Goal: Task Accomplishment & Management: Manage account settings

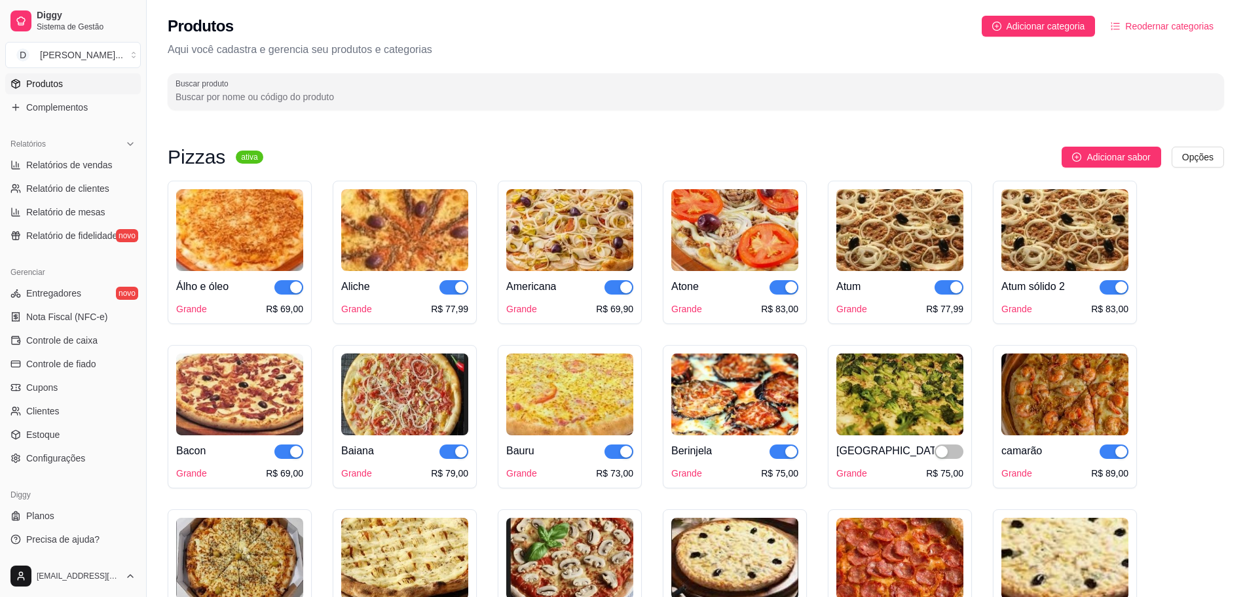
scroll to position [345, 0]
click at [949, 455] on button "button" at bounding box center [949, 452] width 29 height 14
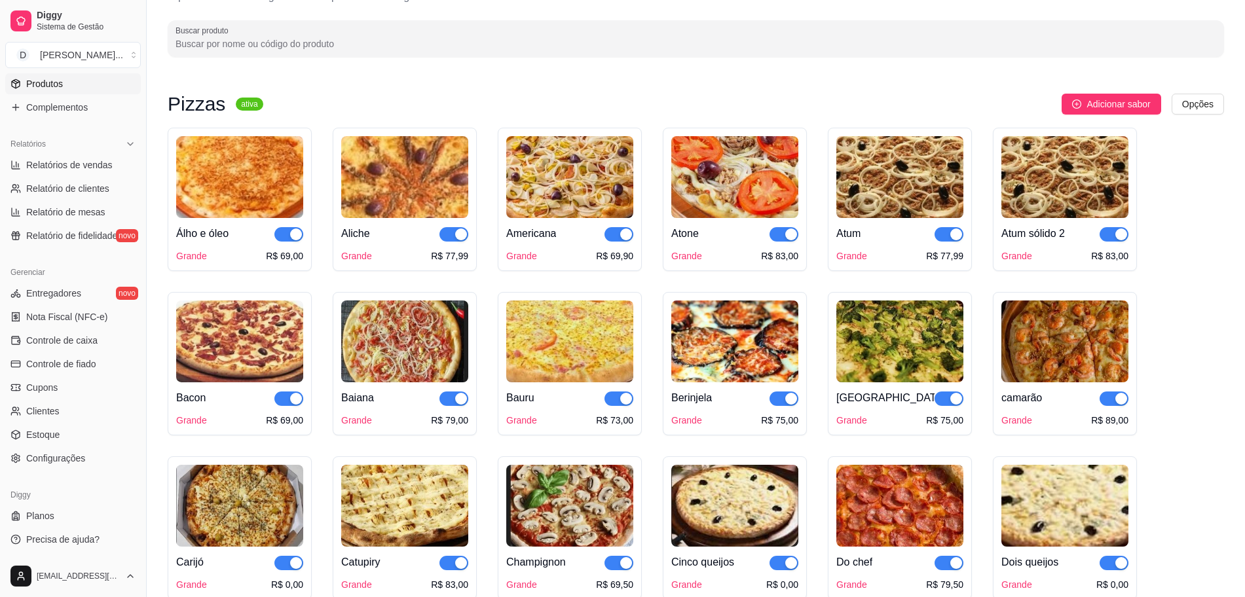
scroll to position [0, 0]
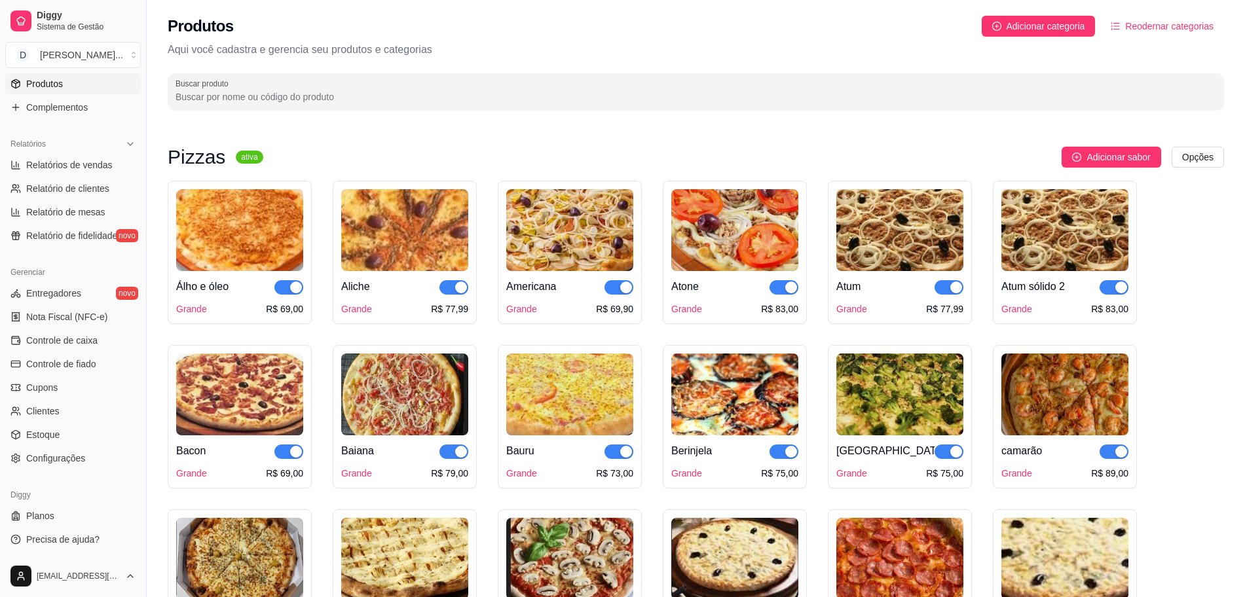
click at [742, 213] on img at bounding box center [734, 230] width 127 height 82
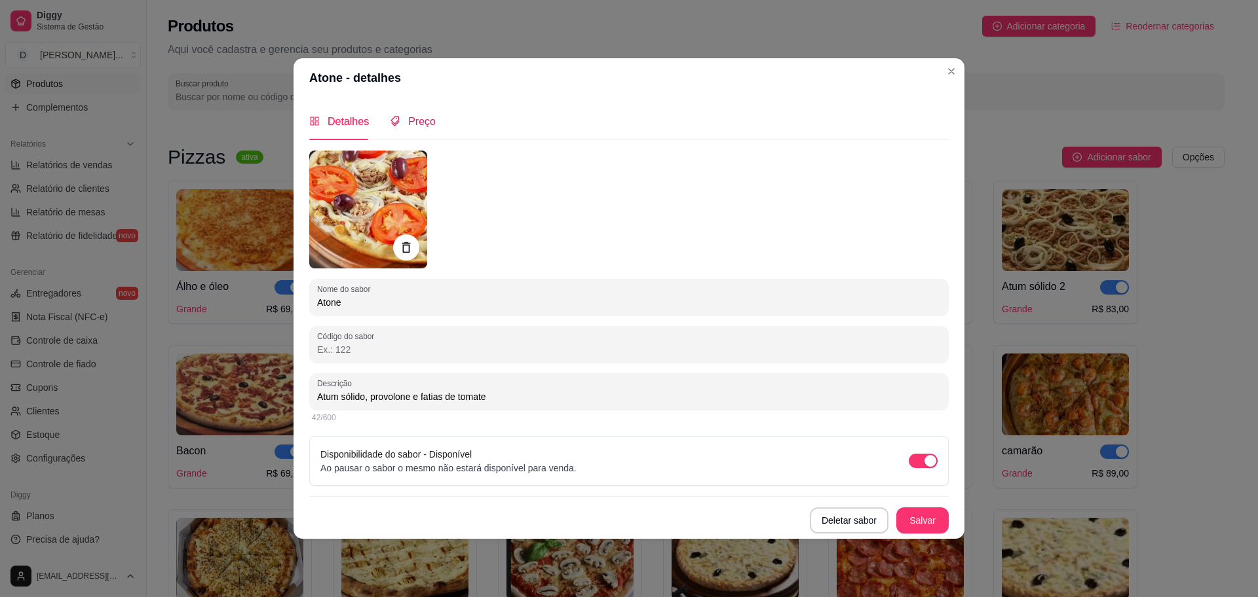
click at [428, 127] on span "Preço" at bounding box center [422, 121] width 28 height 11
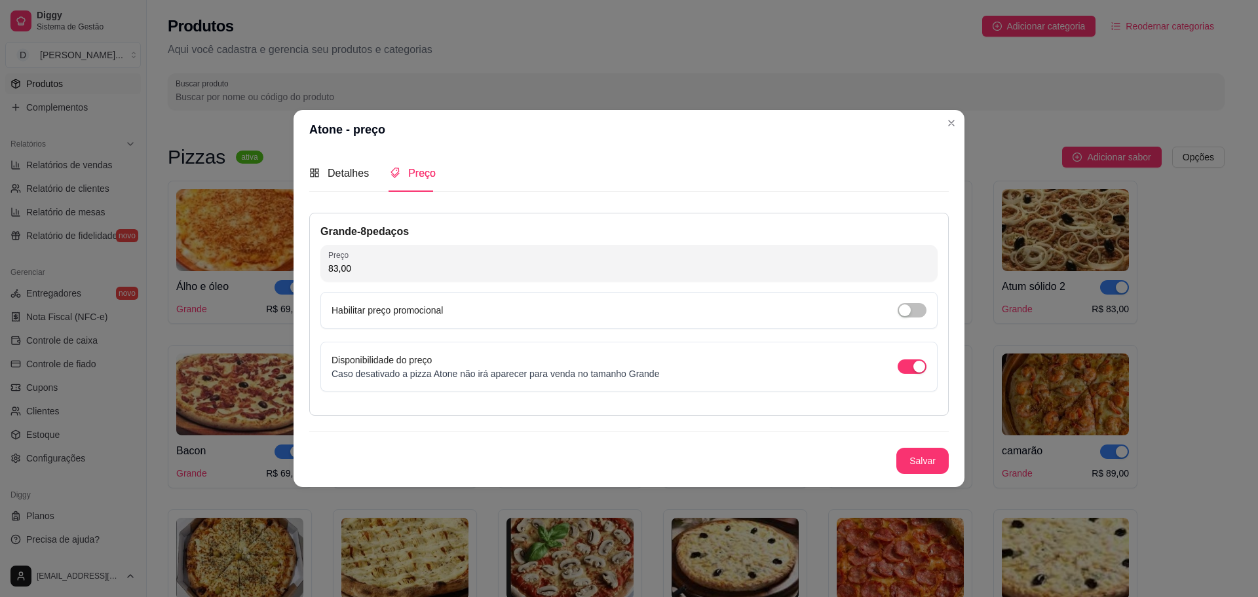
click at [443, 264] on input "83,00" at bounding box center [628, 268] width 601 height 13
type input "82,90"
click at [922, 470] on button "Salvar" at bounding box center [922, 461] width 52 height 26
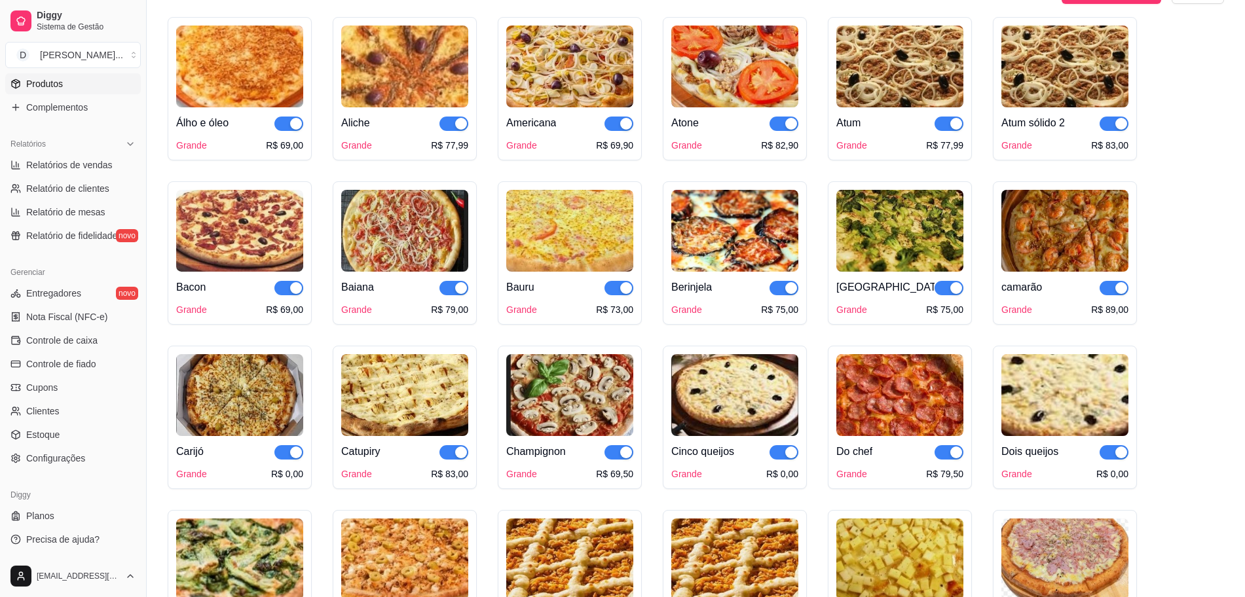
scroll to position [246, 0]
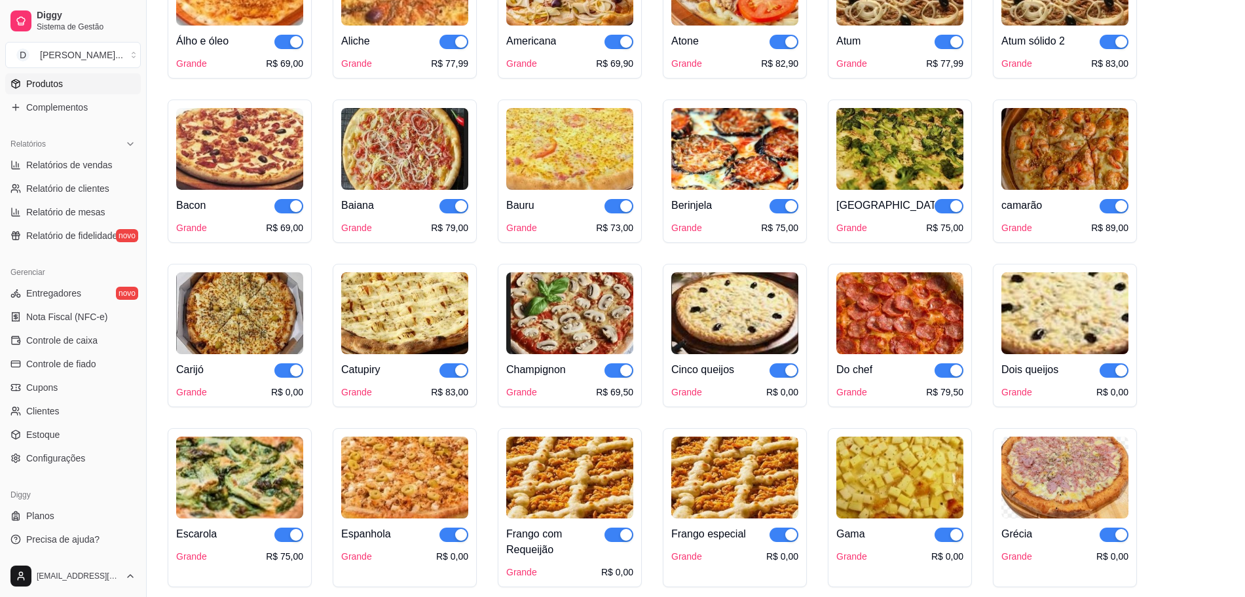
click at [224, 306] on img at bounding box center [239, 314] width 127 height 82
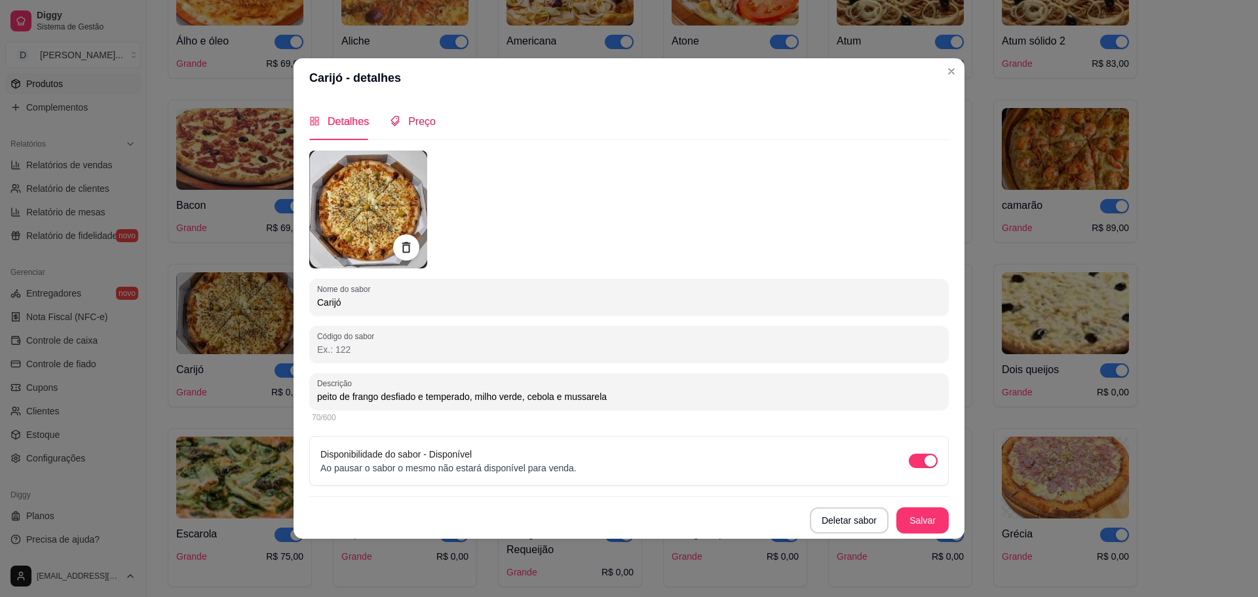
click at [424, 121] on span "Preço" at bounding box center [422, 121] width 28 height 11
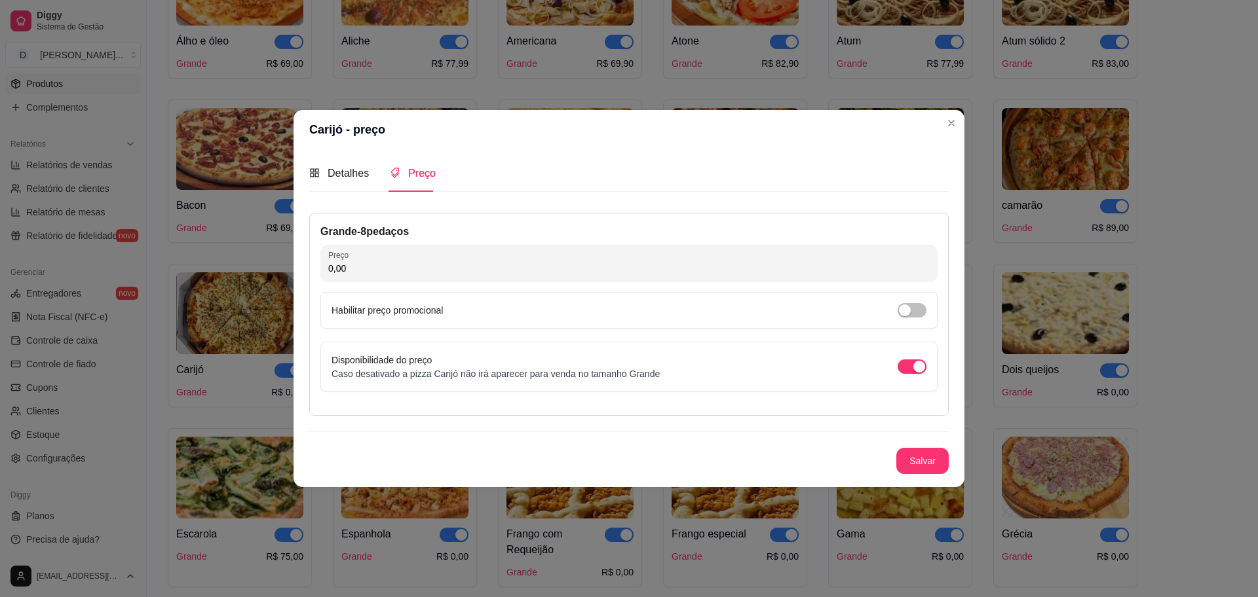
click at [497, 267] on input "0,00" at bounding box center [628, 268] width 601 height 13
type input "79,90"
click at [933, 459] on button "Salvar" at bounding box center [922, 461] width 52 height 26
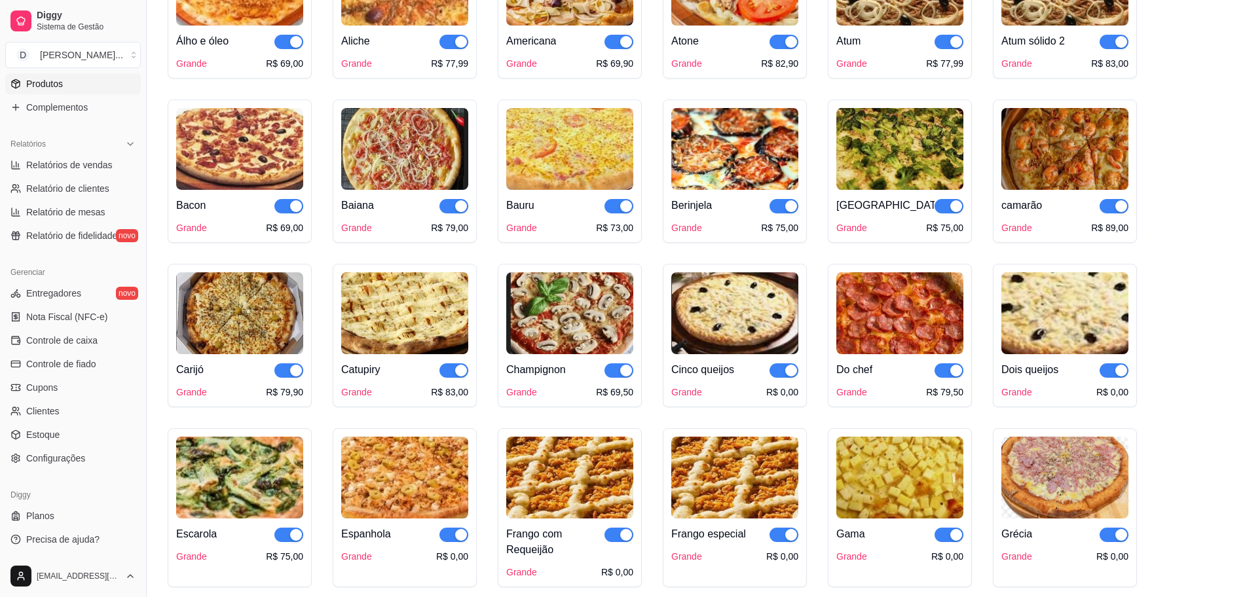
click at [396, 333] on img at bounding box center [404, 314] width 127 height 82
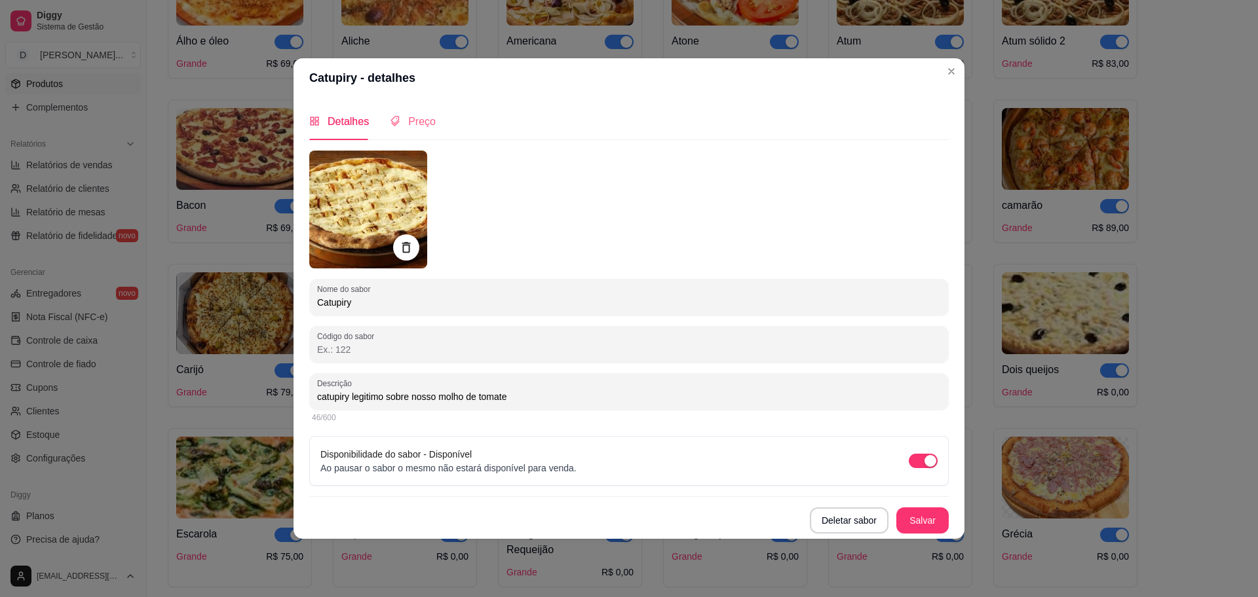
click at [411, 130] on div "Preço" at bounding box center [413, 121] width 46 height 37
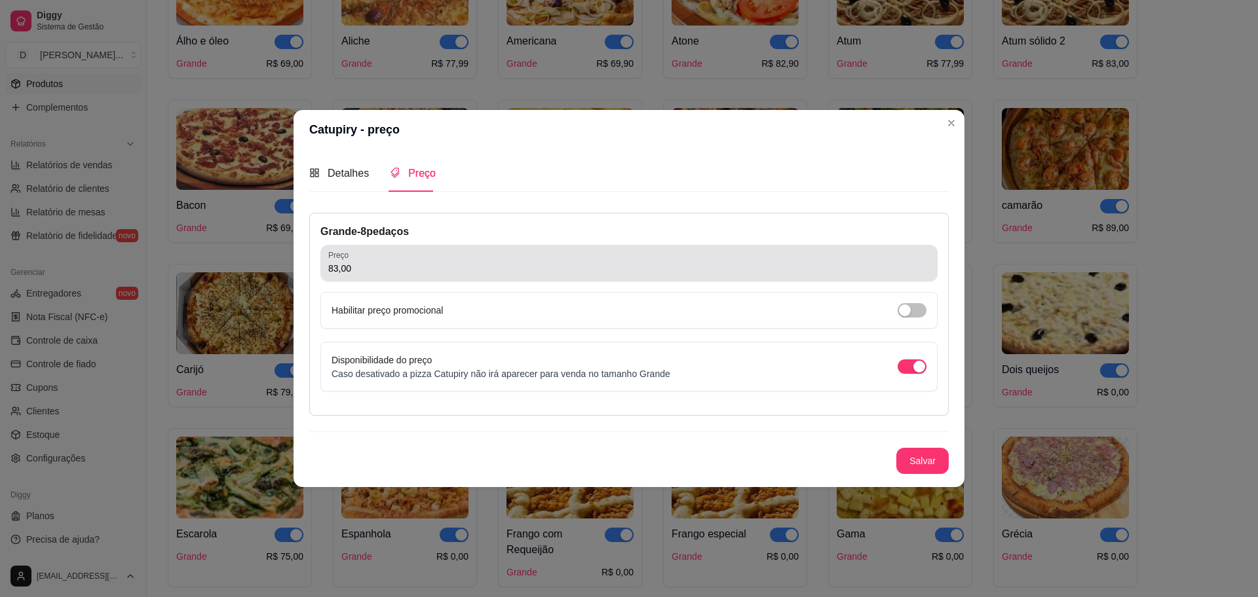
click at [463, 270] on input "83,00" at bounding box center [628, 268] width 601 height 13
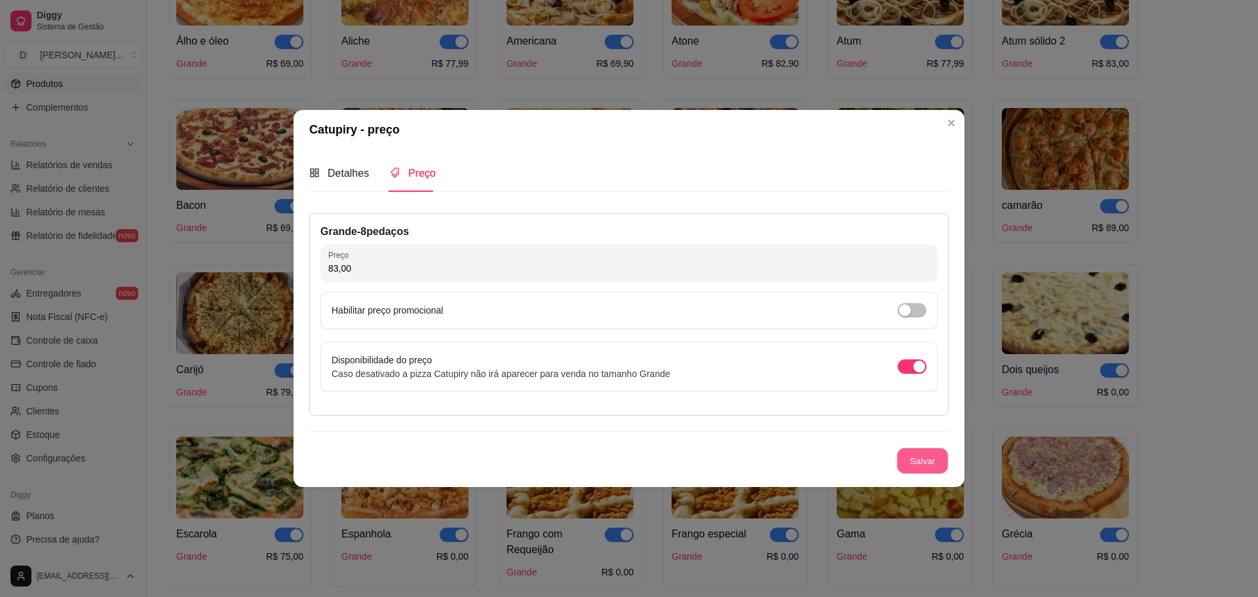
click at [928, 469] on button "Salvar" at bounding box center [922, 462] width 51 height 26
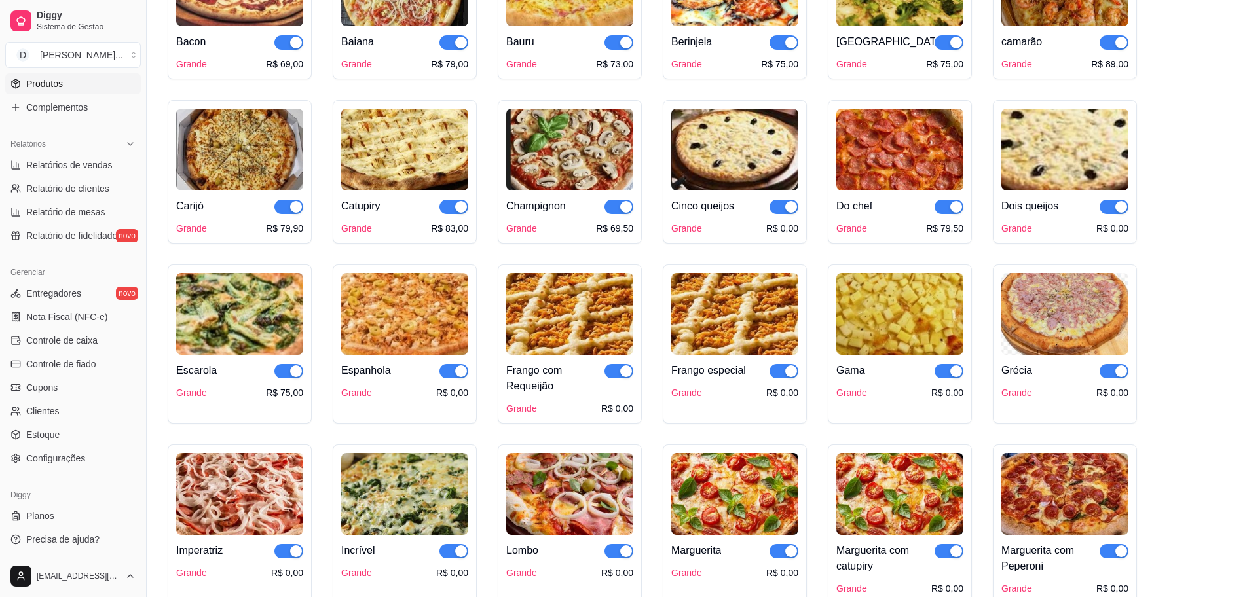
scroll to position [328, 0]
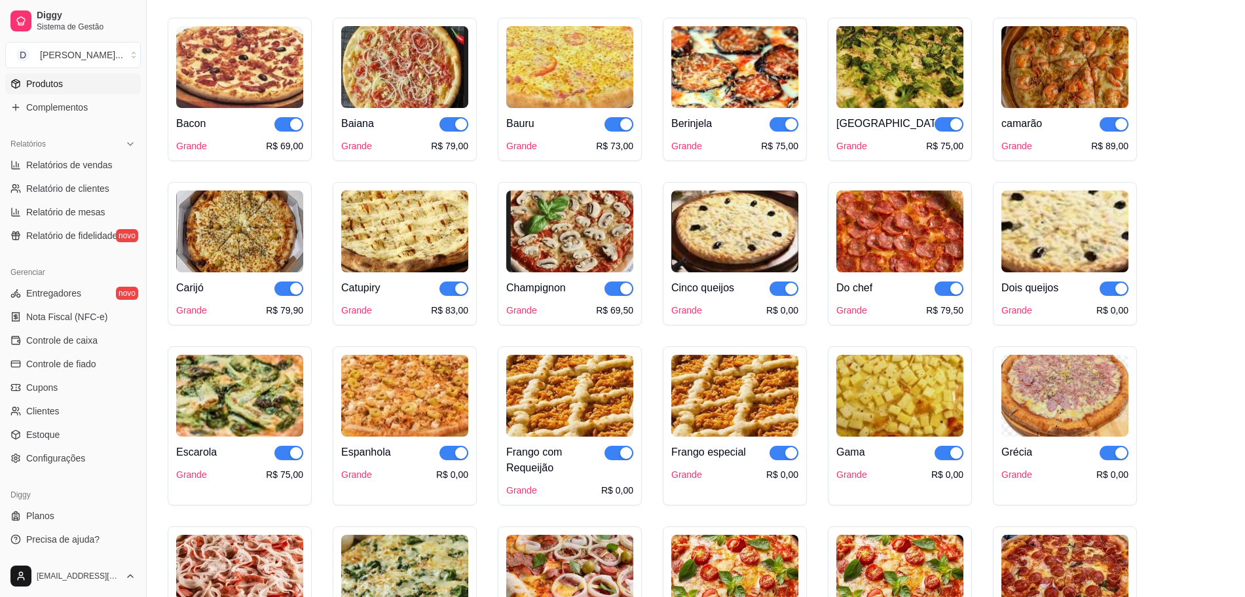
click at [586, 256] on img at bounding box center [569, 232] width 127 height 82
click at [732, 242] on img at bounding box center [734, 232] width 127 height 82
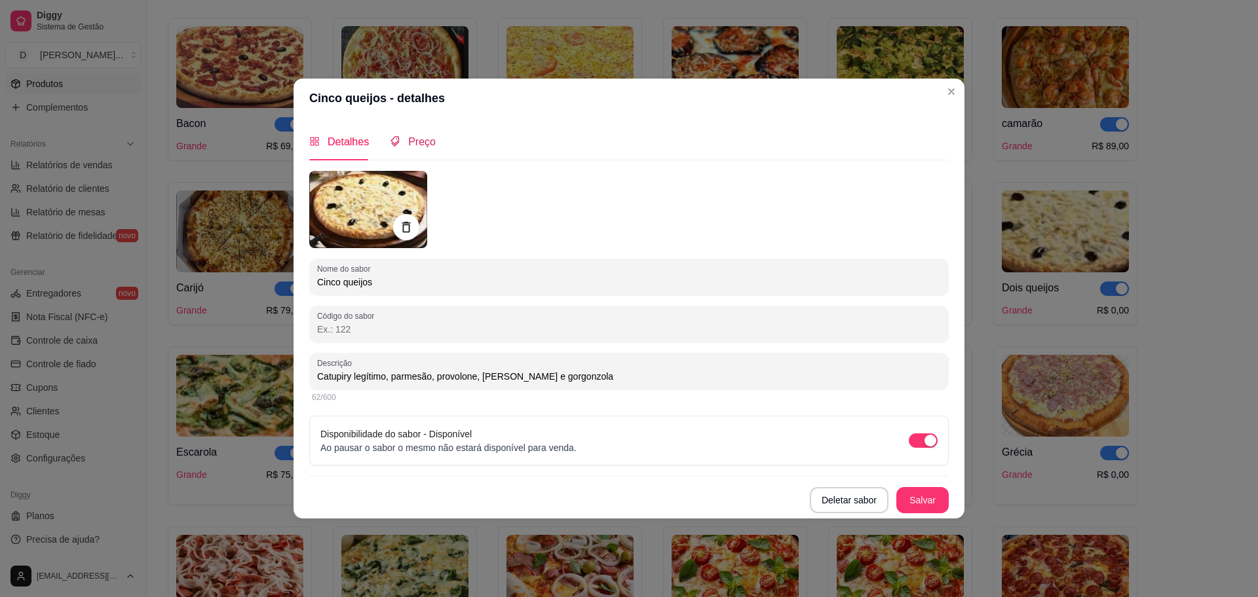
click at [432, 138] on span "Preço" at bounding box center [422, 141] width 28 height 11
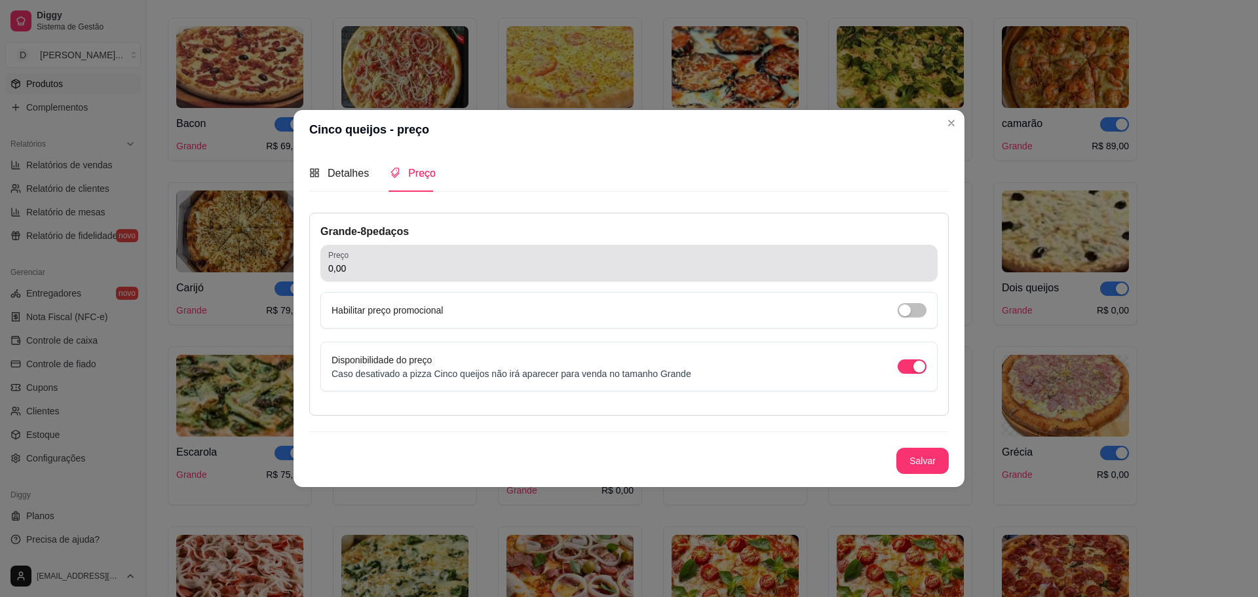
click at [407, 262] on input "0,00" at bounding box center [628, 268] width 601 height 13
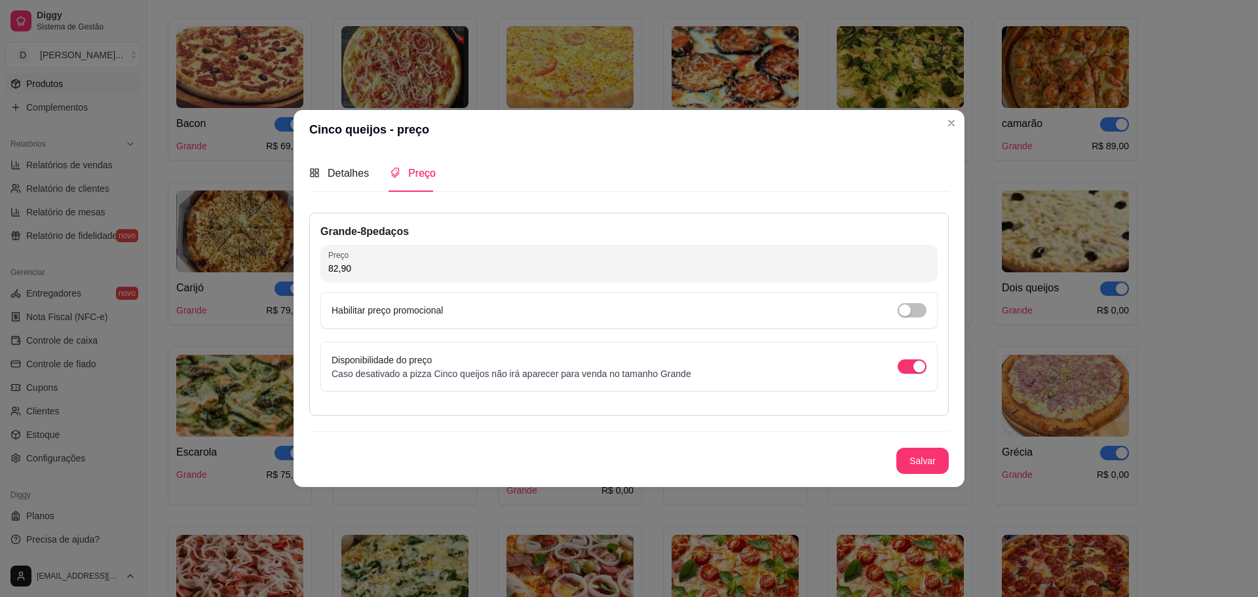
type input "82,90"
click at [936, 473] on button "Salvar" at bounding box center [922, 461] width 52 height 26
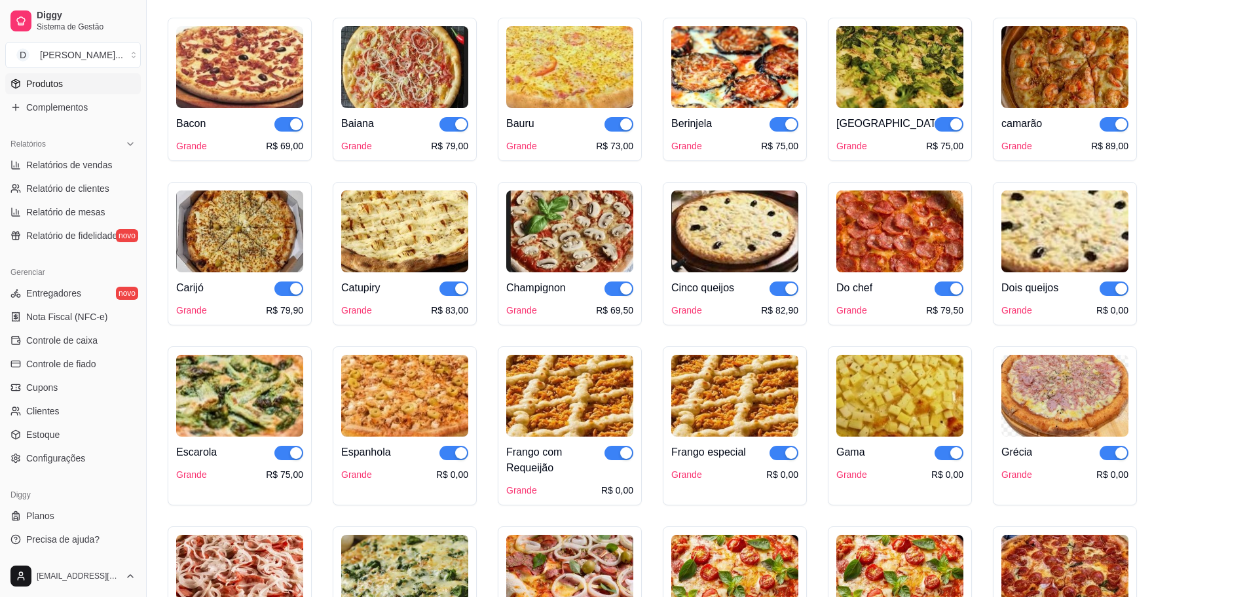
click at [996, 243] on img at bounding box center [1065, 232] width 127 height 82
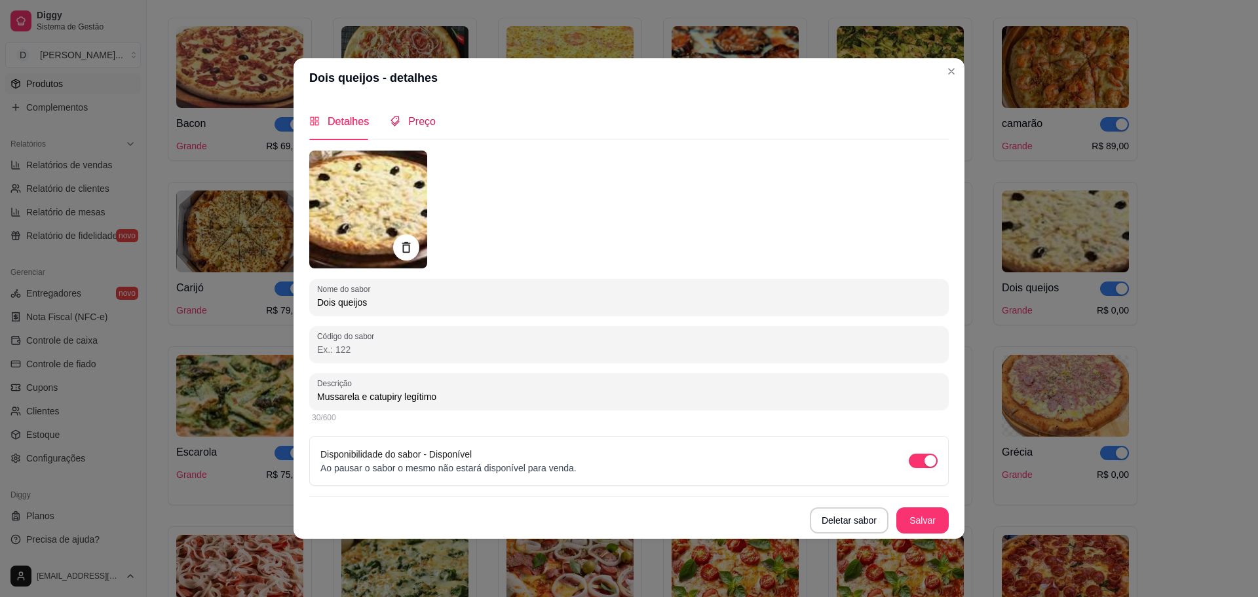
click at [408, 124] on span "Preço" at bounding box center [422, 121] width 28 height 11
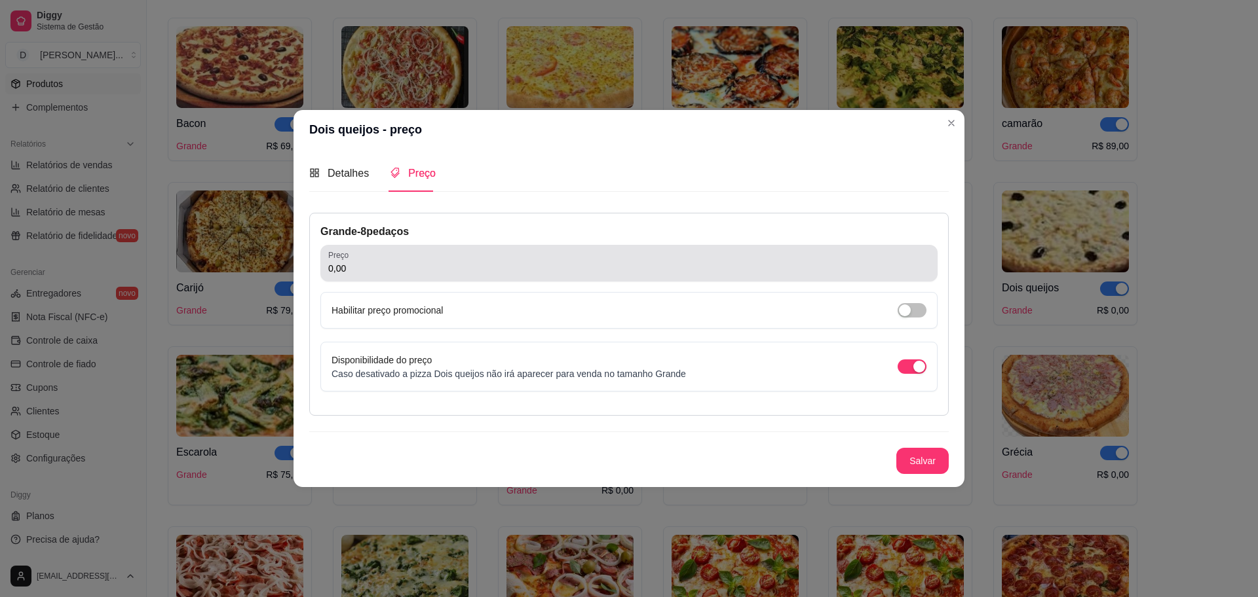
click at [449, 271] on input "0,00" at bounding box center [628, 268] width 601 height 13
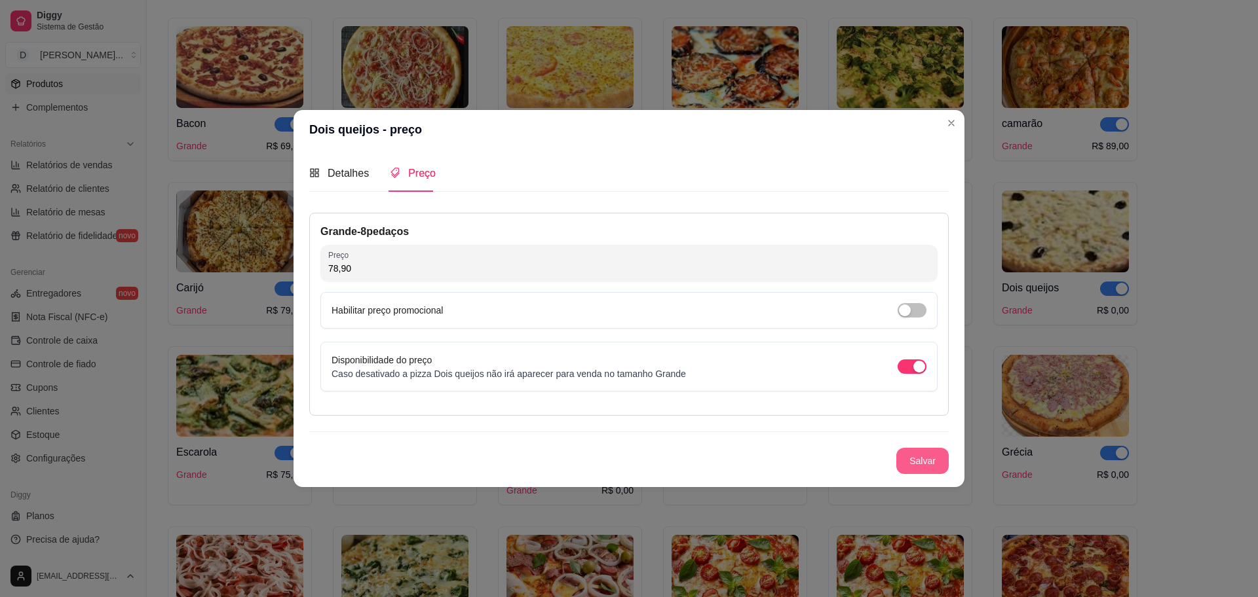
type input "78,90"
click at [933, 468] on button "Salvar" at bounding box center [922, 461] width 52 height 26
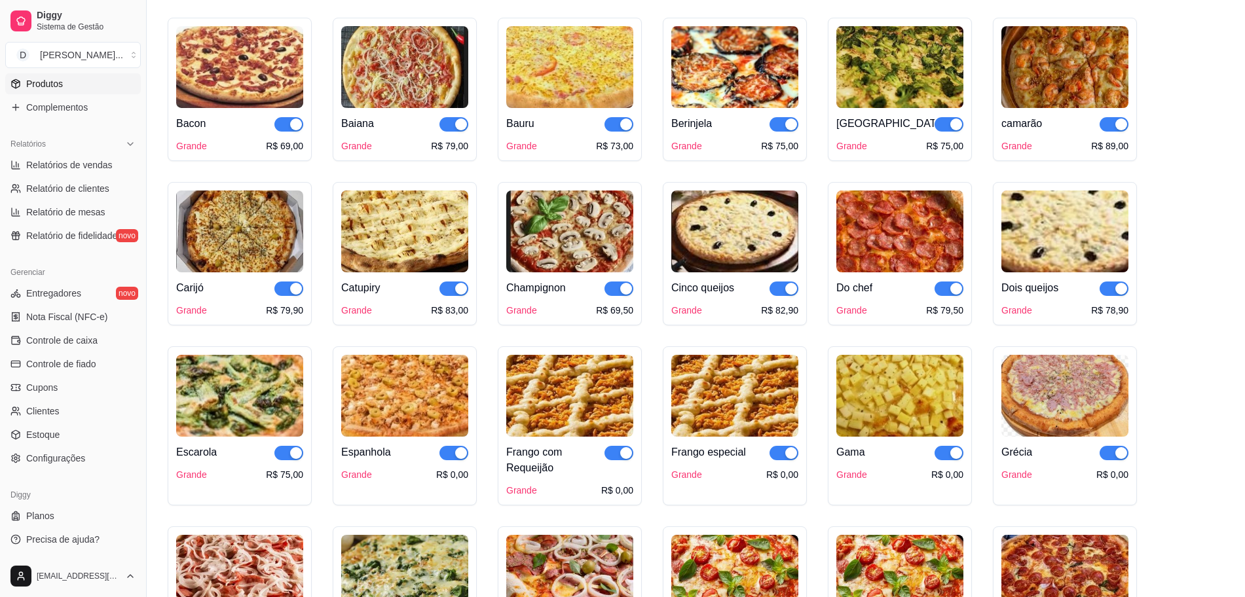
click at [996, 245] on img at bounding box center [1065, 232] width 127 height 82
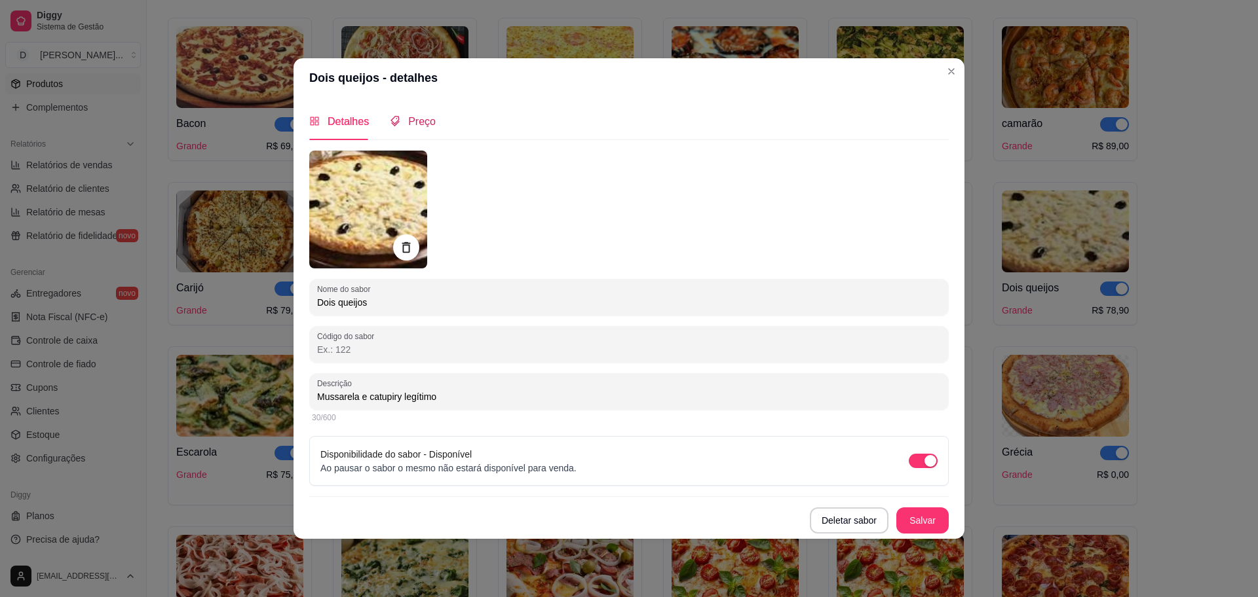
click at [418, 117] on span "Preço" at bounding box center [422, 121] width 28 height 11
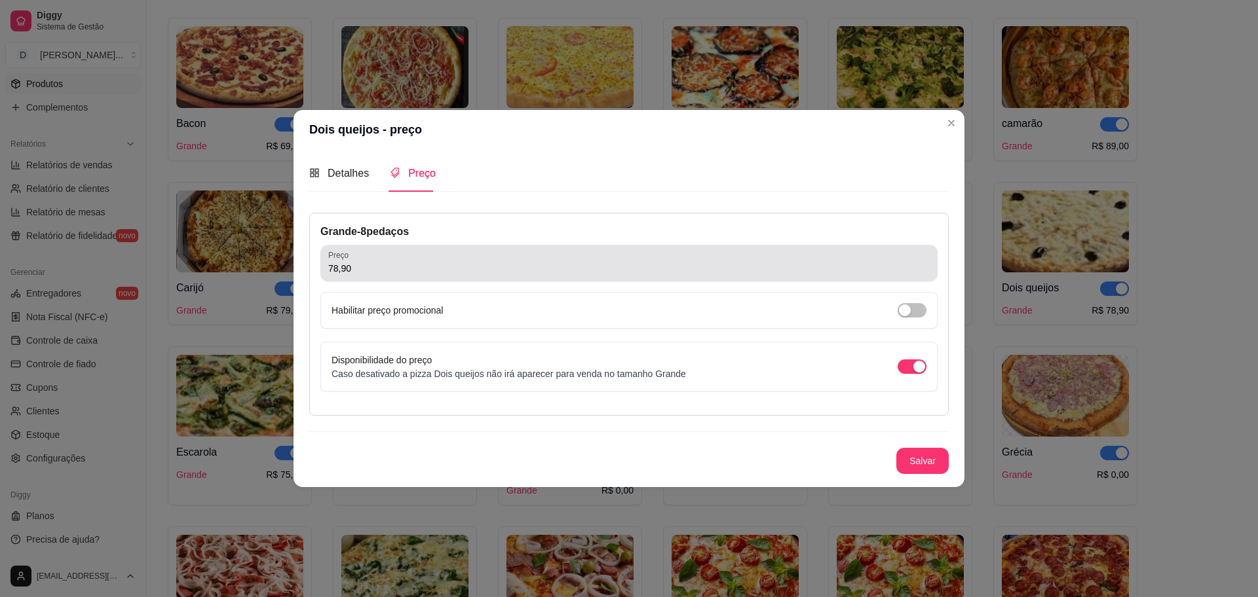
click at [429, 267] on input "78,90" at bounding box center [628, 268] width 601 height 13
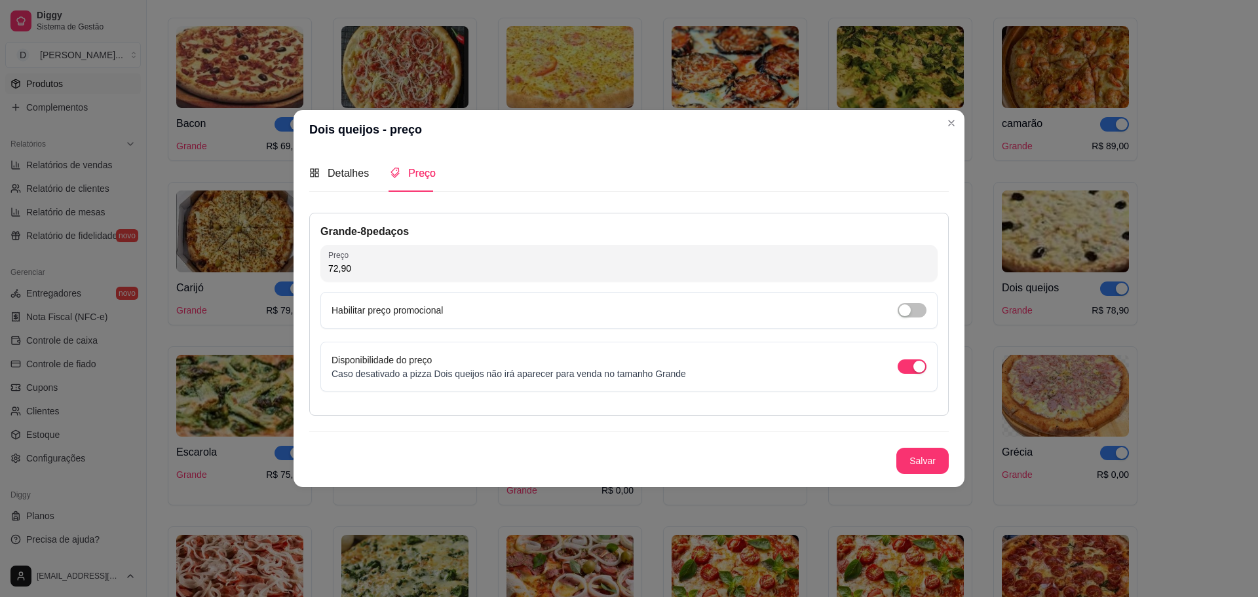
type input "72,90"
click at [929, 455] on button "Salvar" at bounding box center [922, 462] width 51 height 26
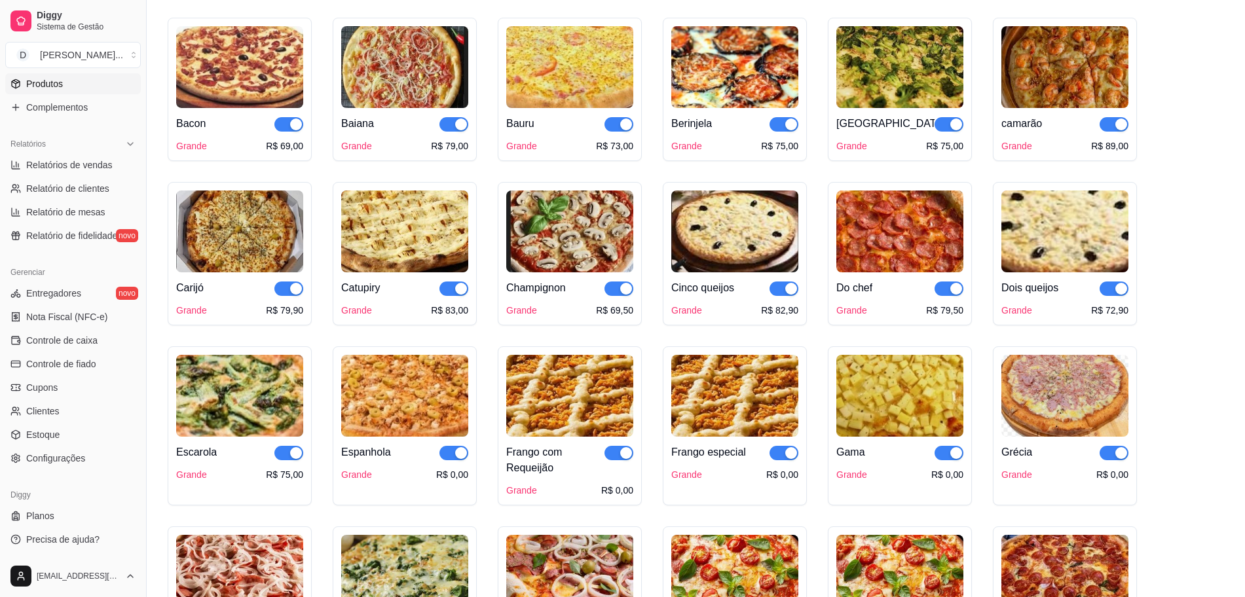
scroll to position [409, 0]
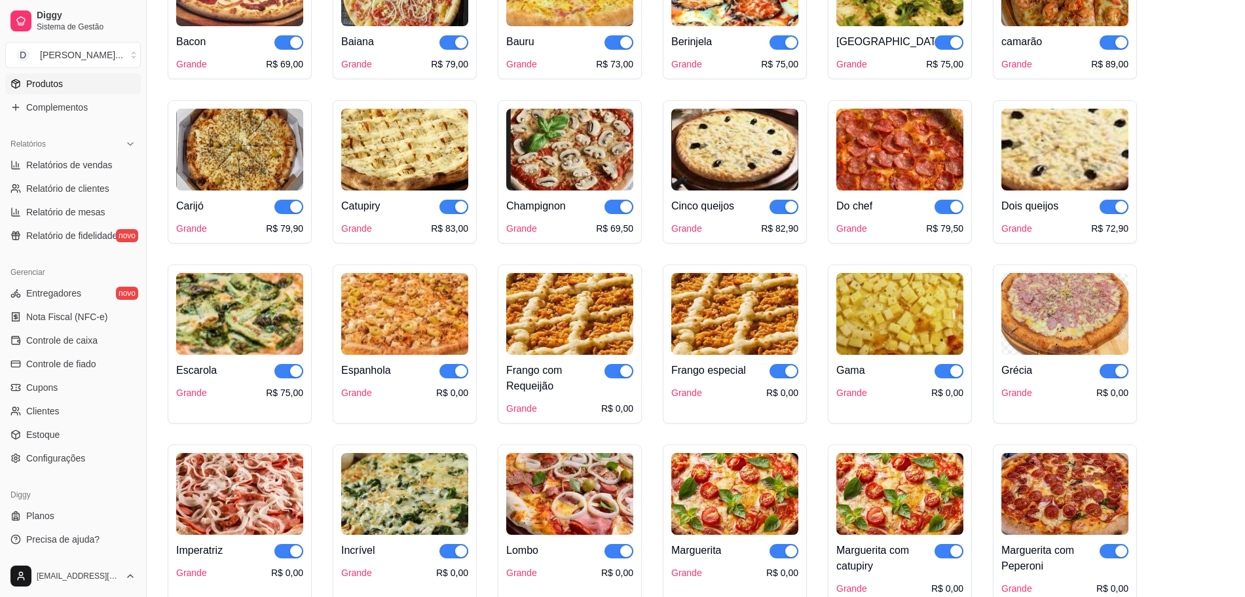
click at [432, 337] on img at bounding box center [404, 314] width 127 height 82
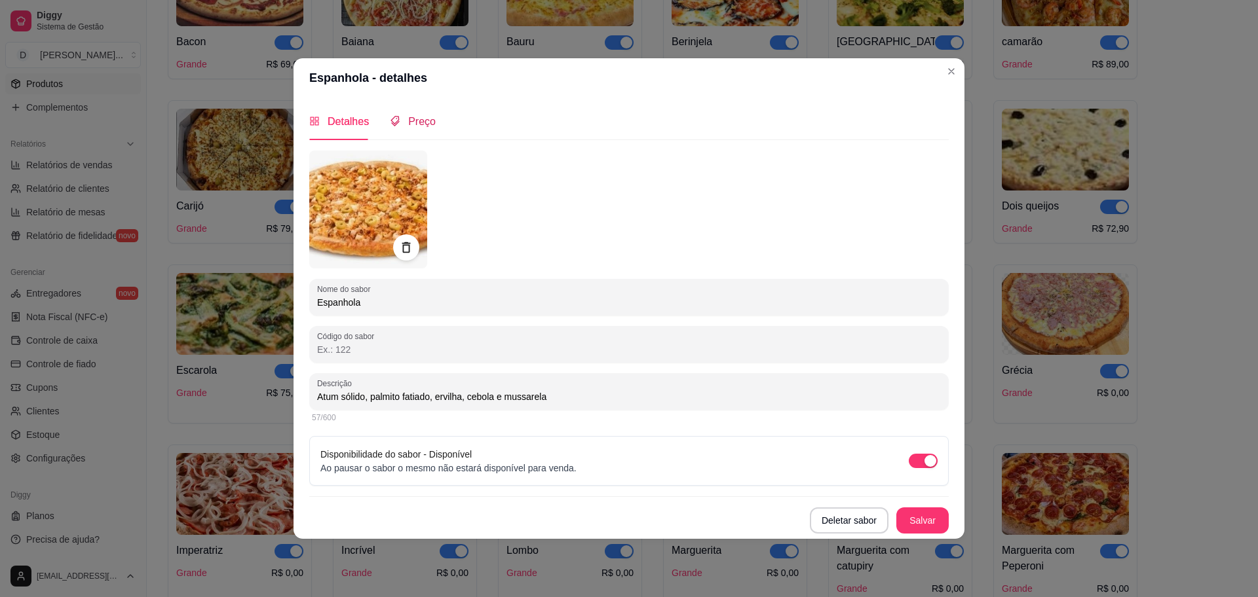
click at [424, 127] on span "Preço" at bounding box center [422, 121] width 28 height 11
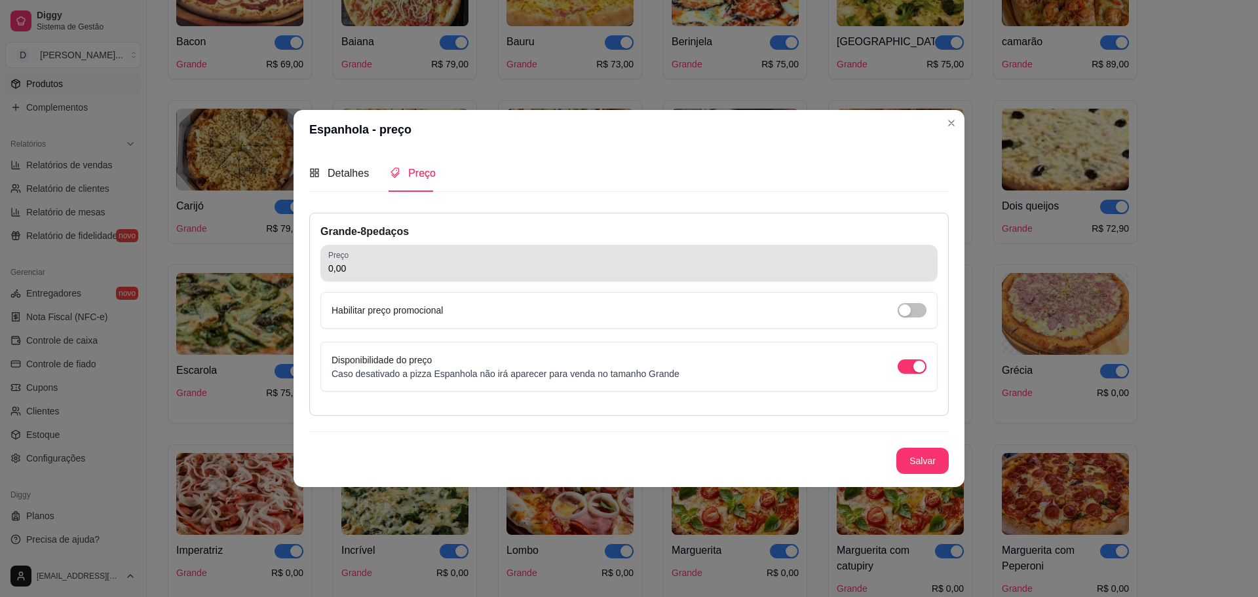
click at [461, 268] on input "0,00" at bounding box center [628, 268] width 601 height 13
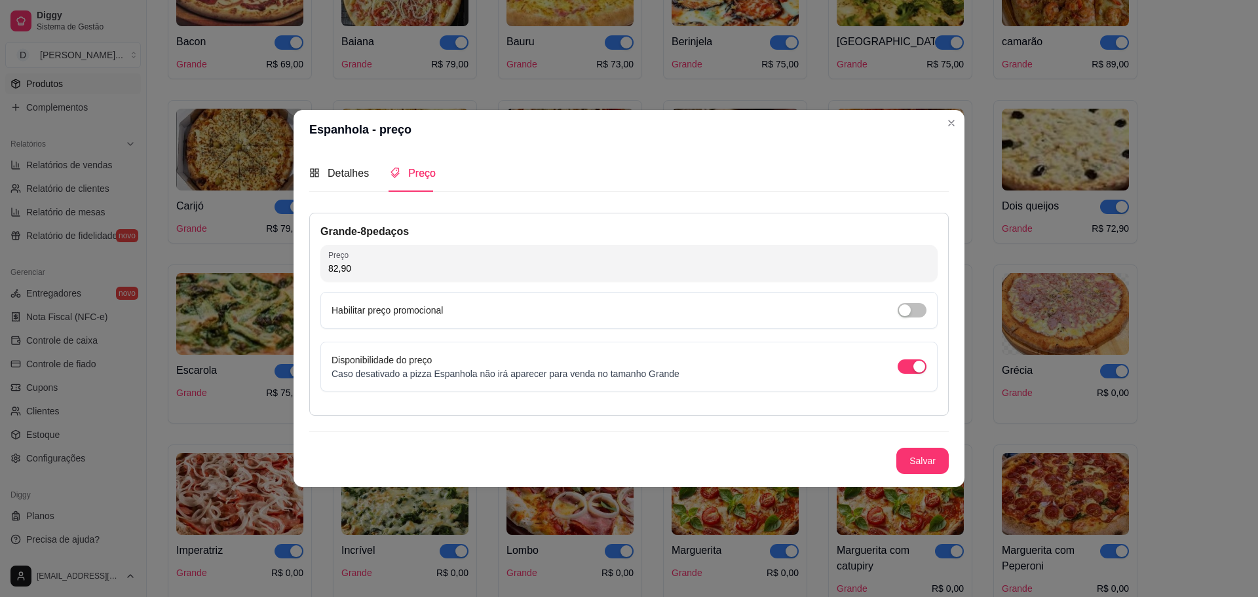
type input "82,90"
click at [933, 460] on button "Salvar" at bounding box center [922, 461] width 52 height 26
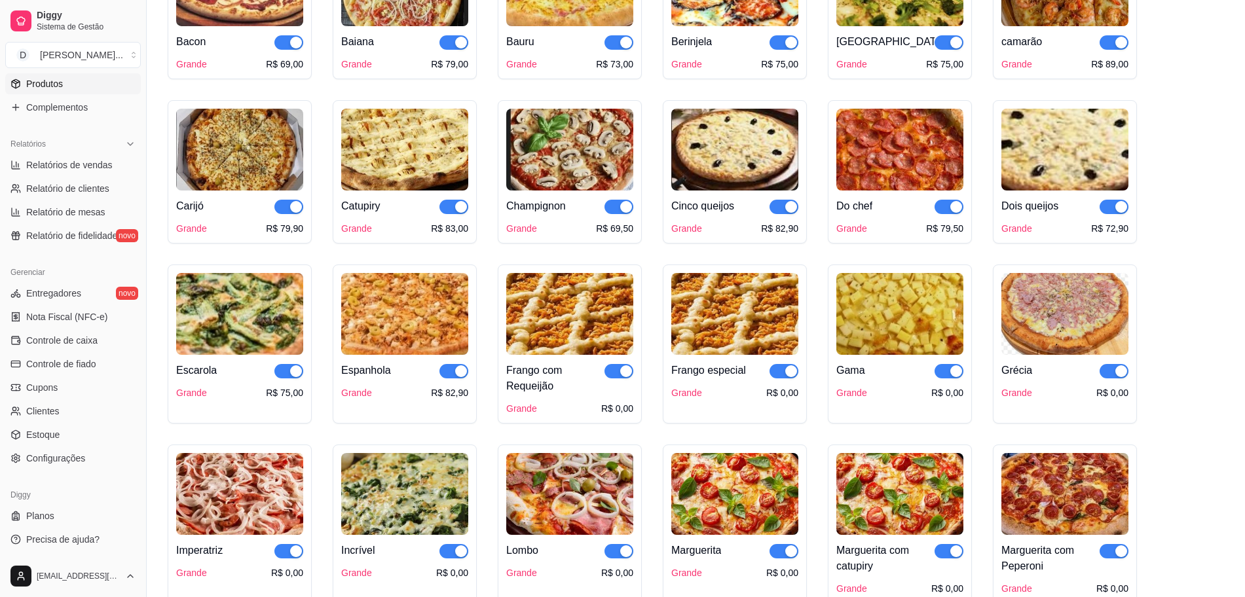
click at [565, 319] on img at bounding box center [569, 314] width 127 height 82
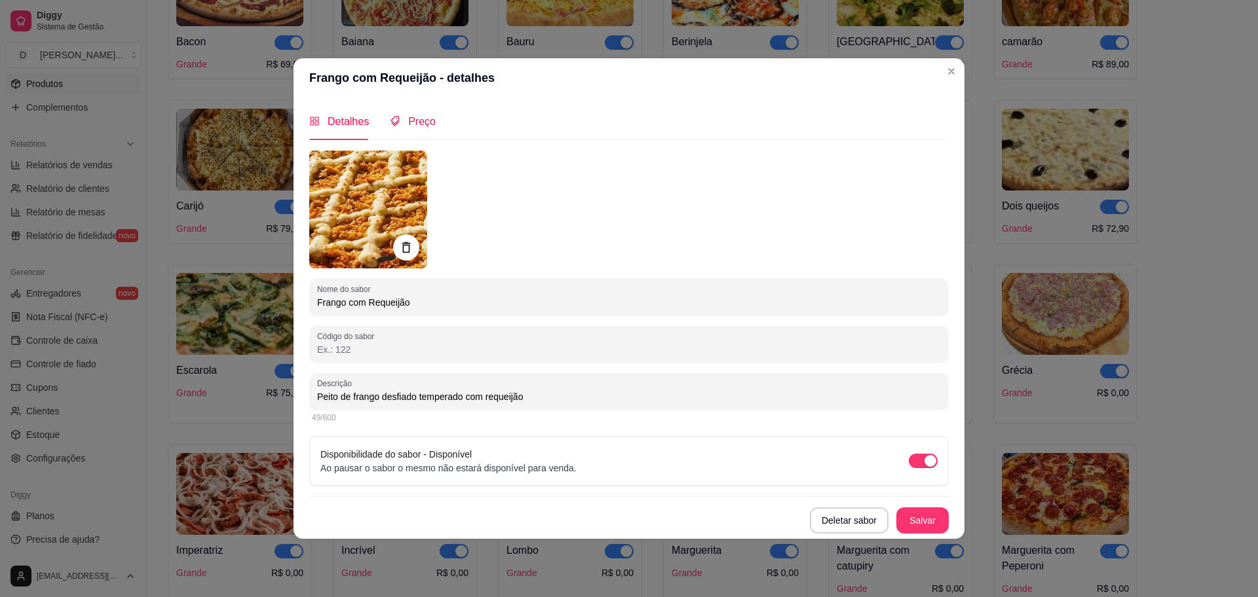
click at [426, 119] on span "Preço" at bounding box center [422, 121] width 28 height 11
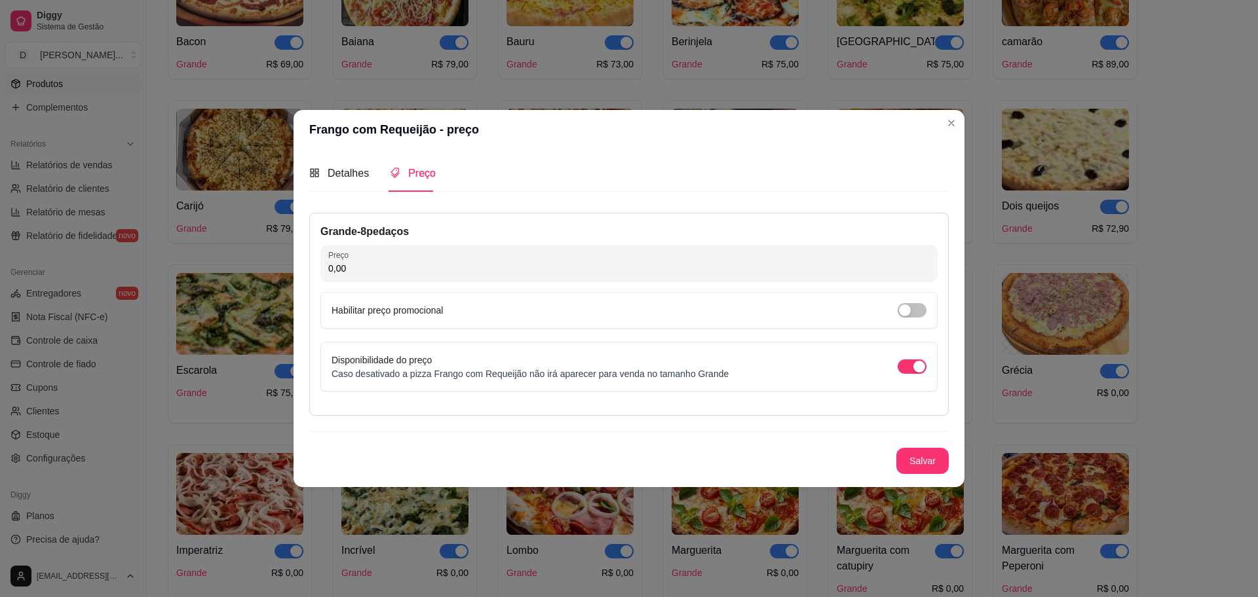
click at [448, 269] on input "0,00" at bounding box center [628, 268] width 601 height 13
type input "79,90"
click at [914, 462] on button "Salvar" at bounding box center [922, 462] width 51 height 26
click at [934, 466] on button "Salvar" at bounding box center [922, 461] width 52 height 26
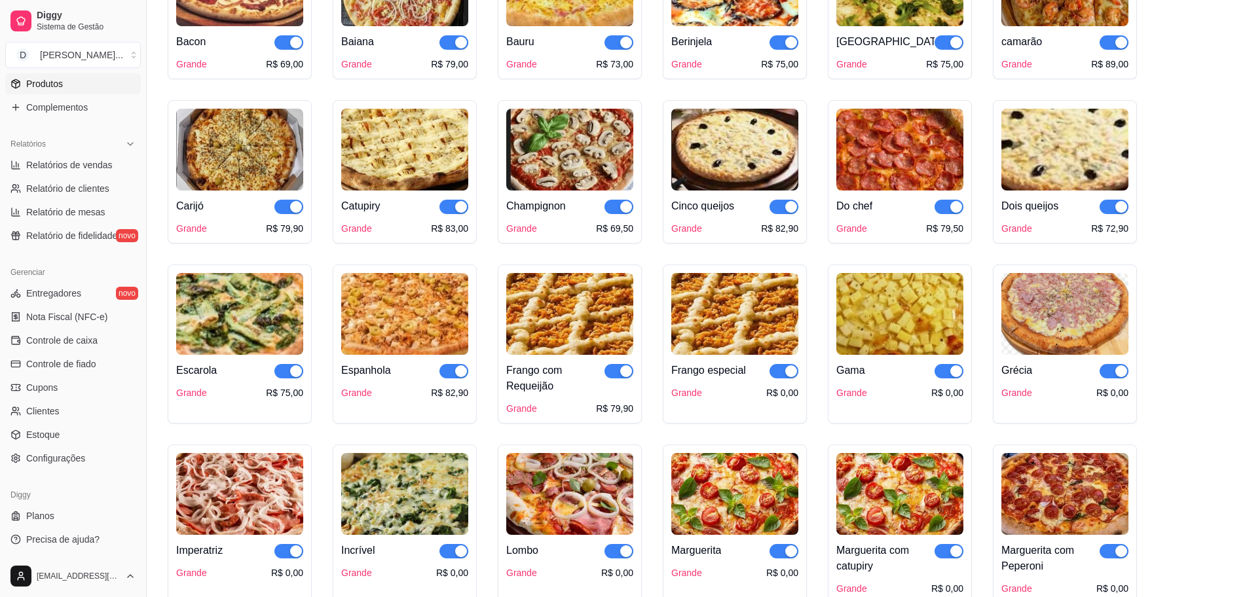
click at [696, 322] on img at bounding box center [734, 314] width 127 height 82
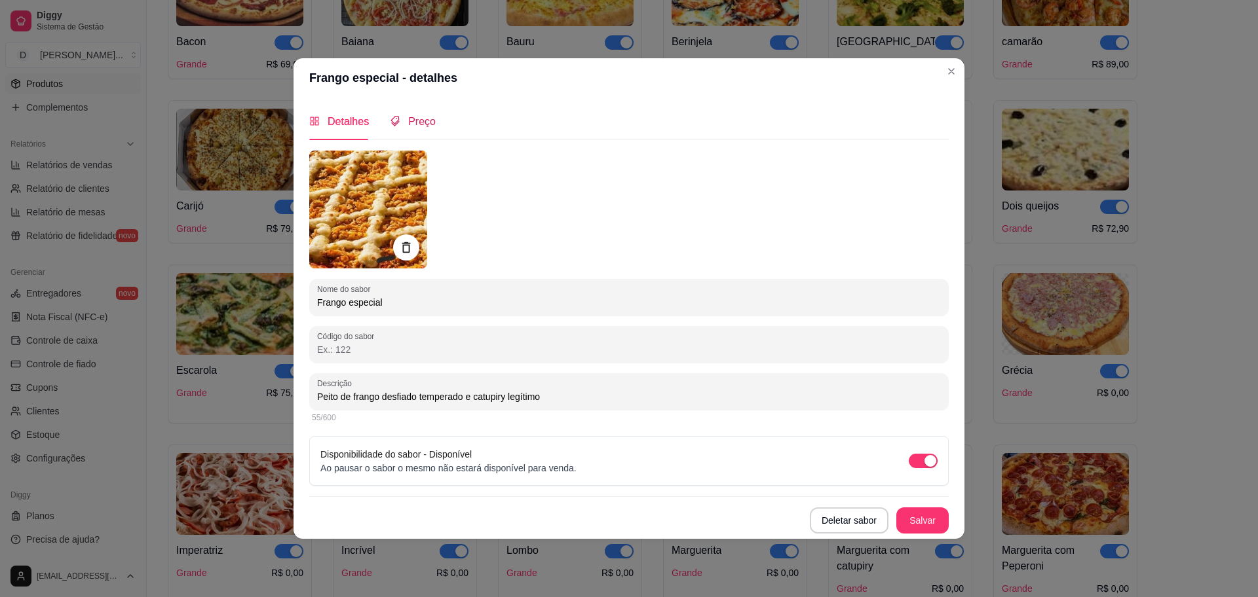
click at [426, 127] on span "Preço" at bounding box center [422, 121] width 28 height 11
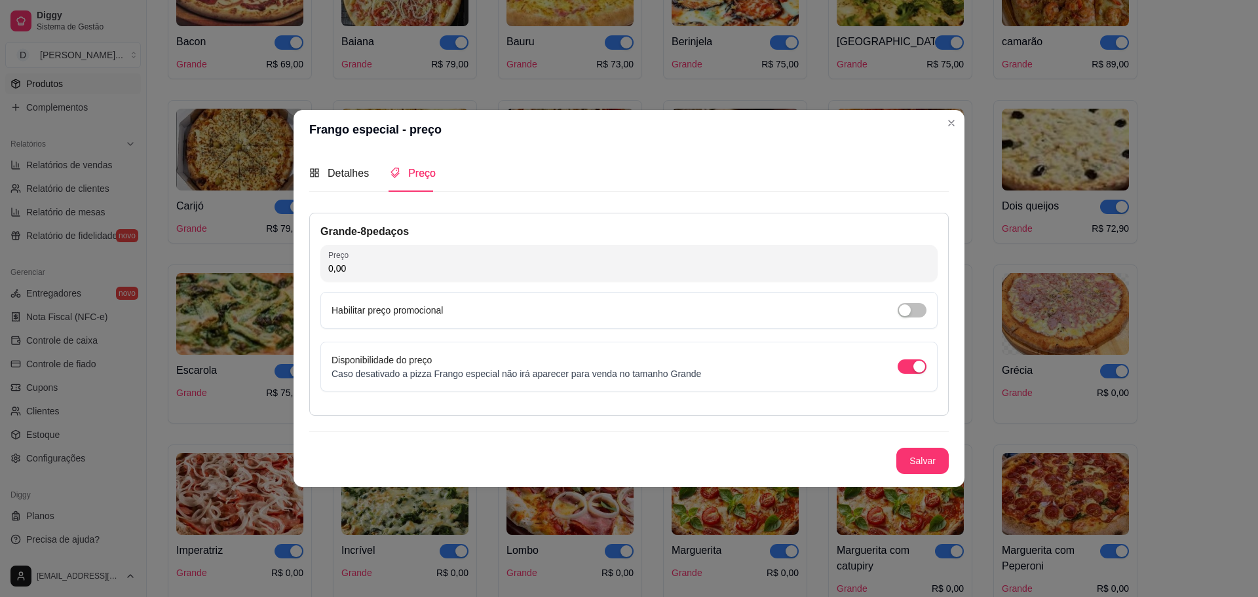
click at [487, 270] on input "0,00" at bounding box center [628, 268] width 601 height 13
type input "82,90"
click at [928, 474] on button "Salvar" at bounding box center [922, 462] width 51 height 26
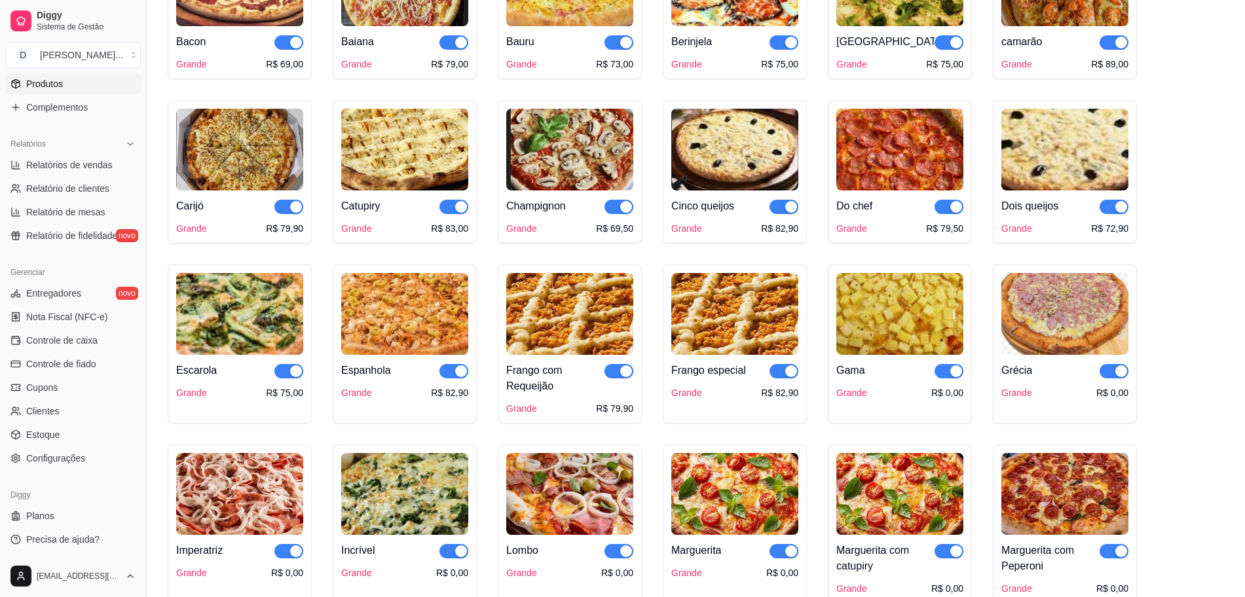
click at [921, 334] on img at bounding box center [900, 314] width 127 height 82
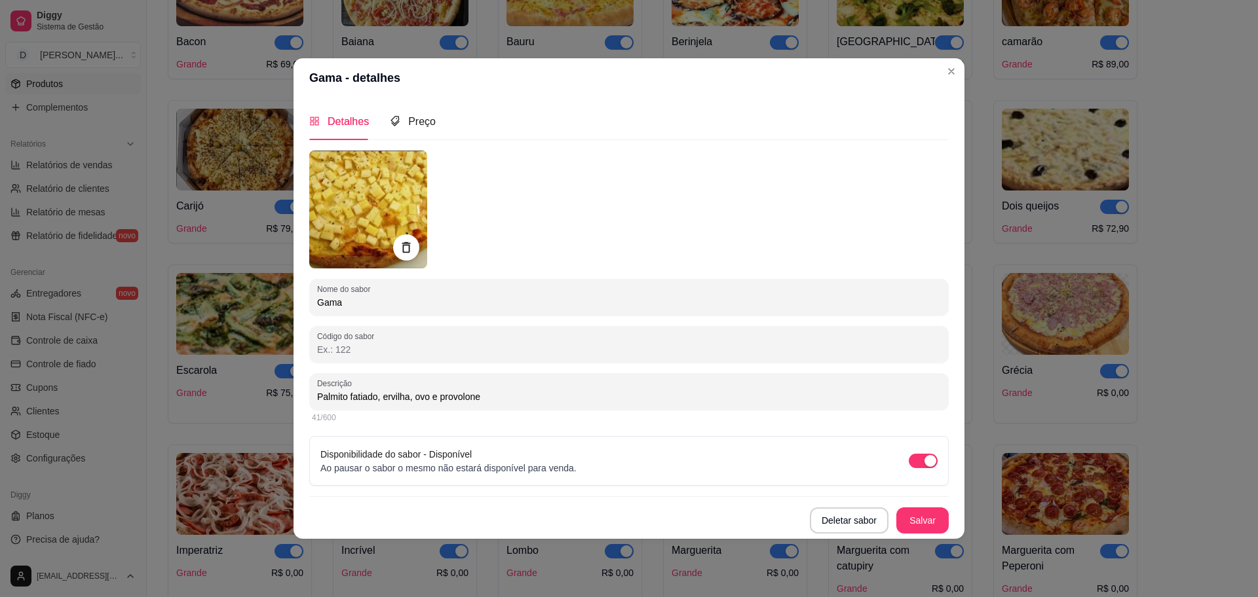
click at [433, 113] on div "Detalhes Preço" at bounding box center [628, 121] width 639 height 37
click at [432, 117] on span "Preço" at bounding box center [422, 121] width 28 height 11
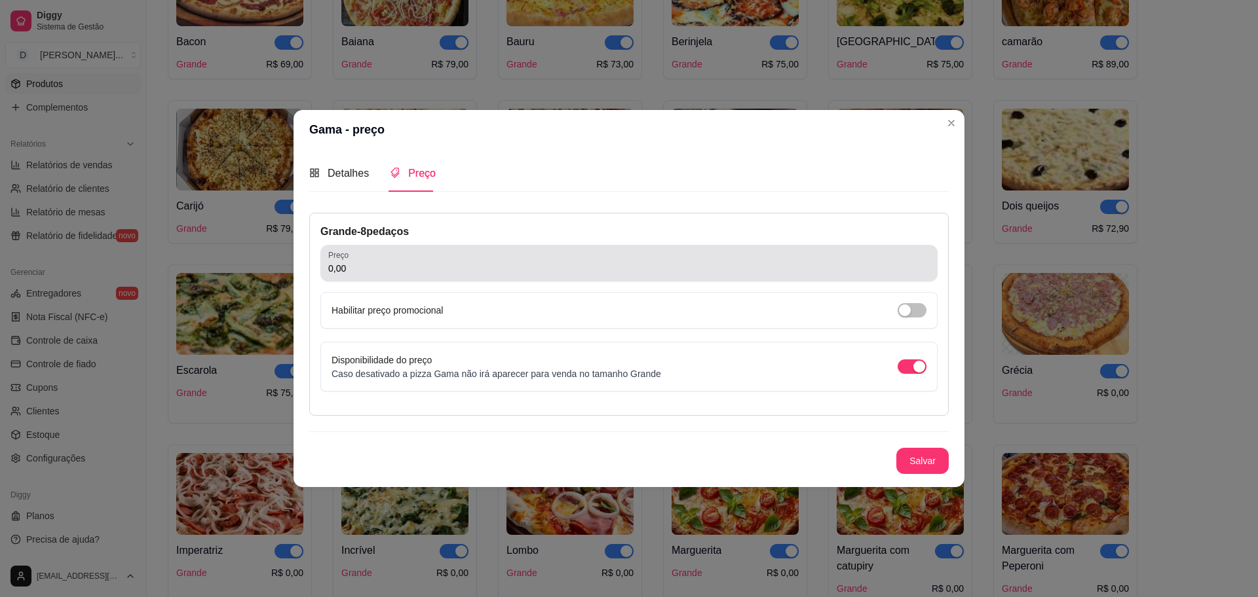
click at [460, 274] on input "0,00" at bounding box center [628, 268] width 601 height 13
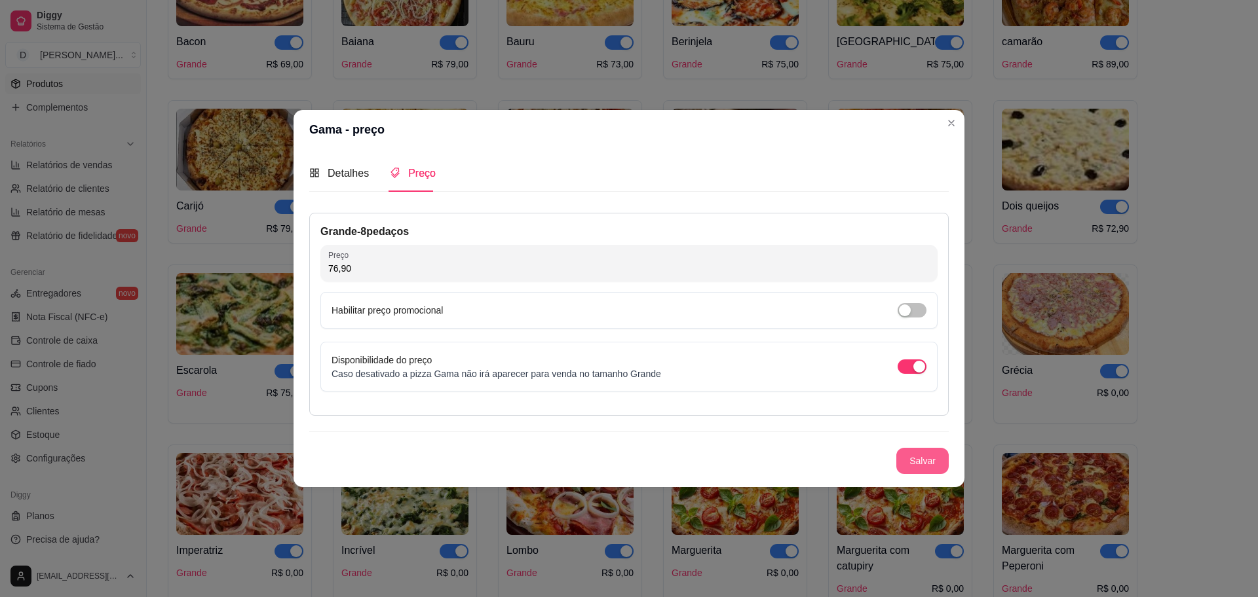
type input "76,90"
click at [939, 467] on button "Salvar" at bounding box center [922, 461] width 52 height 26
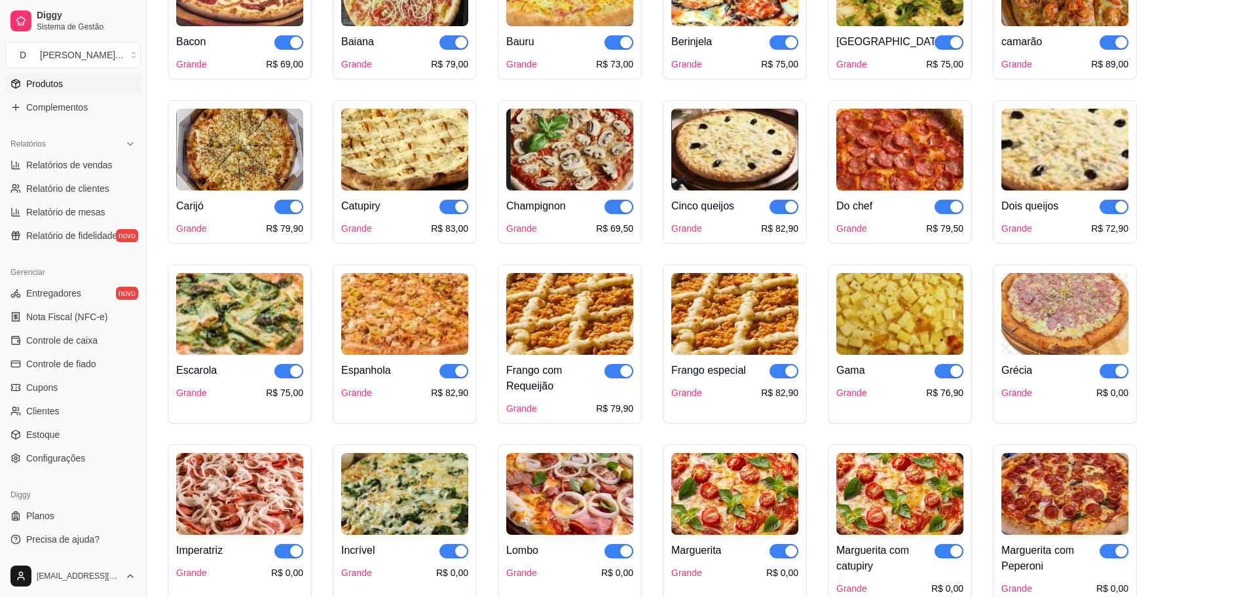
click at [996, 324] on img at bounding box center [1065, 314] width 127 height 82
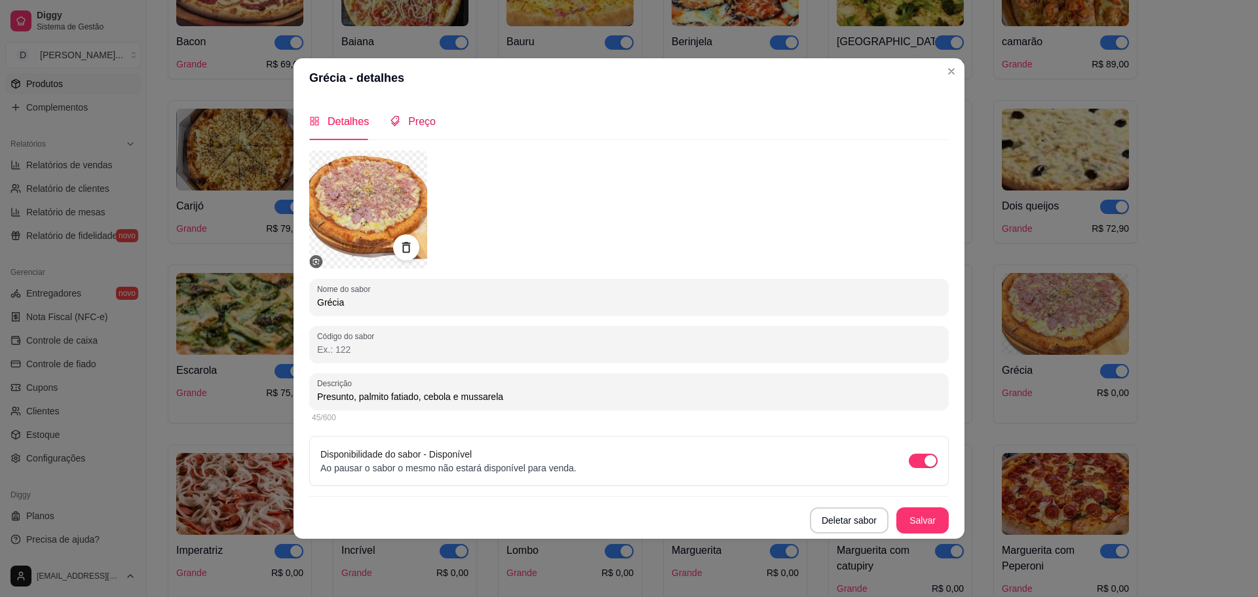
click at [417, 117] on span "Preço" at bounding box center [422, 121] width 28 height 11
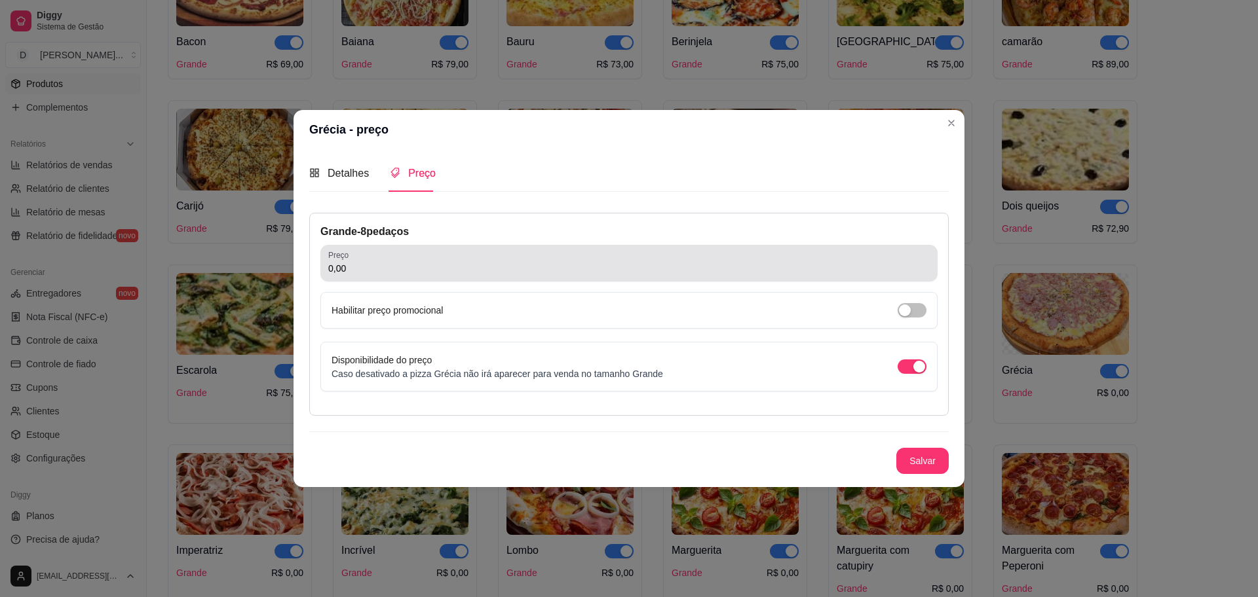
click at [416, 262] on input "0,00" at bounding box center [628, 268] width 601 height 13
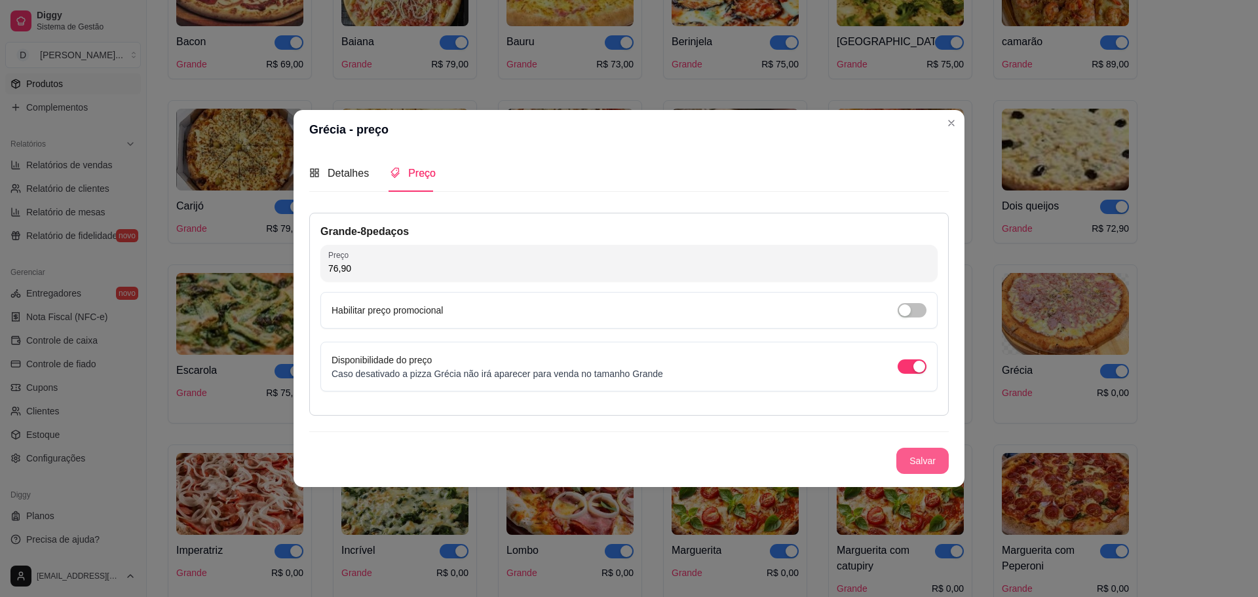
type input "76,90"
click at [928, 468] on button "Salvar" at bounding box center [922, 461] width 52 height 26
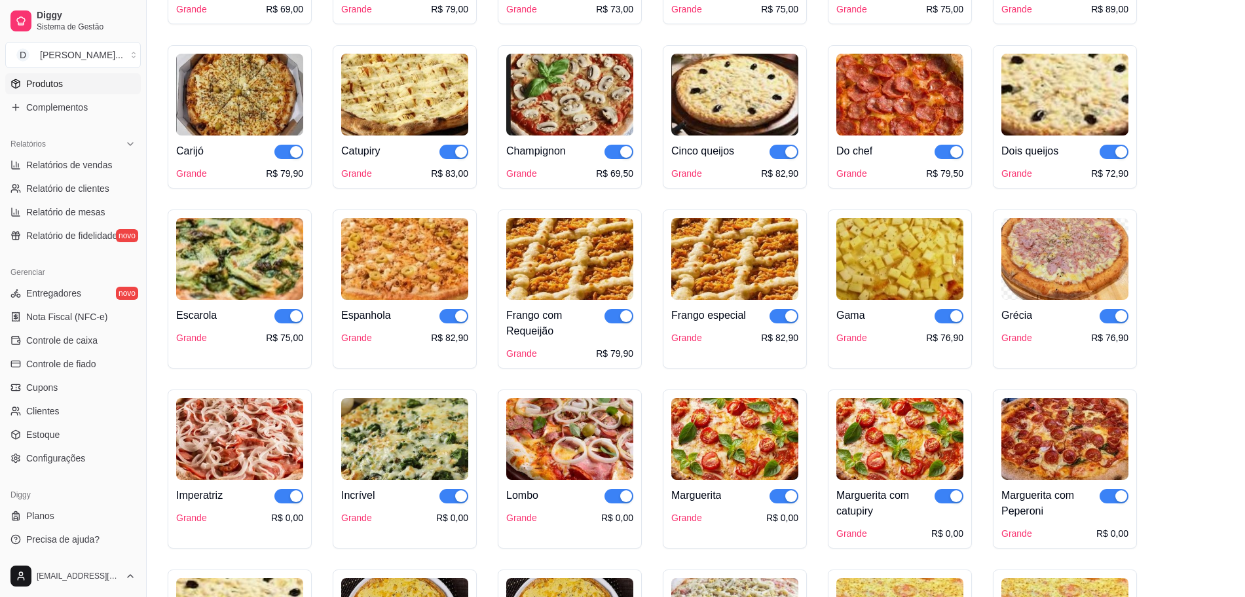
scroll to position [573, 0]
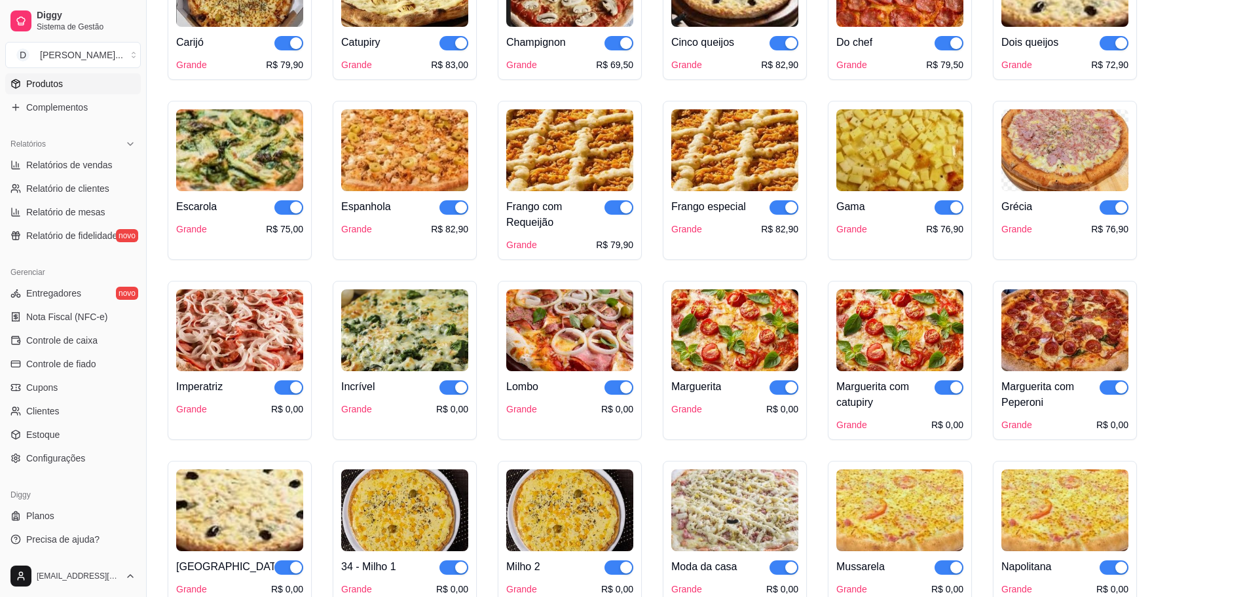
click at [225, 357] on img at bounding box center [239, 331] width 127 height 82
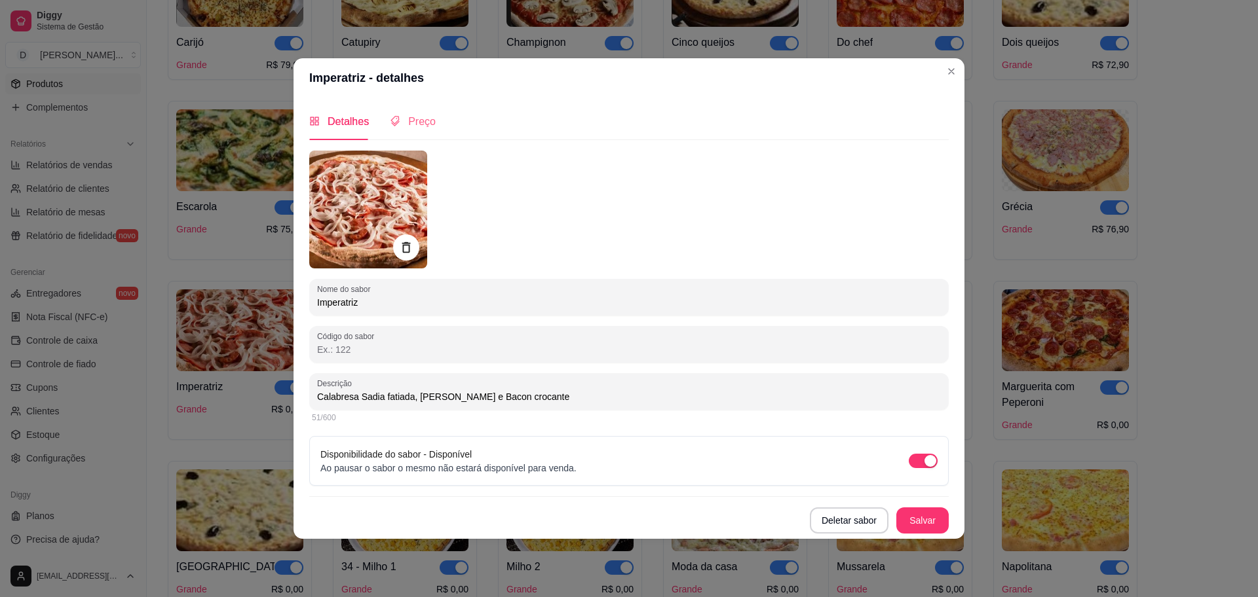
click at [432, 130] on div "Preço" at bounding box center [413, 121] width 46 height 37
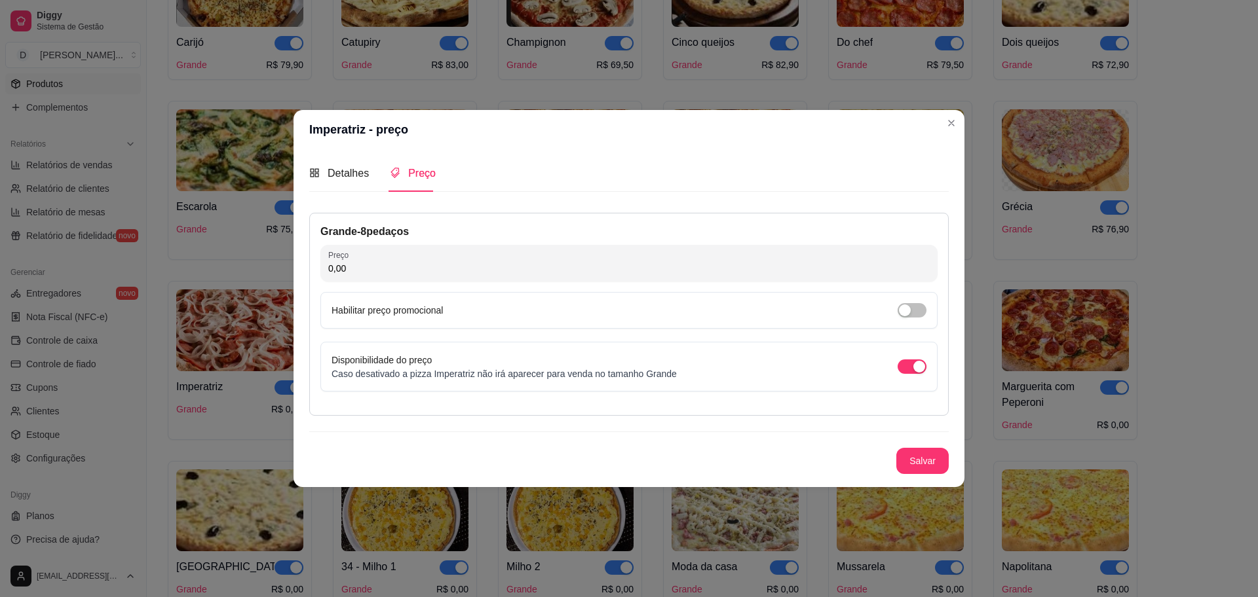
click at [453, 262] on input "0,00" at bounding box center [628, 268] width 601 height 13
type input "79,90"
click at [926, 460] on button "Salvar" at bounding box center [922, 461] width 52 height 26
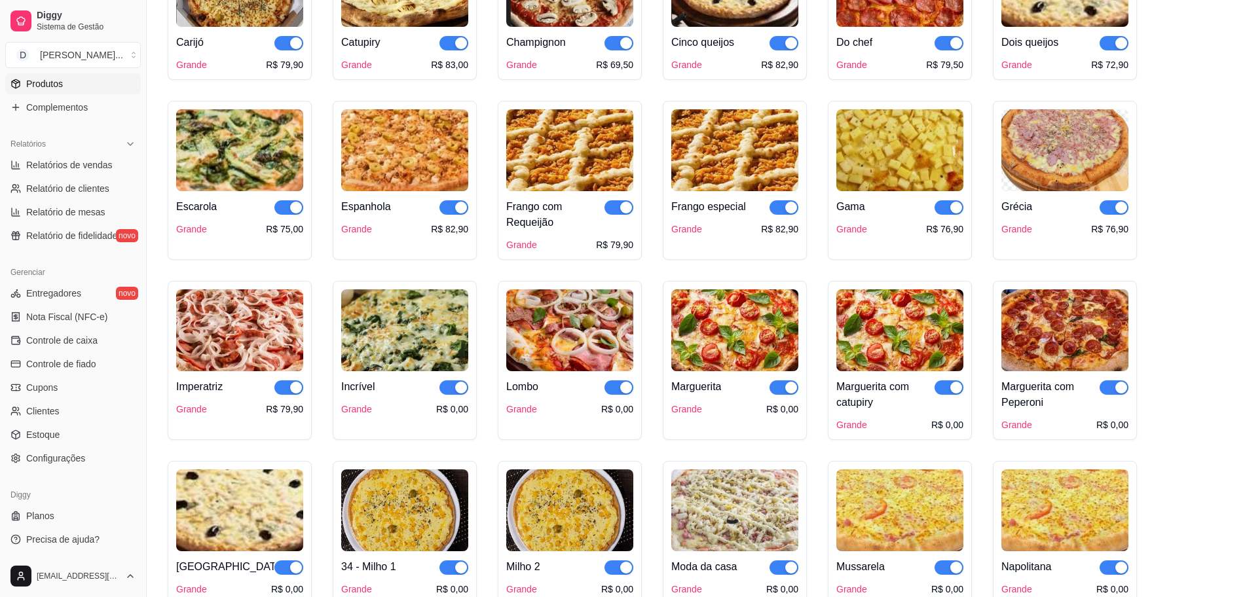
click at [424, 338] on img at bounding box center [404, 331] width 127 height 82
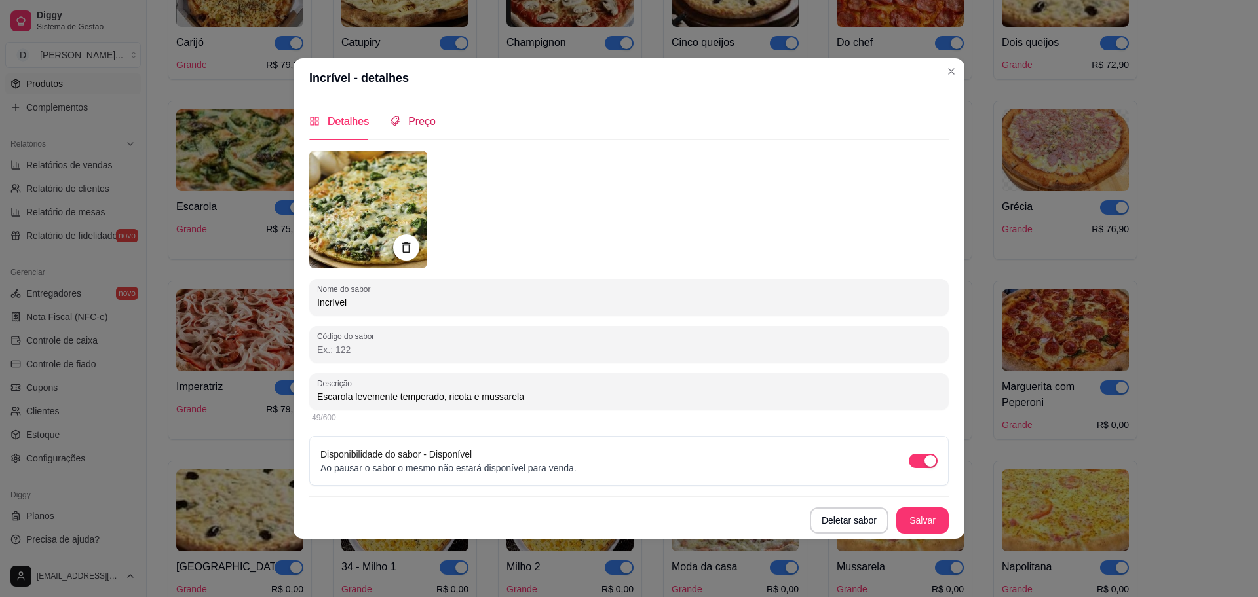
click at [423, 127] on span "Preço" at bounding box center [422, 121] width 28 height 11
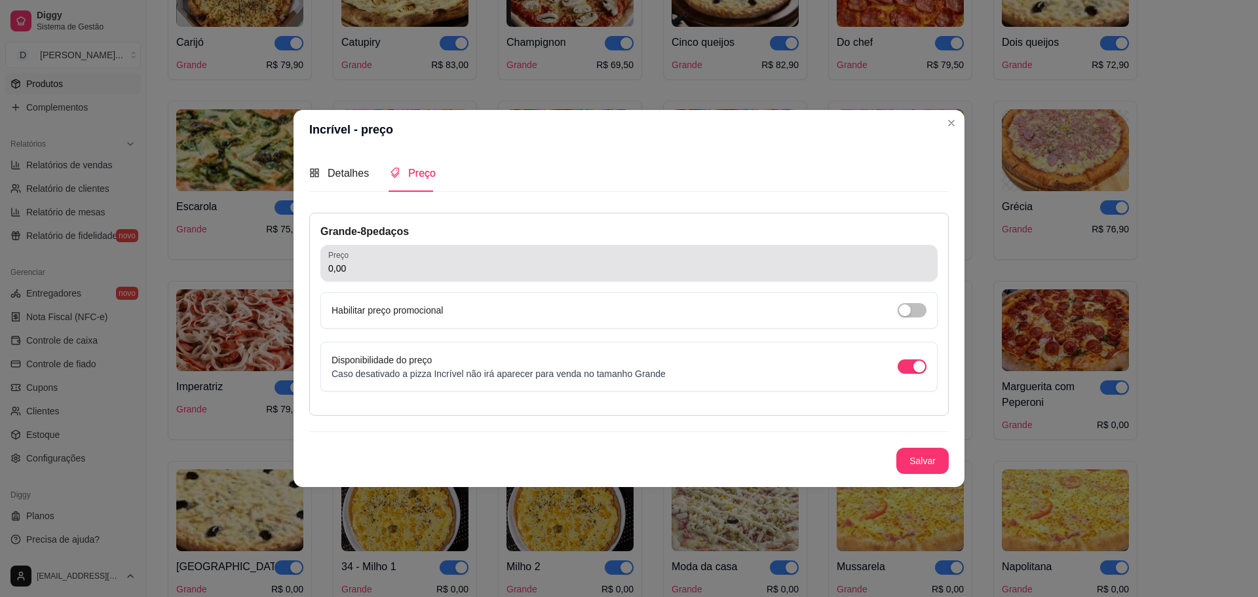
click at [458, 277] on div "Preço 0,00" at bounding box center [628, 263] width 617 height 37
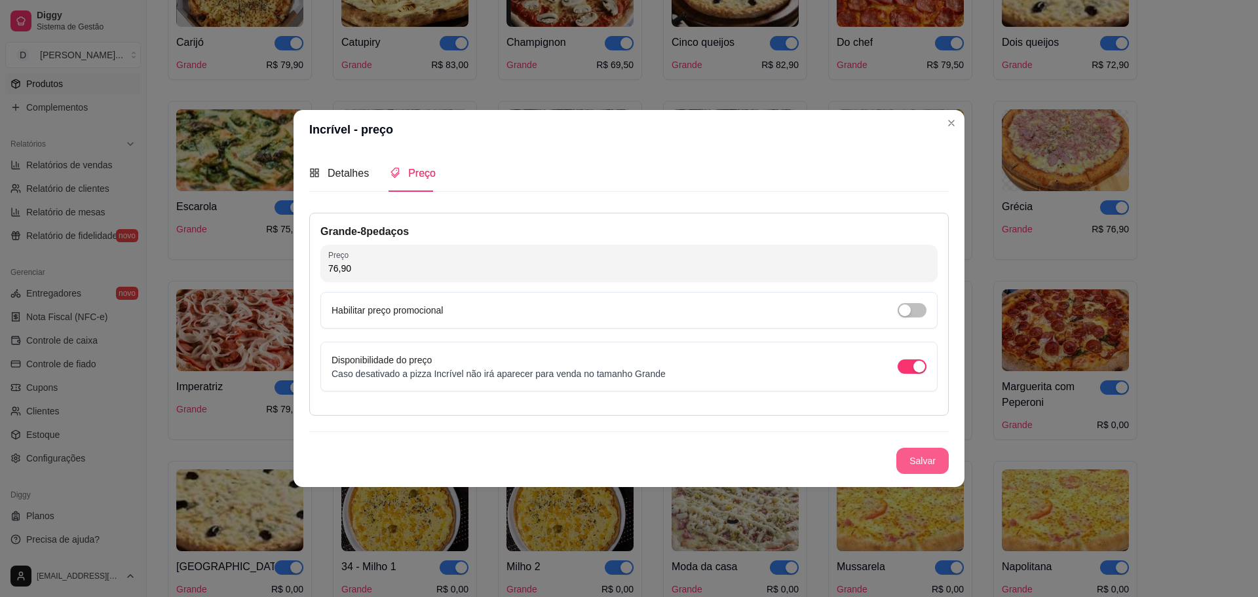
type input "76,90"
click at [936, 454] on button "Salvar" at bounding box center [922, 461] width 52 height 26
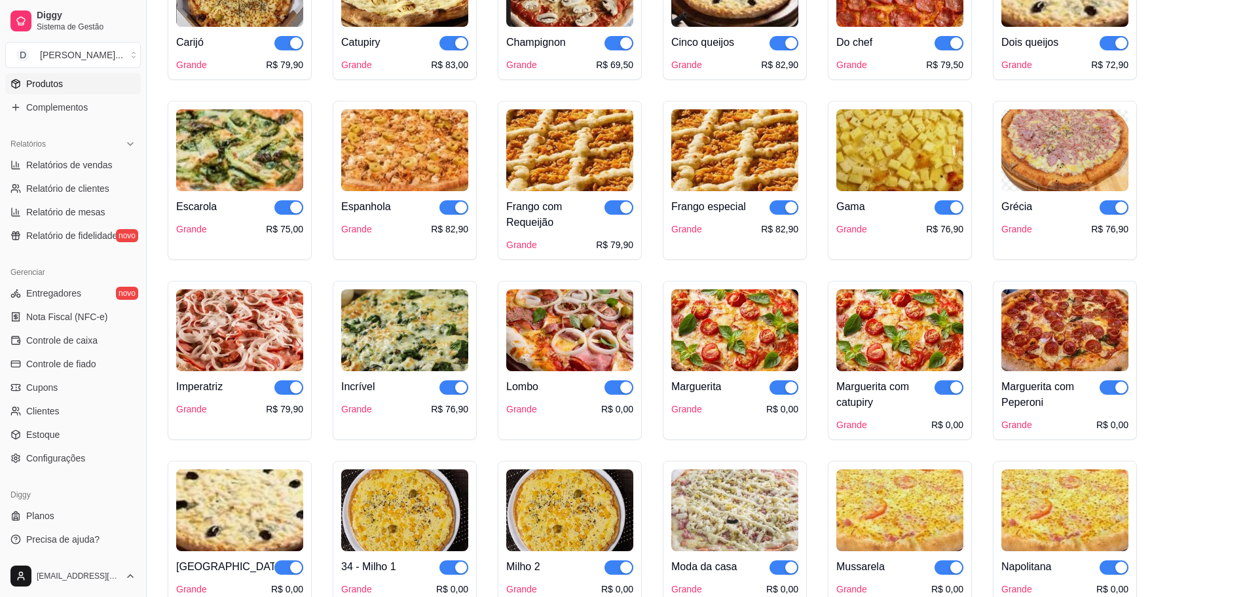
click at [539, 354] on img at bounding box center [569, 331] width 127 height 82
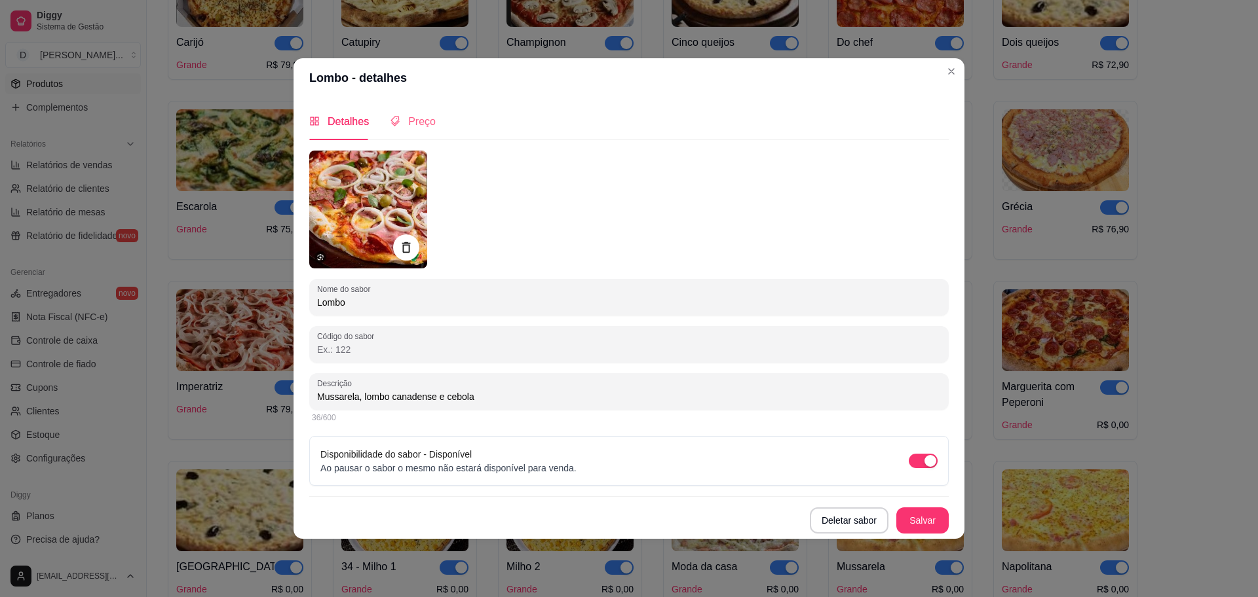
click at [419, 130] on div "Preço" at bounding box center [413, 121] width 46 height 37
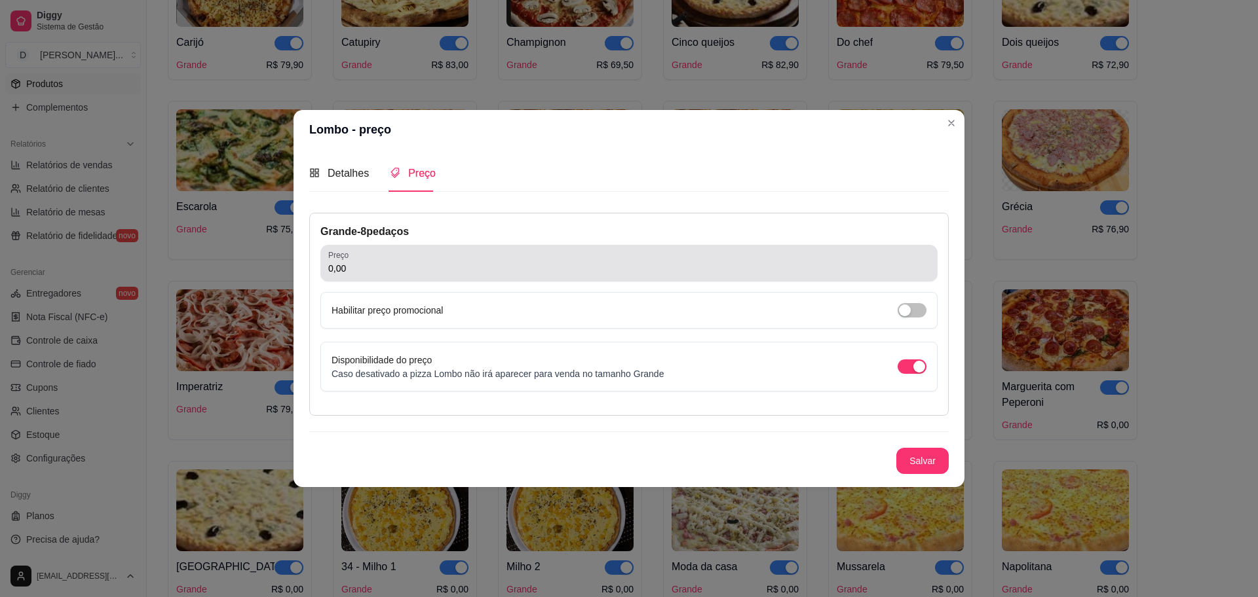
click at [481, 275] on div "0,00" at bounding box center [628, 263] width 601 height 26
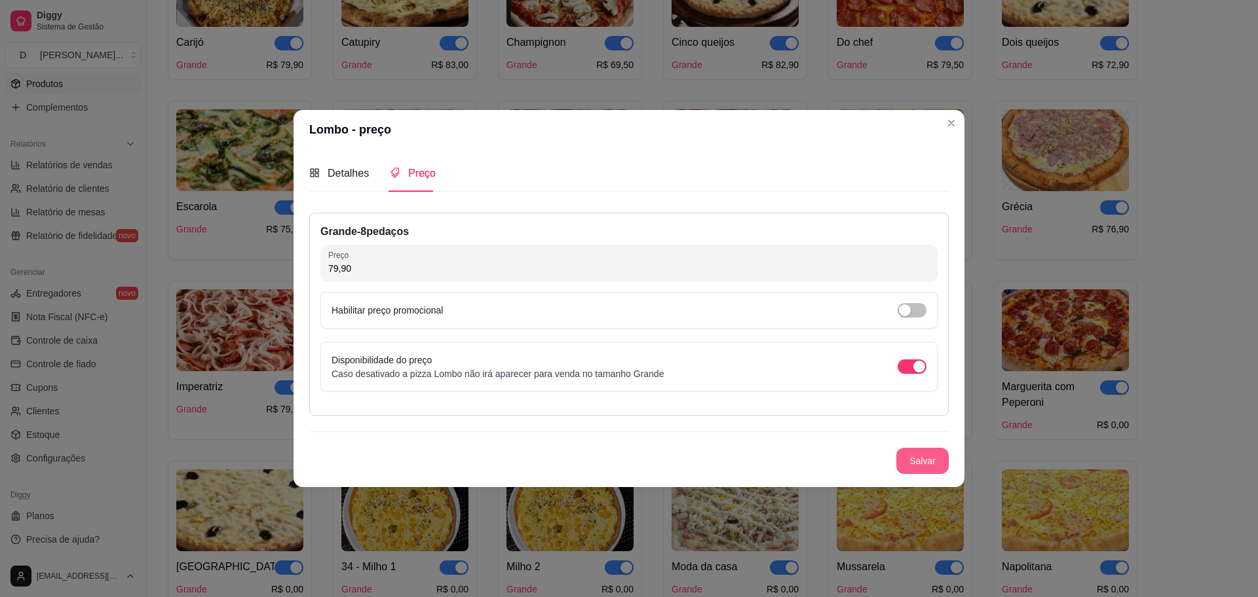
type input "79,90"
click at [937, 460] on button "Salvar" at bounding box center [922, 462] width 51 height 26
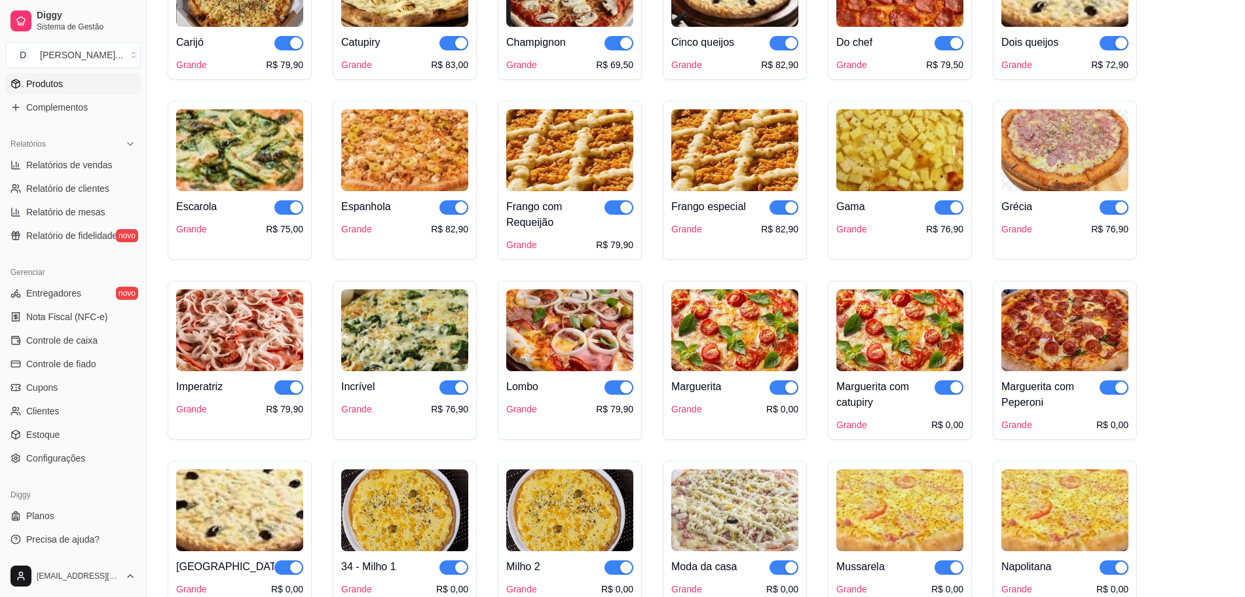
click at [740, 317] on img at bounding box center [734, 331] width 127 height 82
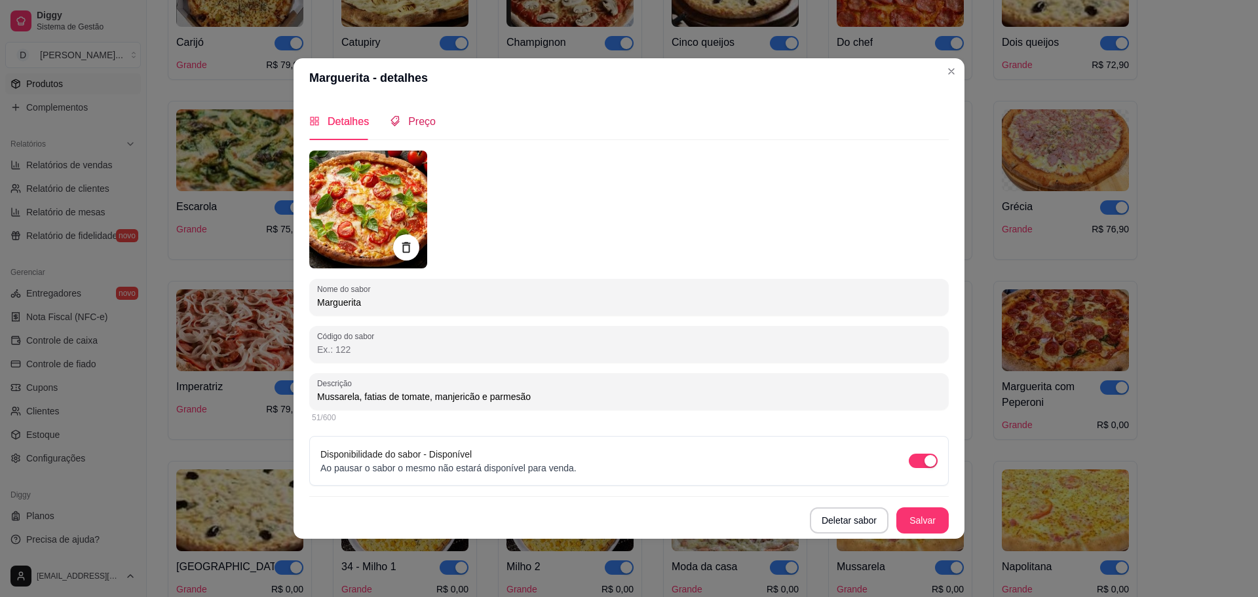
click at [413, 121] on span "Preço" at bounding box center [422, 121] width 28 height 11
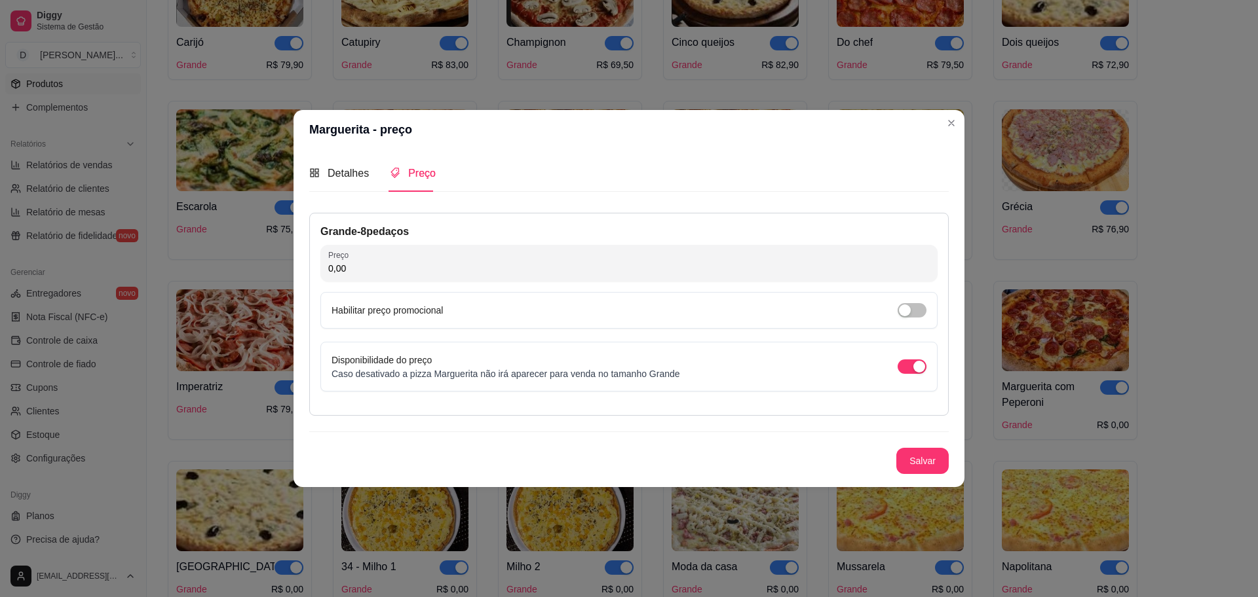
click at [480, 274] on input "0,00" at bounding box center [628, 268] width 601 height 13
type input "75,90"
click at [932, 457] on button "Salvar" at bounding box center [922, 461] width 52 height 26
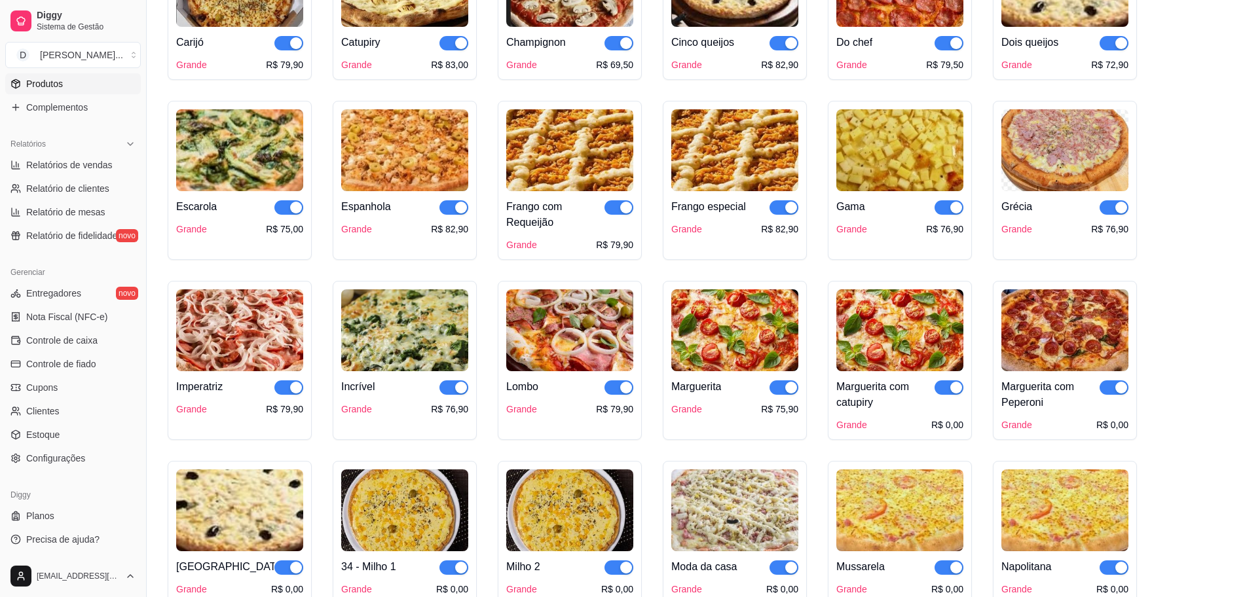
click at [913, 347] on img at bounding box center [900, 331] width 127 height 82
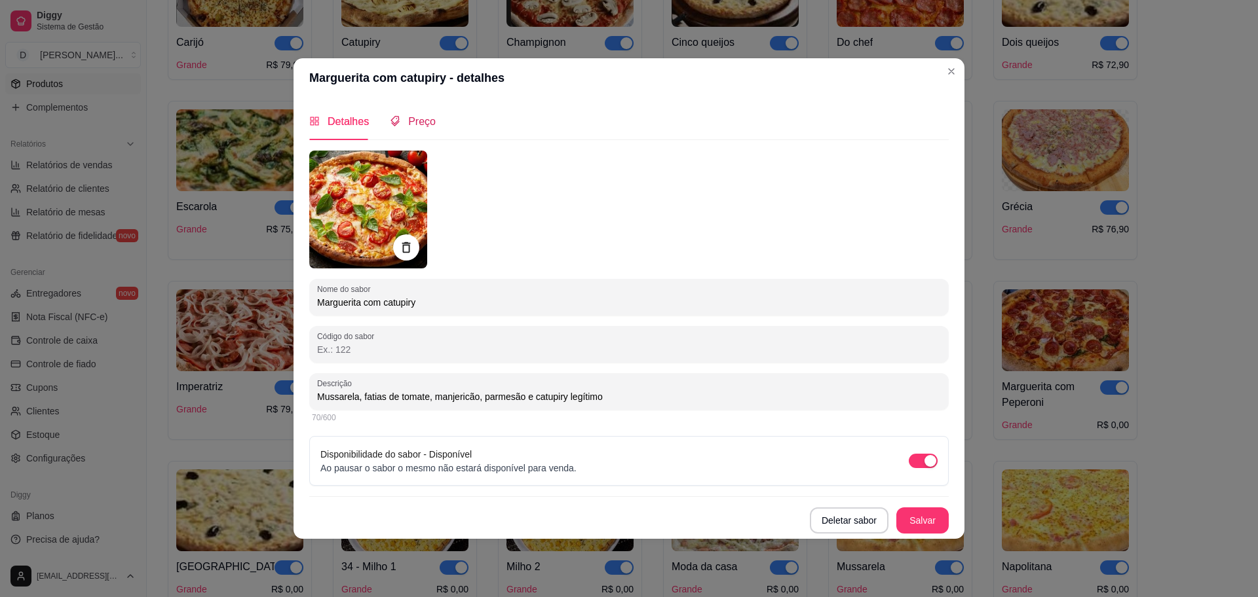
click at [417, 128] on div "Preço" at bounding box center [413, 121] width 46 height 16
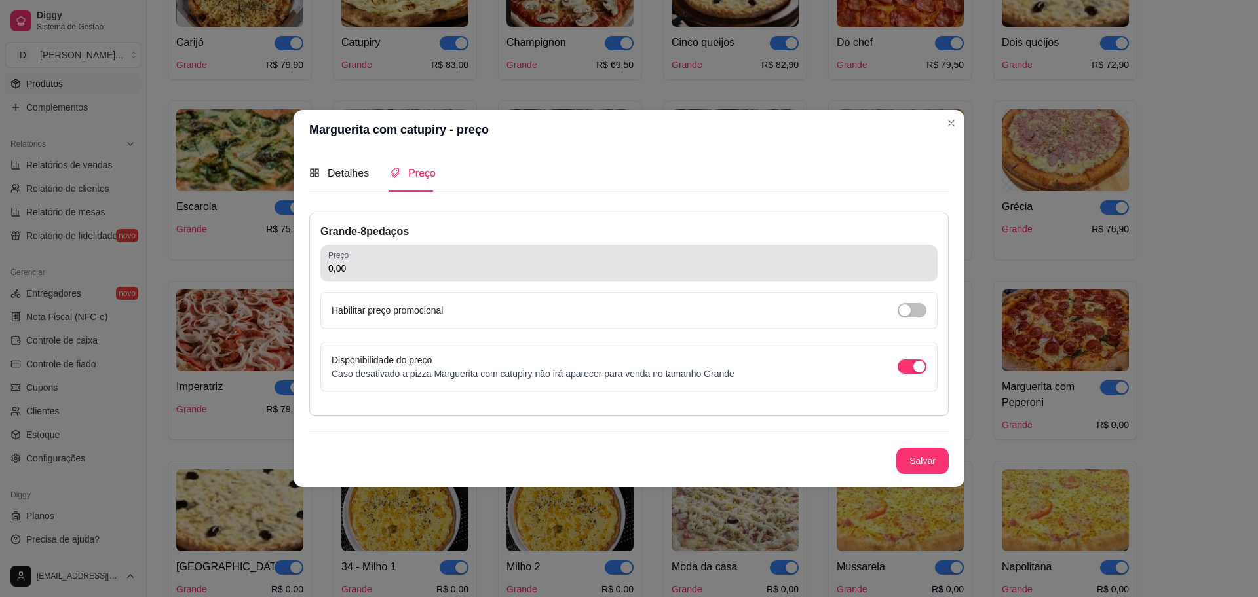
click at [481, 265] on input "0,00" at bounding box center [628, 268] width 601 height 13
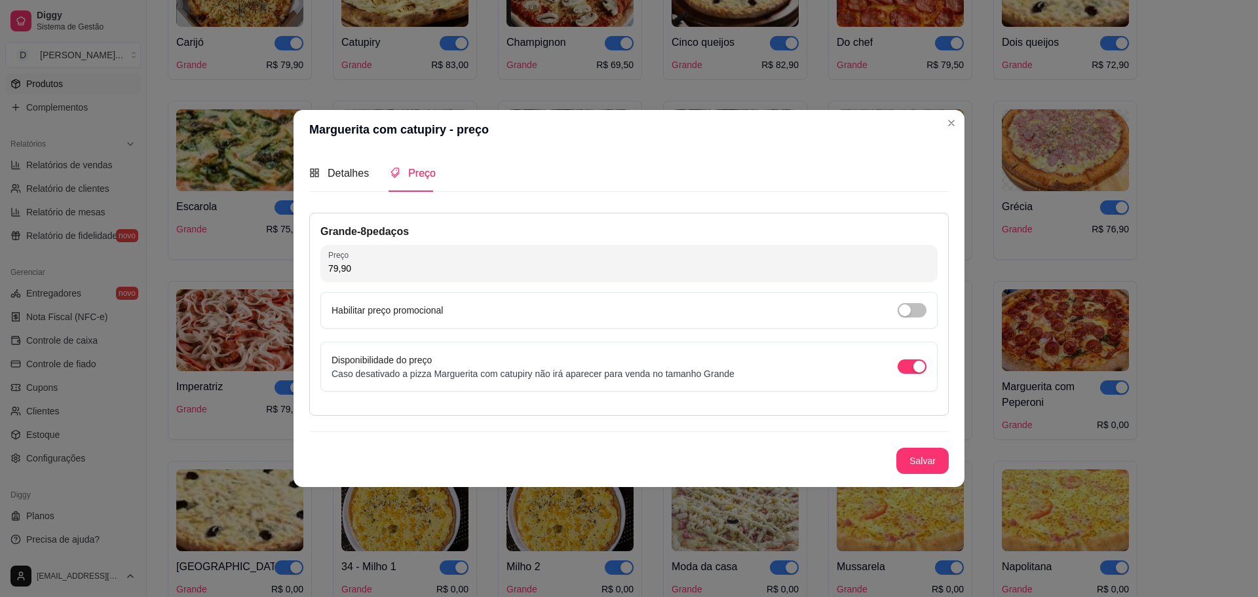
type input "79,90"
click at [940, 456] on button "Salvar" at bounding box center [922, 462] width 51 height 26
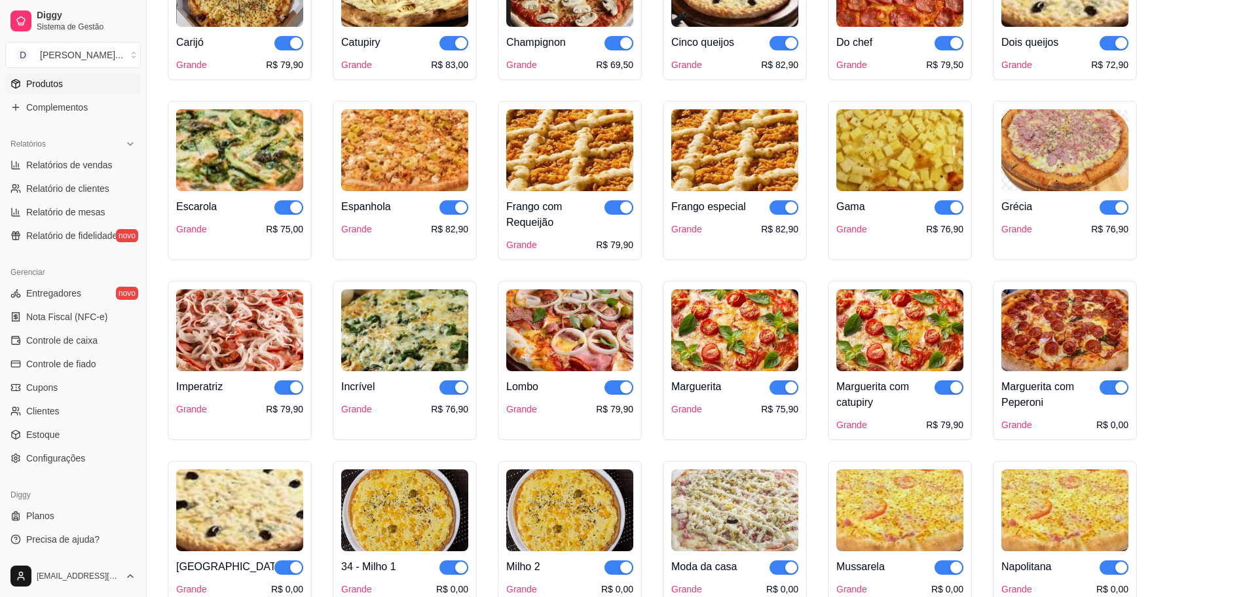
click at [996, 348] on img at bounding box center [1065, 331] width 127 height 82
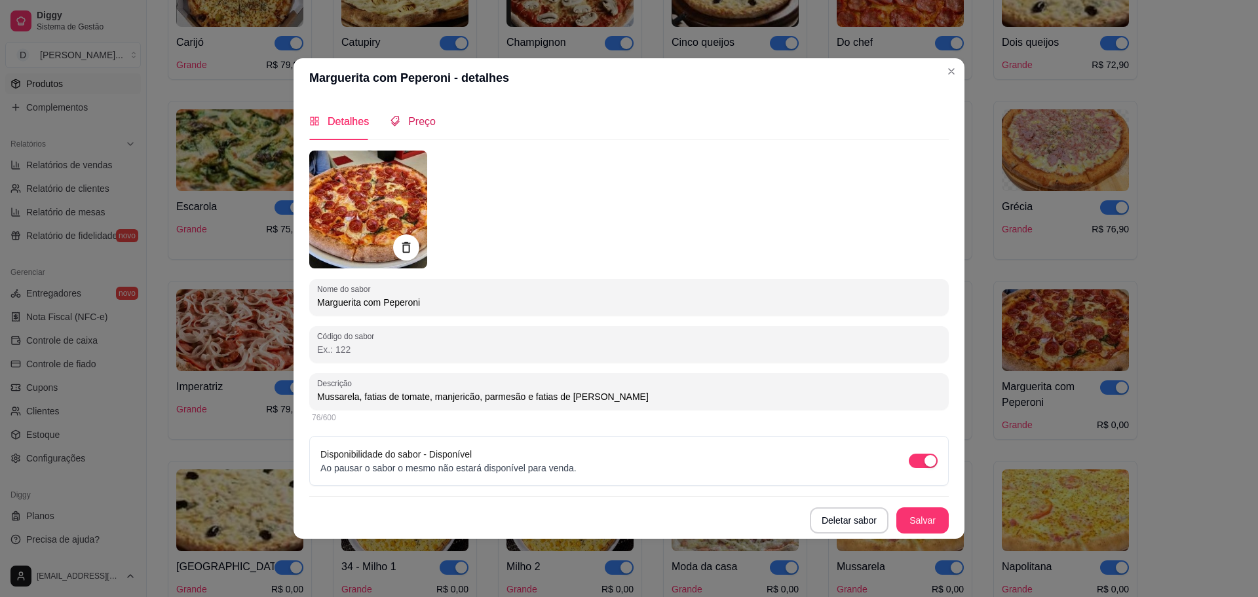
click at [418, 118] on span "Preço" at bounding box center [422, 121] width 28 height 11
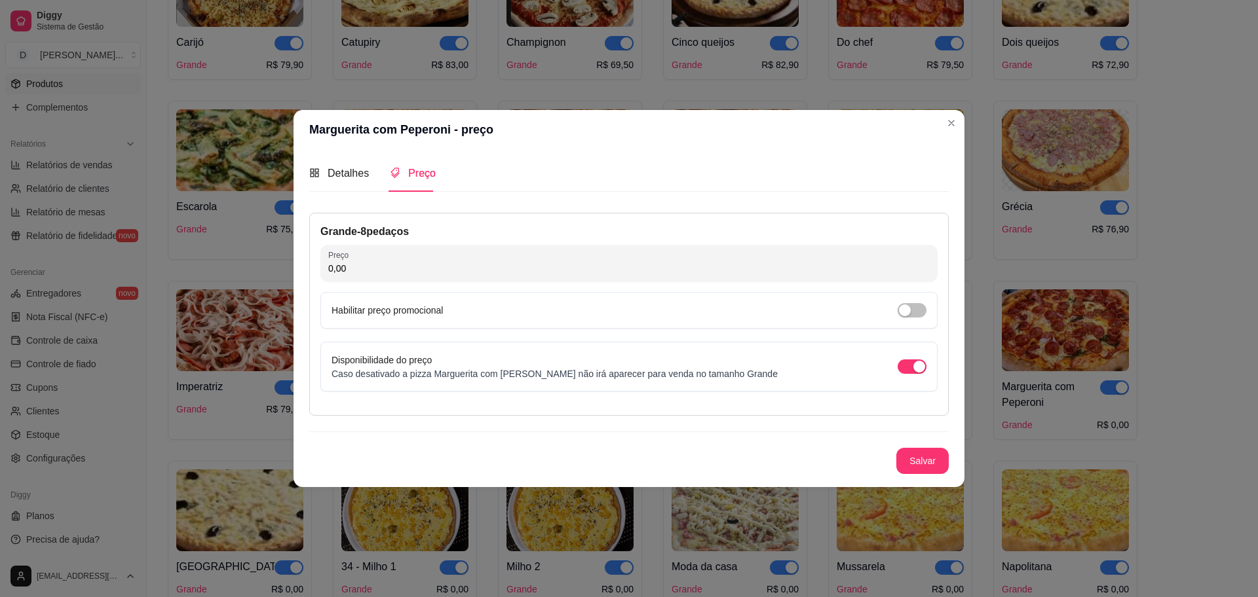
click at [503, 271] on input "0,00" at bounding box center [628, 268] width 601 height 13
type input "79,90"
click at [935, 453] on button "Salvar" at bounding box center [922, 461] width 52 height 26
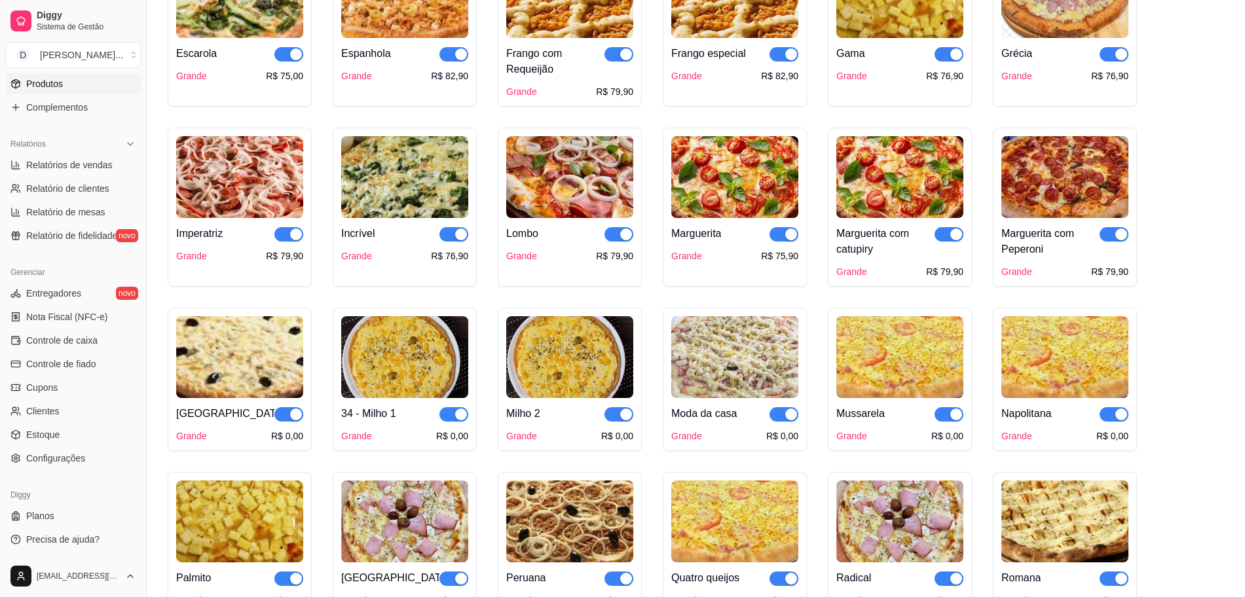
scroll to position [737, 0]
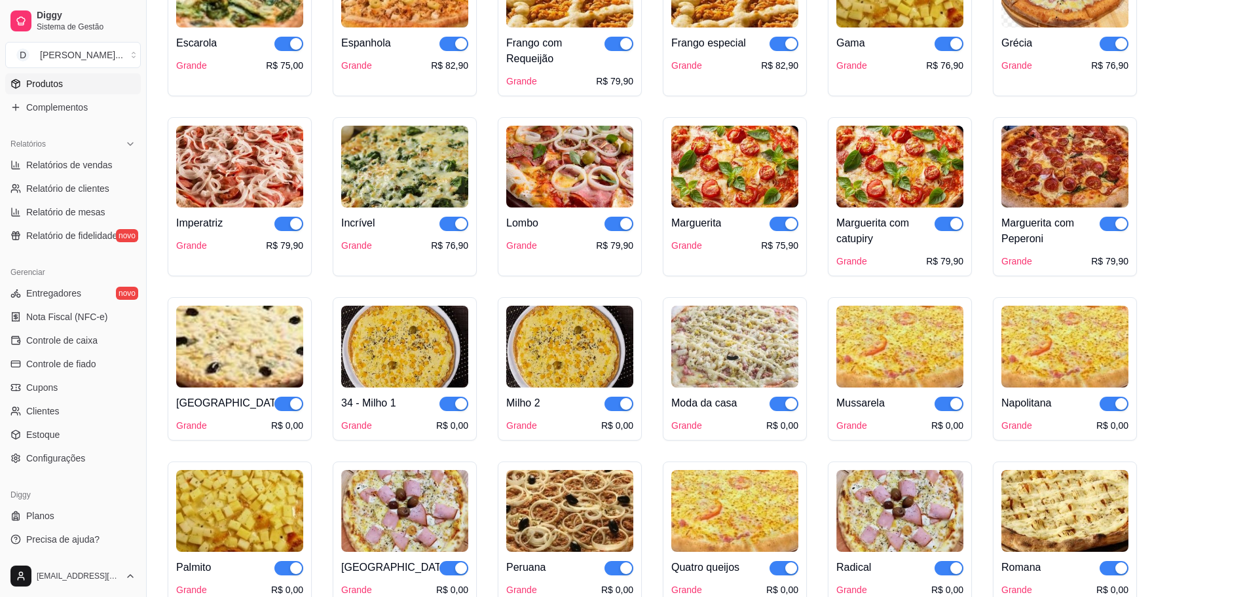
click at [235, 351] on img at bounding box center [239, 347] width 127 height 82
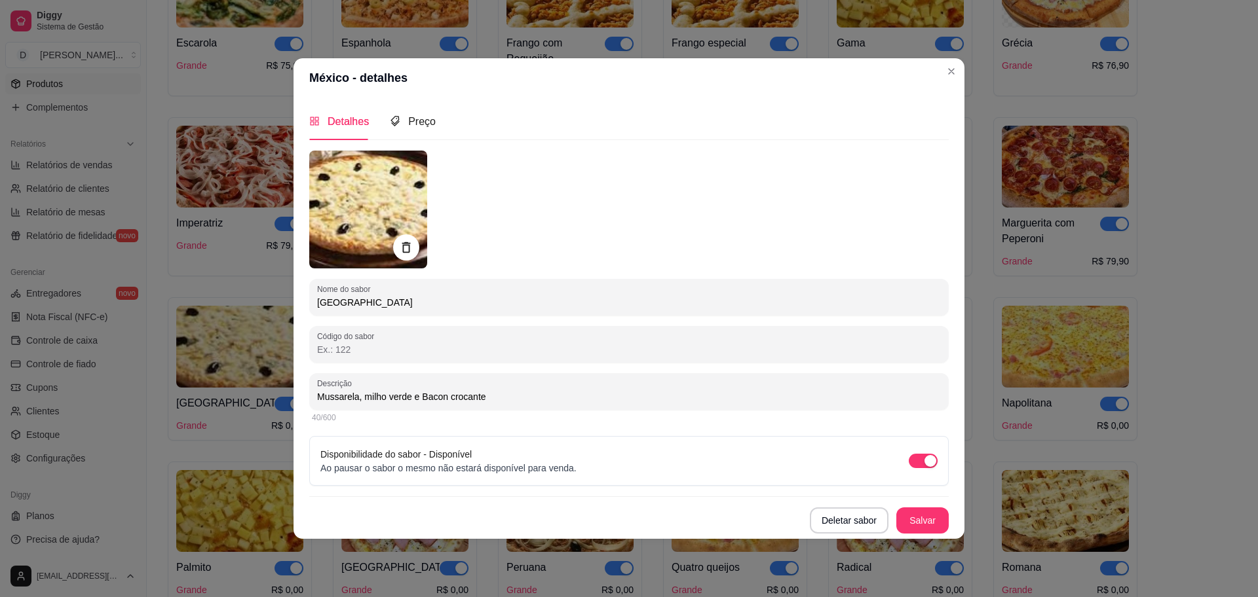
click at [433, 117] on div "Detalhes Preço" at bounding box center [628, 121] width 639 height 37
click at [419, 120] on span "Preço" at bounding box center [422, 121] width 28 height 11
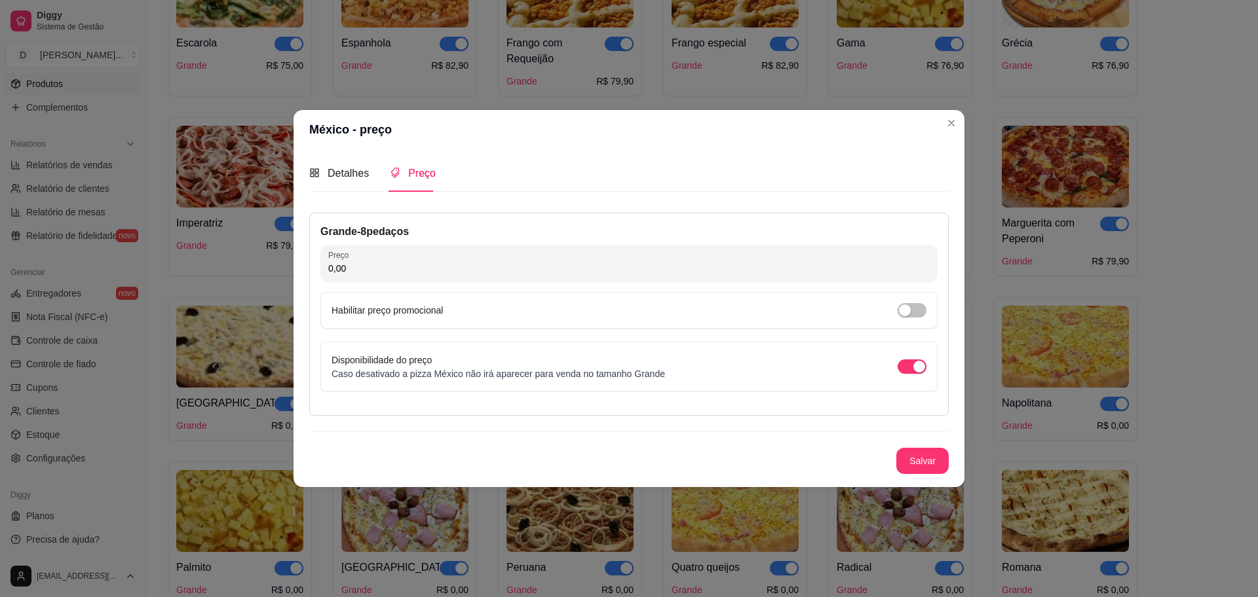
click at [491, 268] on input "0,00" at bounding box center [628, 268] width 601 height 13
type input "75,90"
click at [939, 468] on button "Salvar" at bounding box center [922, 462] width 51 height 26
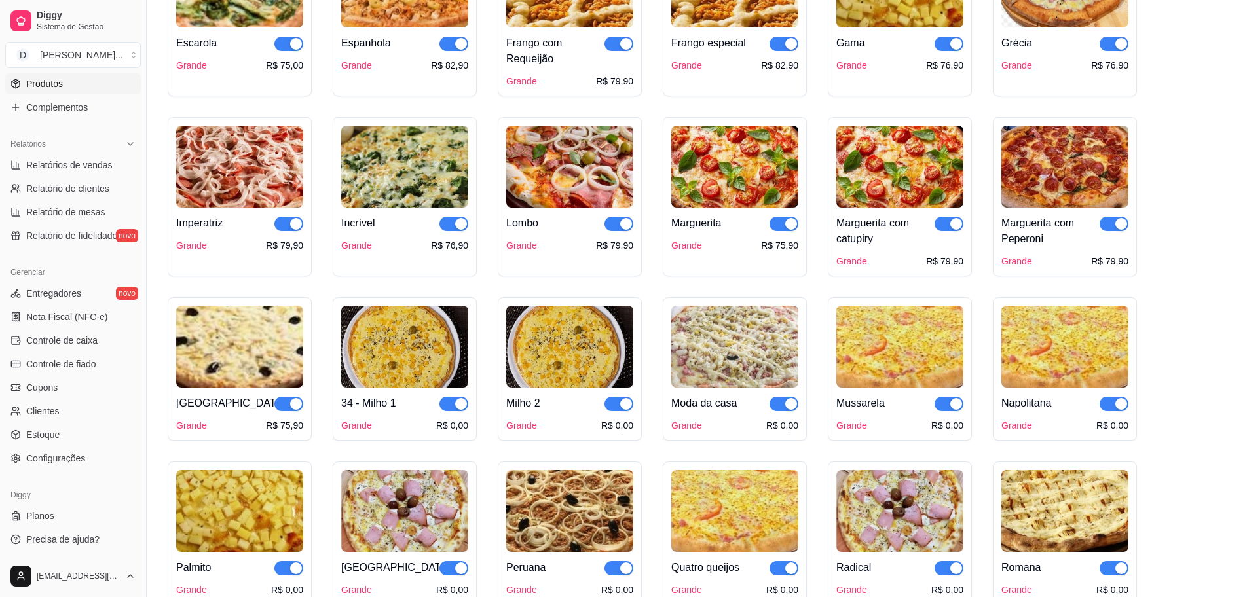
click at [419, 342] on img at bounding box center [404, 347] width 127 height 82
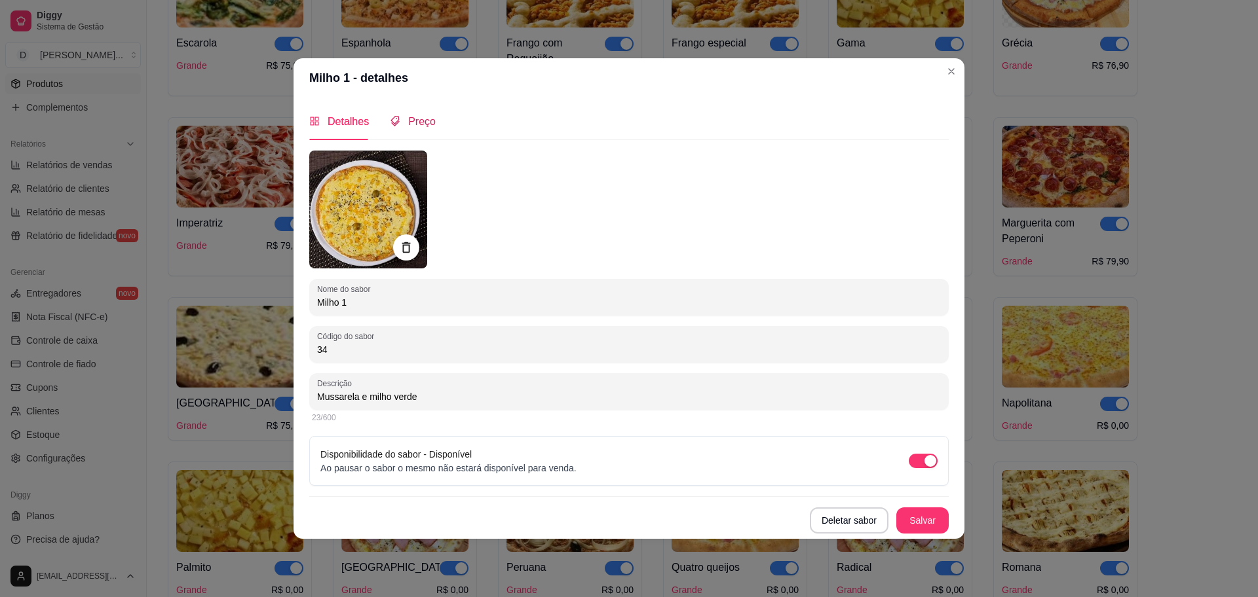
click at [411, 116] on span "Preço" at bounding box center [422, 121] width 28 height 11
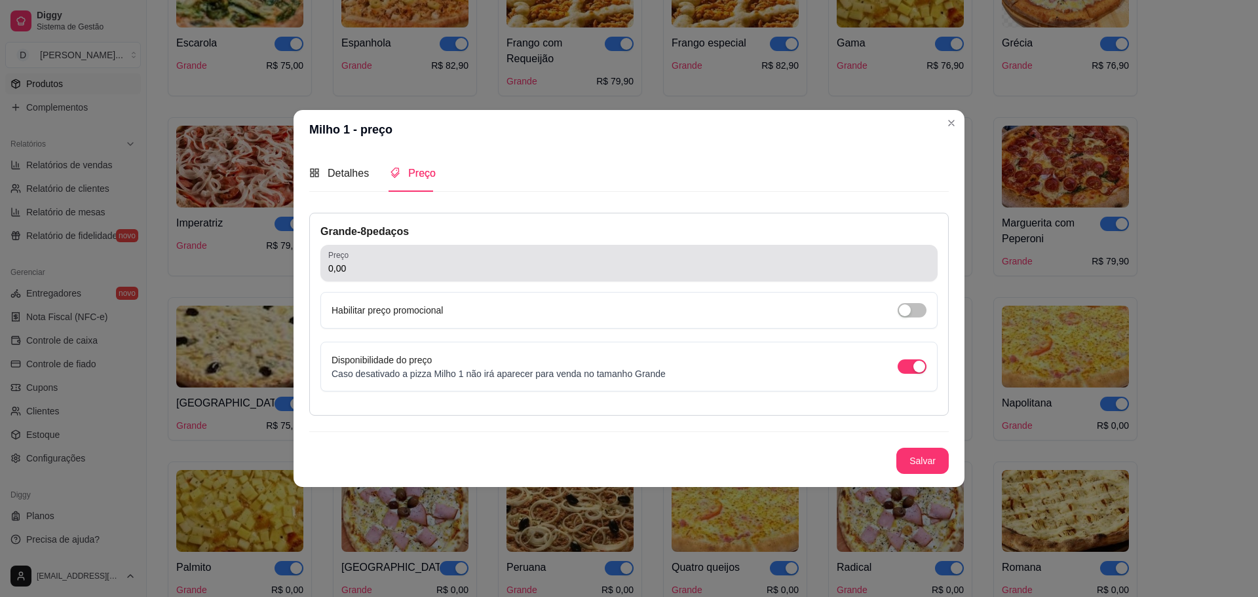
click at [520, 280] on div "Preço 0,00" at bounding box center [628, 263] width 617 height 37
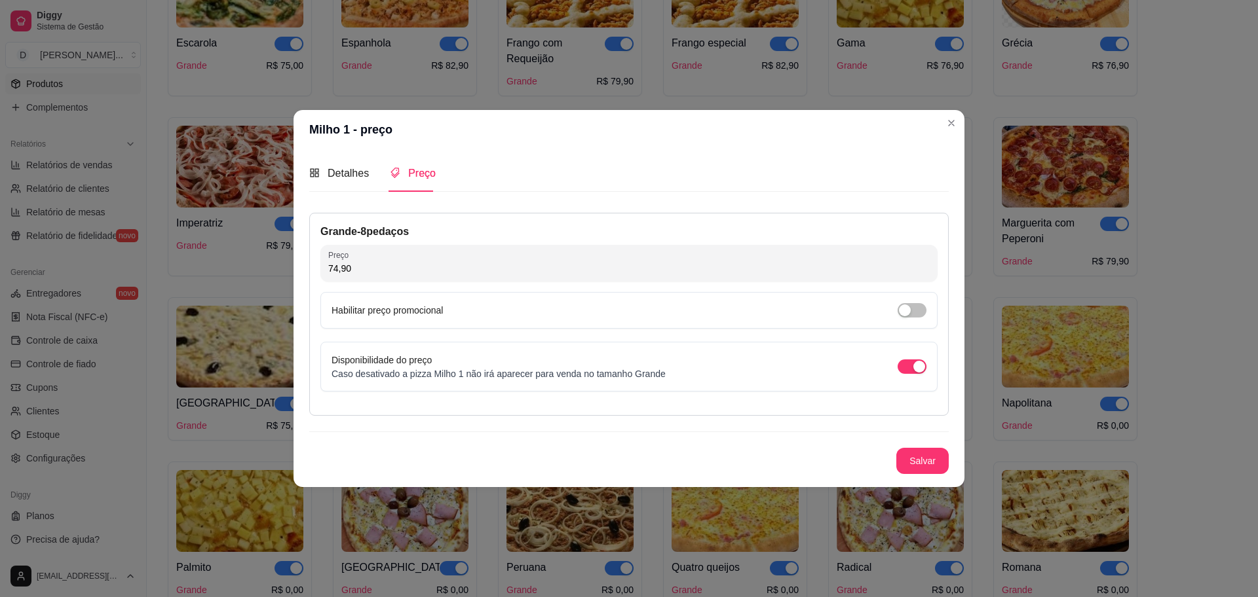
type input "74,90"
click at [952, 459] on div "Detalhes Preço Nome do sabor Milho 1 Código do sabor 34 Descrição Mussarela e m…" at bounding box center [628, 318] width 671 height 338
click at [930, 461] on button "Salvar" at bounding box center [922, 462] width 51 height 26
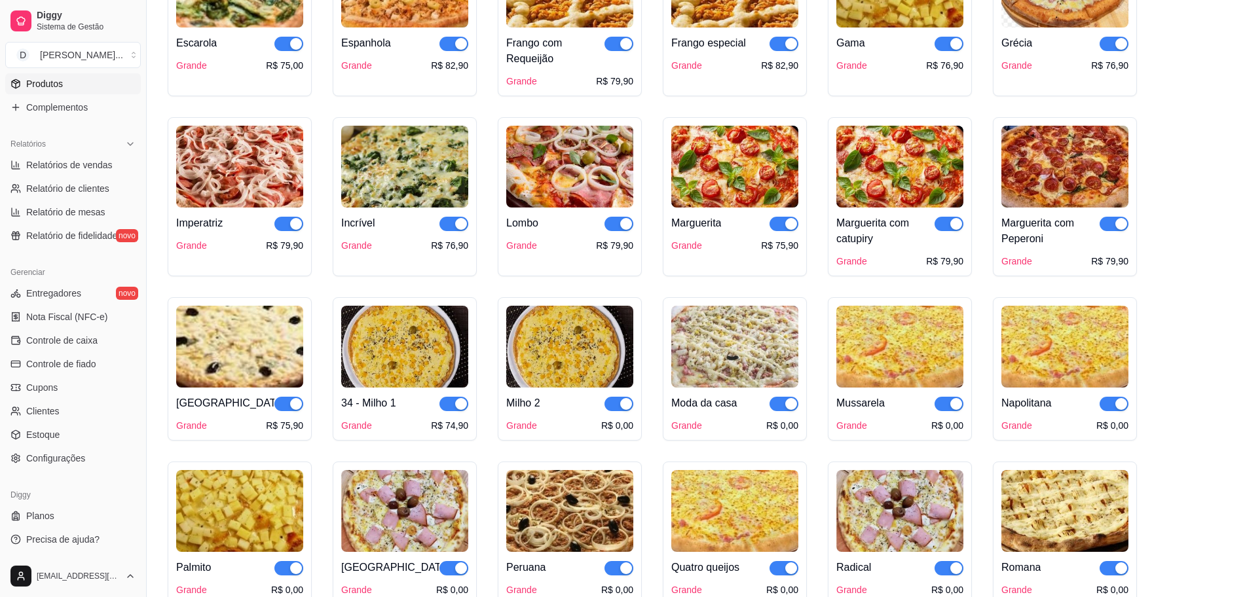
click at [576, 355] on img at bounding box center [569, 347] width 127 height 82
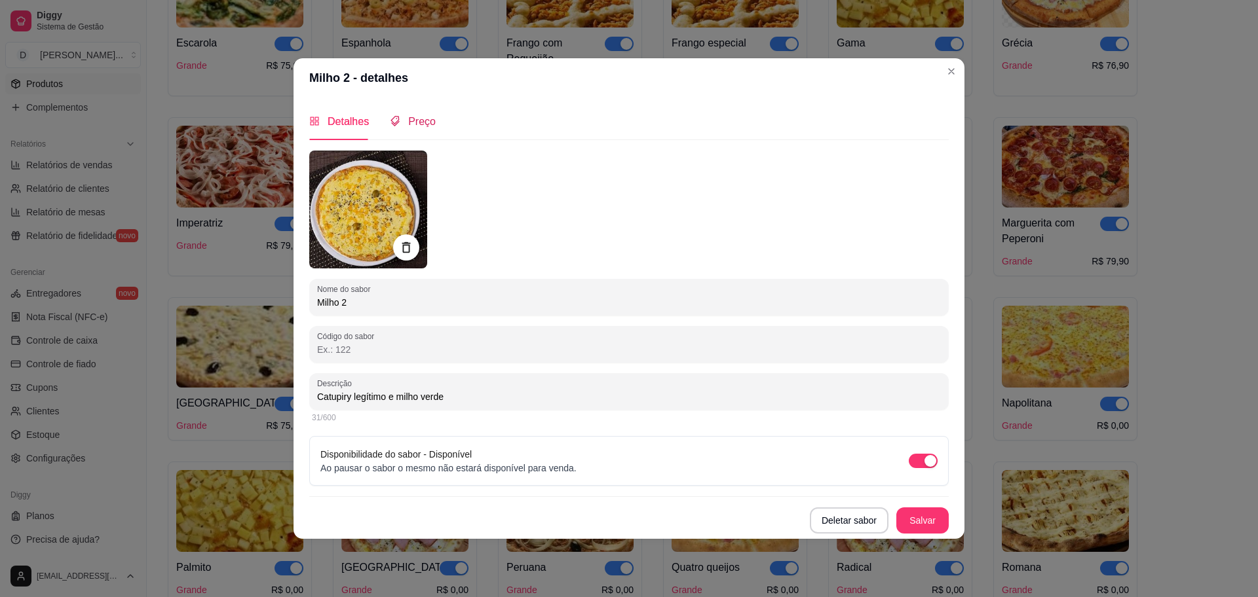
click at [426, 119] on span "Preço" at bounding box center [422, 121] width 28 height 11
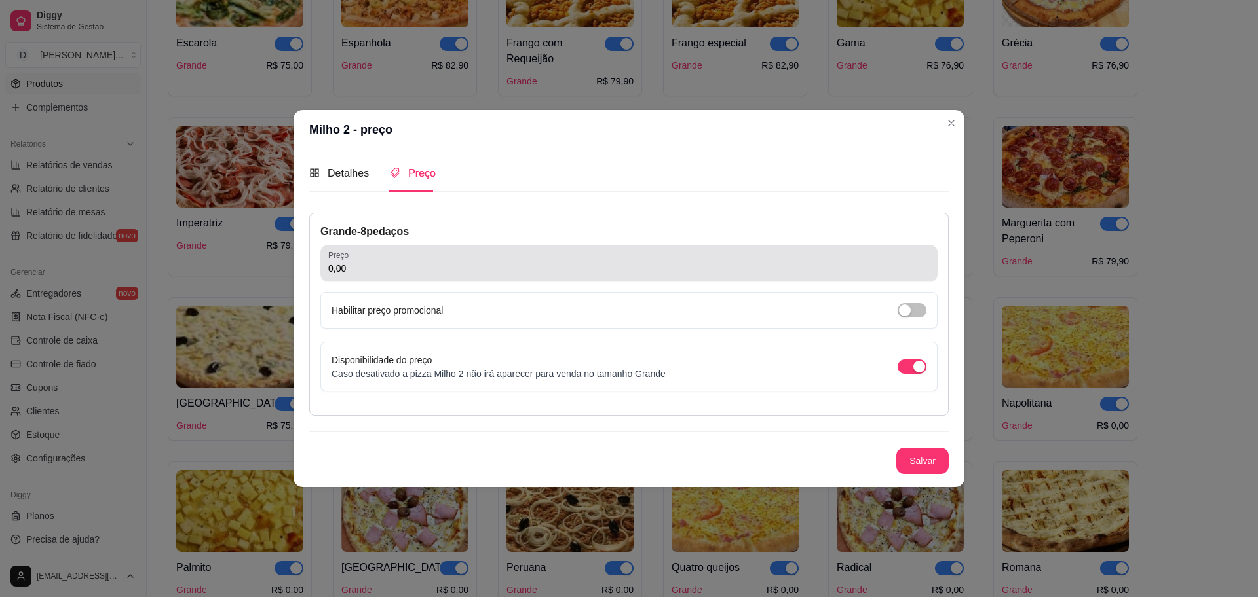
click at [417, 276] on div "Preço 0,00" at bounding box center [628, 263] width 617 height 37
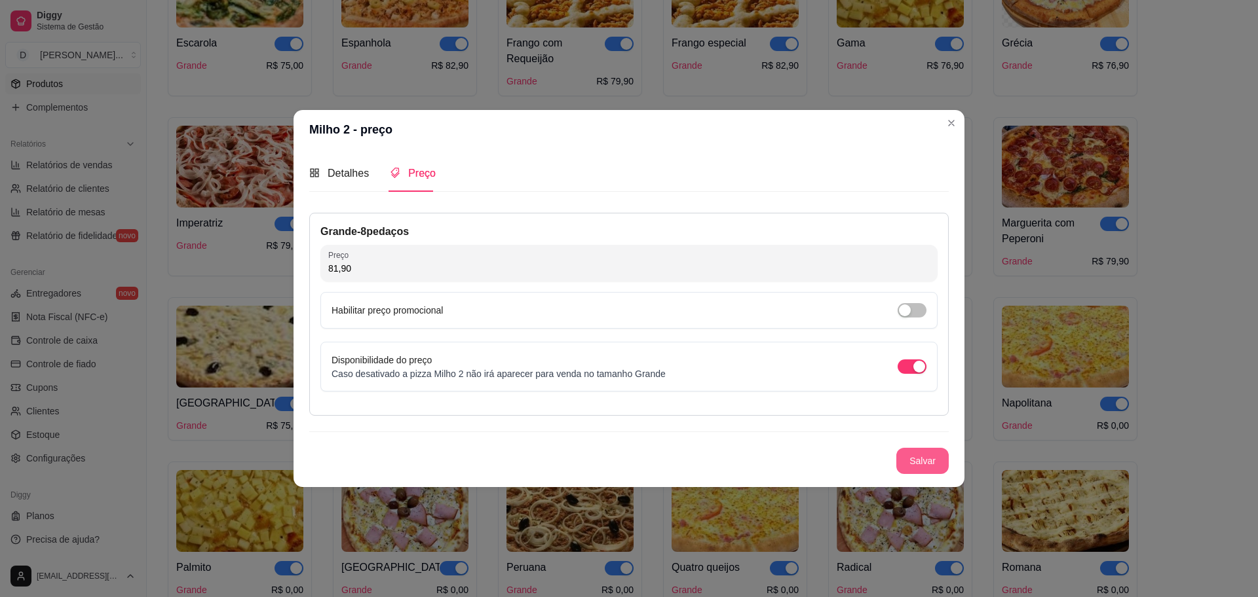
type input "81,90"
click at [913, 468] on button "Salvar" at bounding box center [922, 461] width 52 height 26
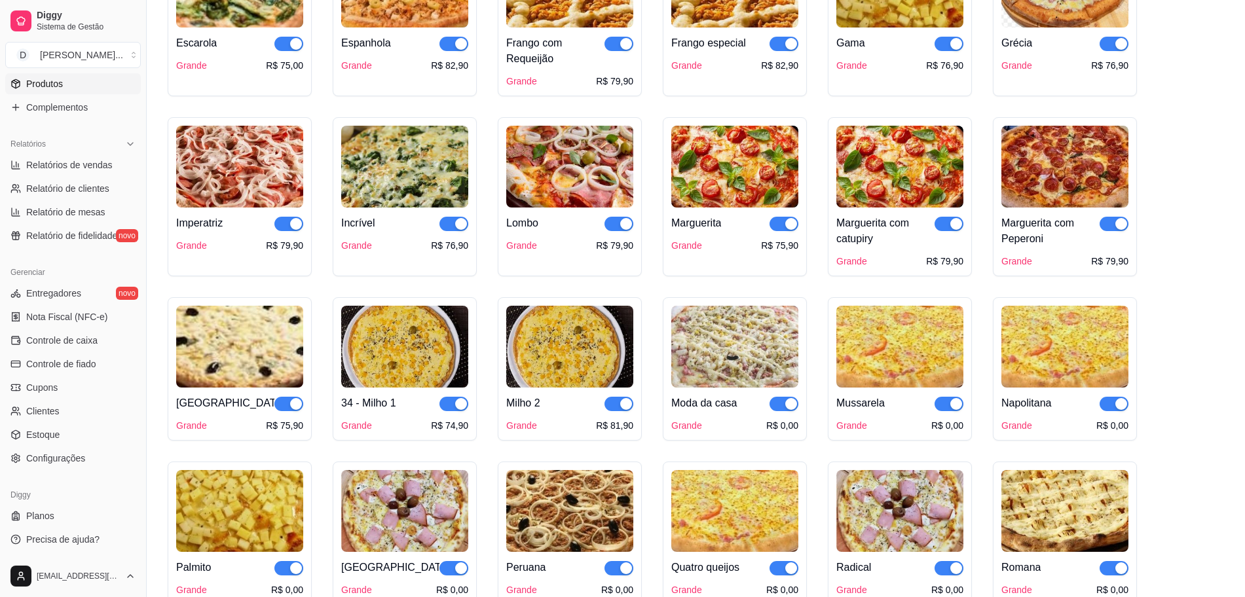
click at [740, 347] on img at bounding box center [734, 347] width 127 height 82
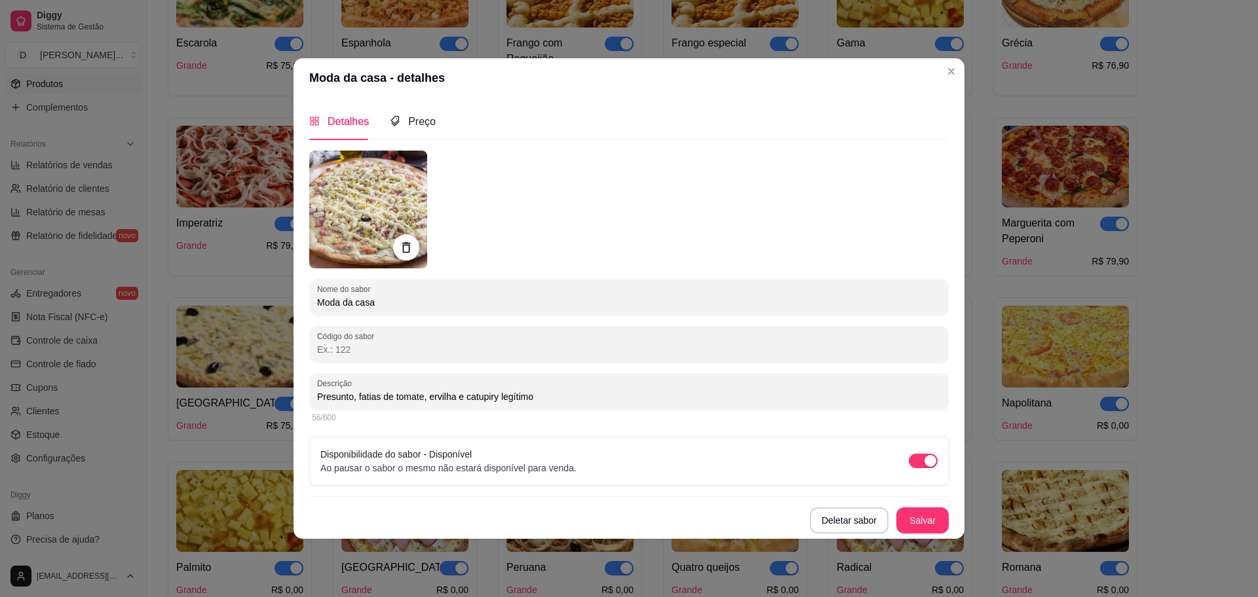
click at [434, 125] on div "Detalhes Preço" at bounding box center [628, 121] width 639 height 37
click at [426, 122] on span "Preço" at bounding box center [422, 121] width 28 height 11
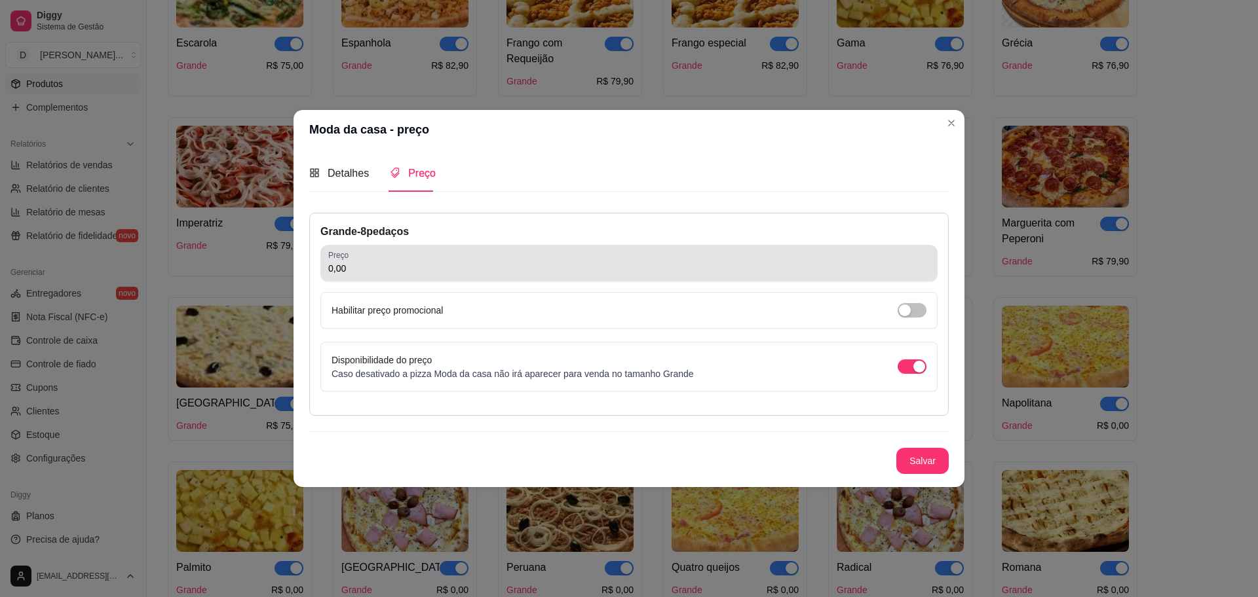
click at [430, 275] on div "0,00" at bounding box center [628, 263] width 601 height 26
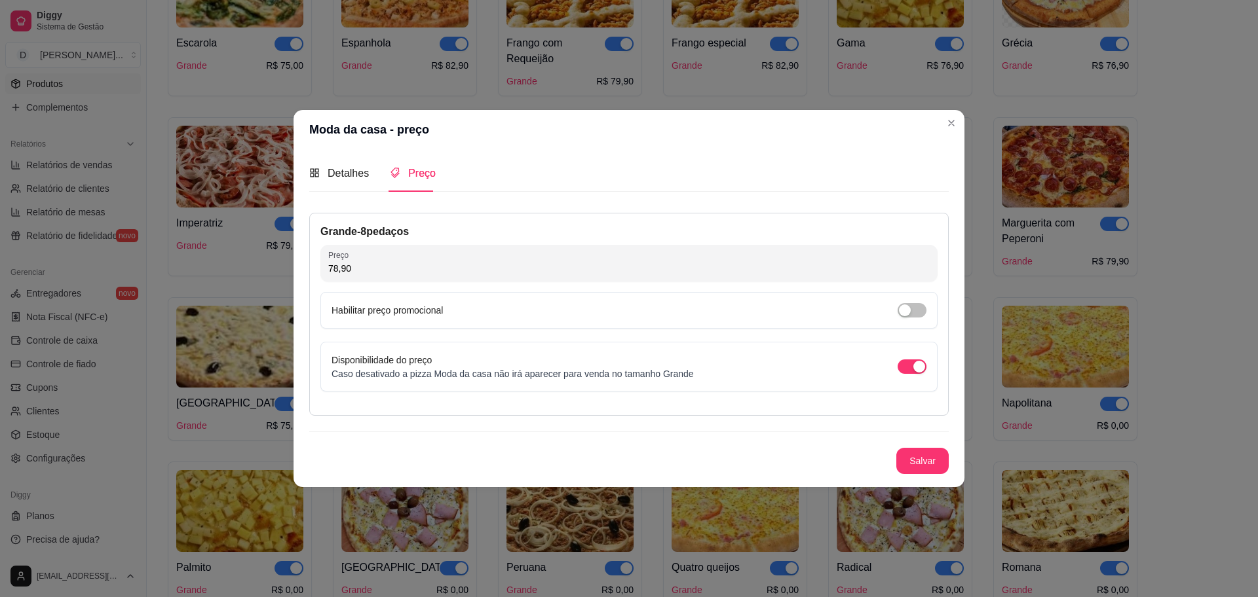
type input "78,90"
click at [922, 463] on button "Salvar" at bounding box center [922, 462] width 51 height 26
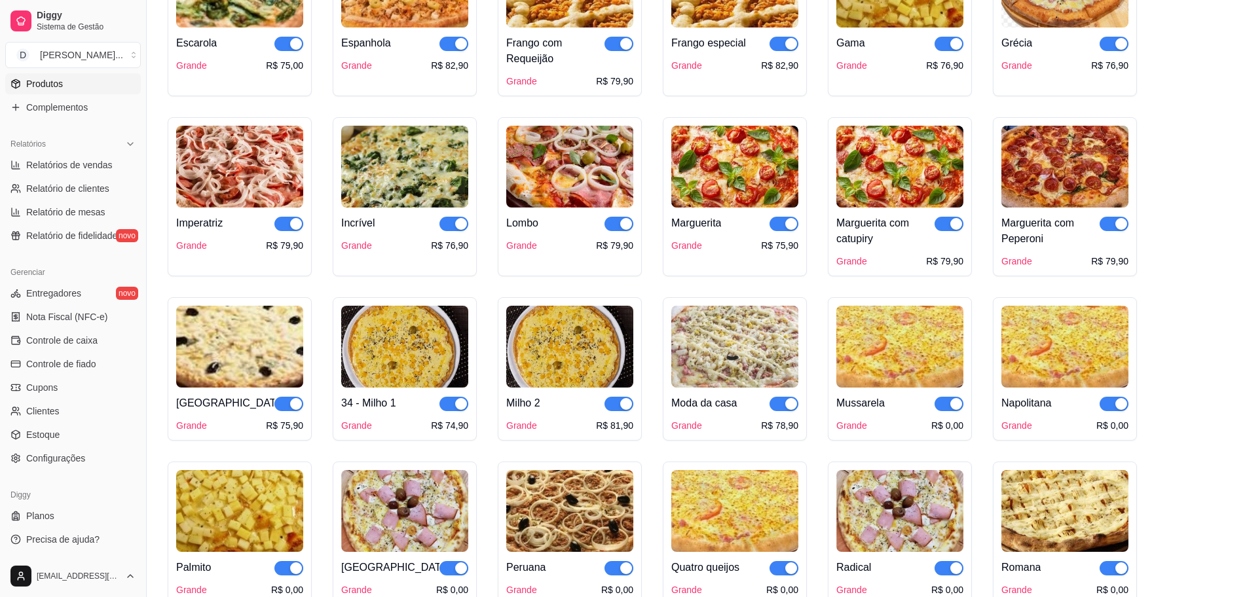
click at [910, 350] on img at bounding box center [900, 347] width 127 height 82
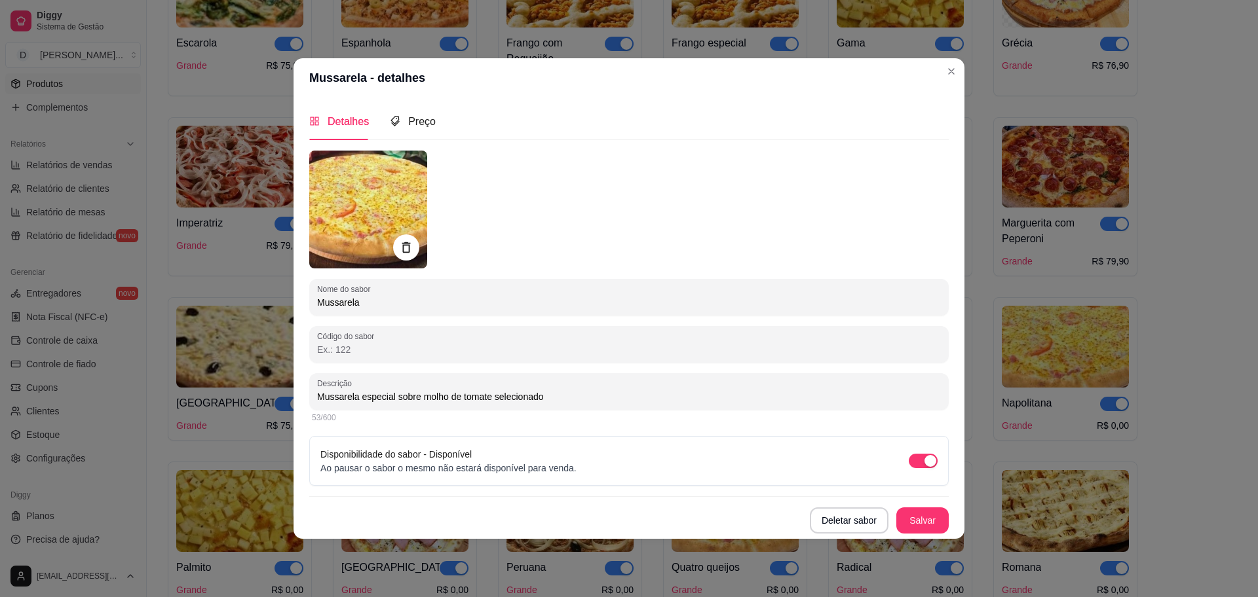
click at [434, 114] on div "Detalhes Preço" at bounding box center [628, 121] width 639 height 37
click at [426, 119] on span "Preço" at bounding box center [422, 121] width 28 height 11
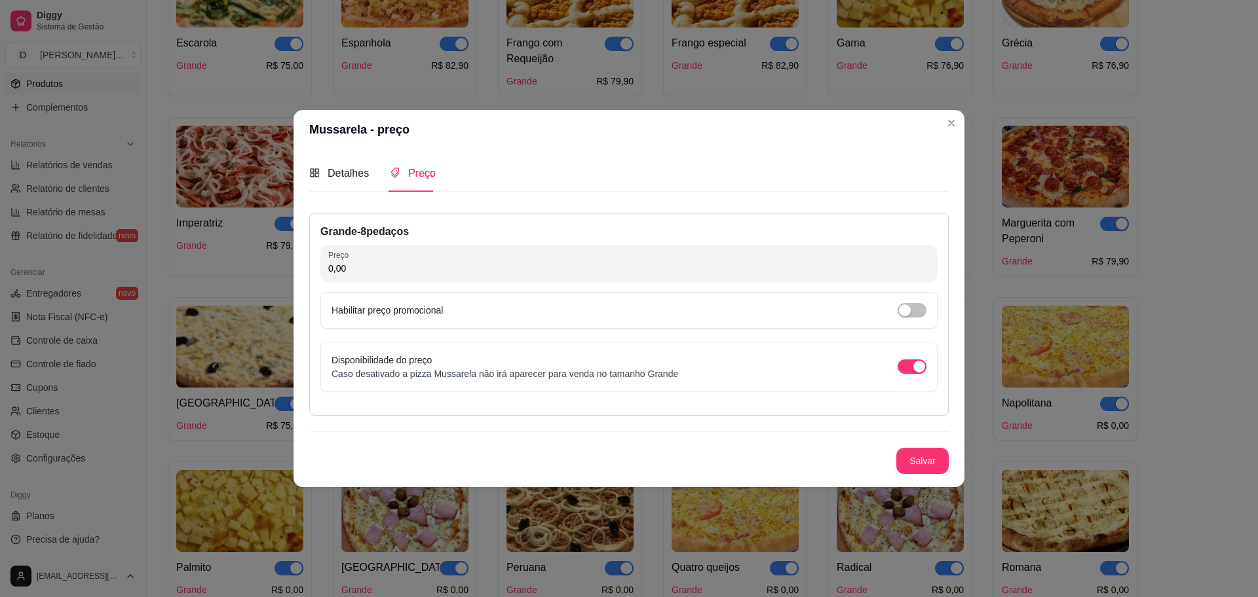
click at [421, 266] on input "0,00" at bounding box center [628, 268] width 601 height 13
type input "62,90"
click at [901, 465] on button "Salvar" at bounding box center [922, 462] width 51 height 26
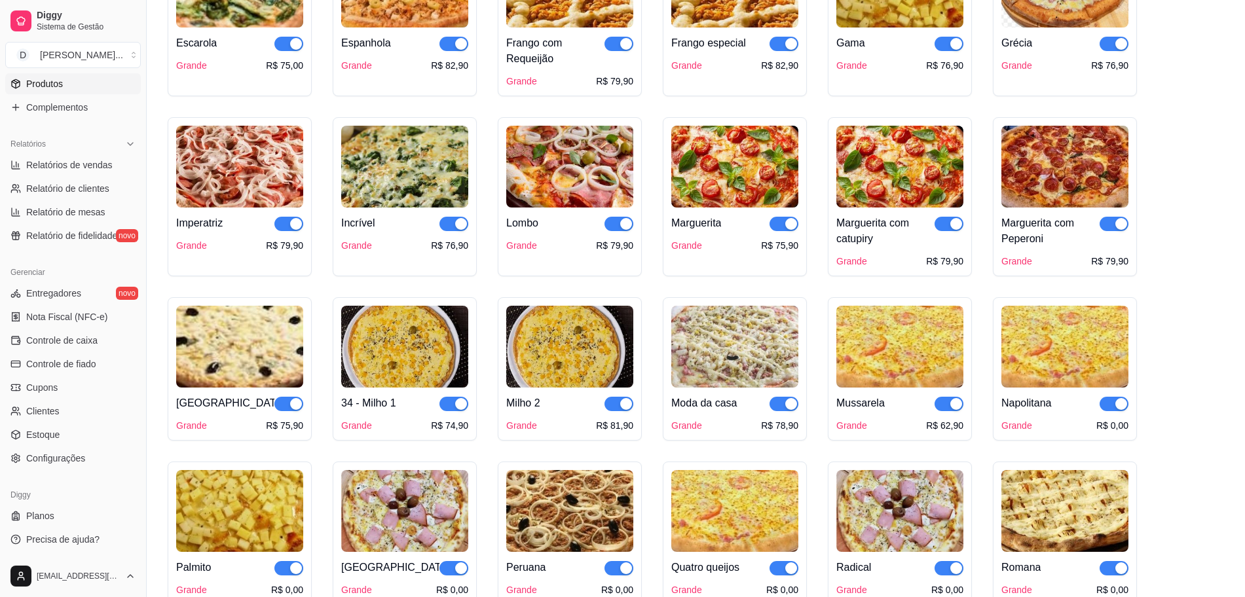
click at [996, 367] on img at bounding box center [1065, 347] width 127 height 82
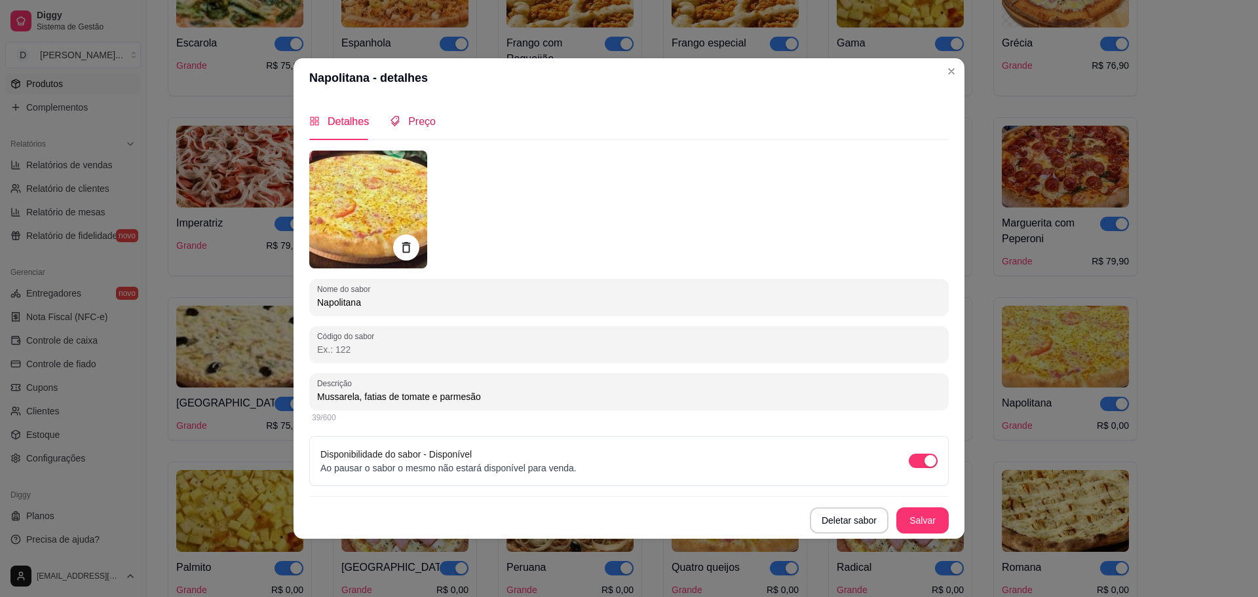
click at [410, 129] on div "Preço" at bounding box center [413, 121] width 46 height 16
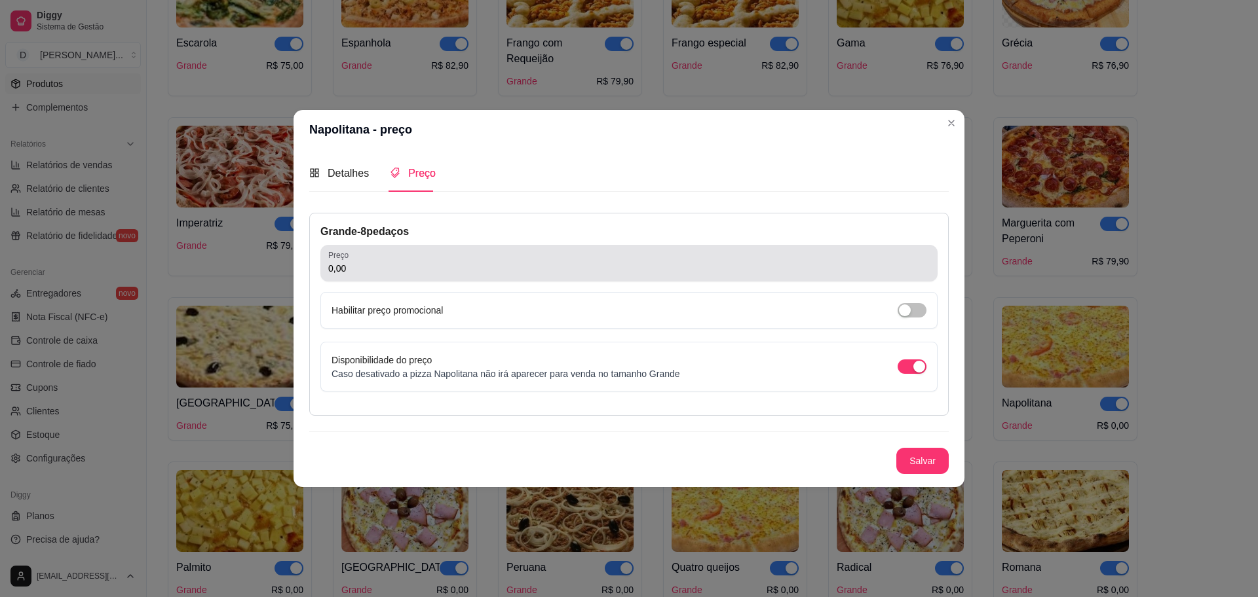
click at [413, 255] on div "0,00" at bounding box center [628, 263] width 601 height 26
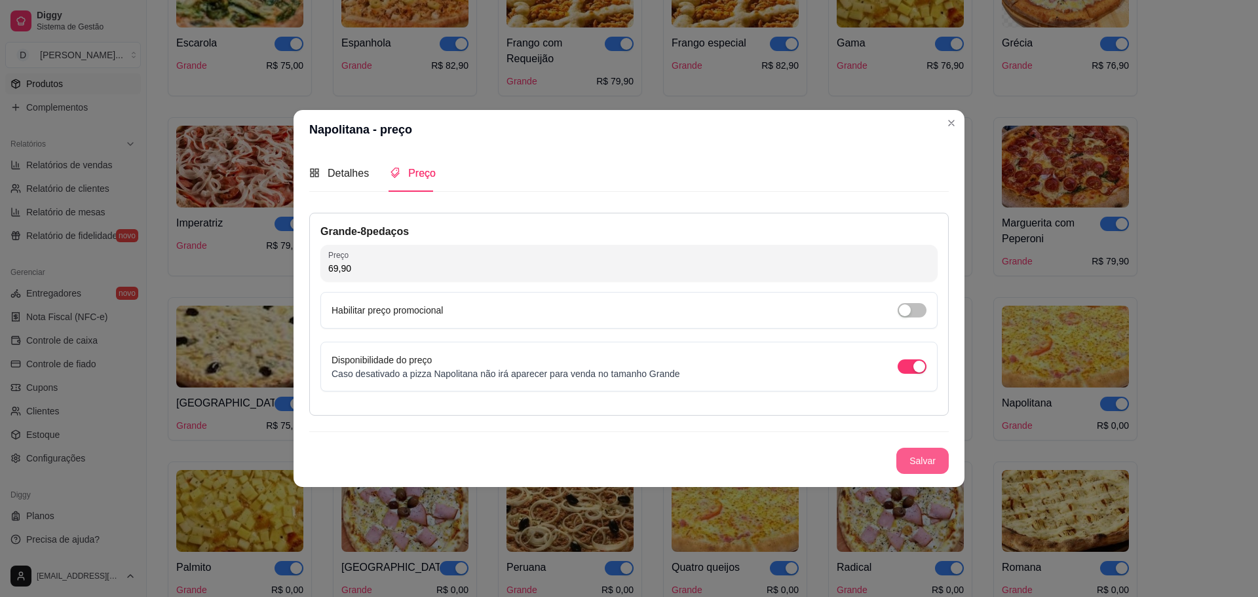
type input "69,90"
click at [934, 462] on button "Salvar" at bounding box center [922, 461] width 52 height 26
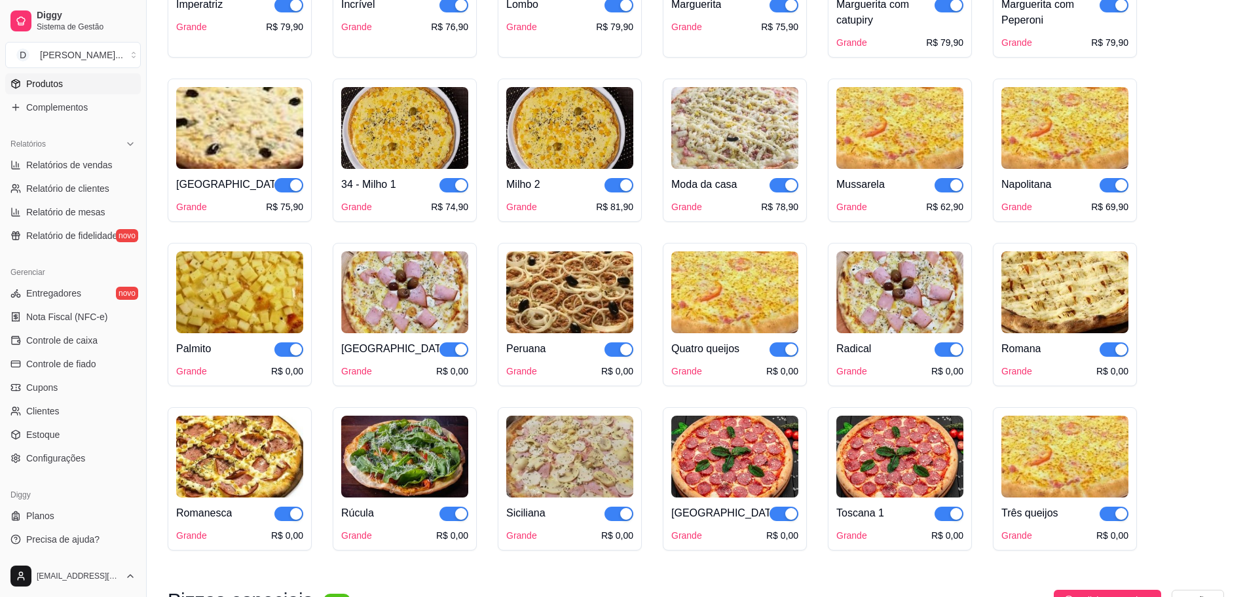
scroll to position [983, 0]
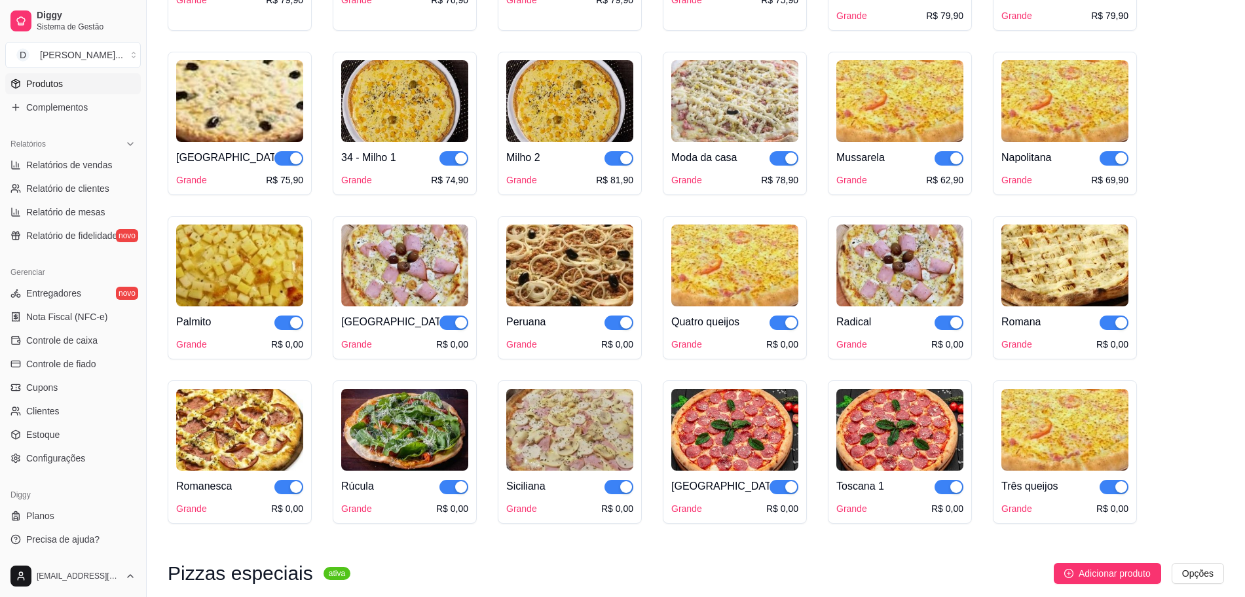
click at [246, 295] on img at bounding box center [239, 266] width 127 height 82
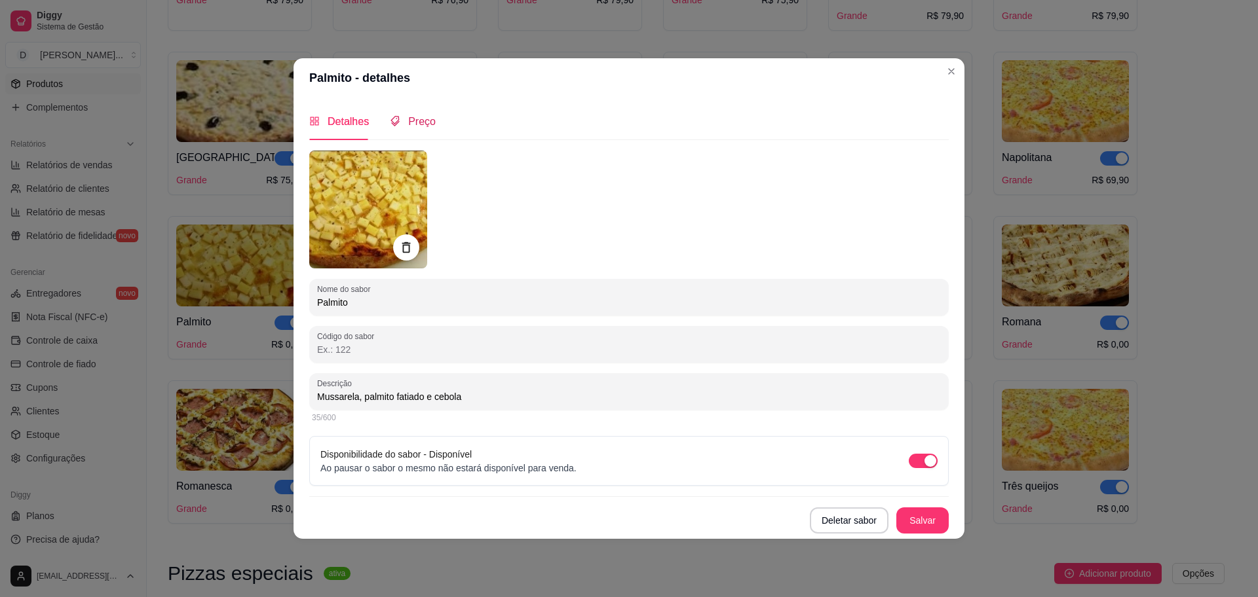
click at [424, 121] on span "Preço" at bounding box center [422, 121] width 28 height 11
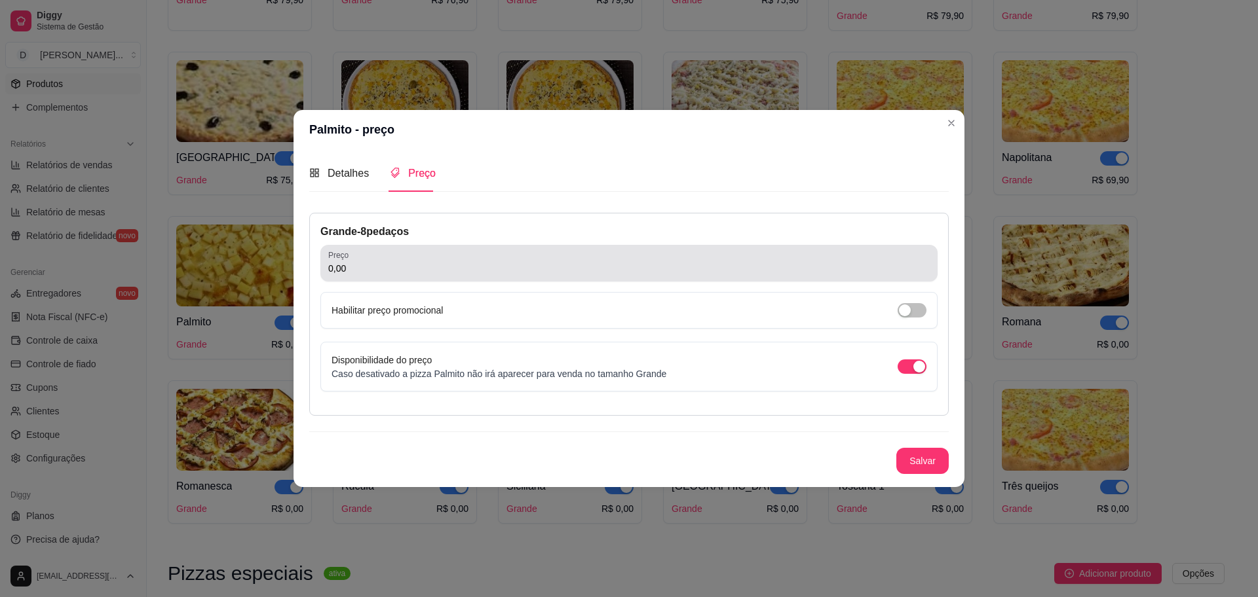
click at [419, 276] on div "0,00" at bounding box center [628, 263] width 601 height 26
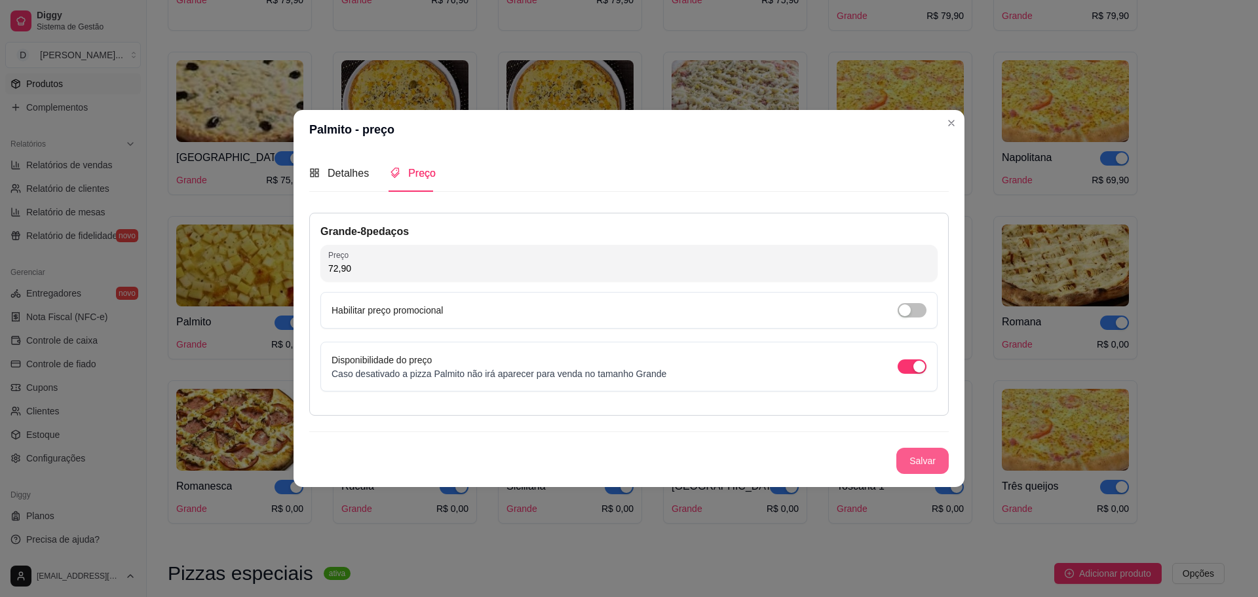
type input "72,90"
click at [937, 455] on button "Salvar" at bounding box center [922, 461] width 52 height 26
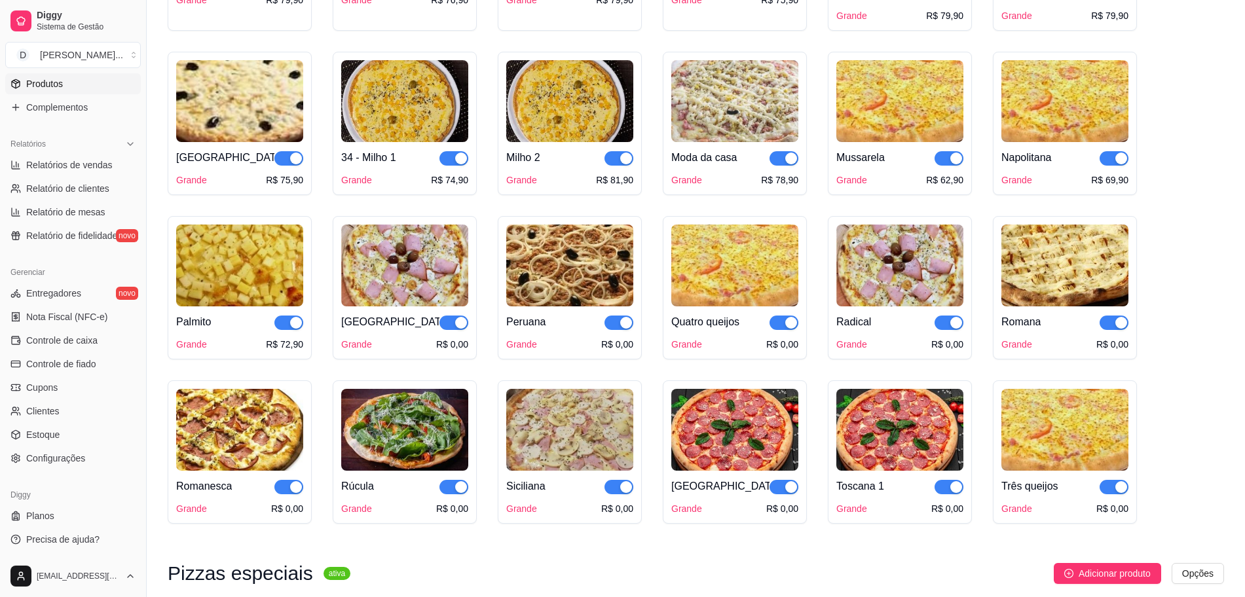
click at [405, 268] on img at bounding box center [404, 266] width 127 height 82
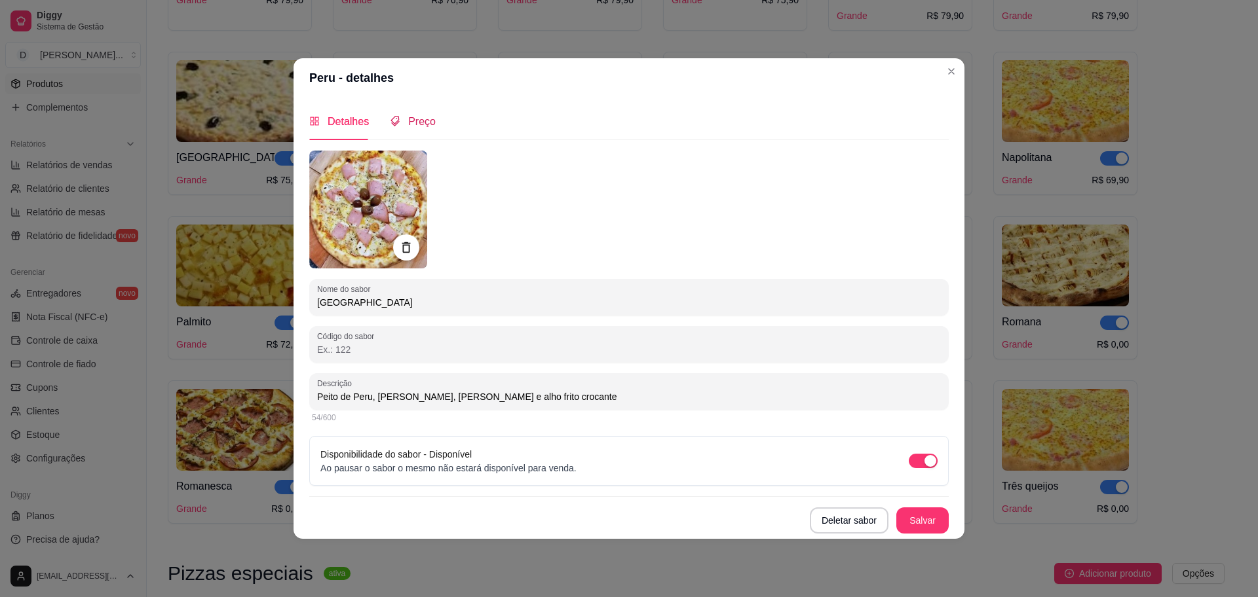
click at [419, 116] on span "Preço" at bounding box center [422, 121] width 28 height 11
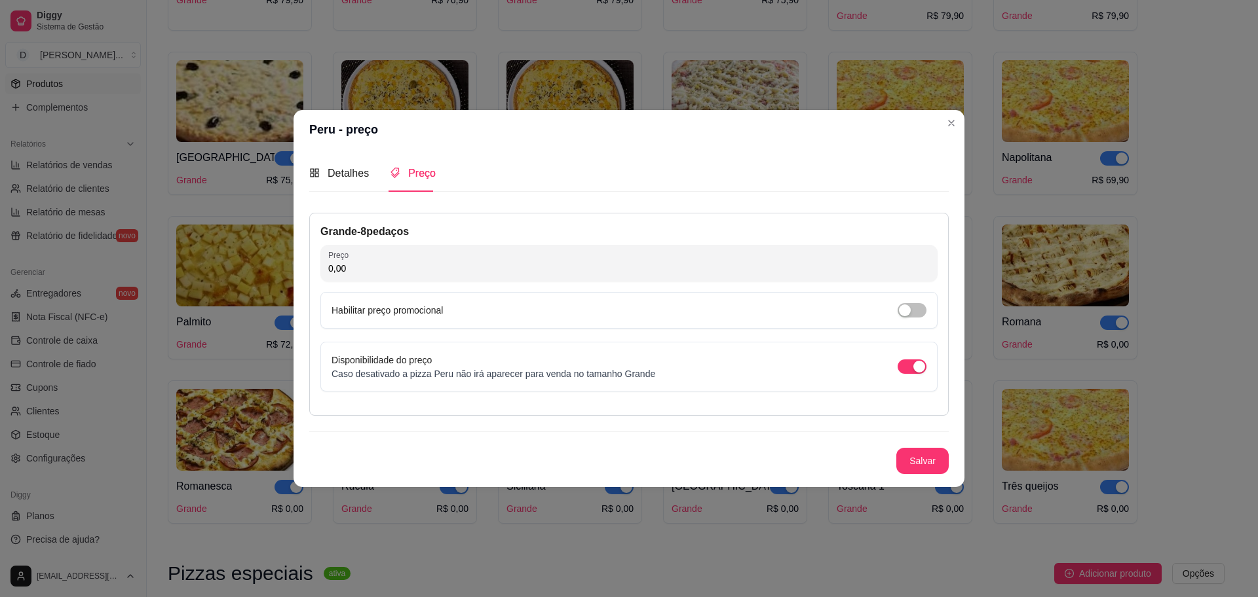
click at [400, 265] on input "0,00" at bounding box center [628, 268] width 601 height 13
type input "79,90"
click at [932, 469] on button "Salvar" at bounding box center [922, 461] width 52 height 26
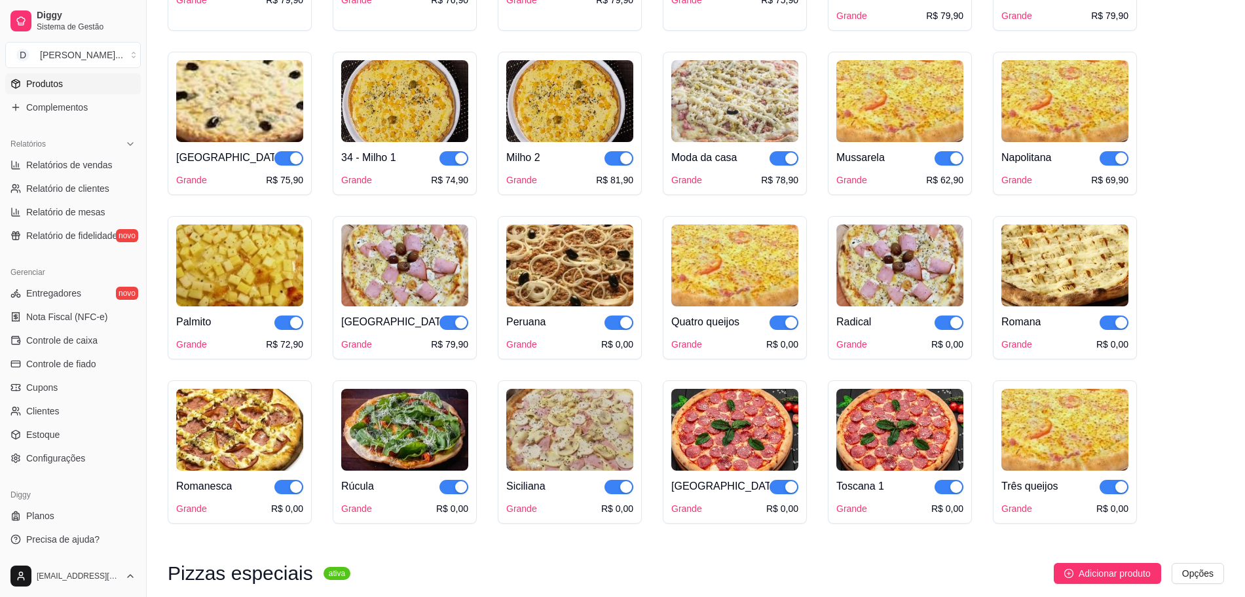
click at [574, 286] on img at bounding box center [569, 266] width 127 height 82
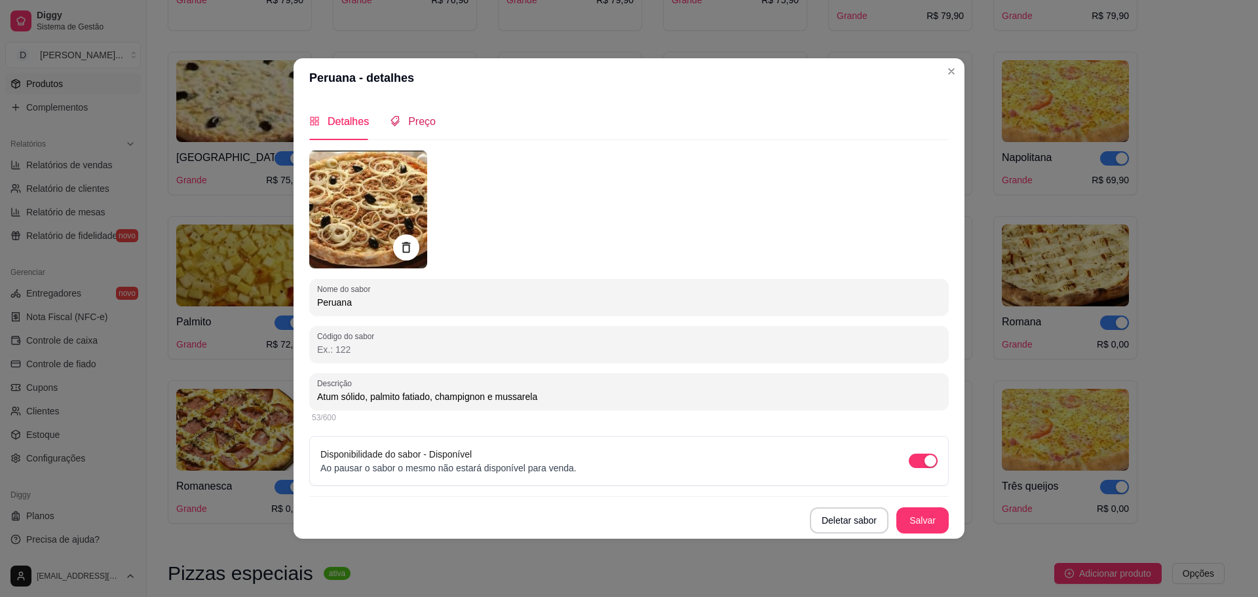
click at [424, 128] on div "Preço" at bounding box center [413, 121] width 46 height 16
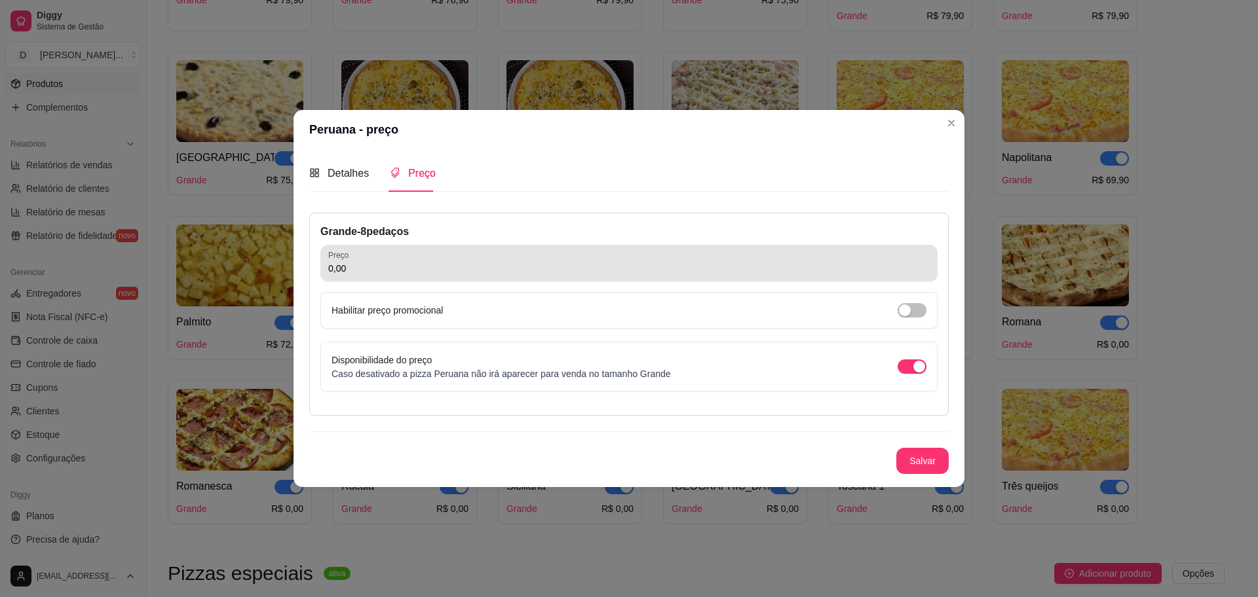
click at [407, 265] on input "0,00" at bounding box center [628, 268] width 601 height 13
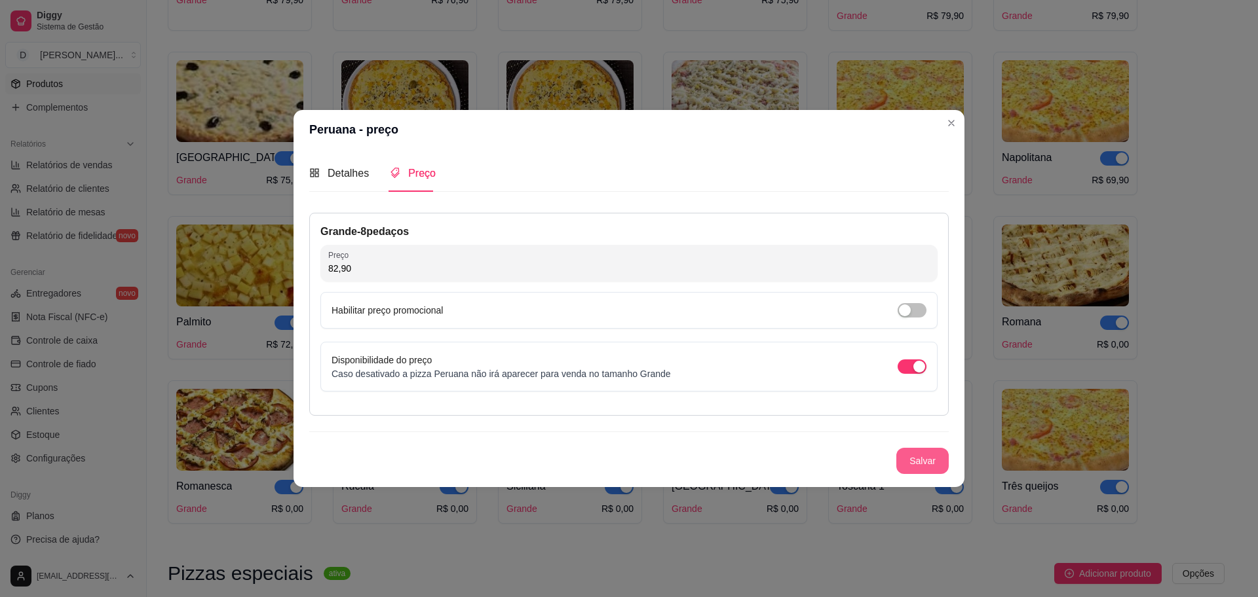
type input "82,90"
click at [933, 461] on button "Salvar" at bounding box center [922, 461] width 52 height 26
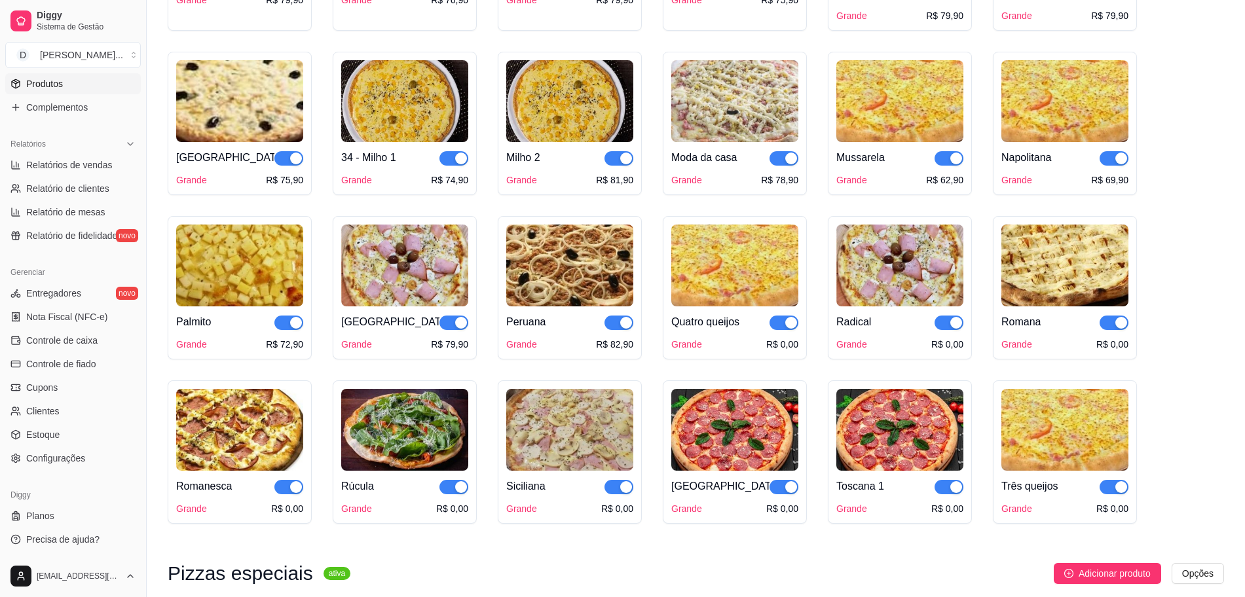
click at [727, 280] on img at bounding box center [734, 266] width 127 height 82
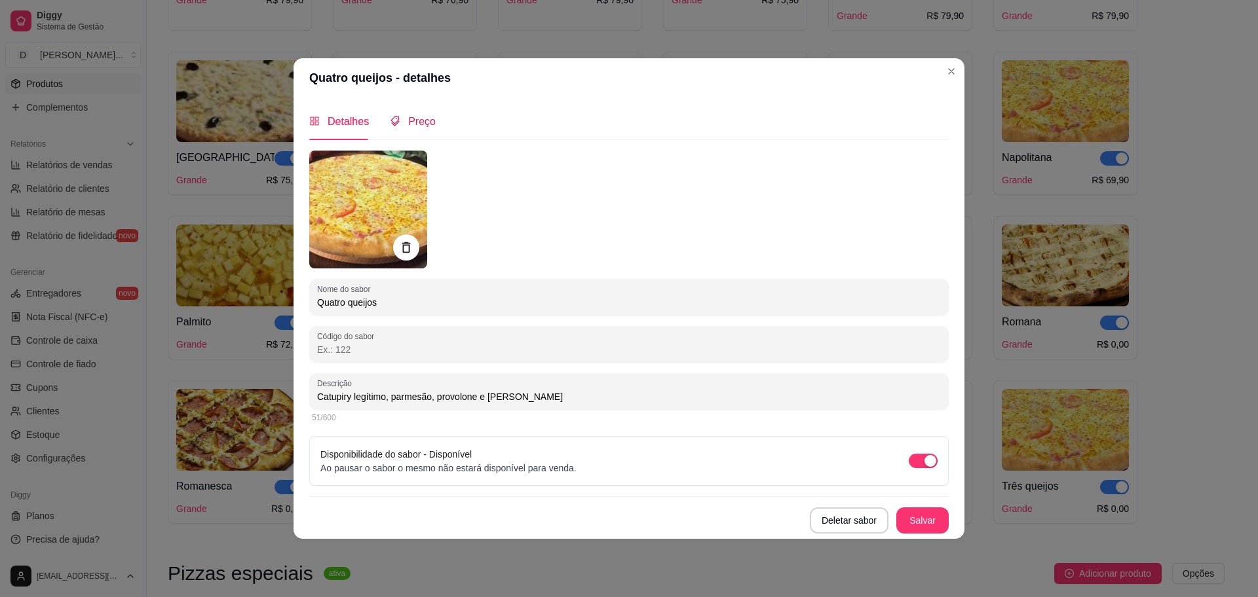
click at [420, 122] on span "Preço" at bounding box center [422, 121] width 28 height 11
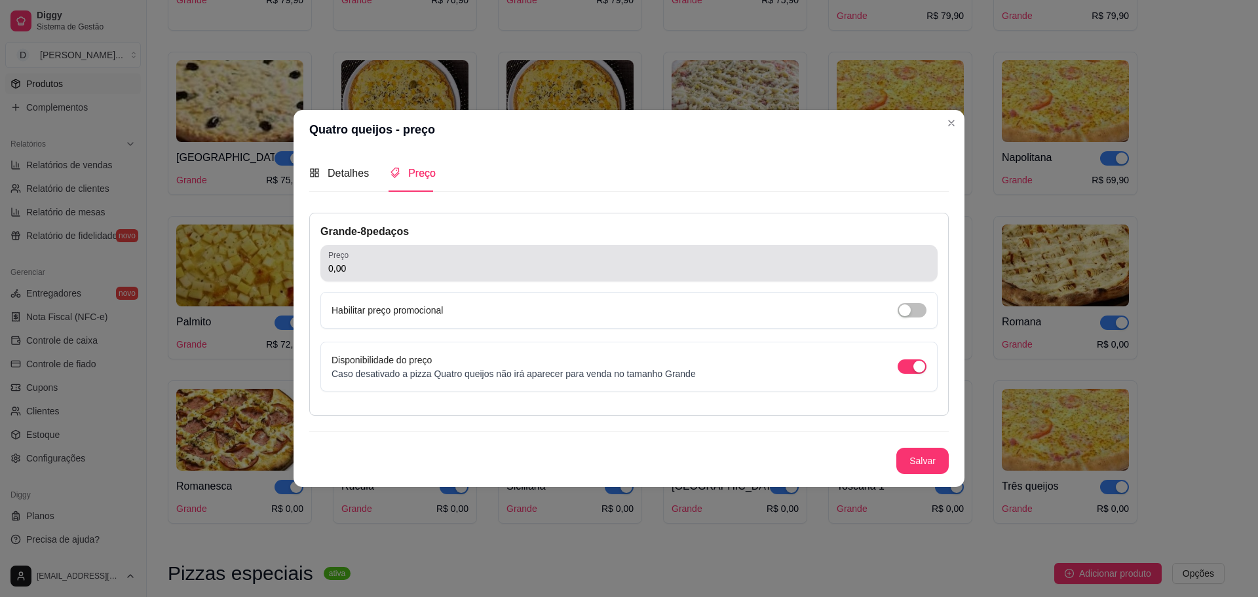
click at [405, 266] on input "0,00" at bounding box center [628, 268] width 601 height 13
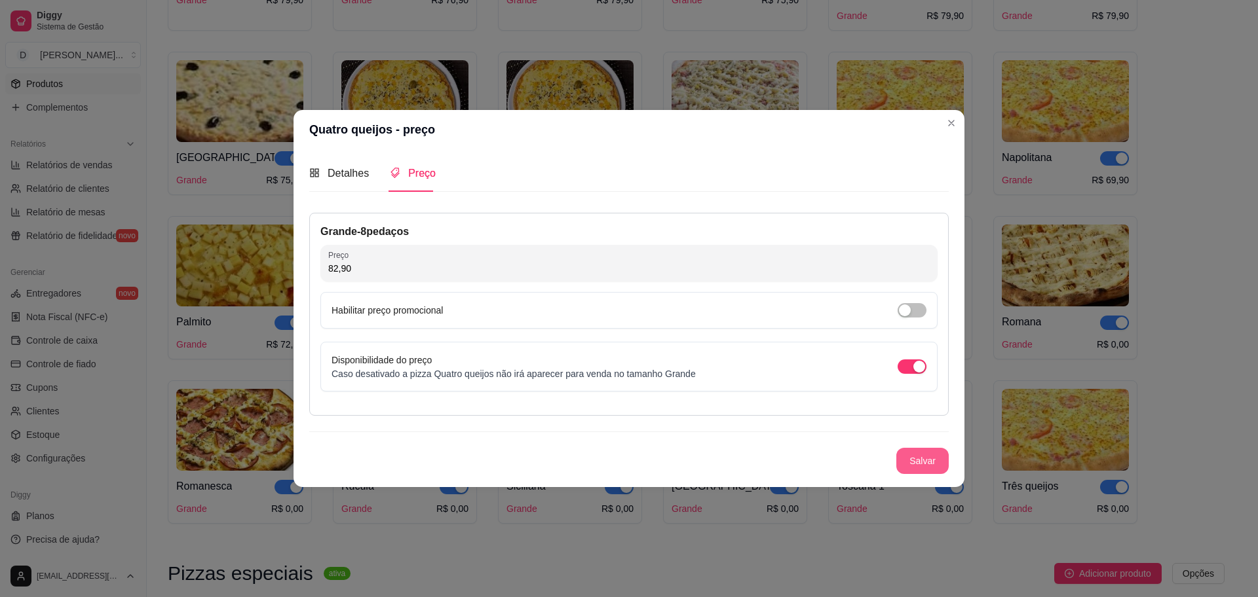
type input "82,90"
click at [928, 466] on button "Salvar" at bounding box center [922, 461] width 52 height 26
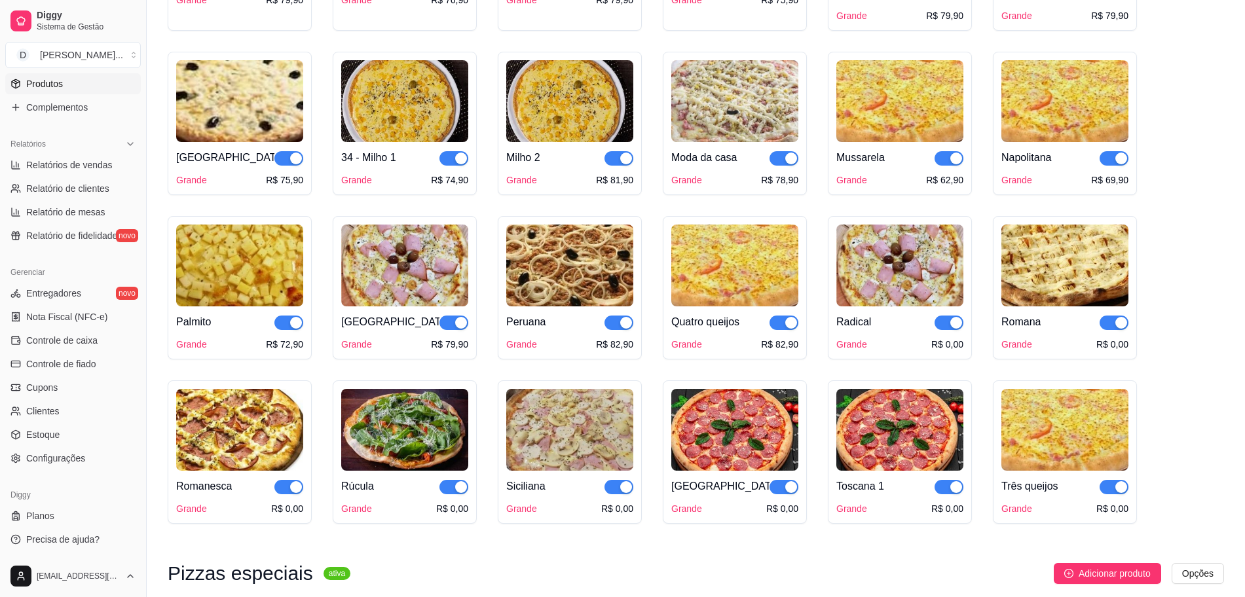
click at [898, 278] on img at bounding box center [900, 266] width 127 height 82
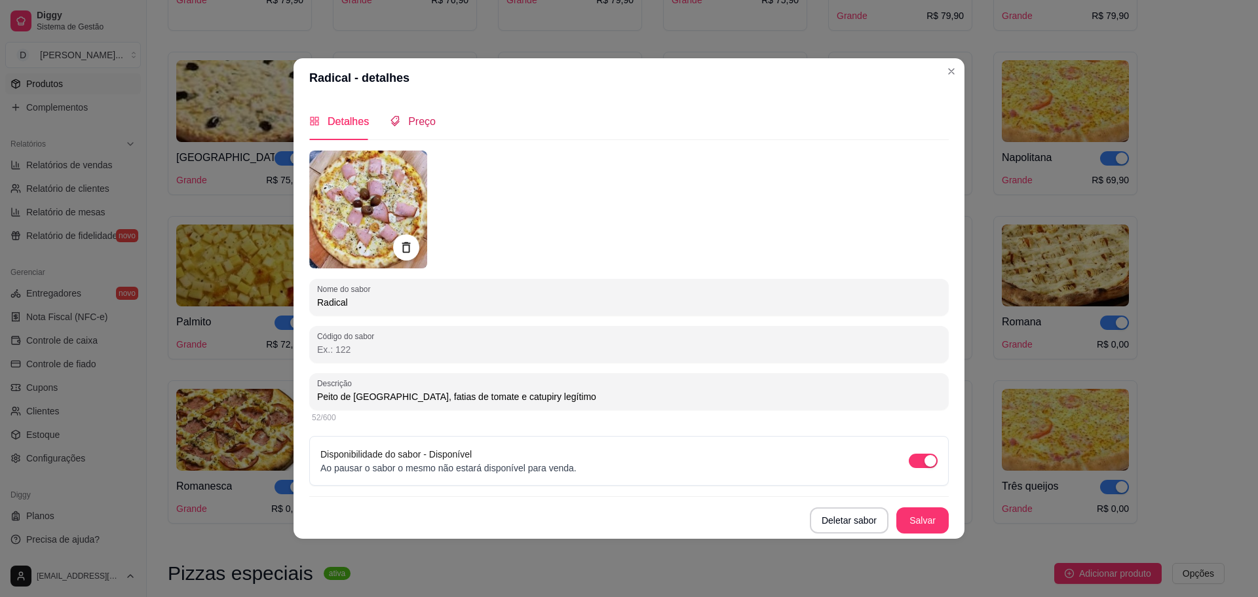
click at [426, 126] on span "Preço" at bounding box center [422, 121] width 28 height 11
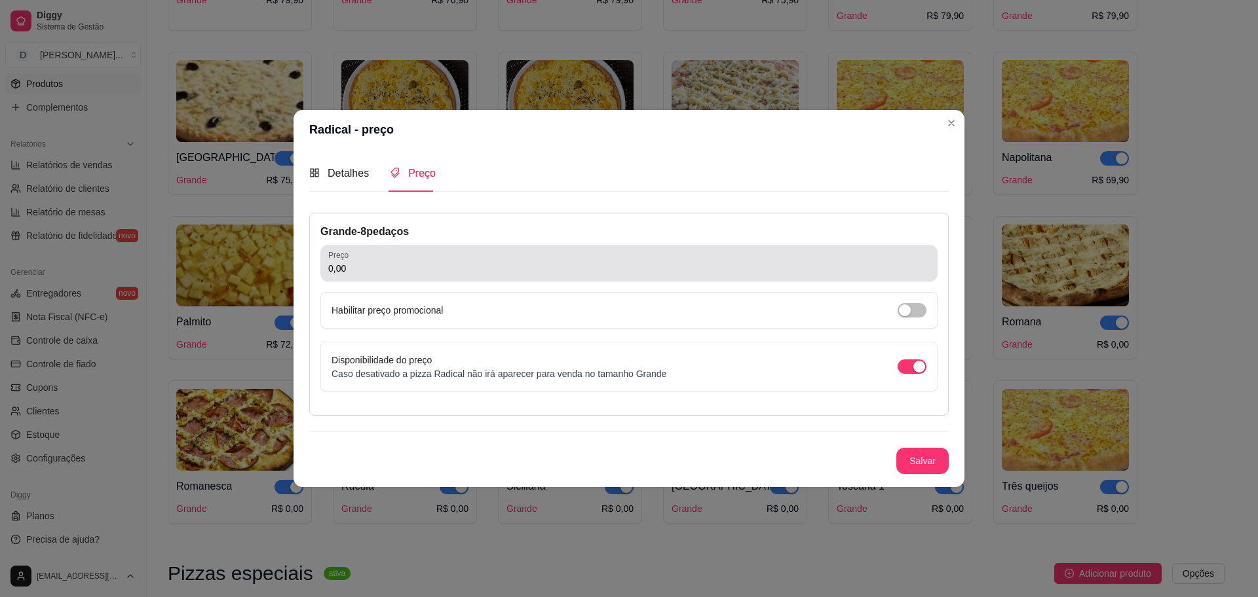
click at [426, 282] on div "Grande - 8 pedaços Preço 0,00 Habilitar preço promocional Disponibilidade do pr…" at bounding box center [628, 314] width 639 height 203
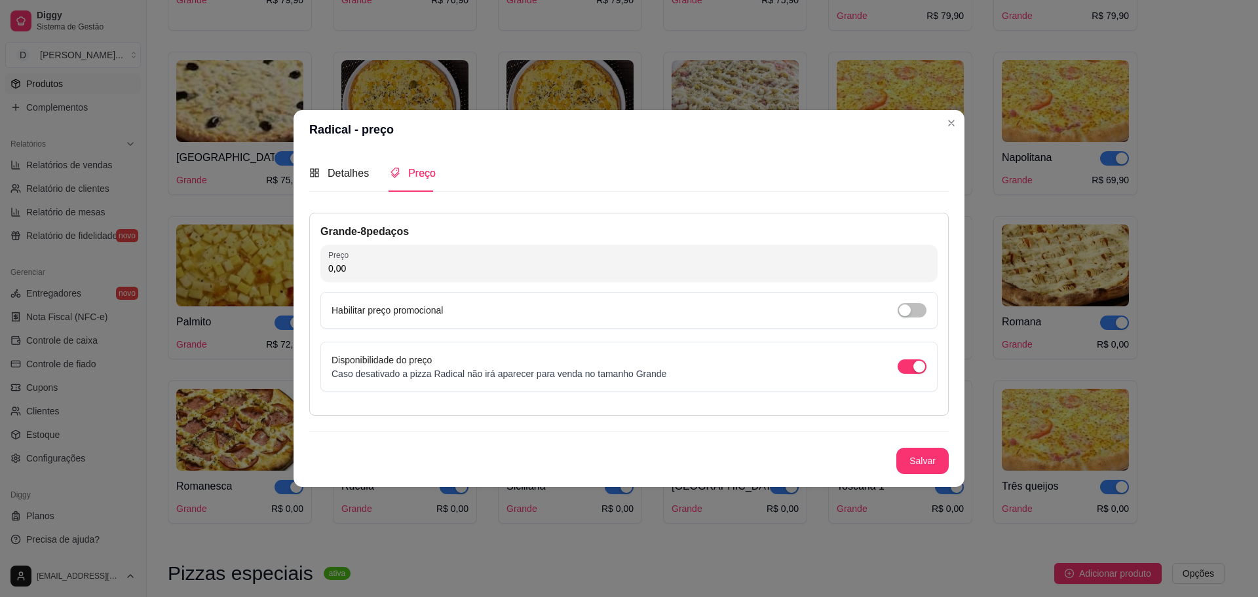
click at [426, 269] on input "0,00" at bounding box center [628, 268] width 601 height 13
type input "82,90"
click at [939, 457] on button "Salvar" at bounding box center [922, 461] width 52 height 26
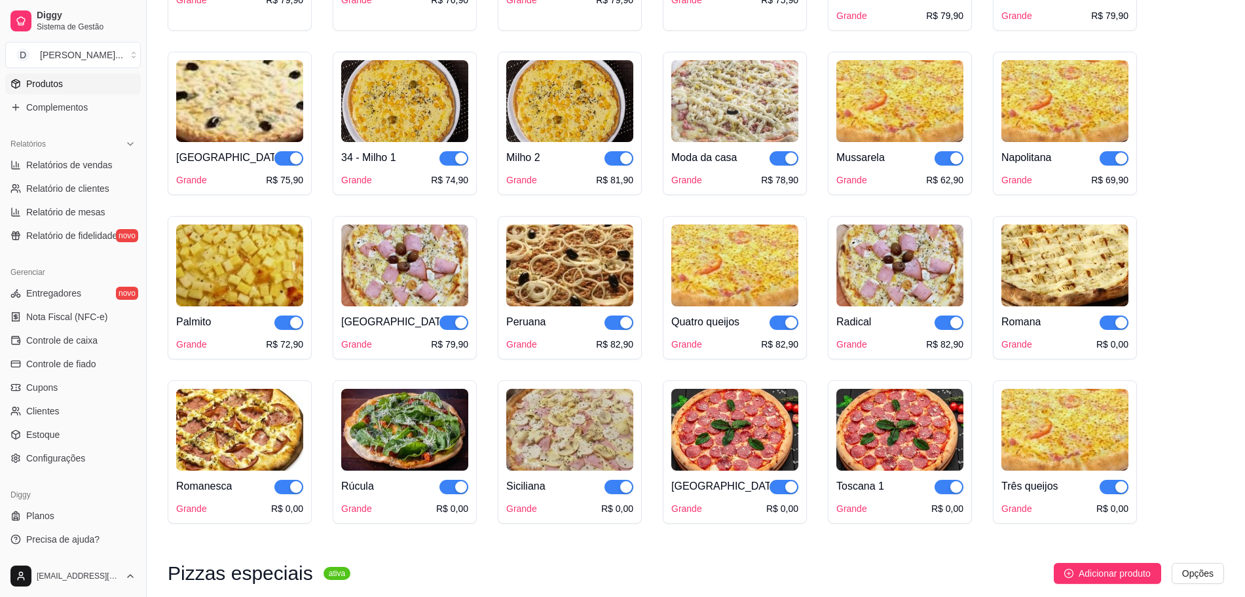
click at [996, 293] on img at bounding box center [1065, 266] width 127 height 82
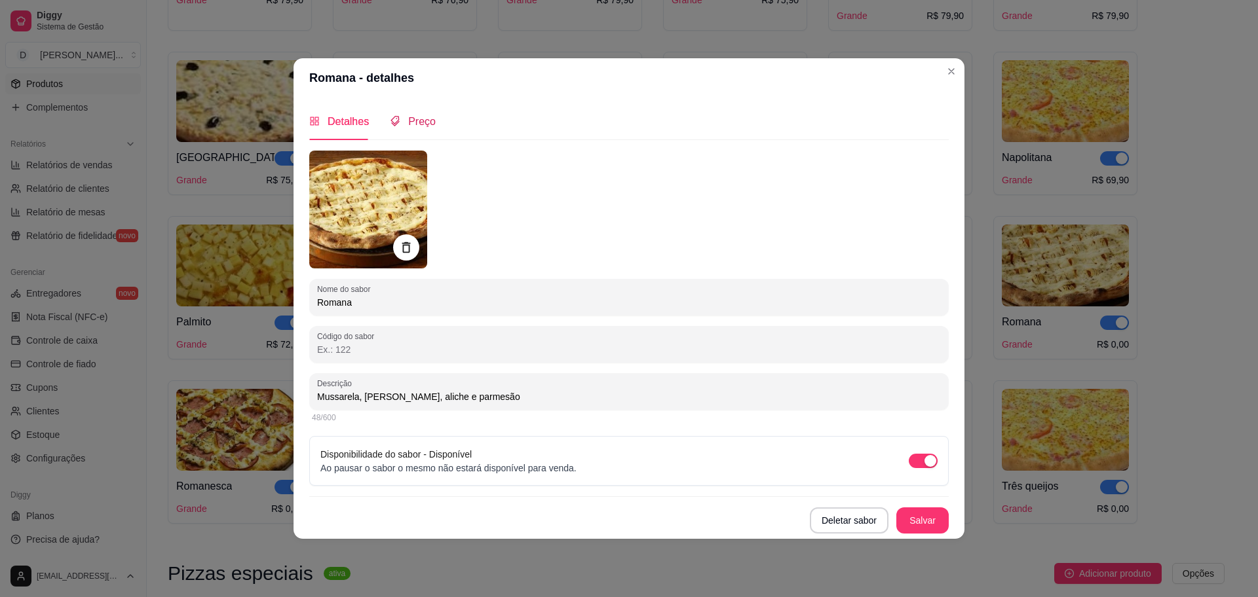
click at [429, 122] on span "Preço" at bounding box center [422, 121] width 28 height 11
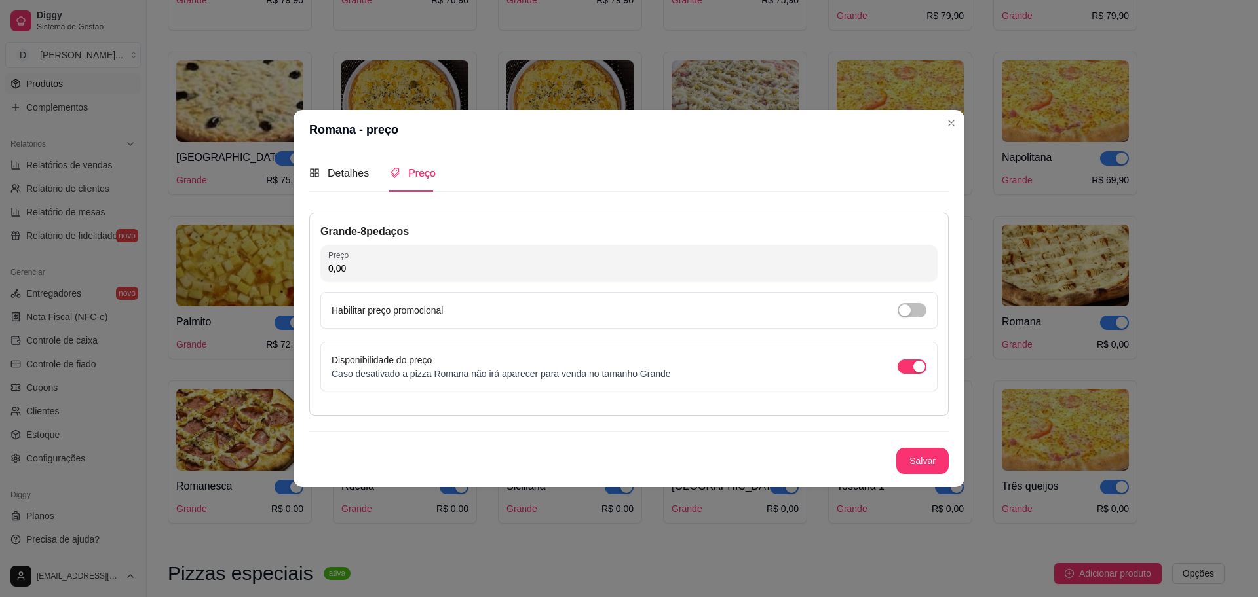
click at [427, 263] on input "0,00" at bounding box center [628, 268] width 601 height 13
type input "85,90"
click at [906, 465] on button "Salvar" at bounding box center [922, 461] width 52 height 26
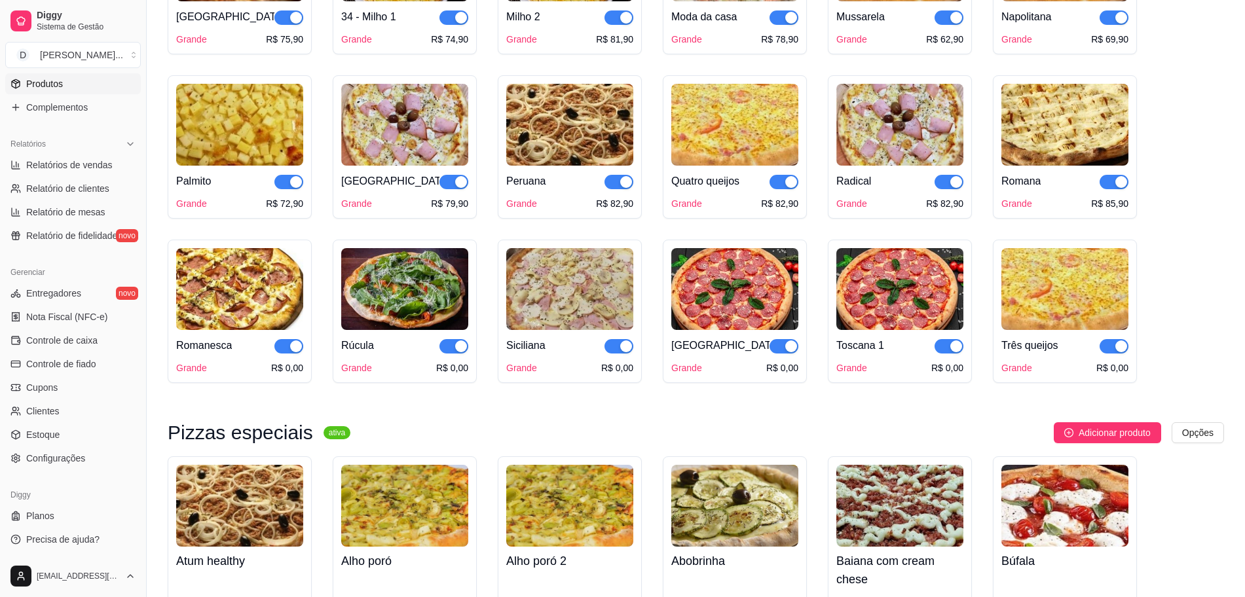
scroll to position [1146, 0]
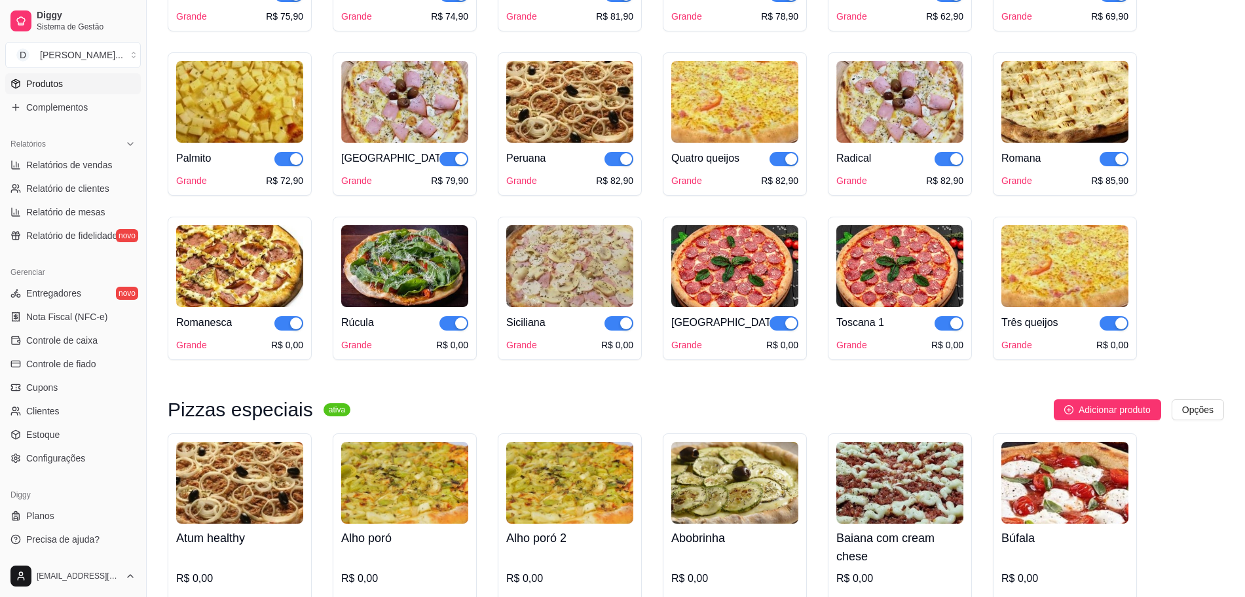
click at [236, 276] on img at bounding box center [239, 266] width 127 height 82
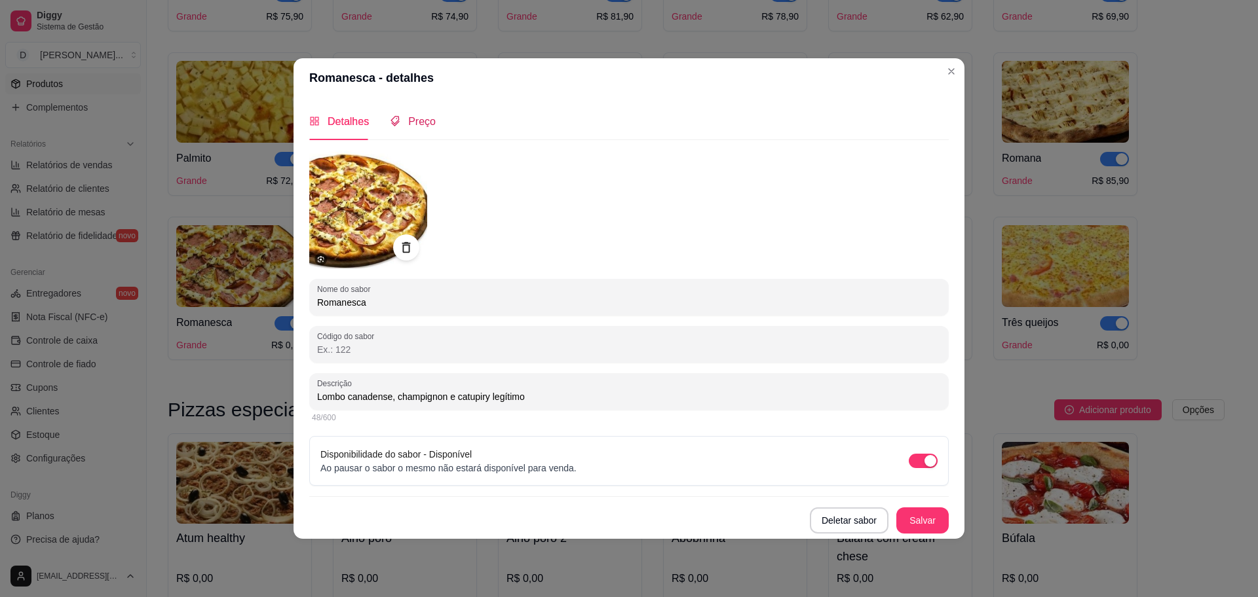
click at [429, 120] on span "Preço" at bounding box center [422, 121] width 28 height 11
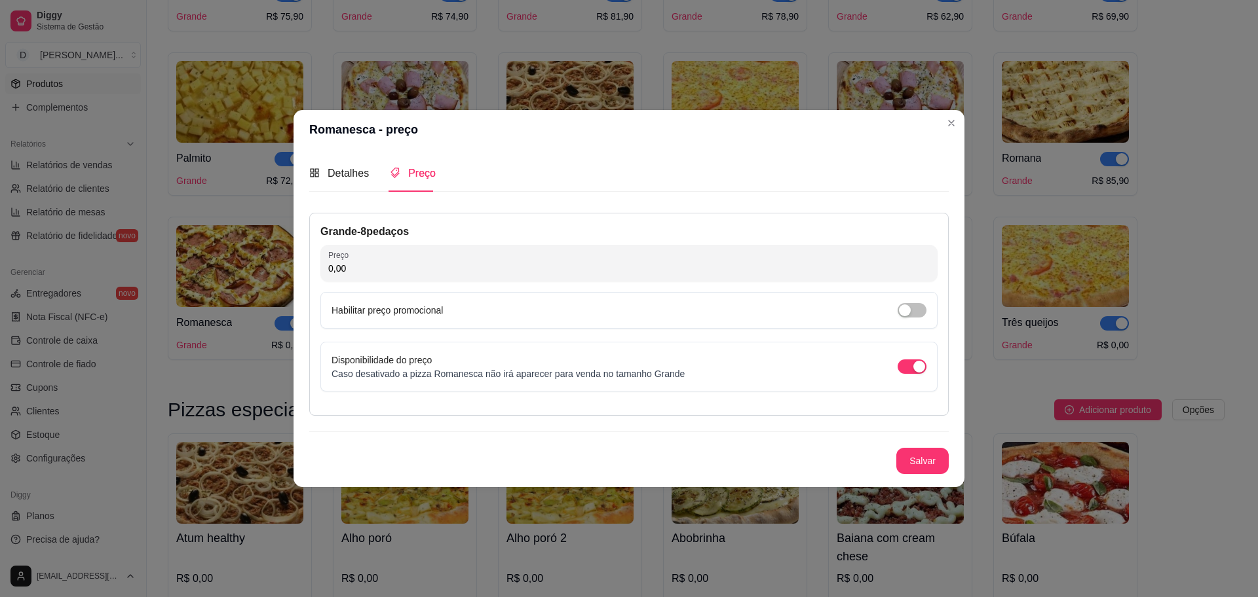
click at [411, 267] on input "0,00" at bounding box center [628, 268] width 601 height 13
type input "82,90"
click at [918, 474] on button "Salvar" at bounding box center [922, 462] width 51 height 26
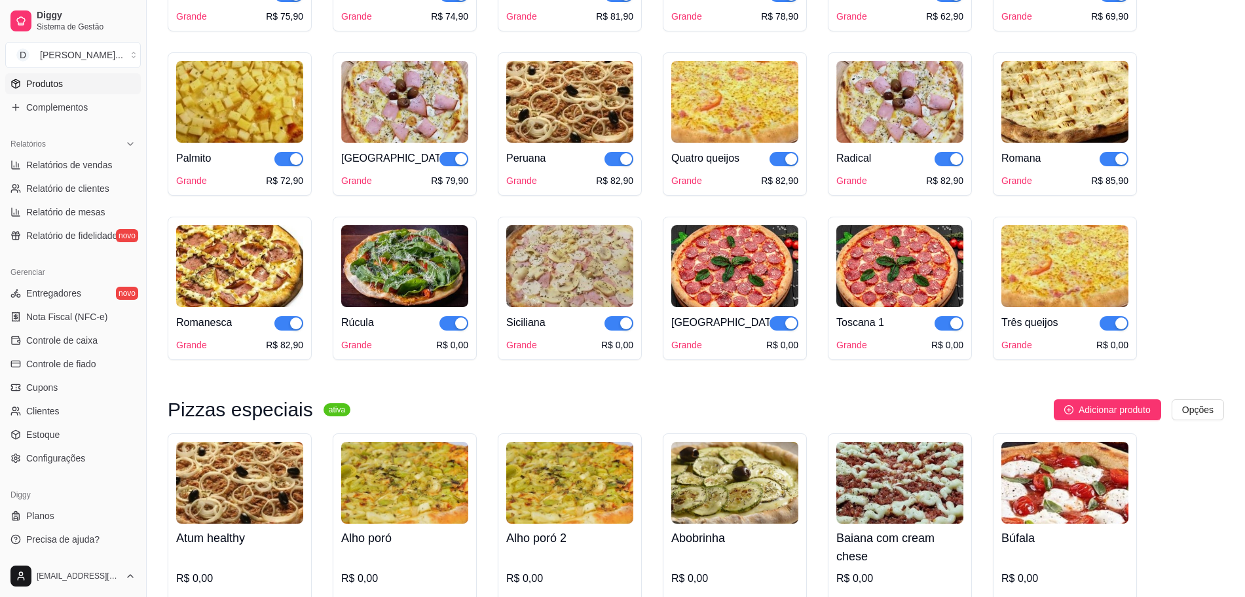
click at [374, 298] on img at bounding box center [404, 266] width 127 height 82
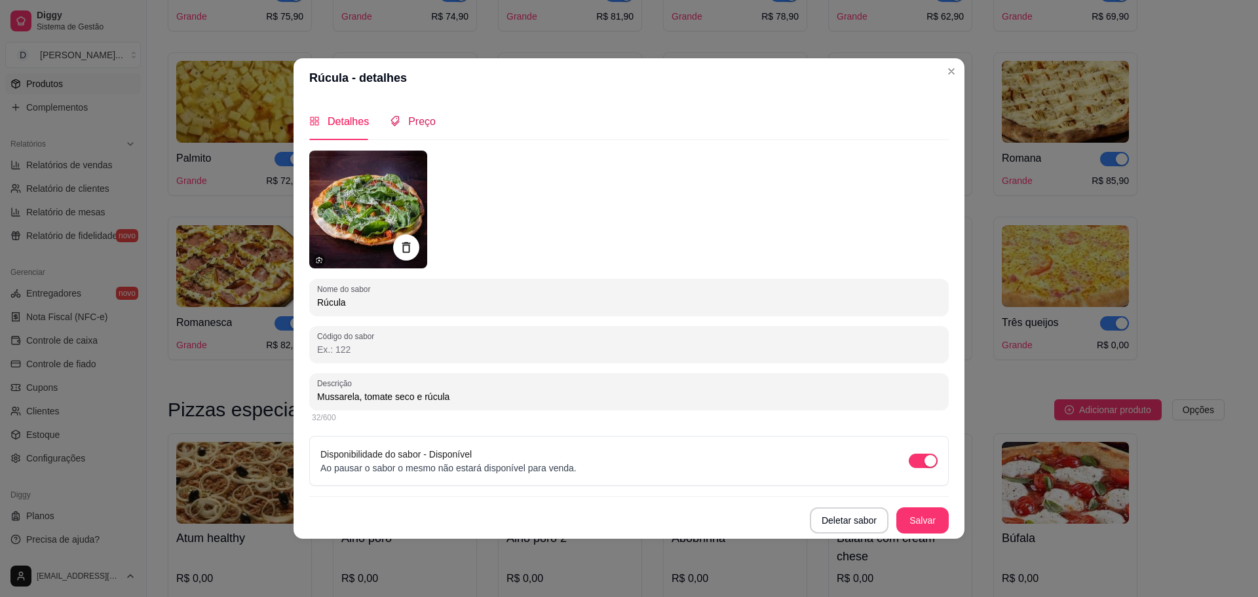
click at [414, 125] on span "Preço" at bounding box center [422, 121] width 28 height 11
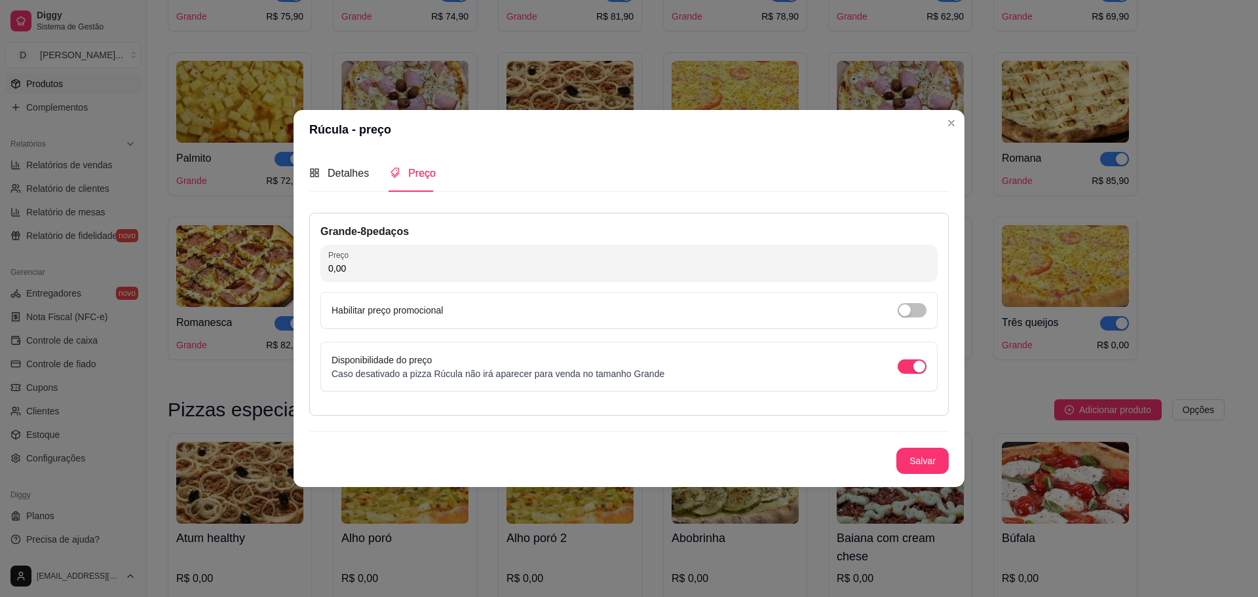
click at [480, 262] on input "0,00" at bounding box center [628, 268] width 601 height 13
type input "76,90"
click at [922, 469] on button "Salvar" at bounding box center [922, 461] width 52 height 26
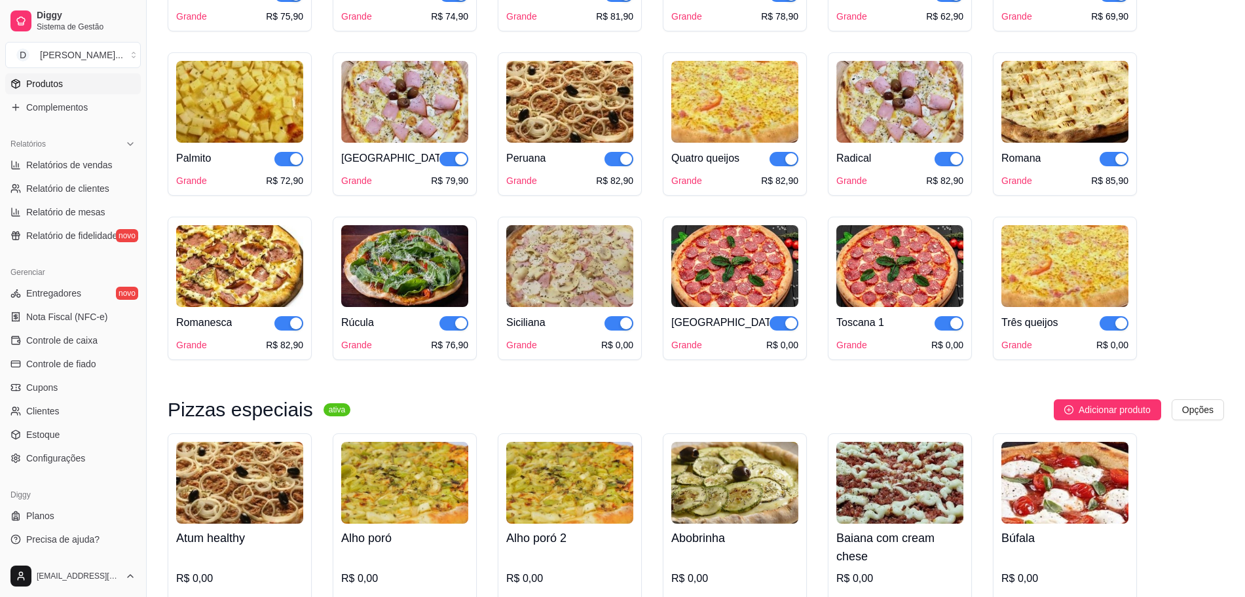
click at [571, 276] on img at bounding box center [569, 266] width 127 height 82
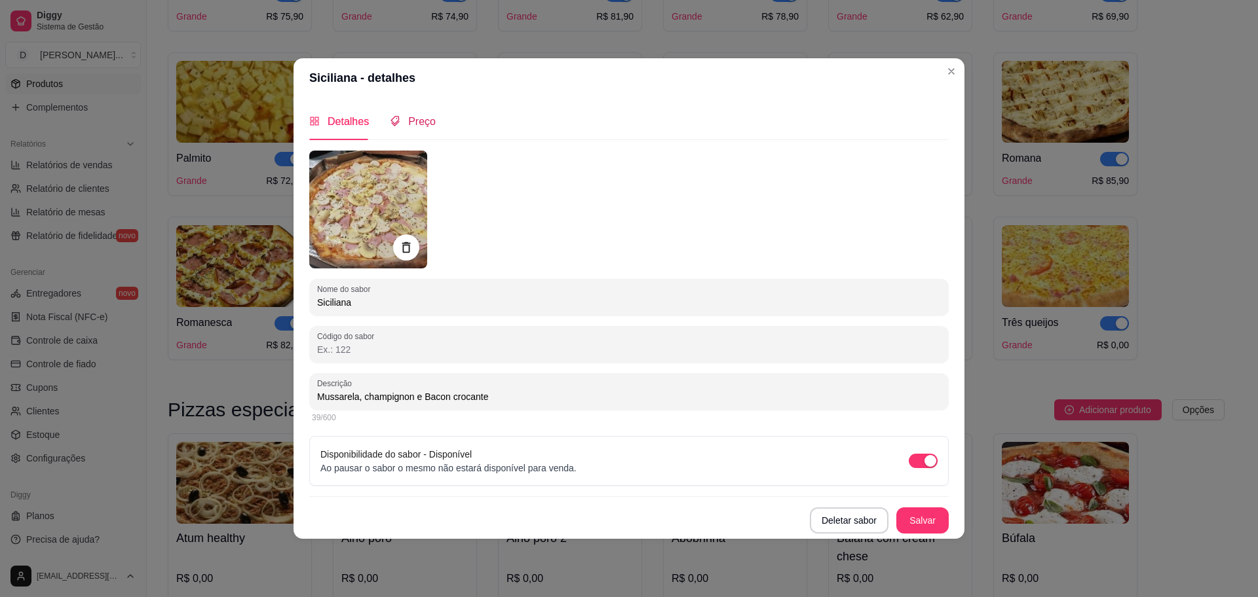
click at [419, 126] on span "Preço" at bounding box center [422, 121] width 28 height 11
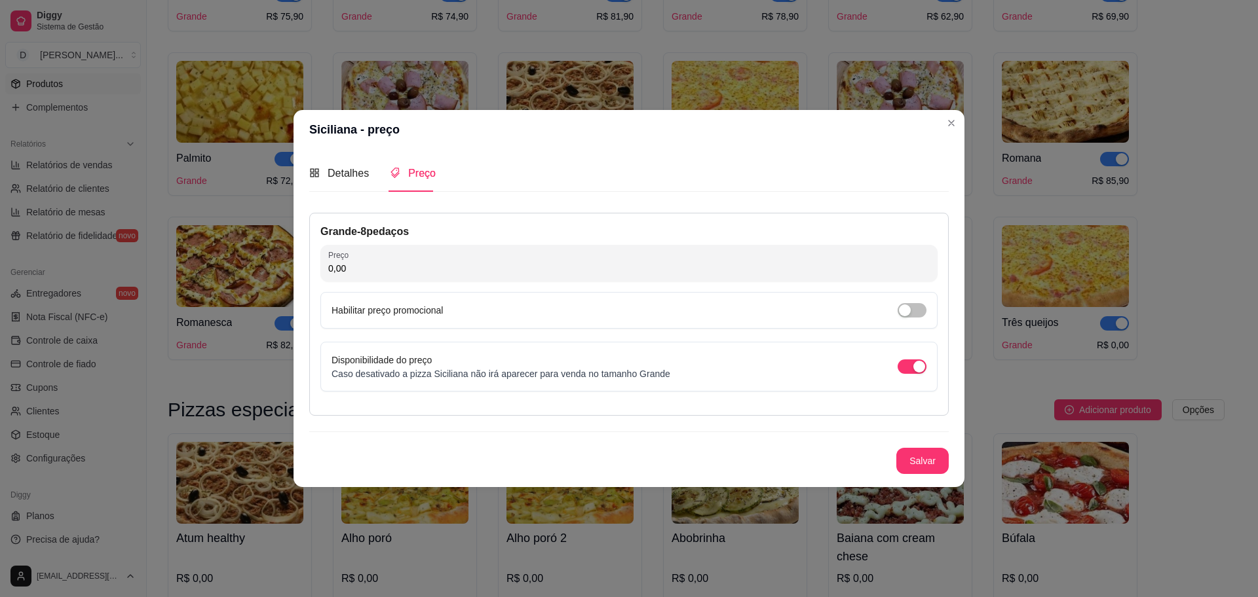
click at [436, 284] on div "Grande - 8 pedaços Preço 0,00 Habilitar preço promocional Disponibilidade do pr…" at bounding box center [628, 314] width 639 height 203
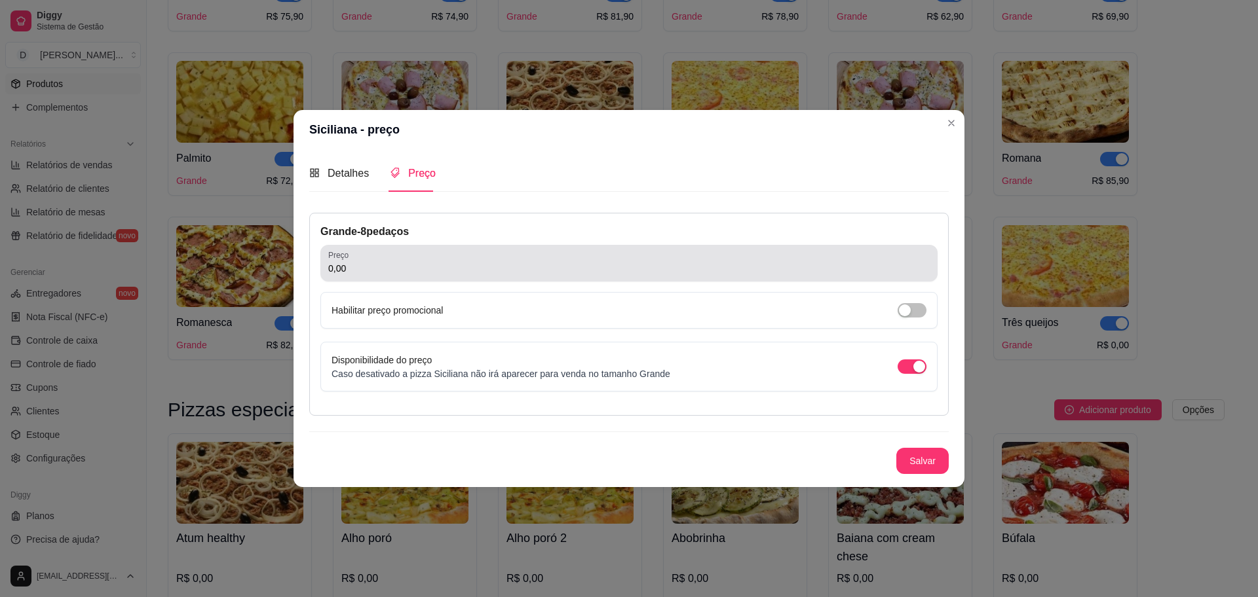
click at [436, 278] on div "Preço 0,00" at bounding box center [628, 263] width 617 height 37
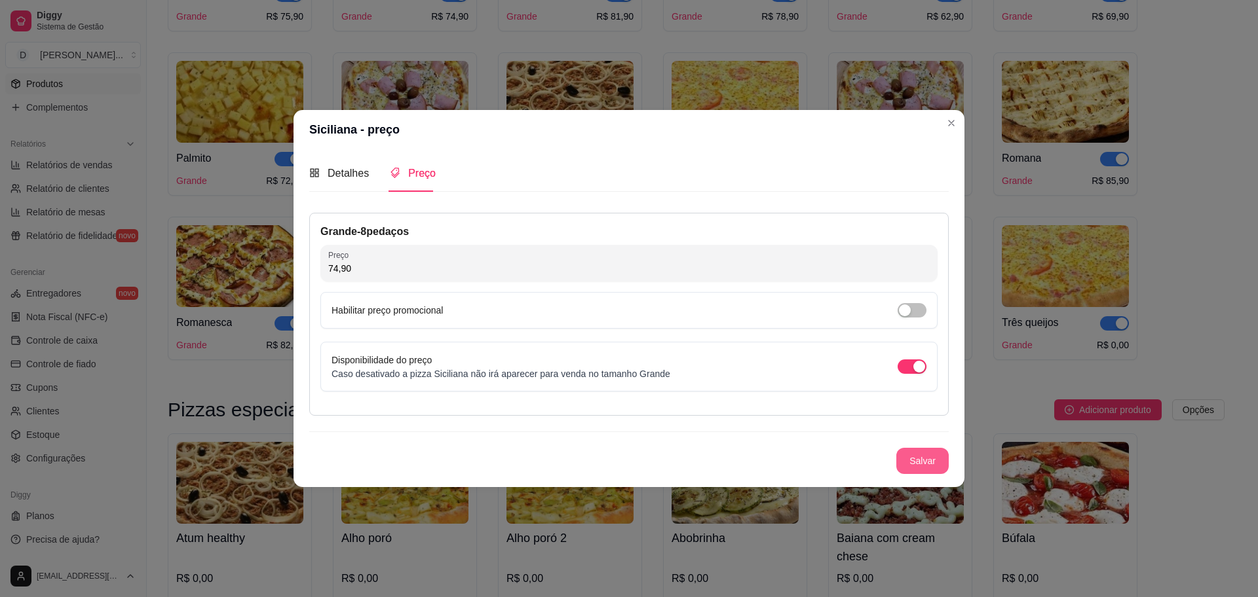
type input "74,90"
click at [928, 461] on button "Salvar" at bounding box center [922, 461] width 52 height 26
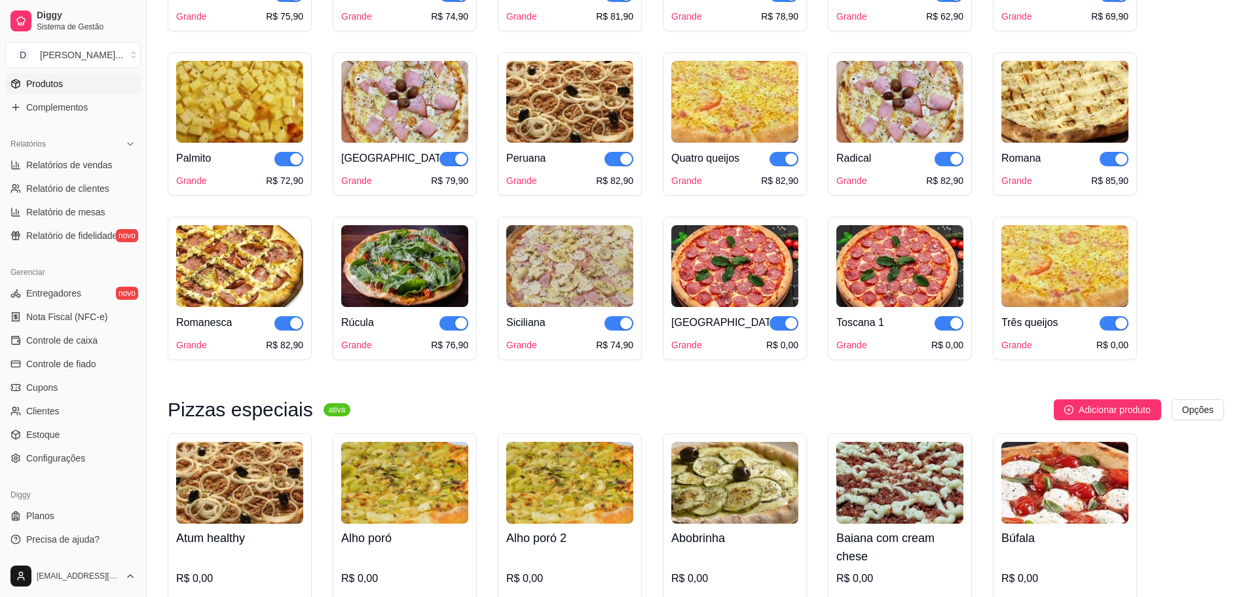
click at [754, 274] on img at bounding box center [734, 266] width 127 height 82
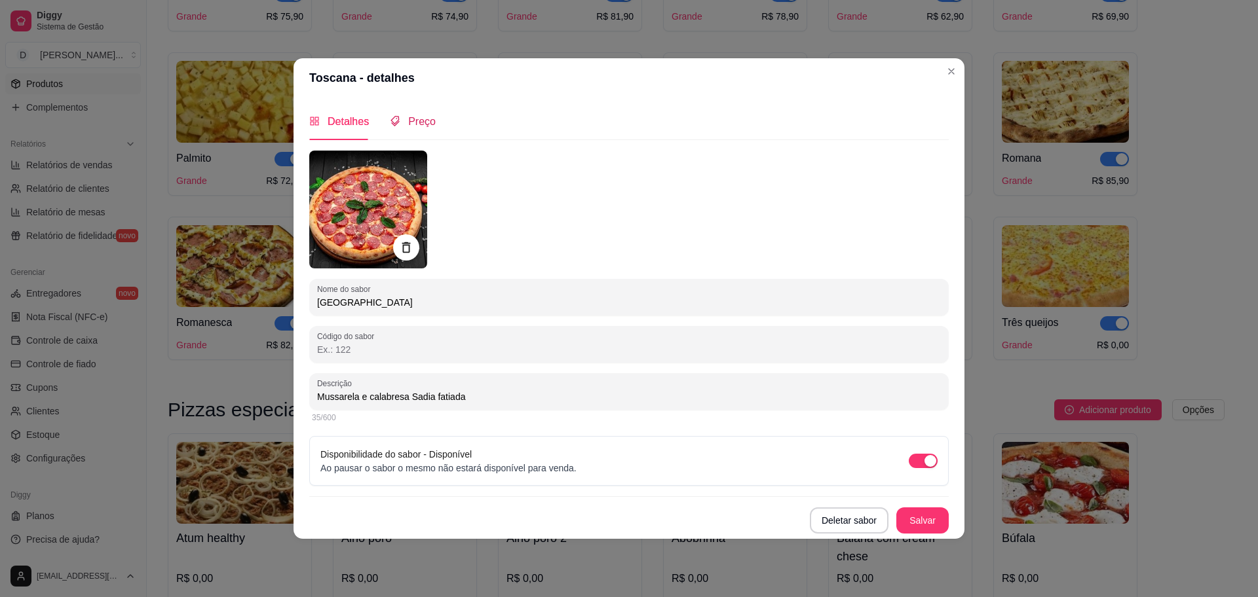
click at [422, 128] on div "Preço" at bounding box center [413, 121] width 46 height 16
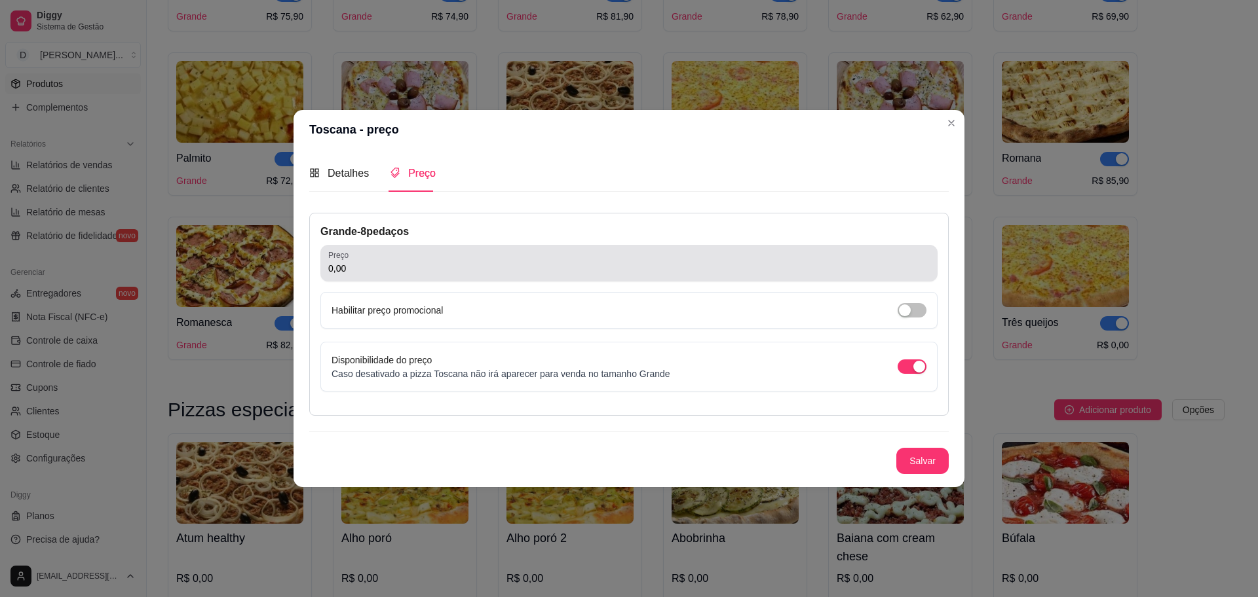
click at [412, 273] on input "0,00" at bounding box center [628, 268] width 601 height 13
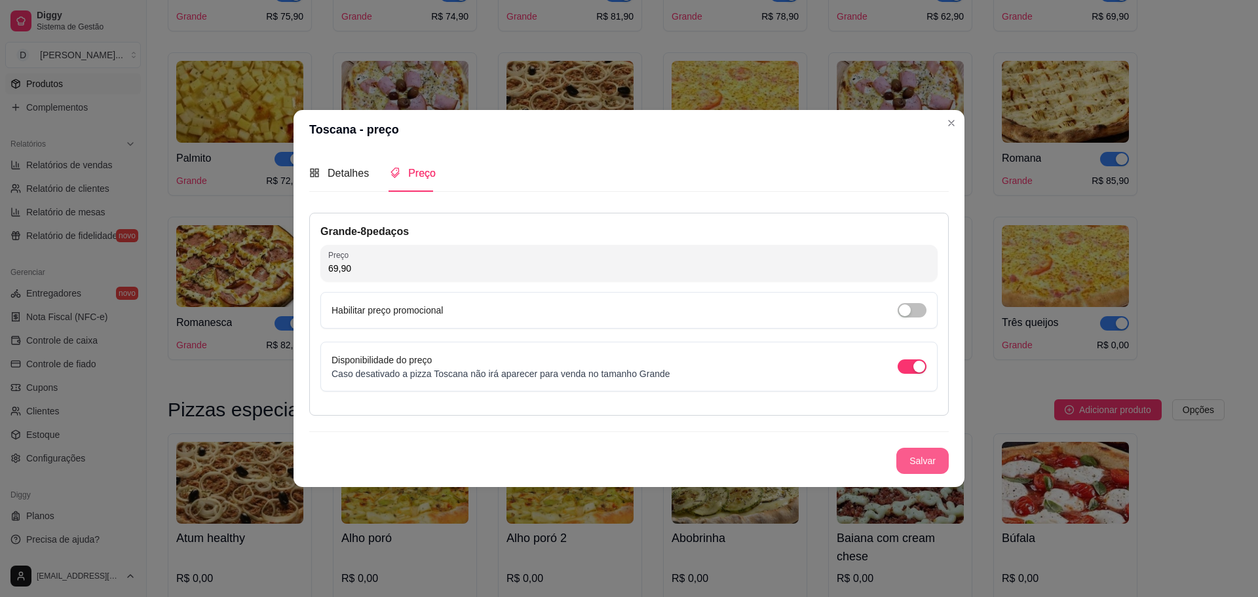
type input "69,90"
click at [916, 465] on button "Salvar" at bounding box center [922, 462] width 51 height 26
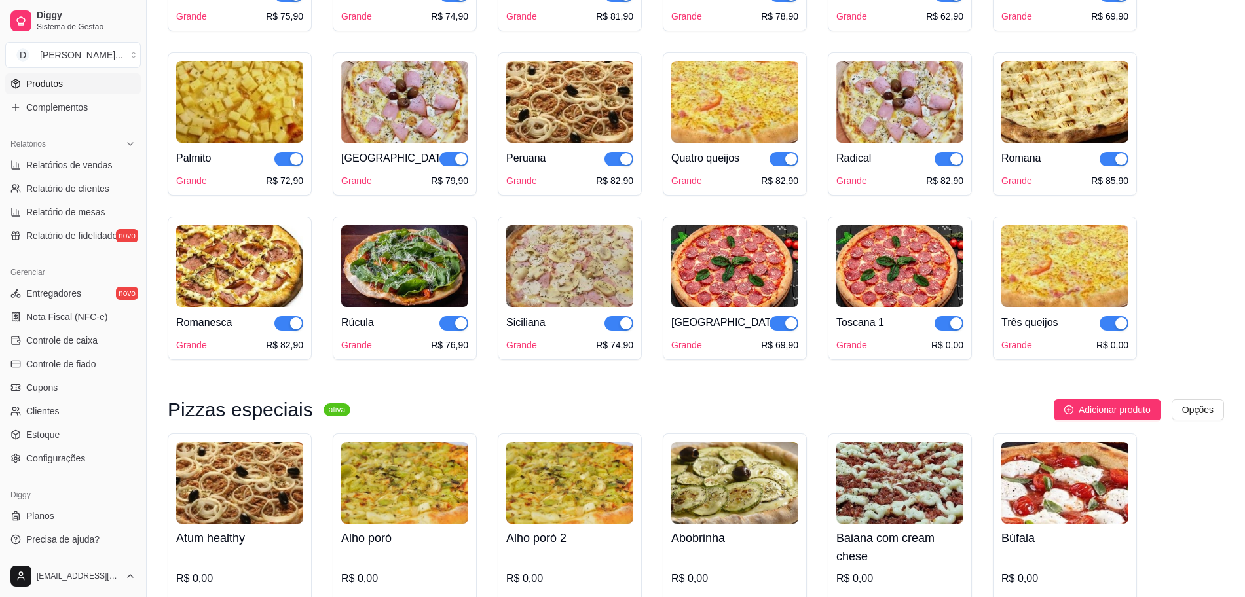
click at [943, 248] on img at bounding box center [900, 266] width 127 height 82
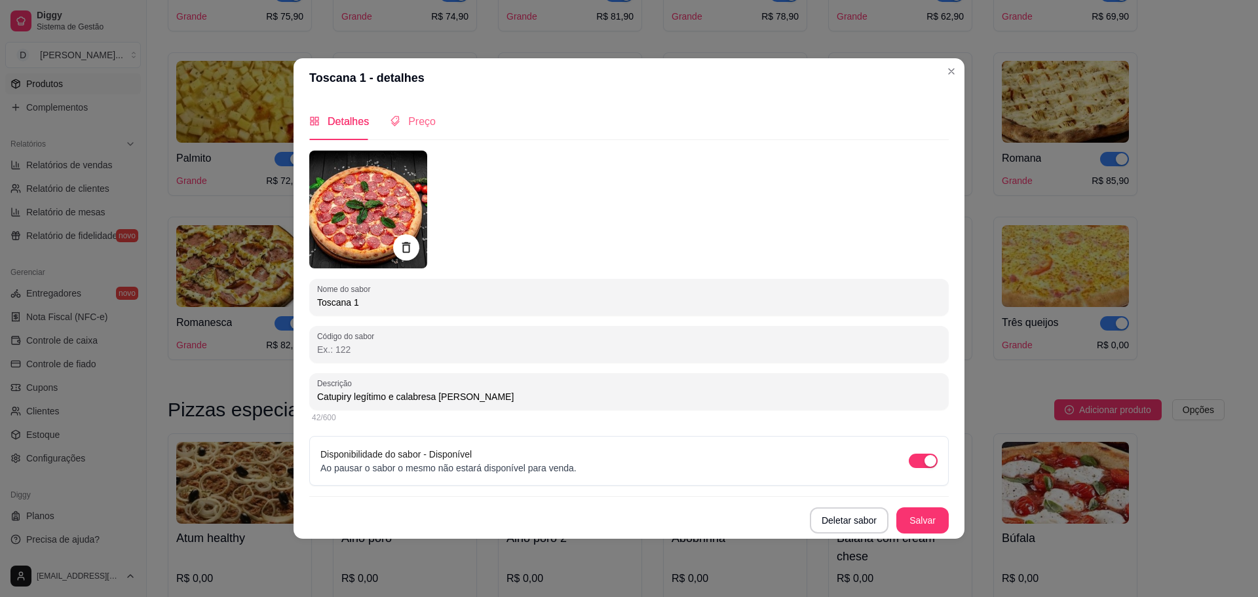
click at [414, 131] on div "Preço" at bounding box center [413, 121] width 46 height 37
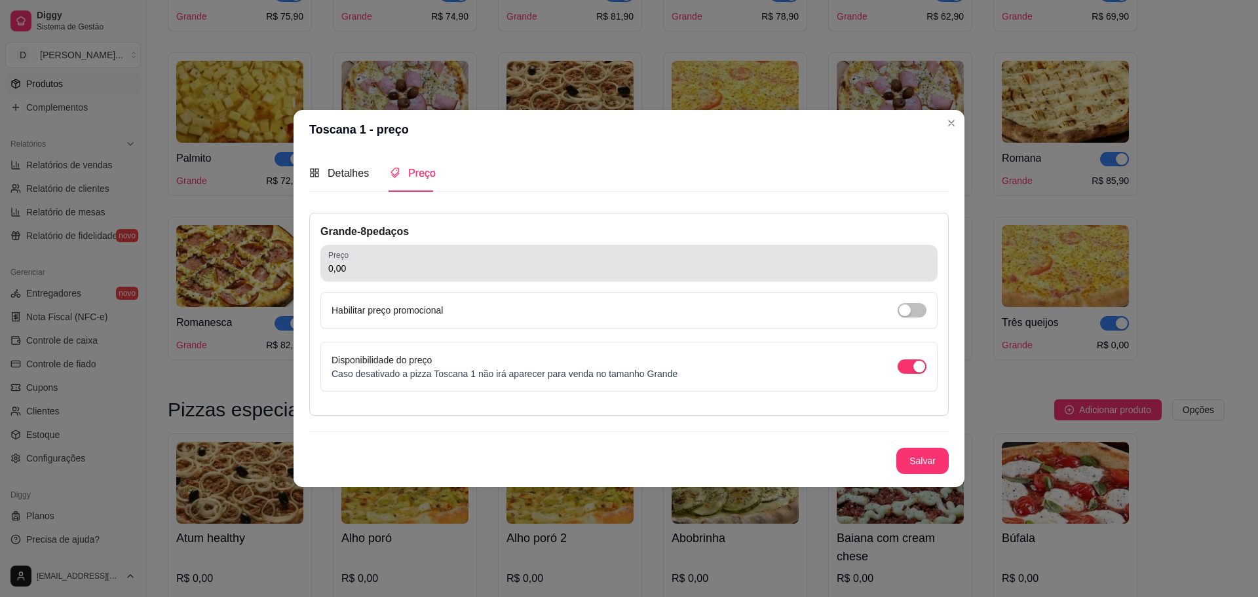
click at [416, 269] on input "0,00" at bounding box center [628, 268] width 601 height 13
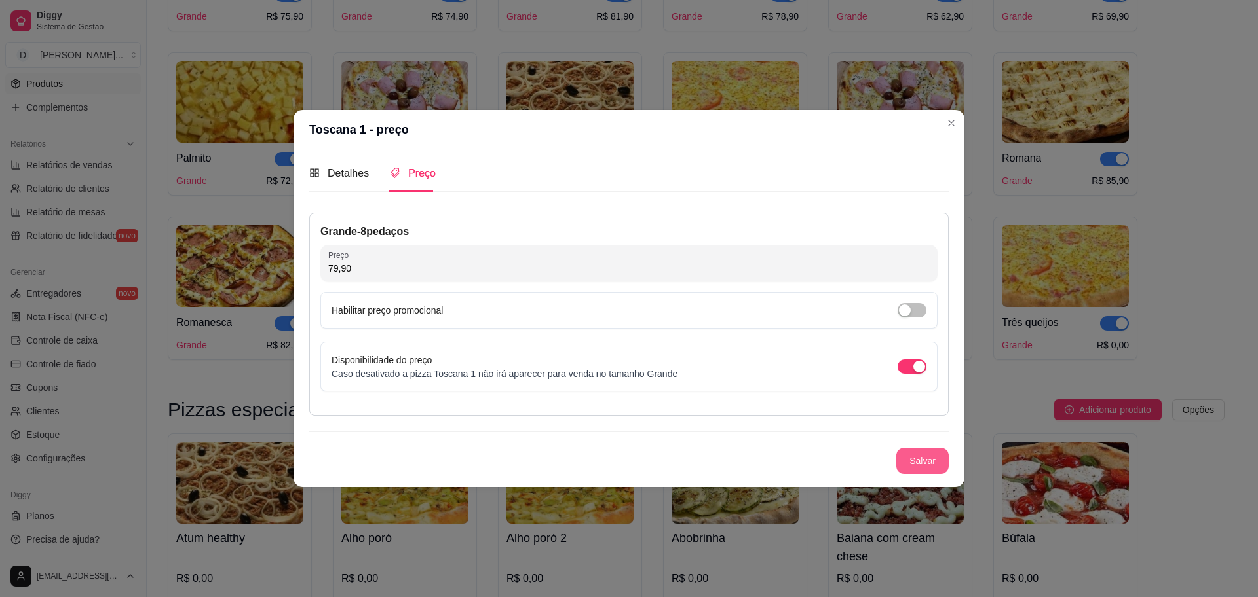
type input "79,90"
click at [940, 455] on button "Salvar" at bounding box center [922, 461] width 52 height 26
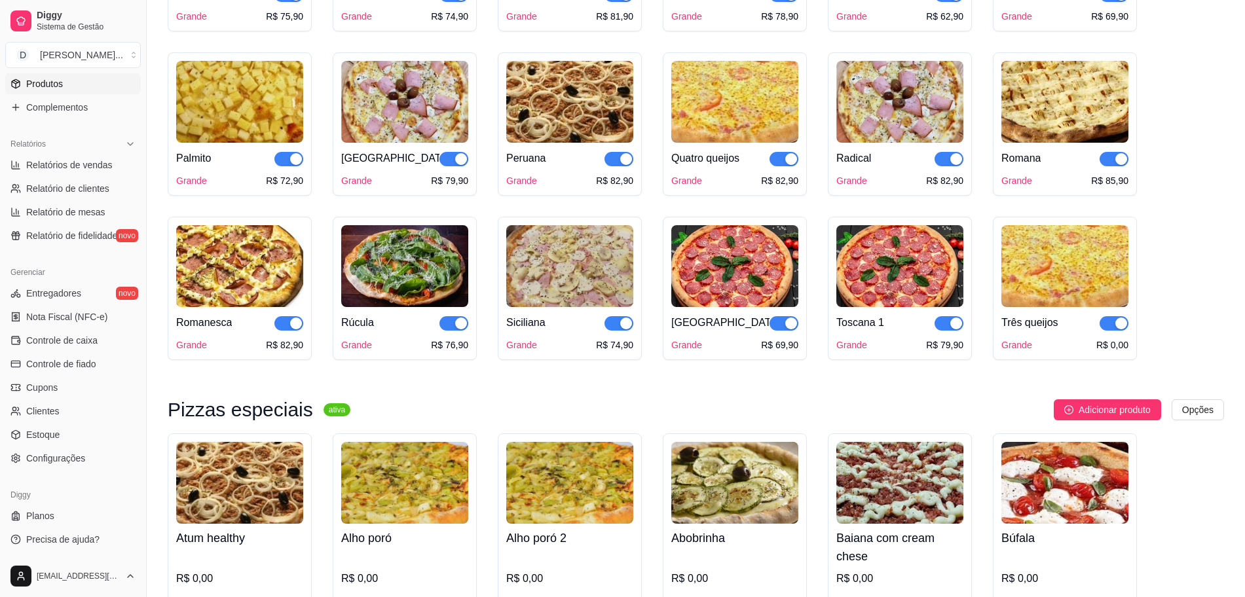
click at [996, 276] on img at bounding box center [1065, 266] width 127 height 82
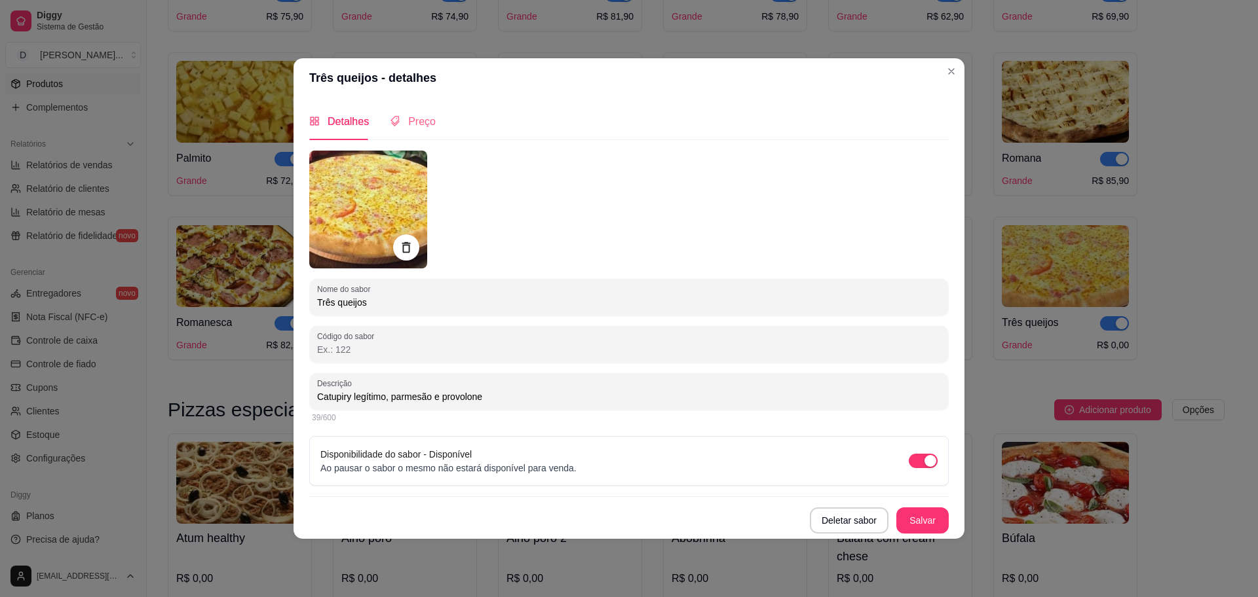
click at [407, 130] on div "Preço" at bounding box center [413, 121] width 46 height 37
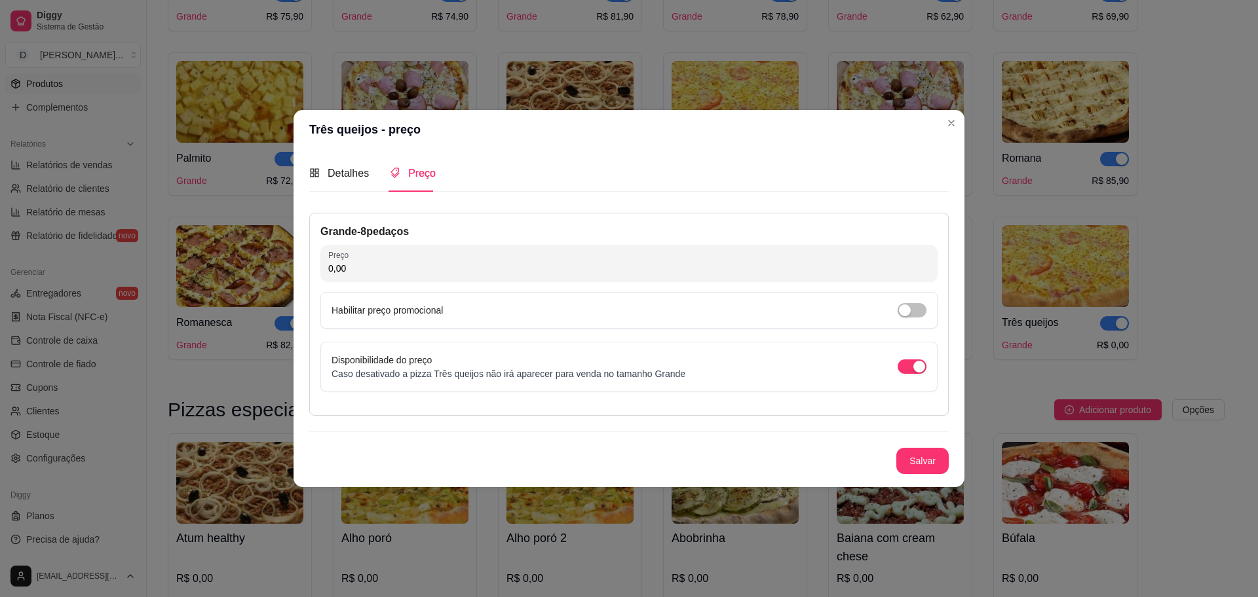
click at [390, 269] on input "0,00" at bounding box center [628, 268] width 601 height 13
type input "78,90"
click at [925, 462] on button "Salvar" at bounding box center [922, 462] width 51 height 26
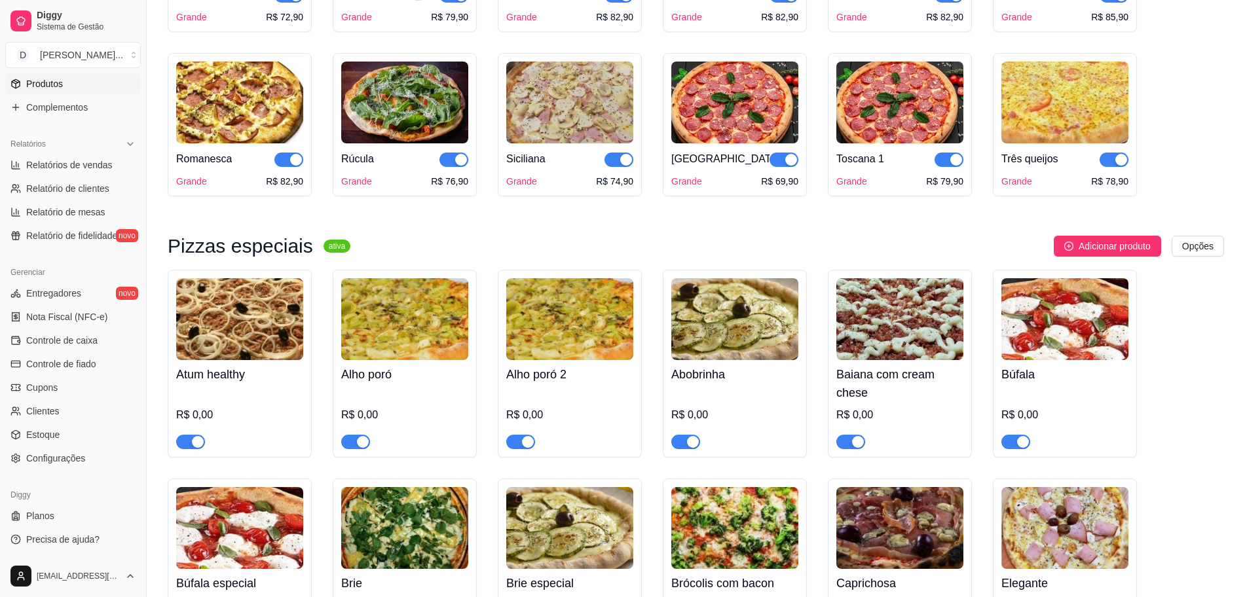
scroll to position [1392, 0]
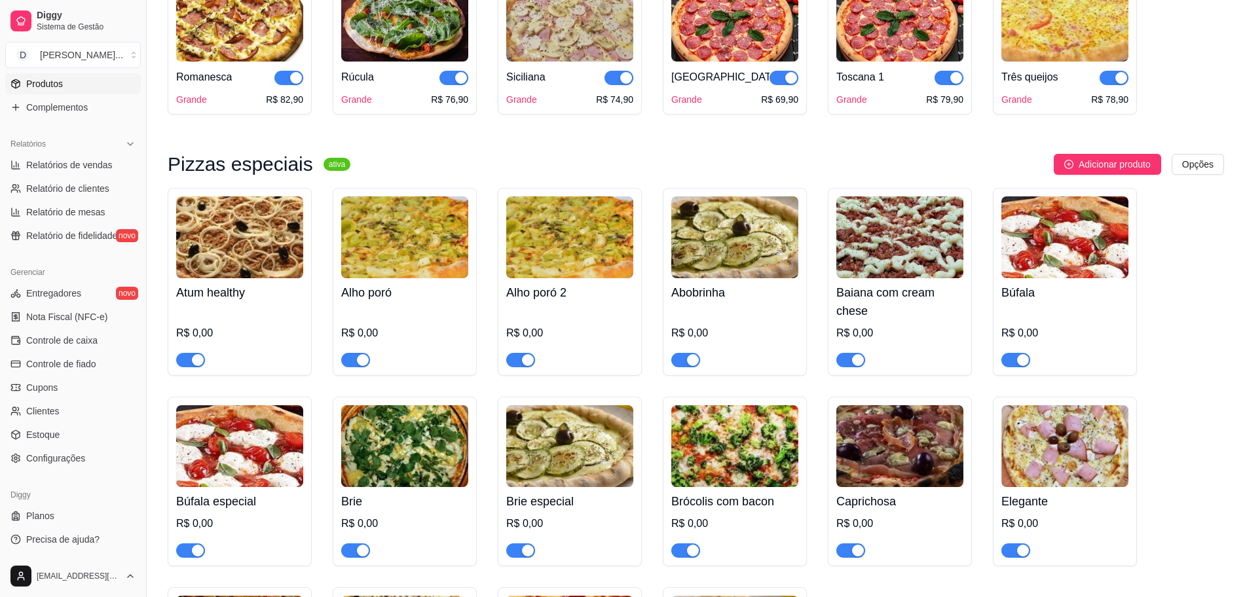
click at [212, 271] on img at bounding box center [239, 238] width 127 height 82
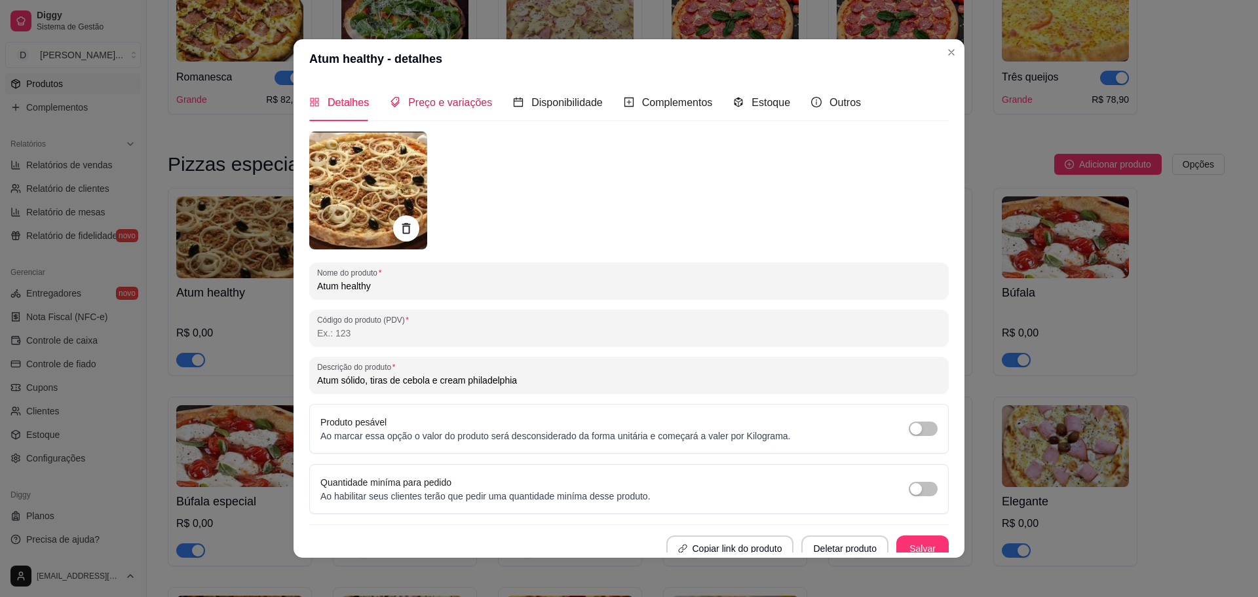
click at [421, 107] on span "Preço e variações" at bounding box center [450, 102] width 84 height 11
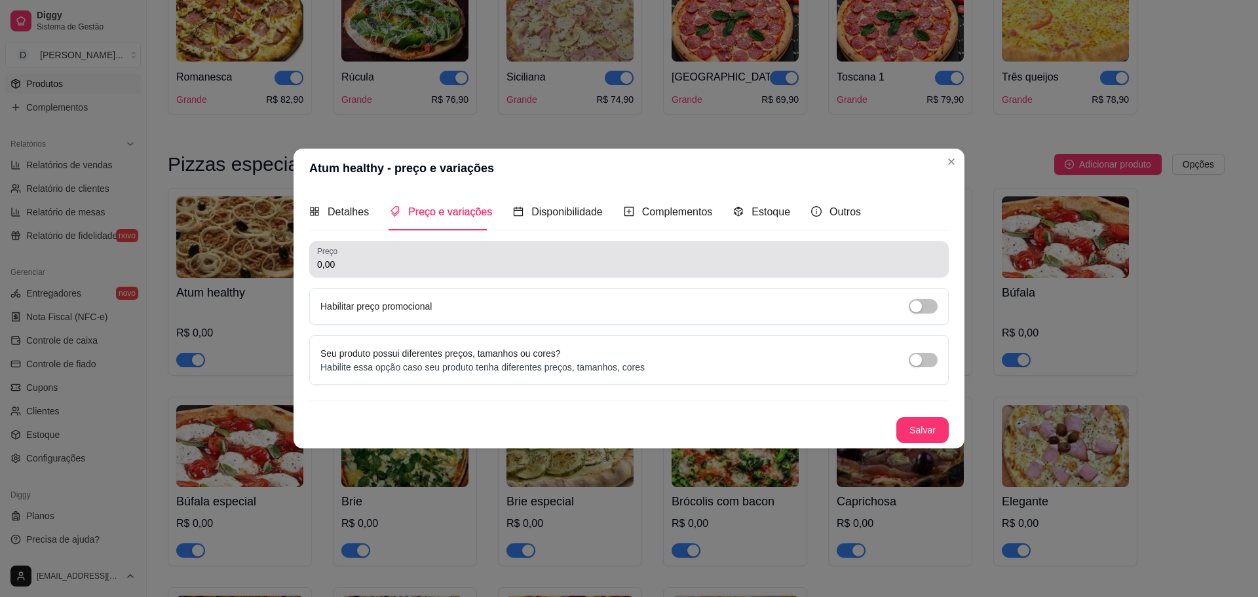
click at [394, 265] on input "0,00" at bounding box center [629, 264] width 624 height 13
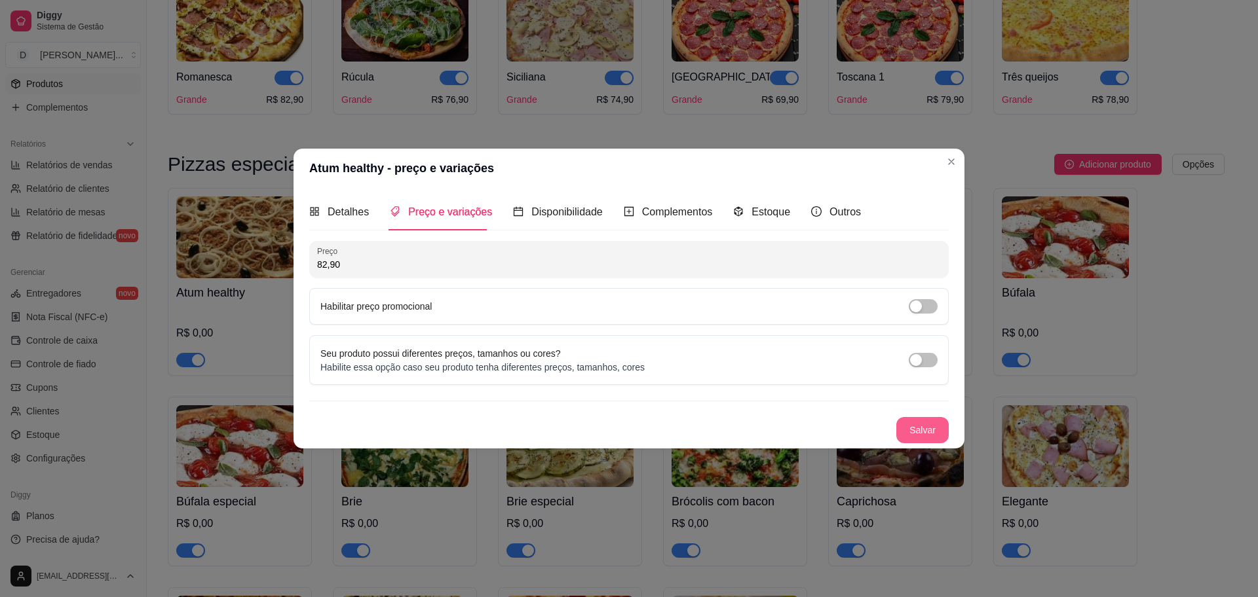
type input "82,90"
click at [899, 431] on button "Salvar" at bounding box center [922, 430] width 52 height 26
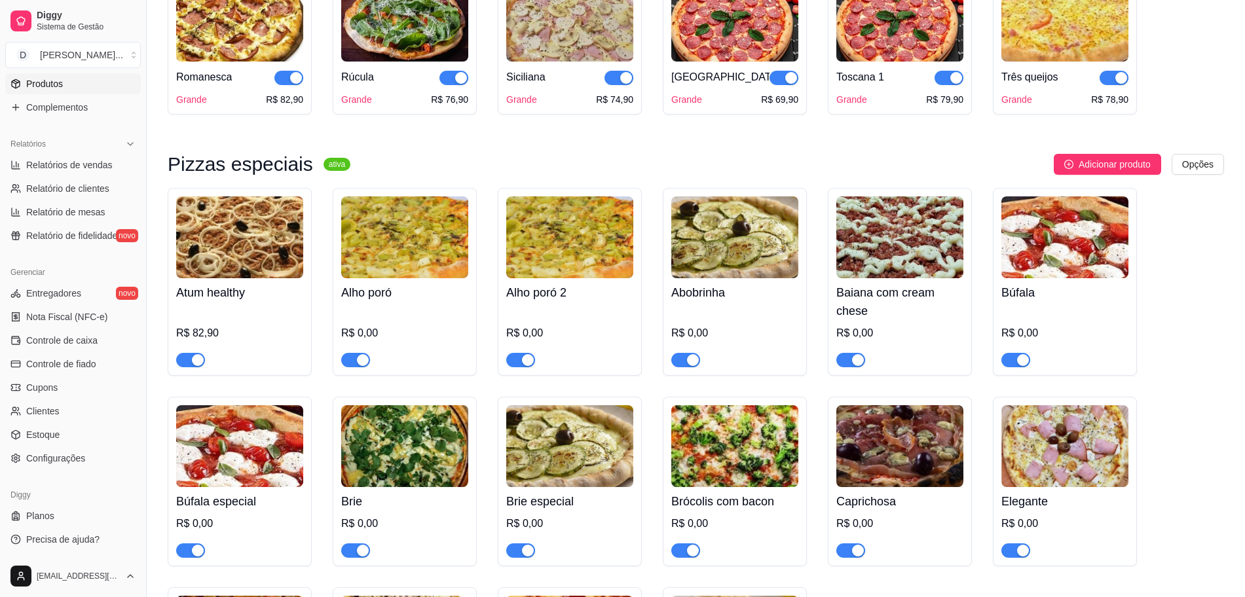
click at [429, 450] on img at bounding box center [404, 446] width 127 height 82
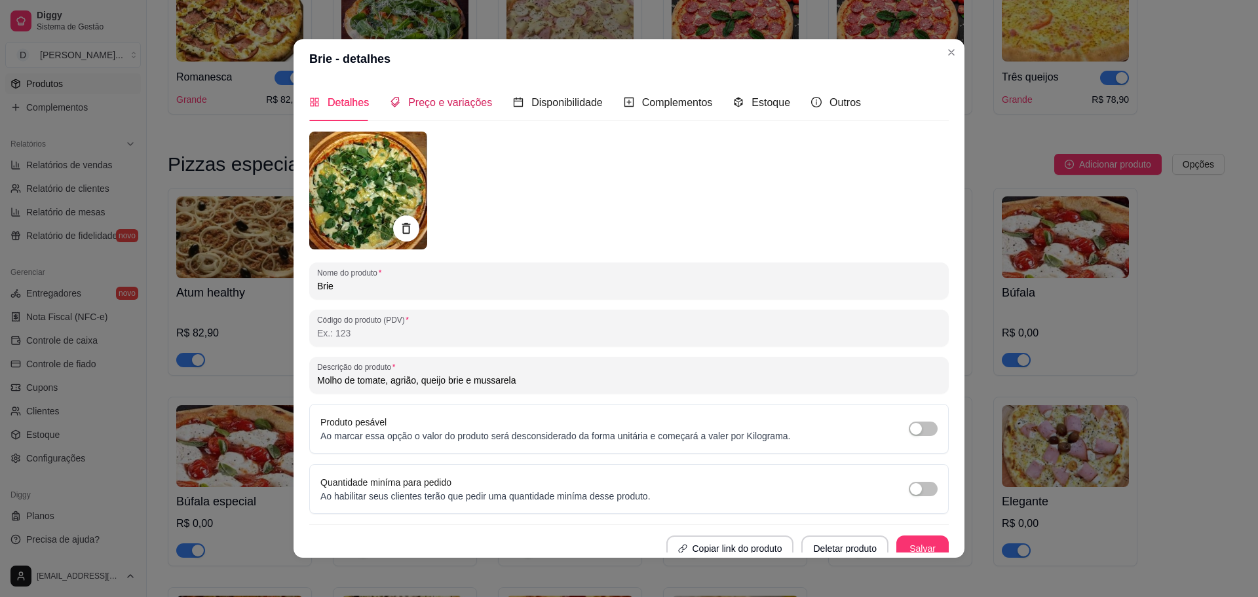
click at [438, 102] on span "Preço e variações" at bounding box center [450, 102] width 84 height 11
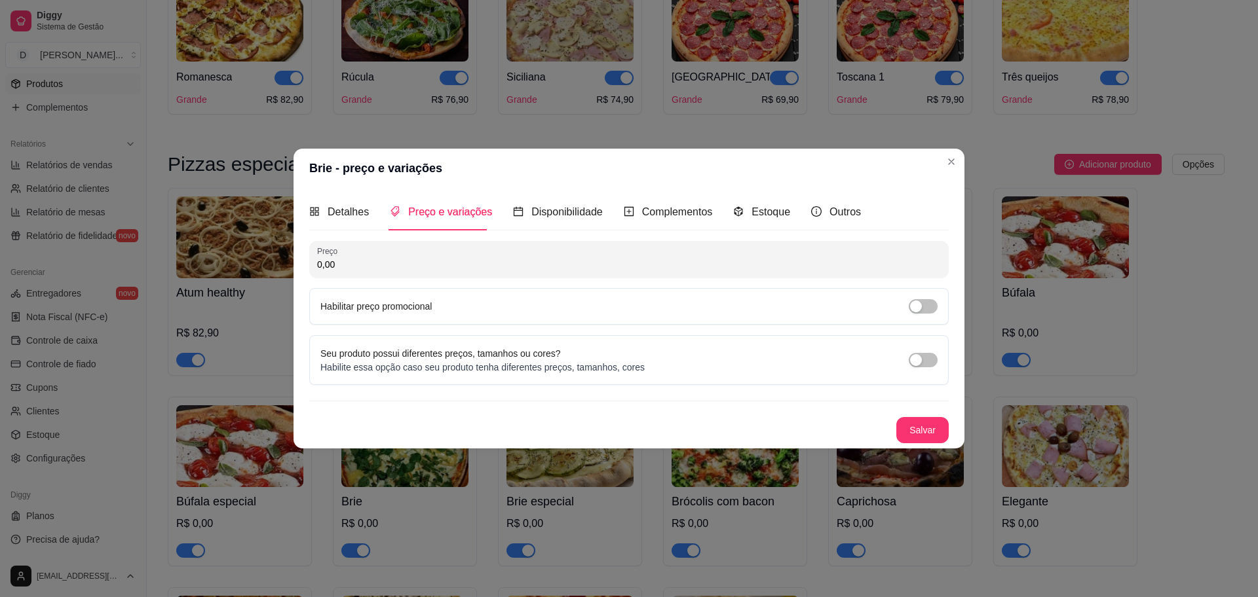
click at [409, 260] on input "0,00" at bounding box center [629, 264] width 624 height 13
type input "82,90"
click at [916, 430] on button "Salvar" at bounding box center [922, 431] width 51 height 26
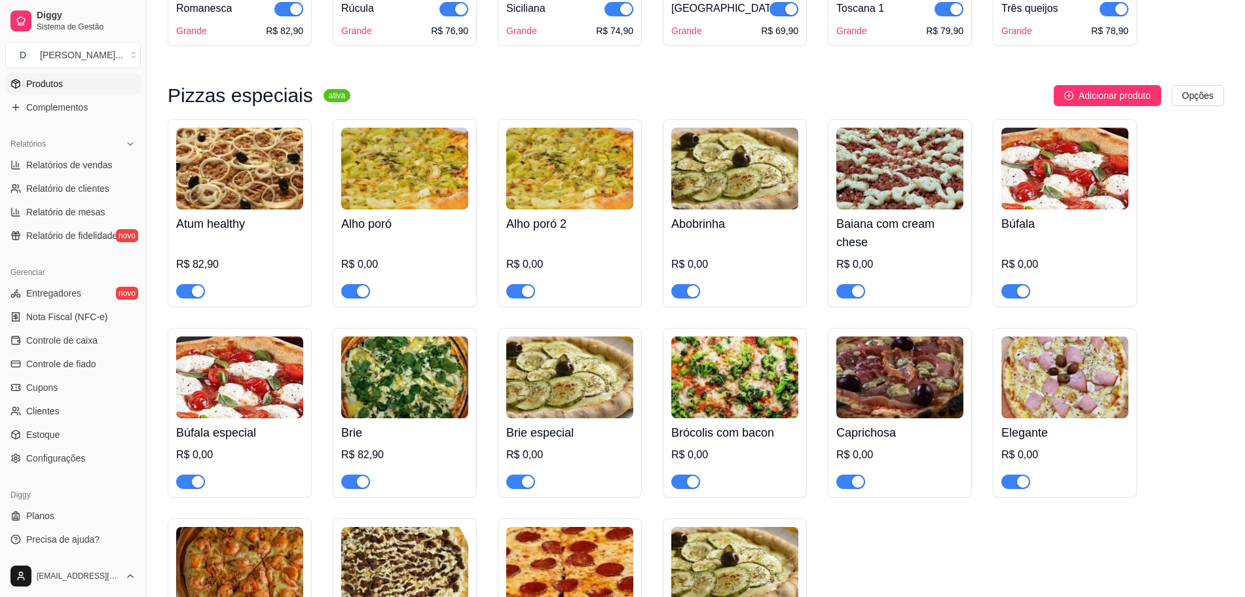
scroll to position [1556, 0]
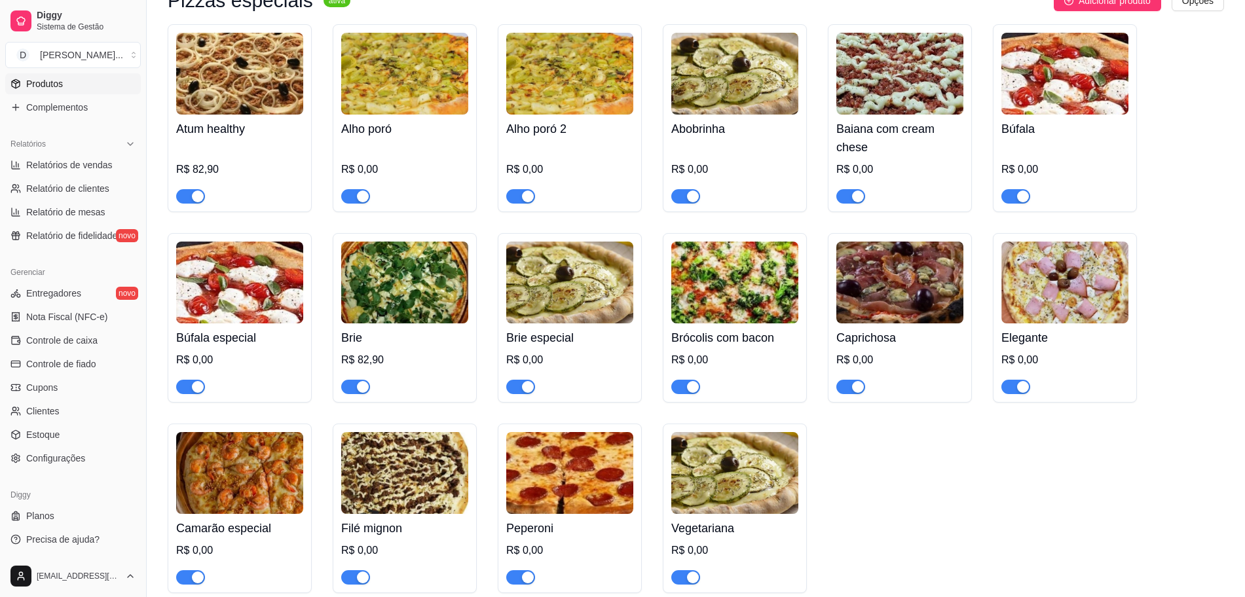
click at [583, 276] on img at bounding box center [569, 283] width 127 height 82
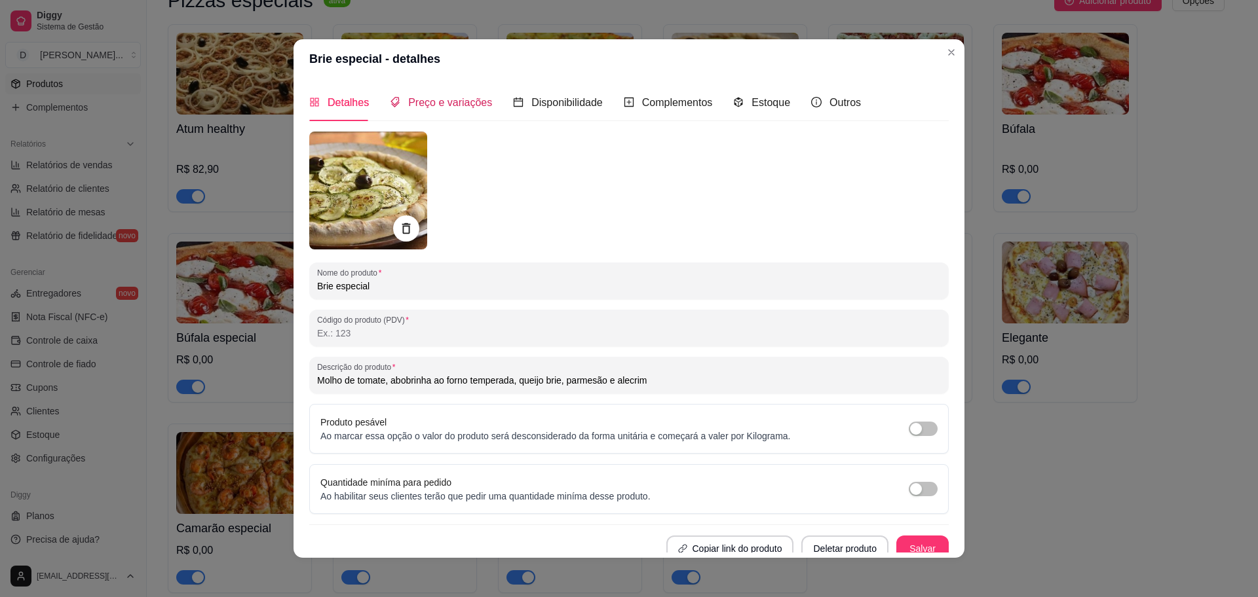
click at [463, 98] on span "Preço e variações" at bounding box center [450, 102] width 84 height 11
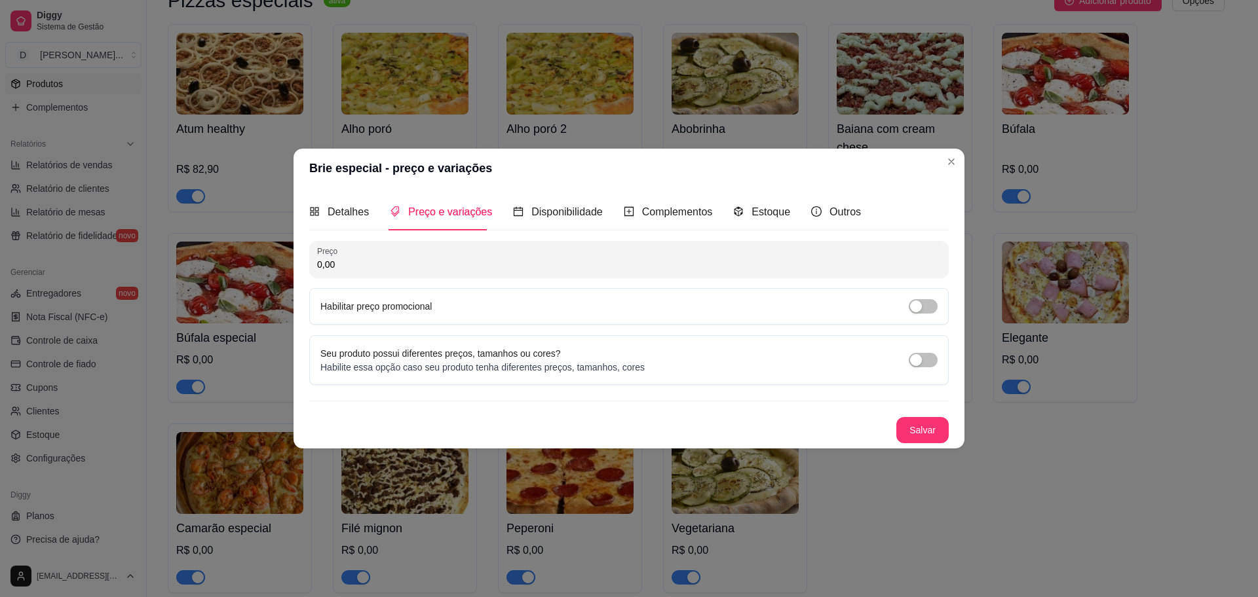
click at [452, 260] on input "0,00" at bounding box center [629, 264] width 624 height 13
type input "82,90"
click at [935, 426] on button "Salvar" at bounding box center [922, 430] width 52 height 26
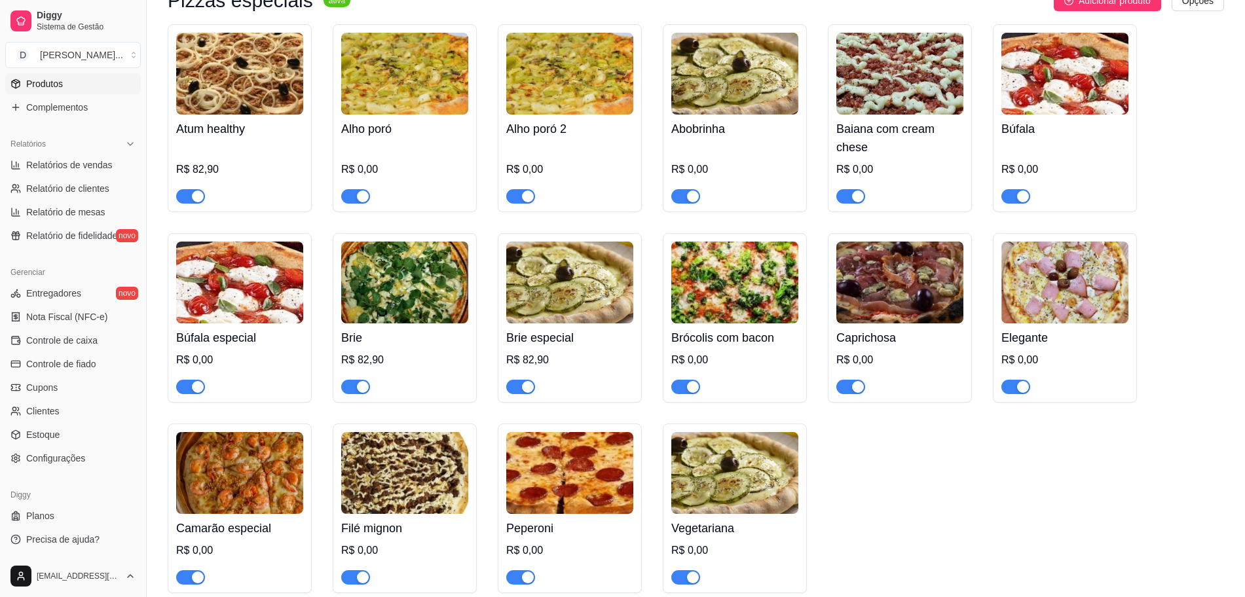
click at [709, 292] on img at bounding box center [734, 283] width 127 height 82
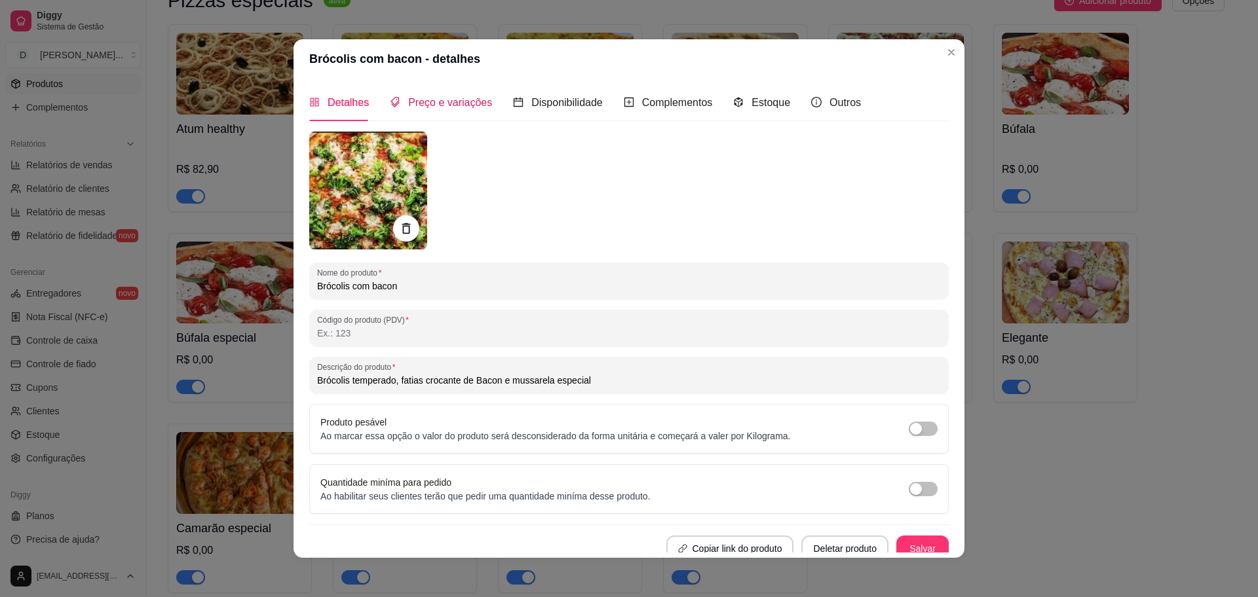
click at [415, 98] on span "Preço e variações" at bounding box center [450, 102] width 84 height 11
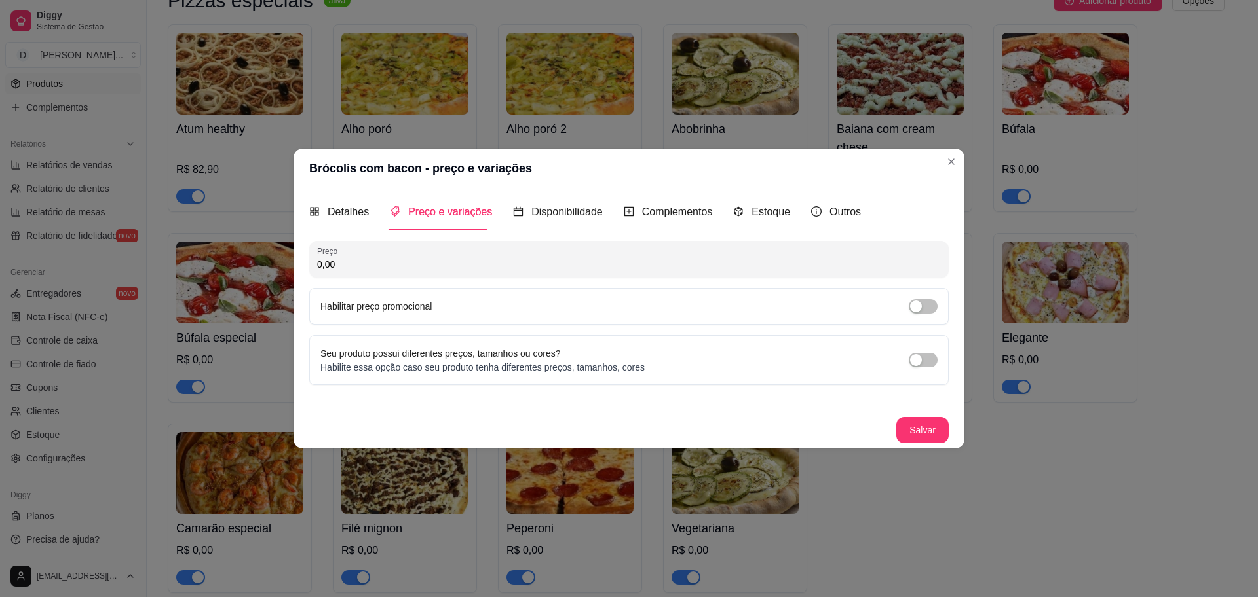
click at [414, 267] on input "0,00" at bounding box center [629, 264] width 624 height 13
type input "82,90"
click at [937, 432] on button "Salvar" at bounding box center [922, 431] width 51 height 26
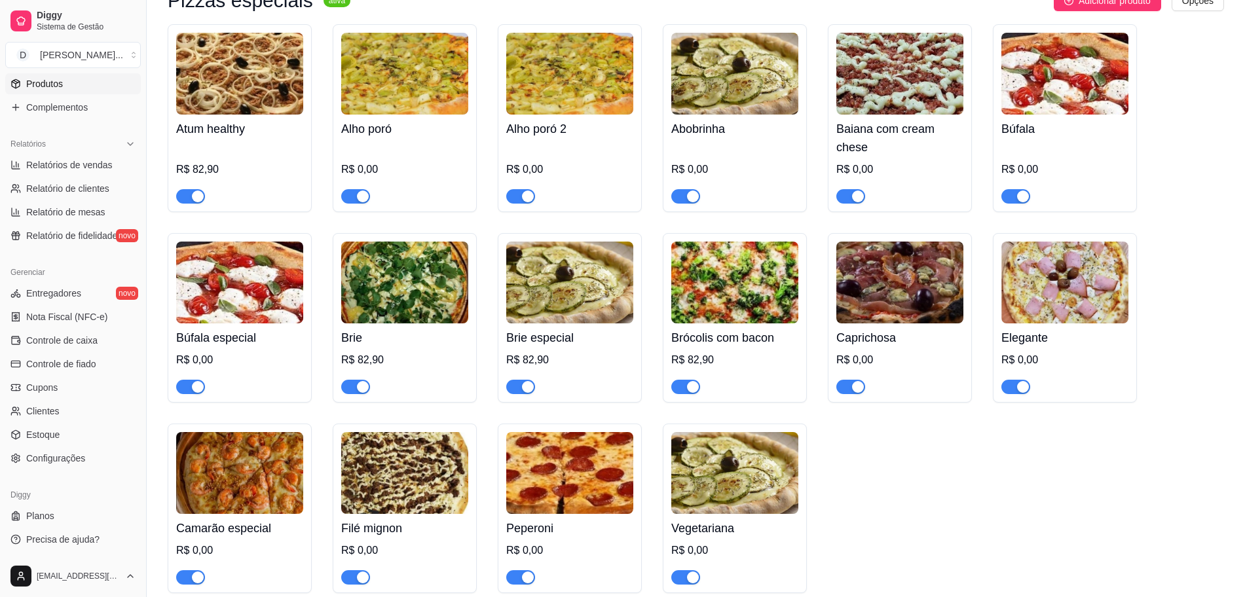
click at [921, 286] on img at bounding box center [900, 283] width 127 height 82
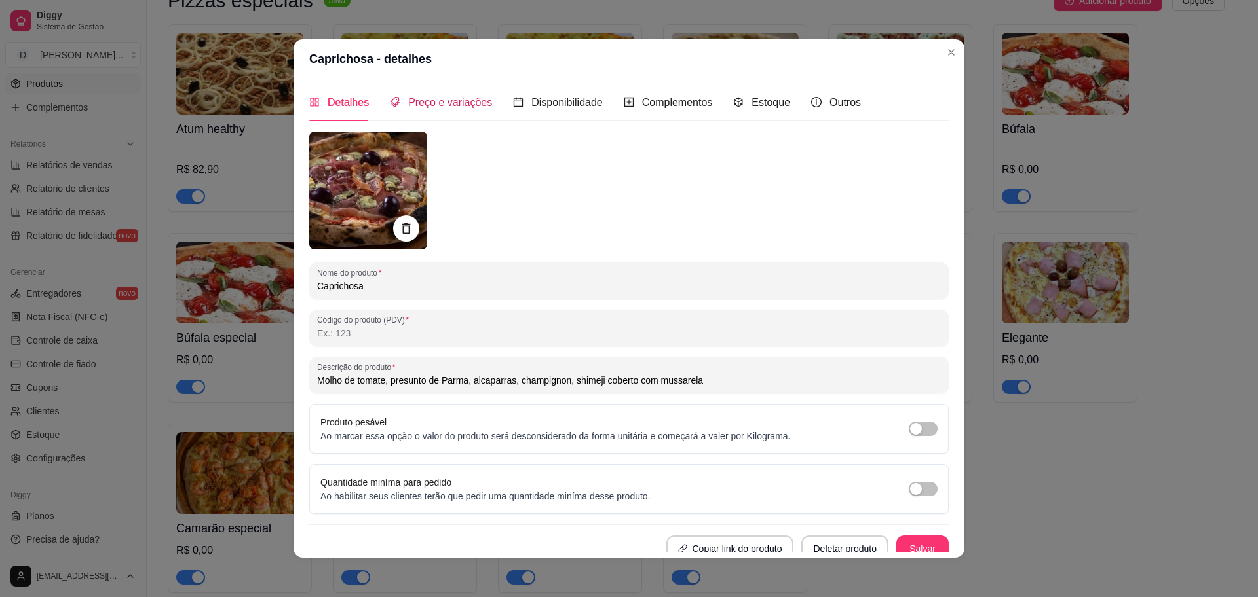
click at [454, 102] on span "Preço e variações" at bounding box center [450, 102] width 84 height 11
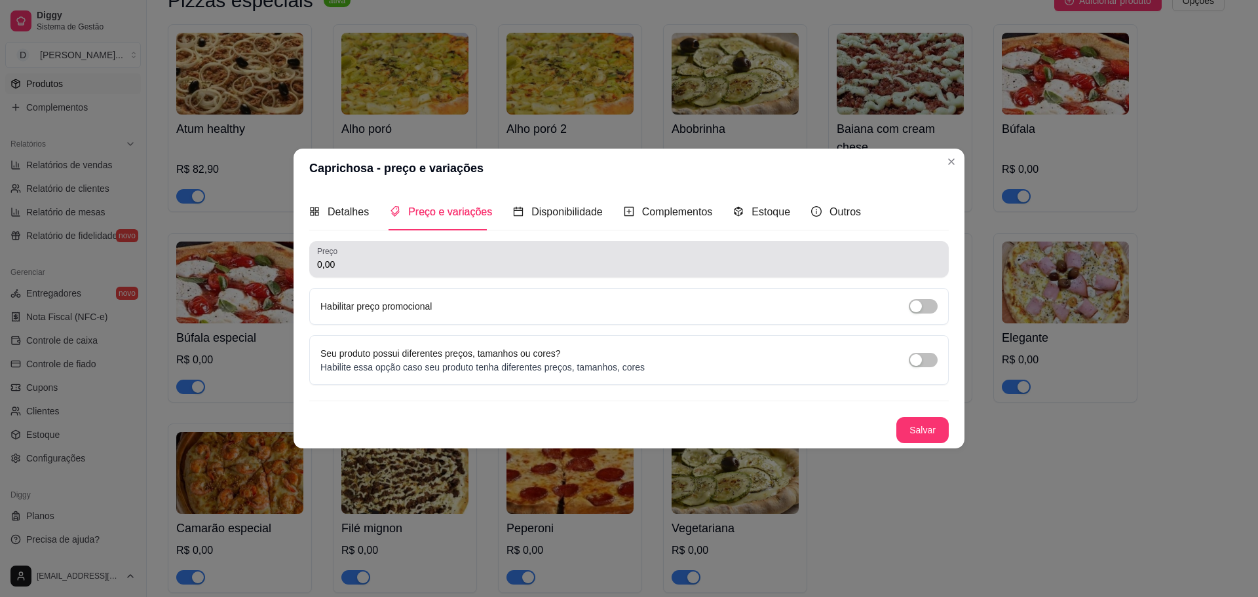
click at [422, 274] on div "Preço 0,00" at bounding box center [628, 259] width 639 height 37
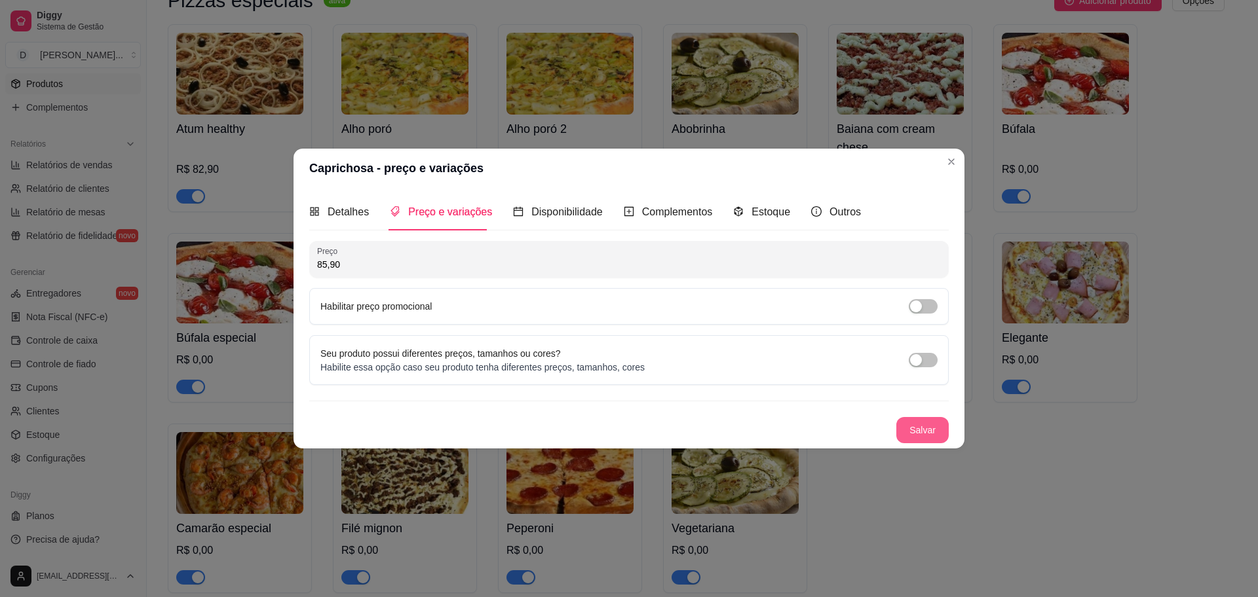
type input "85,90"
click at [922, 435] on button "Salvar" at bounding box center [922, 430] width 52 height 26
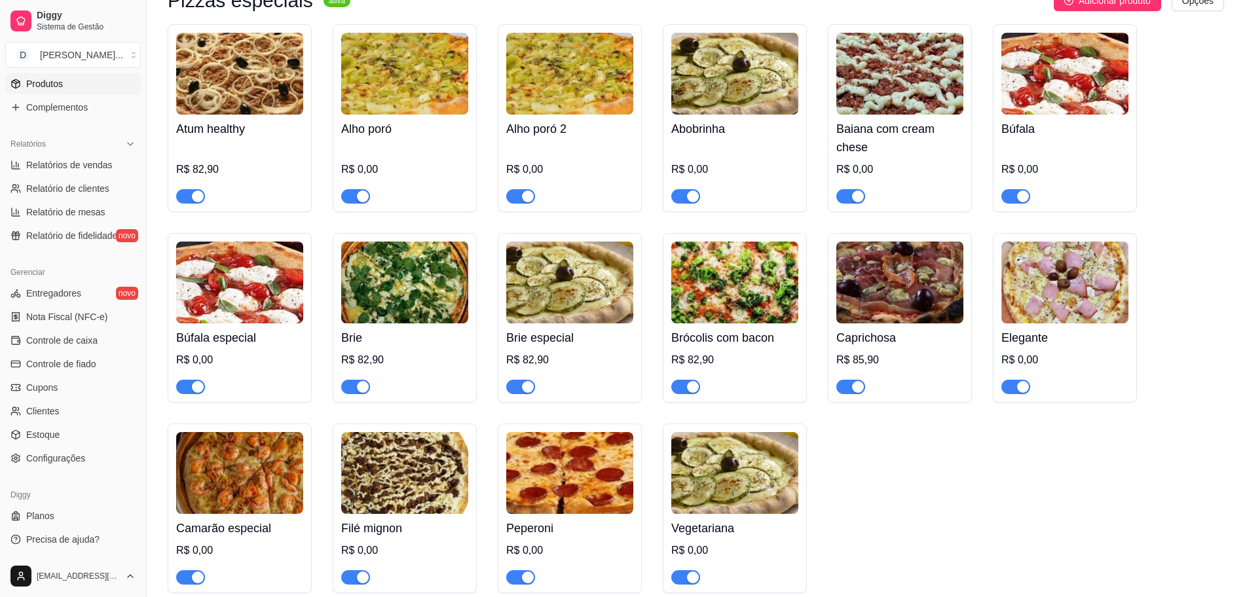
click at [996, 287] on img at bounding box center [1065, 283] width 127 height 82
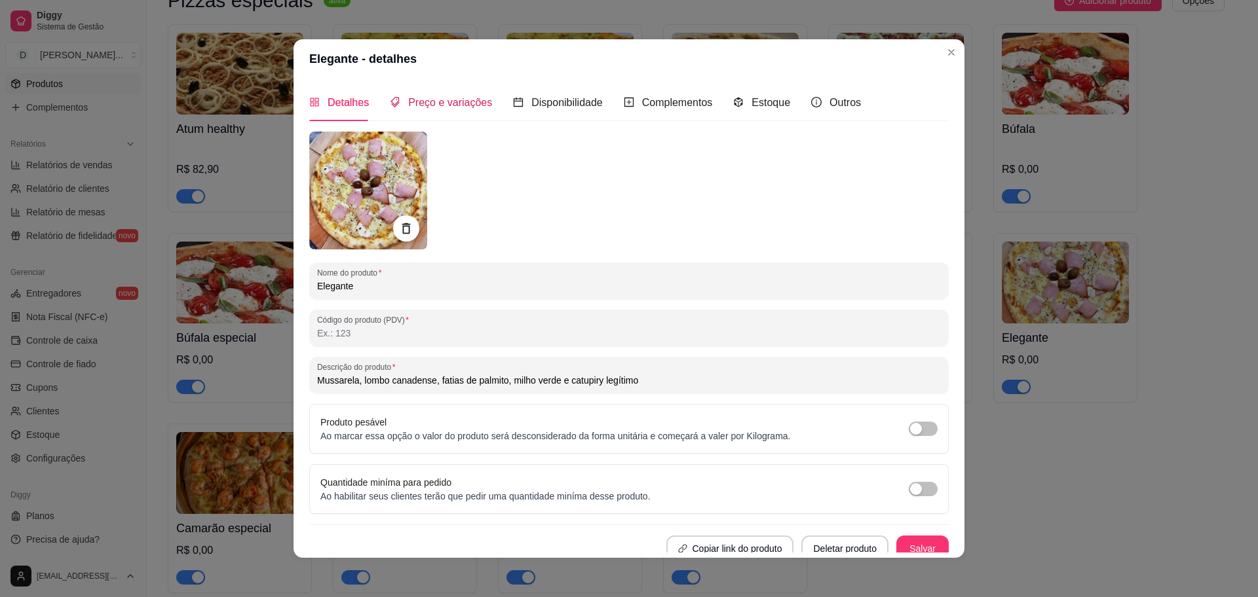
click at [443, 98] on span "Preço e variações" at bounding box center [450, 102] width 84 height 11
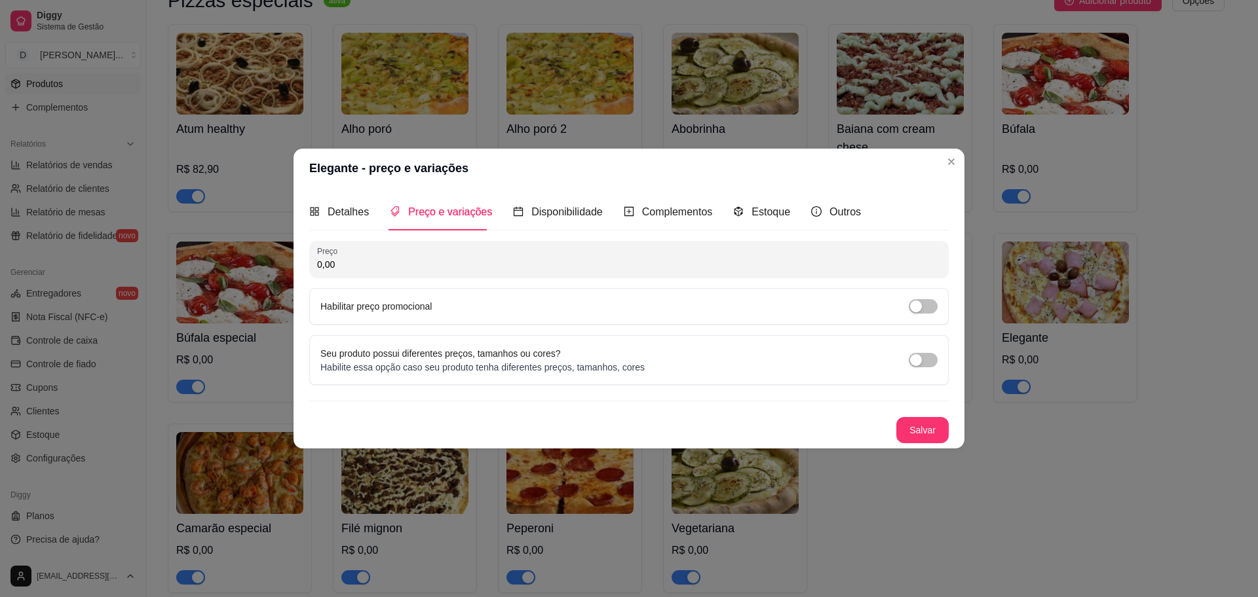
click at [395, 263] on input "0,00" at bounding box center [629, 264] width 624 height 13
type input "82,90"
click at [902, 430] on button "Salvar" at bounding box center [922, 430] width 52 height 26
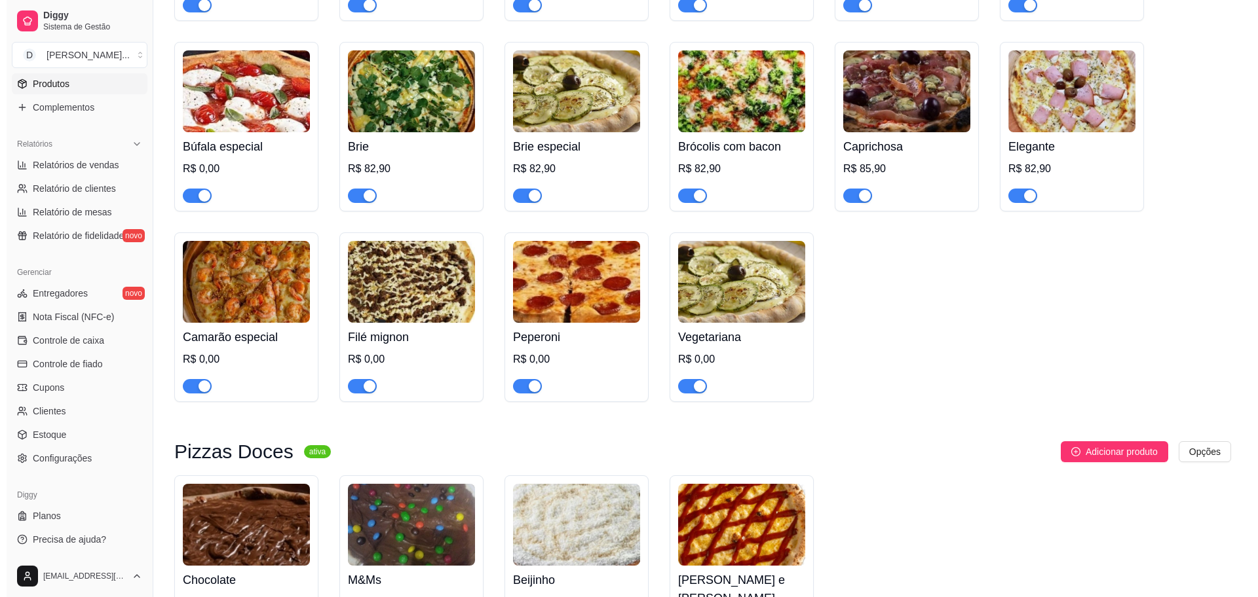
scroll to position [1801, 0]
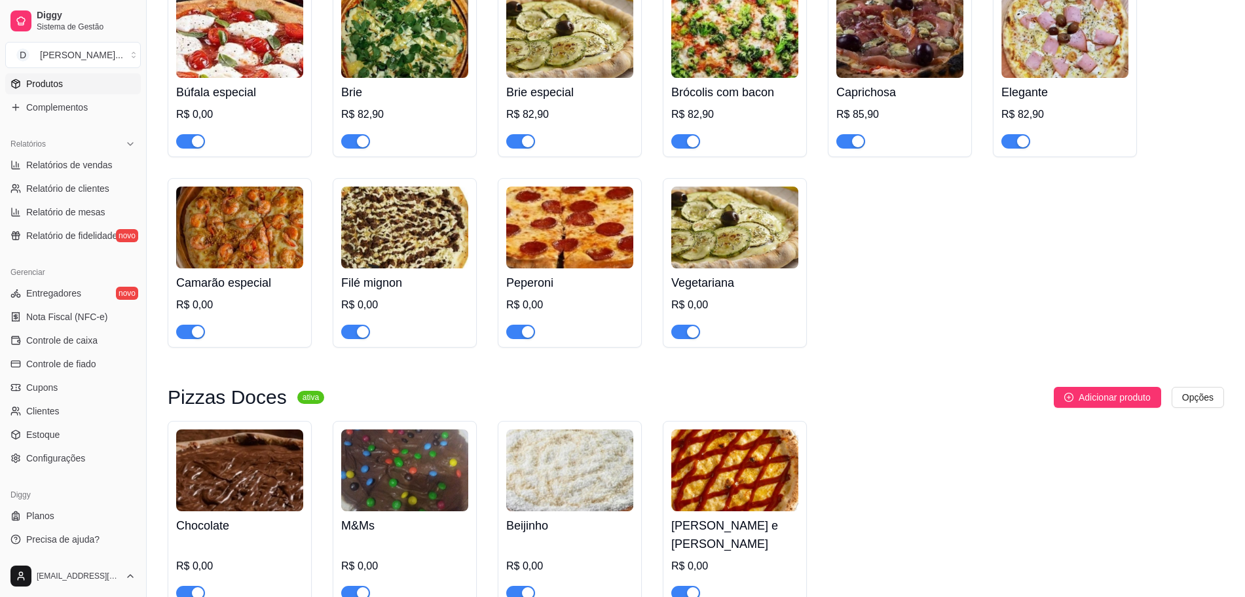
click at [262, 219] on img at bounding box center [239, 228] width 127 height 82
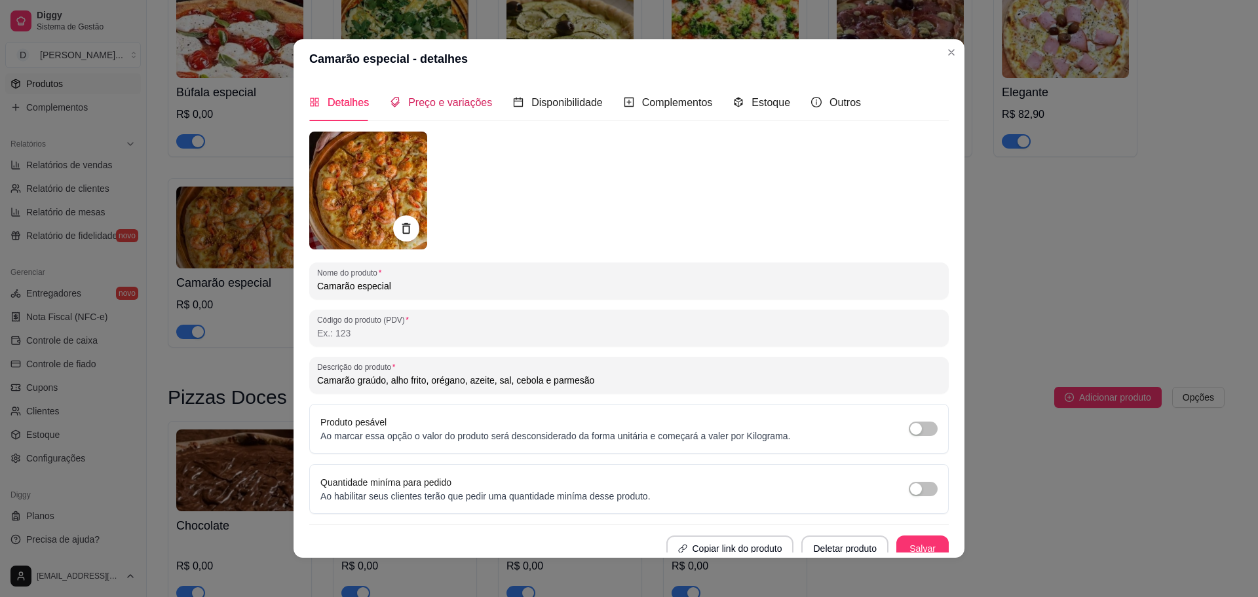
click at [426, 108] on span "Preço e variações" at bounding box center [450, 102] width 84 height 11
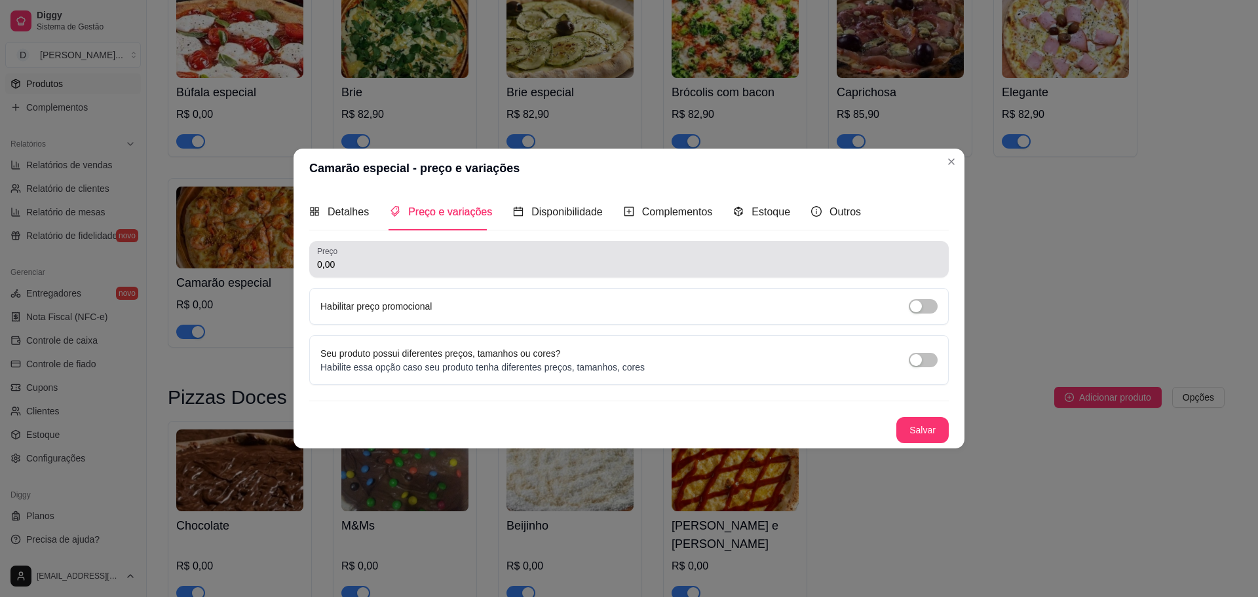
click at [418, 253] on div "0,00" at bounding box center [629, 259] width 624 height 26
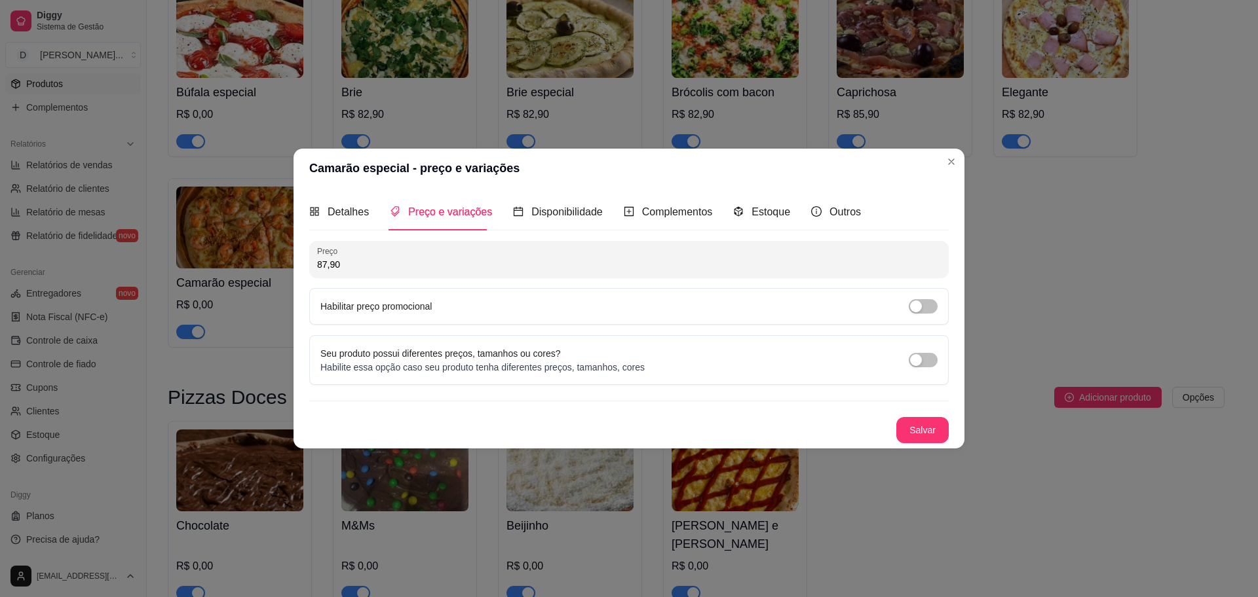
type input "87,90"
click at [907, 419] on button "Salvar" at bounding box center [922, 431] width 51 height 26
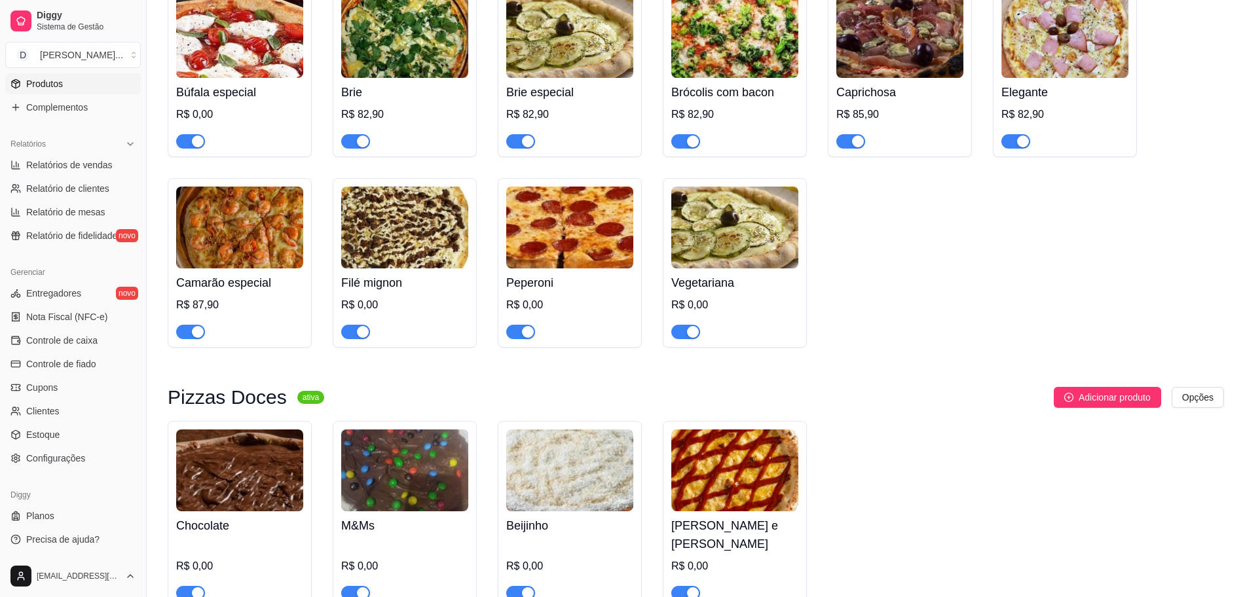
click at [402, 233] on img at bounding box center [404, 228] width 127 height 82
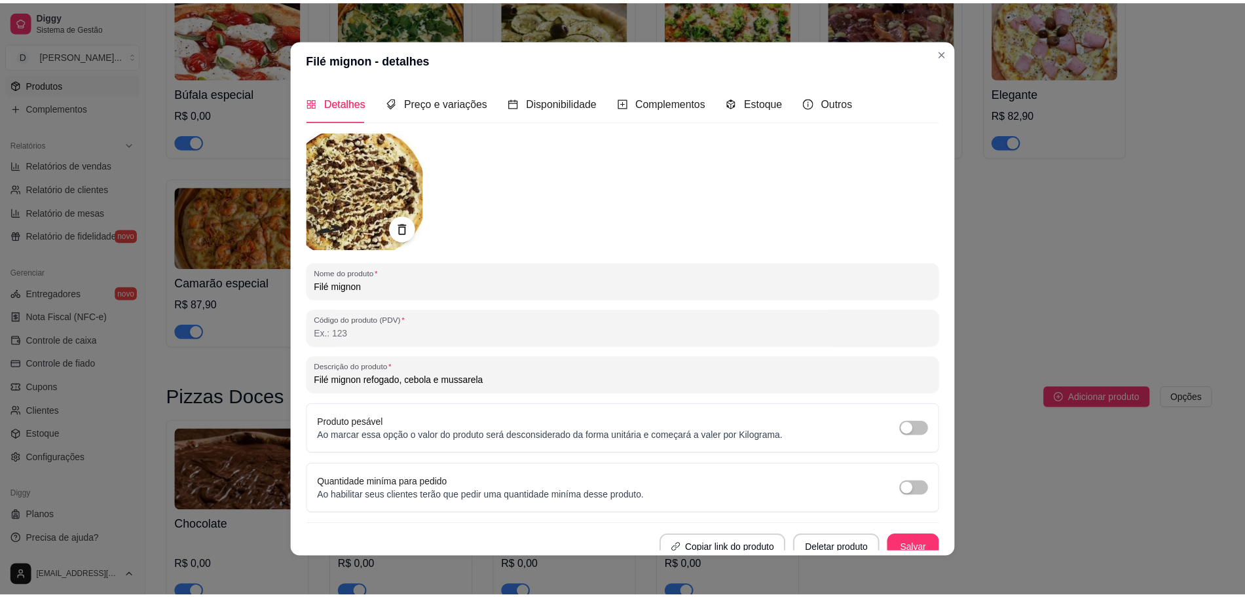
scroll to position [9, 0]
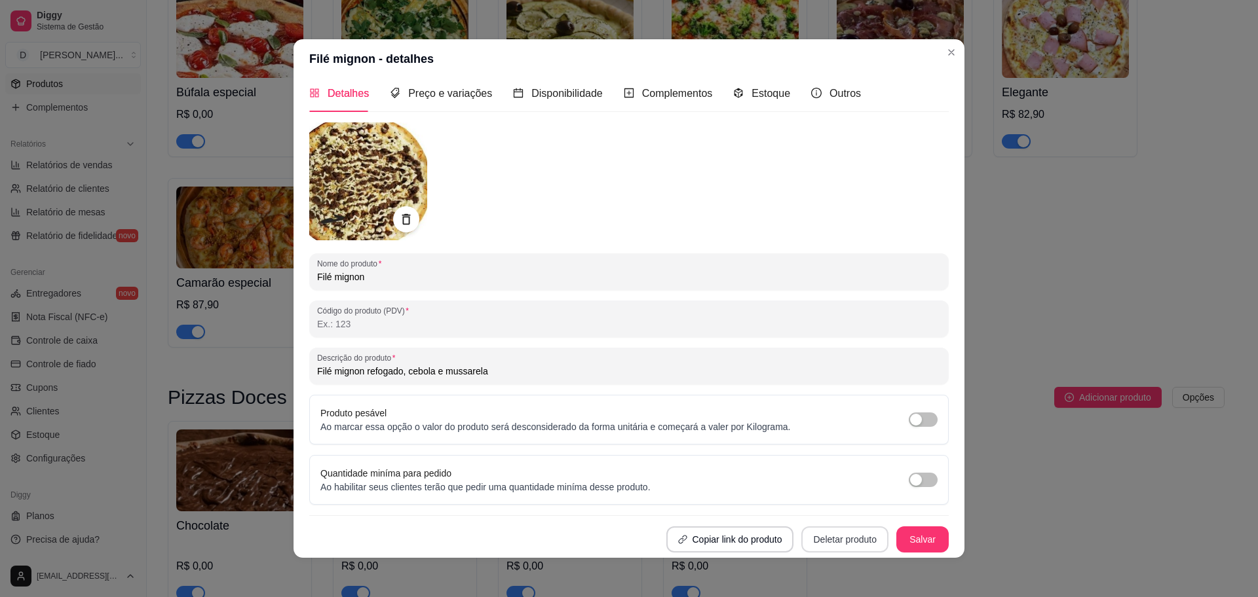
click at [801, 478] on button "Deletar produto" at bounding box center [844, 540] width 87 height 26
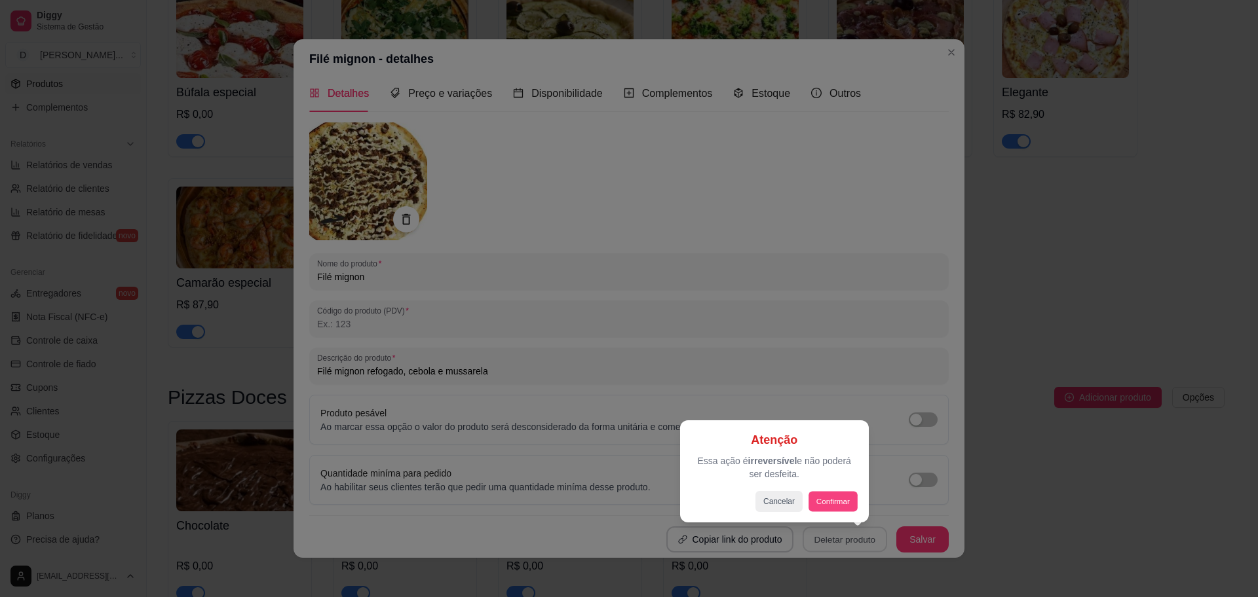
click at [828, 478] on button "Confirmar" at bounding box center [832, 501] width 48 height 20
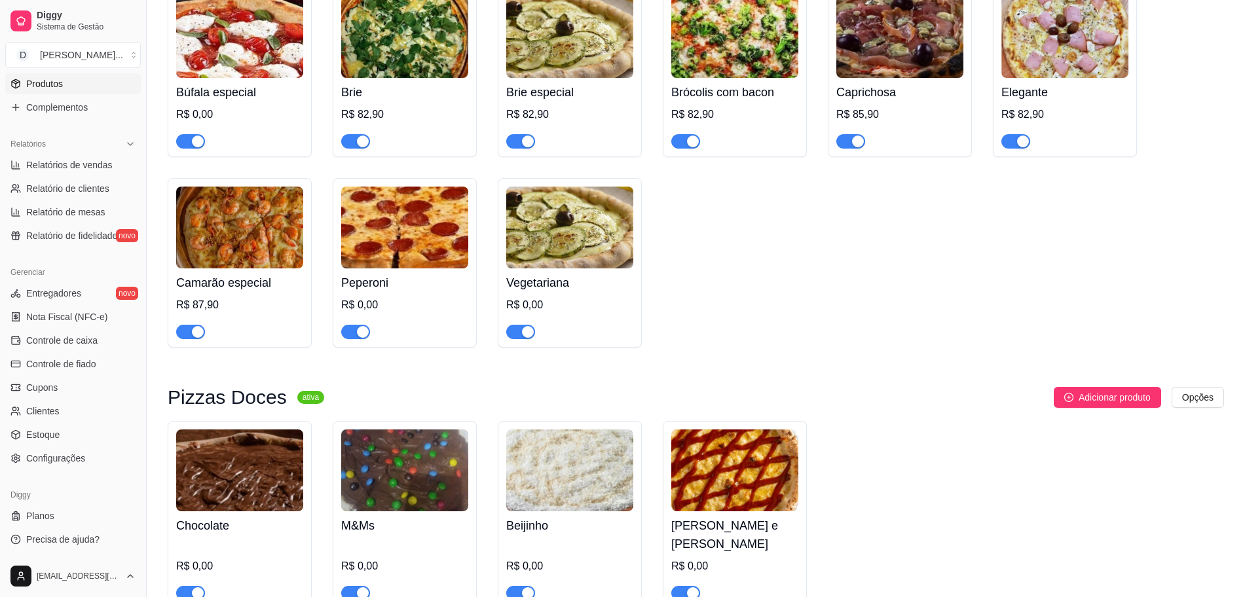
click at [417, 204] on img at bounding box center [404, 228] width 127 height 82
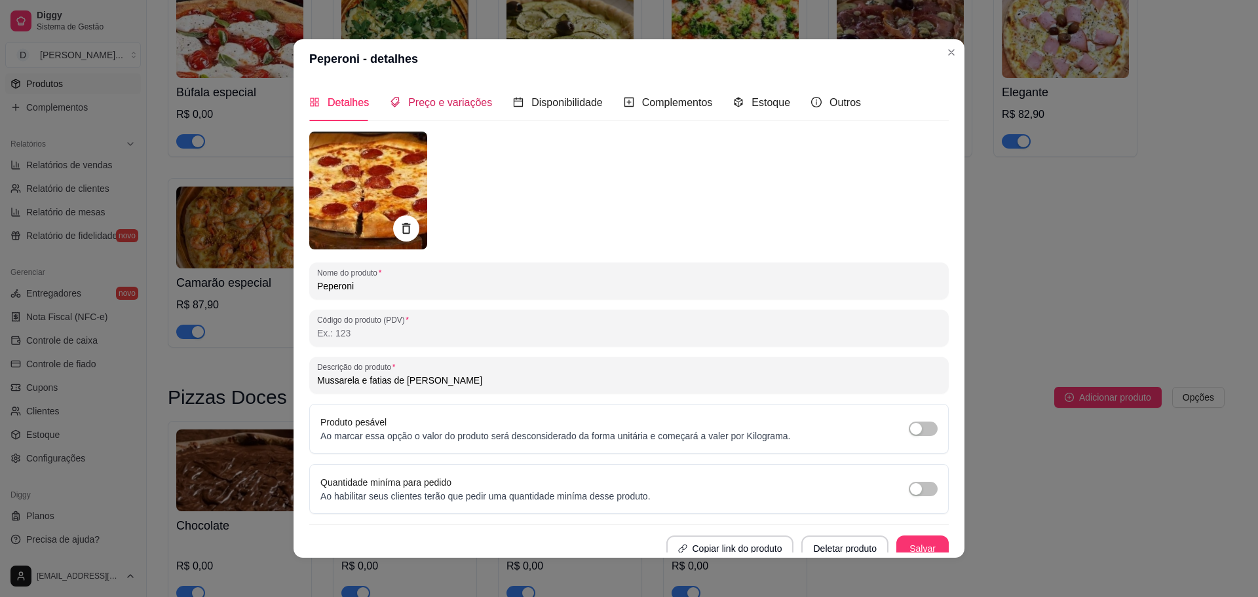
click at [434, 105] on span "Preço e variações" at bounding box center [450, 102] width 84 height 11
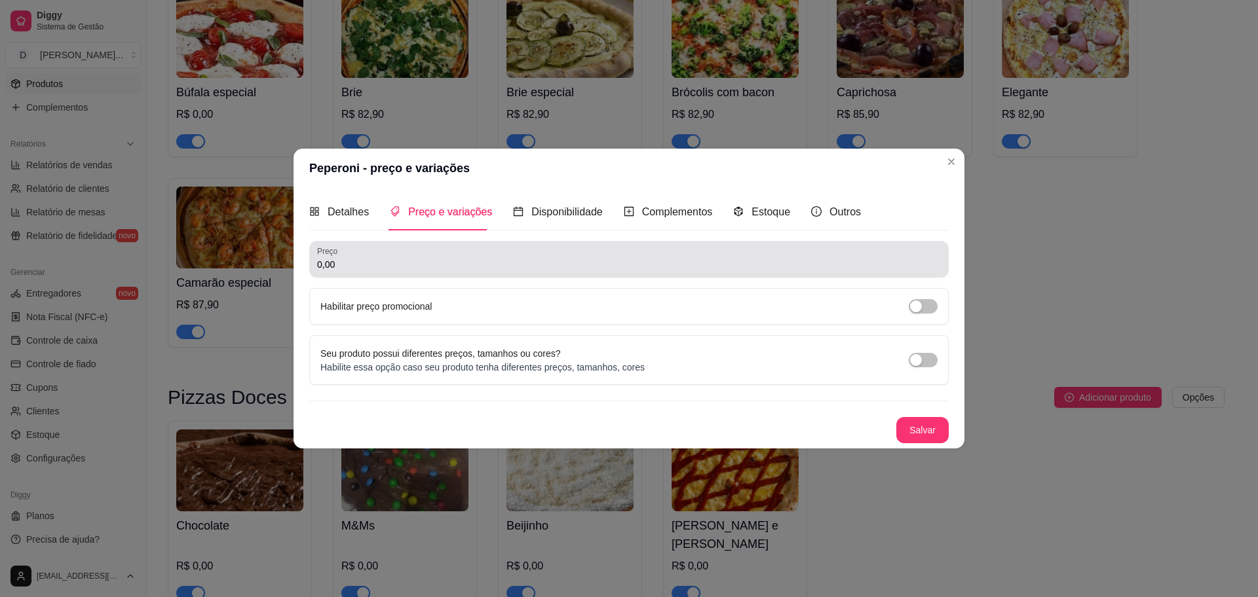
click at [412, 252] on div "0,00" at bounding box center [629, 259] width 624 height 26
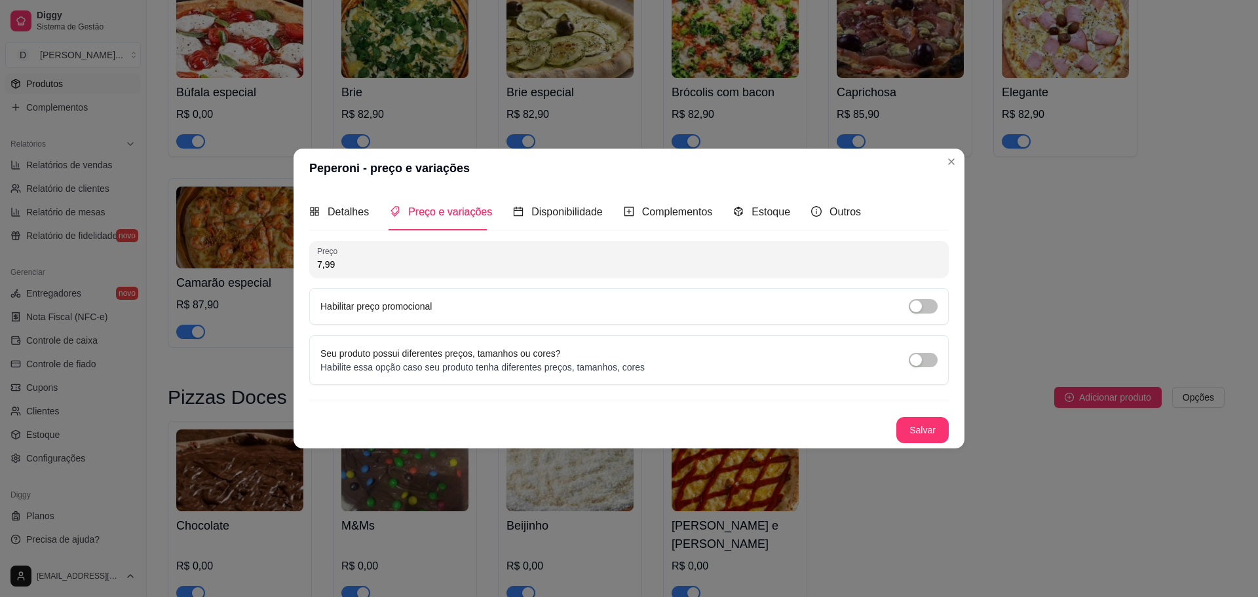
type input "79,90"
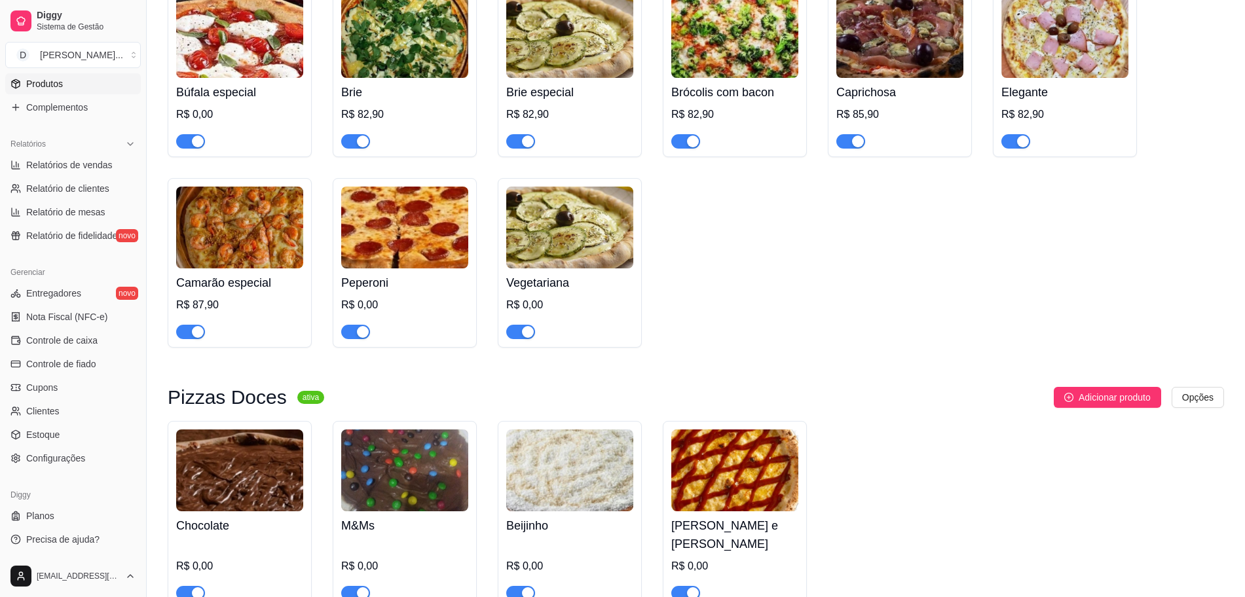
click at [420, 258] on img at bounding box center [404, 228] width 127 height 82
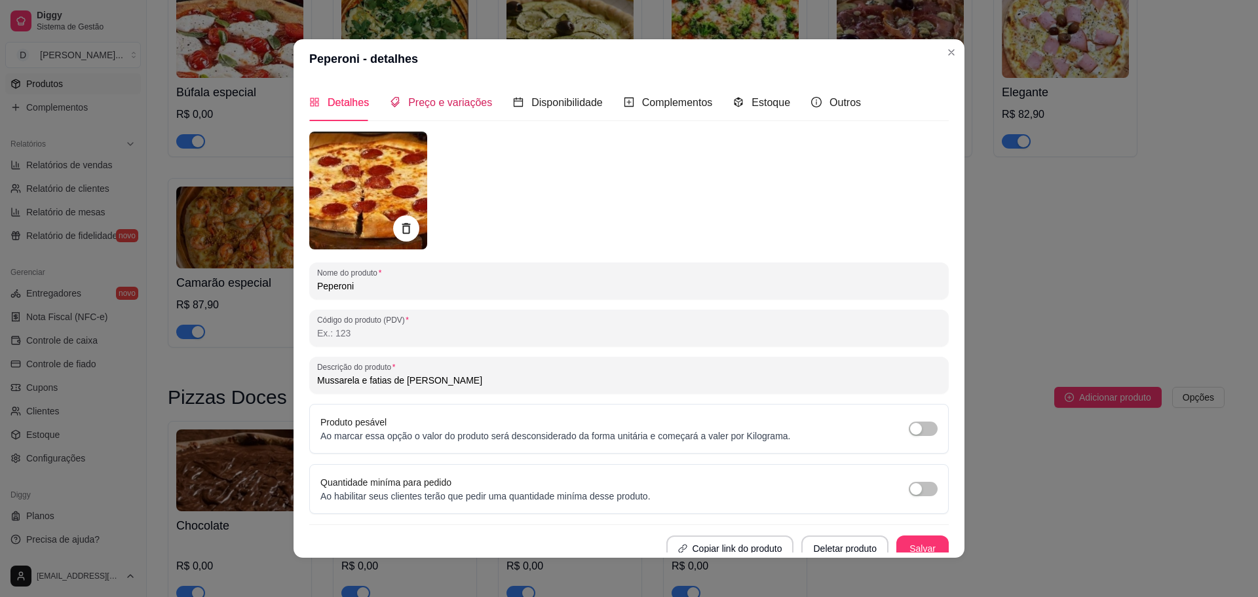
click at [430, 107] on span "Preço e variações" at bounding box center [450, 102] width 84 height 11
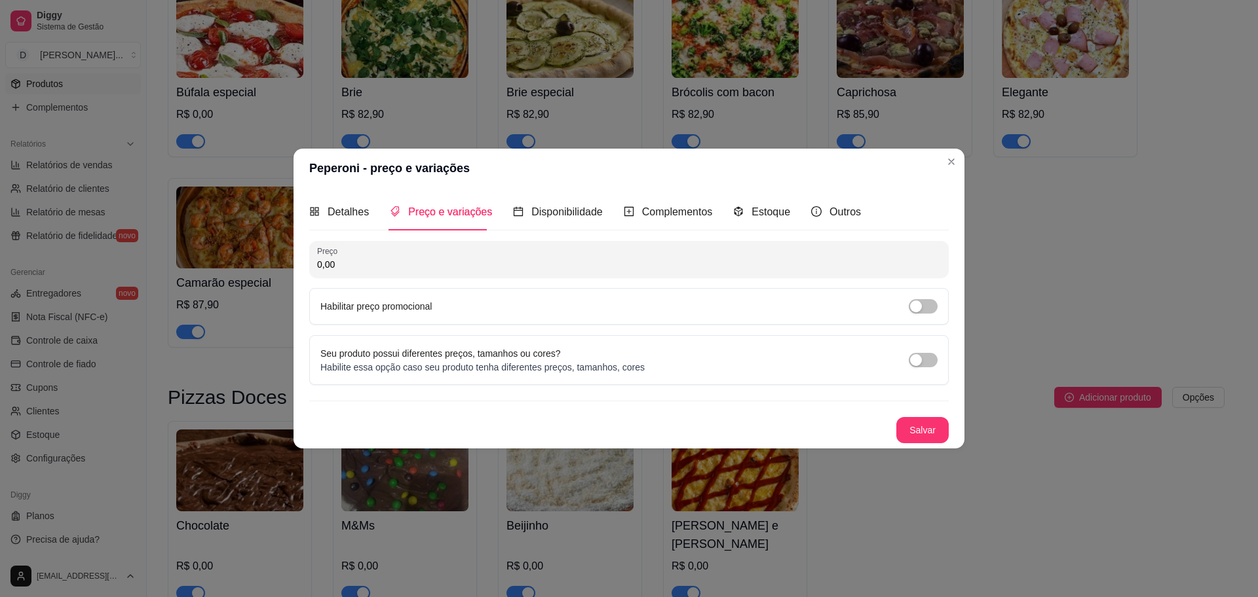
click at [421, 264] on input "0,00" at bounding box center [629, 264] width 624 height 13
type input "79,90"
click at [935, 421] on button "Salvar" at bounding box center [922, 430] width 52 height 26
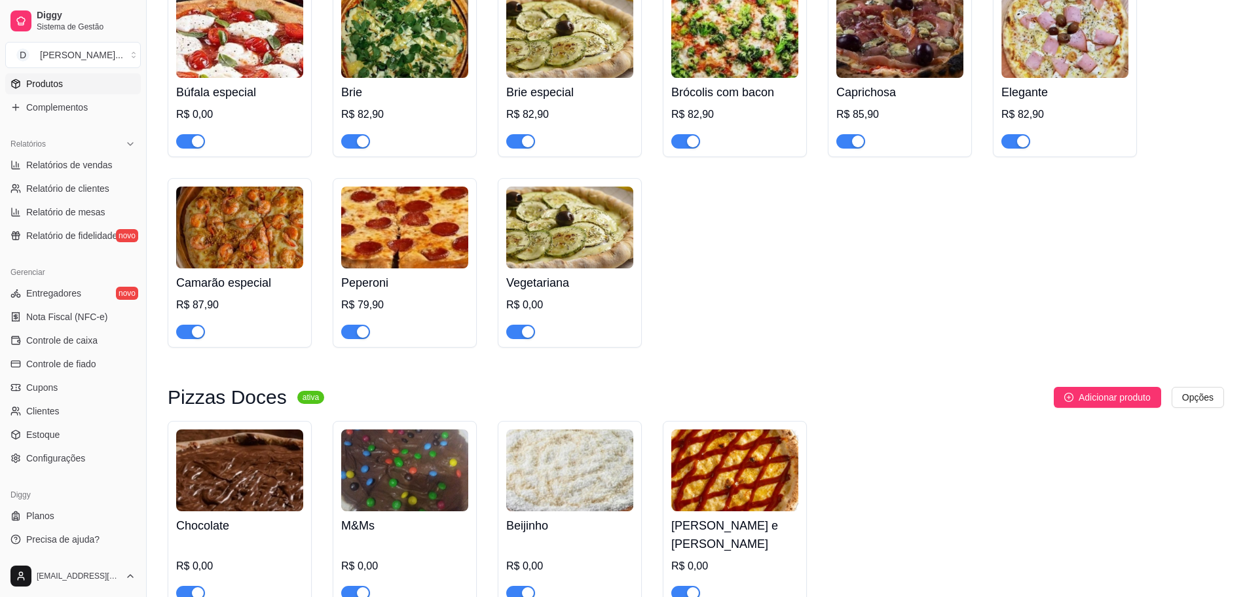
click at [569, 268] on img at bounding box center [569, 228] width 127 height 82
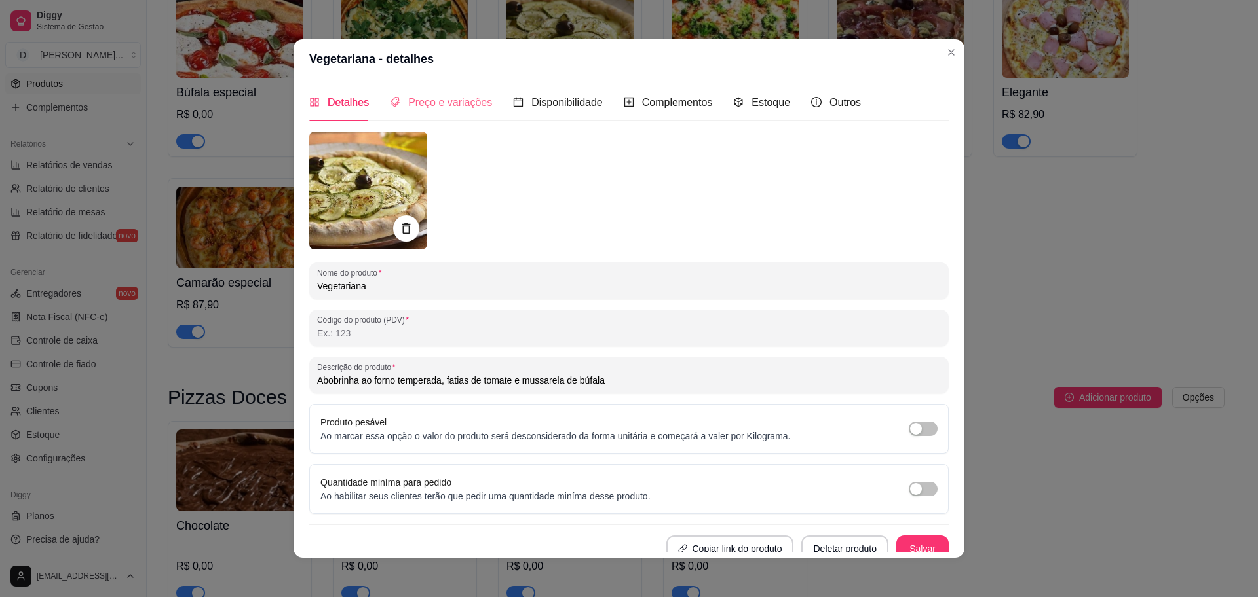
click at [445, 111] on div "Preço e variações" at bounding box center [441, 102] width 102 height 37
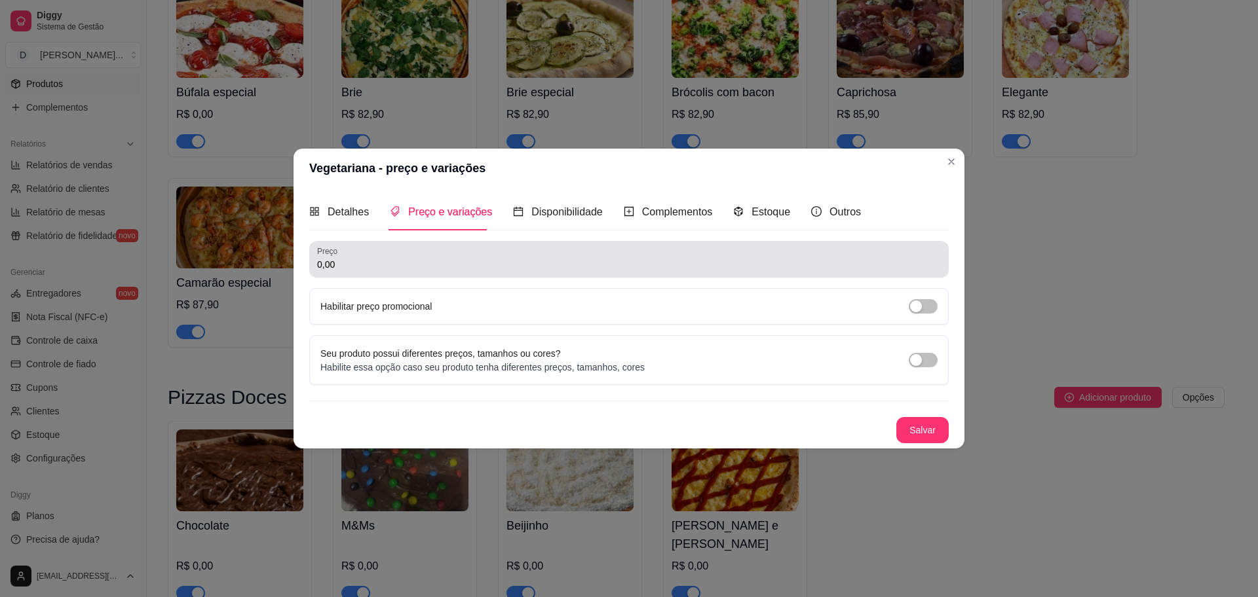
click at [444, 265] on input "0,00" at bounding box center [629, 264] width 624 height 13
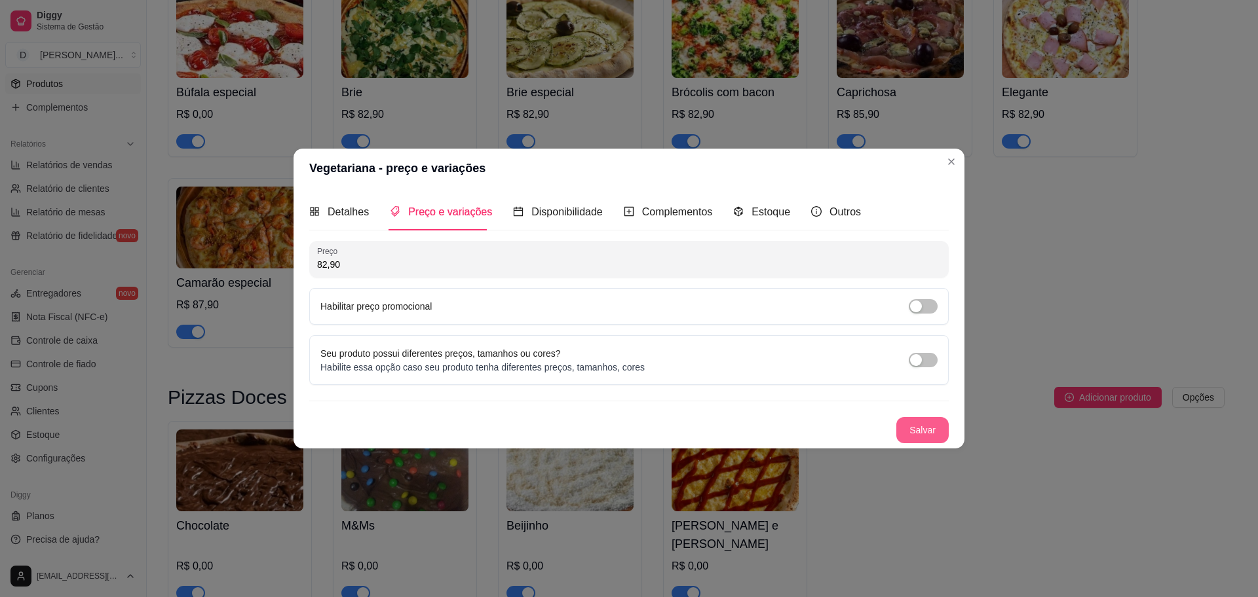
type input "82,90"
click at [911, 438] on button "Salvar" at bounding box center [922, 431] width 51 height 26
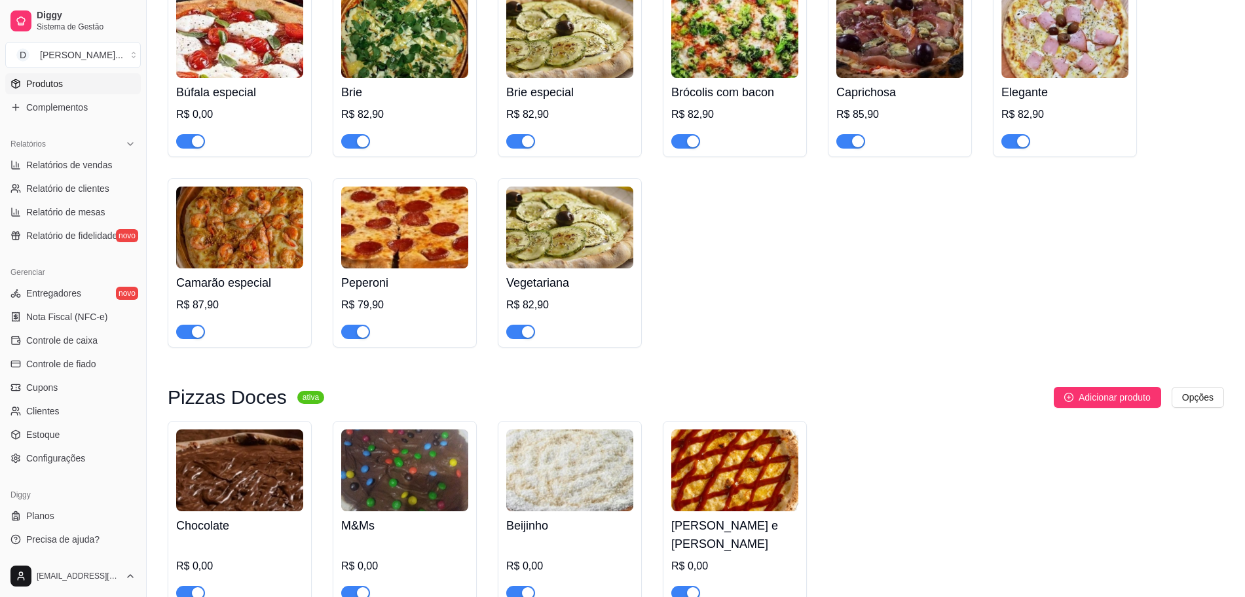
scroll to position [1965, 0]
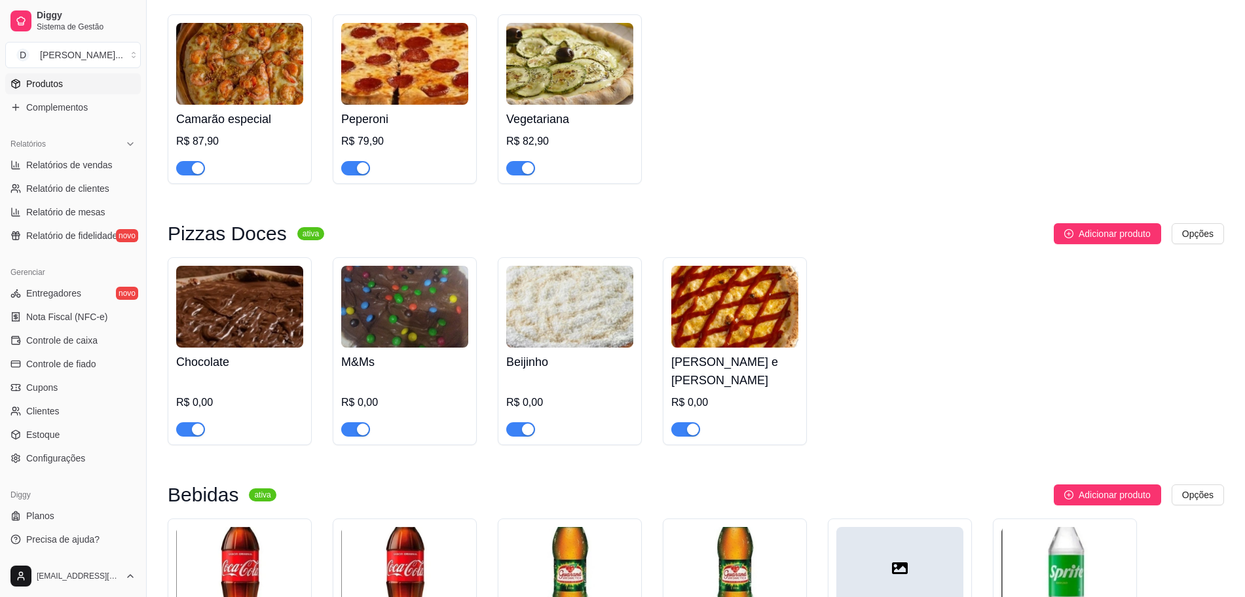
click at [209, 323] on img at bounding box center [239, 307] width 127 height 82
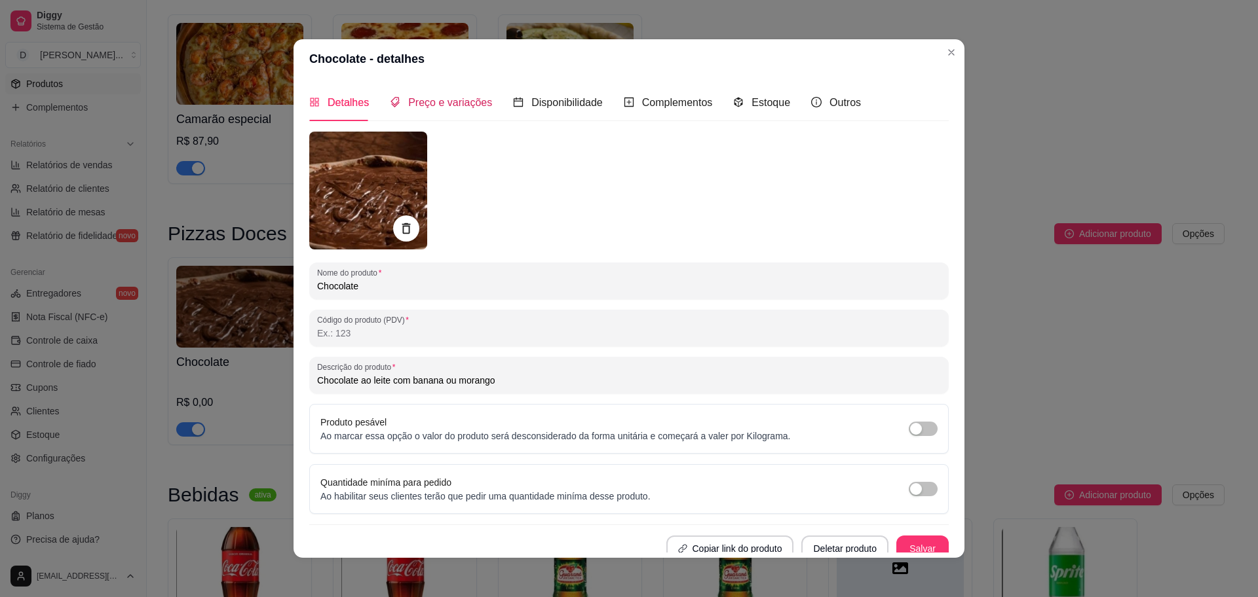
click at [452, 101] on span "Preço e variações" at bounding box center [450, 102] width 84 height 11
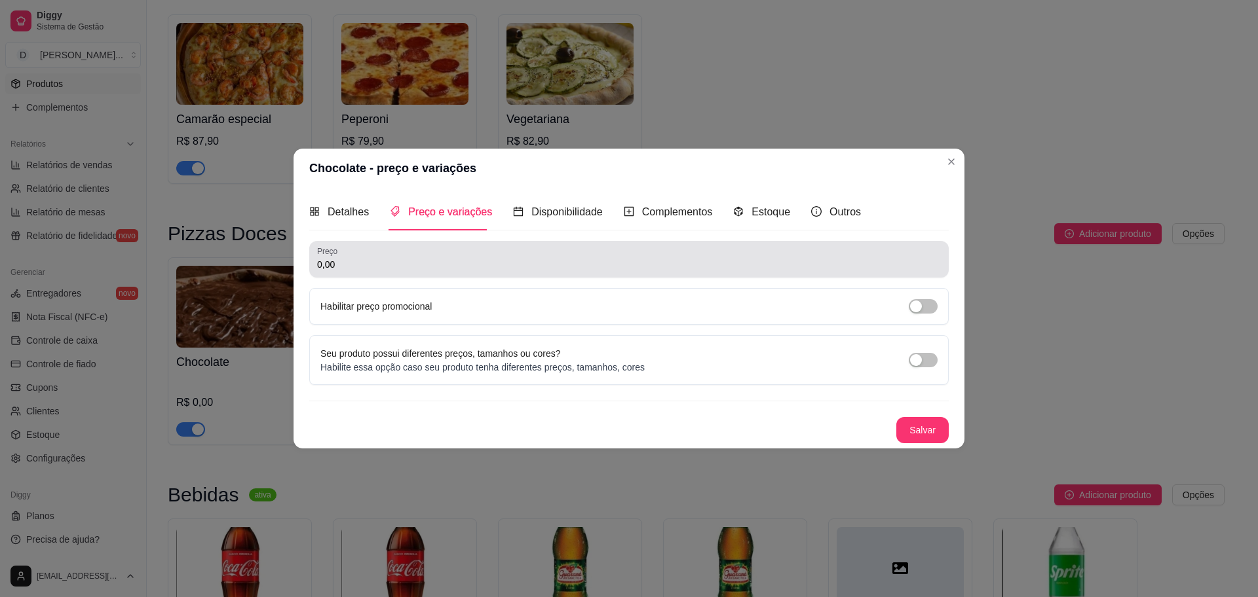
click at [442, 261] on input "0,00" at bounding box center [629, 264] width 624 height 13
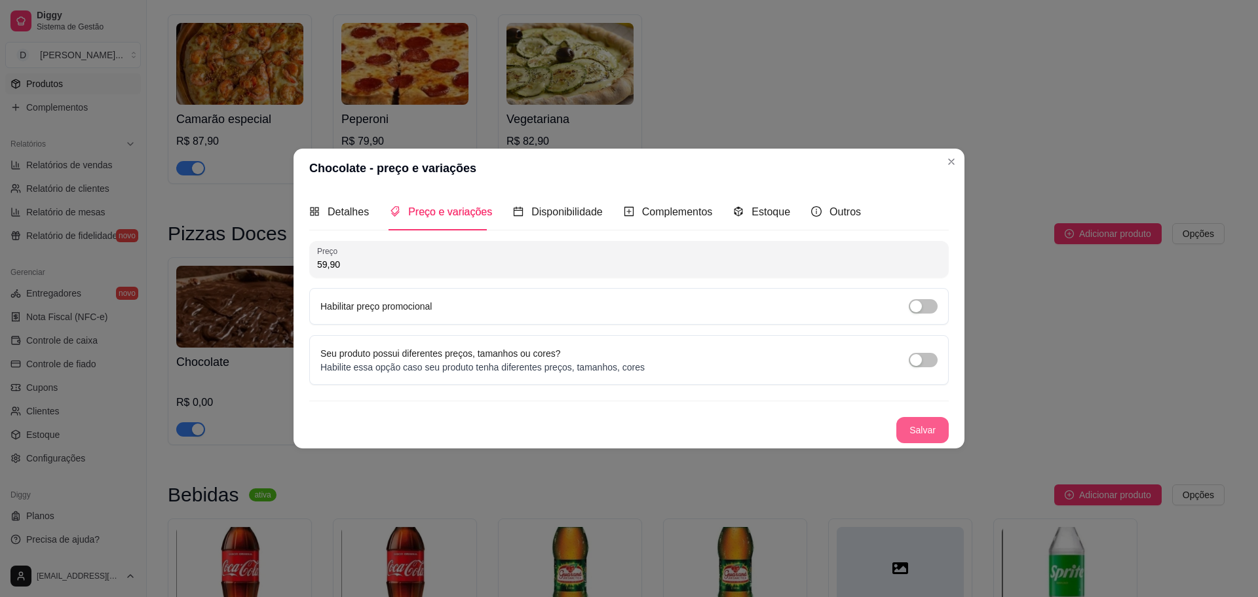
type input "59,90"
click at [928, 438] on button "Salvar" at bounding box center [922, 431] width 51 height 26
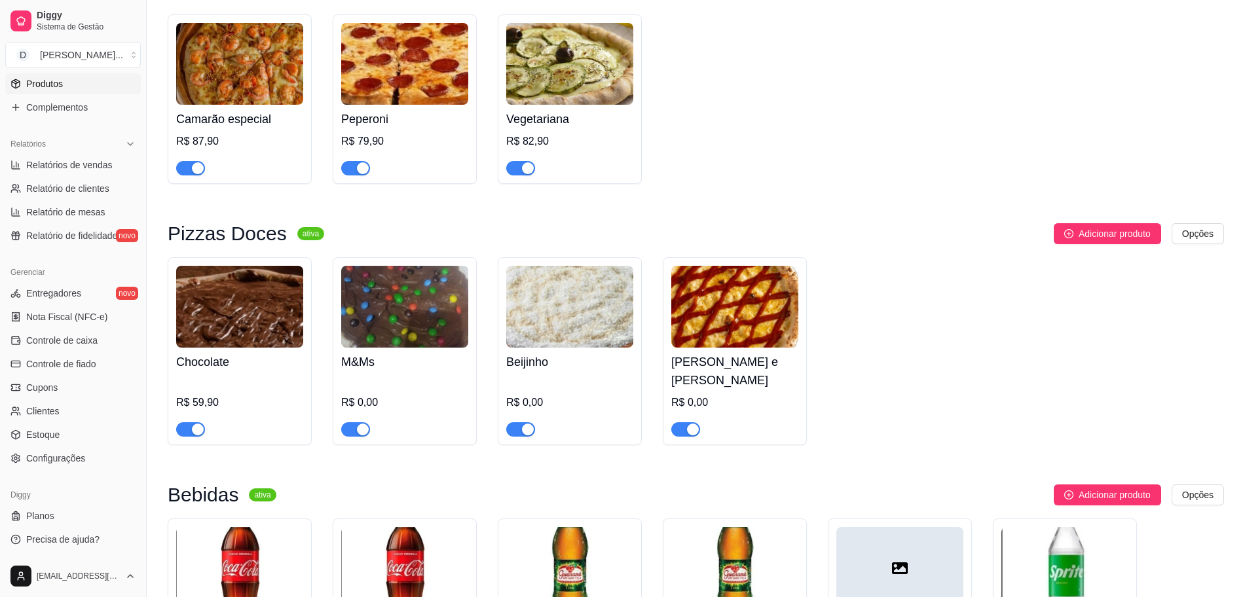
click at [413, 326] on img at bounding box center [404, 307] width 127 height 82
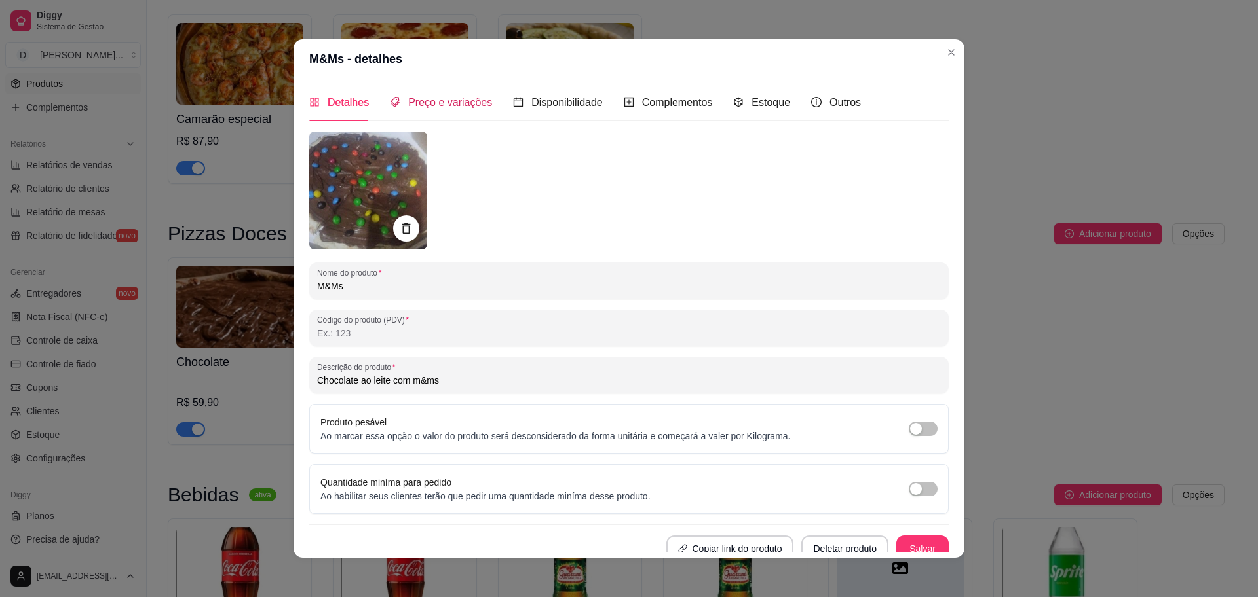
click at [457, 97] on span "Preço e variações" at bounding box center [450, 102] width 84 height 11
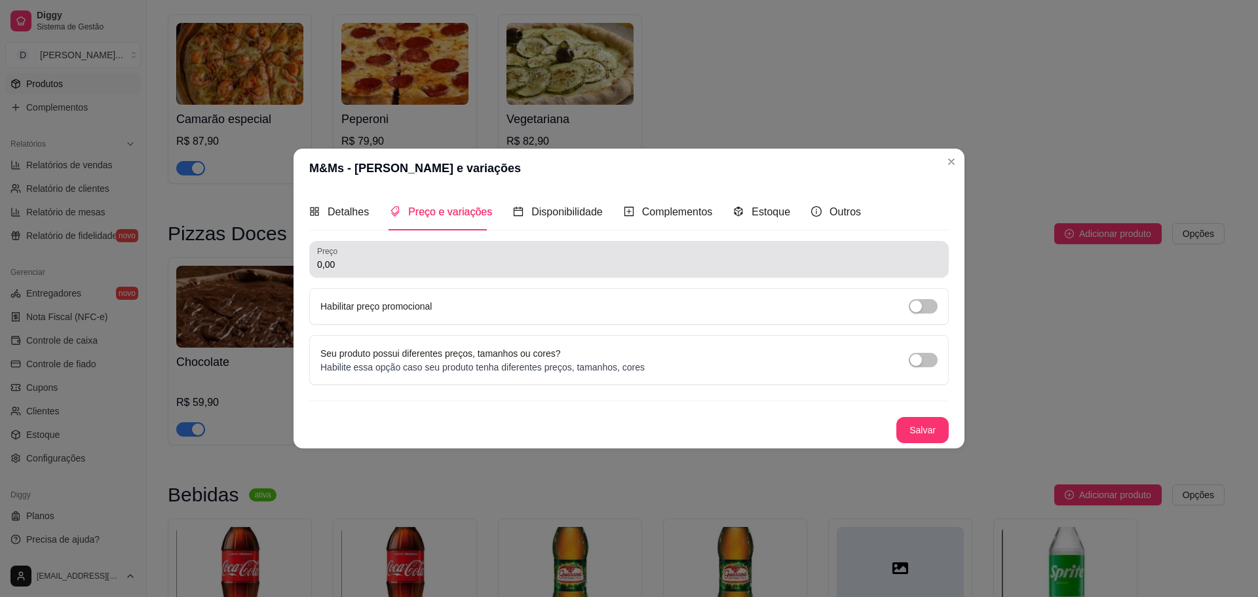
click at [428, 258] on input "0,00" at bounding box center [629, 264] width 624 height 13
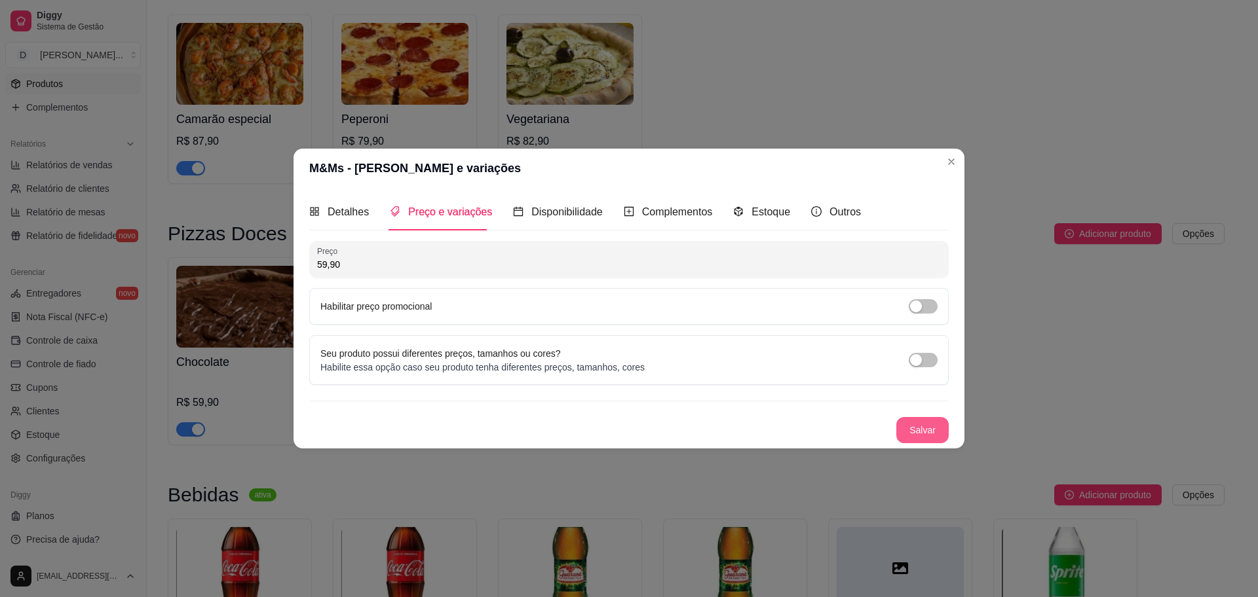
type input "59,90"
click at [911, 424] on button "Salvar" at bounding box center [922, 431] width 51 height 26
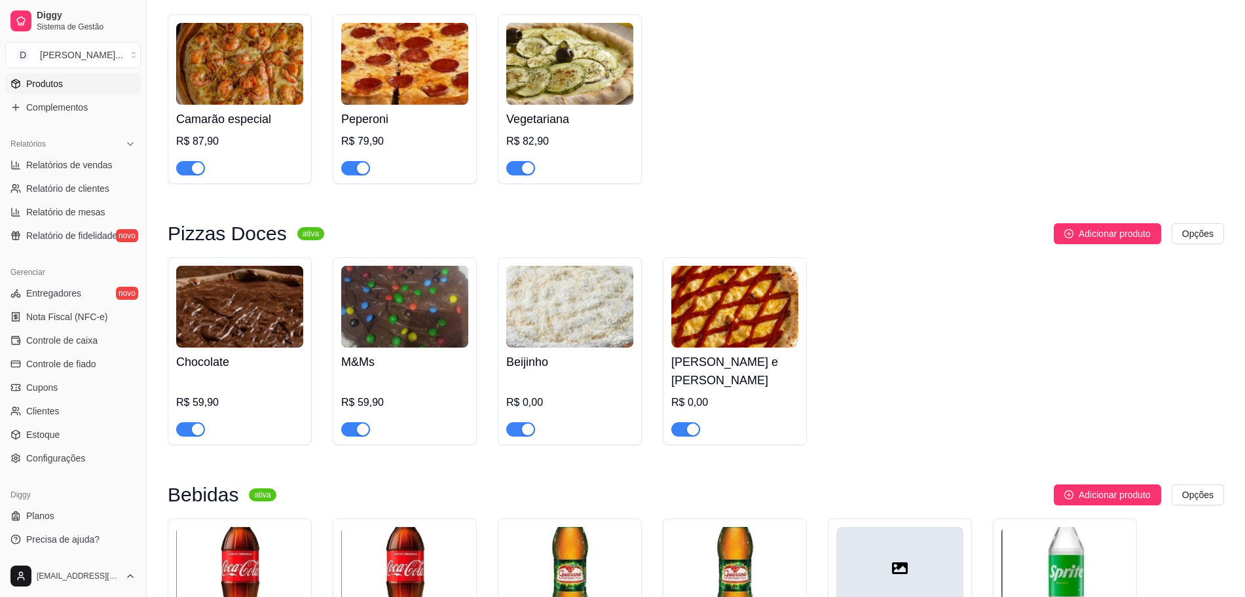
click at [571, 337] on img at bounding box center [569, 307] width 127 height 82
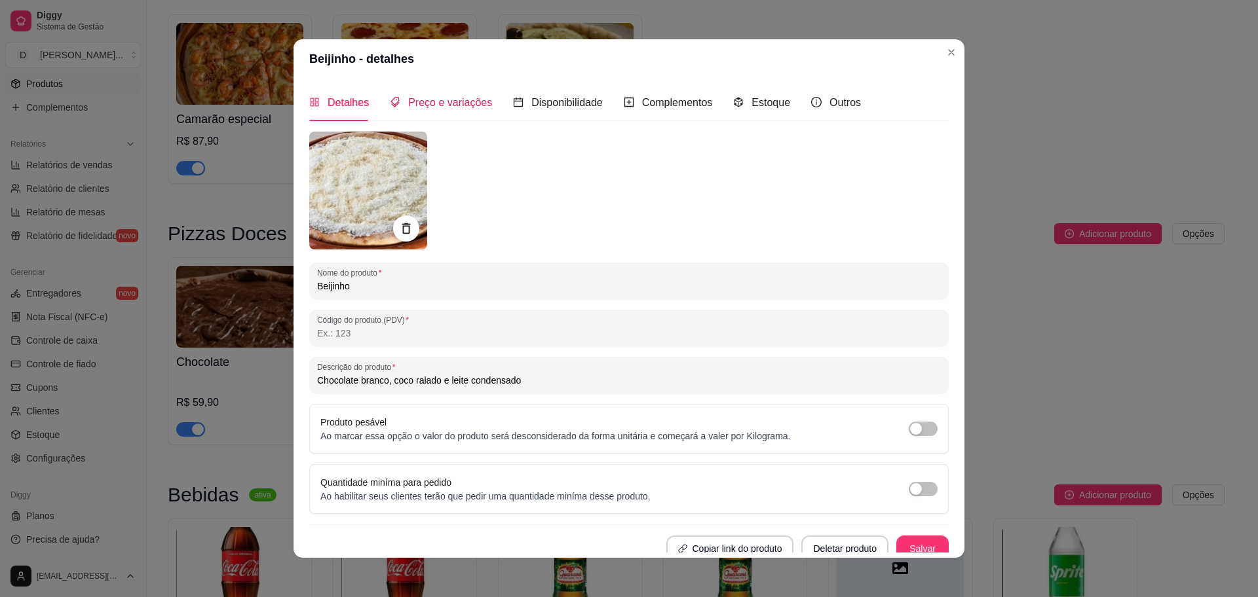
click at [438, 107] on span "Preço e variações" at bounding box center [450, 102] width 84 height 11
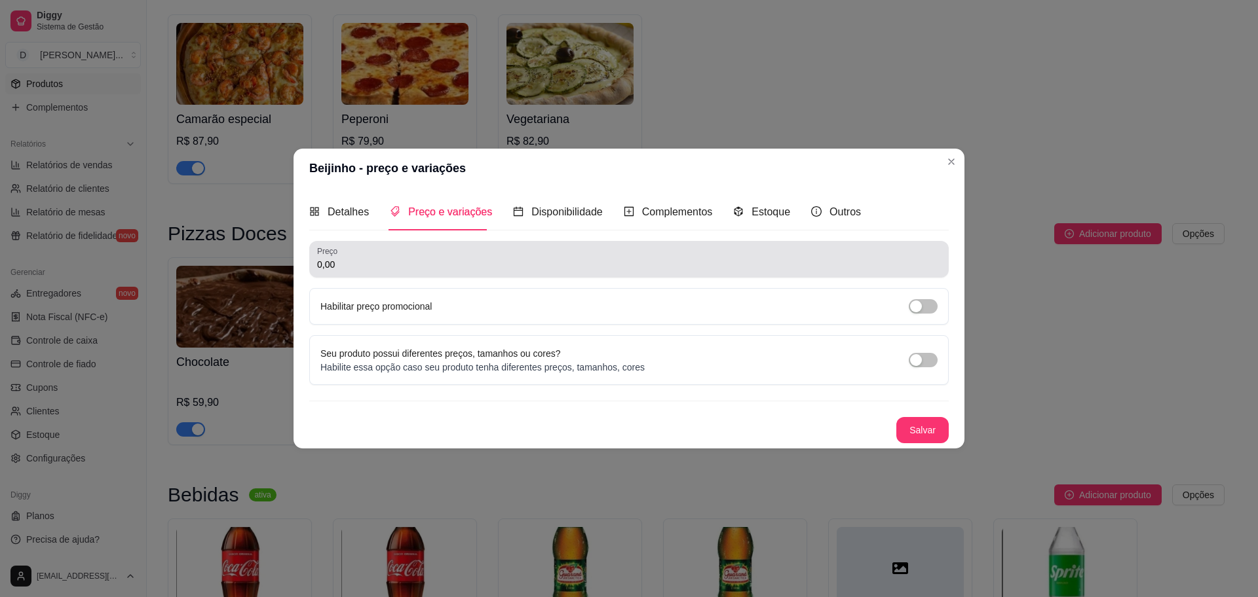
click at [412, 272] on div "0,00" at bounding box center [629, 259] width 624 height 26
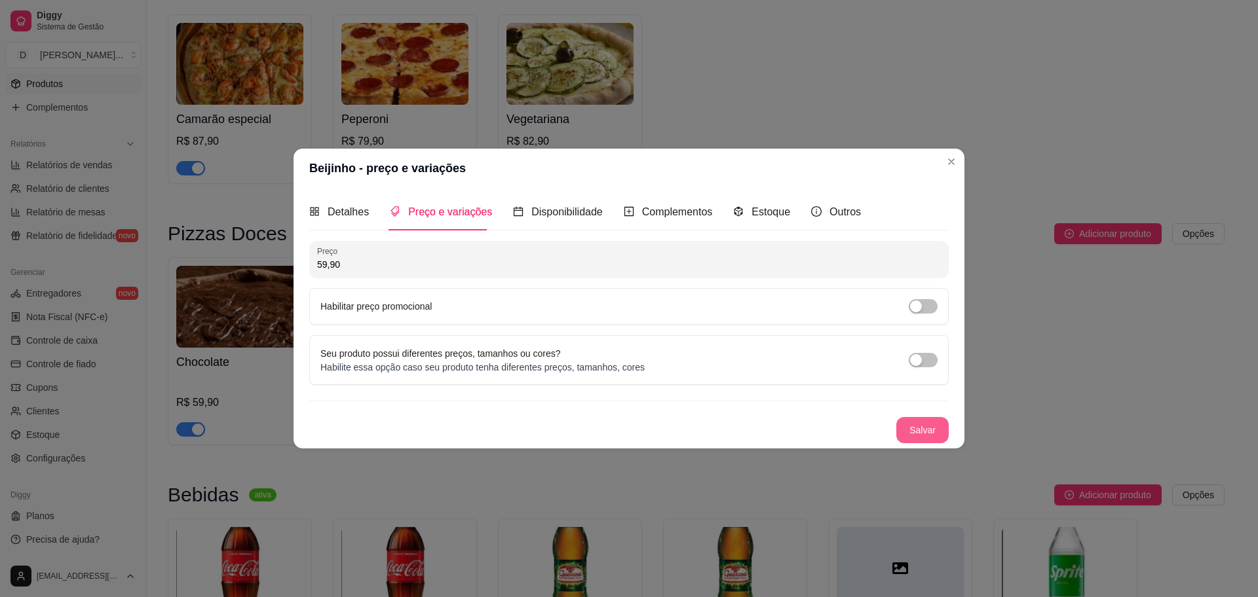
type input "59,90"
click at [908, 431] on button "Salvar" at bounding box center [922, 430] width 52 height 26
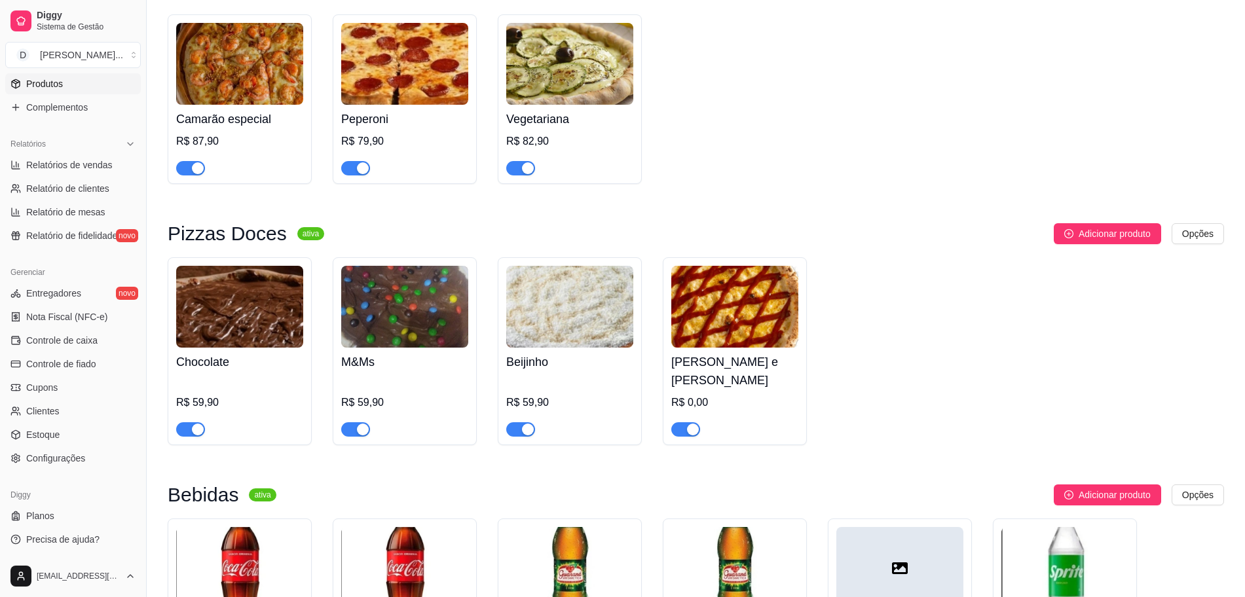
click at [732, 306] on img at bounding box center [734, 307] width 127 height 82
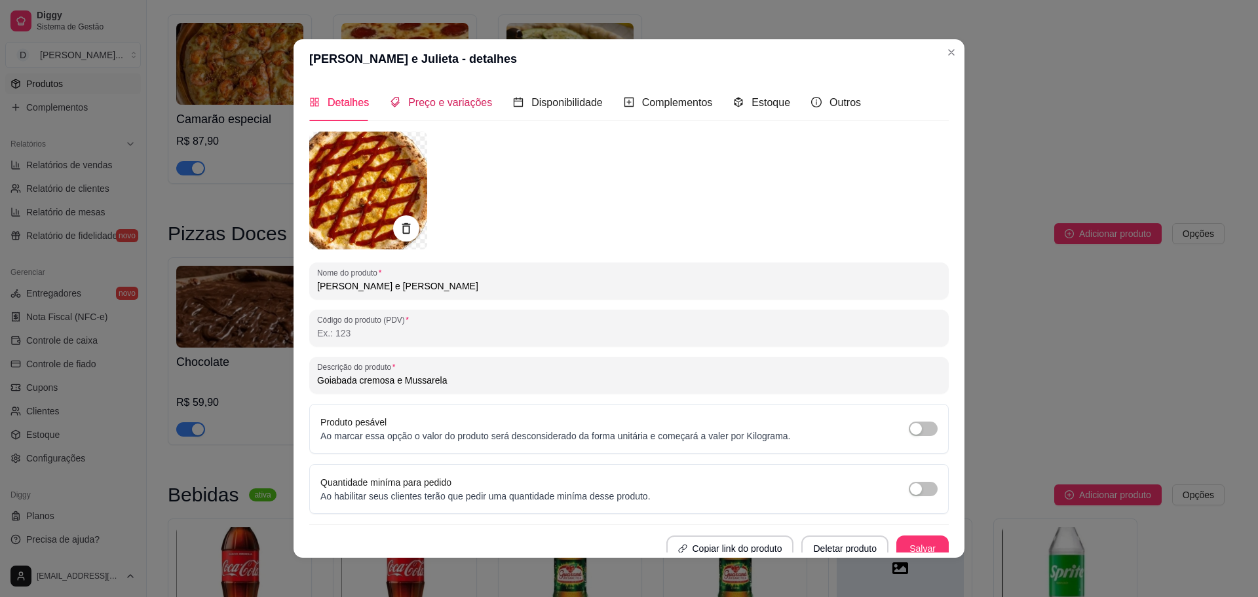
click at [455, 101] on span "Preço e variações" at bounding box center [450, 102] width 84 height 11
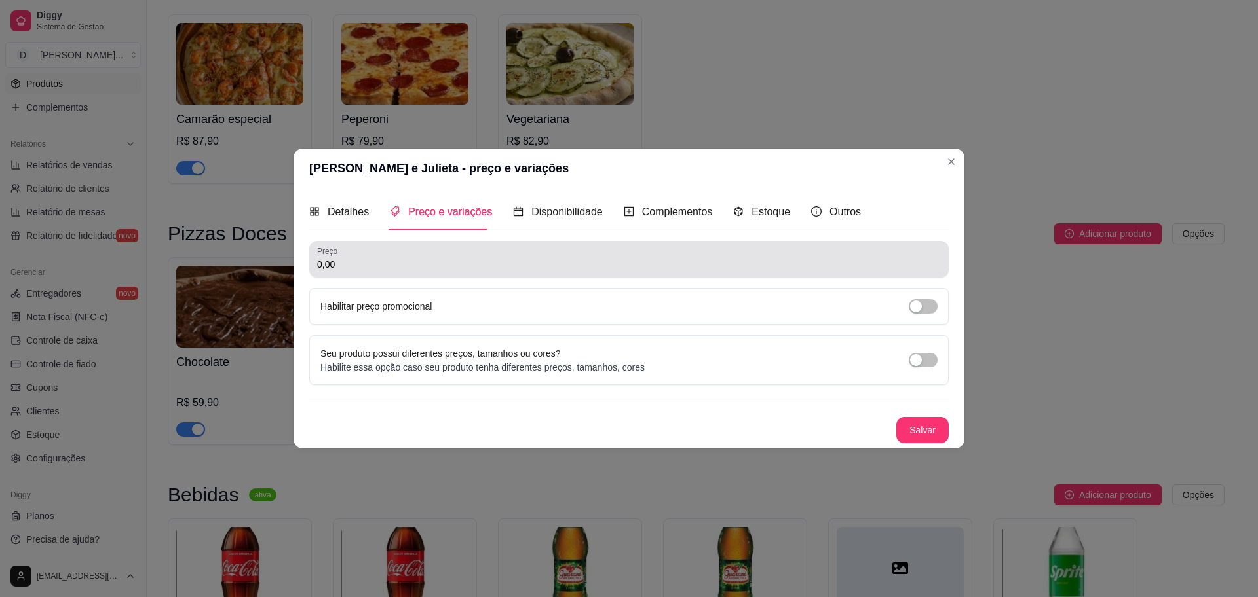
click at [423, 273] on div "Preço 0,00" at bounding box center [628, 259] width 639 height 37
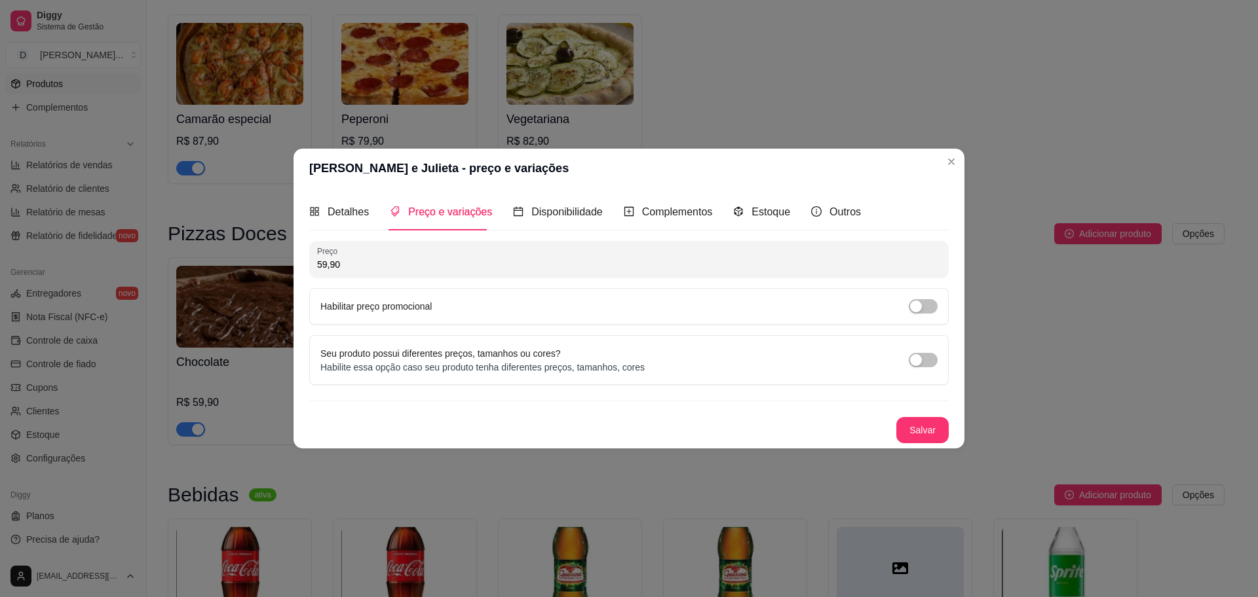
type input "59,90"
click at [921, 431] on button "Salvar" at bounding box center [922, 431] width 51 height 26
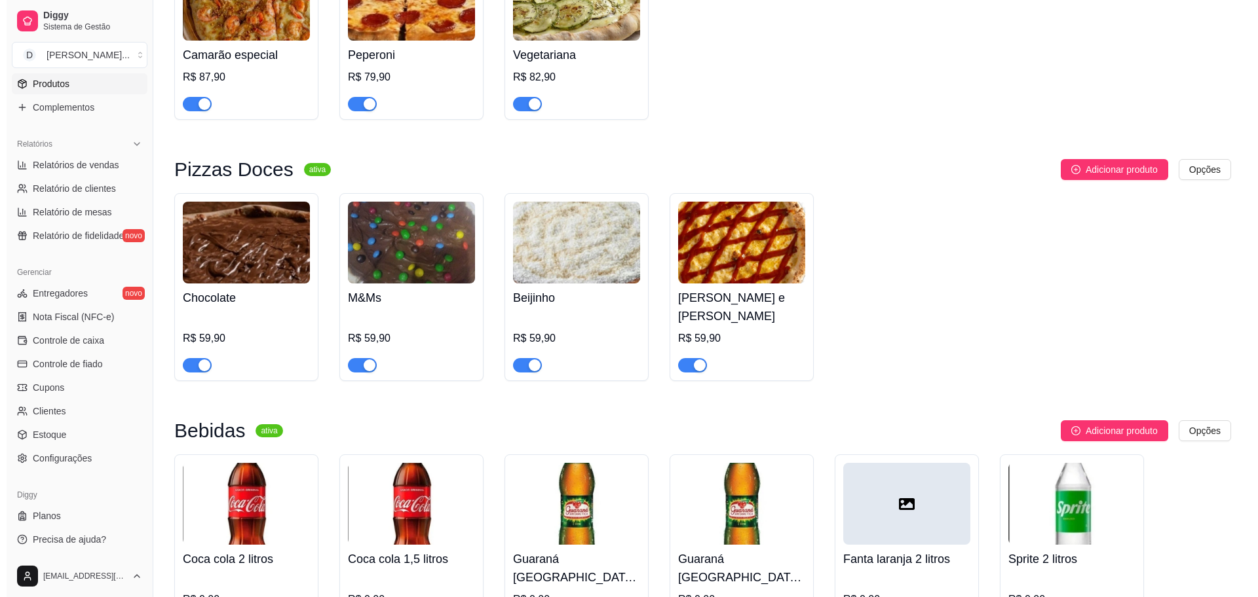
scroll to position [2129, 0]
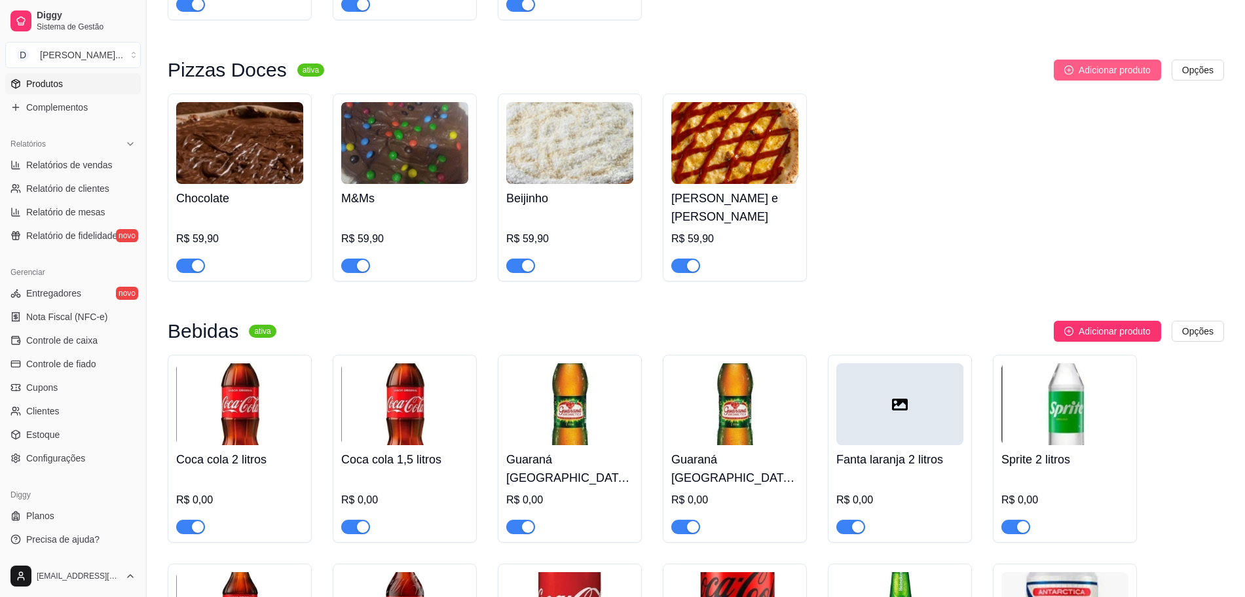
click at [996, 77] on span "Adicionar produto" at bounding box center [1115, 70] width 72 height 14
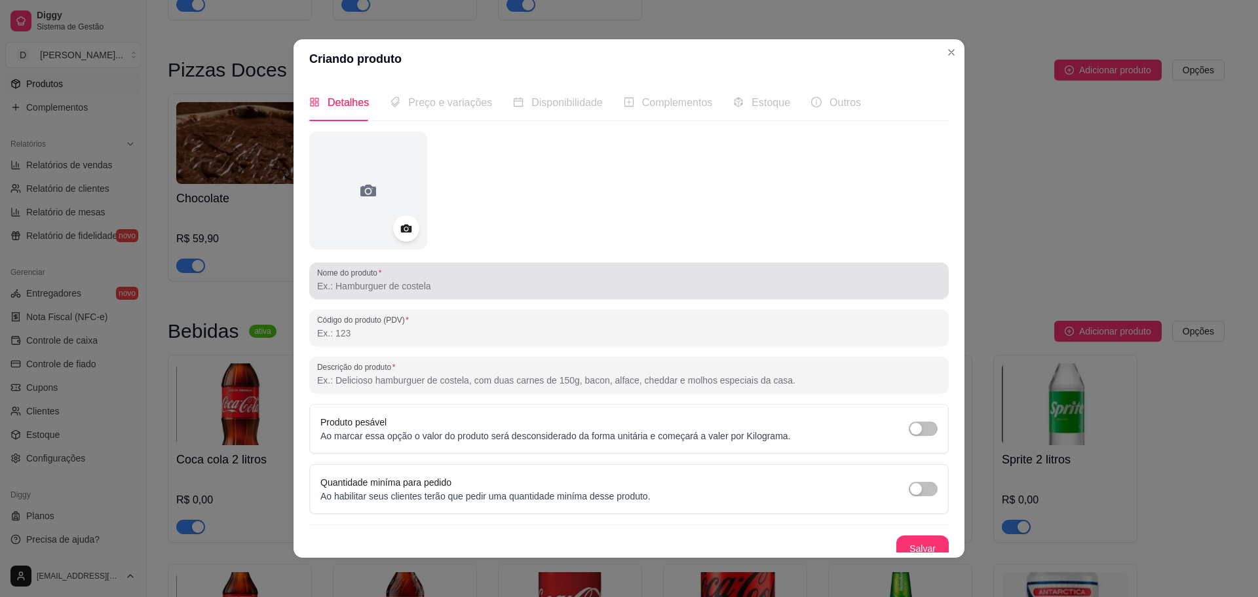
click at [466, 282] on input "Nome do produto" at bounding box center [629, 286] width 624 height 13
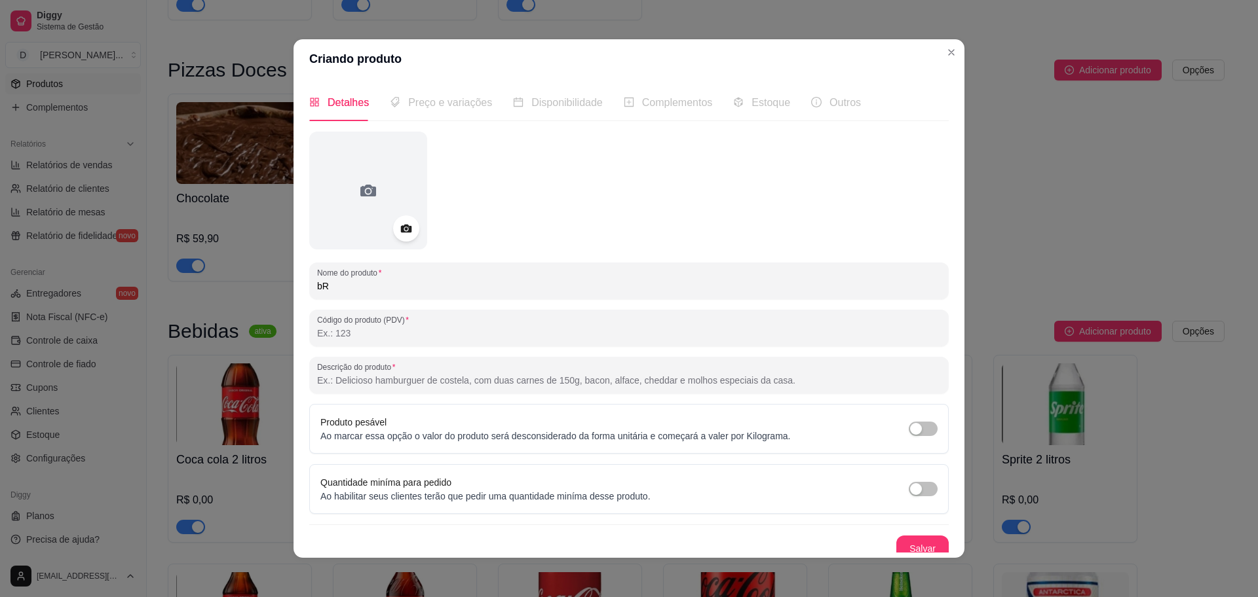
type input "b"
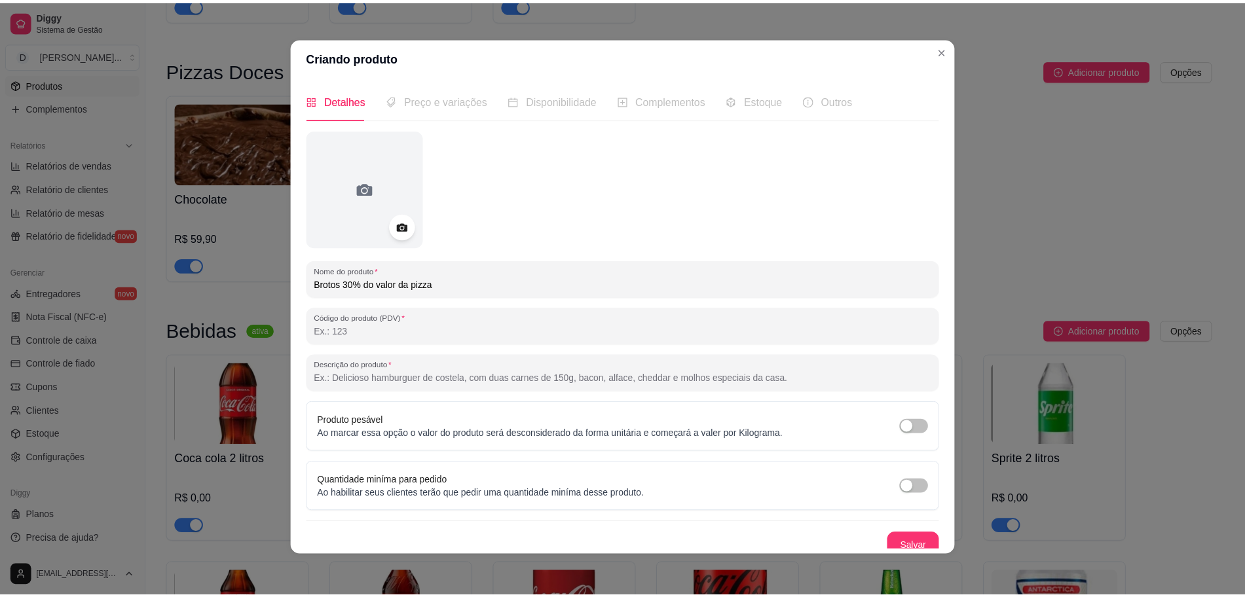
scroll to position [3, 0]
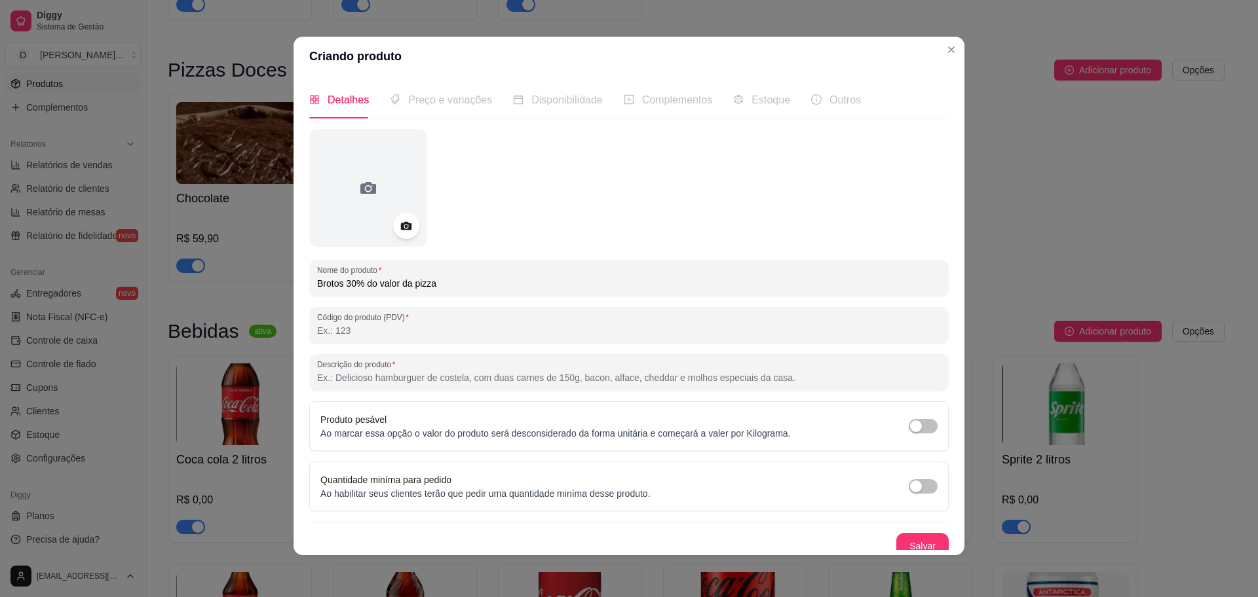
type input "Brotos 30% do valor da pizza"
click at [373, 174] on div at bounding box center [368, 188] width 118 height 118
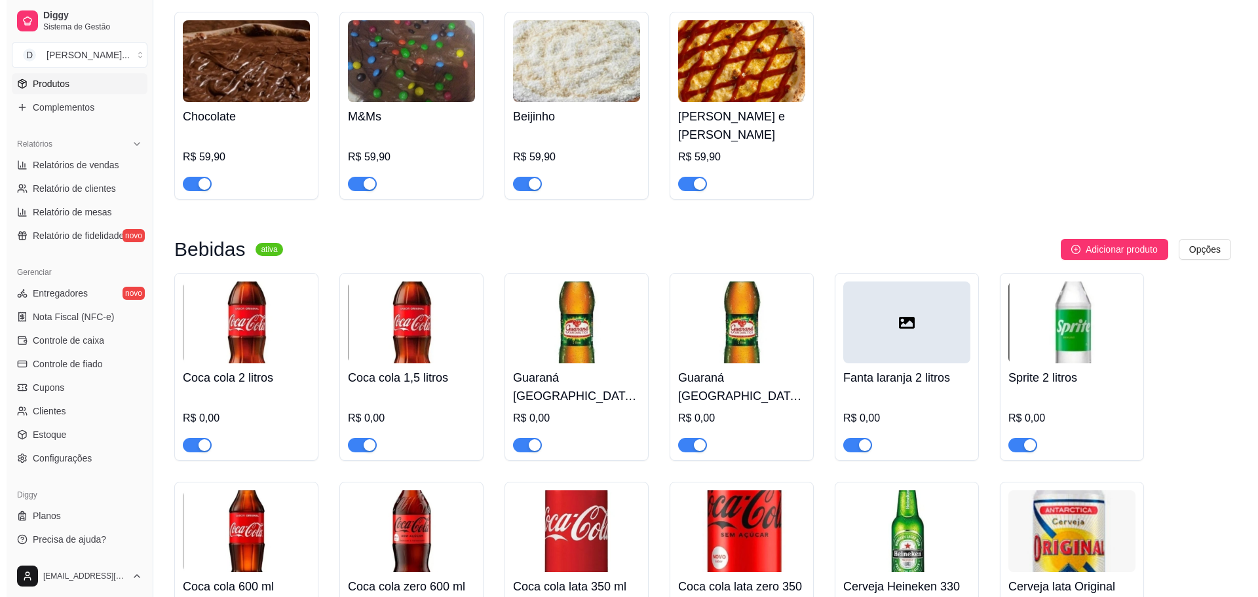
scroll to position [1965, 0]
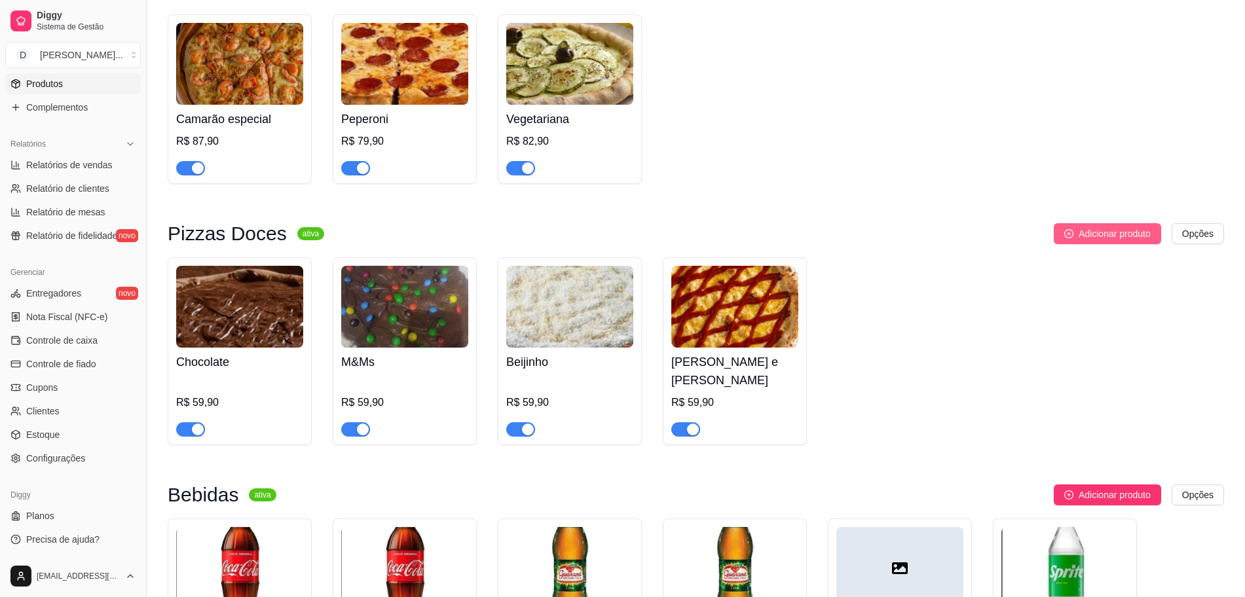
click at [996, 244] on button "Adicionar produto" at bounding box center [1107, 233] width 107 height 21
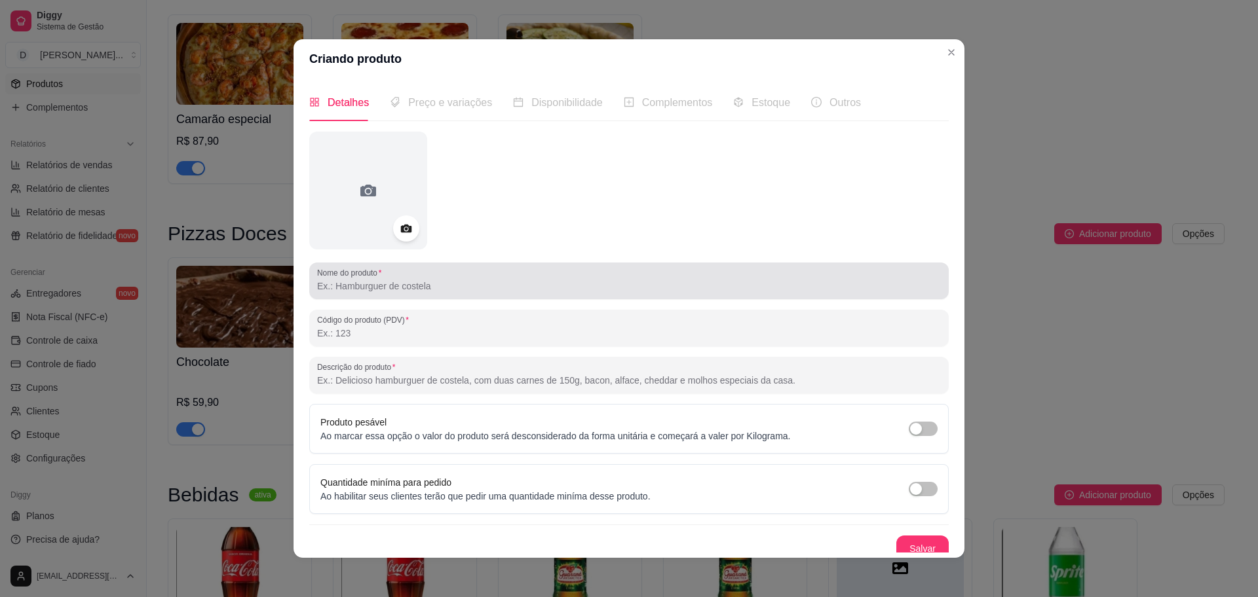
click at [533, 281] on input "Nome do produto" at bounding box center [629, 286] width 624 height 13
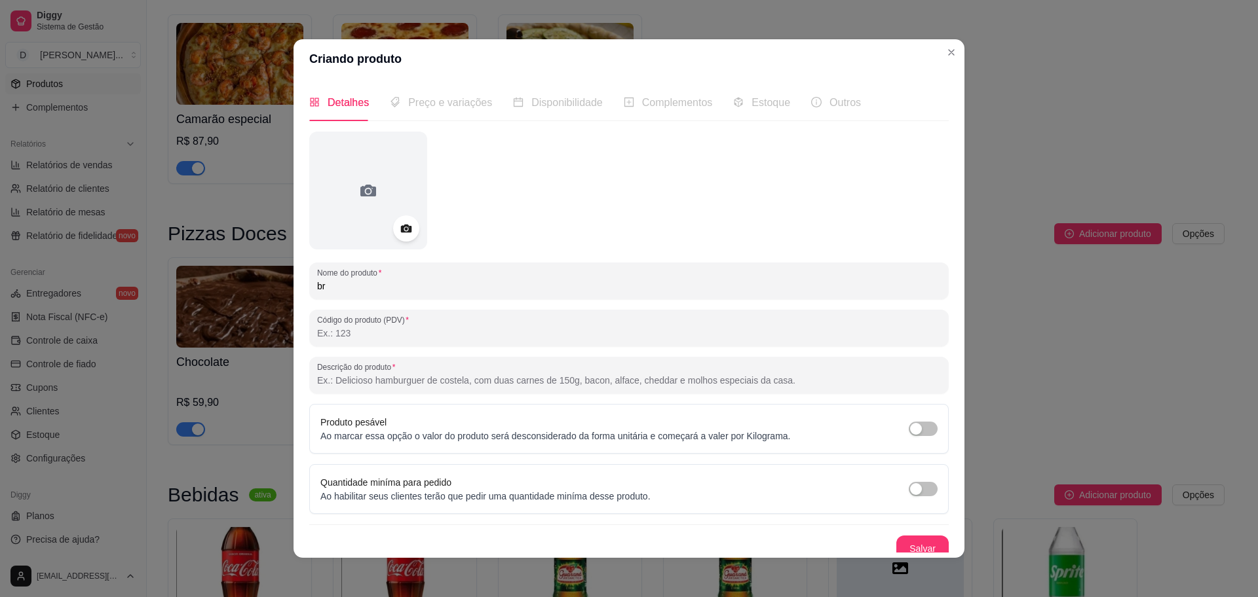
type input "b"
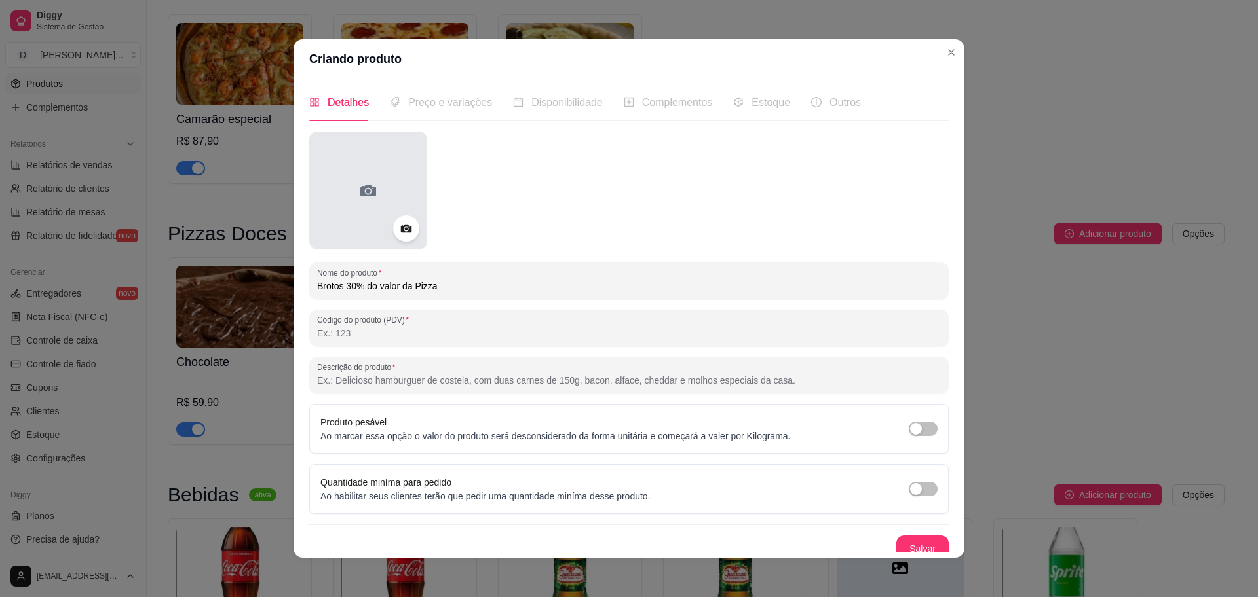
type input "Brotos 30% do valor da Pizza"
click at [386, 200] on div at bounding box center [368, 191] width 118 height 118
click at [380, 199] on div at bounding box center [368, 191] width 118 height 118
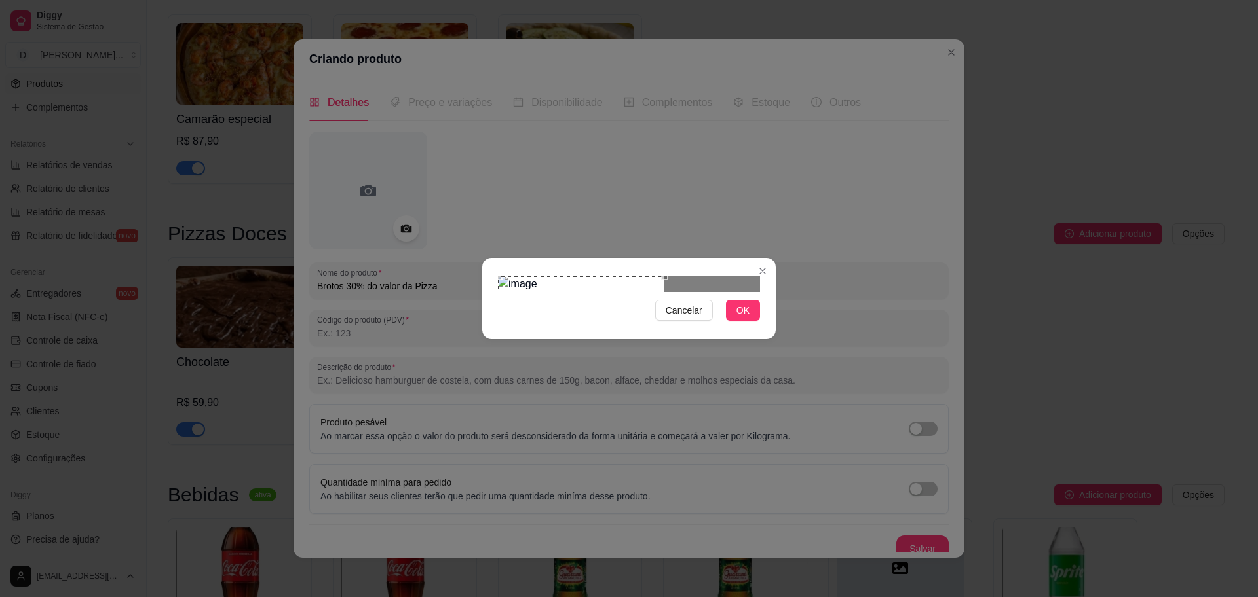
click at [576, 299] on div "Use the arrow keys to move the crop selection area" at bounding box center [581, 319] width 166 height 86
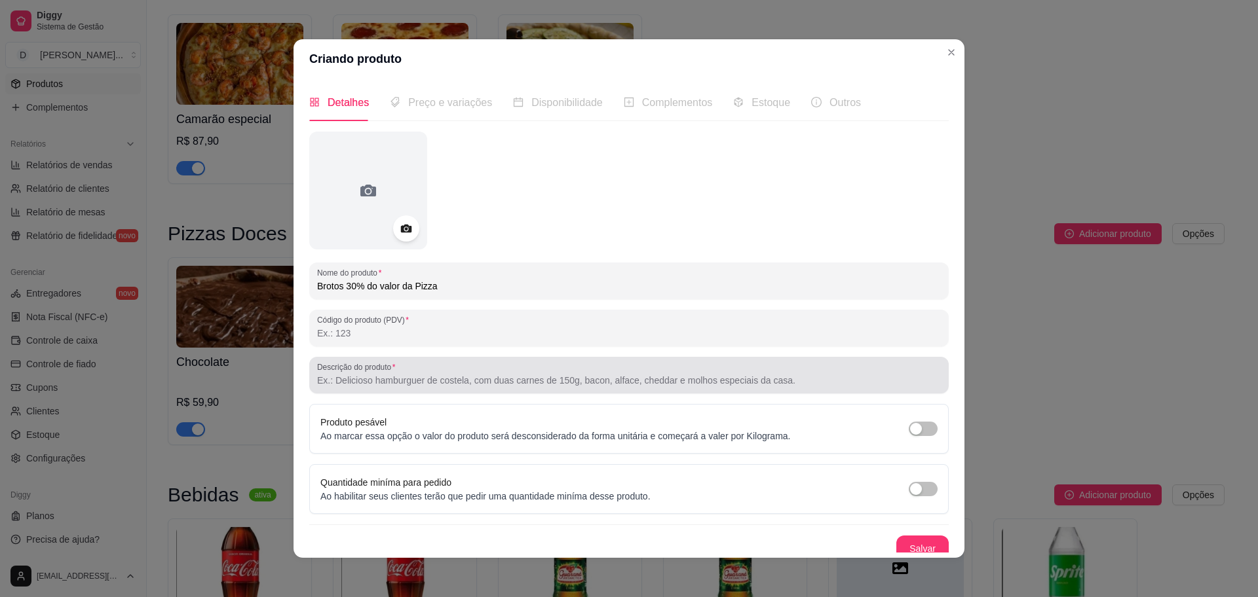
scroll to position [9, 0]
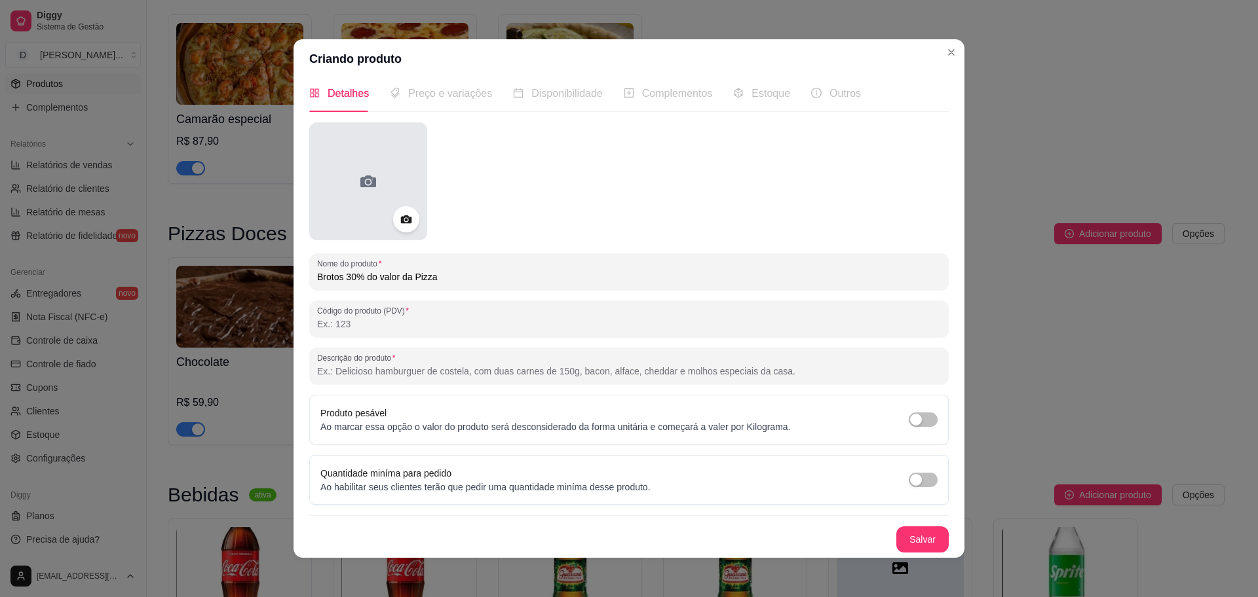
click at [326, 190] on div at bounding box center [368, 182] width 118 height 118
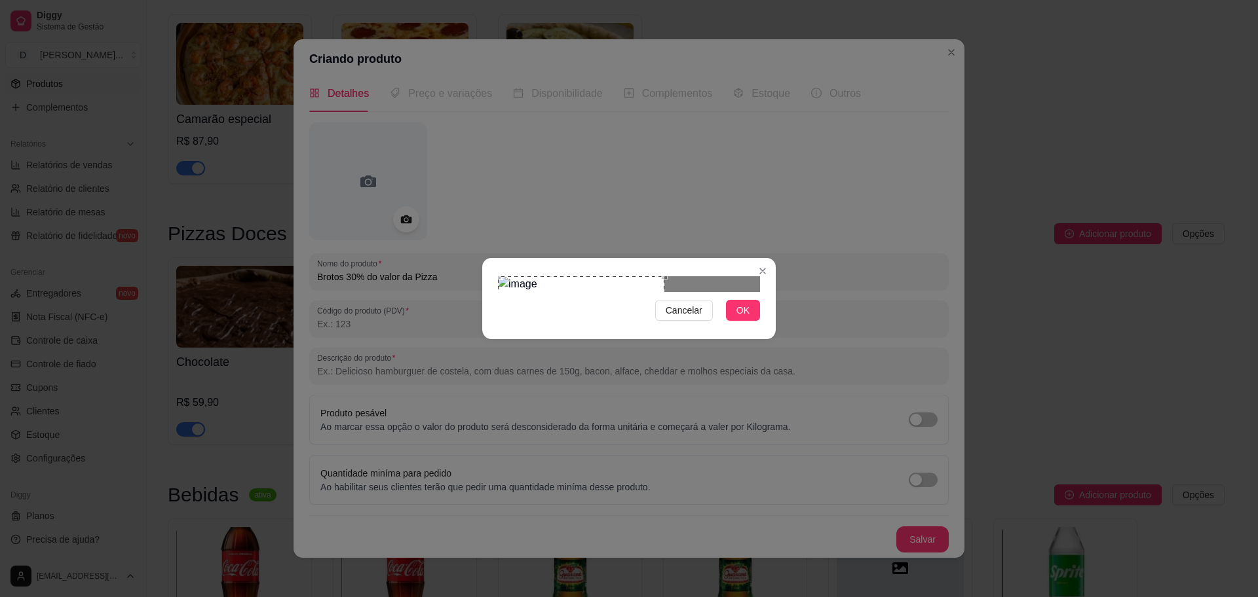
click at [556, 287] on div "Use the arrow keys to move the crop selection area" at bounding box center [581, 319] width 166 height 86
click at [745, 318] on span "OK" at bounding box center [742, 310] width 13 height 14
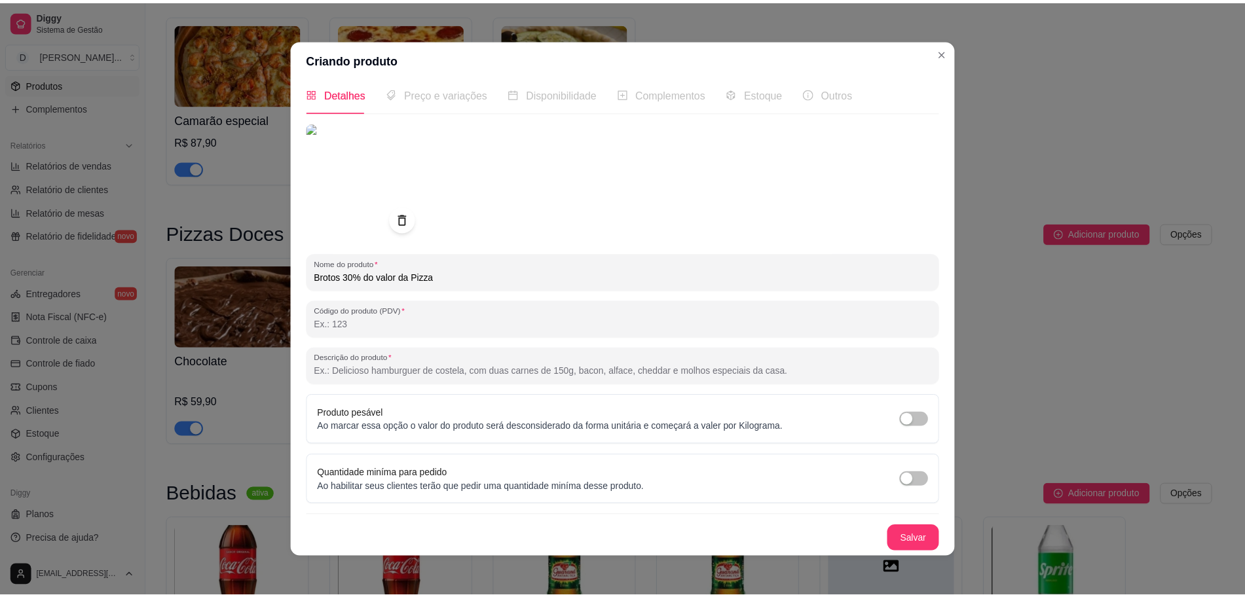
scroll to position [0, 0]
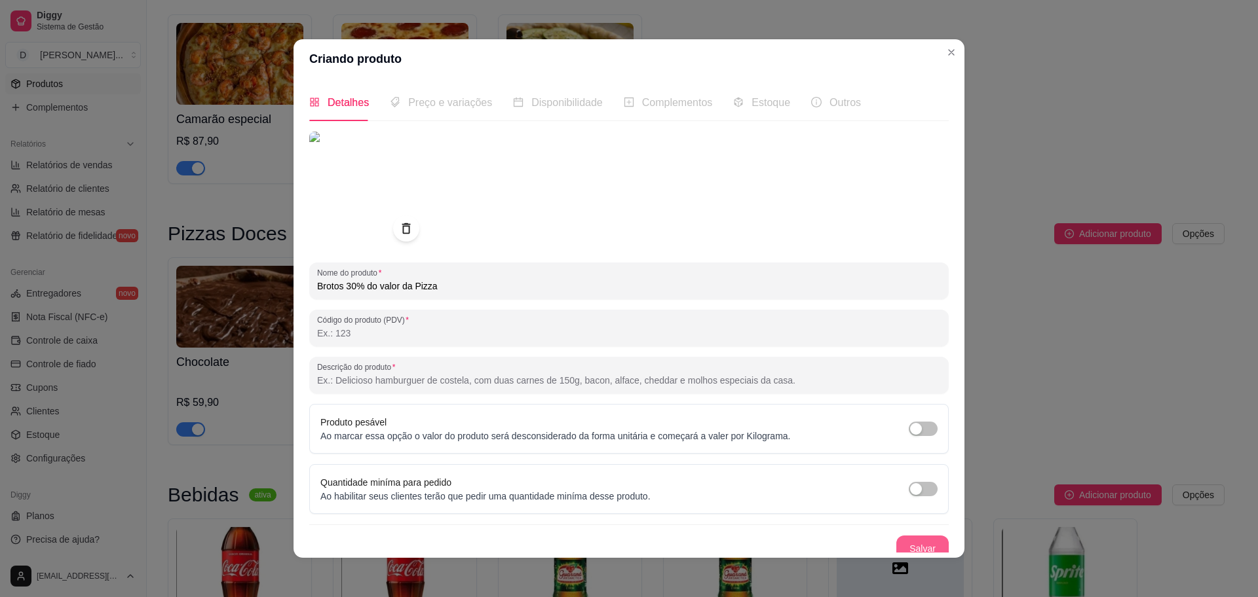
click at [924, 478] on button "Salvar" at bounding box center [922, 549] width 52 height 26
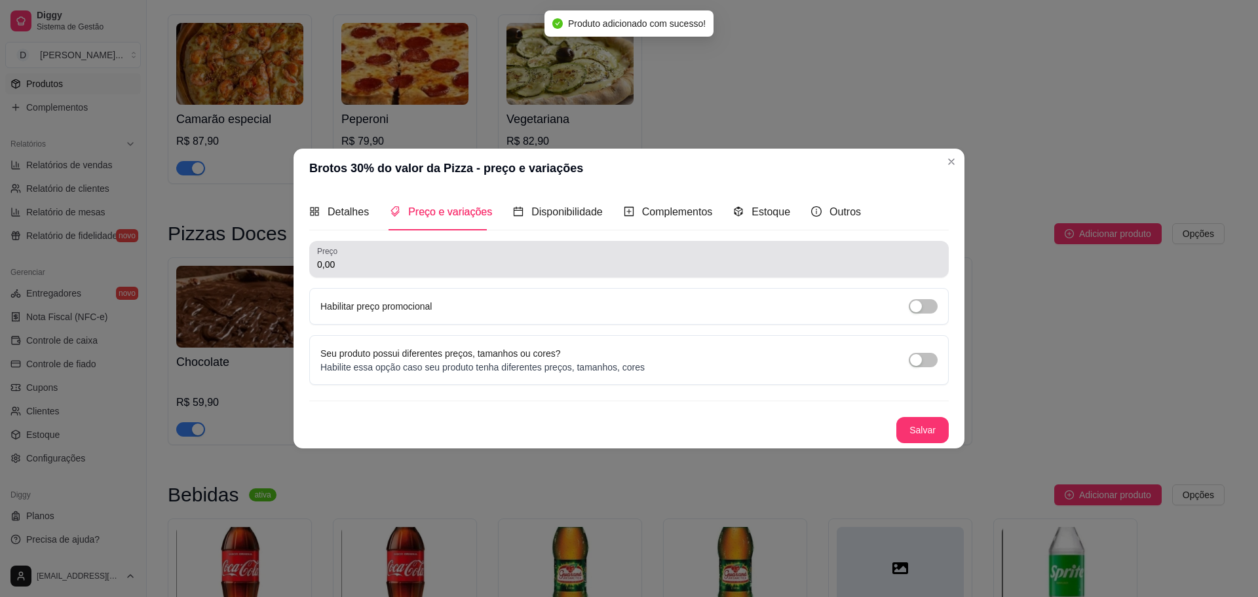
click at [423, 267] on input "0,00" at bounding box center [629, 264] width 624 height 13
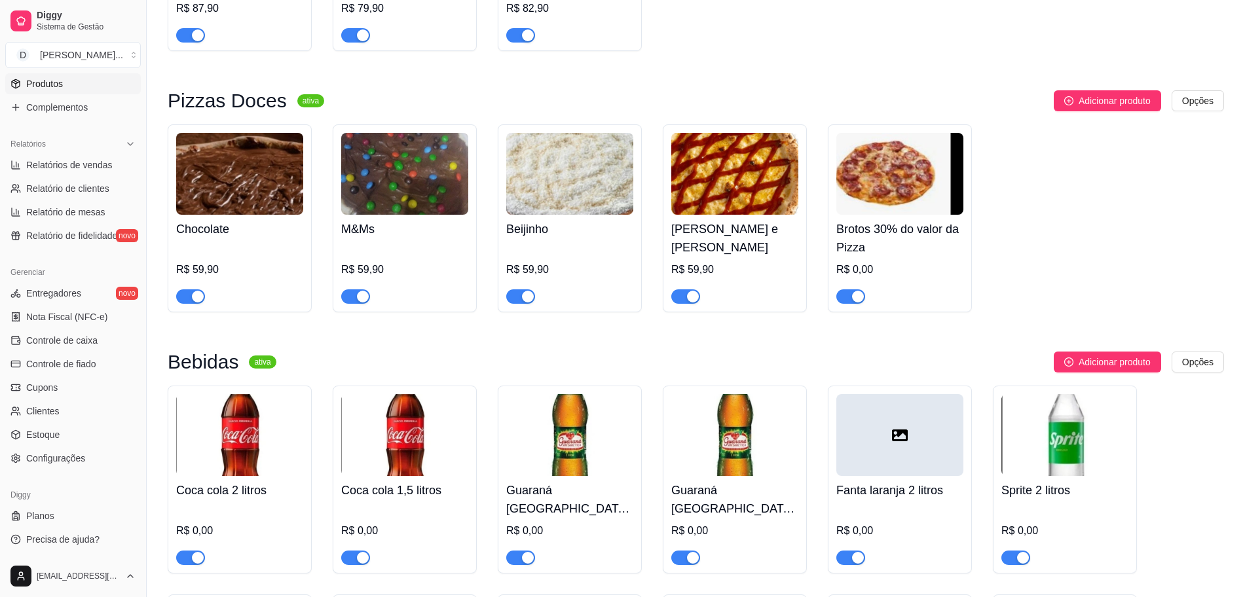
scroll to position [1965, 0]
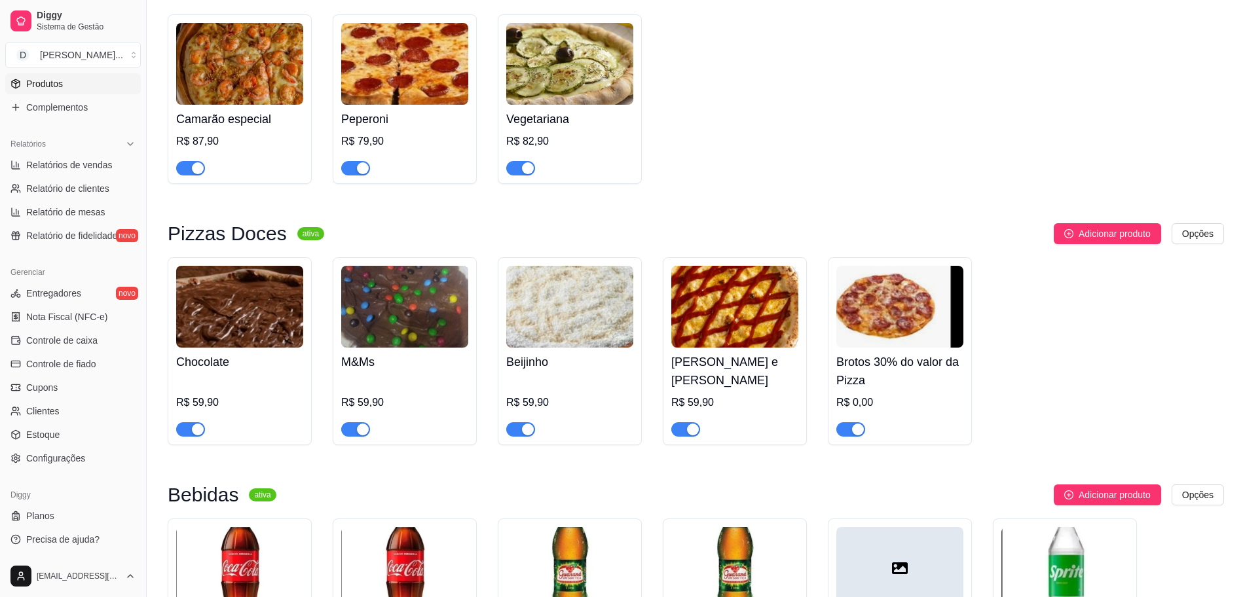
click at [888, 304] on img at bounding box center [900, 307] width 127 height 82
click at [924, 322] on img at bounding box center [900, 307] width 127 height 82
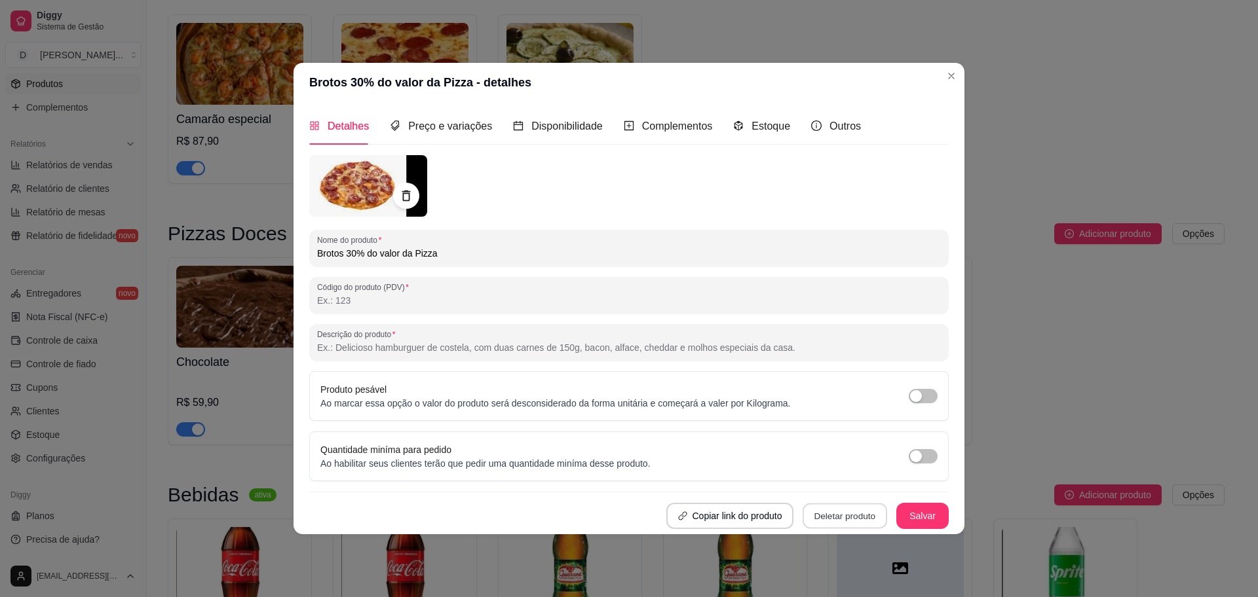
click at [850, 478] on button "Deletar produto" at bounding box center [844, 517] width 85 height 26
click at [861, 478] on button "Confirmar" at bounding box center [849, 479] width 48 height 20
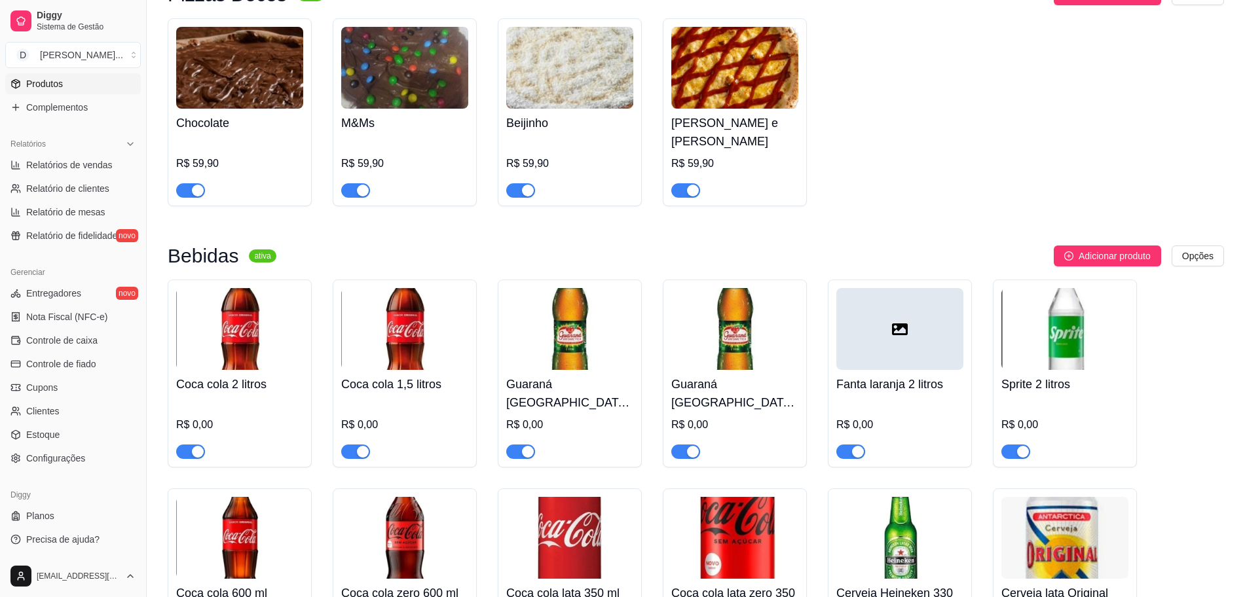
scroll to position [2293, 0]
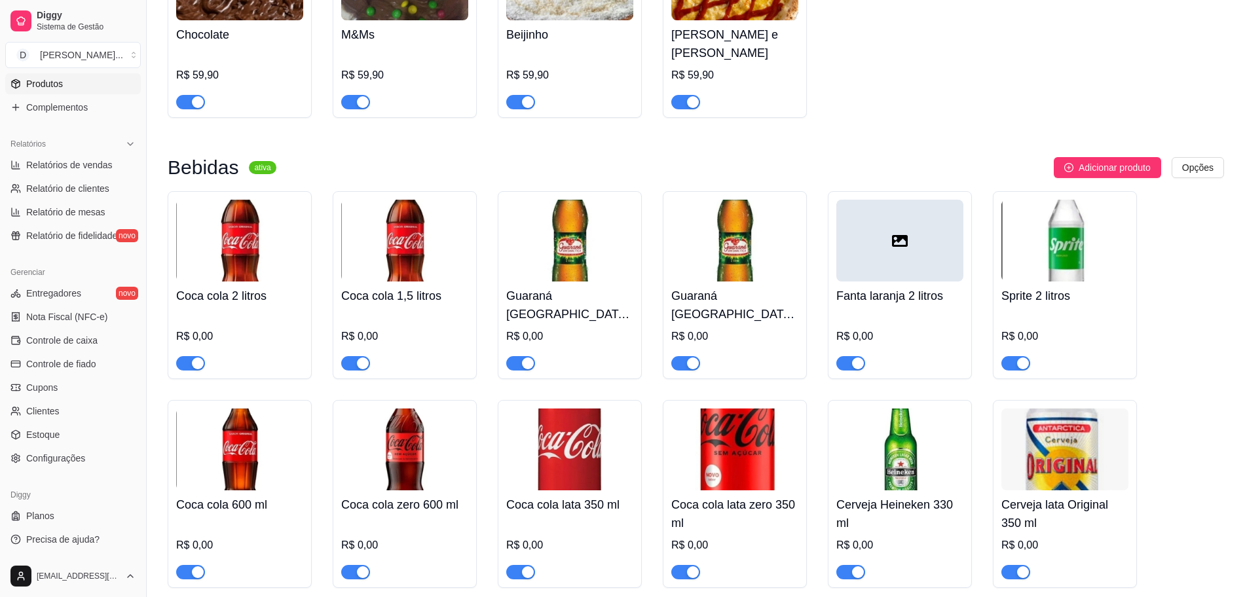
click at [255, 200] on img at bounding box center [239, 241] width 127 height 82
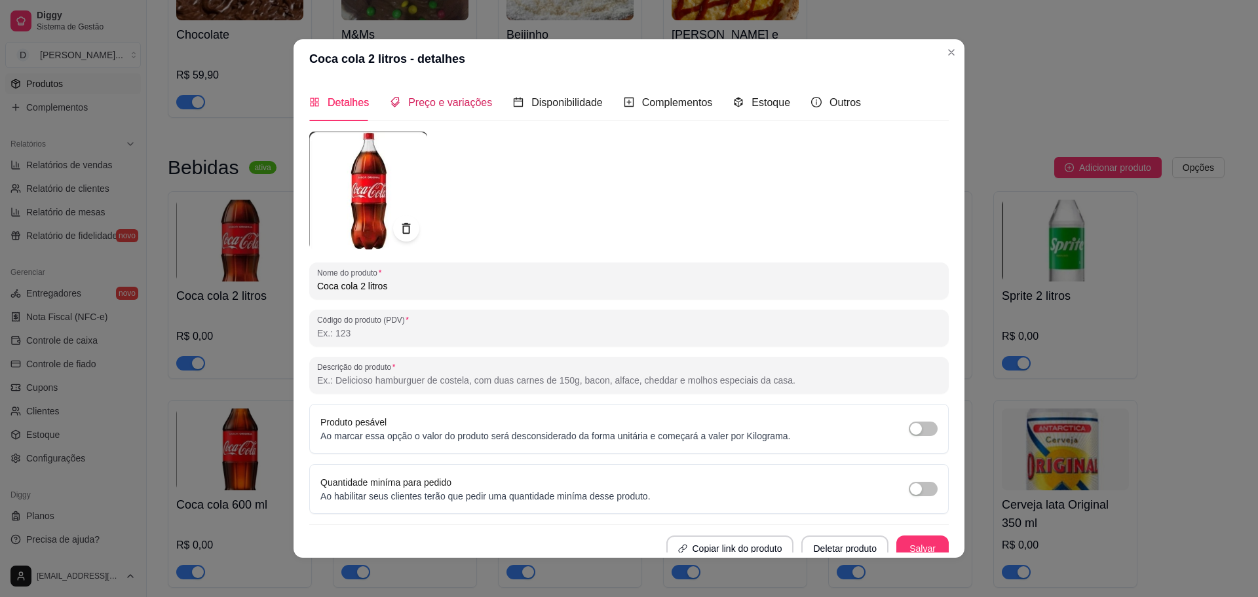
click at [444, 99] on span "Preço e variações" at bounding box center [450, 102] width 84 height 11
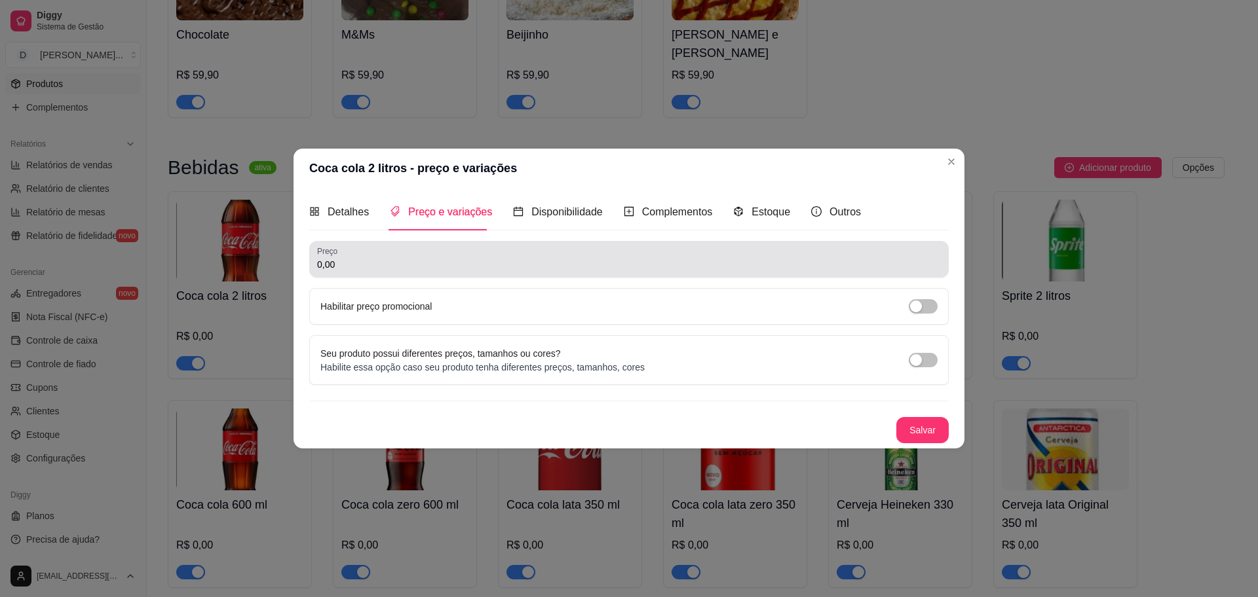
click at [485, 254] on div "0,00" at bounding box center [629, 259] width 624 height 26
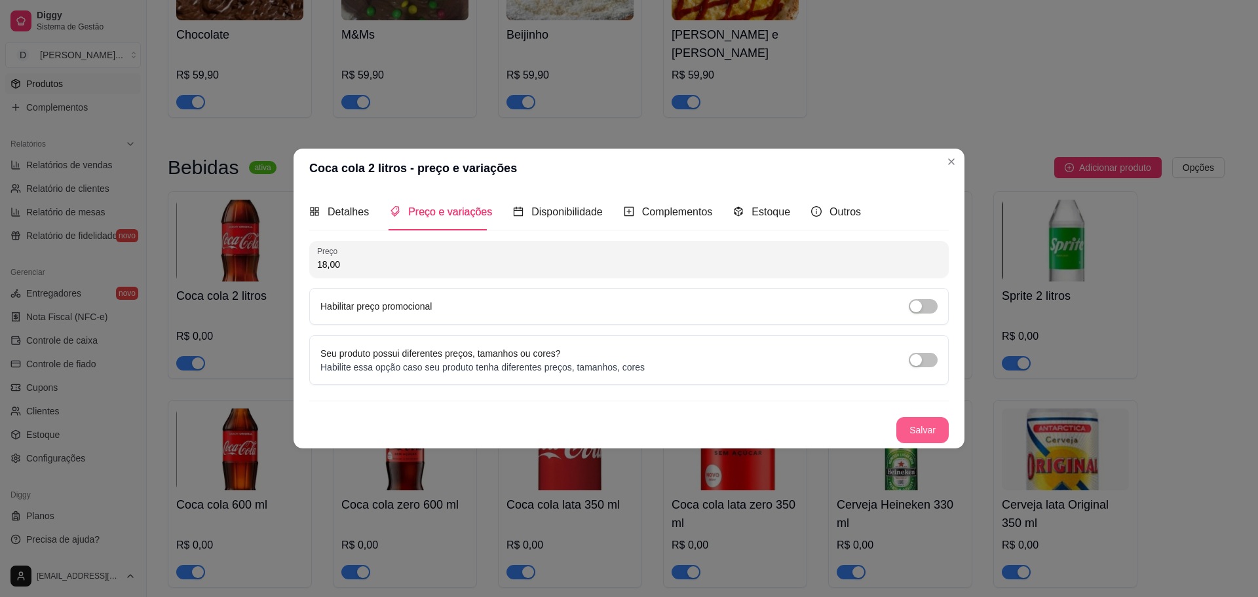
type input "18,00"
click at [916, 432] on button "Salvar" at bounding box center [922, 430] width 52 height 26
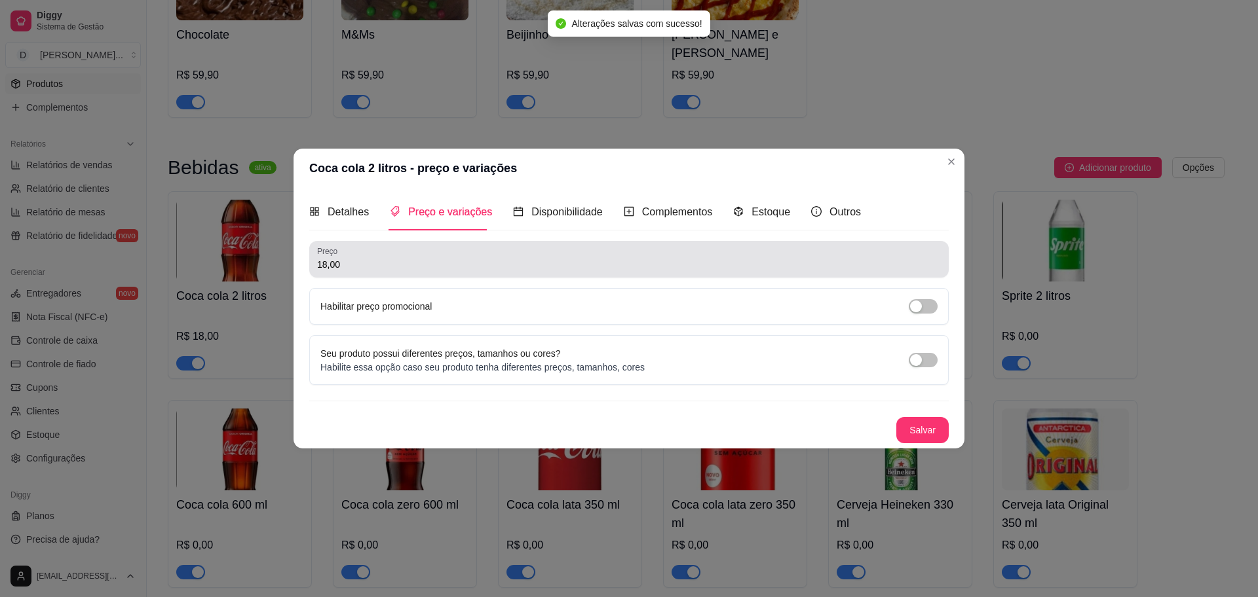
click at [417, 270] on input "18,00" at bounding box center [629, 264] width 624 height 13
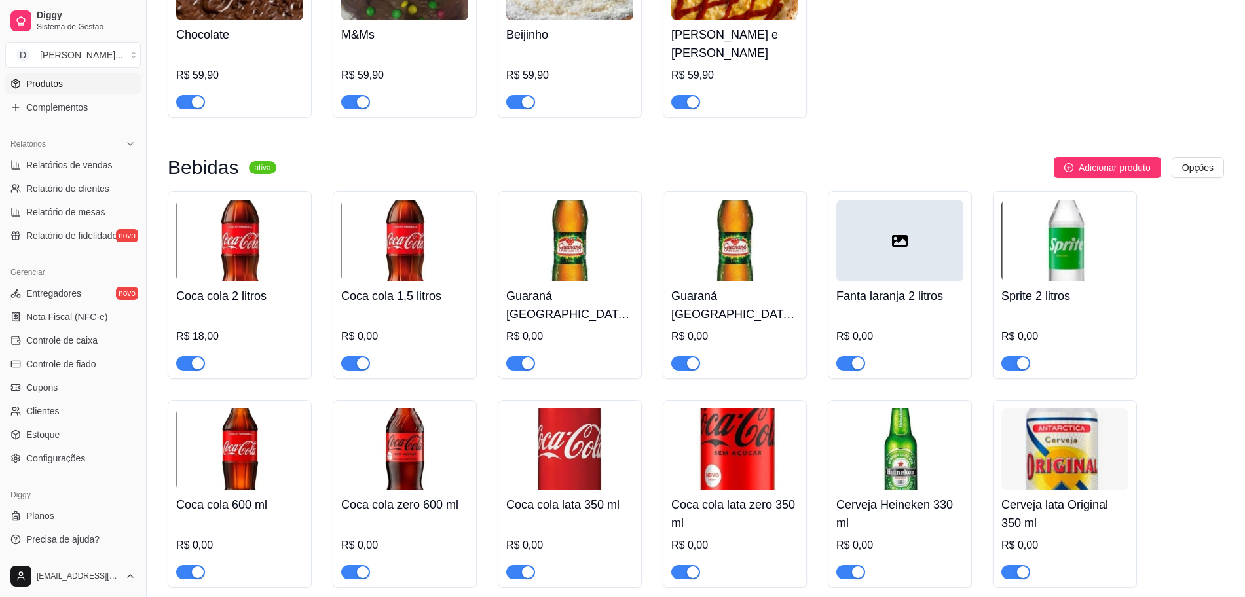
click at [411, 237] on img at bounding box center [404, 241] width 127 height 82
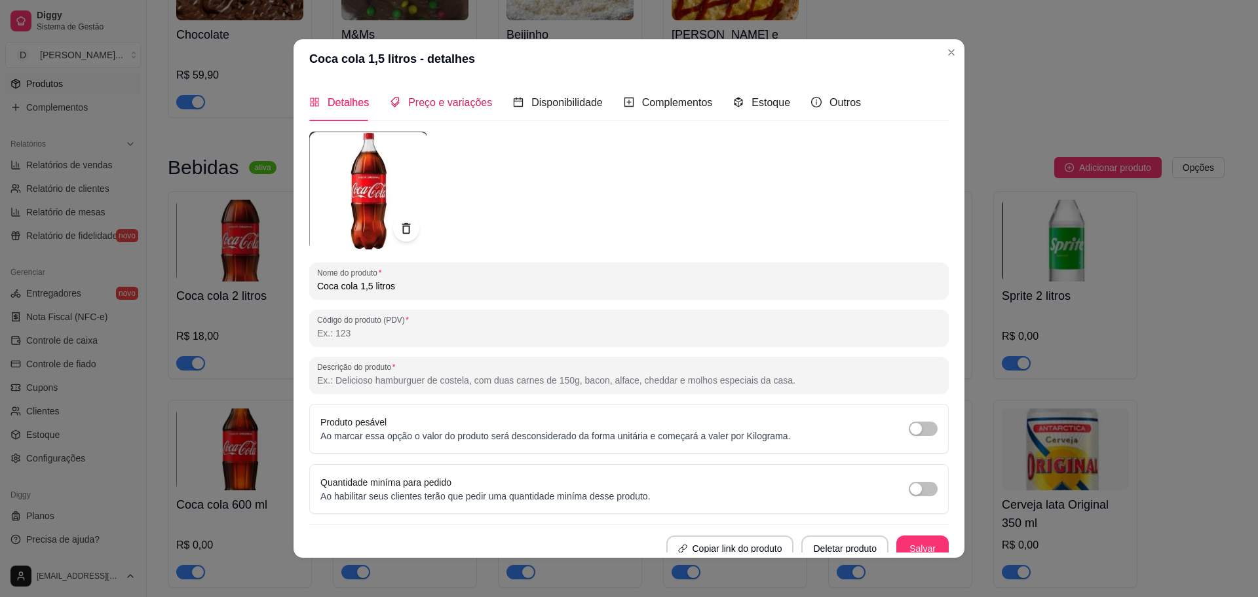
click at [440, 107] on span "Preço e variações" at bounding box center [450, 102] width 84 height 11
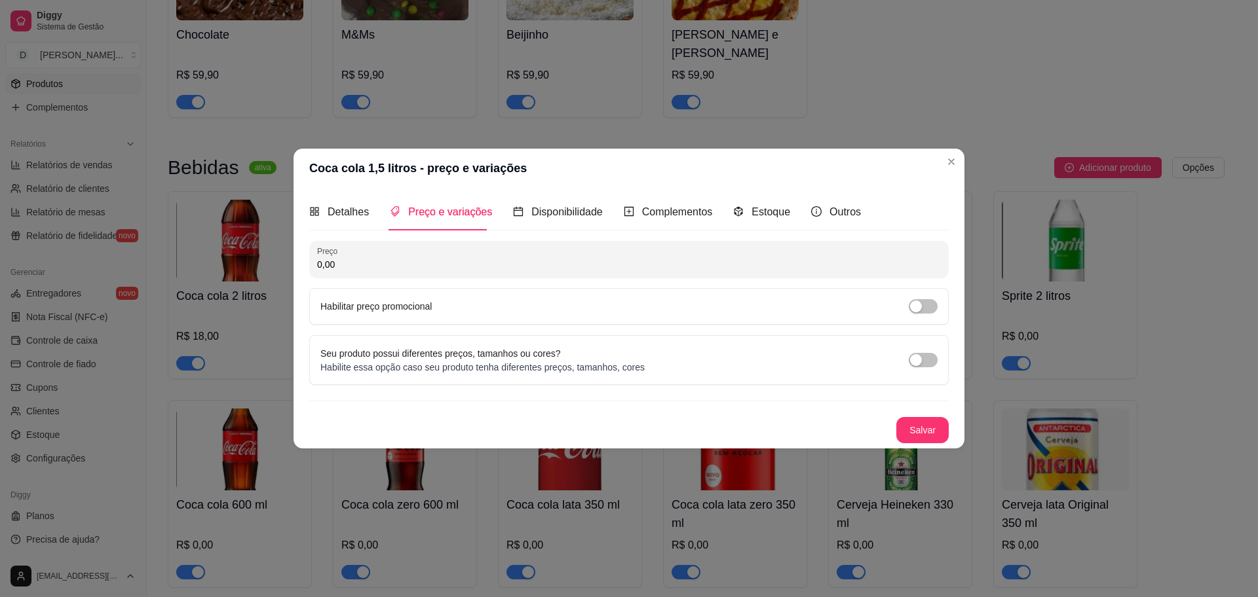
click at [442, 268] on input "0,00" at bounding box center [629, 264] width 624 height 13
type input "16,00"
click at [930, 441] on button "Salvar" at bounding box center [922, 431] width 51 height 26
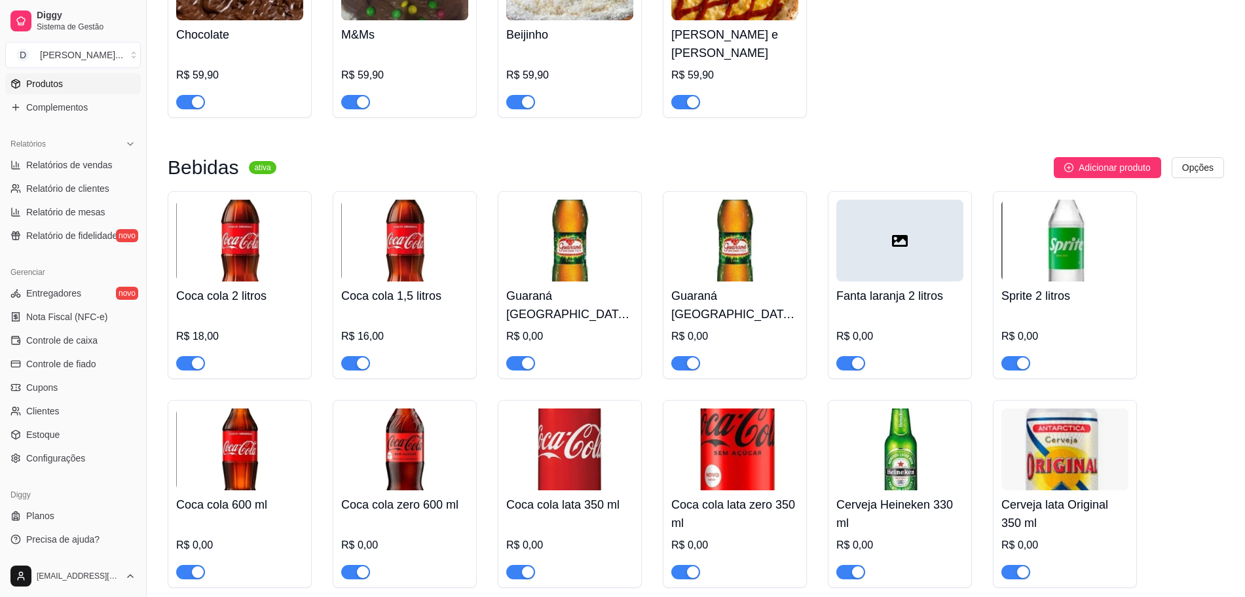
click at [588, 263] on img at bounding box center [569, 241] width 127 height 82
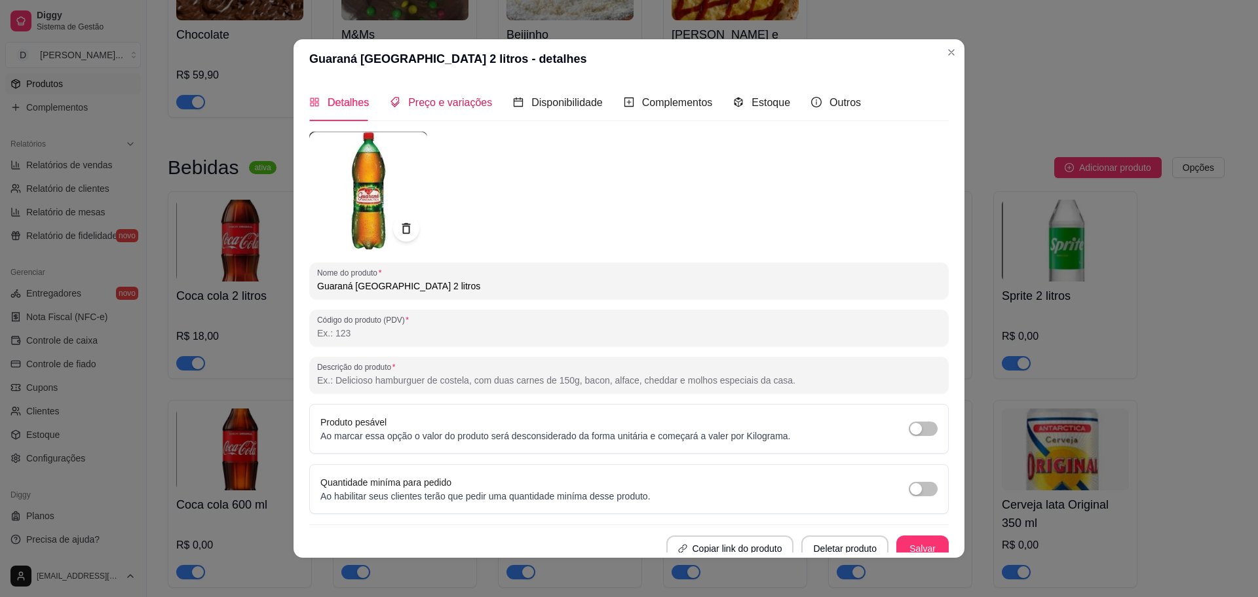
click at [458, 99] on span "Preço e variações" at bounding box center [450, 102] width 84 height 11
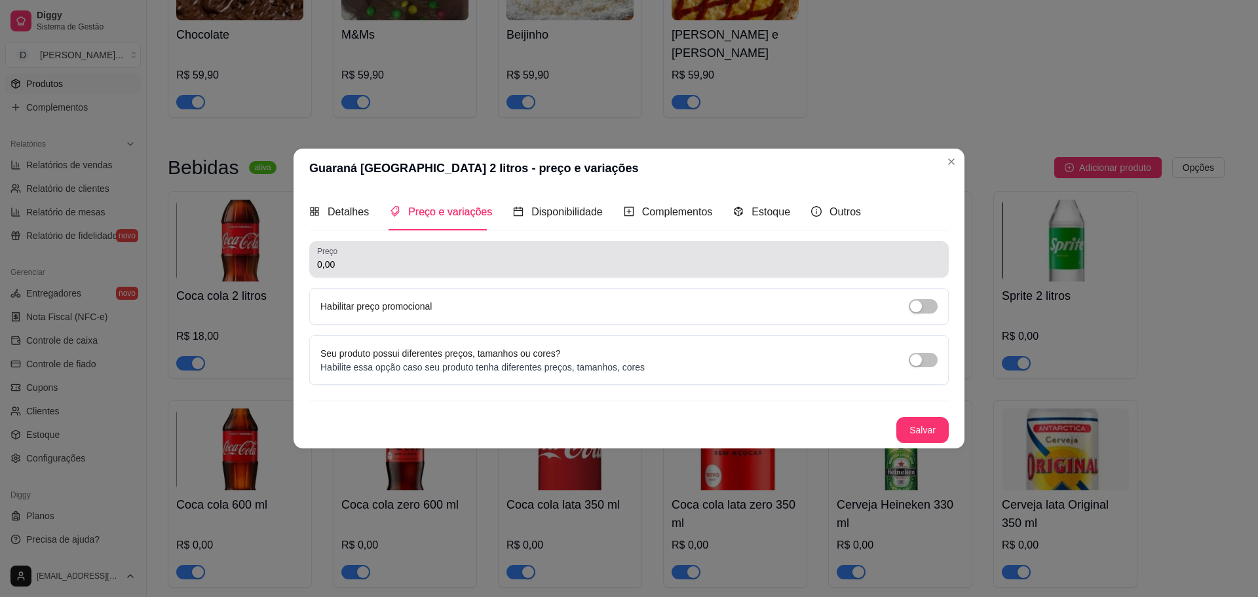
click at [432, 267] on input "0,00" at bounding box center [629, 264] width 624 height 13
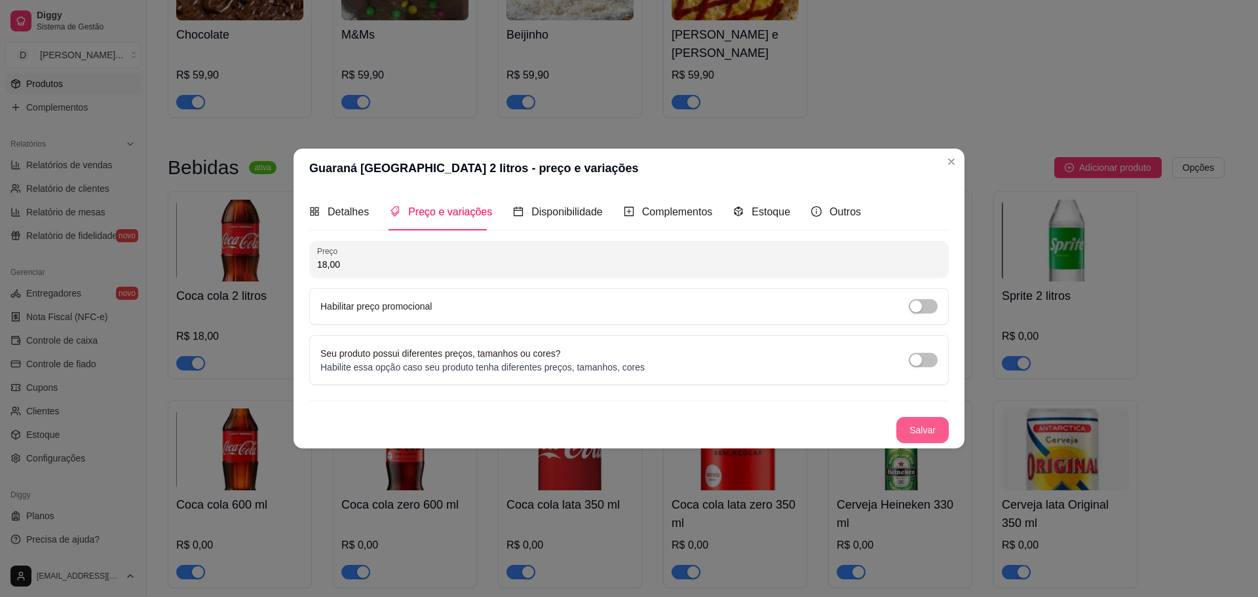
type input "18,00"
click at [915, 432] on button "Salvar" at bounding box center [922, 430] width 52 height 26
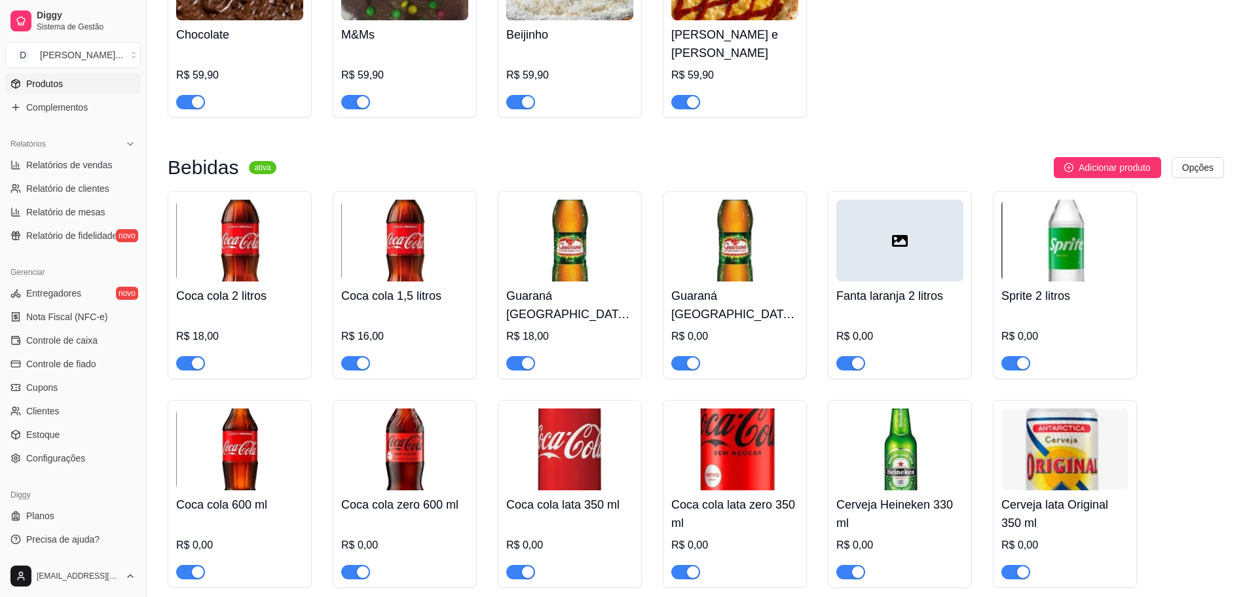
click at [749, 255] on img at bounding box center [734, 241] width 127 height 82
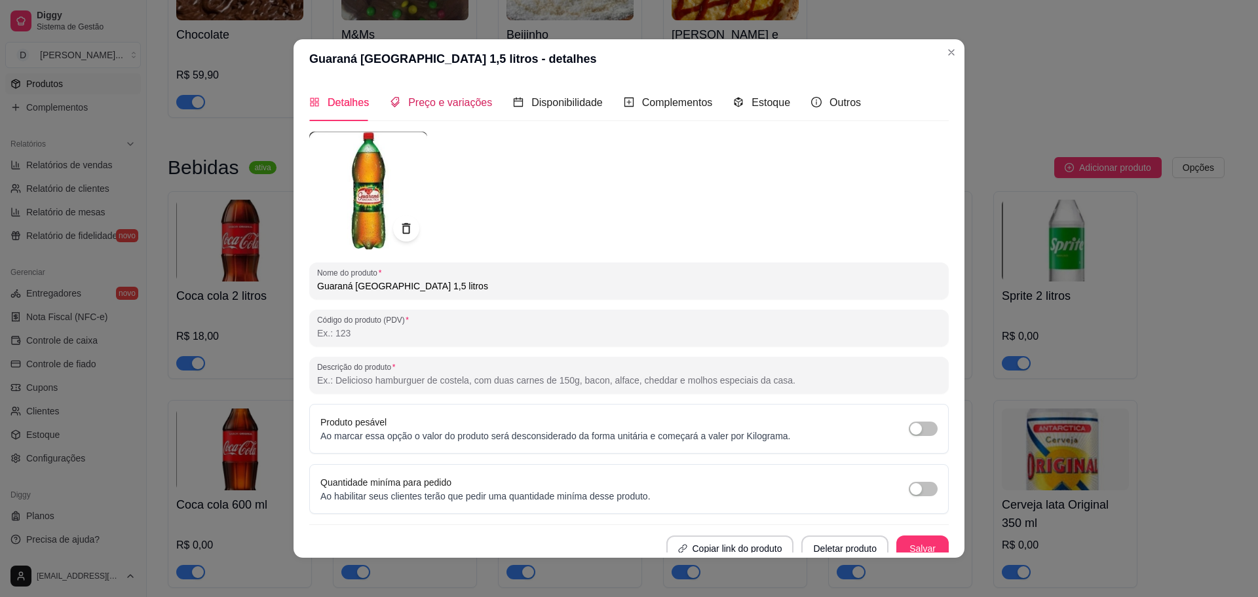
click at [451, 100] on span "Preço e variações" at bounding box center [450, 102] width 84 height 11
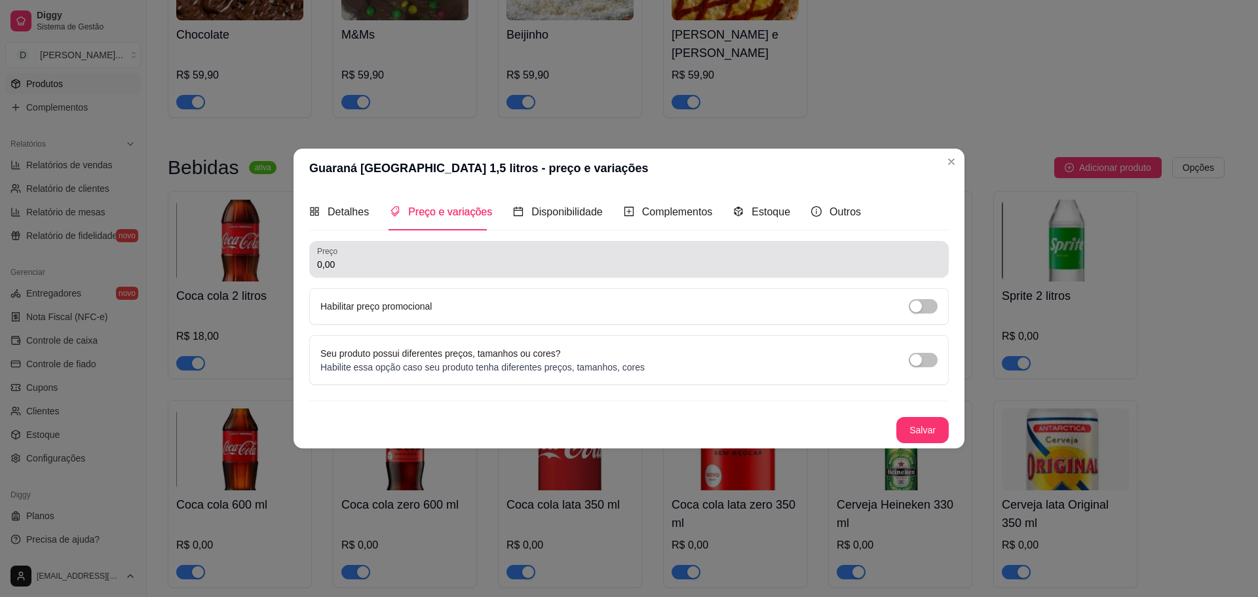
click at [409, 266] on input "0,00" at bounding box center [629, 264] width 624 height 13
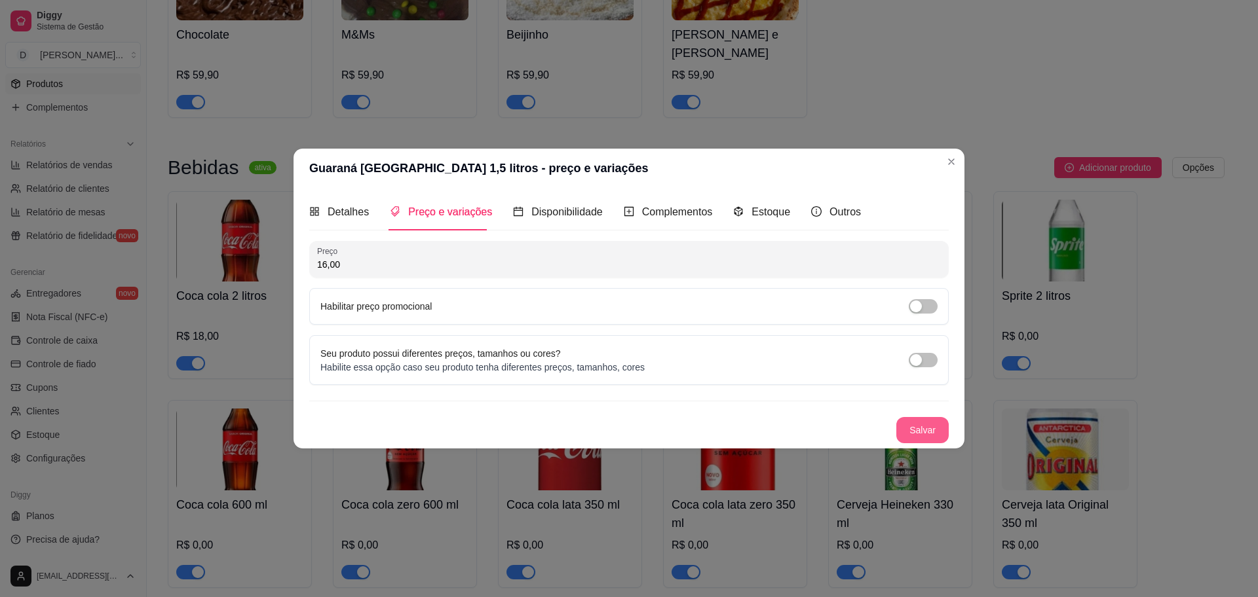
type input "16,00"
click at [933, 433] on button "Salvar" at bounding box center [922, 430] width 52 height 26
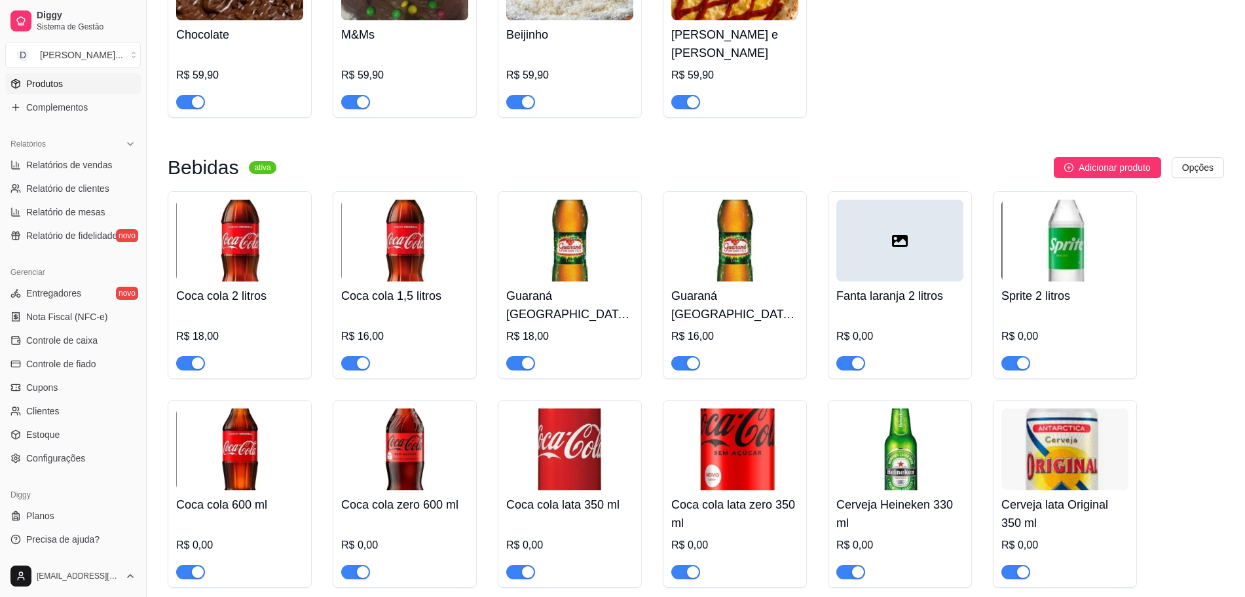
click at [899, 217] on div at bounding box center [900, 241] width 127 height 82
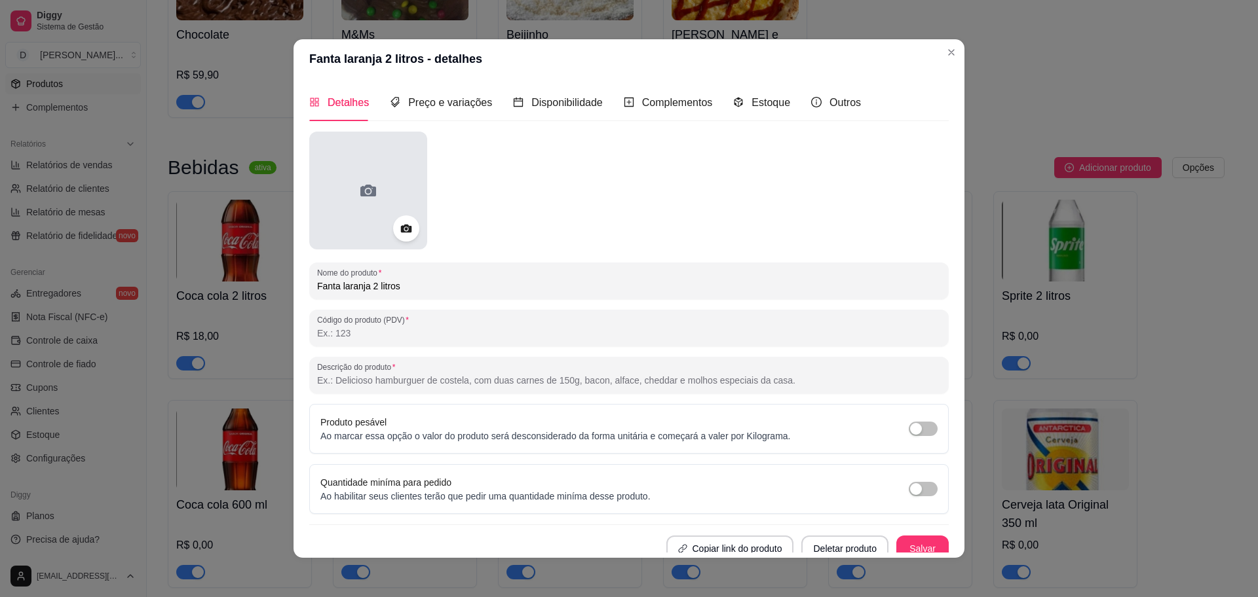
click at [337, 192] on div at bounding box center [368, 191] width 118 height 118
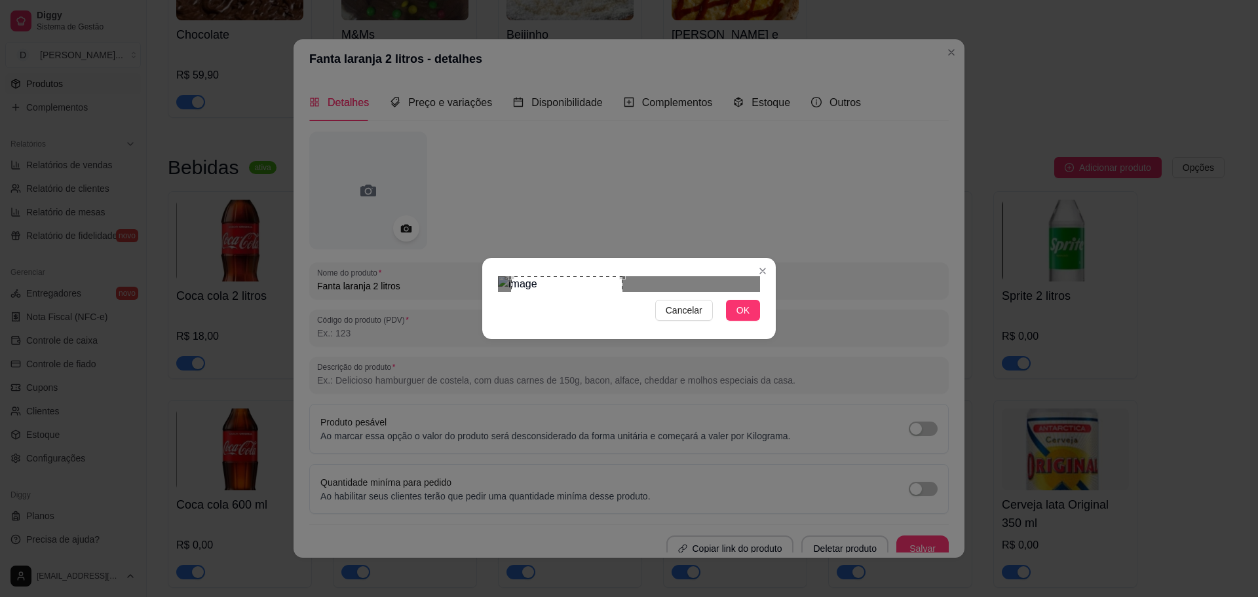
click at [776, 321] on div "Cancelar OK" at bounding box center [629, 298] width 1258 height 597
click at [742, 321] on button "OK" at bounding box center [743, 310] width 34 height 21
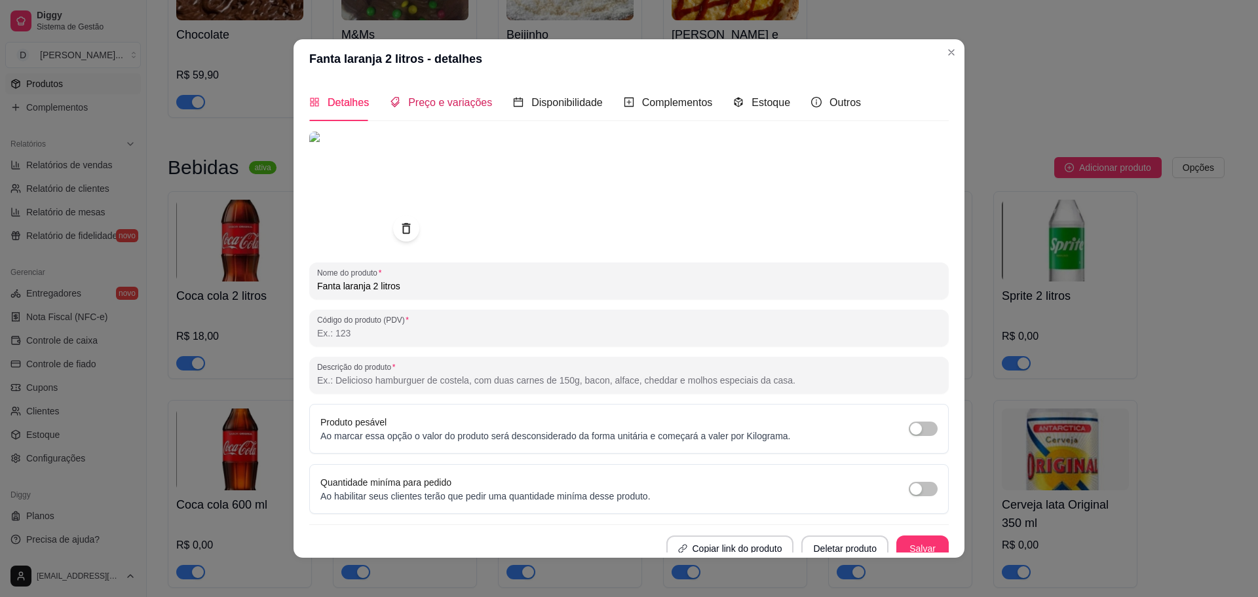
click at [424, 98] on span "Preço e variações" at bounding box center [450, 102] width 84 height 11
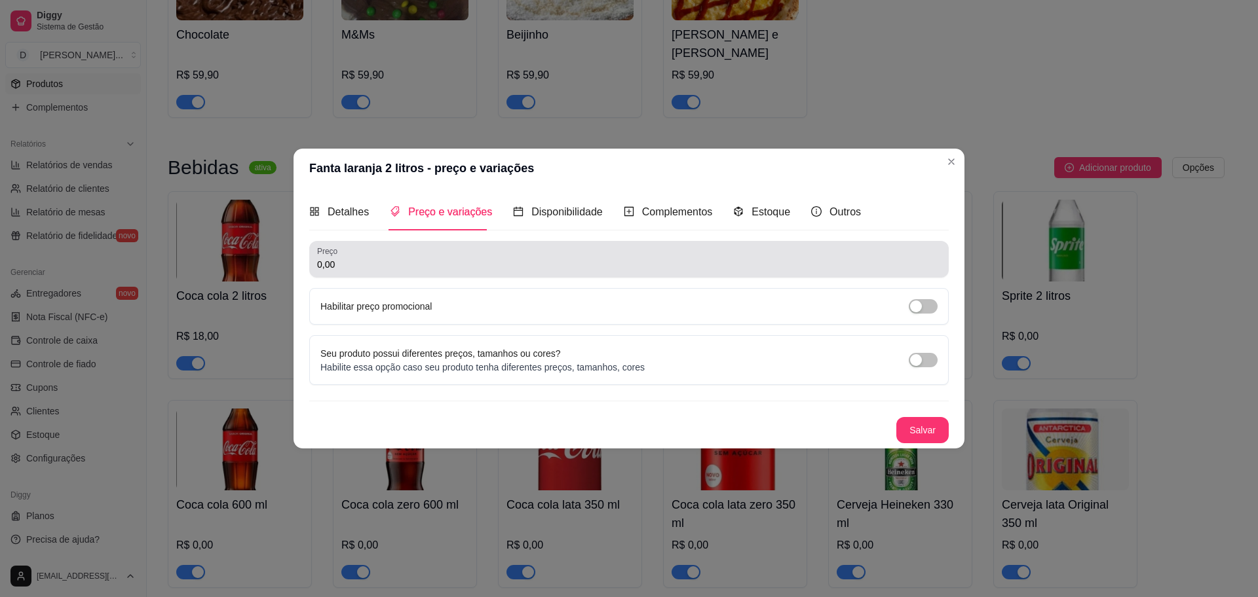
click at [378, 259] on input "0,00" at bounding box center [629, 264] width 624 height 13
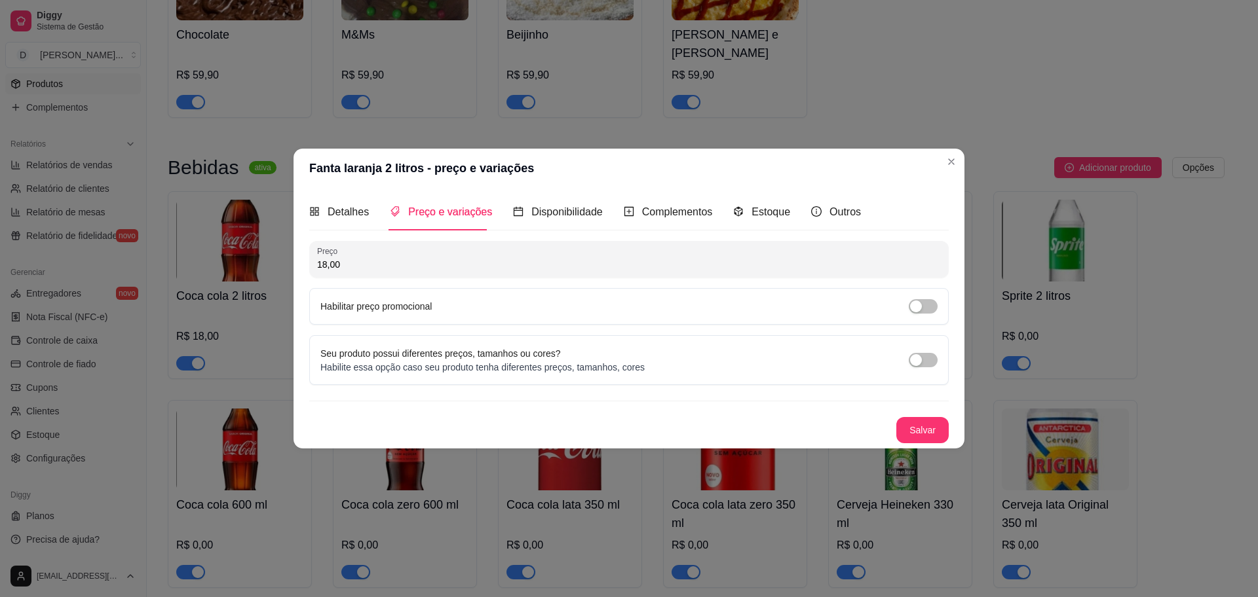
type input "18,00"
click at [922, 444] on div "Detalhes Preço e variações Disponibilidade Complementos Estoque Outros Nome do …" at bounding box center [628, 318] width 671 height 261
click at [922, 436] on button "Salvar" at bounding box center [922, 430] width 52 height 26
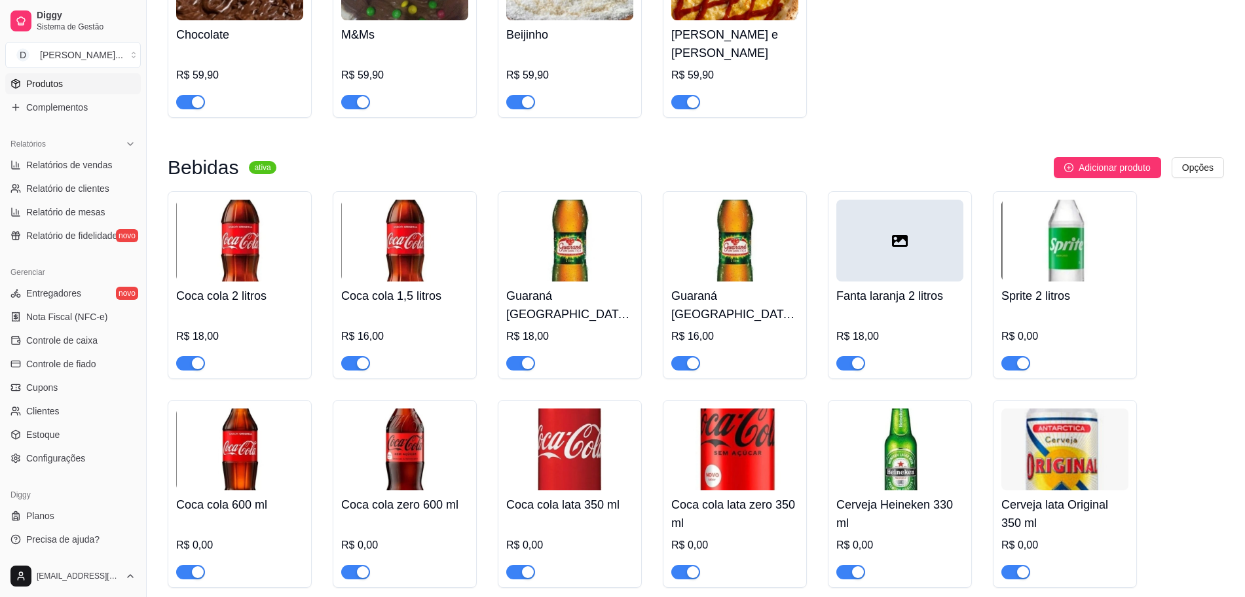
click at [996, 244] on img at bounding box center [1065, 241] width 127 height 82
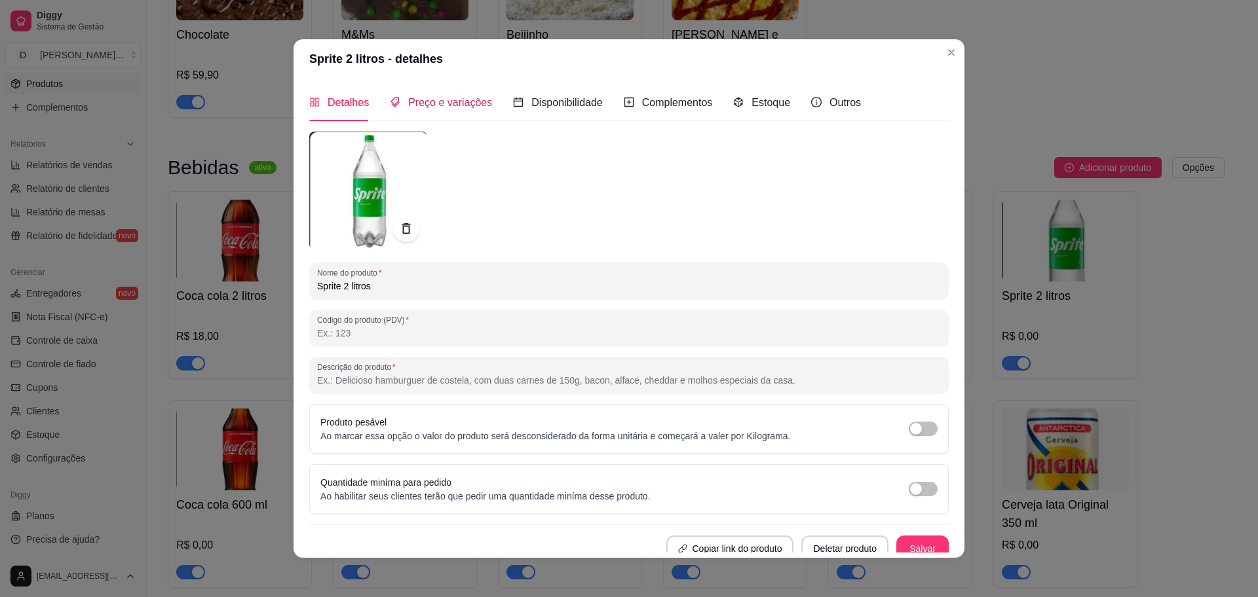
click at [462, 98] on span "Preço e variações" at bounding box center [450, 102] width 84 height 11
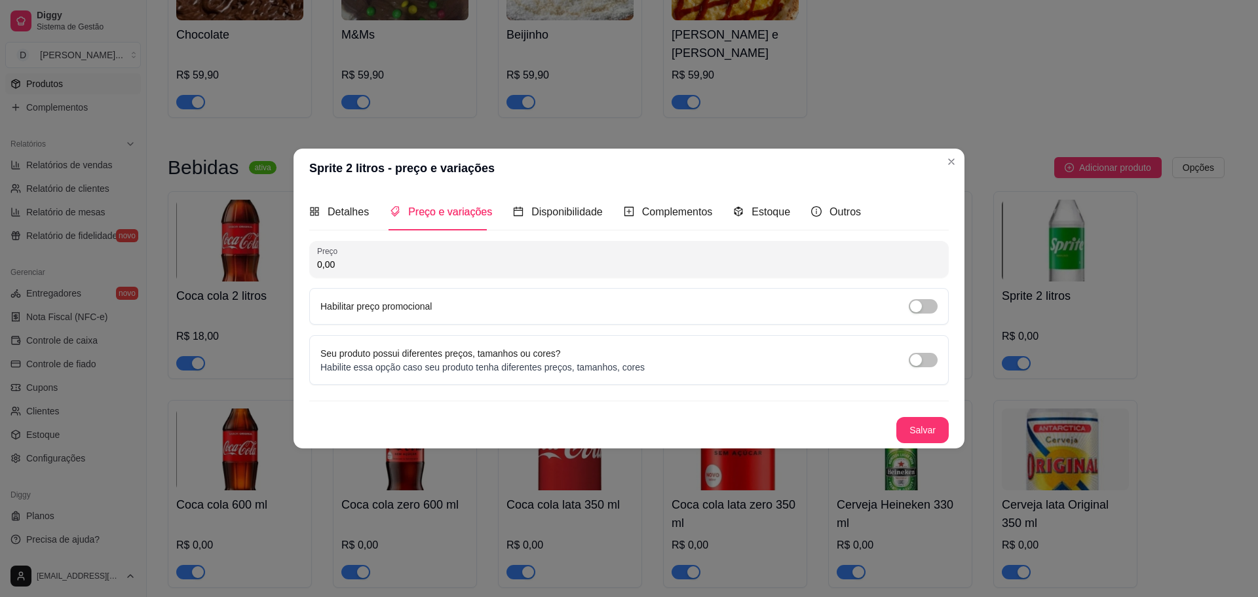
click at [364, 266] on input "0,00" at bounding box center [629, 264] width 624 height 13
type input "18,00"
click at [906, 436] on button "Salvar" at bounding box center [922, 430] width 52 height 26
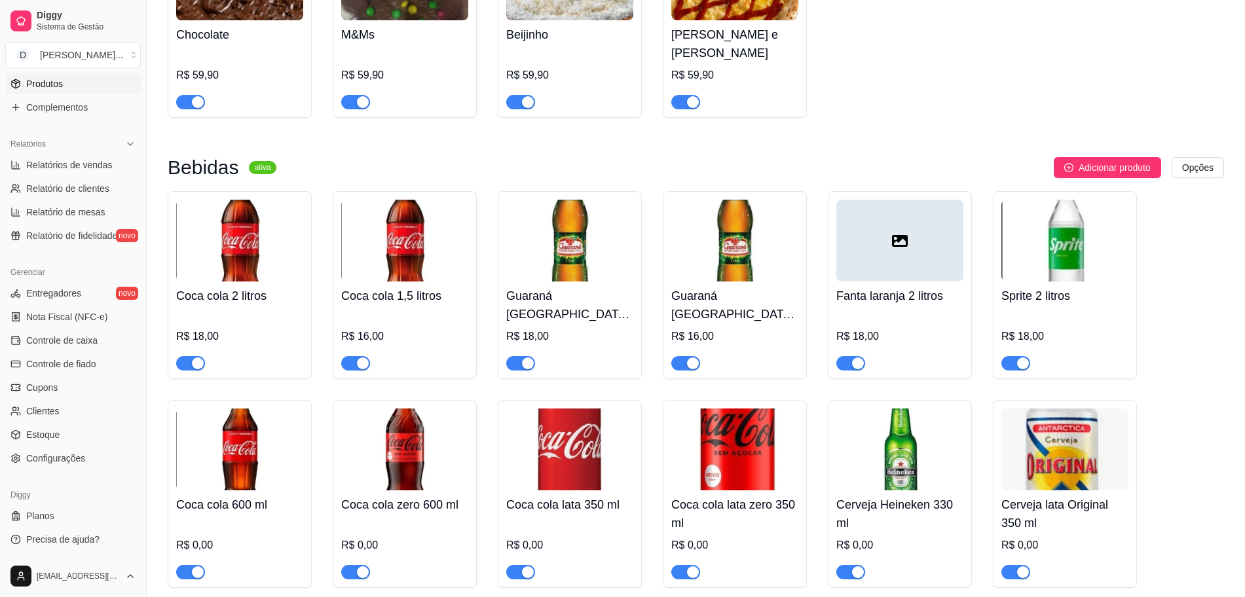
click at [839, 243] on div at bounding box center [900, 241] width 127 height 82
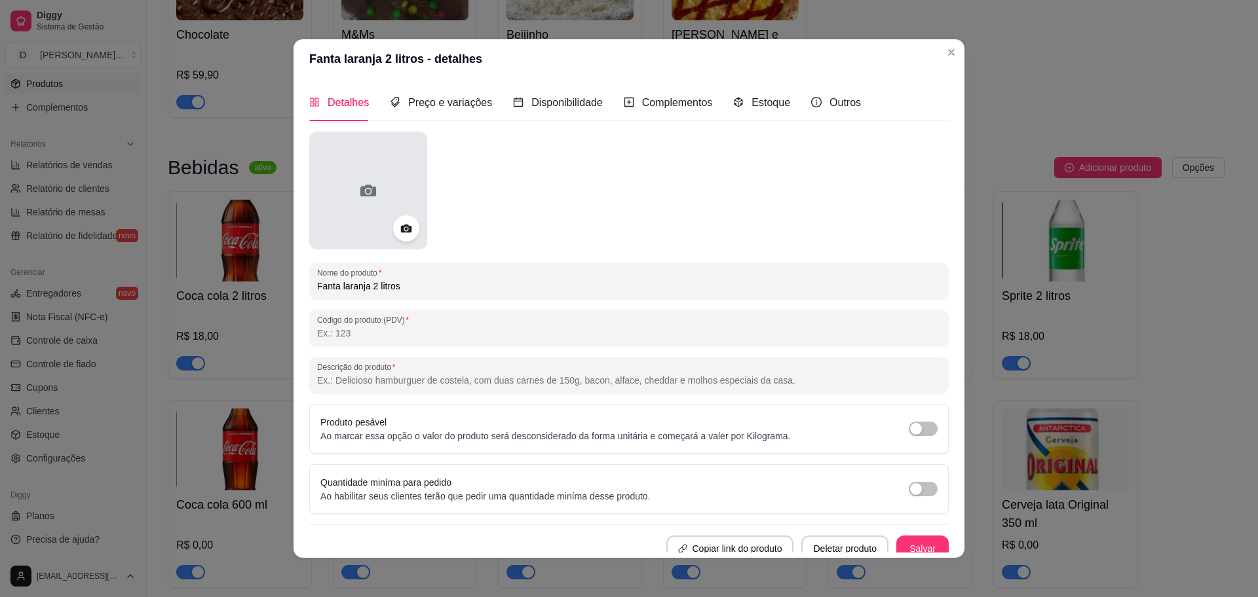
click at [350, 214] on div at bounding box center [368, 191] width 118 height 118
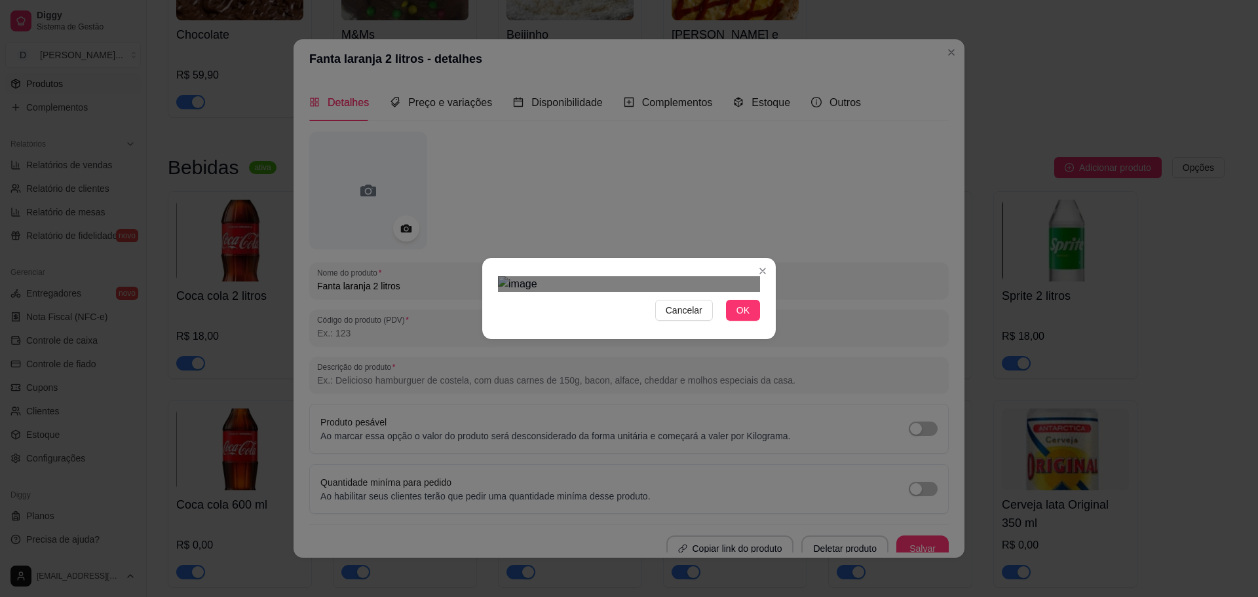
click at [601, 299] on div "Use the arrow keys to move the crop selection area" at bounding box center [557, 341] width 92 height 92
click at [678, 318] on span "Cancelar" at bounding box center [684, 310] width 37 height 14
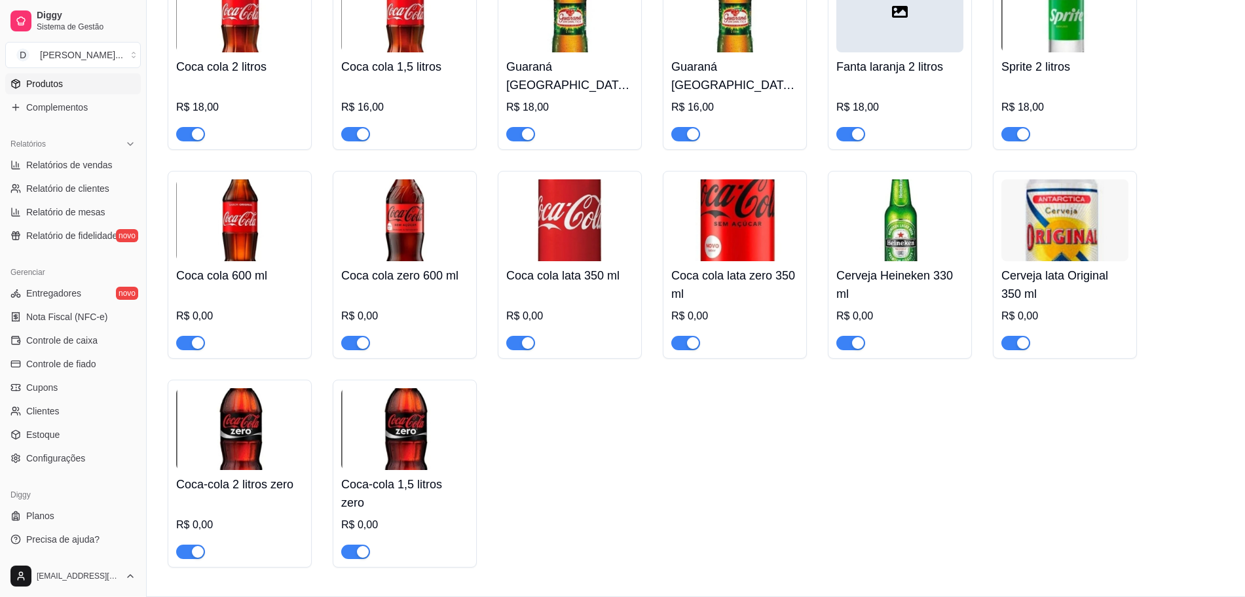
scroll to position [2531, 0]
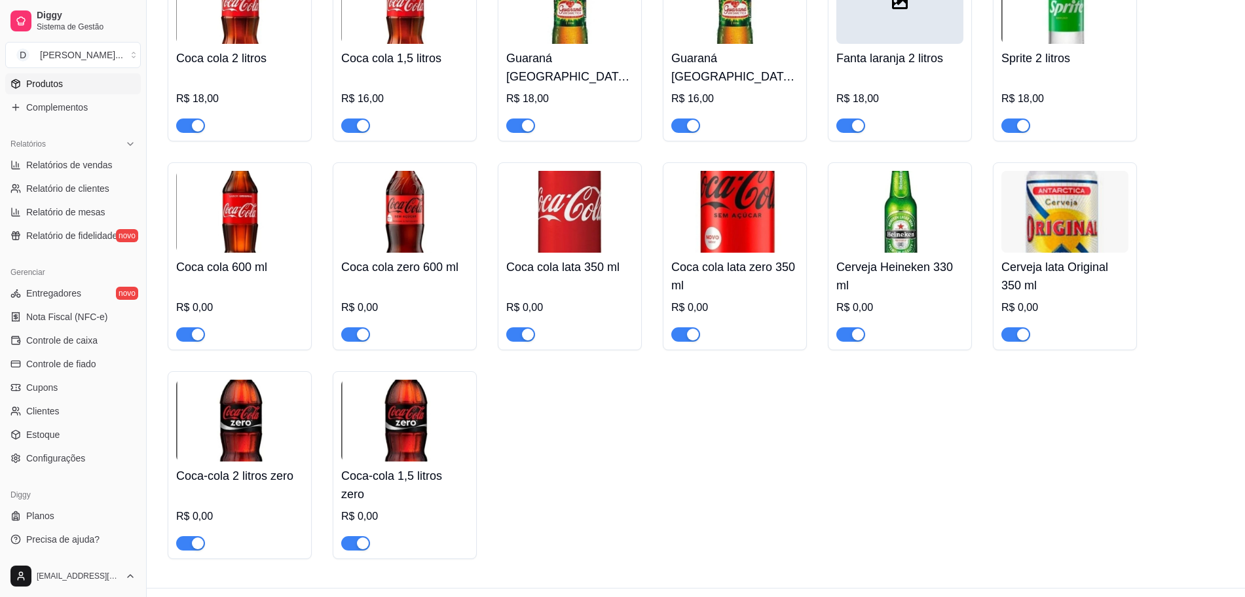
click at [235, 219] on img at bounding box center [239, 212] width 127 height 82
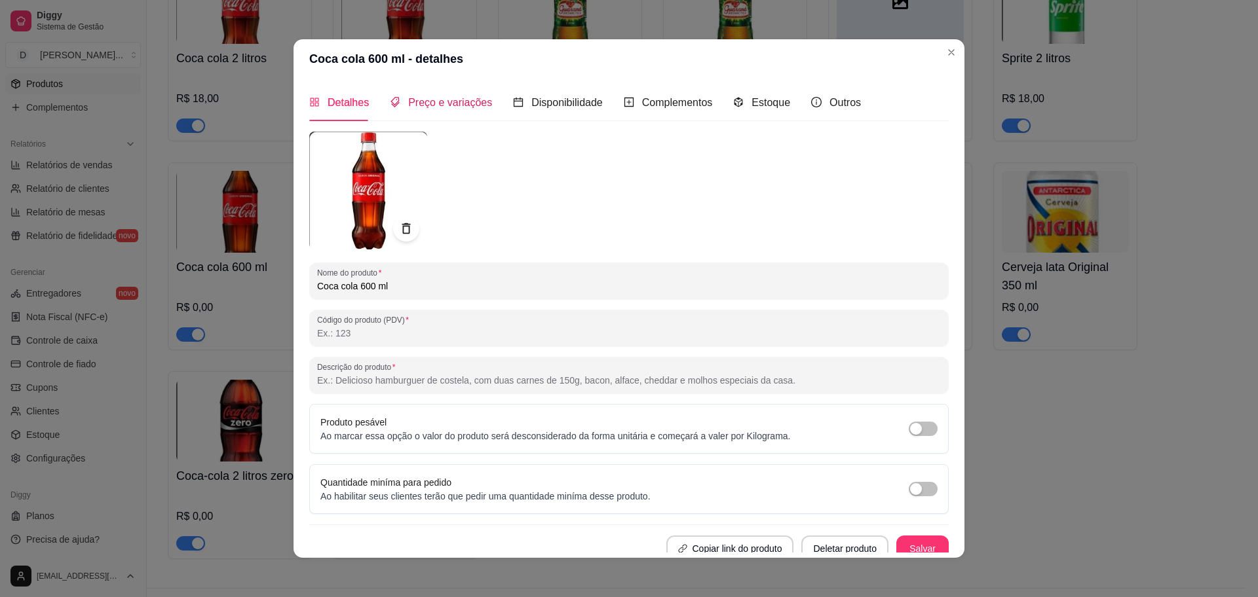
click at [434, 102] on span "Preço e variações" at bounding box center [450, 102] width 84 height 11
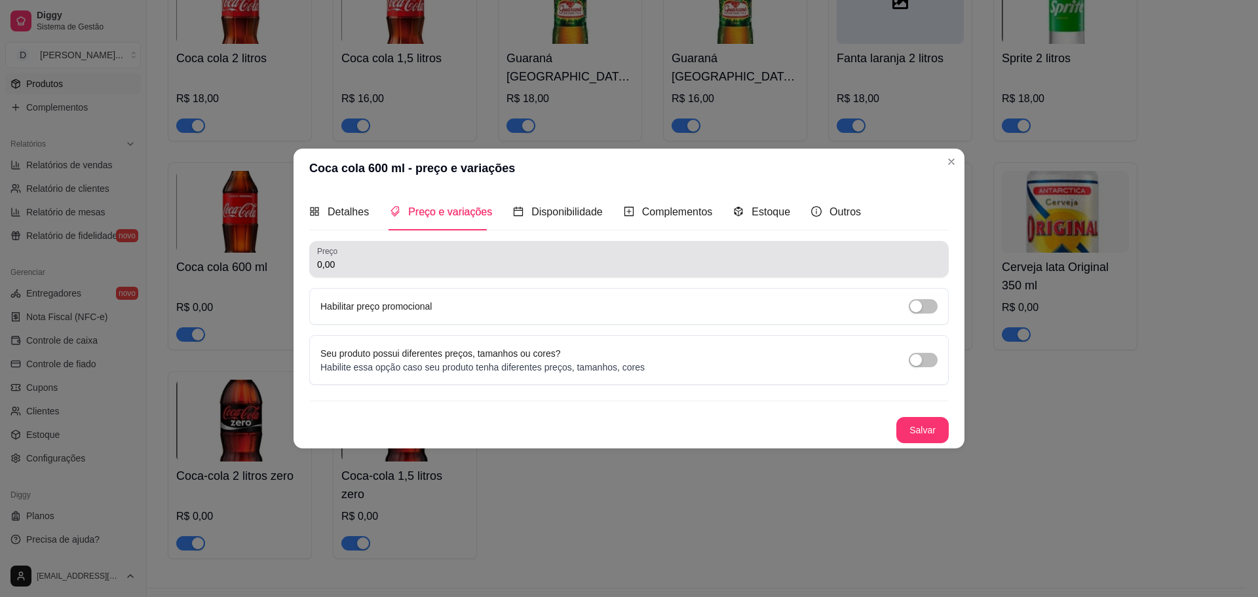
click at [375, 265] on input "0,00" at bounding box center [629, 264] width 624 height 13
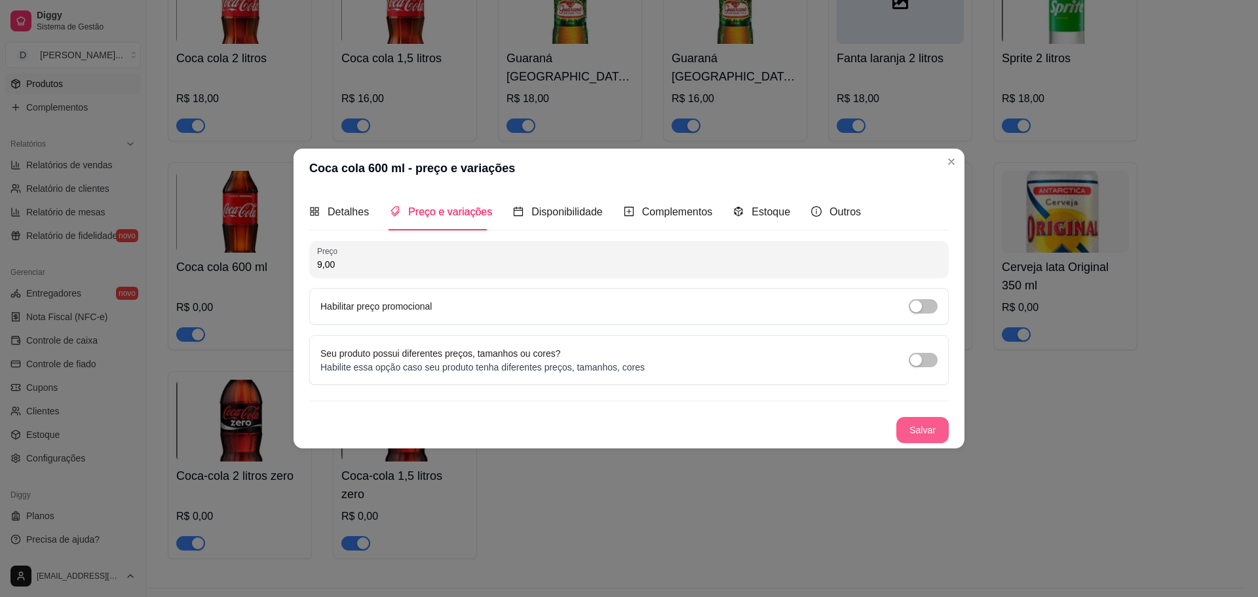
type input "9,00"
click at [927, 425] on button "Salvar" at bounding box center [922, 430] width 52 height 26
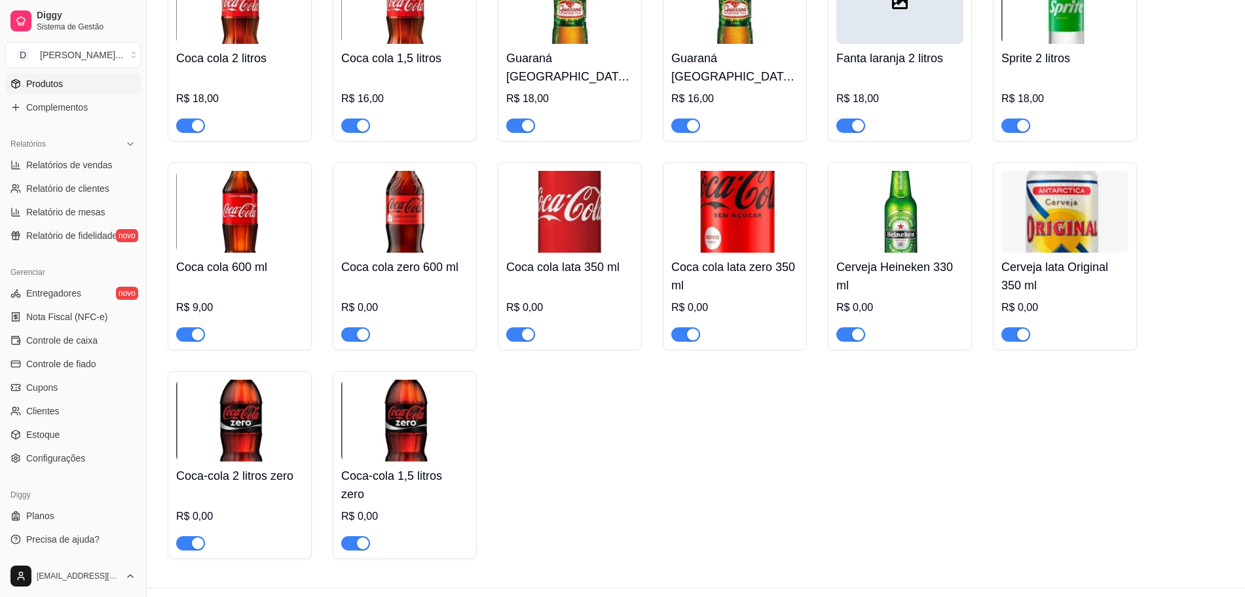
click at [415, 219] on img at bounding box center [404, 212] width 127 height 82
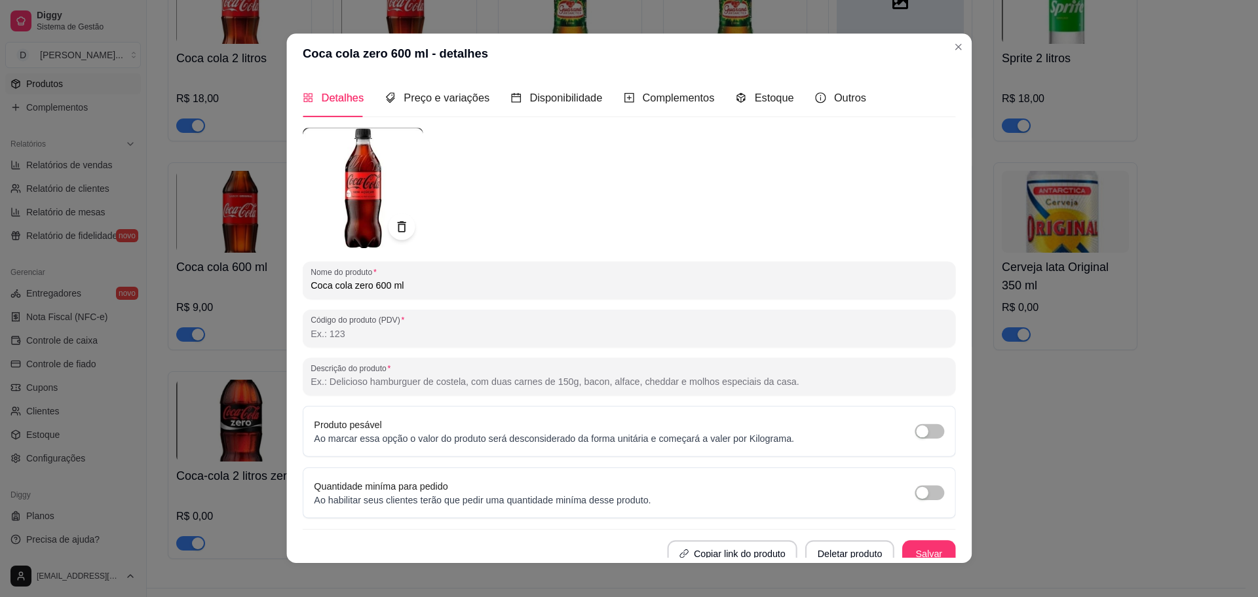
click at [415, 219] on img at bounding box center [363, 188] width 121 height 121
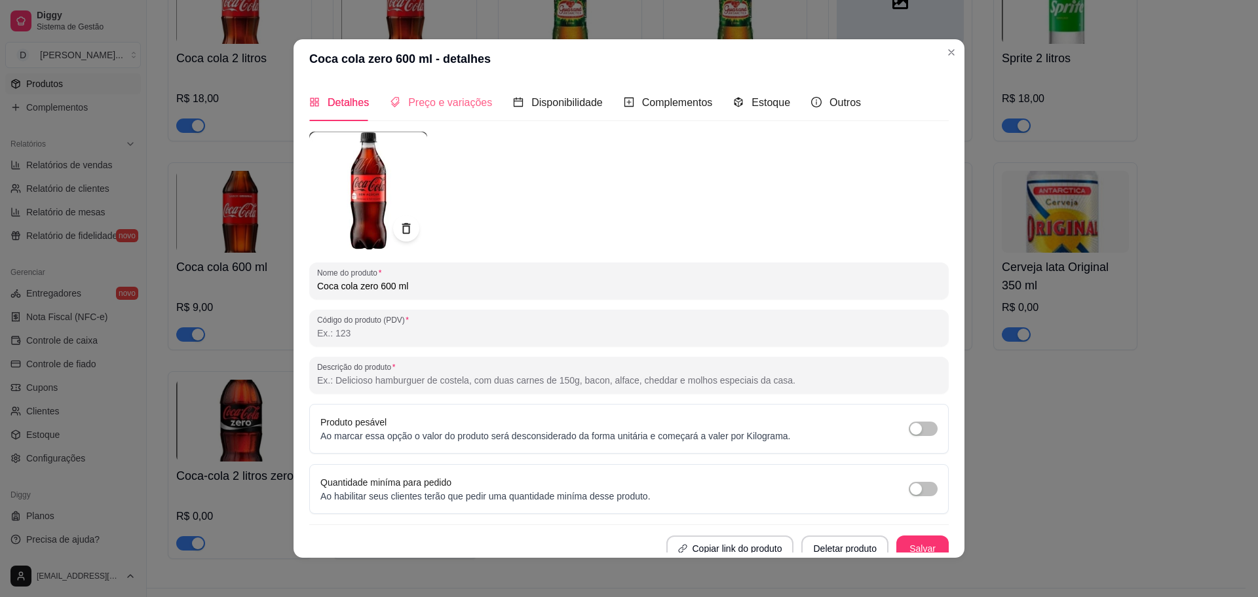
click at [448, 84] on div "Preço e variações" at bounding box center [441, 102] width 102 height 37
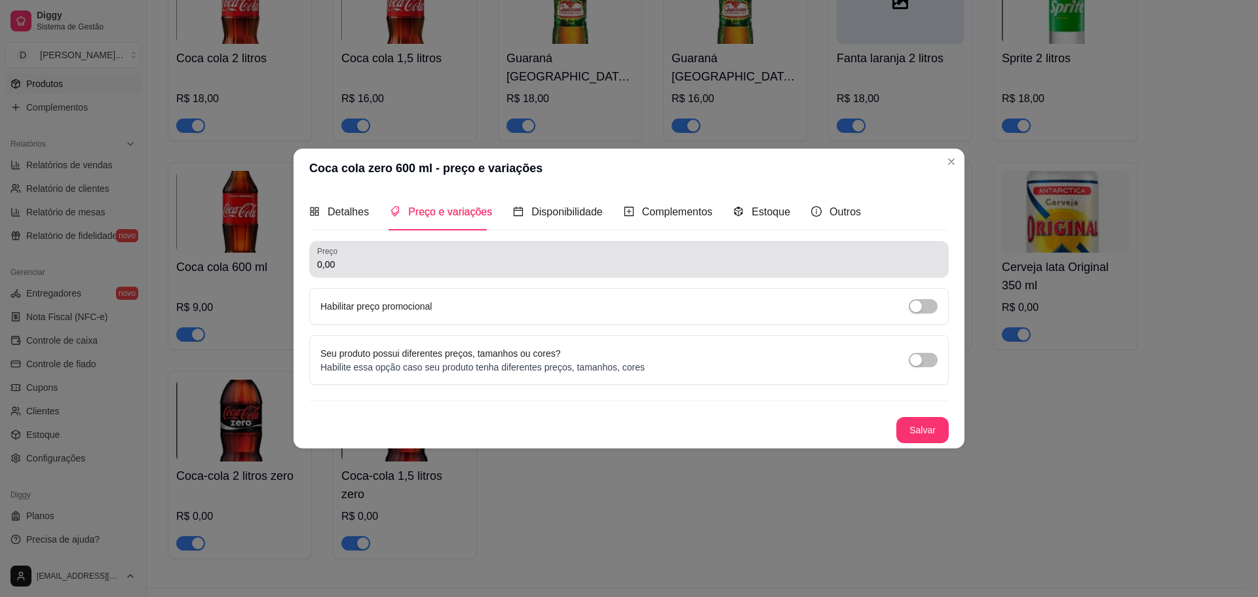
click at [411, 272] on div "0,00" at bounding box center [629, 259] width 624 height 26
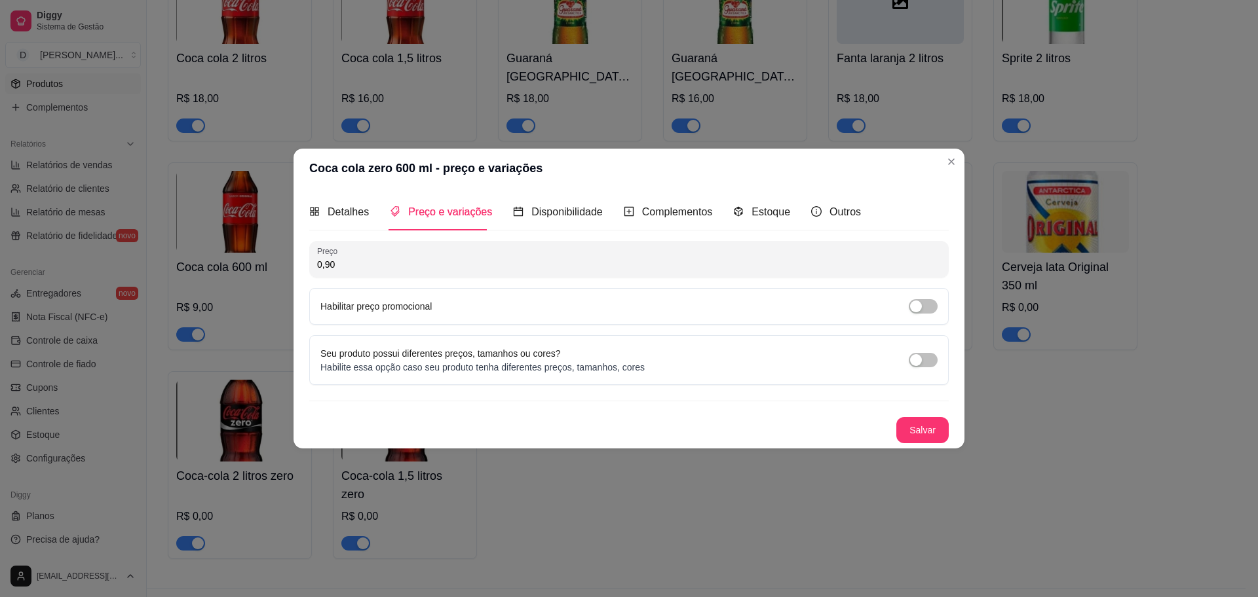
type input "9,00"
click at [922, 437] on button "Salvar" at bounding box center [922, 430] width 52 height 26
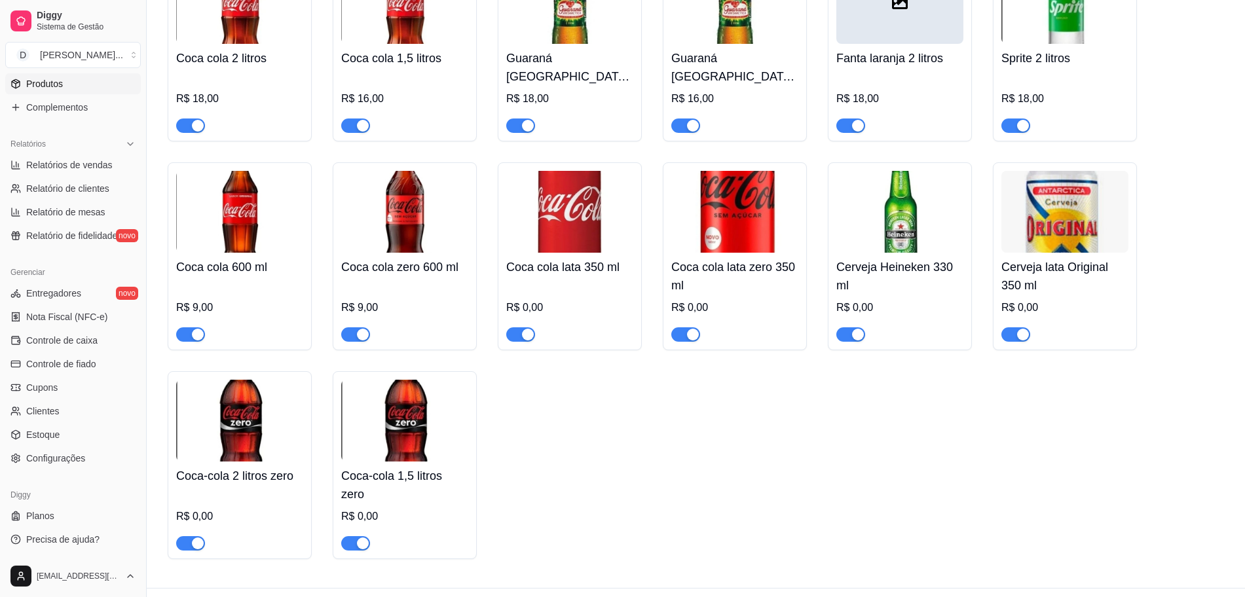
click at [571, 208] on img at bounding box center [569, 212] width 127 height 82
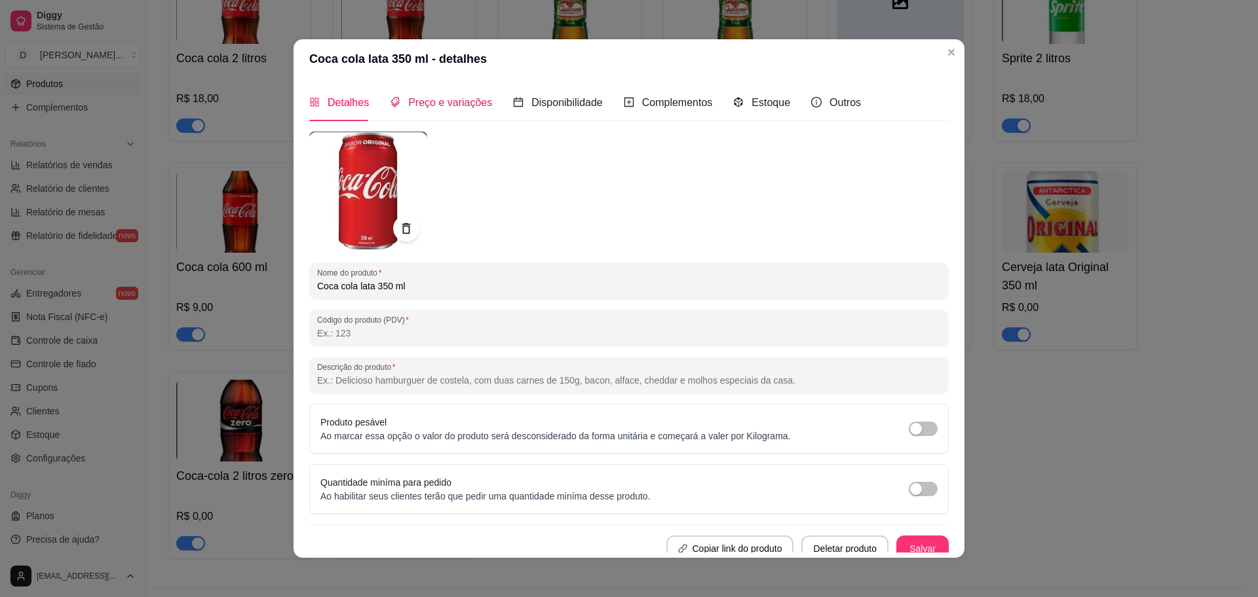
click at [457, 108] on span "Preço e variações" at bounding box center [450, 102] width 84 height 11
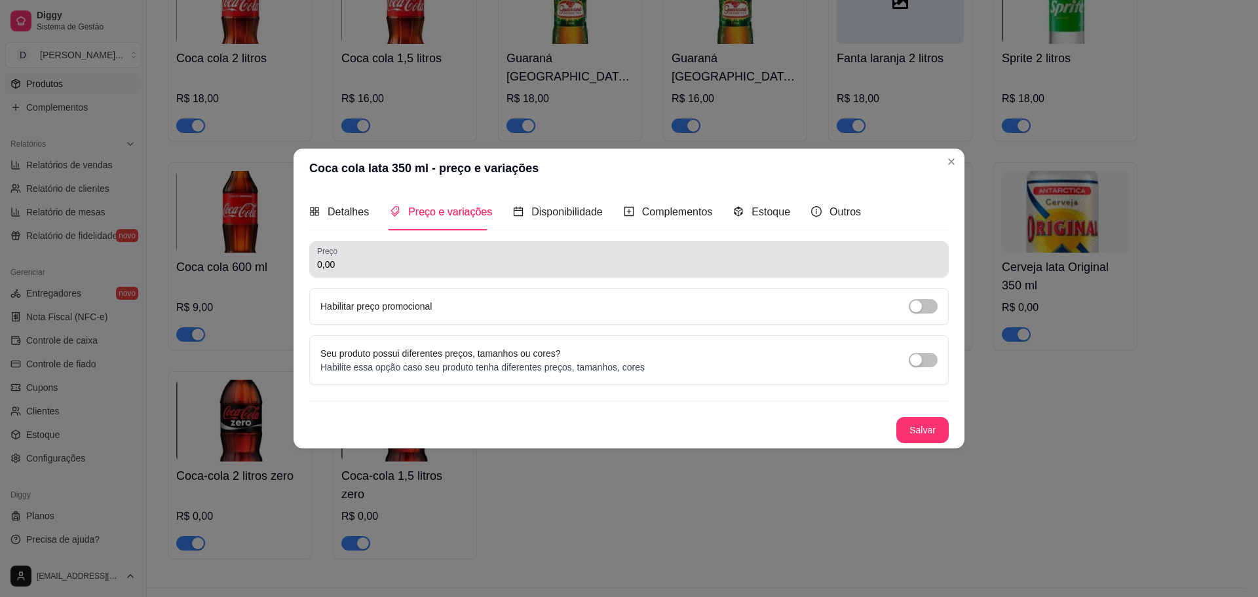
click at [434, 275] on div "Preço 0,00" at bounding box center [628, 259] width 639 height 37
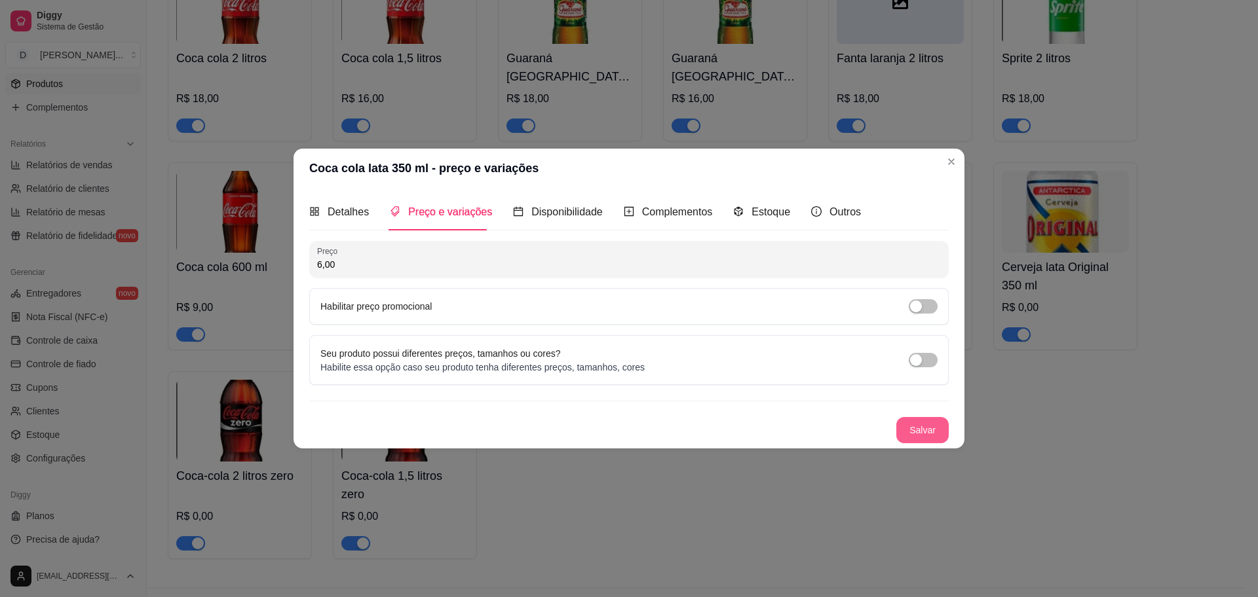
type input "6,00"
click at [911, 437] on button "Salvar" at bounding box center [922, 430] width 52 height 26
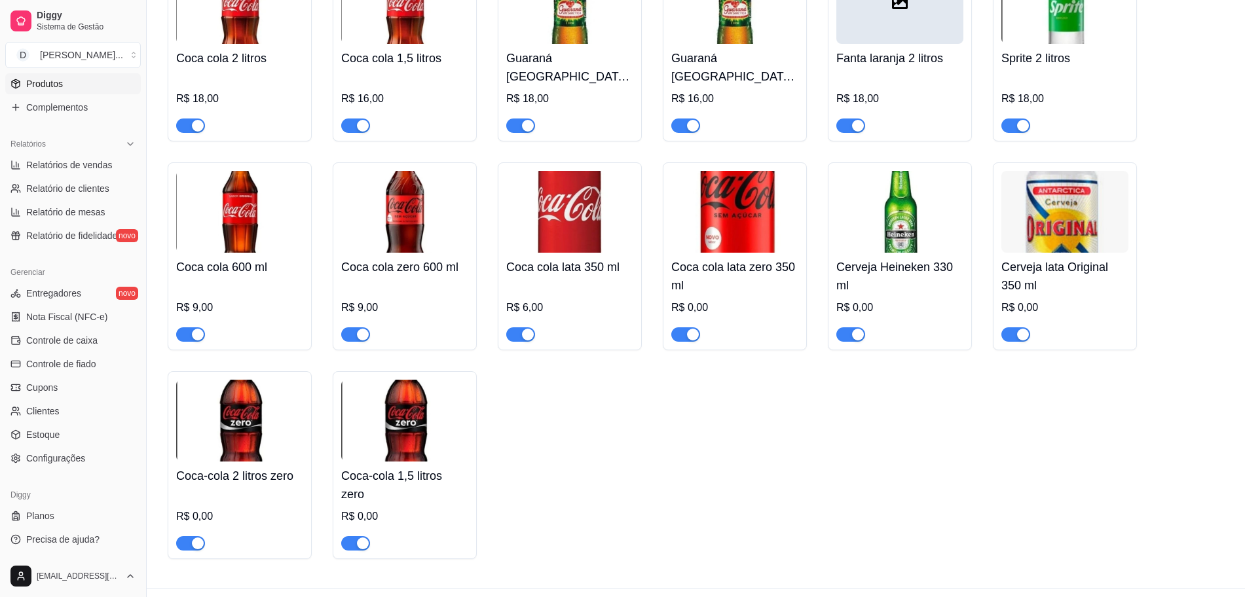
click at [757, 199] on img at bounding box center [734, 212] width 127 height 82
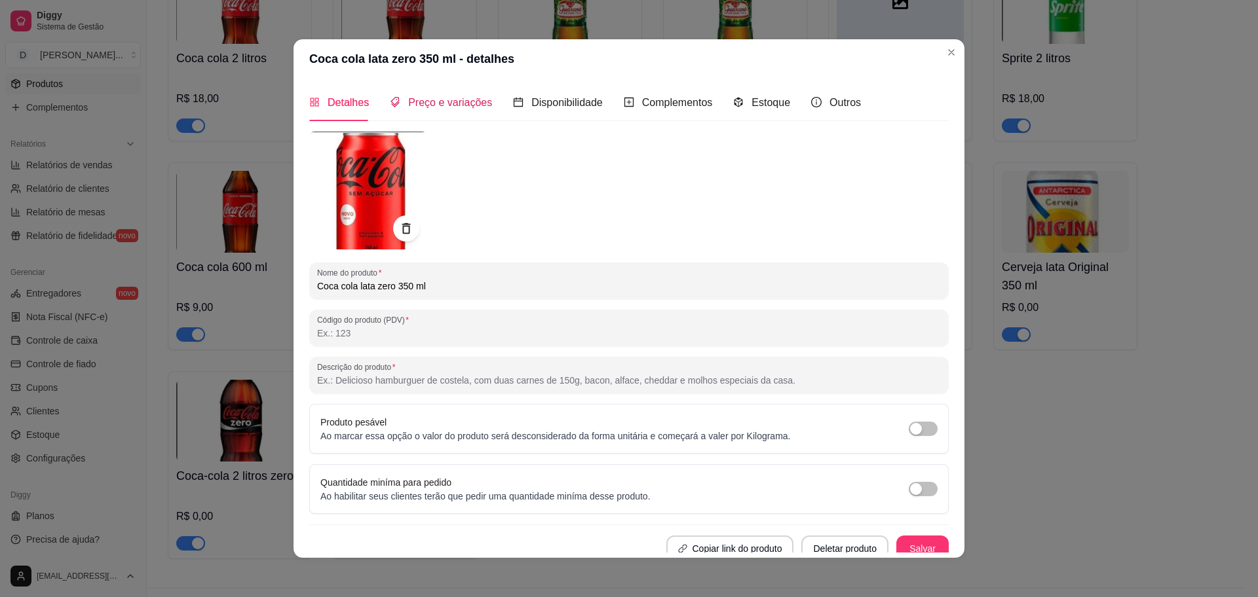
click at [456, 100] on span "Preço e variações" at bounding box center [450, 102] width 84 height 11
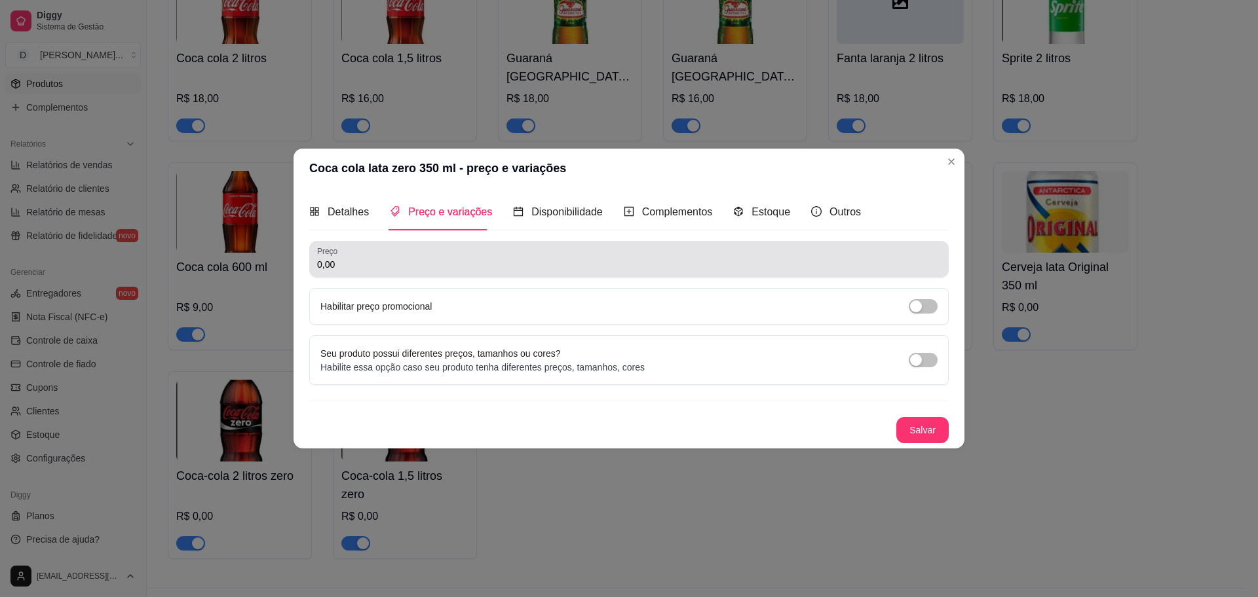
click at [390, 262] on input "0,00" at bounding box center [629, 264] width 624 height 13
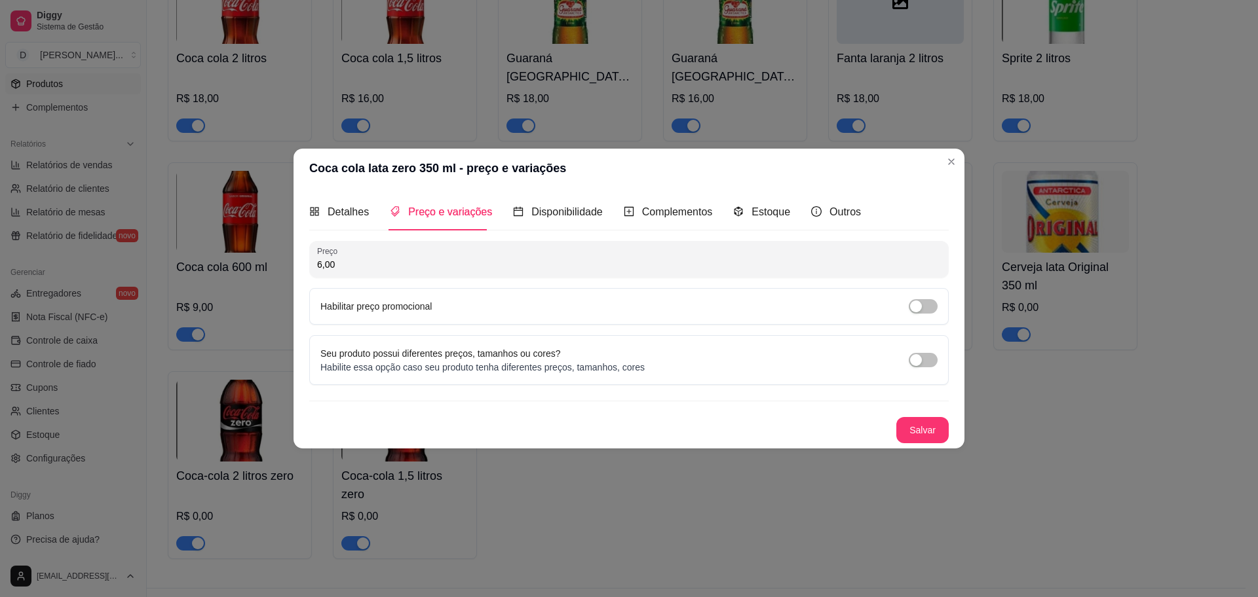
type input "6,00"
click at [919, 430] on button "Salvar" at bounding box center [922, 431] width 51 height 26
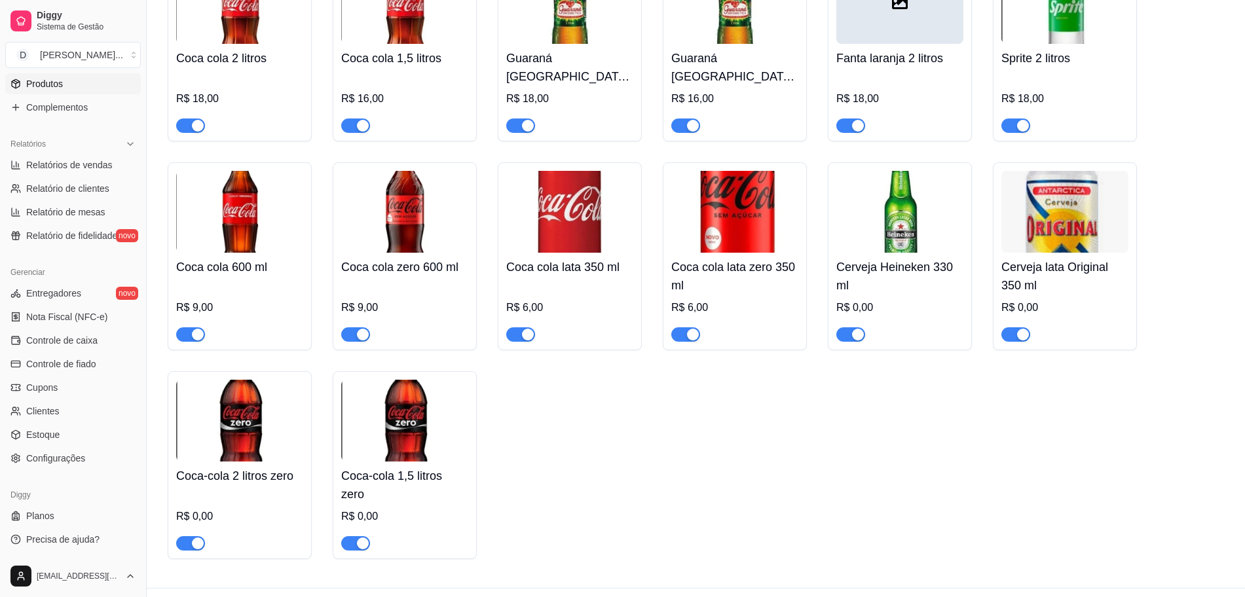
click at [893, 210] on img at bounding box center [900, 212] width 127 height 82
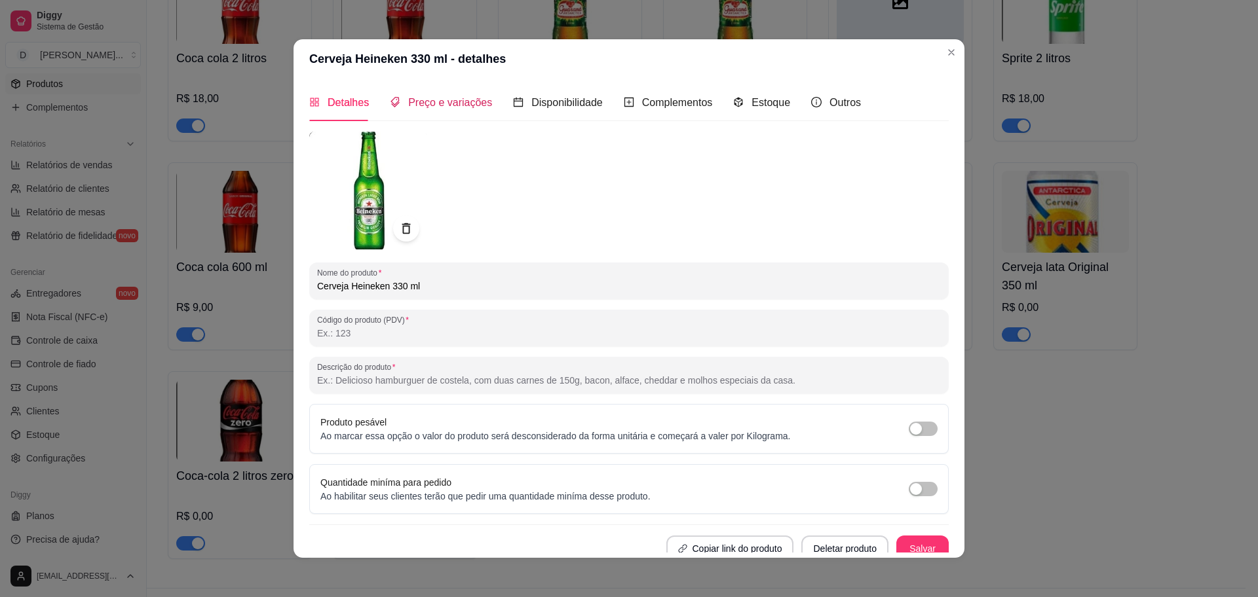
click at [445, 104] on span "Preço e variações" at bounding box center [450, 102] width 84 height 11
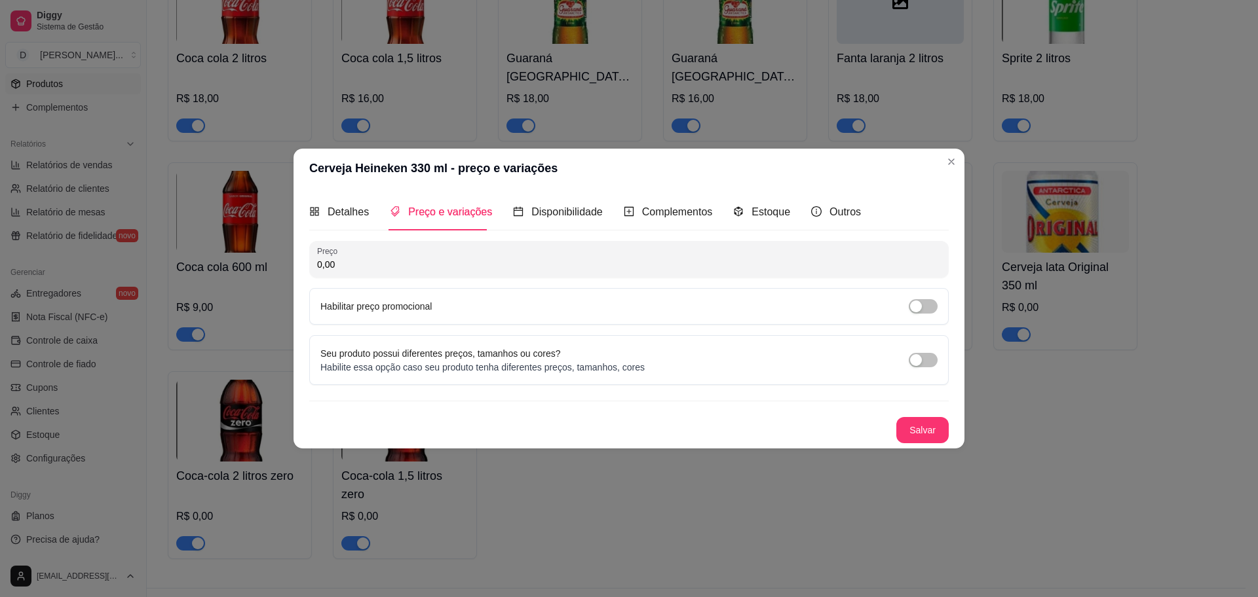
click at [394, 280] on div "Preço 0,00 Habilitar preço promocional" at bounding box center [628, 283] width 639 height 84
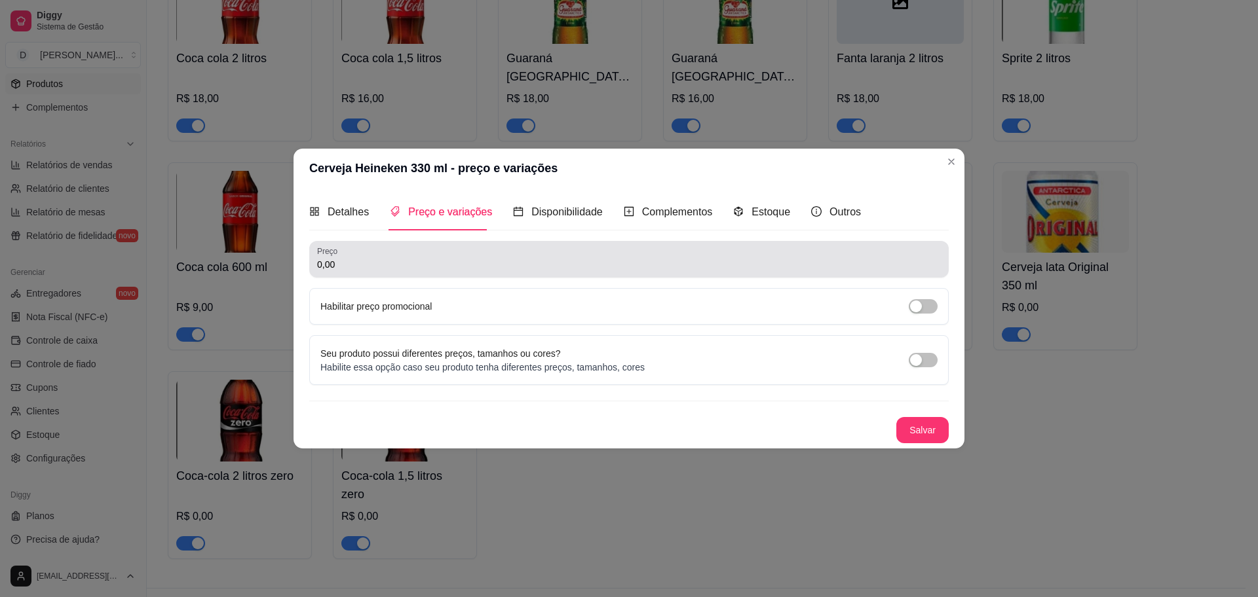
click at [394, 264] on input "0,00" at bounding box center [629, 264] width 624 height 13
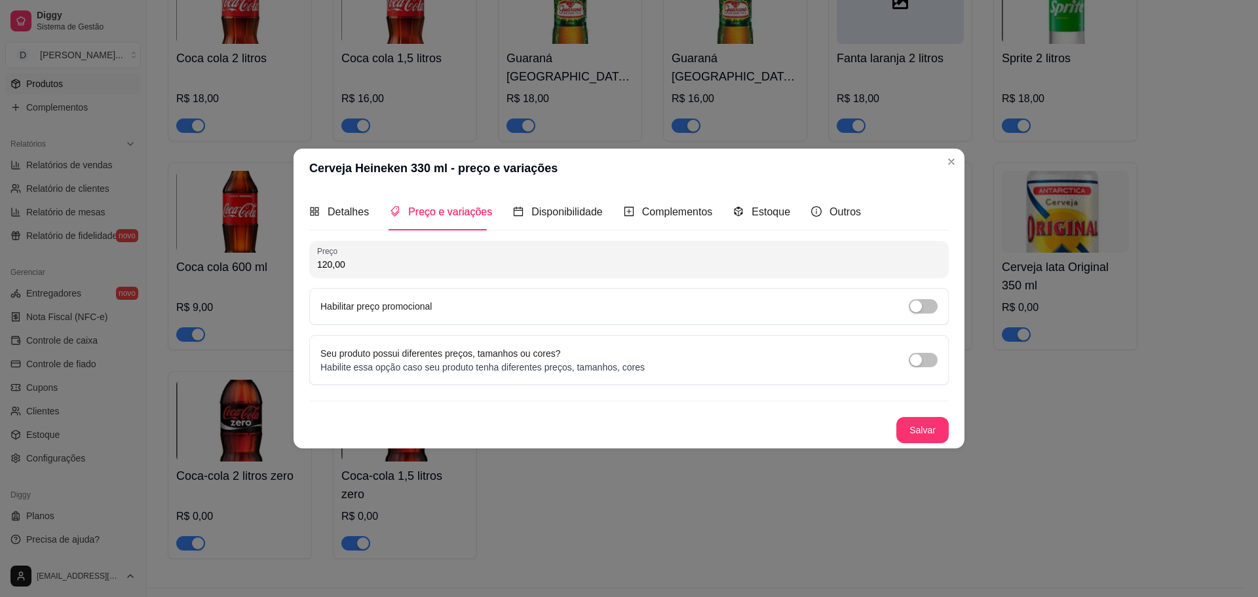
type input "120,00"
click at [923, 438] on button "Salvar" at bounding box center [922, 431] width 51 height 26
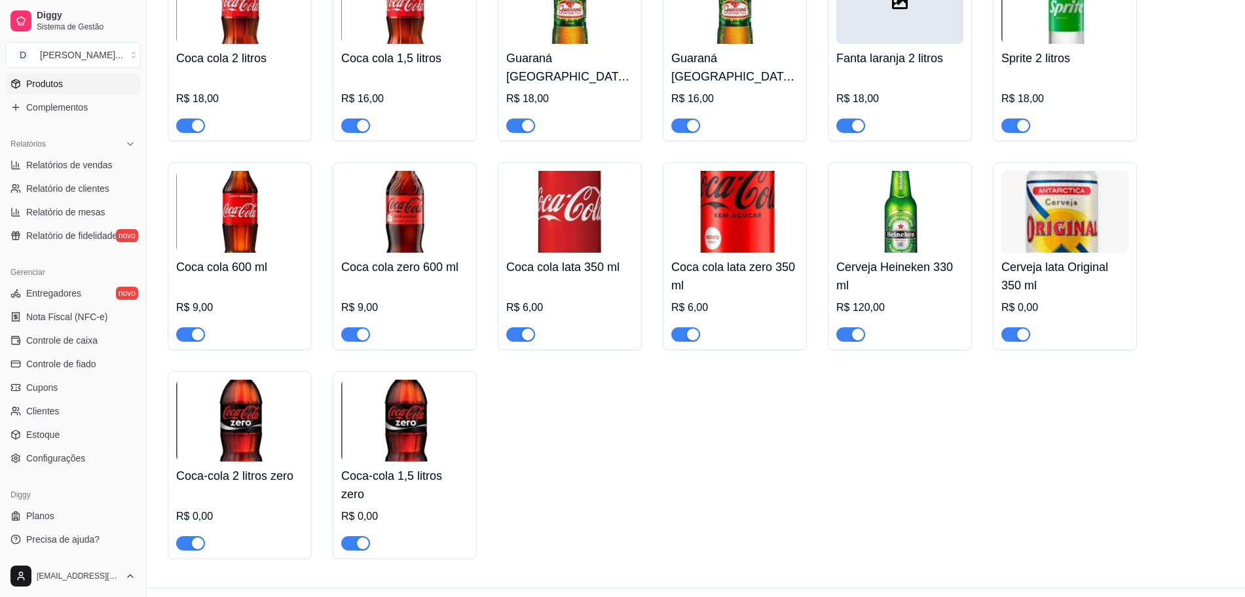
click at [996, 216] on img at bounding box center [1065, 212] width 127 height 82
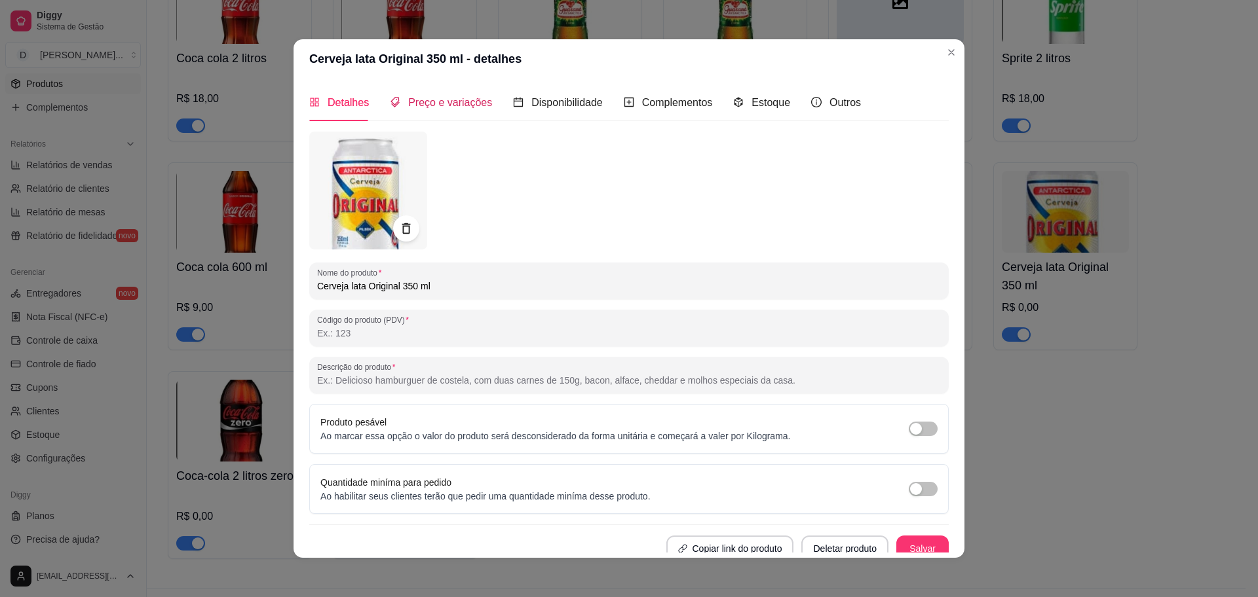
click at [423, 94] on div "Preço e variações" at bounding box center [441, 102] width 102 height 16
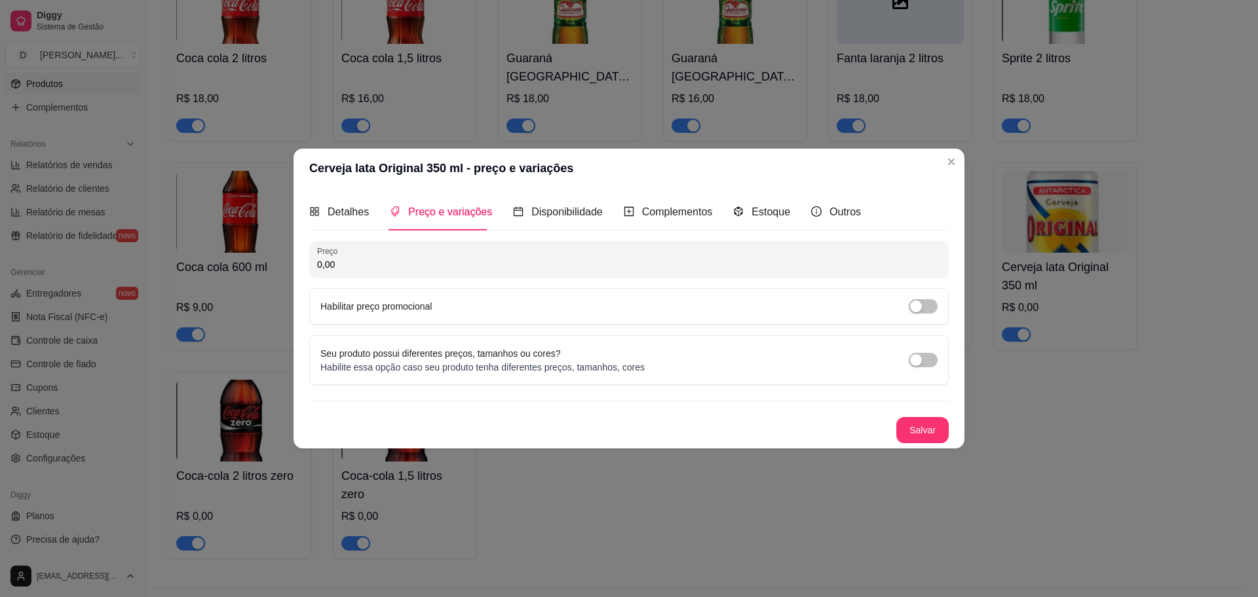
click at [379, 269] on input "0,00" at bounding box center [629, 264] width 624 height 13
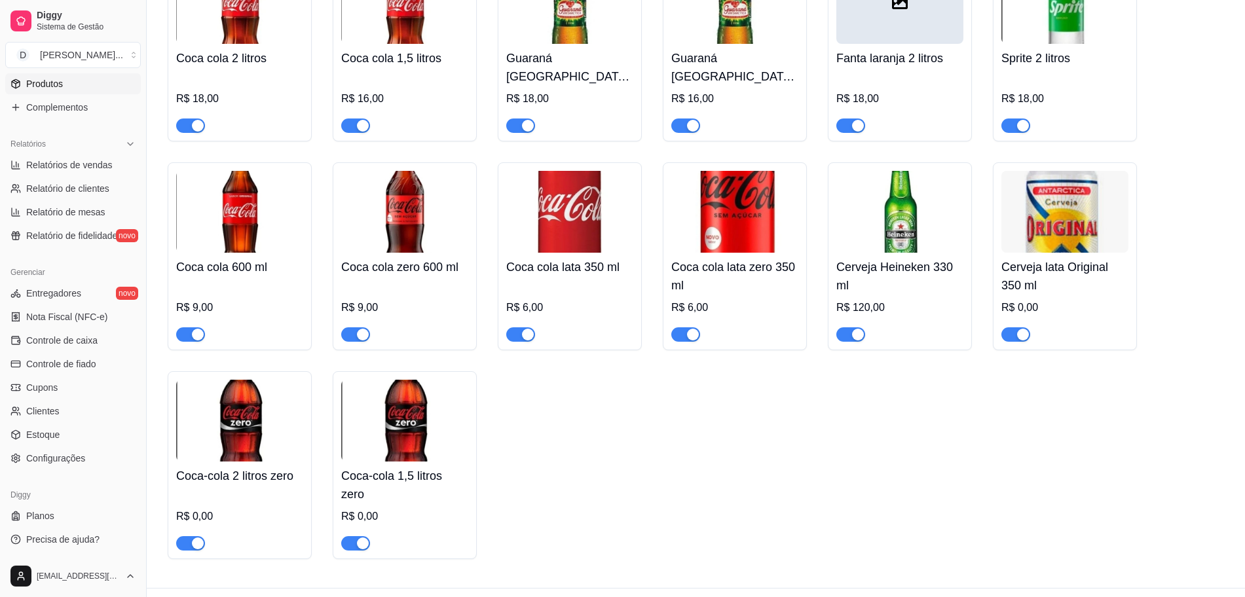
click at [887, 199] on img at bounding box center [900, 212] width 127 height 82
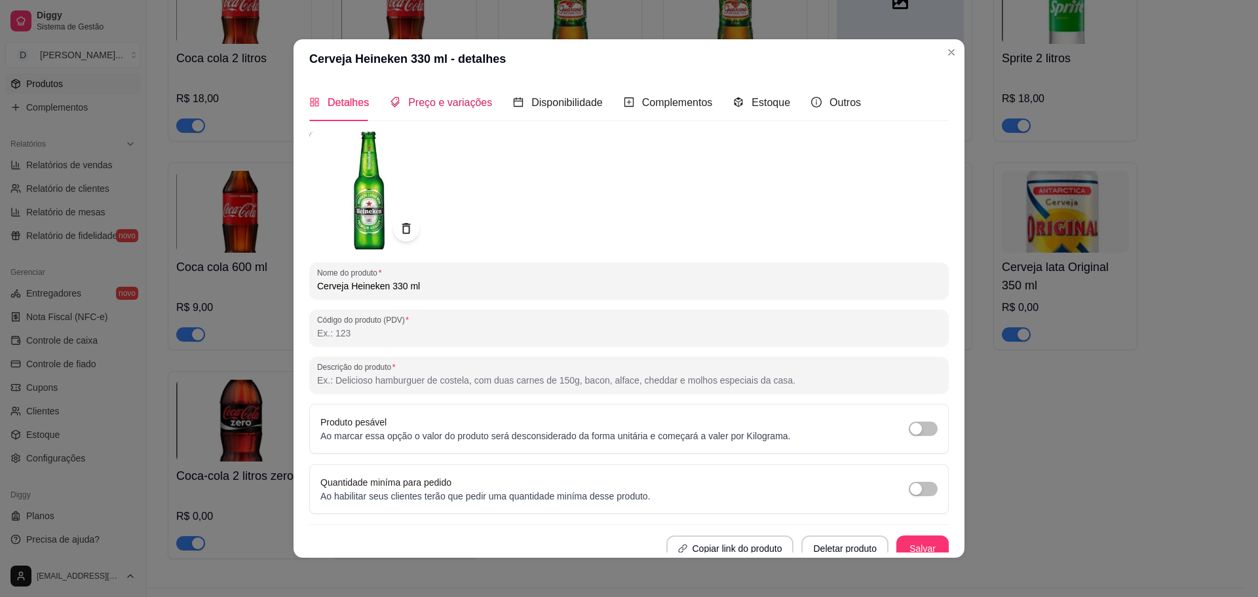
click at [459, 100] on span "Preço e variações" at bounding box center [450, 102] width 84 height 11
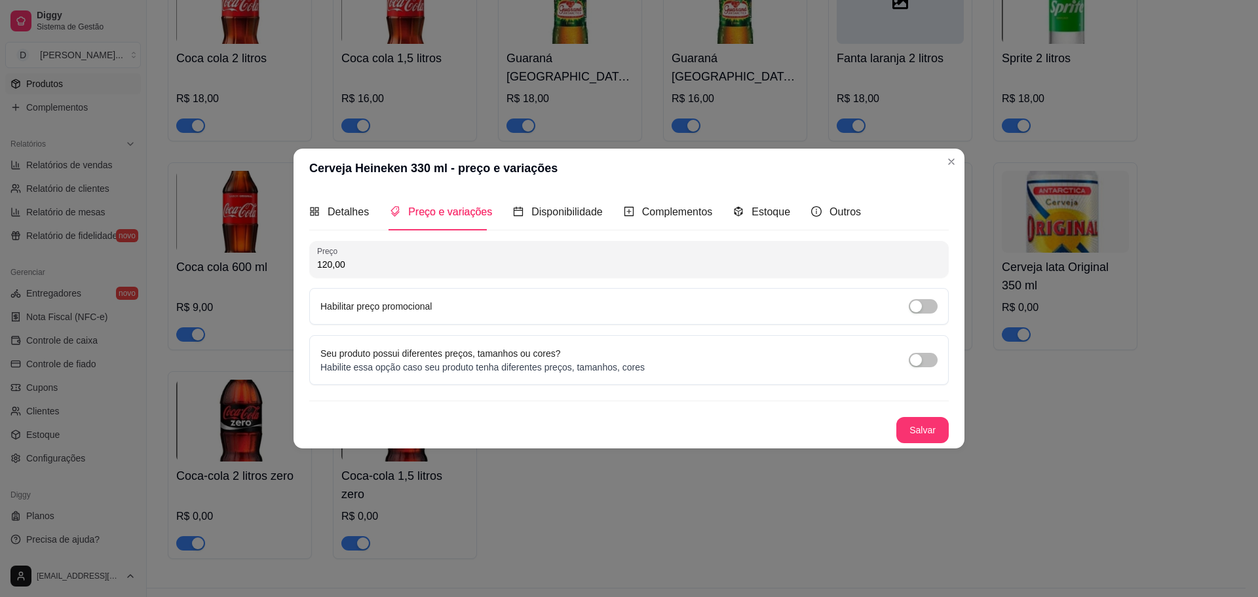
click at [432, 265] on input "120,00" at bounding box center [629, 264] width 624 height 13
type input "12,00"
click at [935, 438] on button "Salvar" at bounding box center [922, 430] width 52 height 26
click at [936, 434] on button "Salvar" at bounding box center [922, 431] width 51 height 26
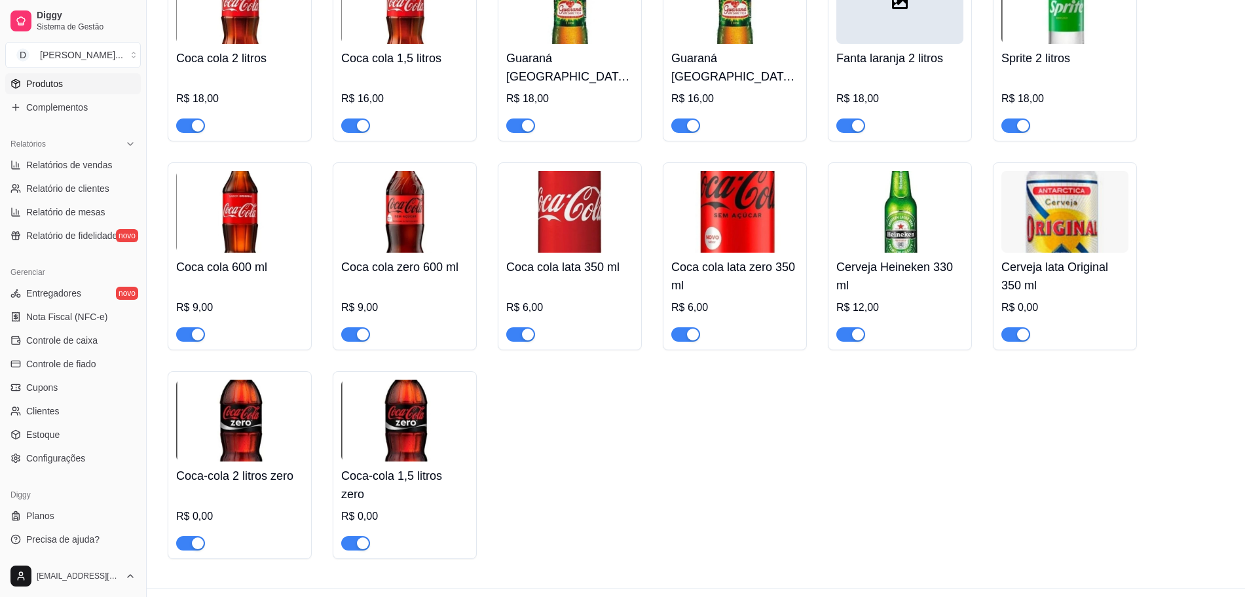
click at [996, 212] on img at bounding box center [1065, 212] width 127 height 82
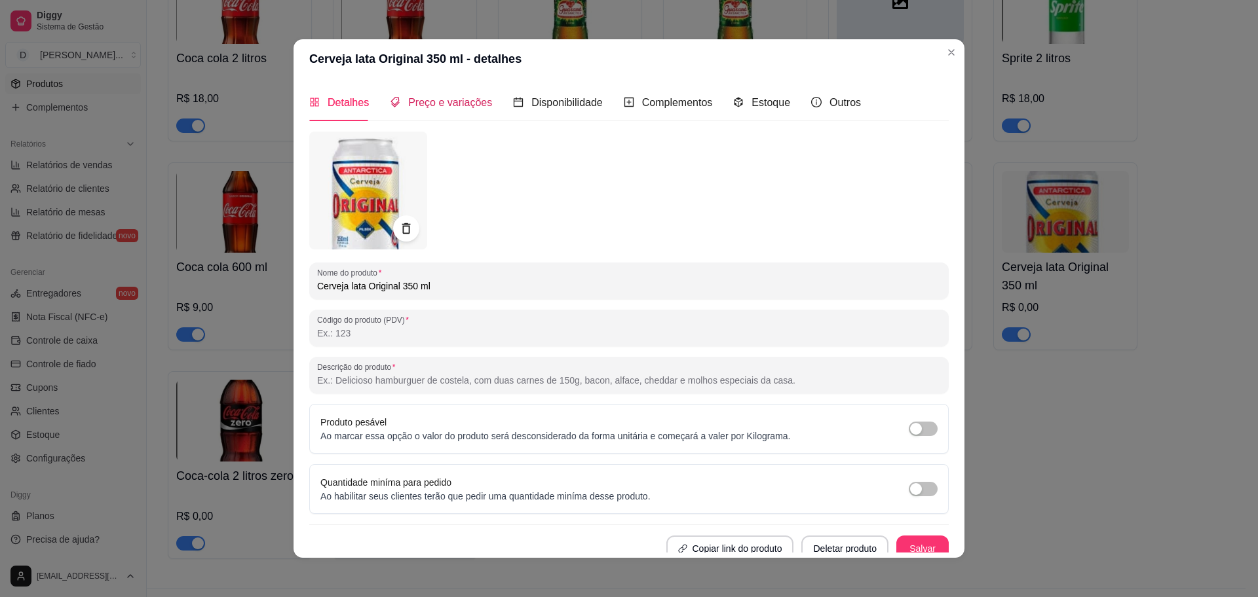
click at [451, 106] on span "Preço e variações" at bounding box center [450, 102] width 84 height 11
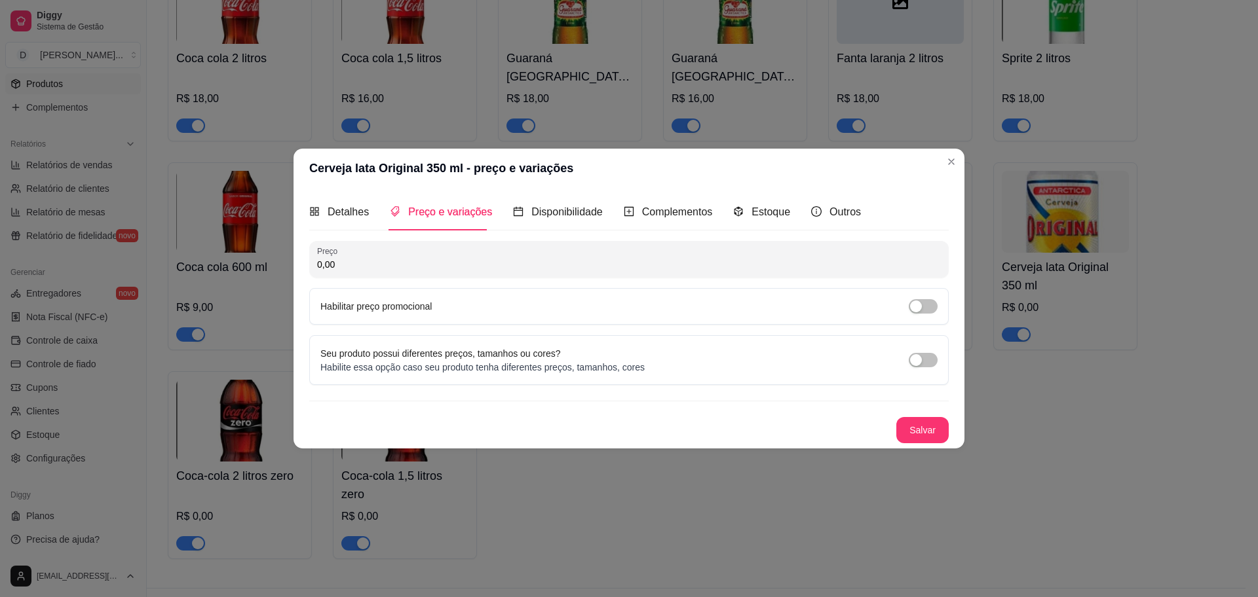
click at [403, 266] on input "0,00" at bounding box center [629, 264] width 624 height 13
type input "7,00"
click at [932, 425] on button "Salvar" at bounding box center [922, 430] width 52 height 26
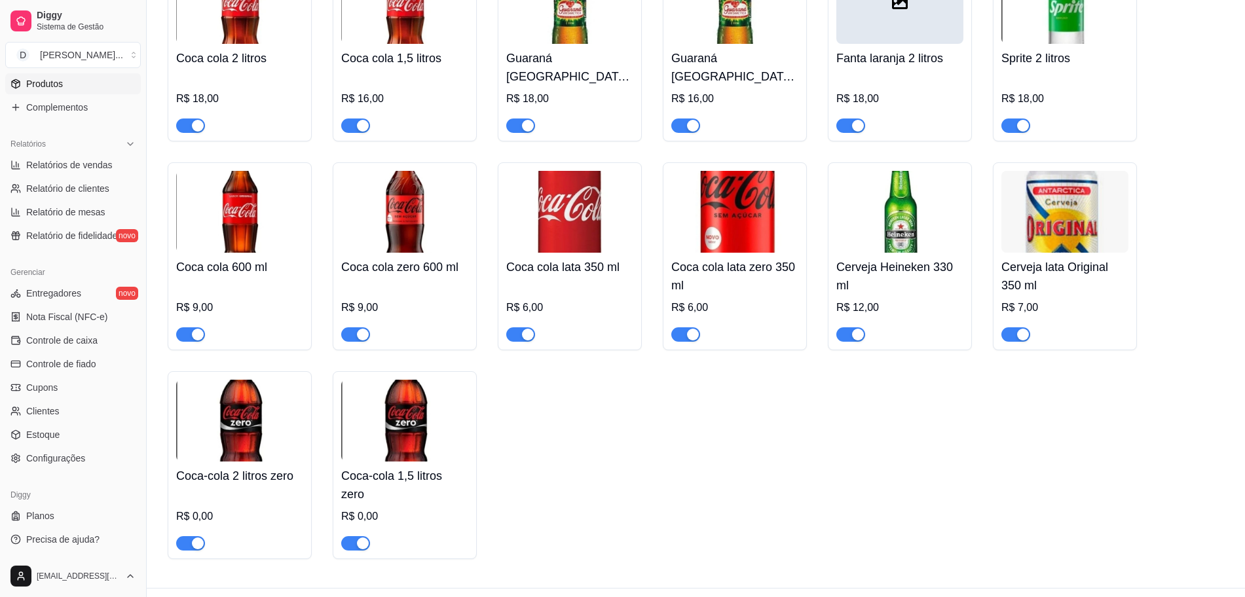
click at [235, 413] on img at bounding box center [239, 421] width 127 height 82
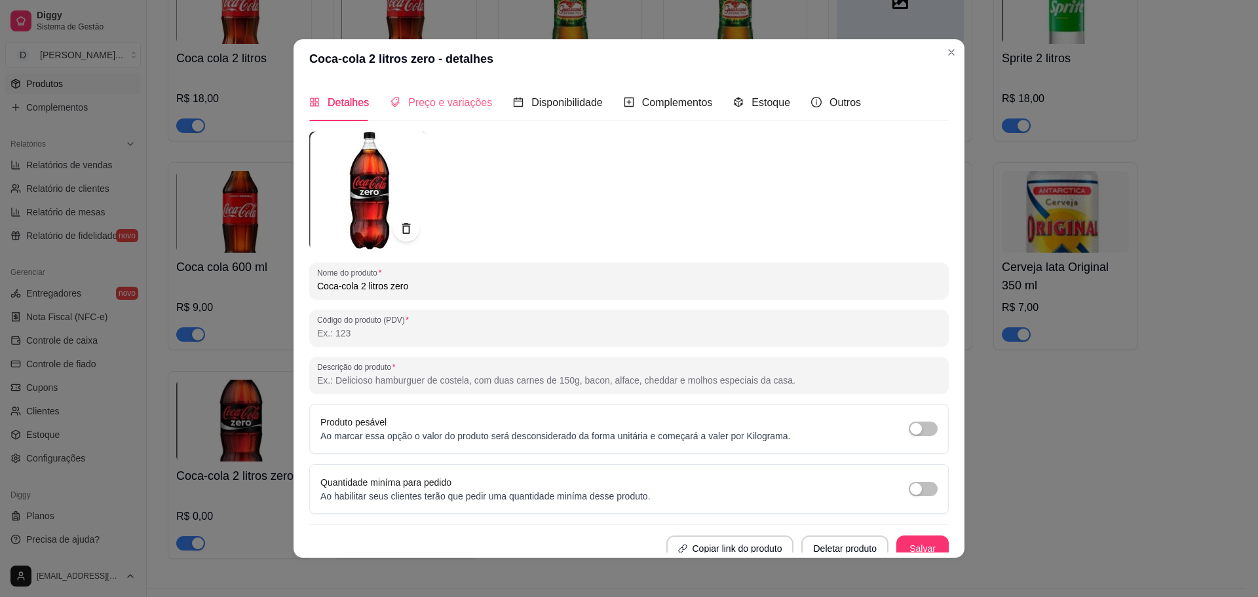
click at [435, 111] on div "Preço e variações" at bounding box center [441, 102] width 102 height 37
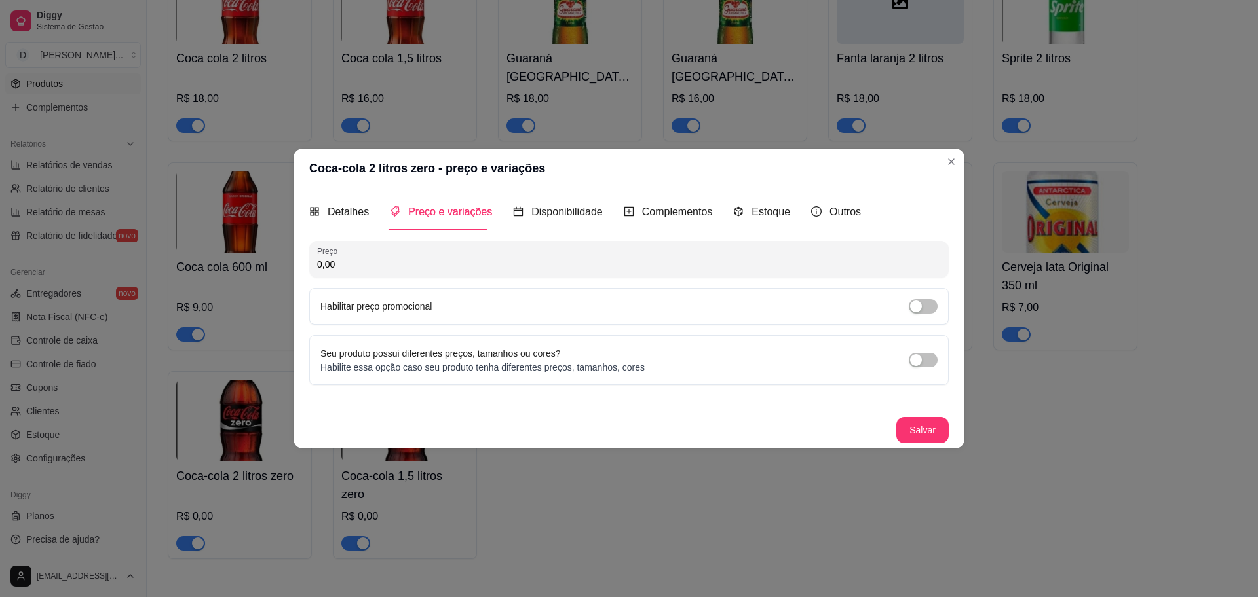
click at [377, 261] on input "0,00" at bounding box center [629, 264] width 624 height 13
type input "18,00"
click at [909, 439] on button "Salvar" at bounding box center [922, 430] width 52 height 26
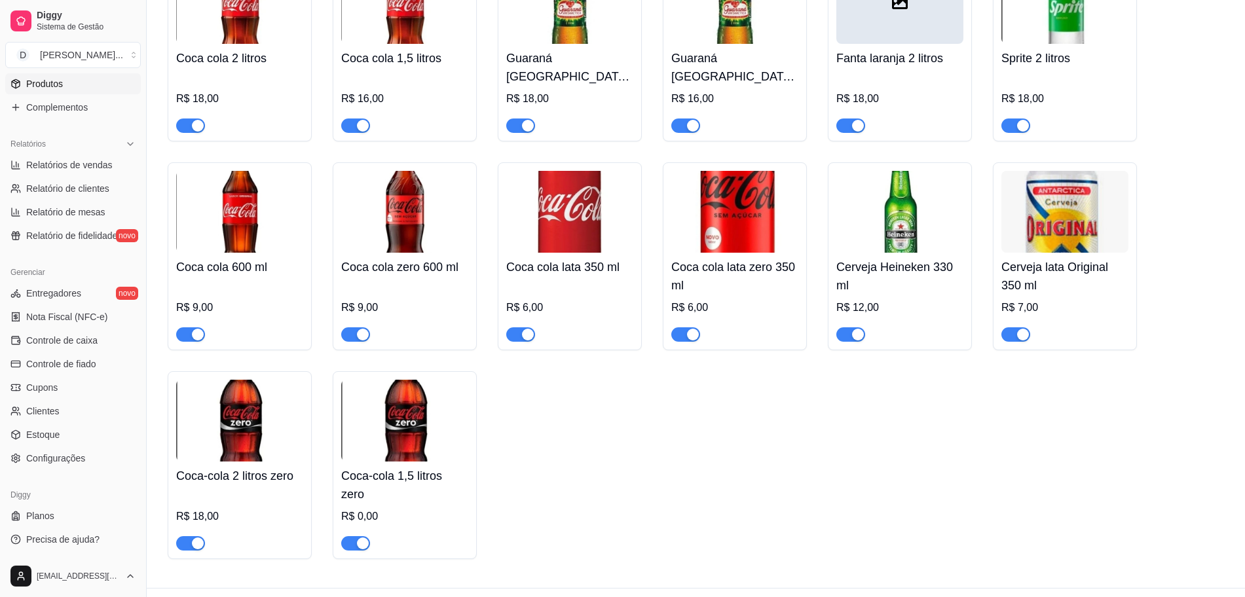
click at [372, 422] on img at bounding box center [404, 421] width 127 height 82
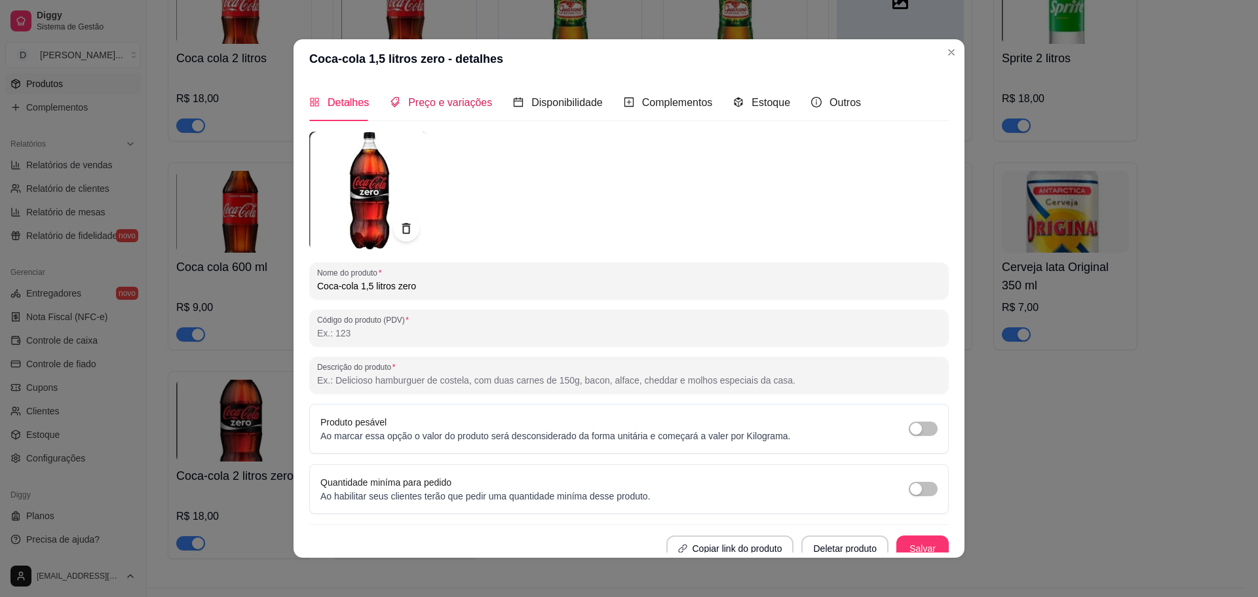
click at [428, 100] on span "Preço e variações" at bounding box center [450, 102] width 84 height 11
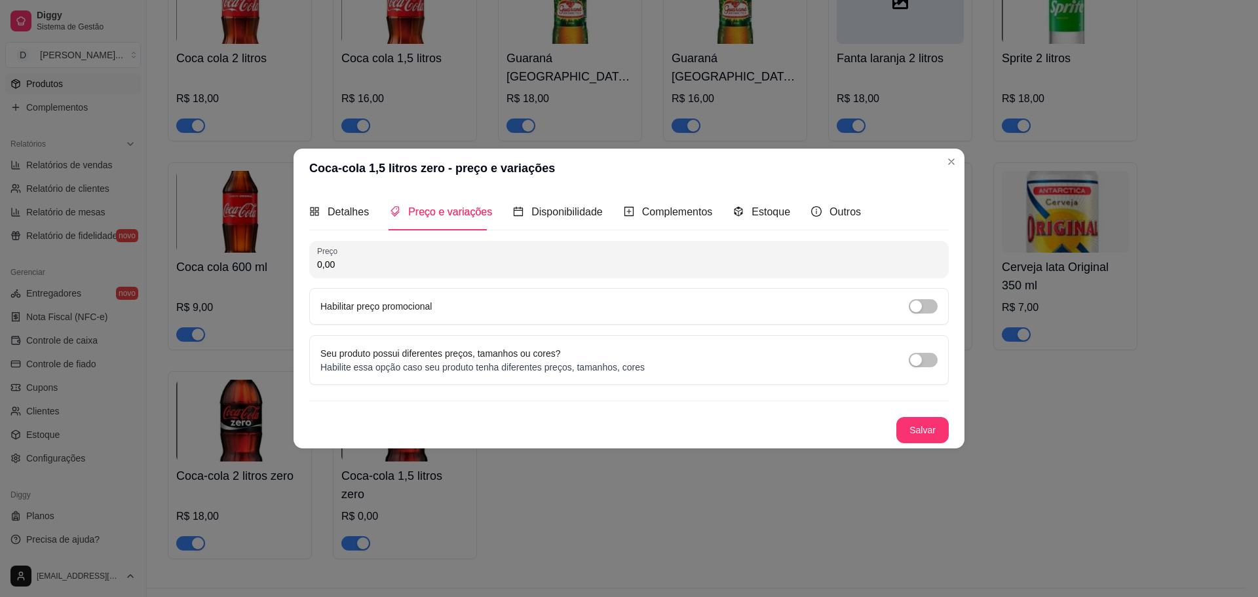
click at [427, 267] on input "0,00" at bounding box center [629, 264] width 624 height 13
type input "16,00"
click at [910, 442] on button "Salvar" at bounding box center [922, 430] width 52 height 26
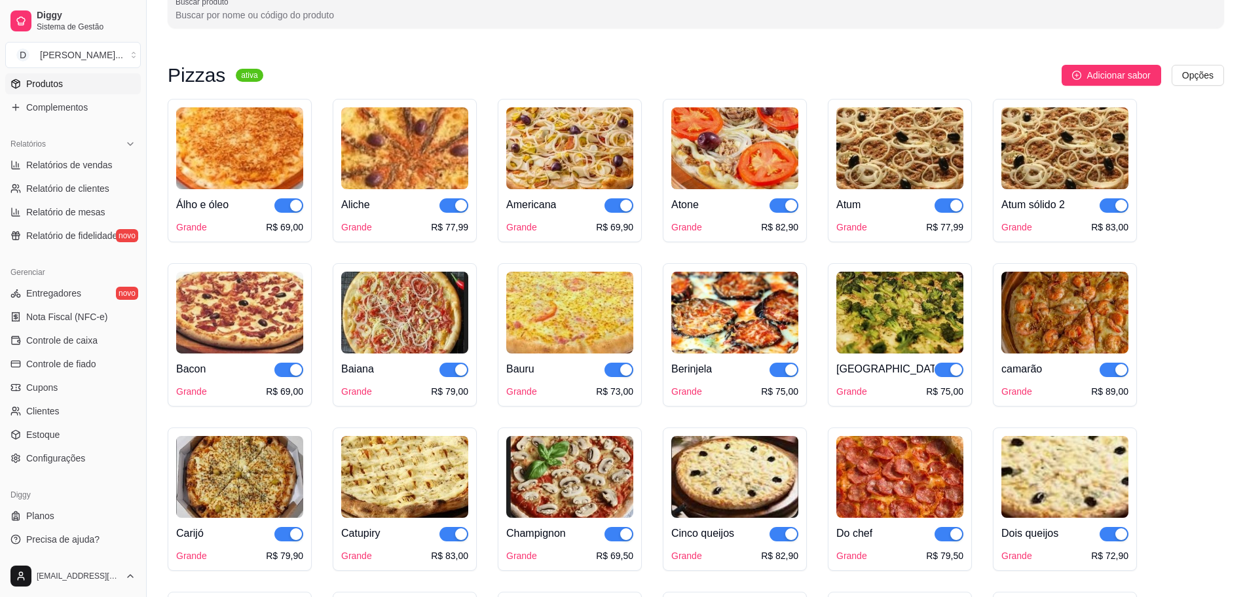
scroll to position [164, 0]
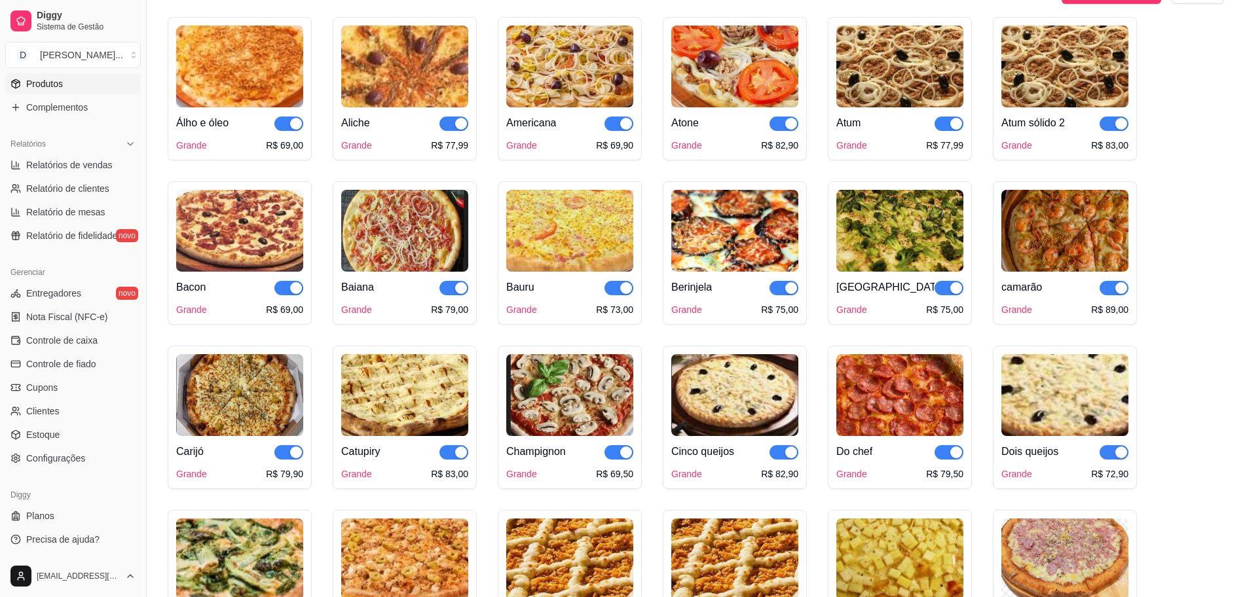
click at [403, 245] on img at bounding box center [404, 231] width 127 height 82
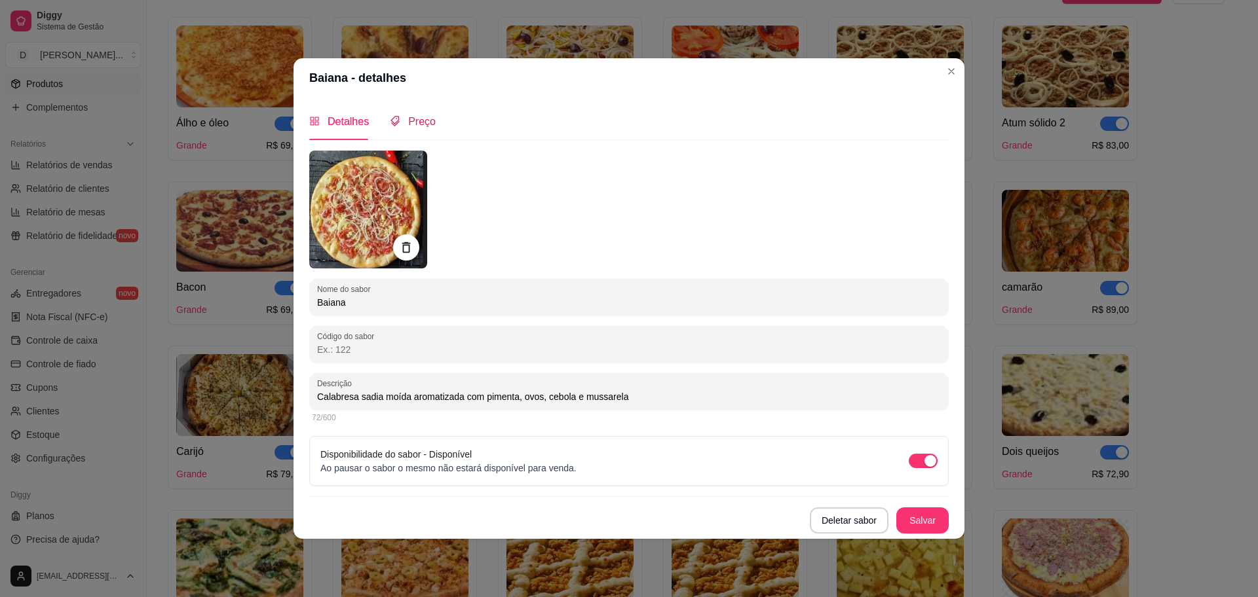
click at [417, 124] on span "Preço" at bounding box center [422, 121] width 28 height 11
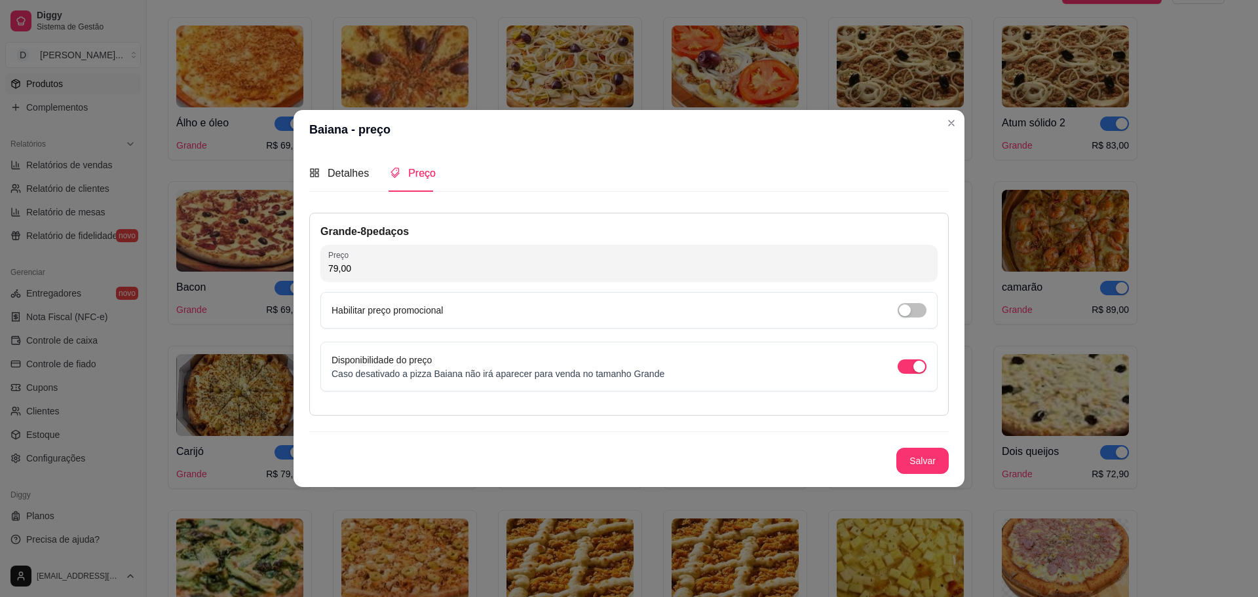
click at [909, 319] on div "Habilitar preço promocional" at bounding box center [628, 310] width 617 height 37
click at [919, 304] on span "button" at bounding box center [911, 310] width 29 height 14
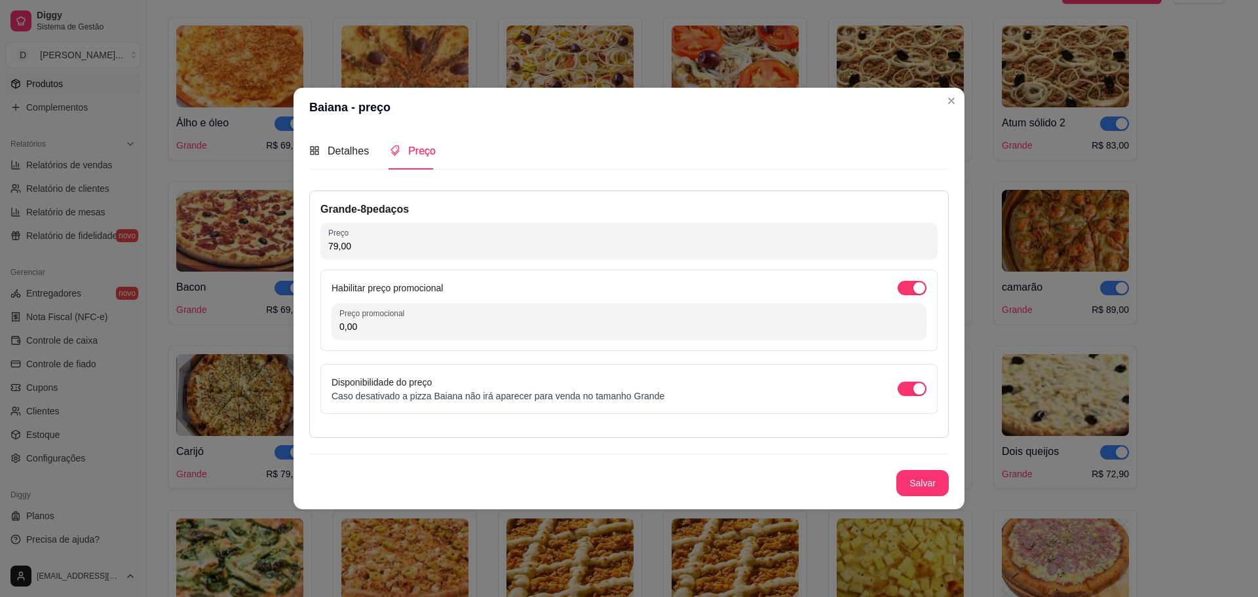
click at [488, 321] on input "0,00" at bounding box center [628, 326] width 579 height 13
type input "49,90"
click at [916, 478] on button "Salvar" at bounding box center [922, 483] width 52 height 26
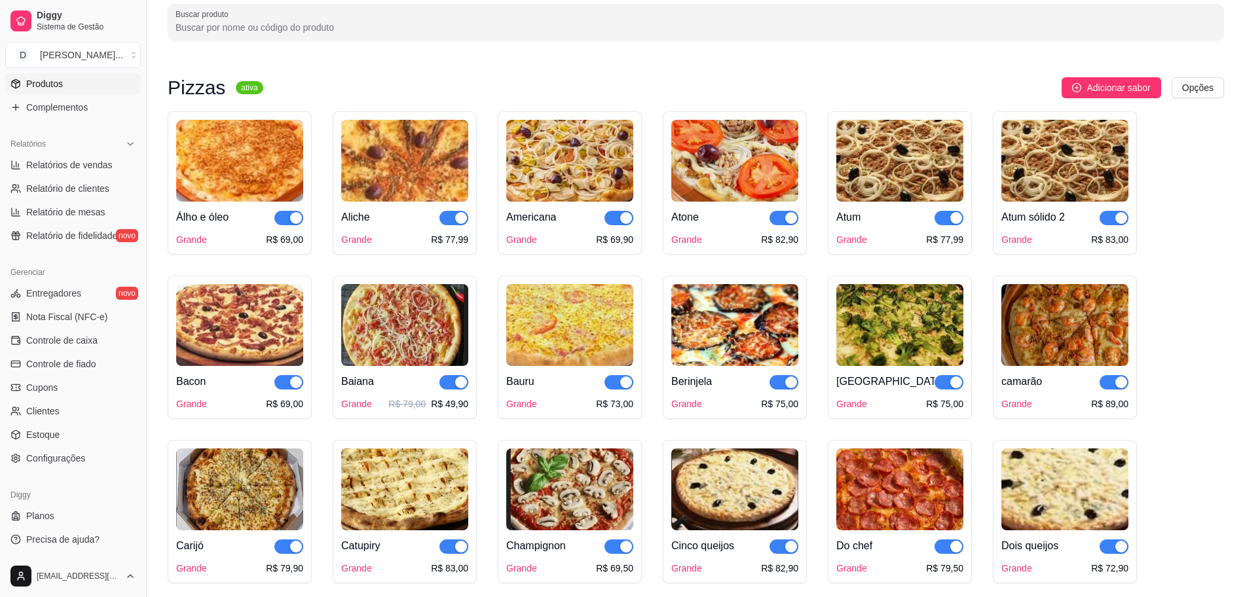
scroll to position [0, 0]
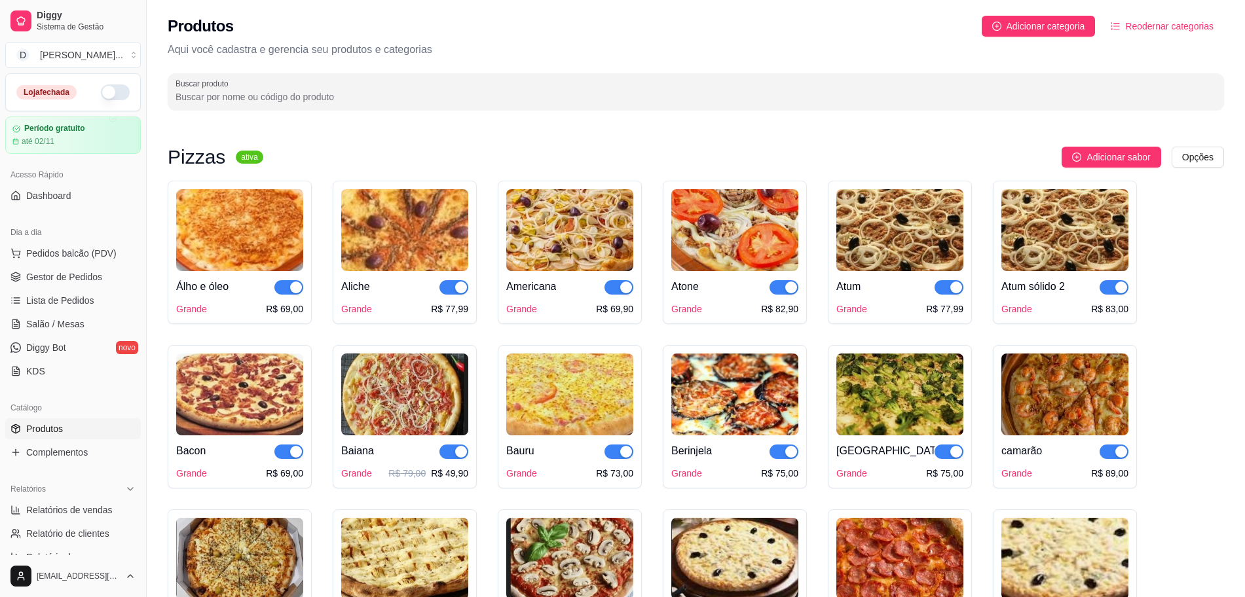
scroll to position [164, 0]
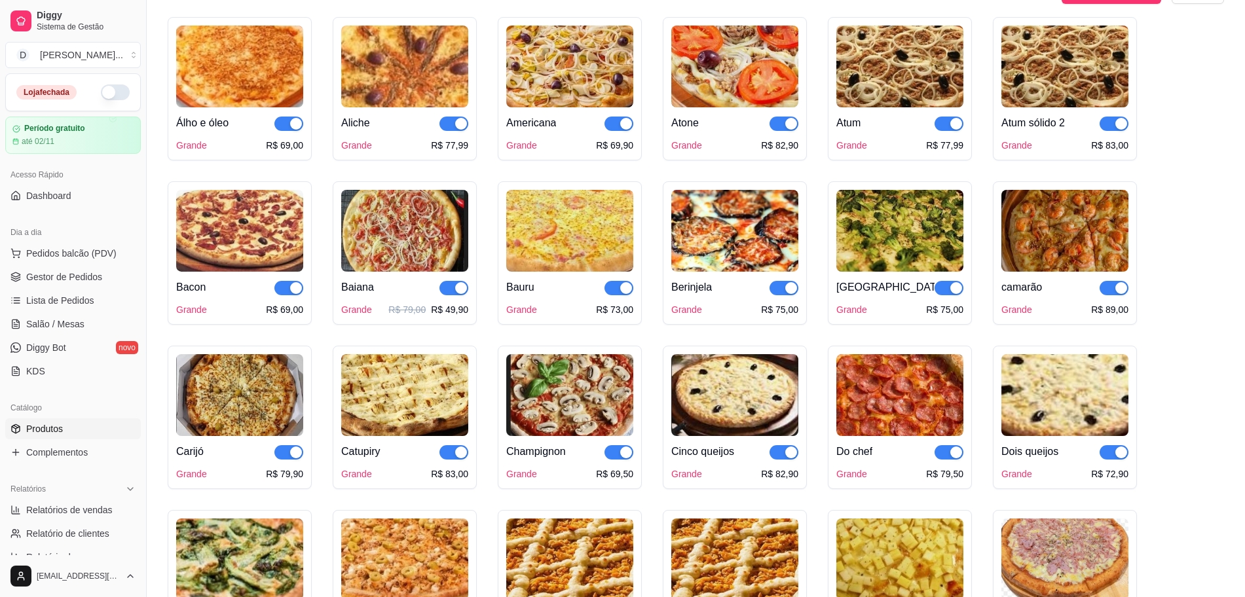
click at [211, 411] on img at bounding box center [239, 395] width 127 height 82
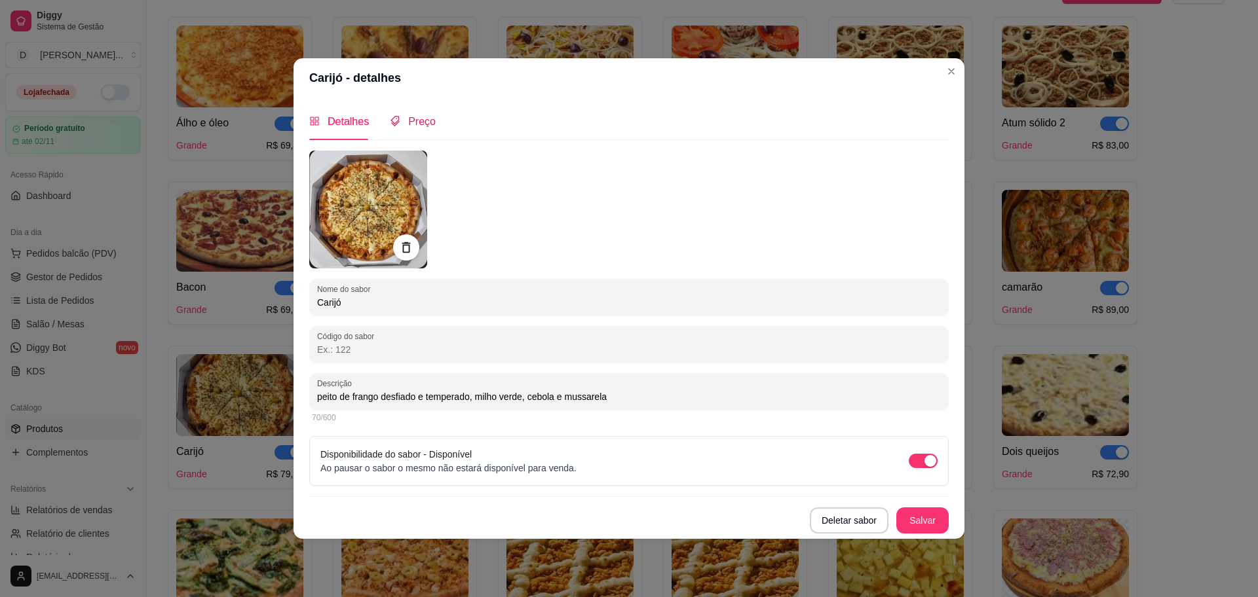
click at [396, 119] on icon "tags" at bounding box center [395, 121] width 10 height 10
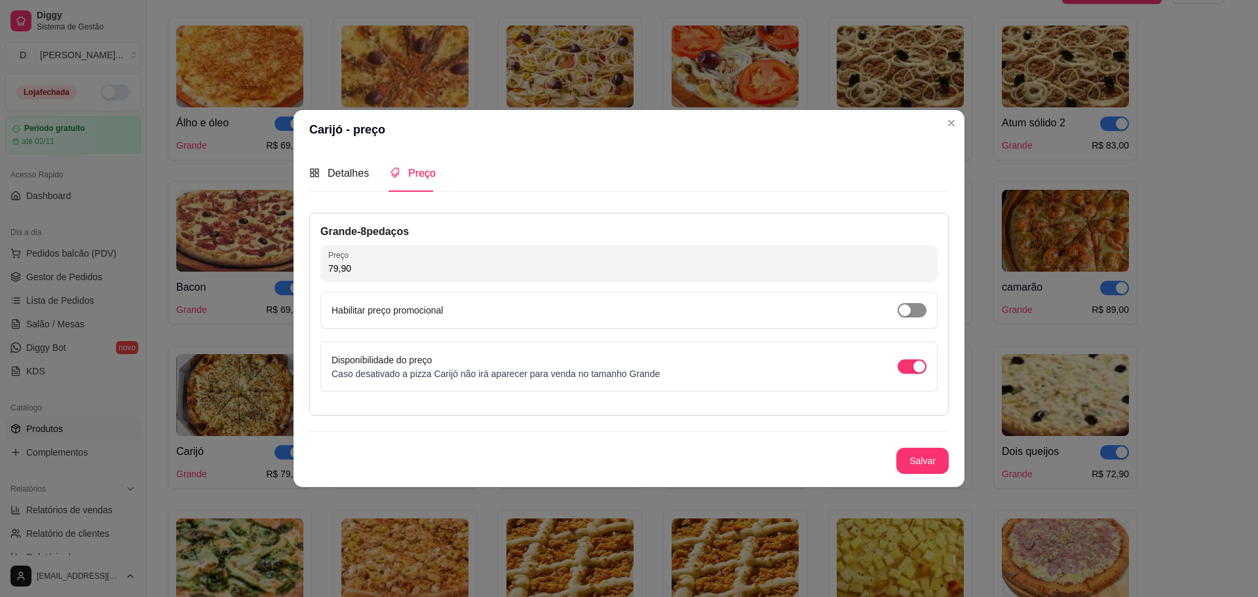
click at [920, 310] on span "button" at bounding box center [911, 310] width 29 height 14
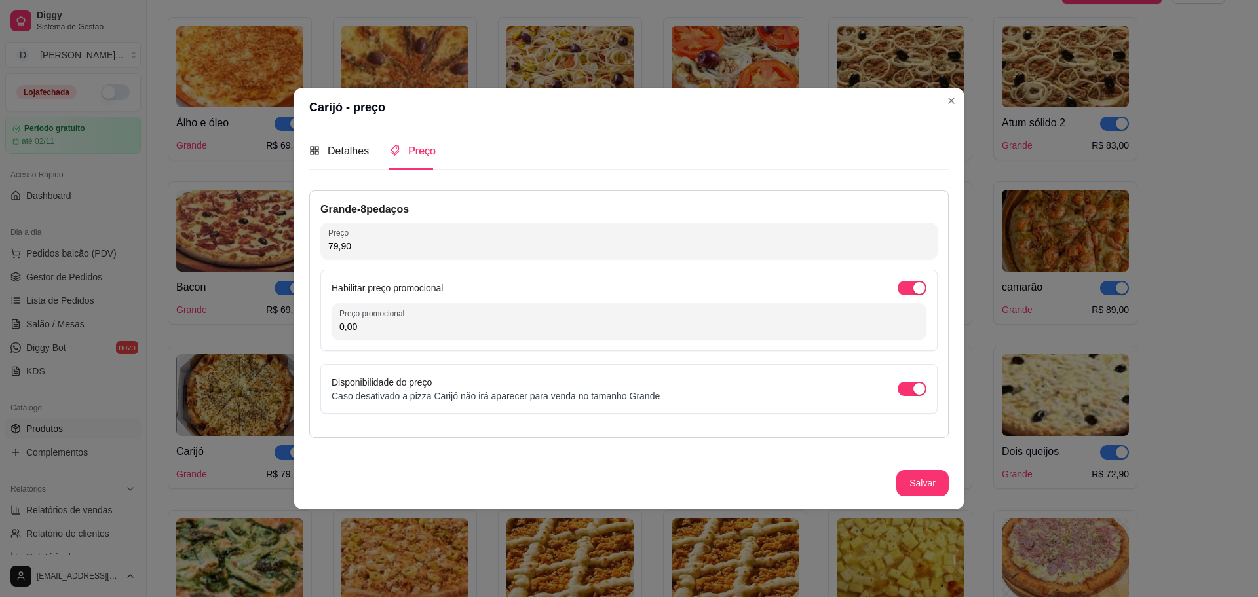
click at [586, 326] on input "0,00" at bounding box center [628, 326] width 579 height 13
type input "59,90"
click at [939, 485] on button "Salvar" at bounding box center [922, 483] width 52 height 26
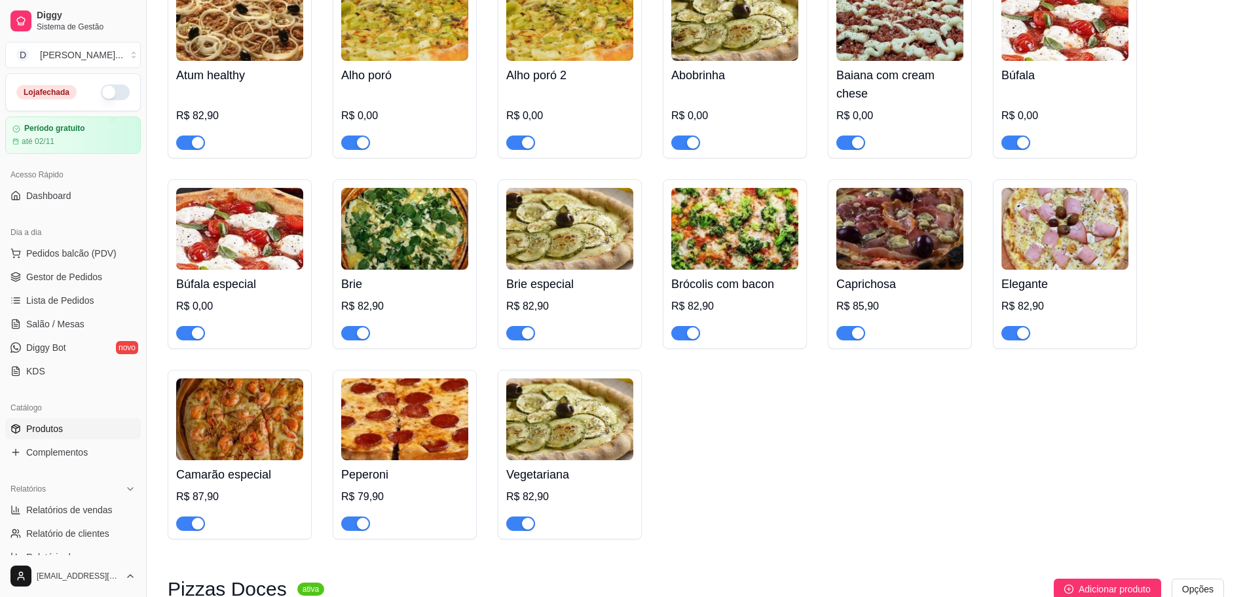
scroll to position [1638, 0]
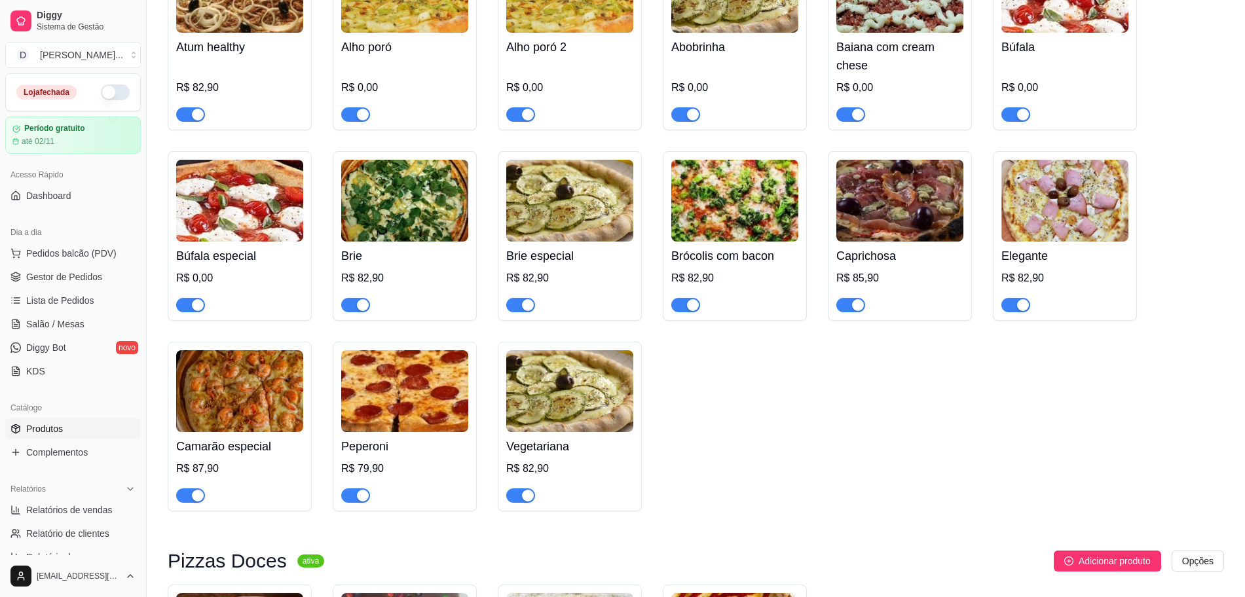
click at [362, 413] on img at bounding box center [404, 391] width 127 height 82
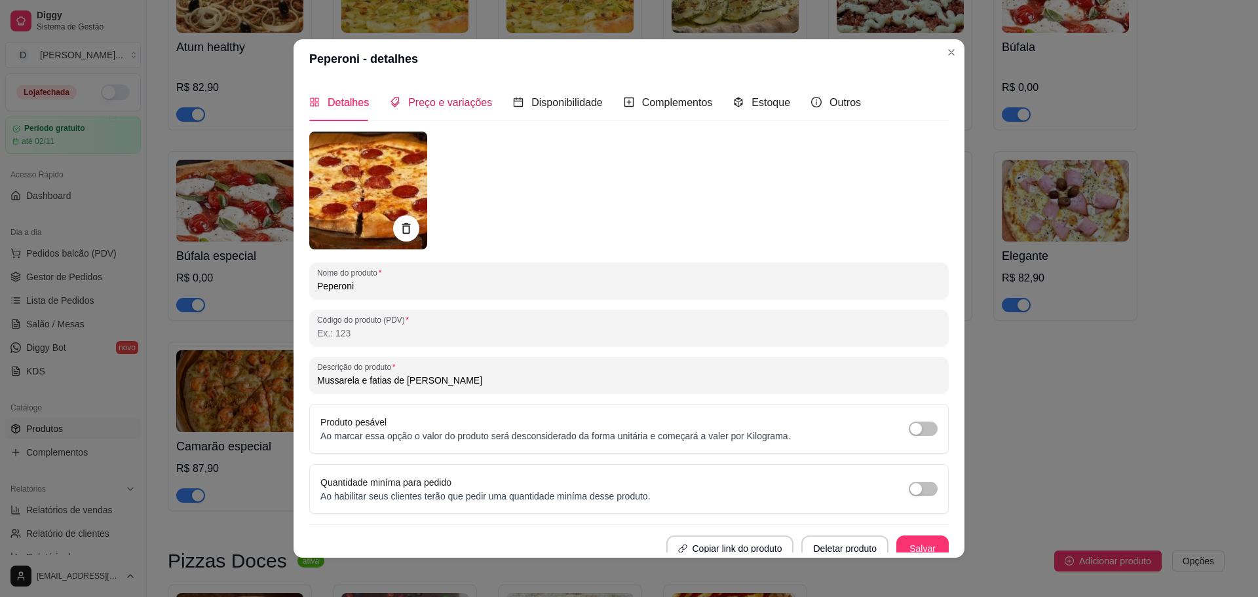
click at [438, 103] on span "Preço e variações" at bounding box center [450, 102] width 84 height 11
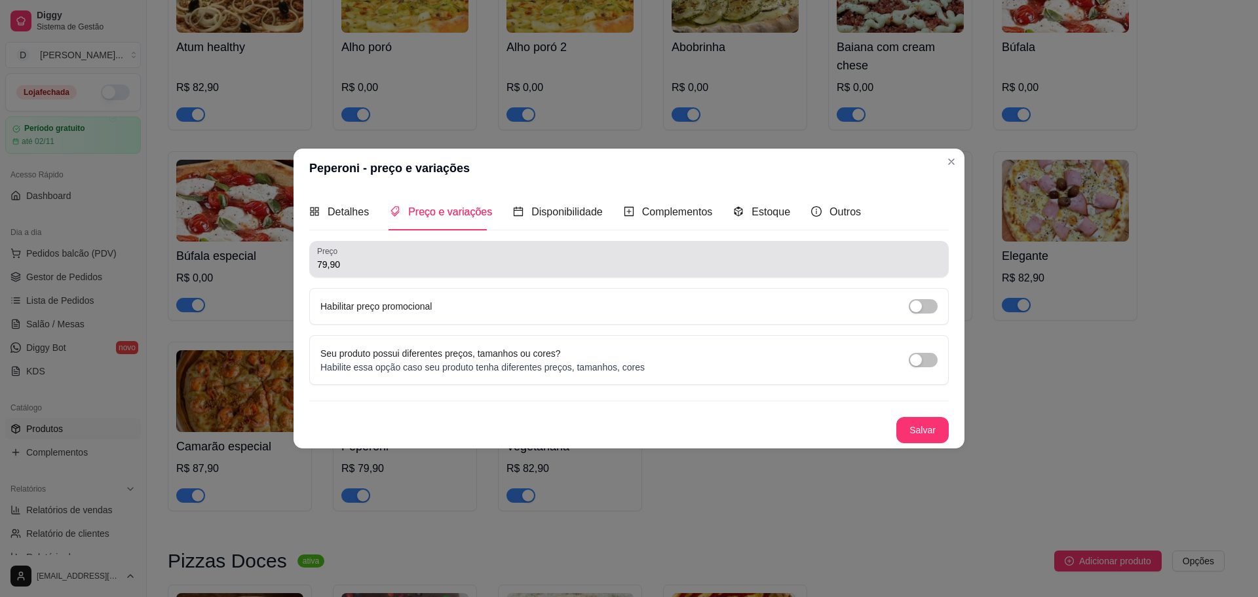
click at [432, 265] on input "79,90" at bounding box center [629, 264] width 624 height 13
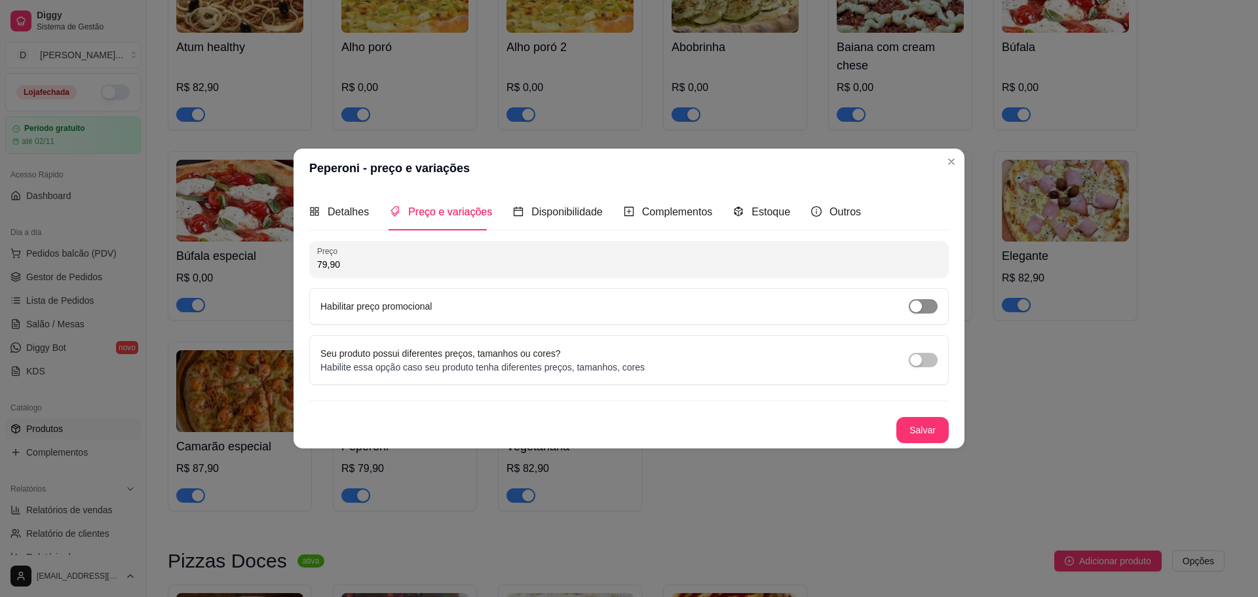
click at [928, 305] on span "button" at bounding box center [923, 306] width 29 height 14
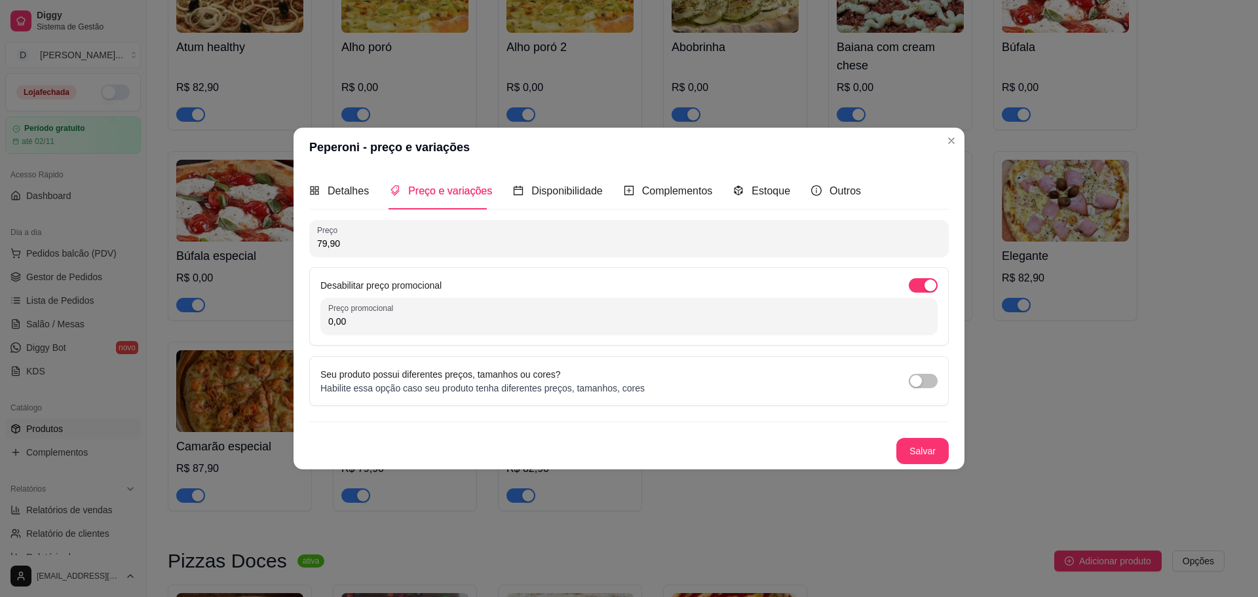
click at [606, 323] on input "0,00" at bounding box center [628, 321] width 601 height 13
type input "59,90"
click at [933, 451] on button "Salvar" at bounding box center [922, 452] width 51 height 26
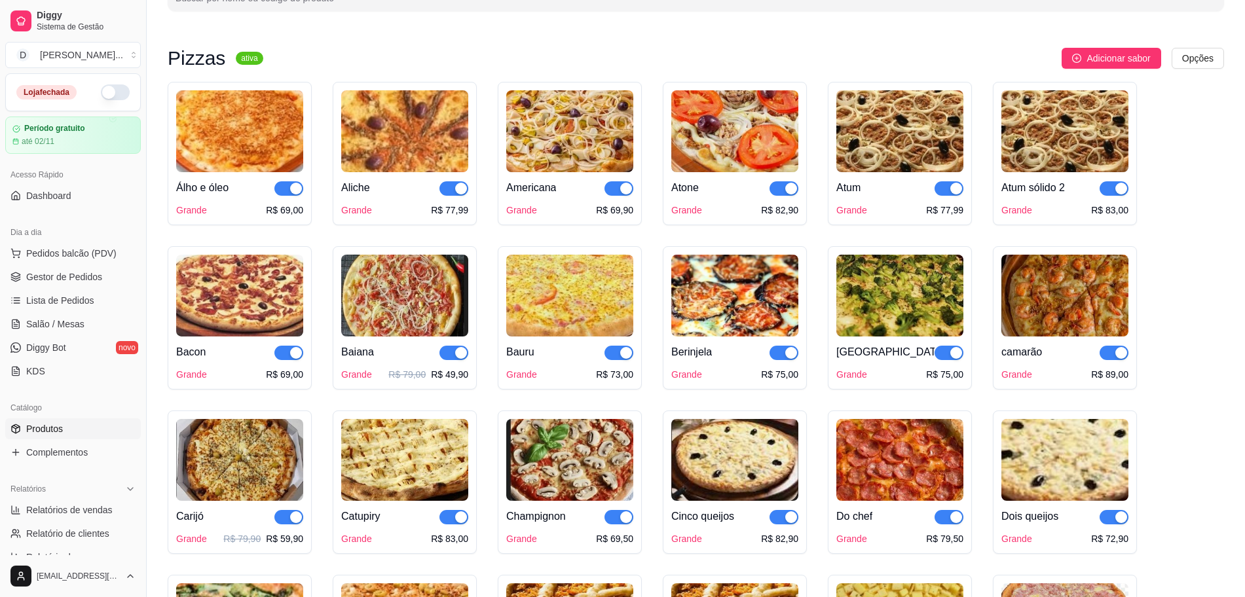
scroll to position [82, 0]
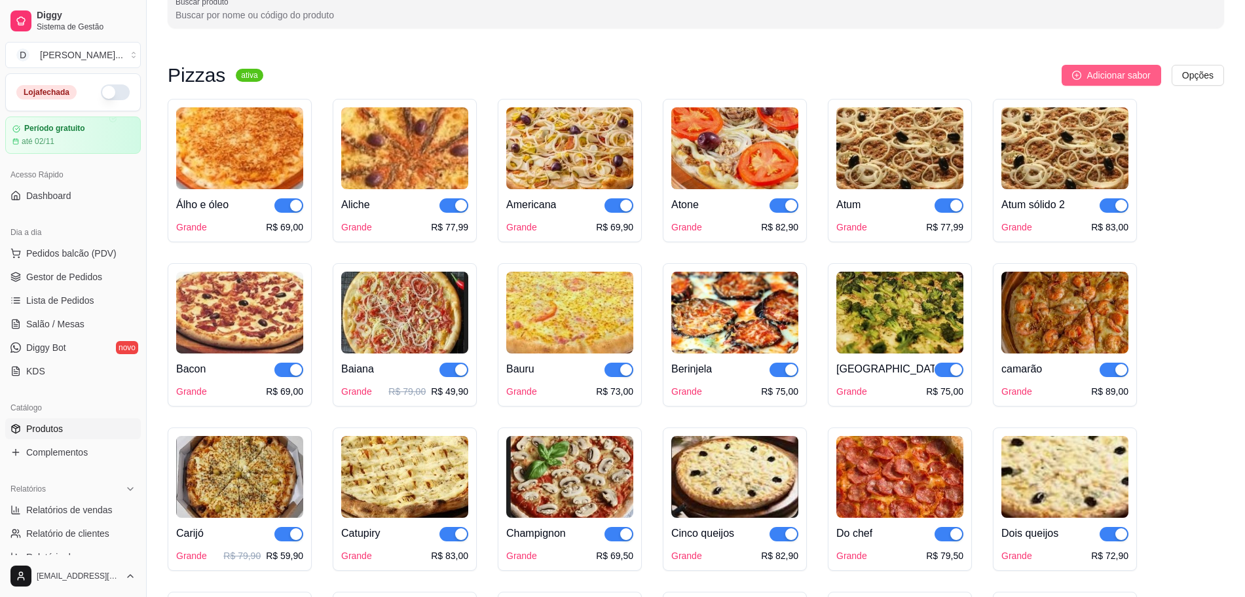
click at [1093, 78] on span "Adicionar sabor" at bounding box center [1119, 75] width 64 height 14
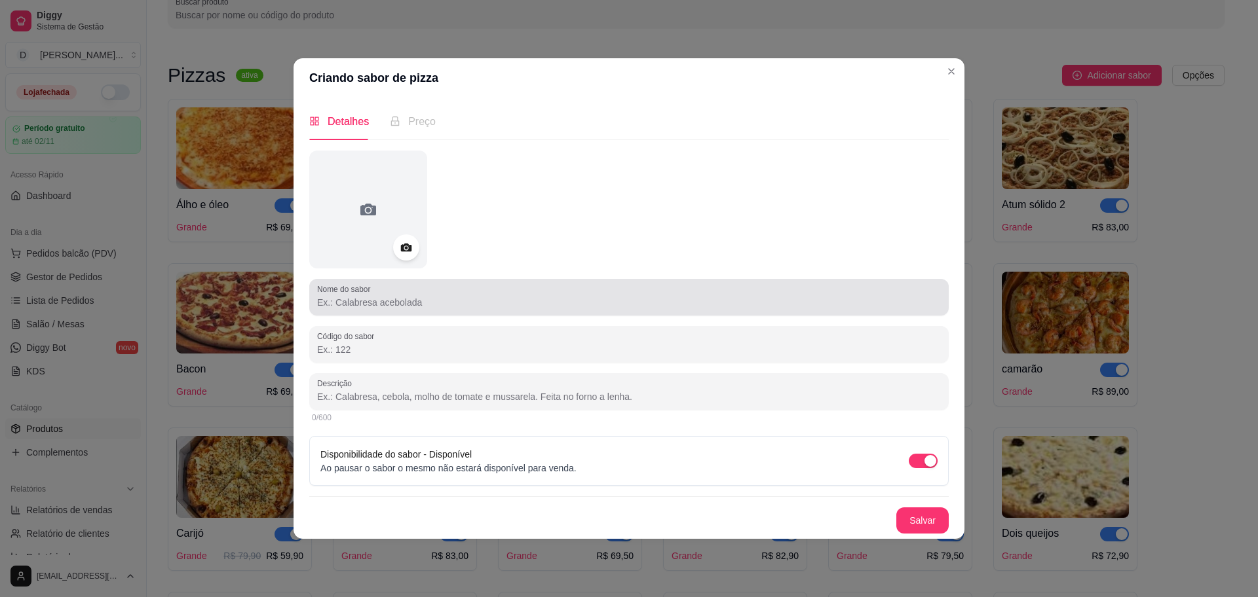
click at [474, 290] on div at bounding box center [629, 297] width 624 height 26
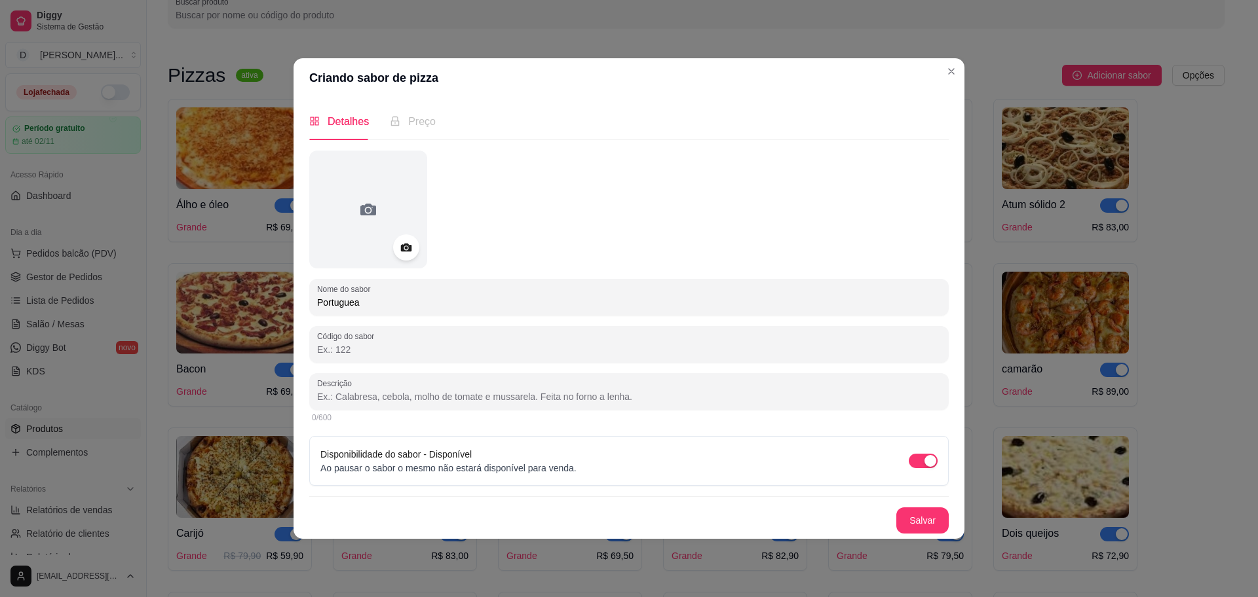
type input "Portuguea"
click at [481, 365] on div "Nome do sabor Portuguea Código do sabor Descrição 0/600 Disponibilidade do sabo…" at bounding box center [628, 342] width 639 height 383
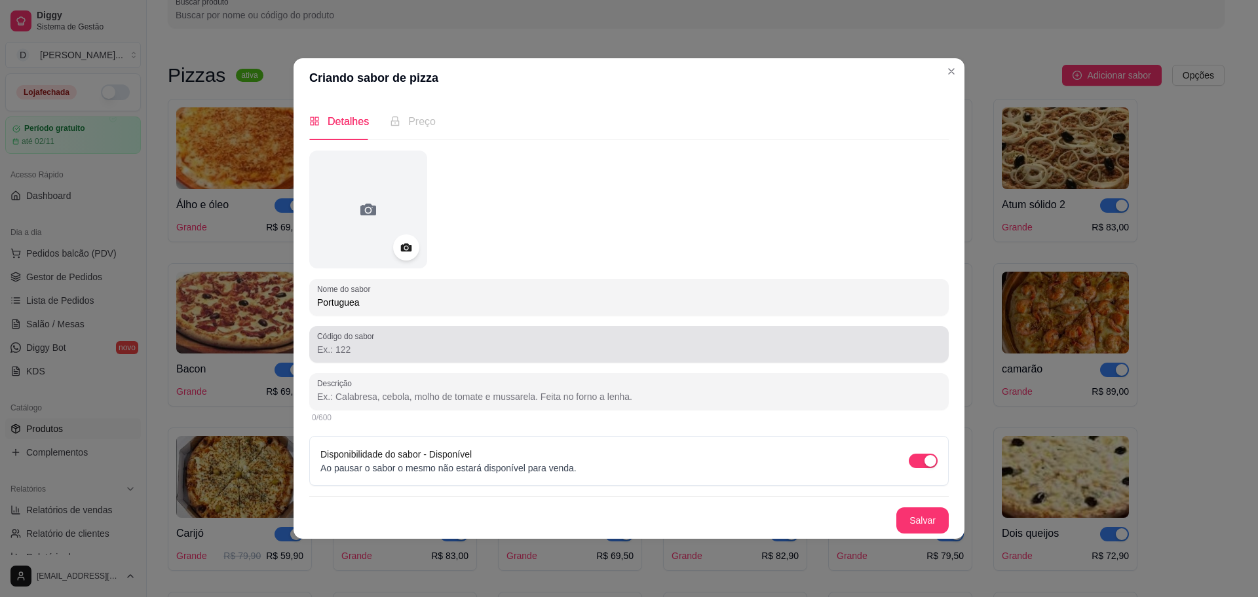
click at [483, 356] on div at bounding box center [629, 344] width 624 height 26
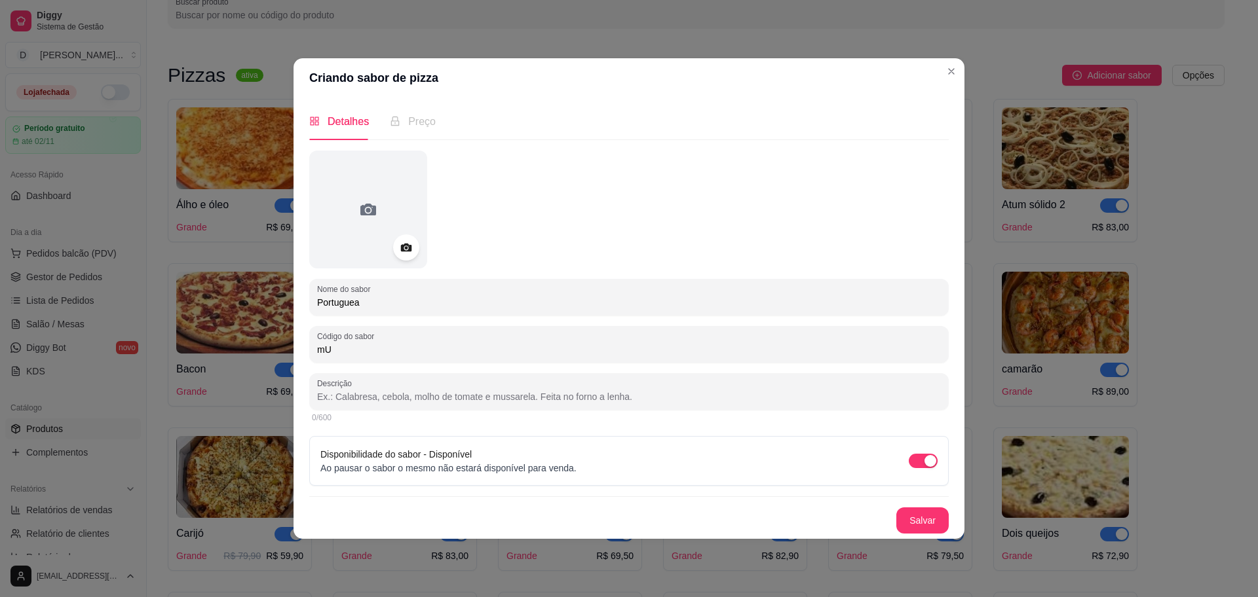
type input "m"
type input "Mussarela, presunto, ovo, cebola"
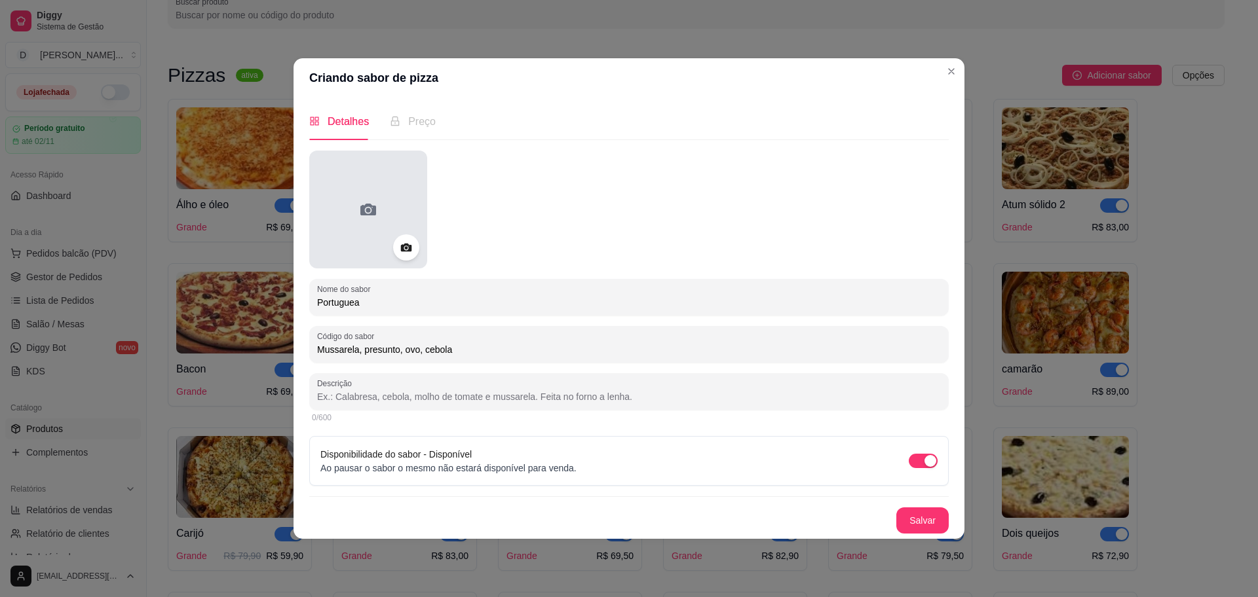
click at [350, 212] on div at bounding box center [368, 210] width 118 height 118
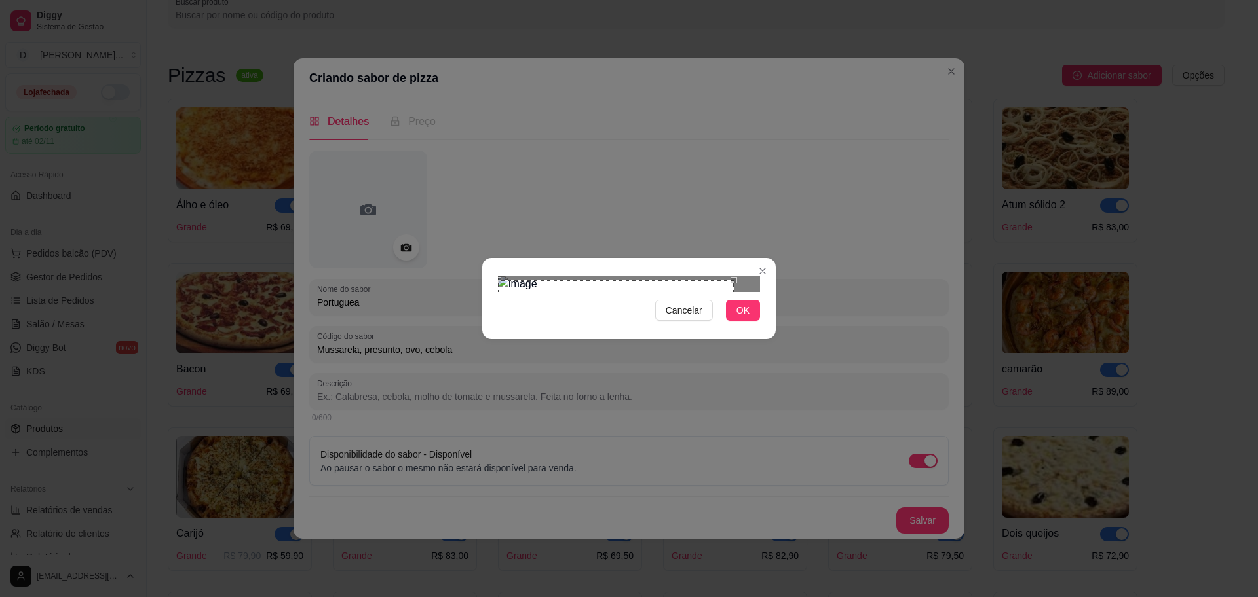
click at [625, 340] on div "Use the arrow keys to move the crop selection area" at bounding box center [616, 342] width 236 height 124
click at [635, 276] on div at bounding box center [629, 284] width 262 height 16
click at [747, 318] on span "OK" at bounding box center [742, 310] width 13 height 14
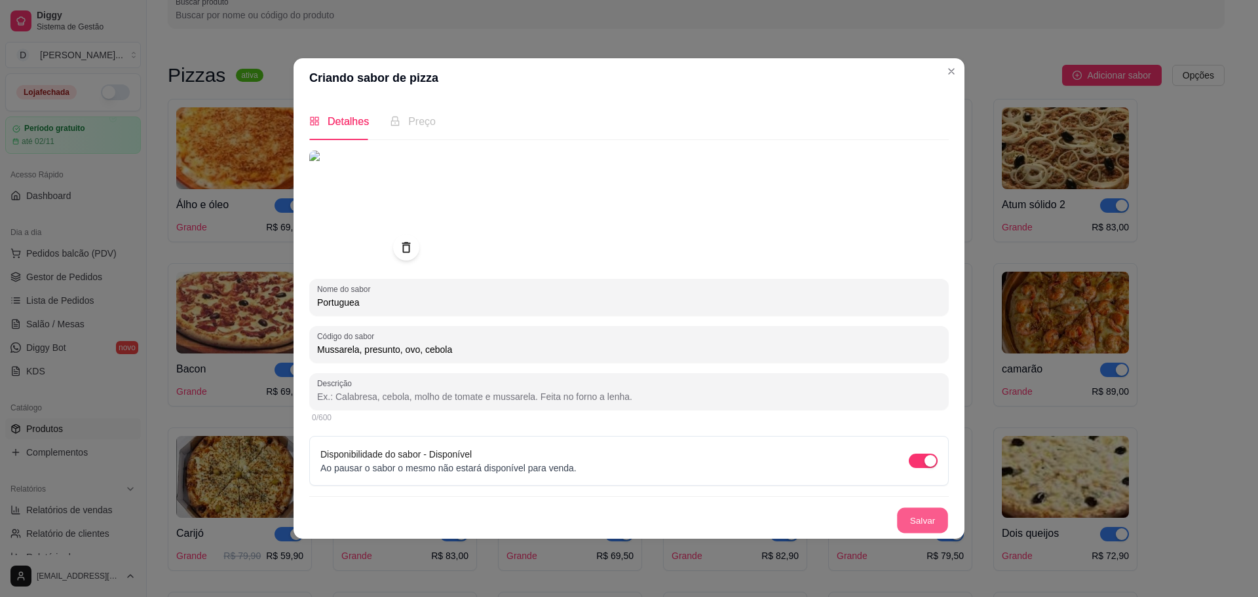
click at [928, 519] on button "Salvar" at bounding box center [922, 521] width 51 height 26
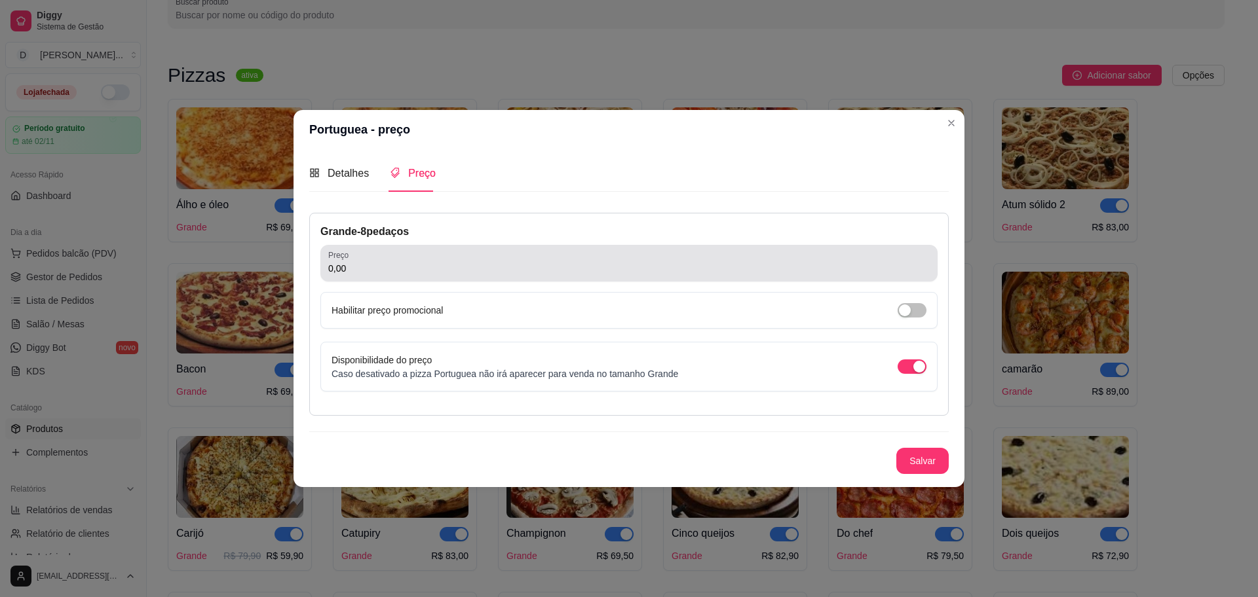
click at [404, 267] on input "0,00" at bounding box center [628, 268] width 601 height 13
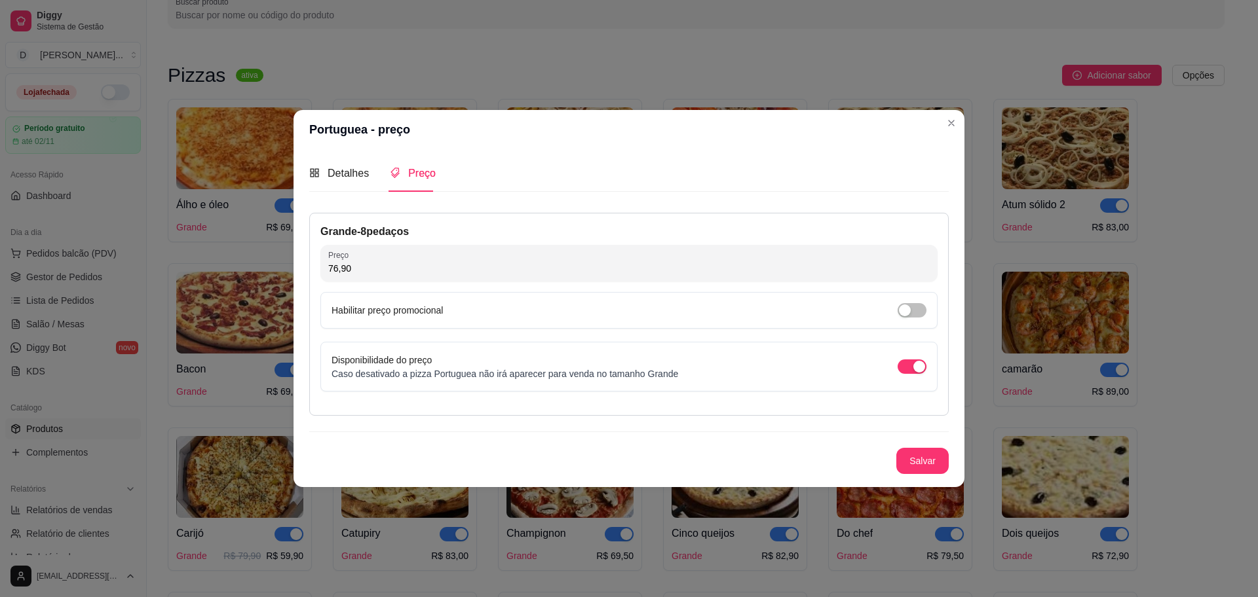
type input "76,90"
click at [897, 310] on div "Habilitar preço promocional" at bounding box center [628, 310] width 595 height 14
click at [926, 312] on div "Habilitar preço promocional" at bounding box center [628, 310] width 617 height 37
click at [656, 315] on div "Habilitar preço promocional" at bounding box center [628, 310] width 595 height 14
click at [920, 314] on span "button" at bounding box center [911, 310] width 29 height 14
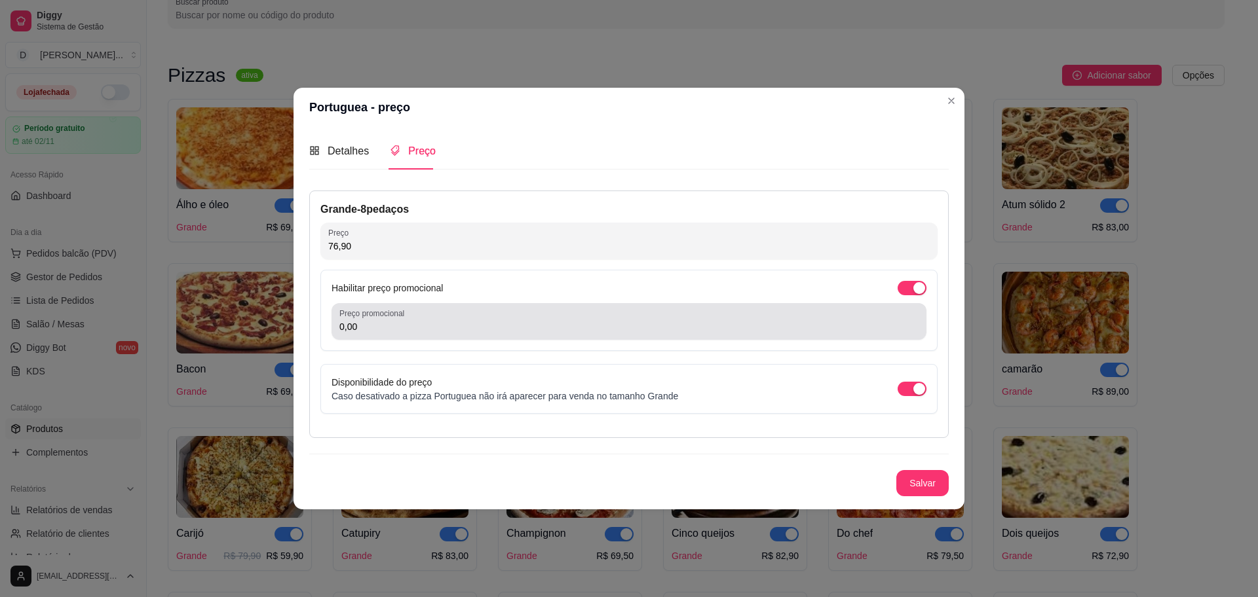
click at [508, 333] on input "0,00" at bounding box center [628, 326] width 579 height 13
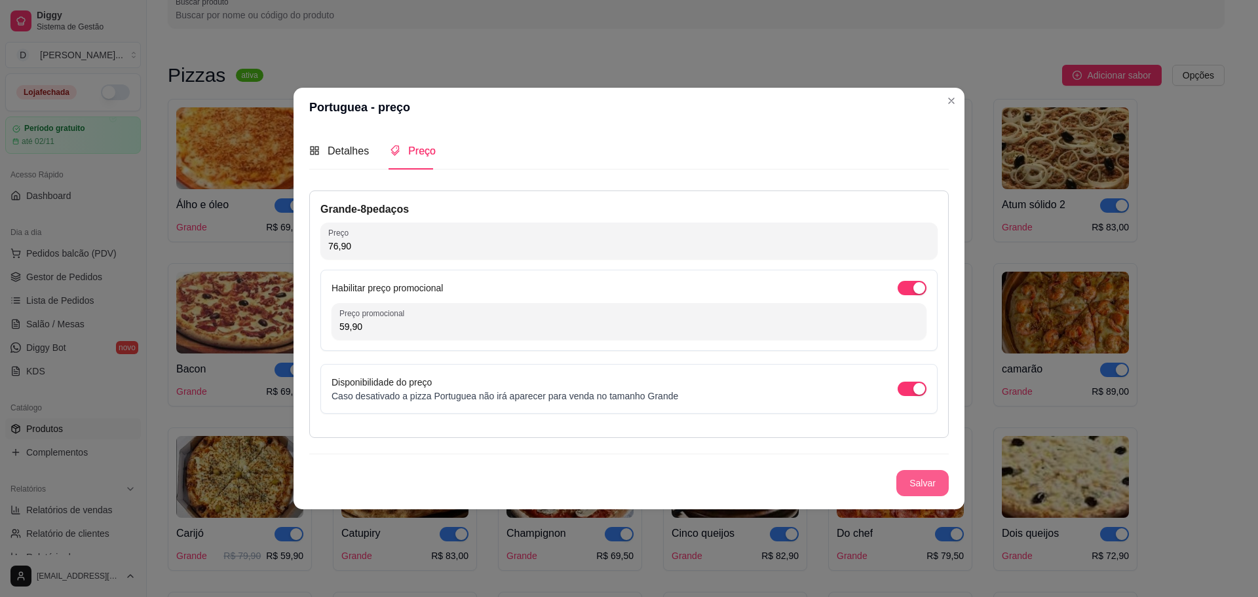
type input "59,90"
click at [942, 481] on button "Salvar" at bounding box center [922, 484] width 51 height 26
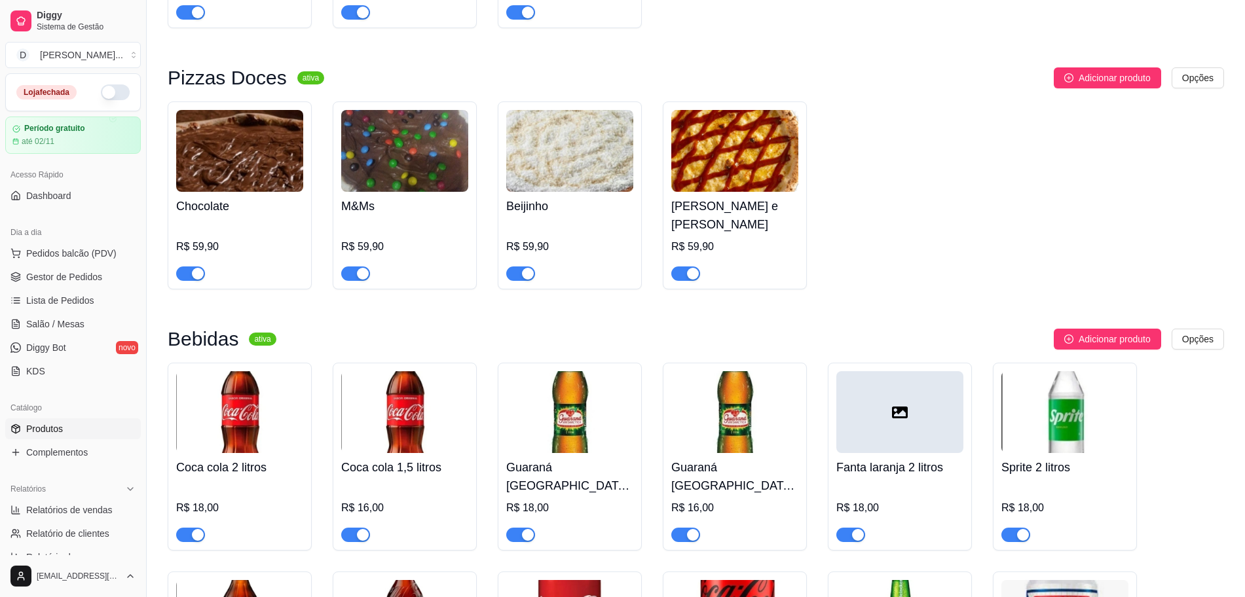
scroll to position [2645, 0]
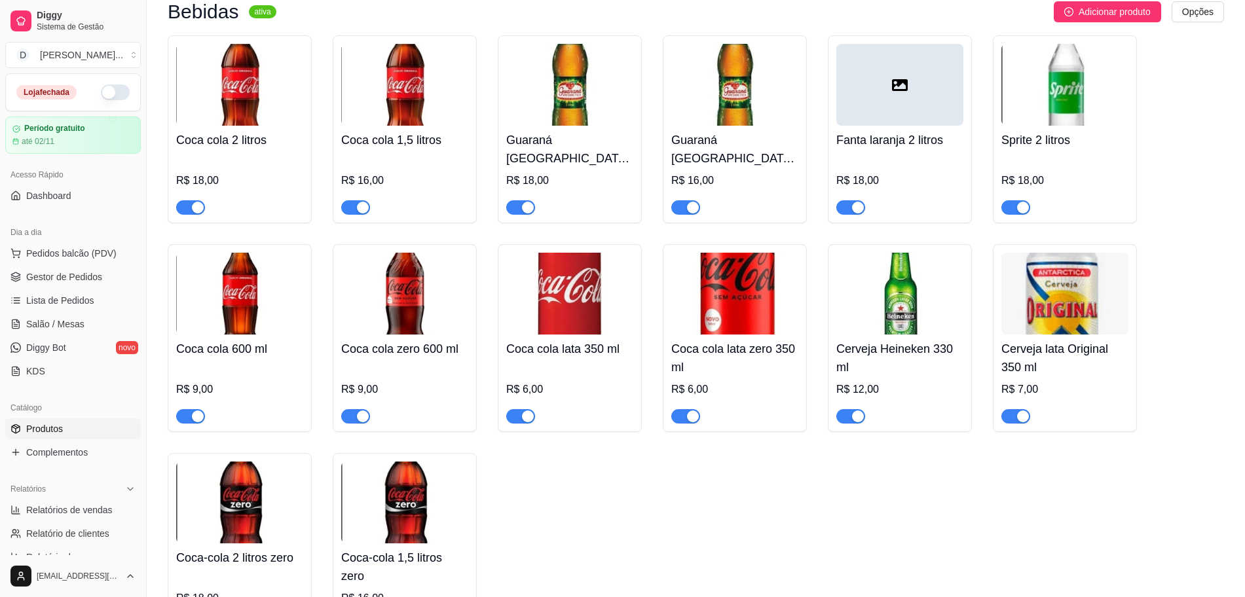
click at [902, 85] on div at bounding box center [900, 85] width 127 height 82
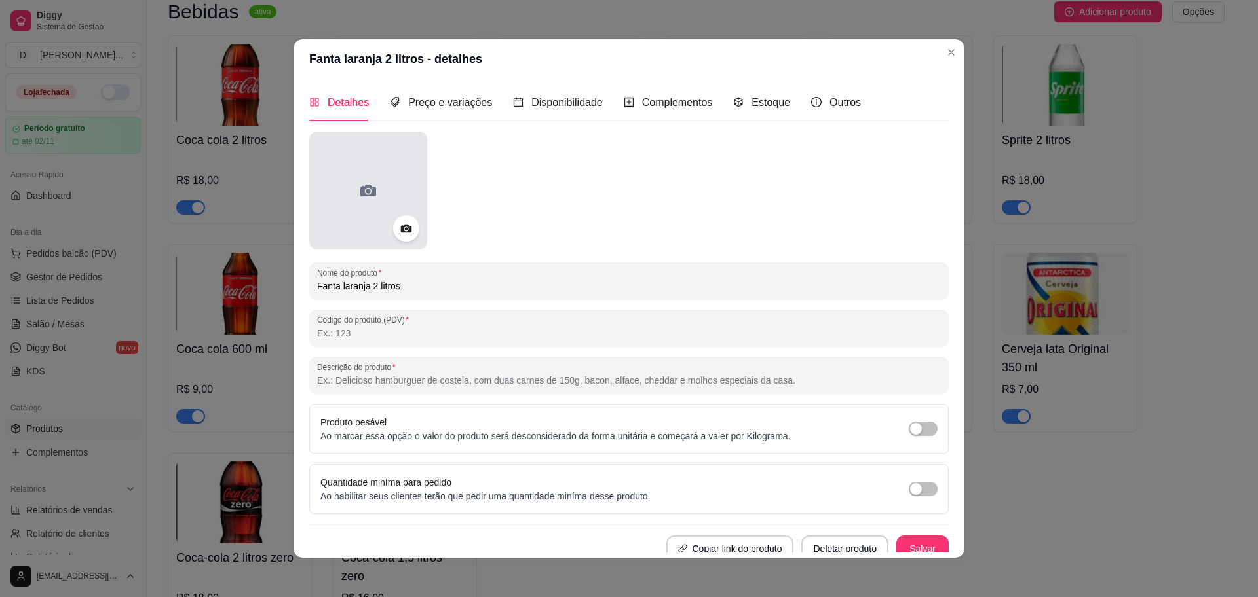
click at [358, 198] on icon at bounding box center [368, 190] width 21 height 21
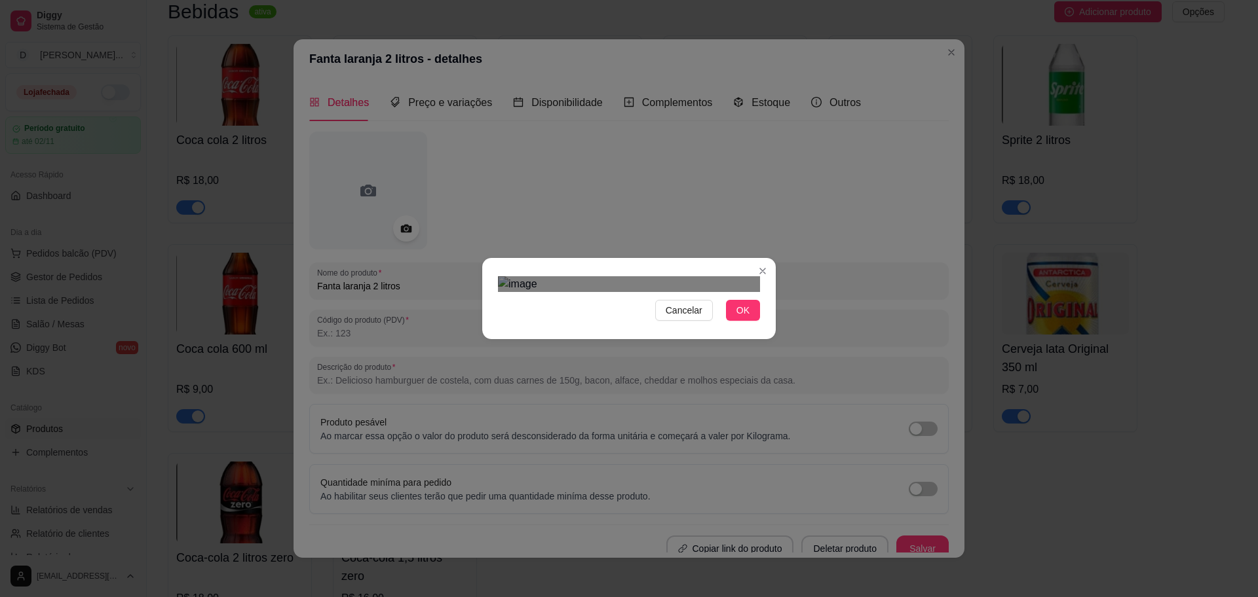
click at [801, 400] on div "Cancelar OK" at bounding box center [629, 298] width 1258 height 597
click at [559, 276] on div "Use the arrow keys to move the crop selection area" at bounding box center [553, 331] width 111 height 111
click at [744, 318] on span "OK" at bounding box center [742, 310] width 13 height 14
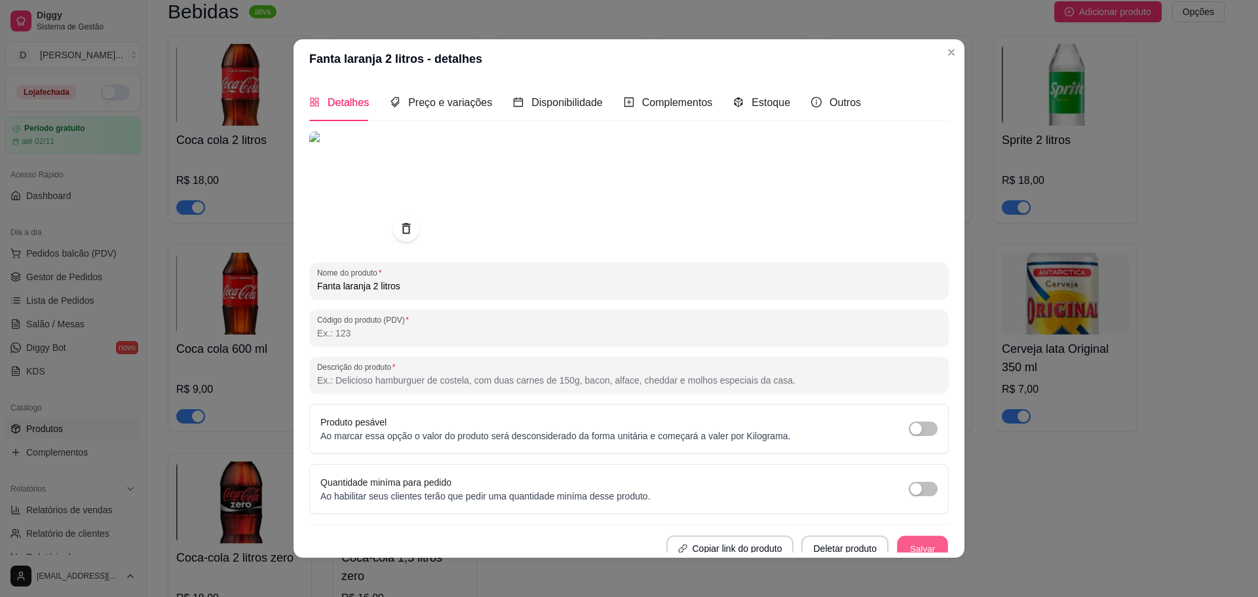
click at [902, 540] on button "Salvar" at bounding box center [922, 550] width 51 height 26
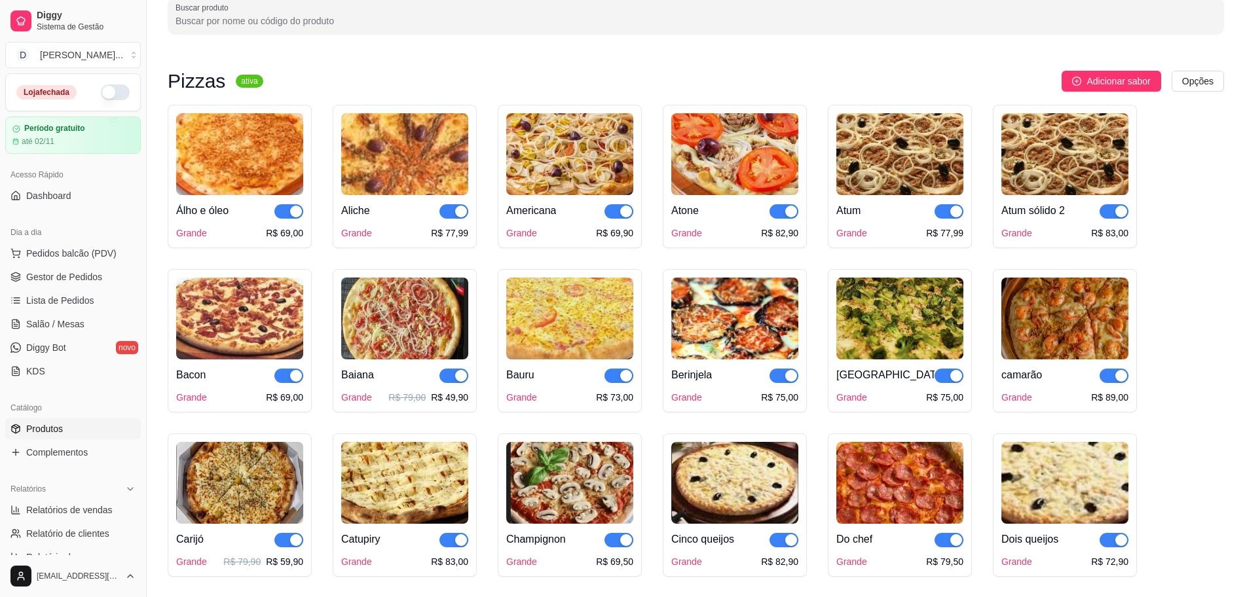
scroll to position [0, 0]
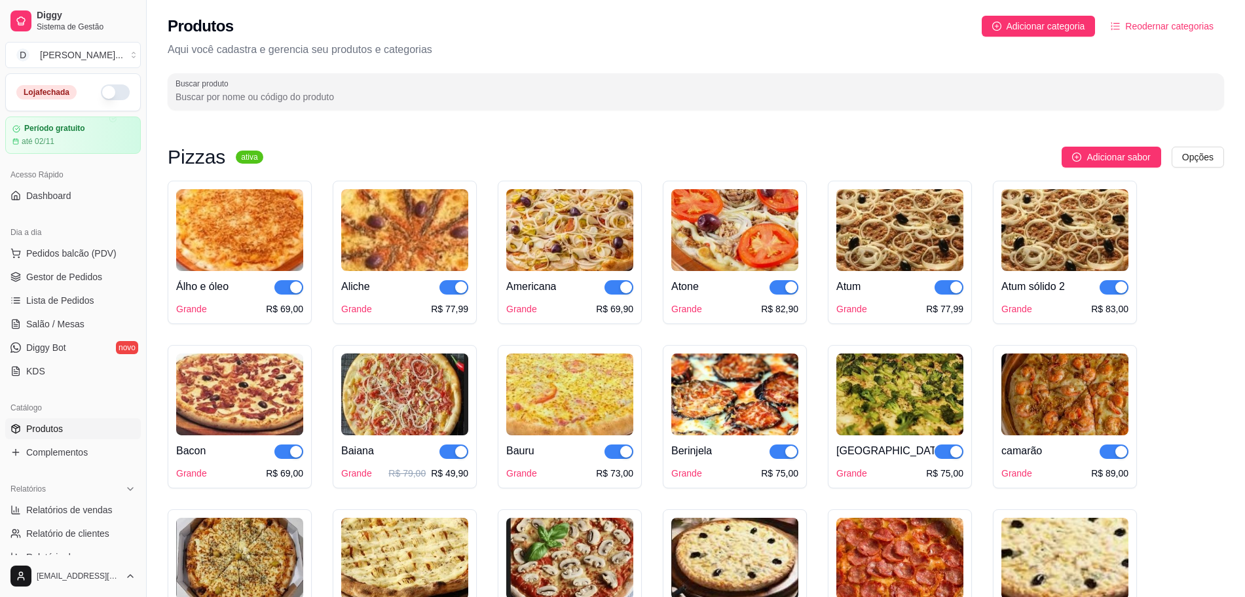
click at [113, 90] on button "button" at bounding box center [115, 93] width 29 height 16
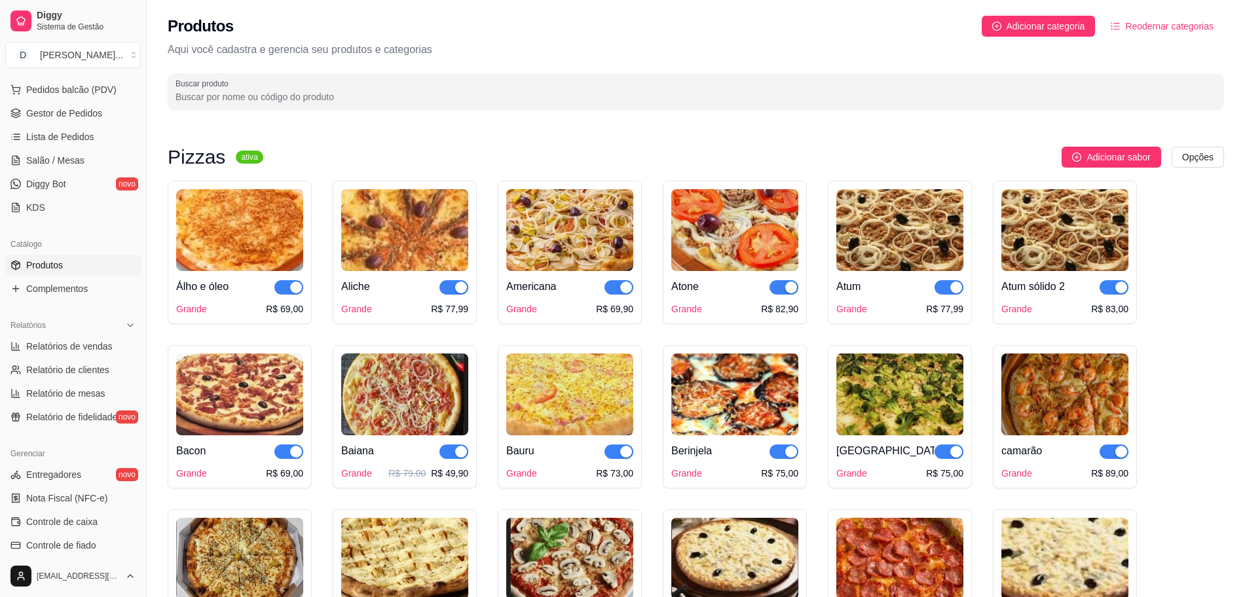
click at [1197, 43] on p "Aqui você cadastra e gerencia seu produtos e categorias" at bounding box center [696, 50] width 1057 height 16
click at [1195, 26] on span "Reodernar categorias" at bounding box center [1169, 26] width 88 height 14
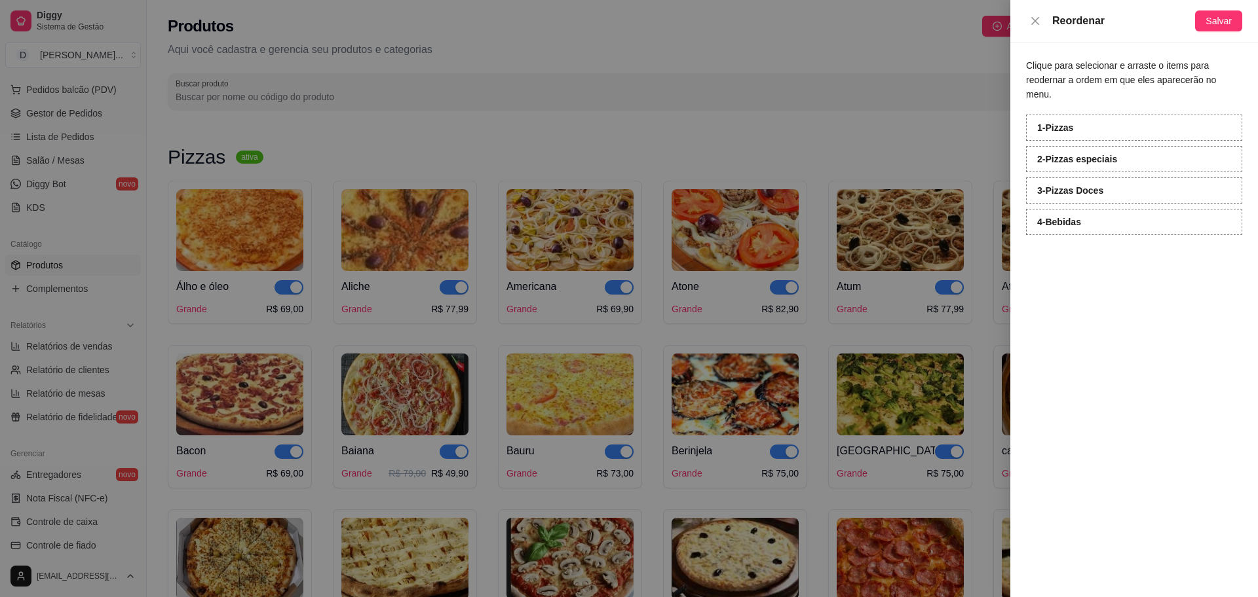
click at [1104, 117] on div "1 - Pizzas" at bounding box center [1134, 128] width 216 height 26
click at [639, 126] on div at bounding box center [629, 298] width 1258 height 597
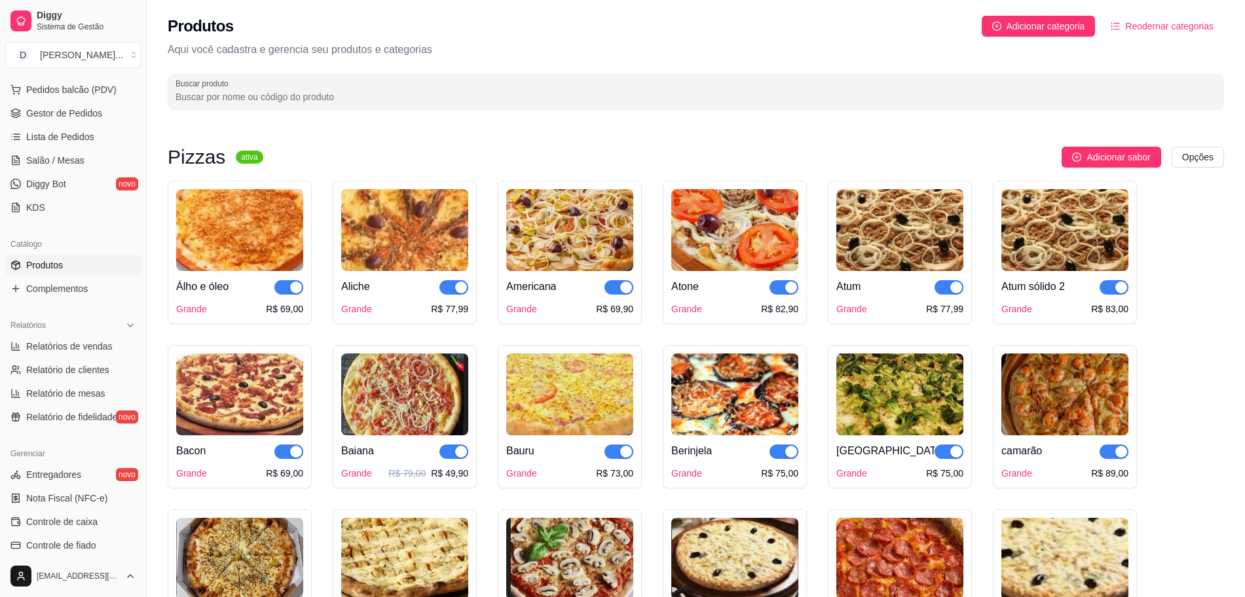
click at [191, 160] on h3 "Pizzas" at bounding box center [197, 157] width 58 height 16
click at [1216, 153] on html "Diggy Sistema de Gestão D Divino Sabor ... Loja aberta Período gratuito até 02/…" at bounding box center [622, 298] width 1245 height 597
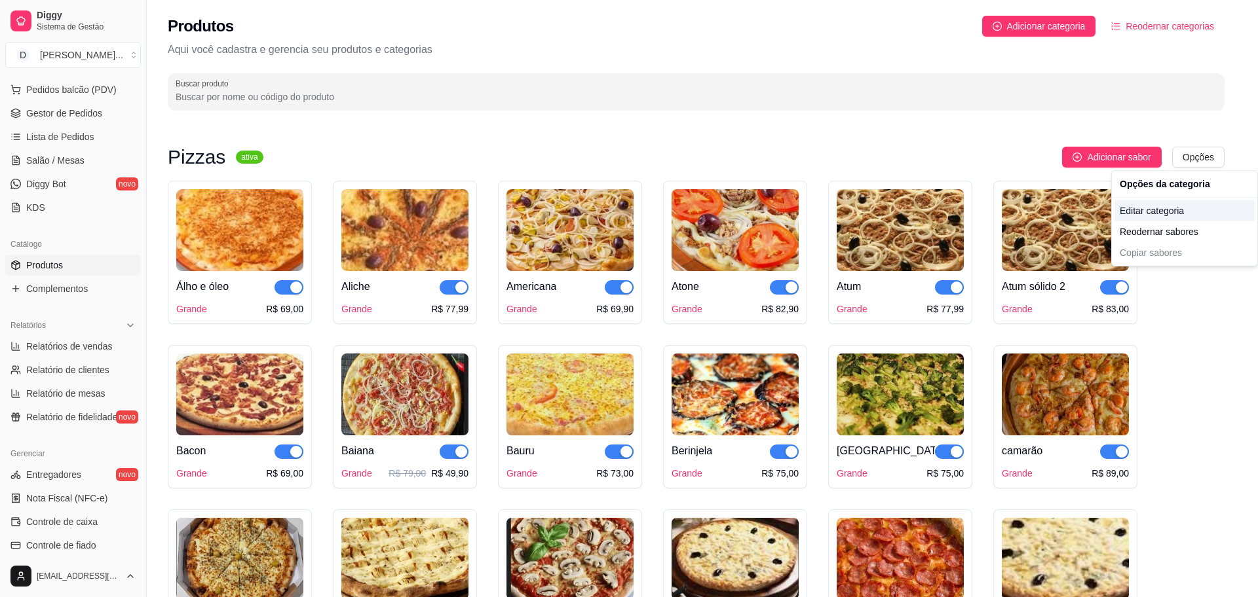
click at [1161, 211] on div "Editar categoria" at bounding box center [1184, 210] width 140 height 21
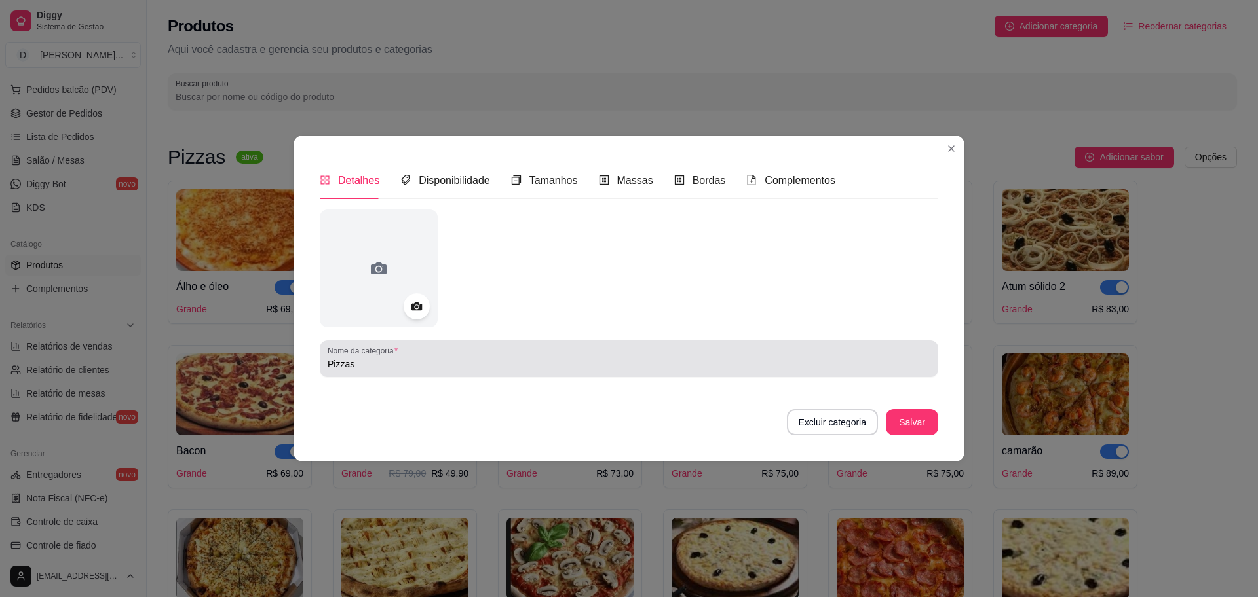
click at [480, 368] on input "Pizzas" at bounding box center [629, 364] width 603 height 13
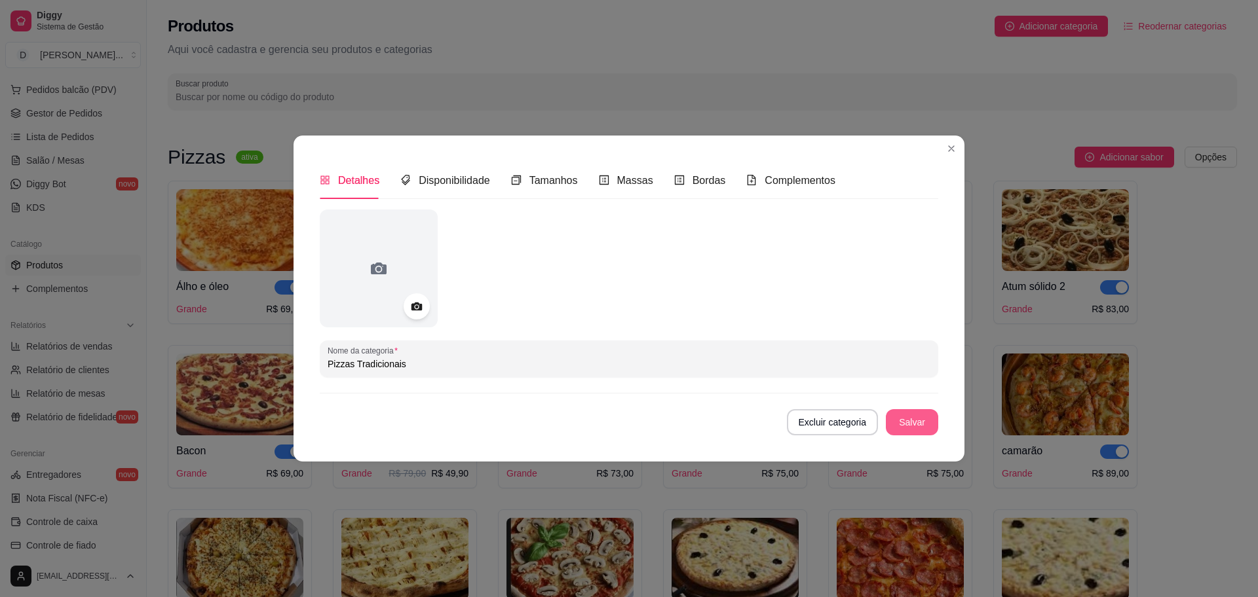
type input "Pizzas Tradicionais"
click at [924, 427] on button "Salvar" at bounding box center [912, 422] width 52 height 26
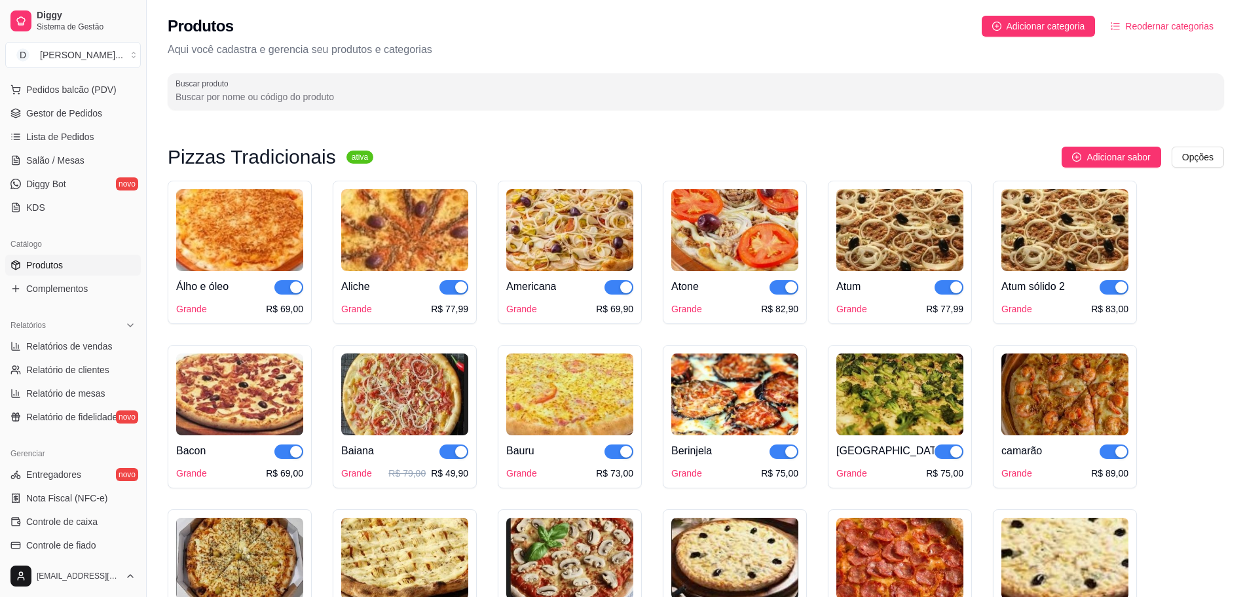
click at [1196, 16] on button "Reodernar categorias" at bounding box center [1163, 26] width 124 height 21
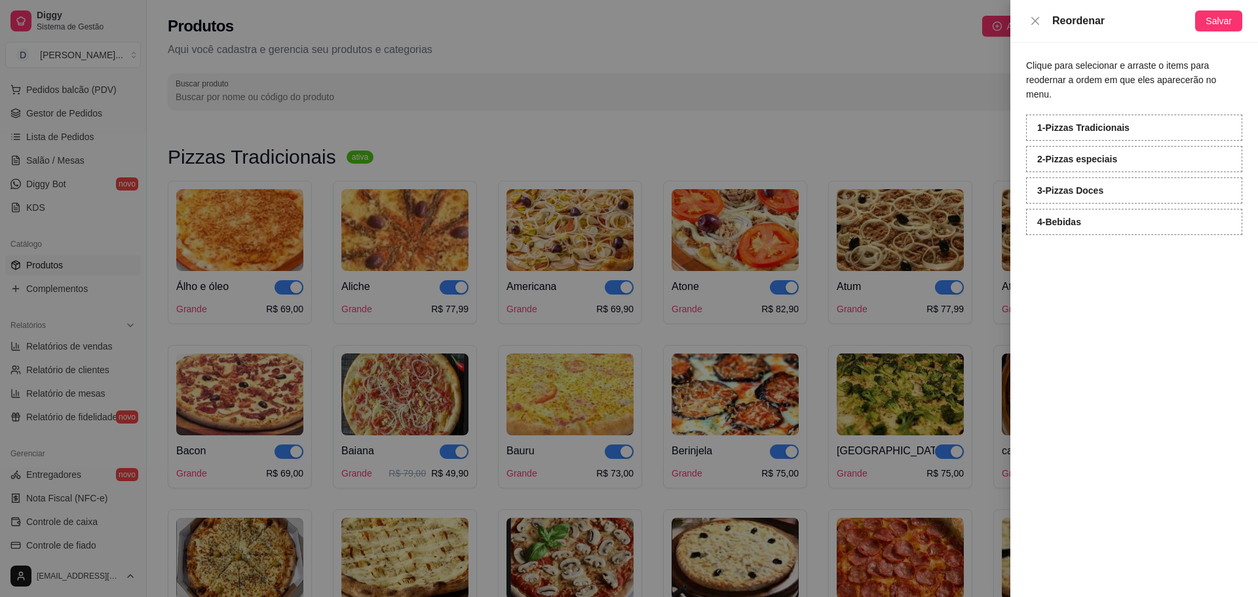
click at [964, 60] on div at bounding box center [629, 298] width 1258 height 597
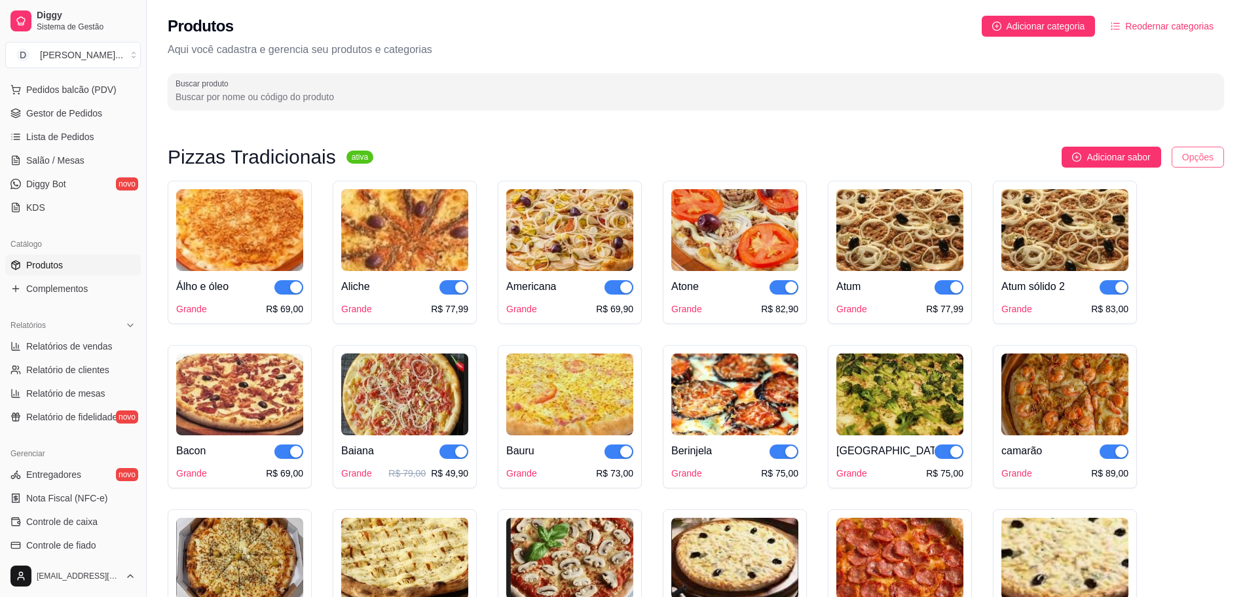
click at [1216, 155] on html "Diggy Sistema de Gestão D Divino Sabor ... Loja aberta Período gratuito até 02/…" at bounding box center [622, 298] width 1245 height 597
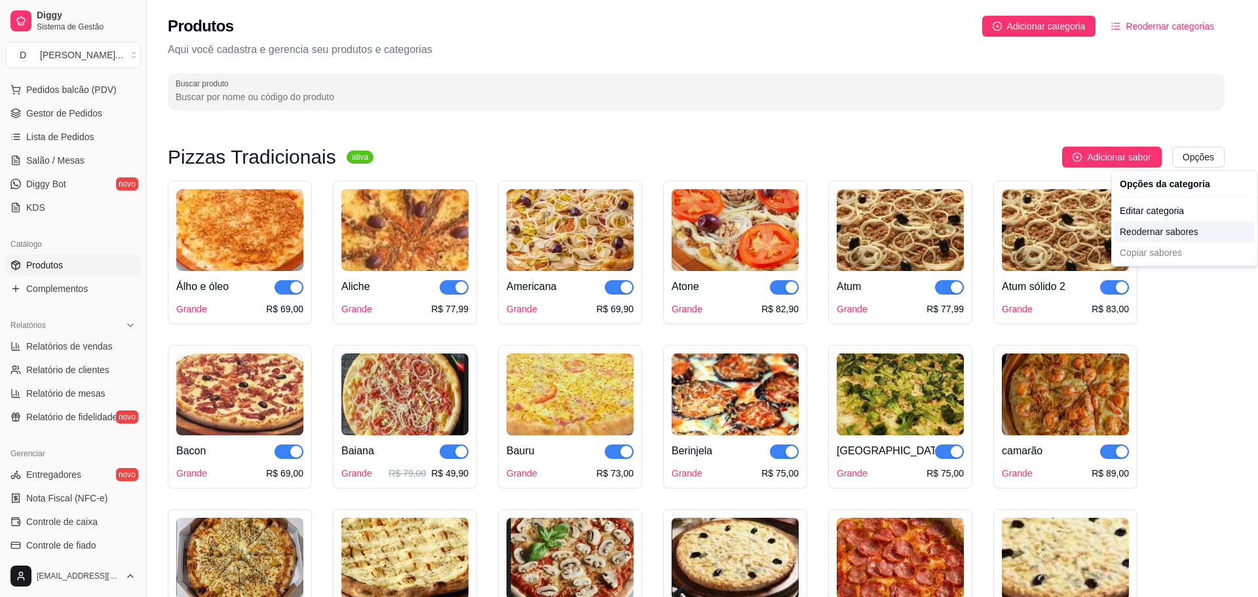
click at [1179, 230] on div "Reodernar sabores" at bounding box center [1184, 231] width 140 height 21
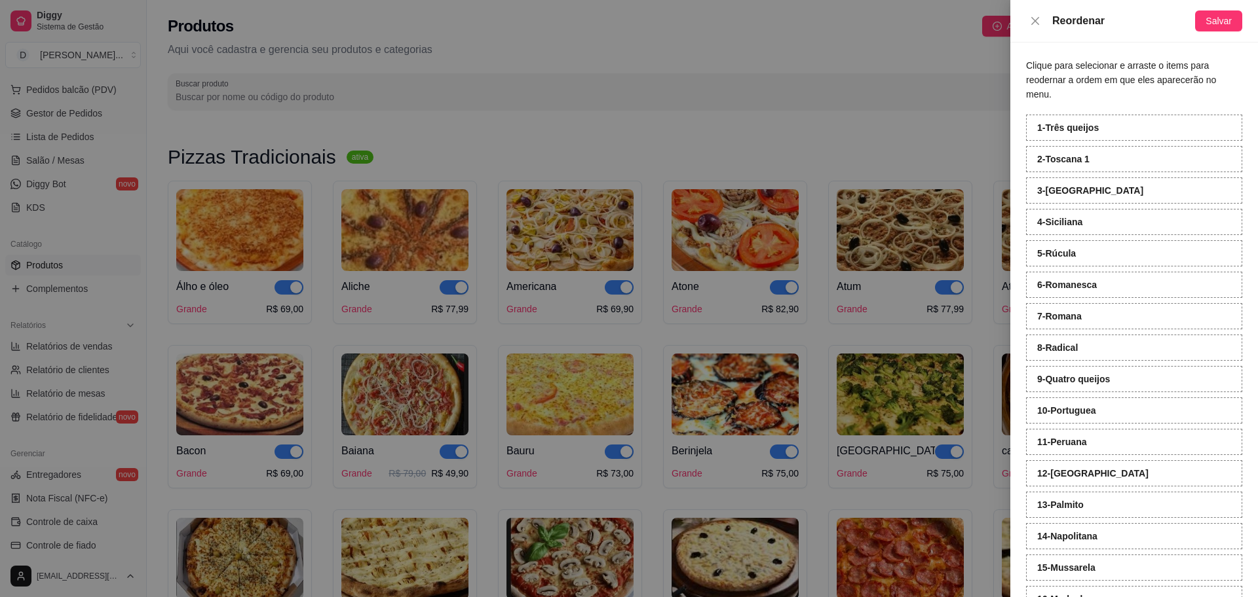
click at [1101, 409] on div "10 - Portuguea" at bounding box center [1134, 411] width 216 height 26
click at [831, 146] on div at bounding box center [629, 298] width 1258 height 597
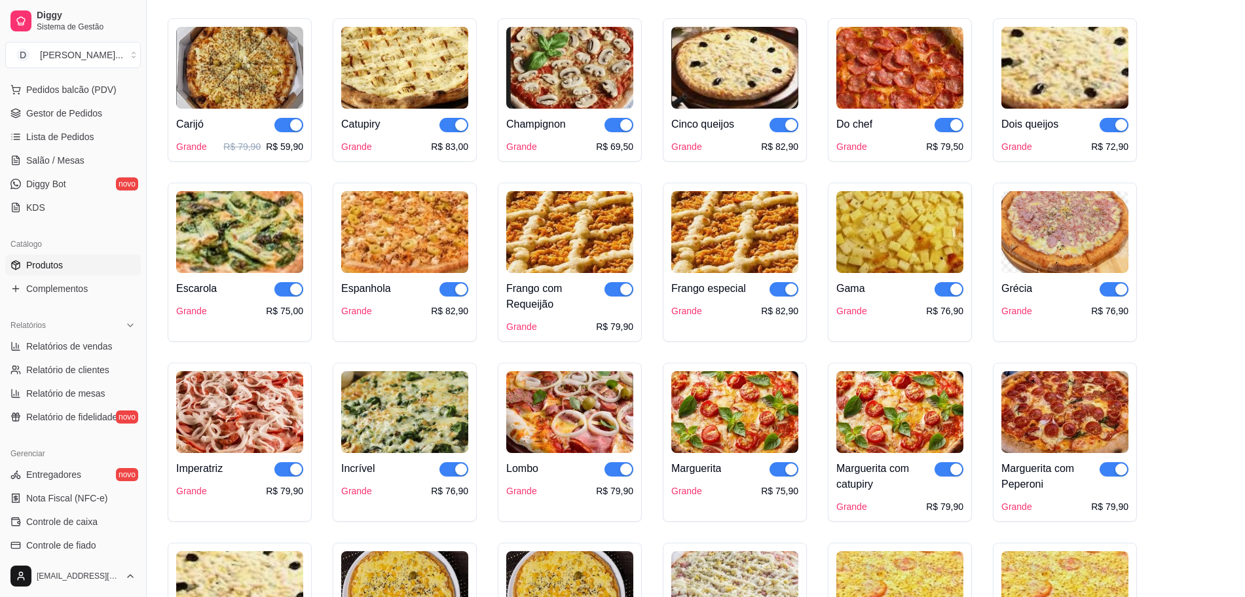
scroll to position [655, 0]
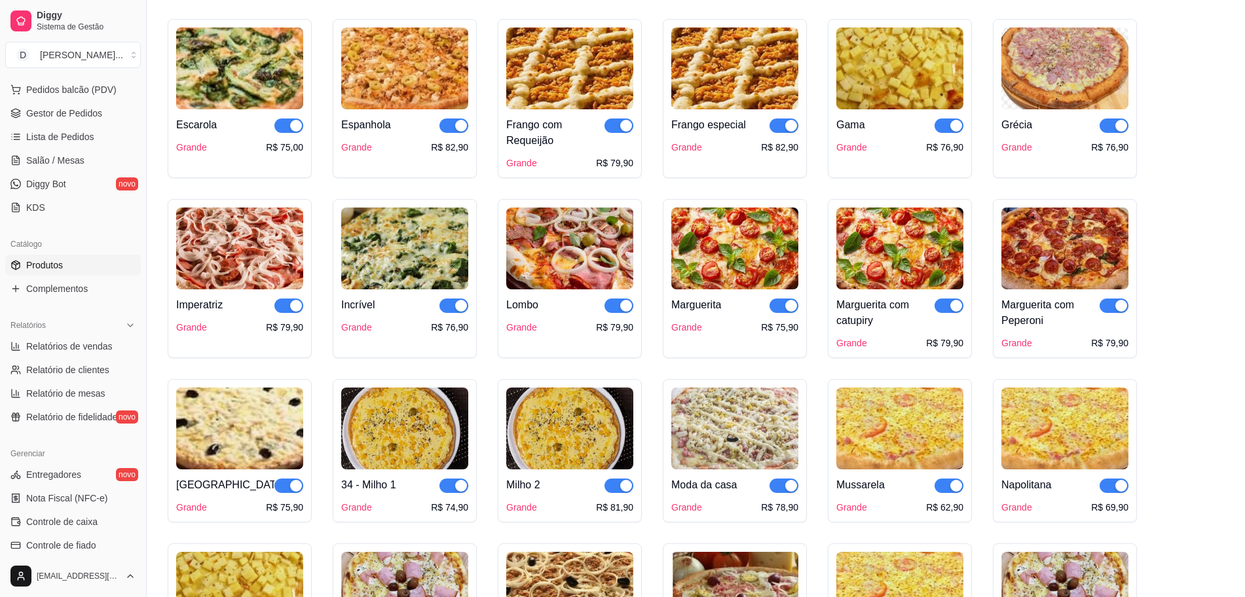
click at [409, 428] on img at bounding box center [404, 429] width 127 height 82
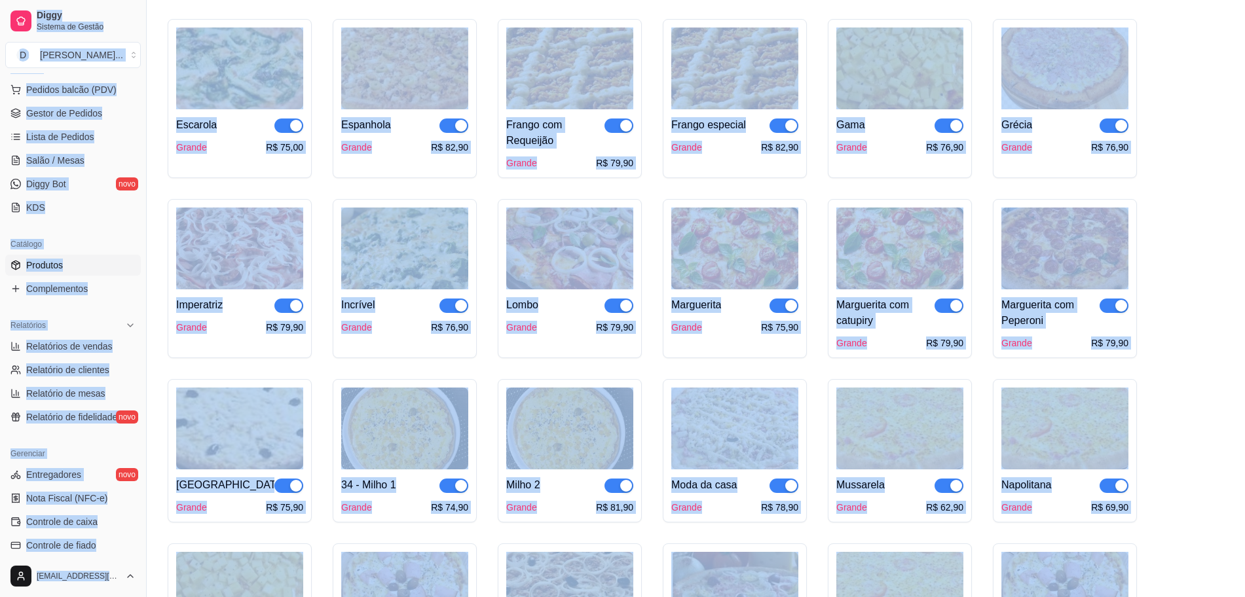
click at [409, 428] on div "Nome do sabor Milho 1 Código do sabor 34 Descrição Mussarela e milho verde 23/6…" at bounding box center [623, 343] width 650 height 390
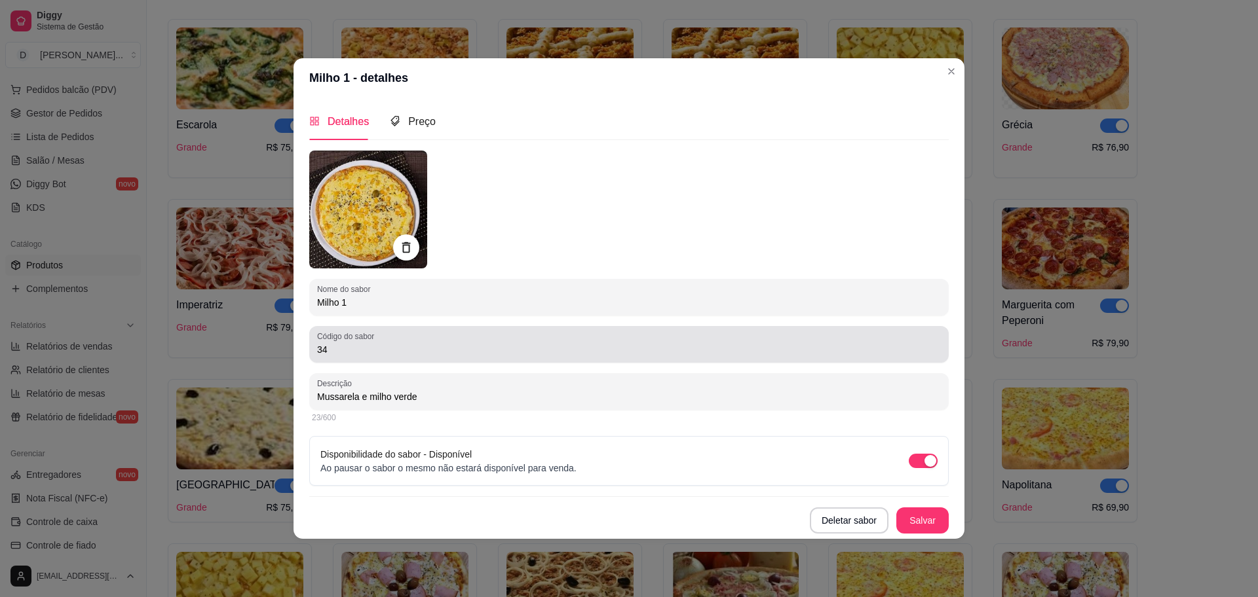
click at [409, 348] on input "34" at bounding box center [629, 349] width 624 height 13
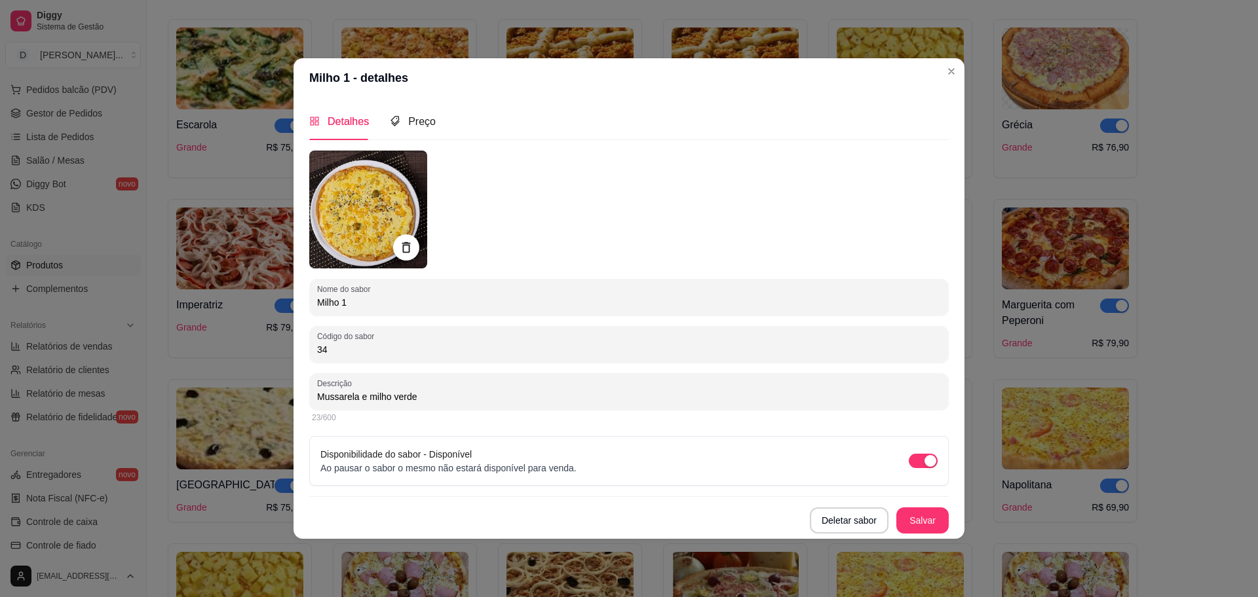
type input "3"
click at [918, 527] on button "Salvar" at bounding box center [922, 521] width 51 height 26
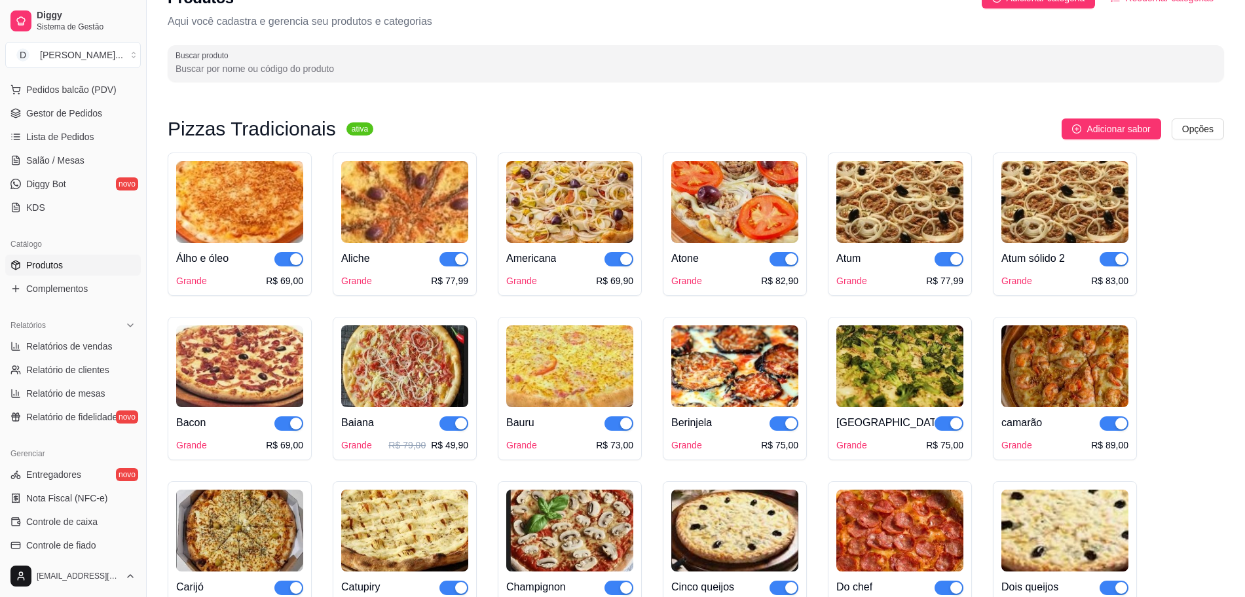
scroll to position [0, 0]
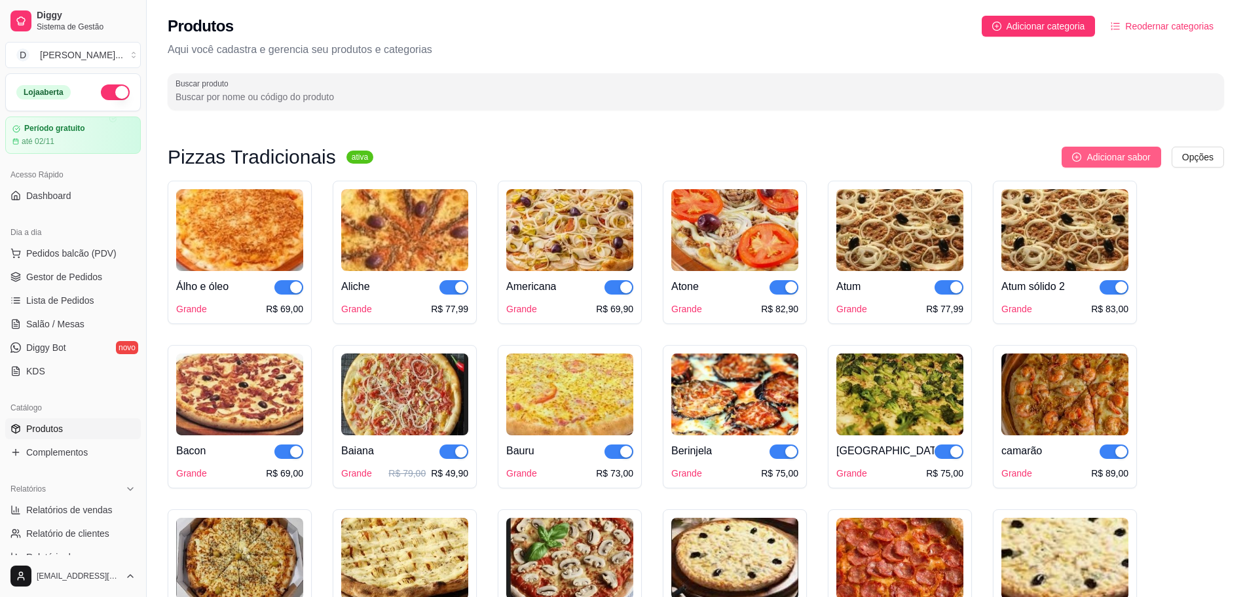
click at [1119, 153] on span "Adicionar sabor" at bounding box center [1119, 157] width 64 height 14
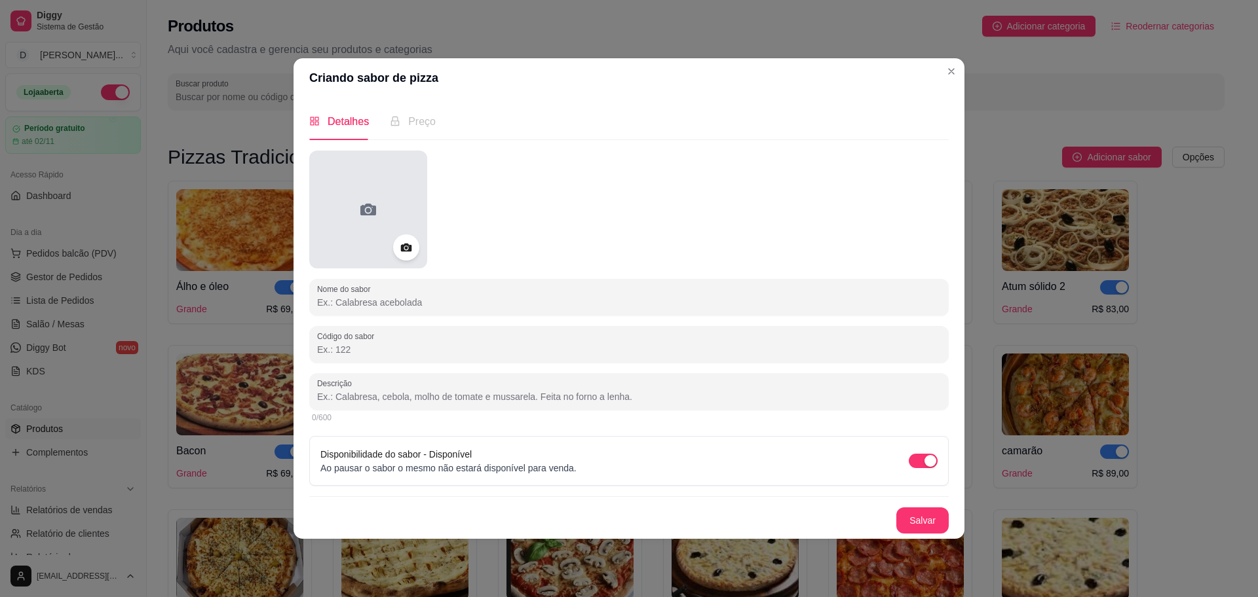
click at [353, 230] on div at bounding box center [368, 210] width 118 height 118
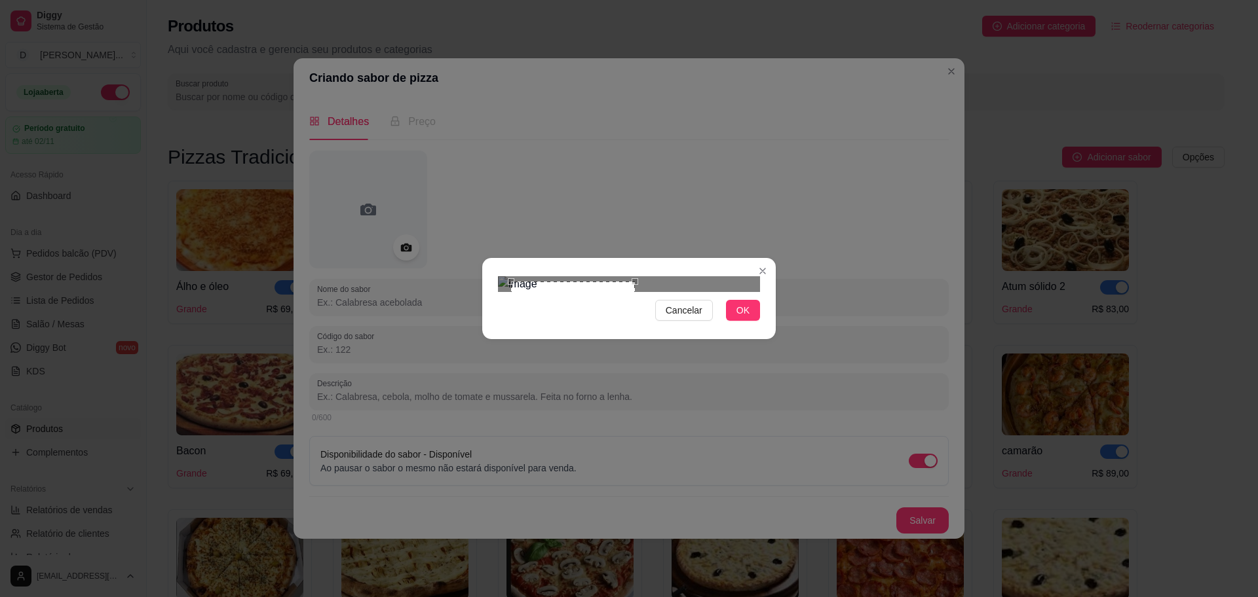
click at [638, 409] on div "Use the arrow keys to move the south east drag handle to change the crop select…" at bounding box center [638, 409] width 0 height 0
click at [757, 321] on button "OK" at bounding box center [743, 310] width 34 height 21
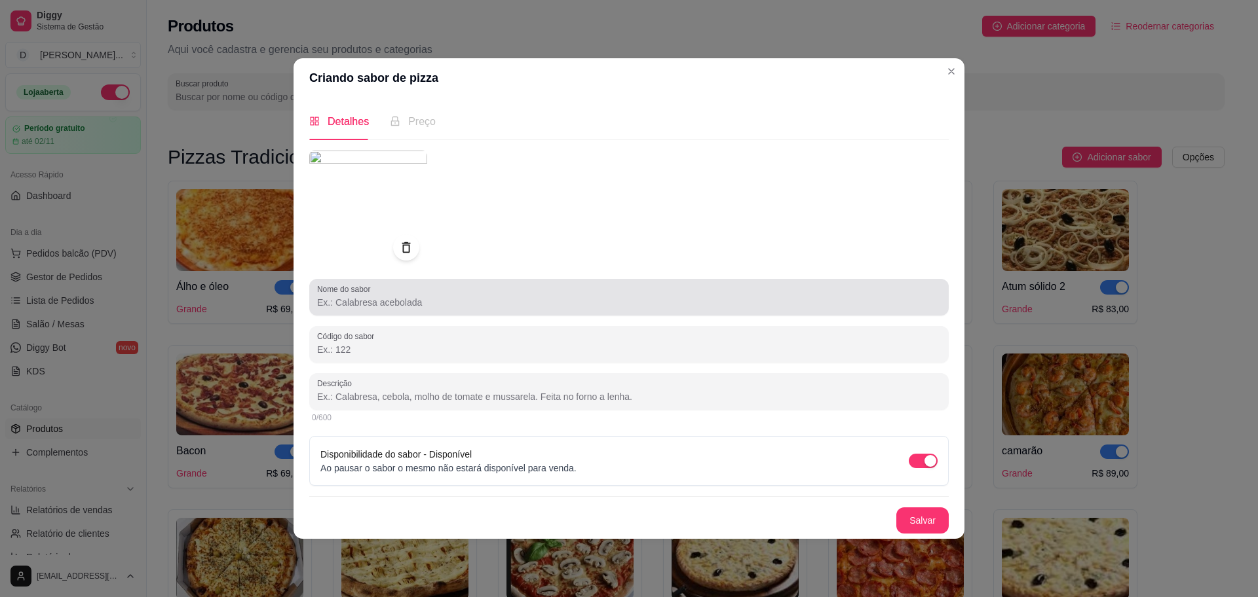
click at [548, 301] on input "Nome do sabor" at bounding box center [629, 302] width 624 height 13
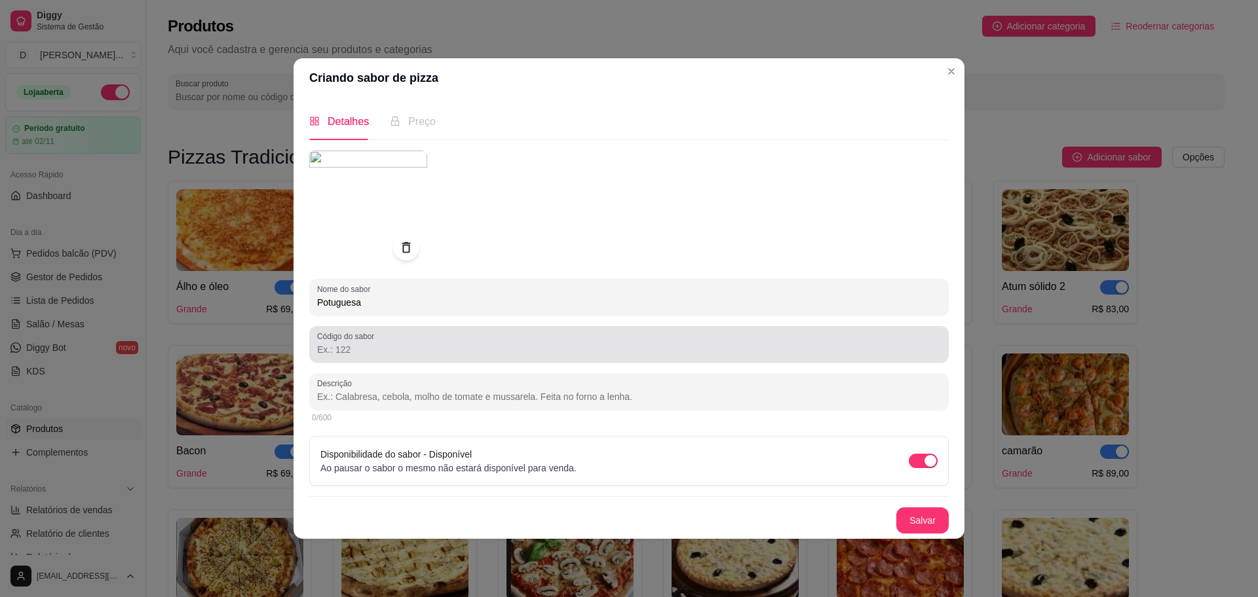
type input "Potuguesa"
click at [503, 355] on input "Código do sabor" at bounding box center [629, 349] width 624 height 13
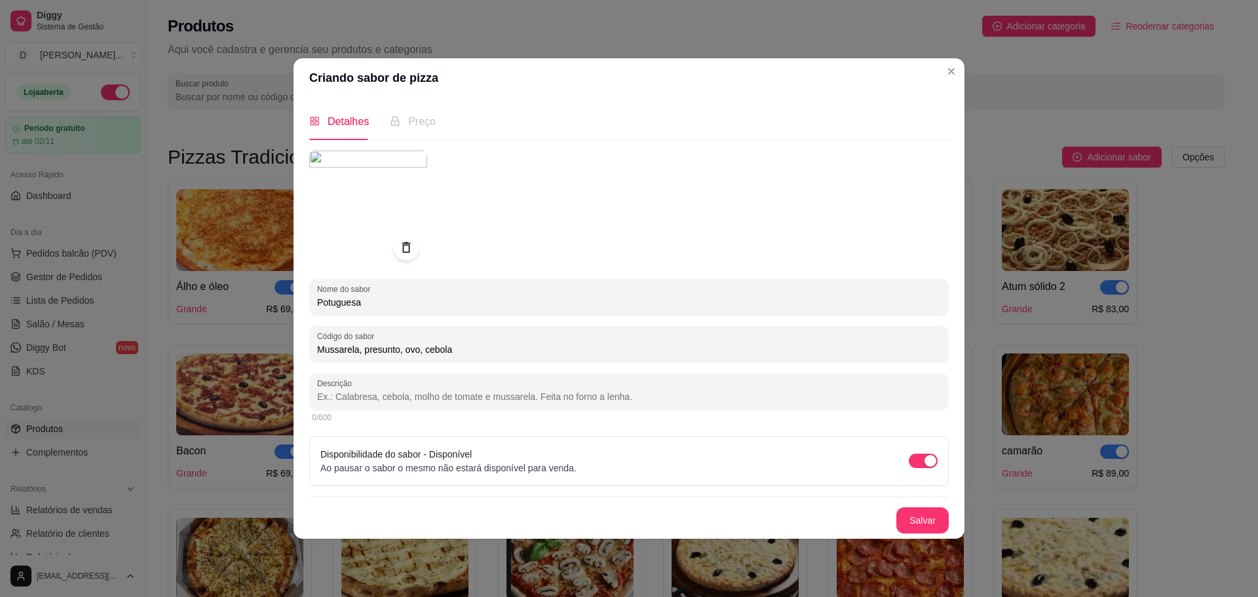
type input "Mussarela, presunto, ovo, cebola"
click at [424, 123] on span "Preço" at bounding box center [422, 121] width 28 height 11
click at [508, 202] on div at bounding box center [628, 210] width 639 height 118
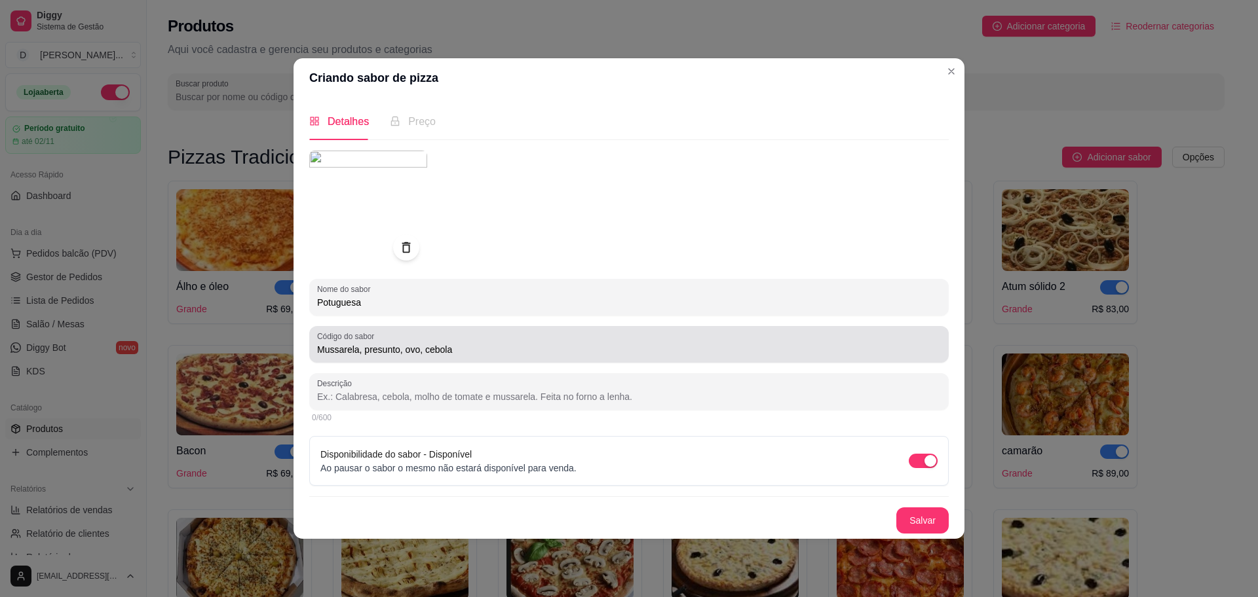
click at [535, 356] on div "Mussarela, presunto, ovo, cebola" at bounding box center [629, 344] width 624 height 26
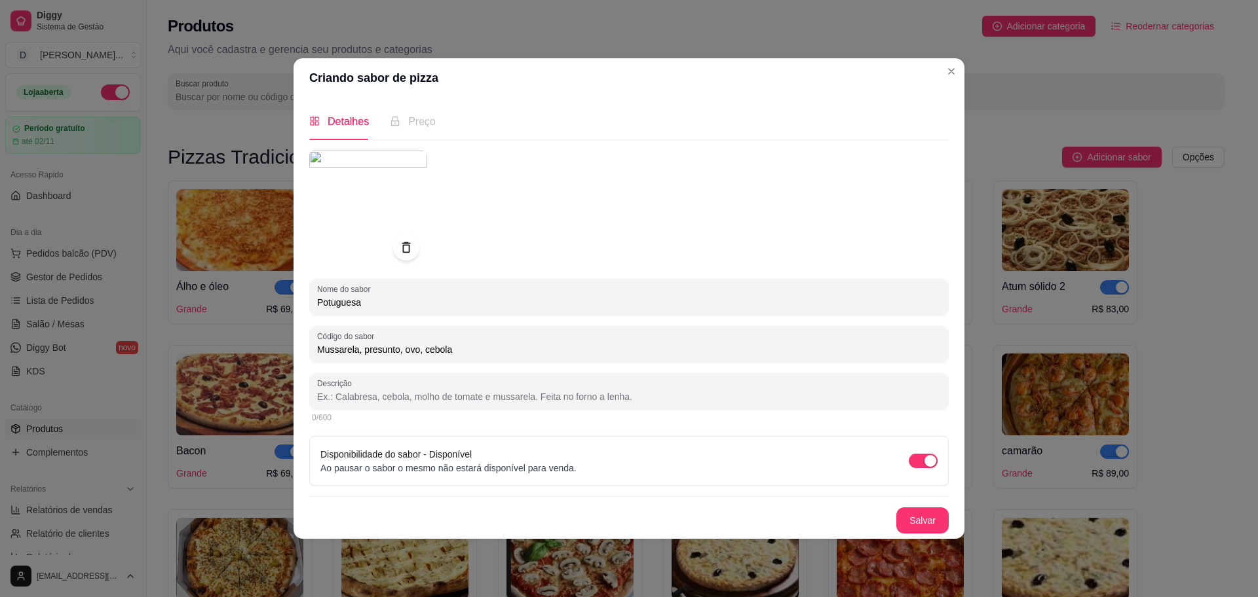
drag, startPoint x: 465, startPoint y: 348, endPoint x: 271, endPoint y: 350, distance: 194.6
click at [271, 350] on div "Criando sabor de pizza Detalhes Preço Nome do sabor Potuguesa Código do sabor M…" at bounding box center [629, 298] width 1258 height 597
click at [357, 393] on input "Descrição" at bounding box center [629, 396] width 624 height 13
paste input "Mussarela, presunto, ovo, cebola"
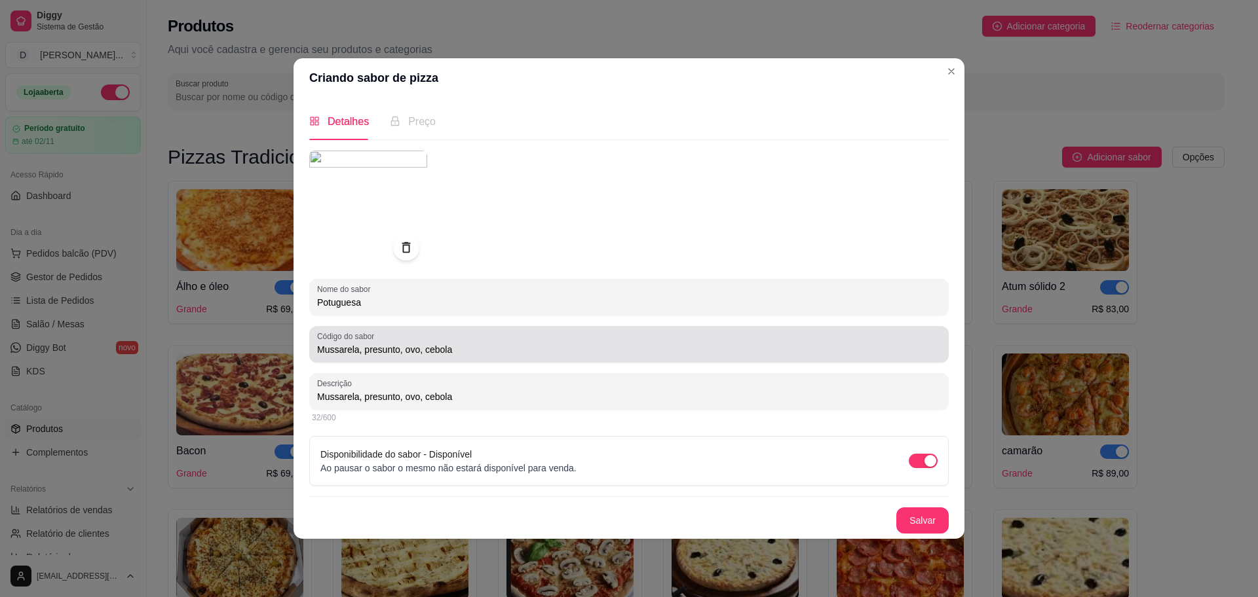
type input "Mussarela, presunto, ovo, cebola"
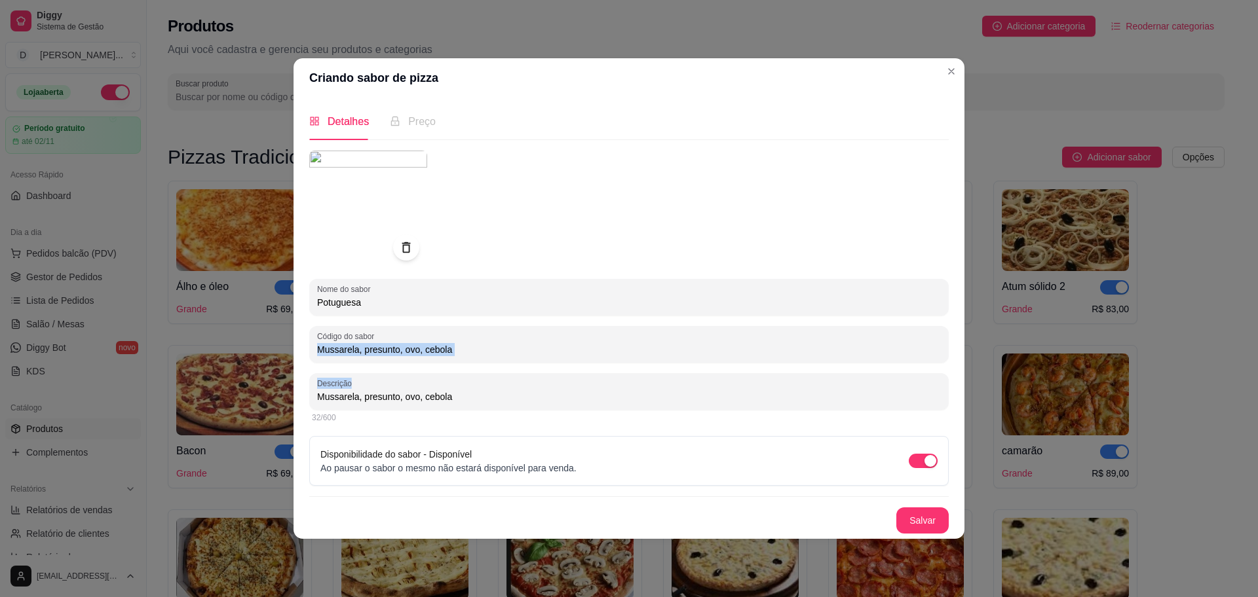
drag, startPoint x: 474, startPoint y: 342, endPoint x: 183, endPoint y: 374, distance: 292.6
click at [183, 374] on div "Criando sabor de pizza Detalhes Preço Nome do sabor Potuguesa Código do sabor M…" at bounding box center [629, 298] width 1258 height 597
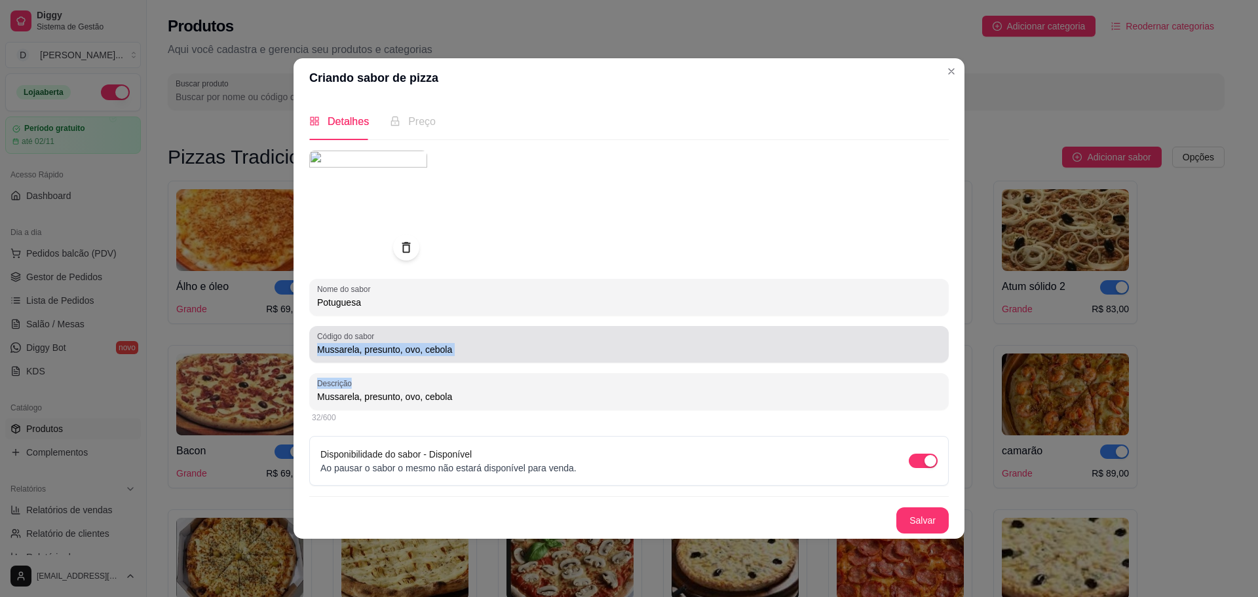
click at [480, 343] on input "Mussarela, presunto, ovo, cebola" at bounding box center [629, 349] width 624 height 13
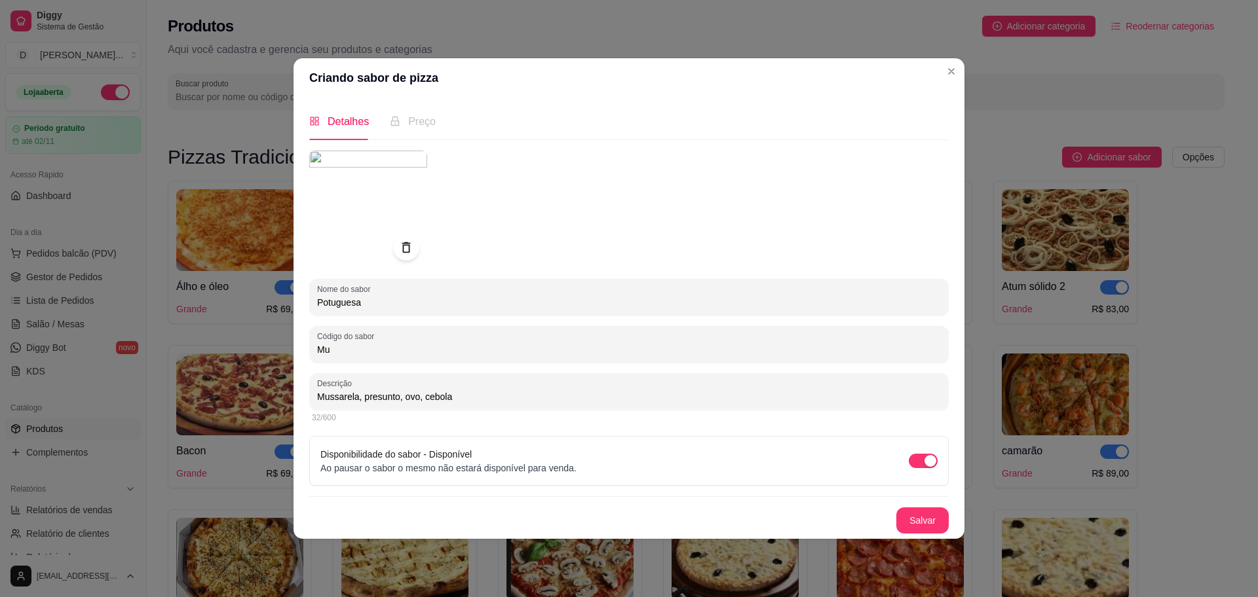
type input "M"
click at [632, 212] on div at bounding box center [628, 210] width 639 height 118
click at [927, 533] on button "Salvar" at bounding box center [922, 521] width 51 height 26
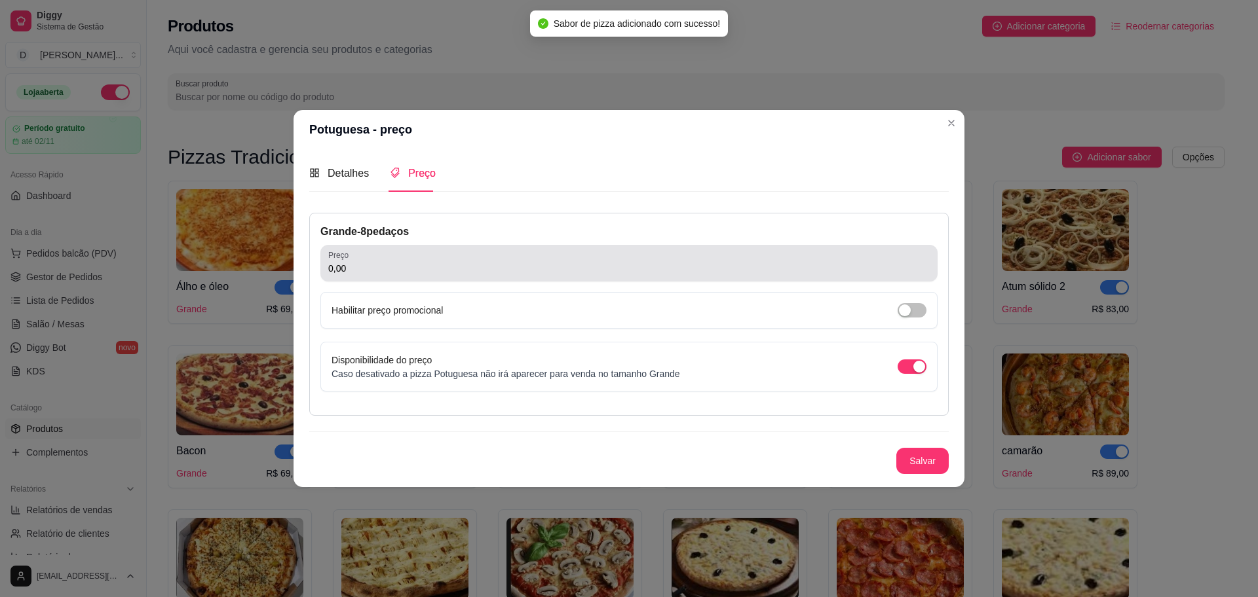
click at [405, 268] on input "0,00" at bounding box center [628, 268] width 601 height 13
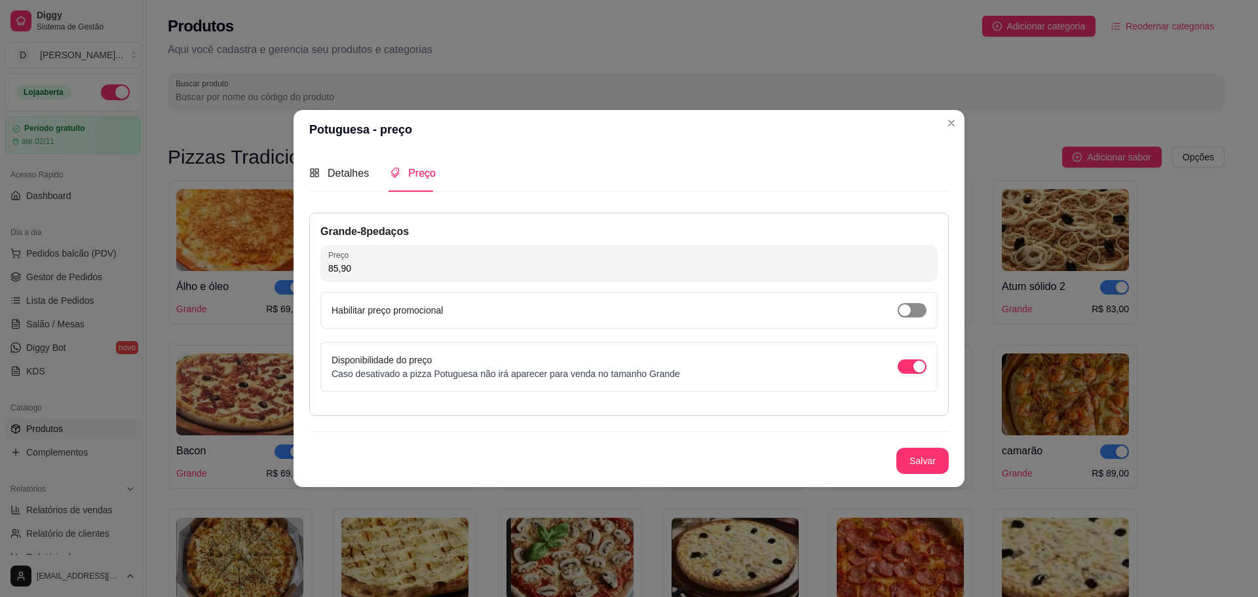
type input "85,90"
click at [919, 316] on span "button" at bounding box center [911, 310] width 29 height 14
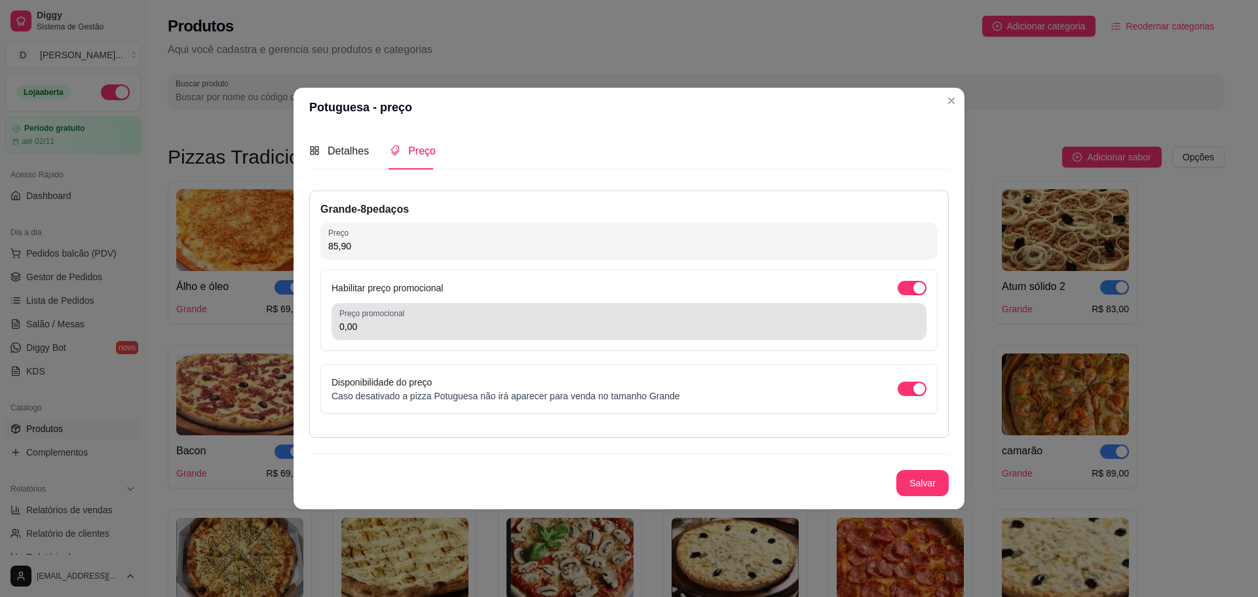
click at [577, 325] on input "0,00" at bounding box center [628, 326] width 579 height 13
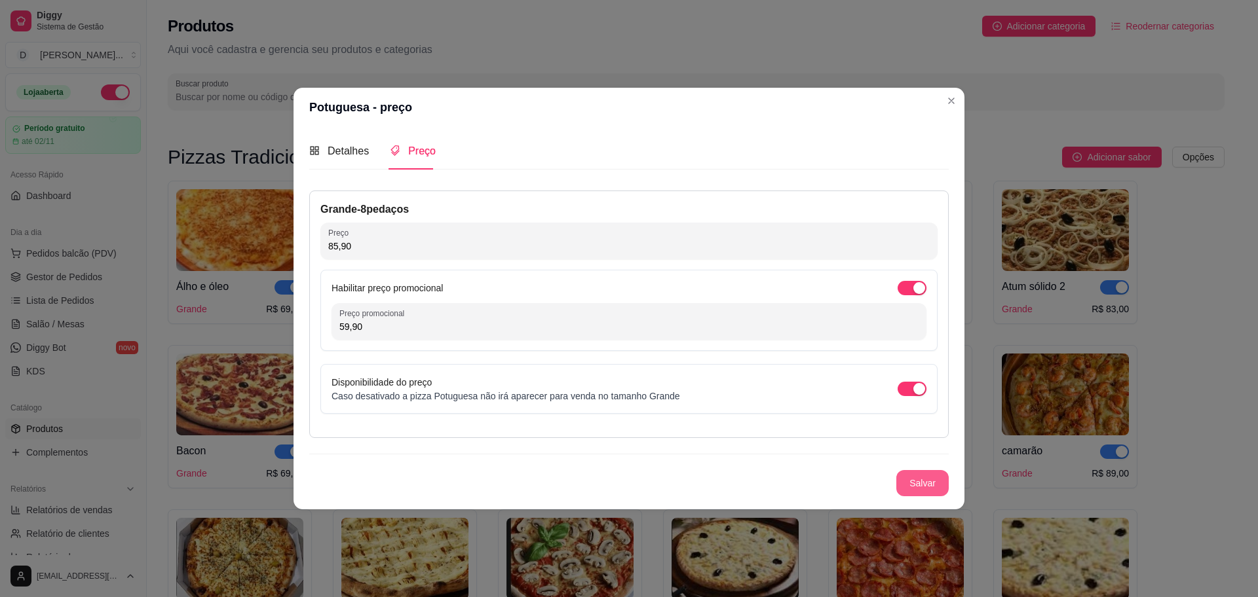
type input "59,90"
click at [918, 482] on button "Salvar" at bounding box center [922, 483] width 52 height 26
click at [931, 483] on button "Salvar" at bounding box center [922, 483] width 52 height 26
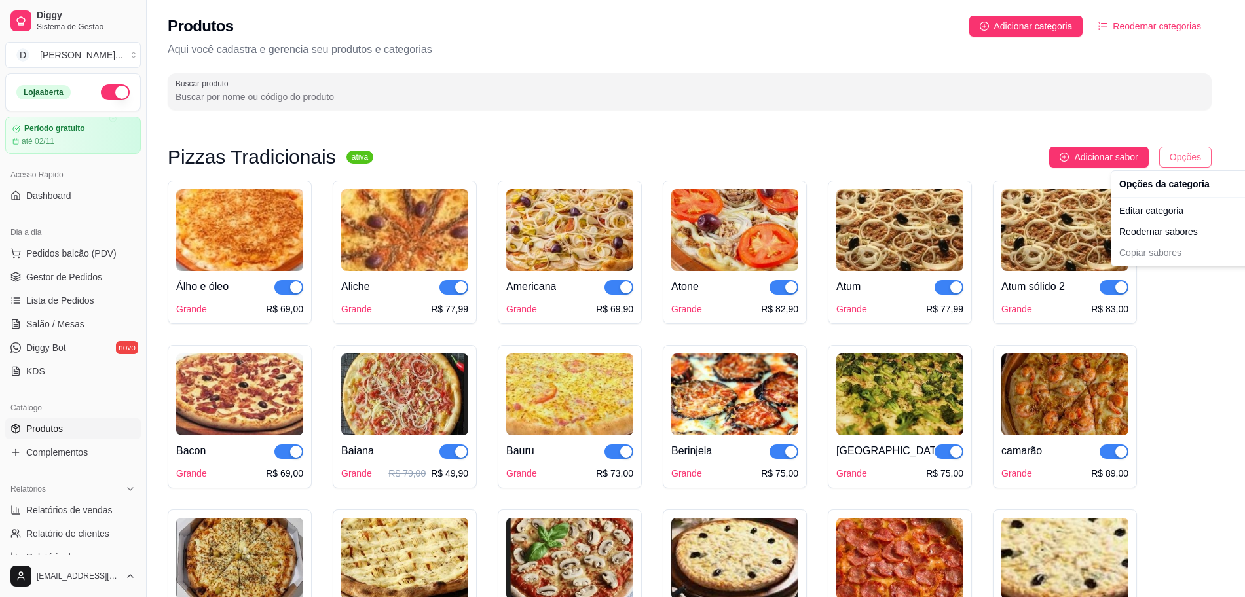
click at [1212, 149] on html "Diggy Sistema de Gestão D Divino Sabor ... Loja aberta Período gratuito até 02/…" at bounding box center [622, 298] width 1245 height 597
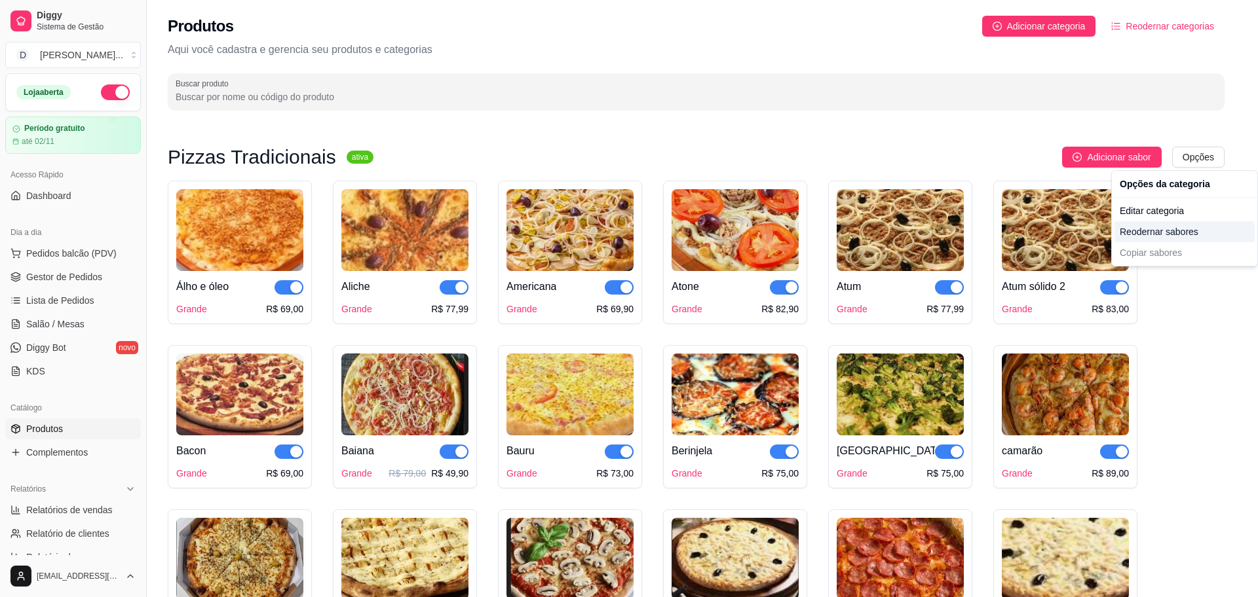
click at [1181, 234] on div "Reodernar sabores" at bounding box center [1184, 231] width 140 height 21
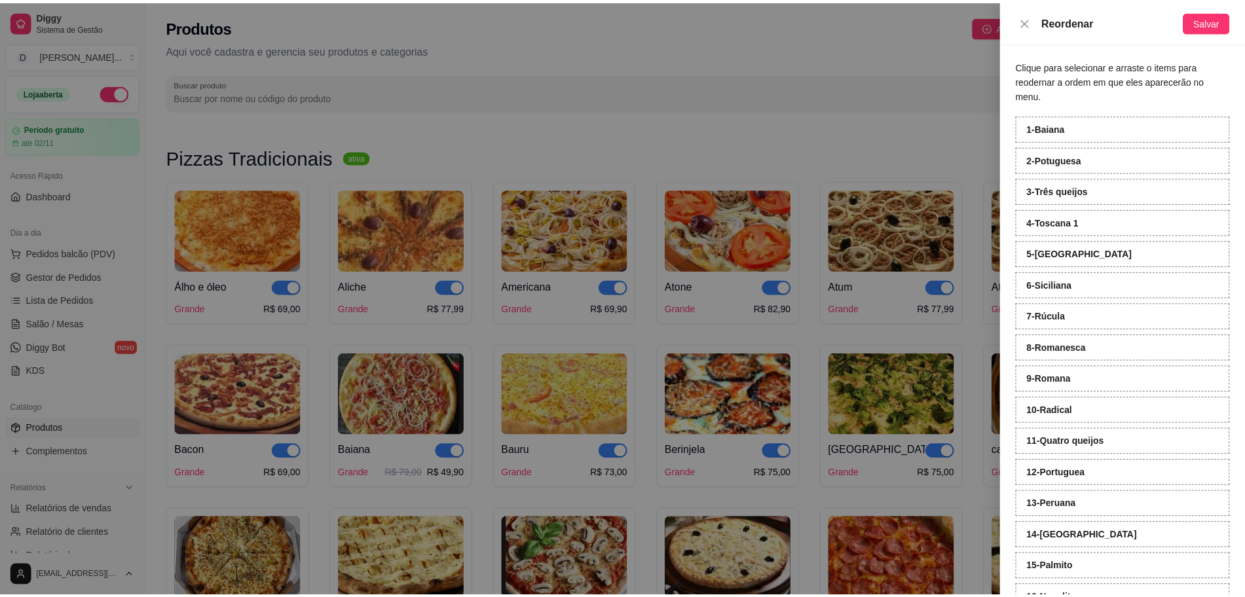
scroll to position [82, 0]
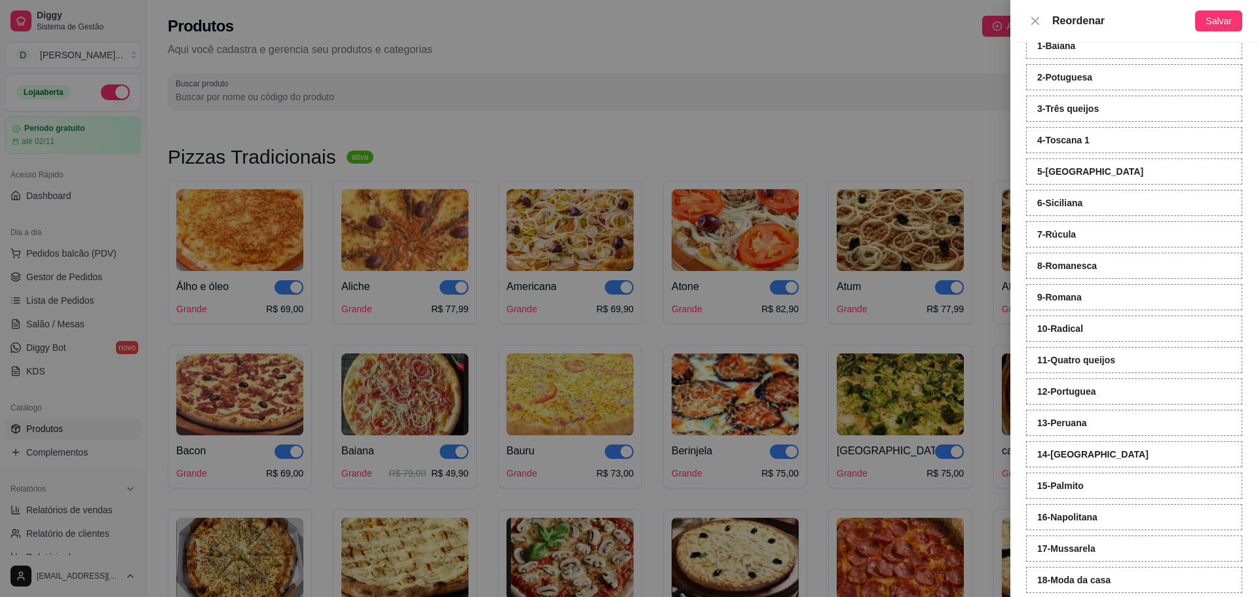
click at [489, 114] on div at bounding box center [629, 298] width 1258 height 597
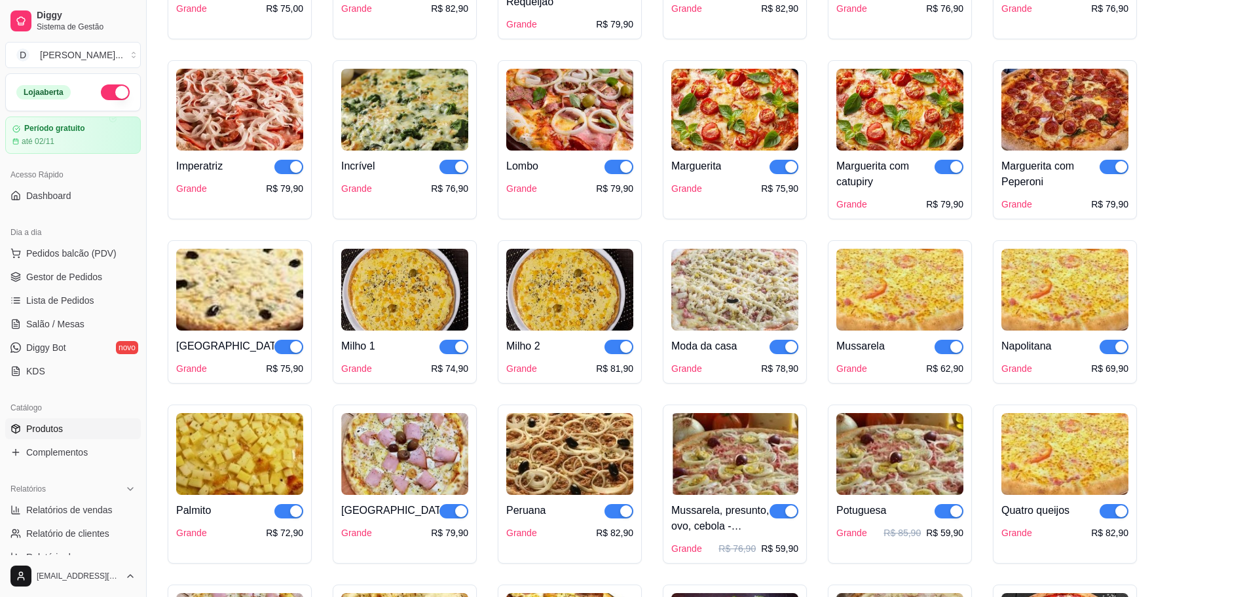
scroll to position [819, 0]
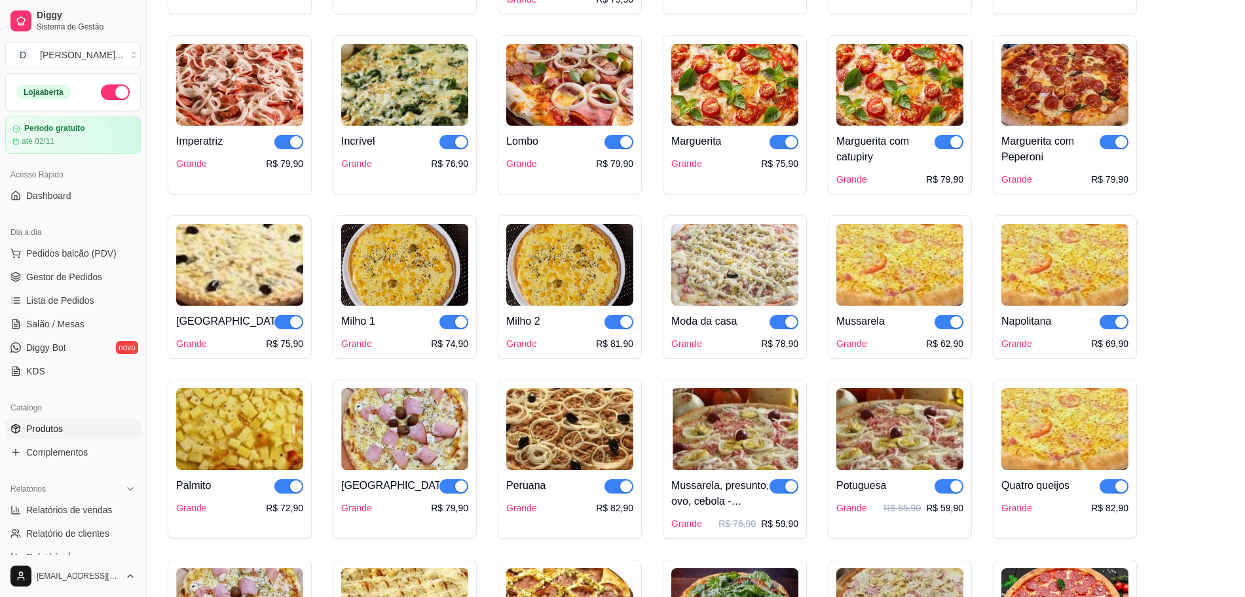
click at [738, 440] on img at bounding box center [734, 429] width 127 height 82
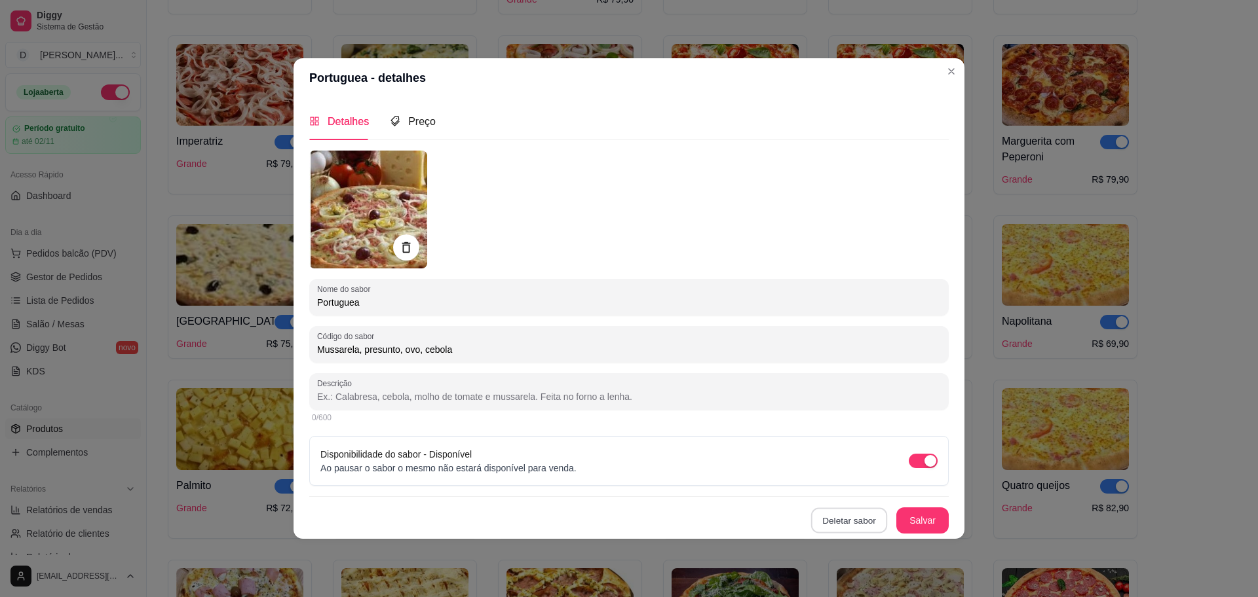
click at [833, 529] on button "Deletar sabor" at bounding box center [849, 521] width 76 height 26
click at [850, 480] on button "Confirmar" at bounding box center [849, 484] width 48 height 20
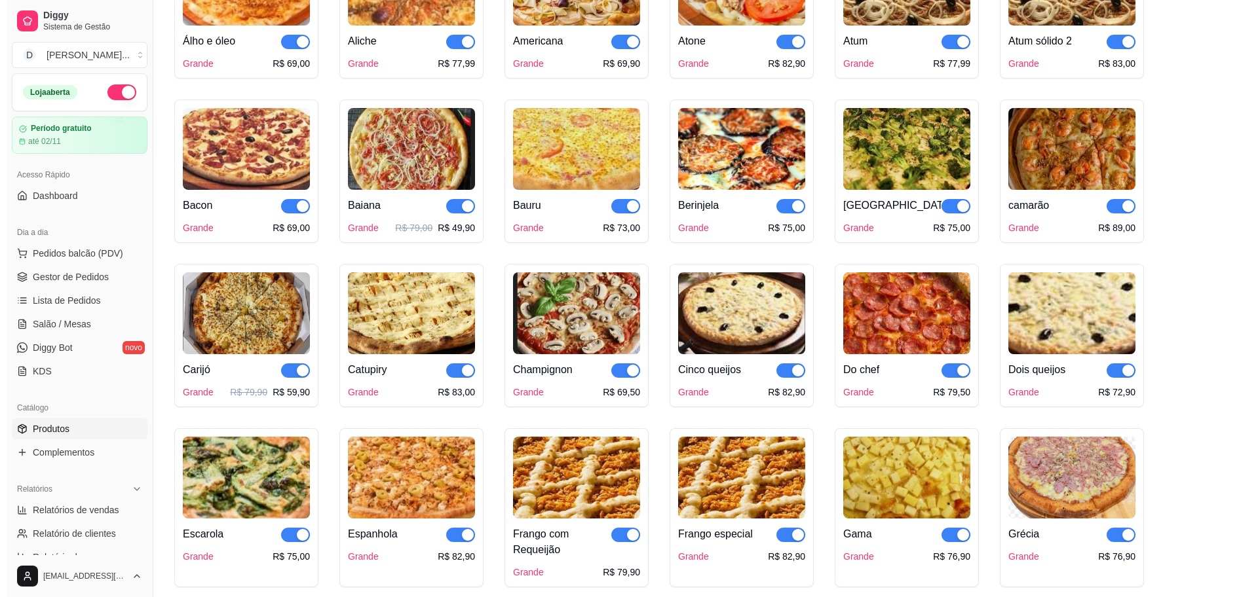
scroll to position [0, 0]
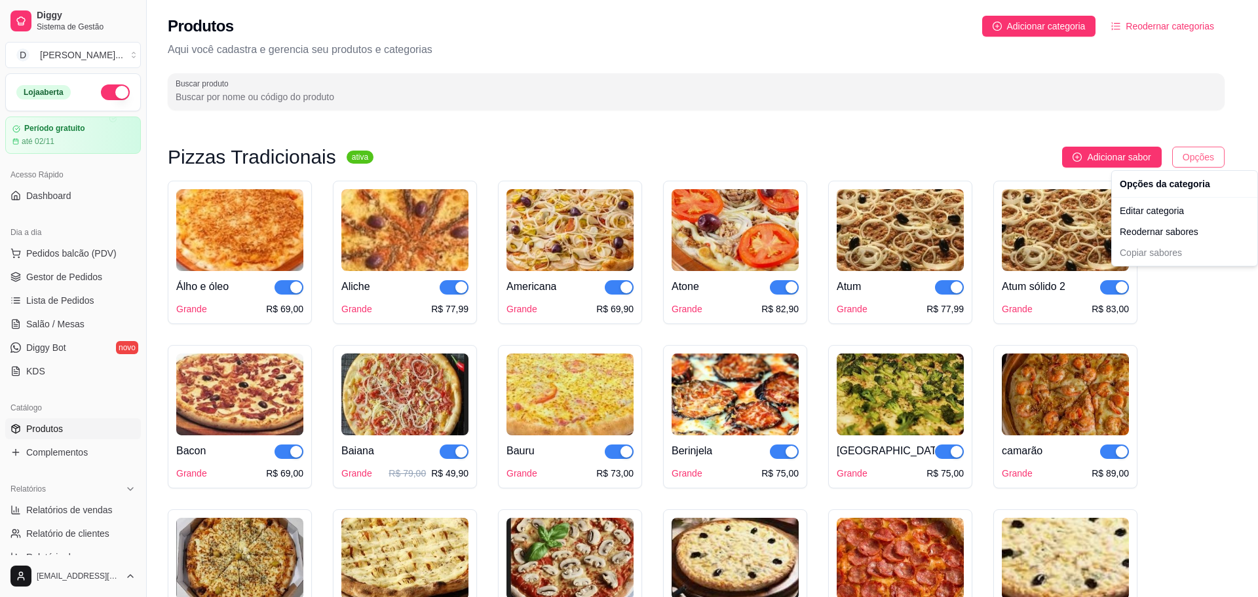
click at [1200, 149] on html "Diggy Sistema de Gestão D Divino Sabor ... Loja aberta Período gratuito até 02/…" at bounding box center [629, 298] width 1258 height 597
click at [1169, 230] on div "Reodernar sabores" at bounding box center [1184, 231] width 140 height 21
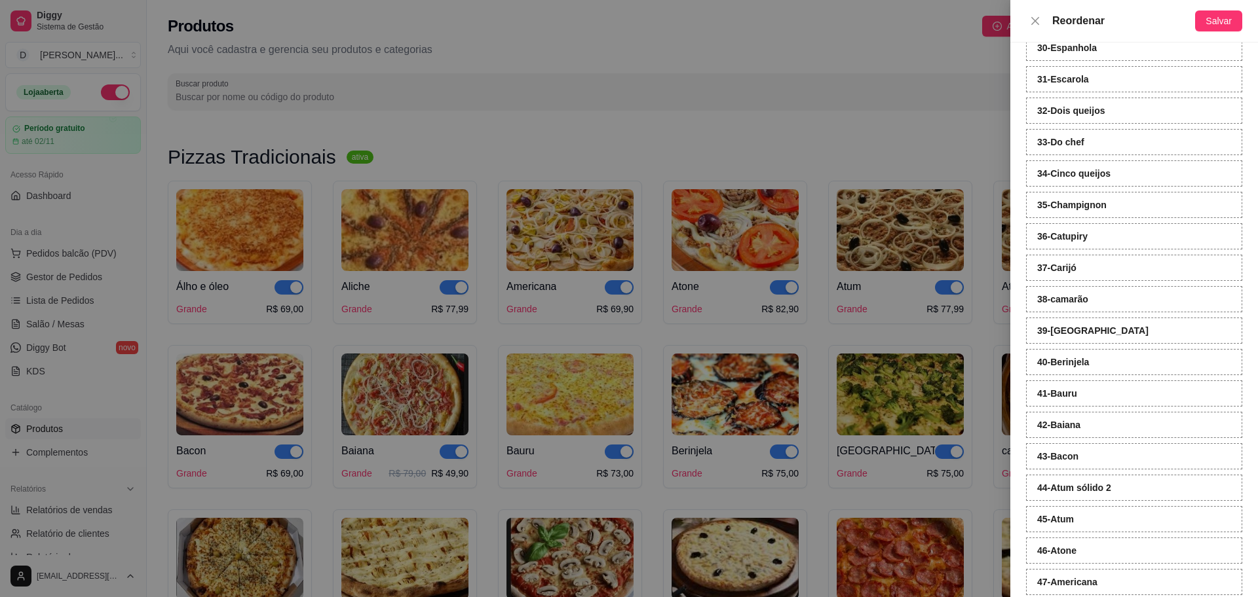
scroll to position [1074, 0]
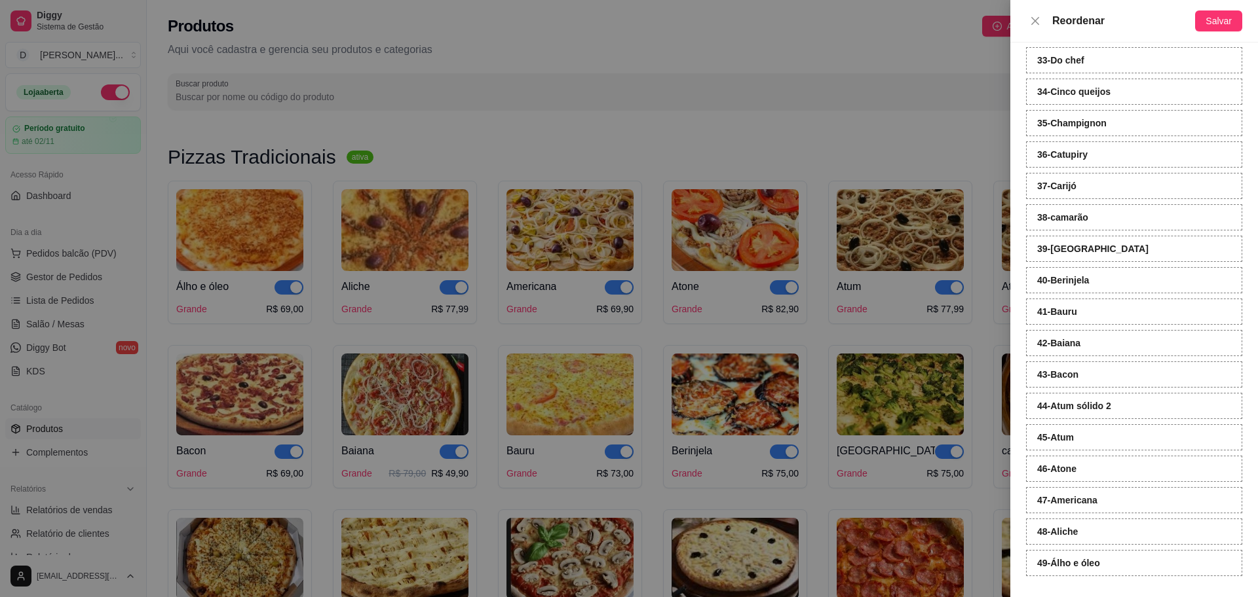
click at [1078, 348] on strong "42 - Baiana" at bounding box center [1058, 343] width 43 height 10
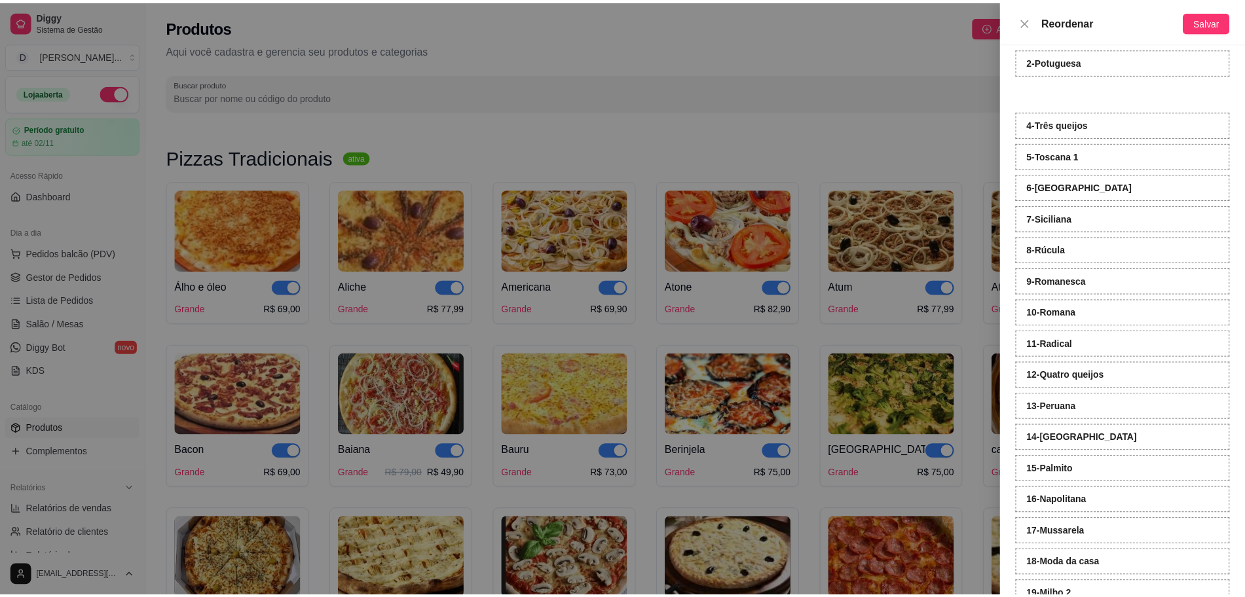
scroll to position [35, 0]
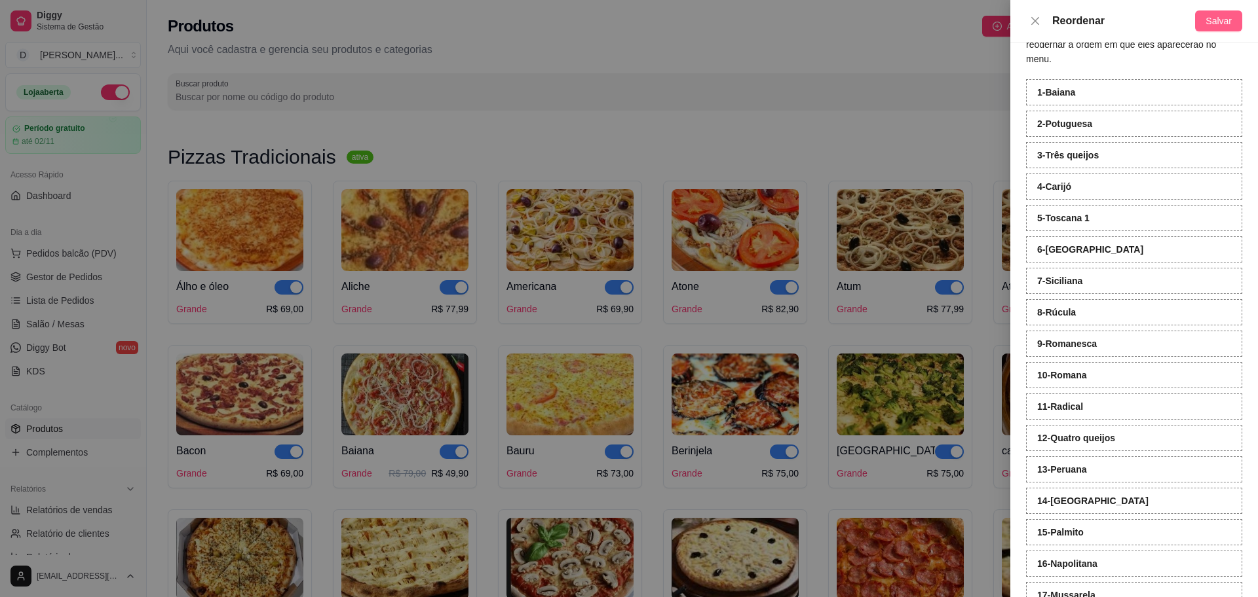
click at [1225, 16] on span "Salvar" at bounding box center [1218, 21] width 26 height 14
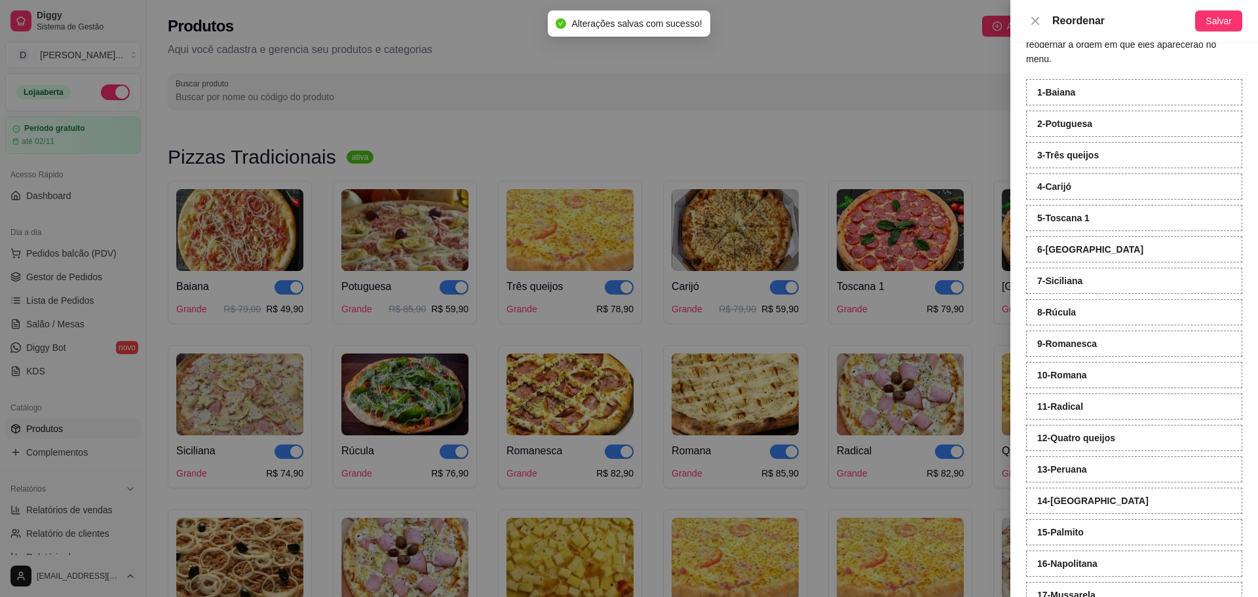
click at [774, 153] on div at bounding box center [629, 298] width 1258 height 597
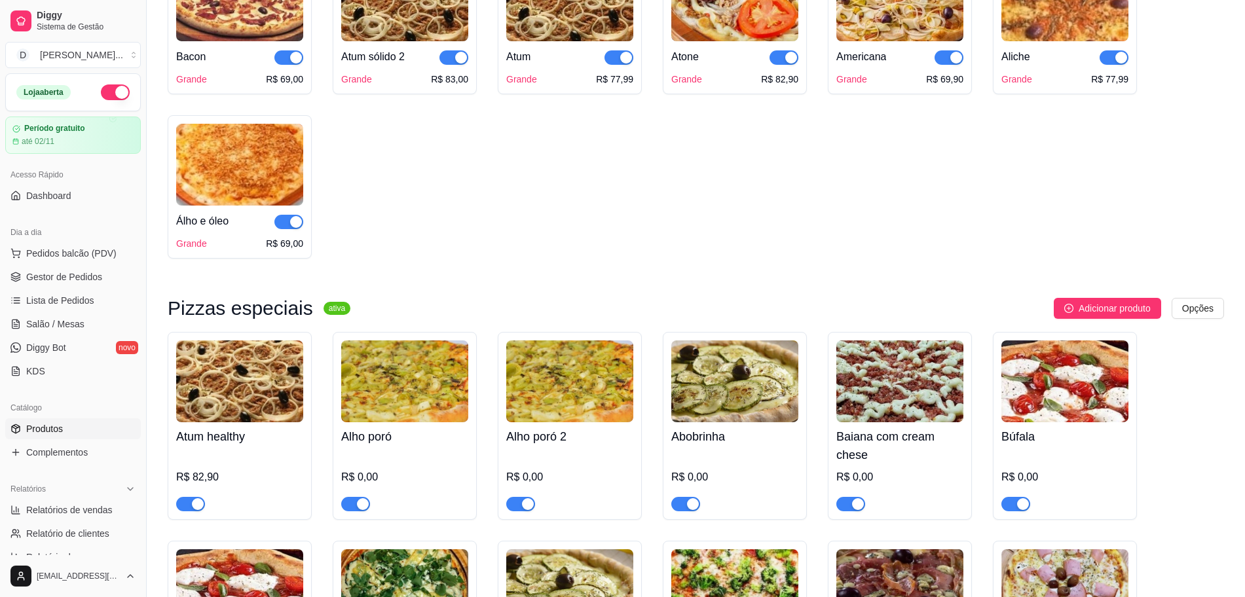
scroll to position [1556, 0]
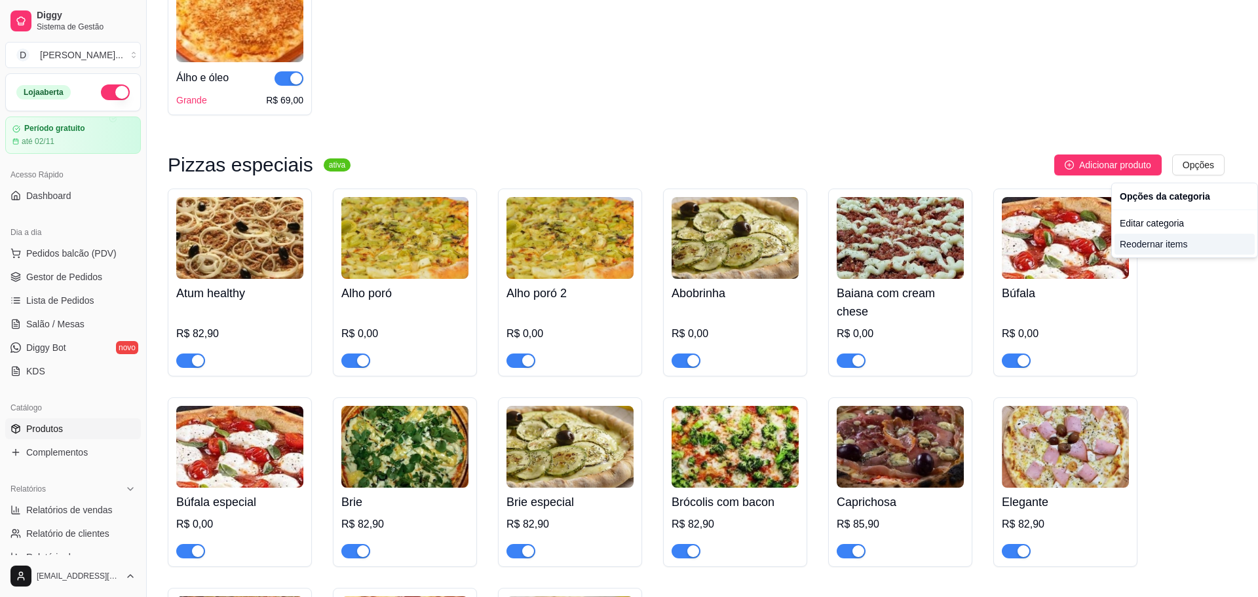
click at [1169, 246] on div "Reodernar items" at bounding box center [1184, 244] width 140 height 21
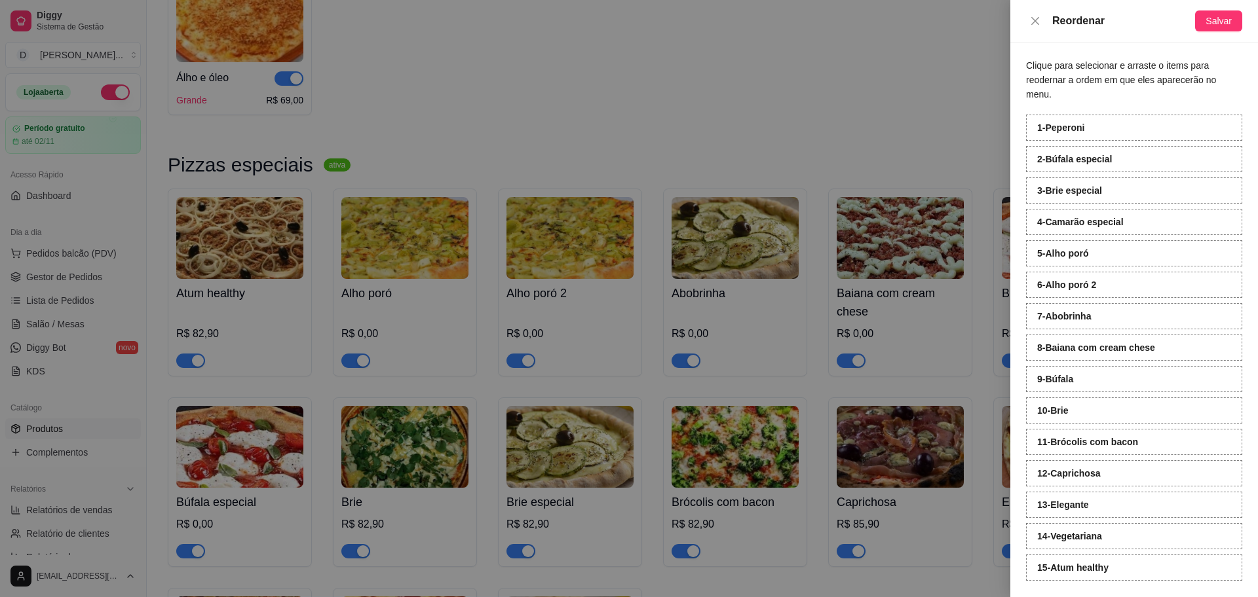
click at [1216, 32] on div "Reordenar Salvar" at bounding box center [1134, 21] width 248 height 43
click at [1218, 25] on span "Salvar" at bounding box center [1218, 21] width 26 height 14
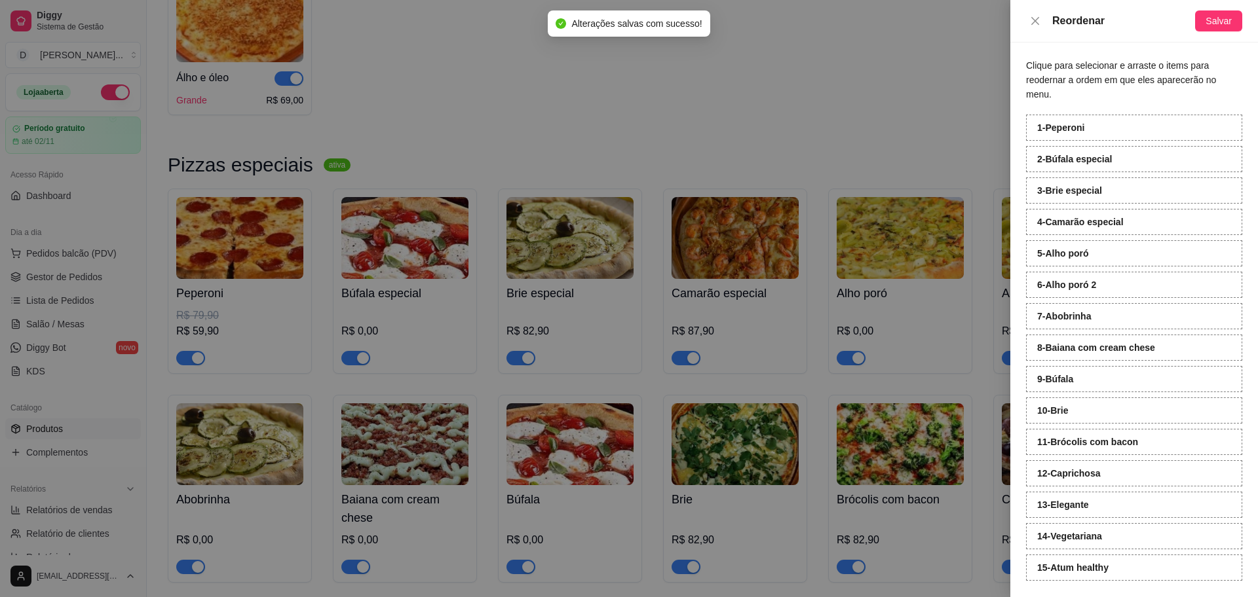
click at [834, 91] on div at bounding box center [629, 298] width 1258 height 597
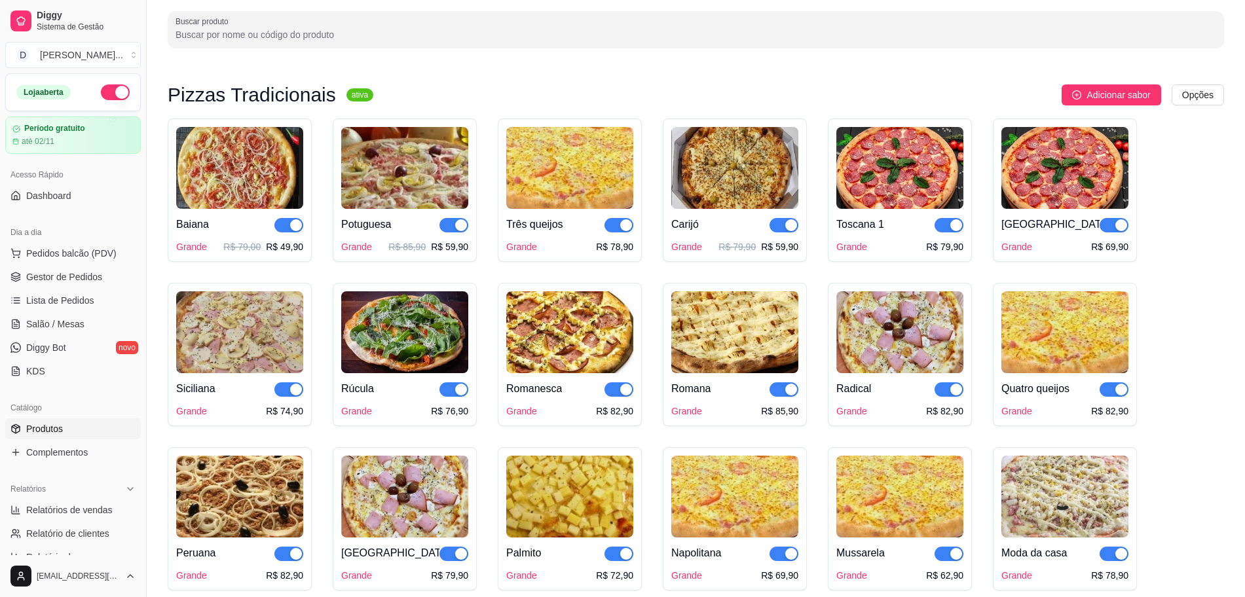
scroll to position [0, 0]
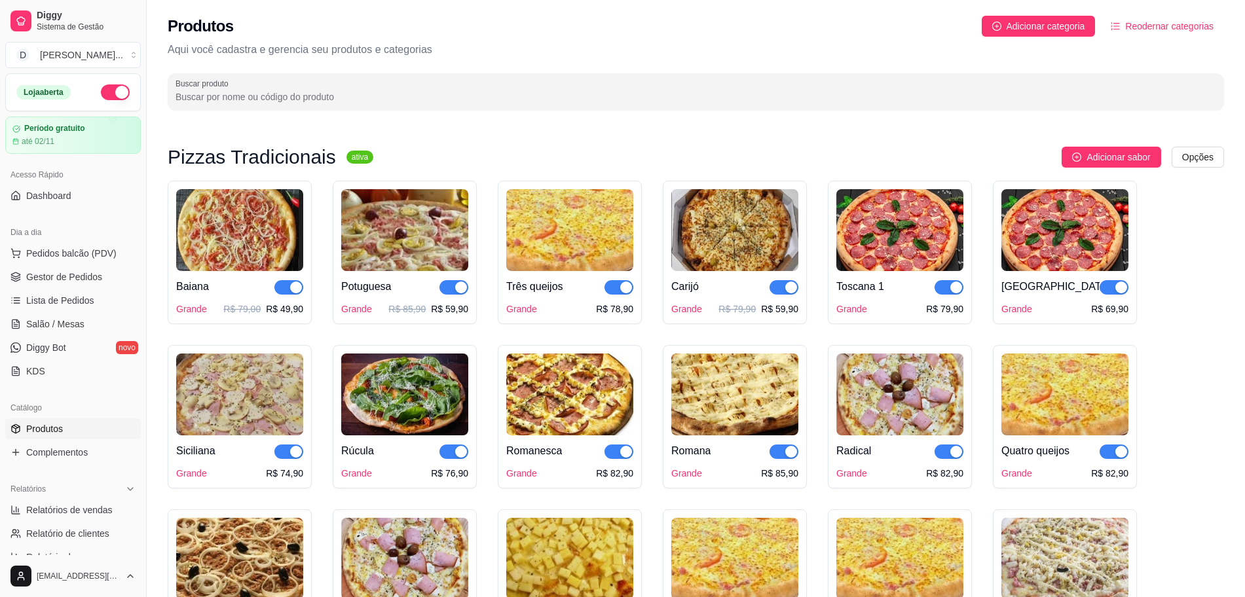
click at [1133, 26] on span "Reodernar categorias" at bounding box center [1169, 26] width 88 height 14
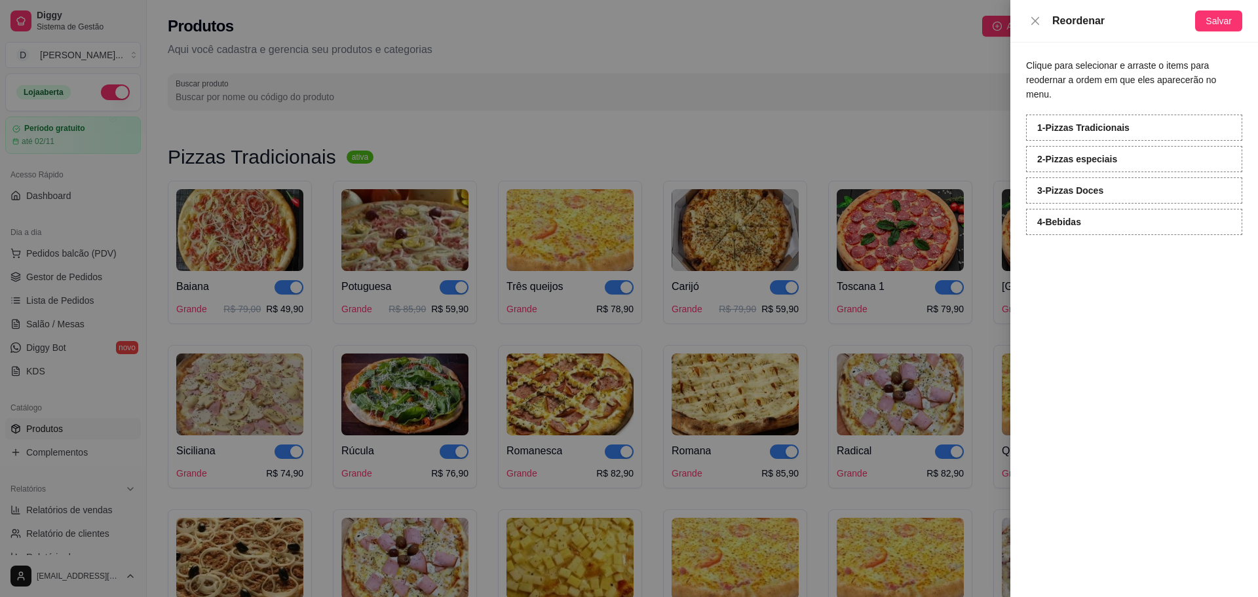
click at [758, 46] on div at bounding box center [629, 298] width 1258 height 597
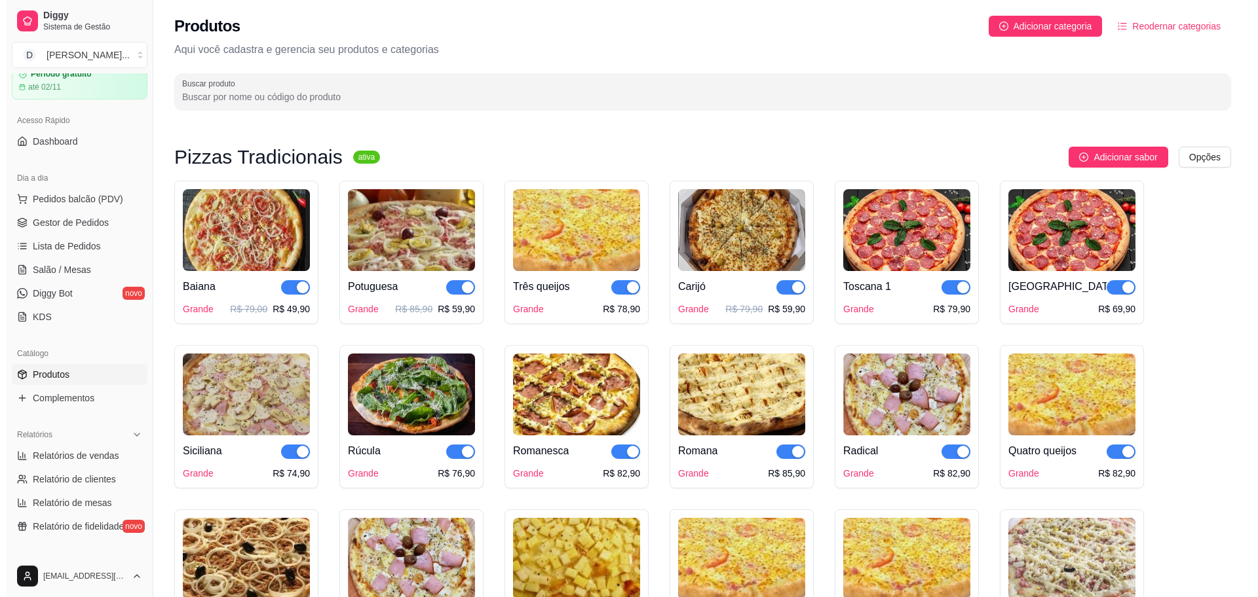
scroll to position [82, 0]
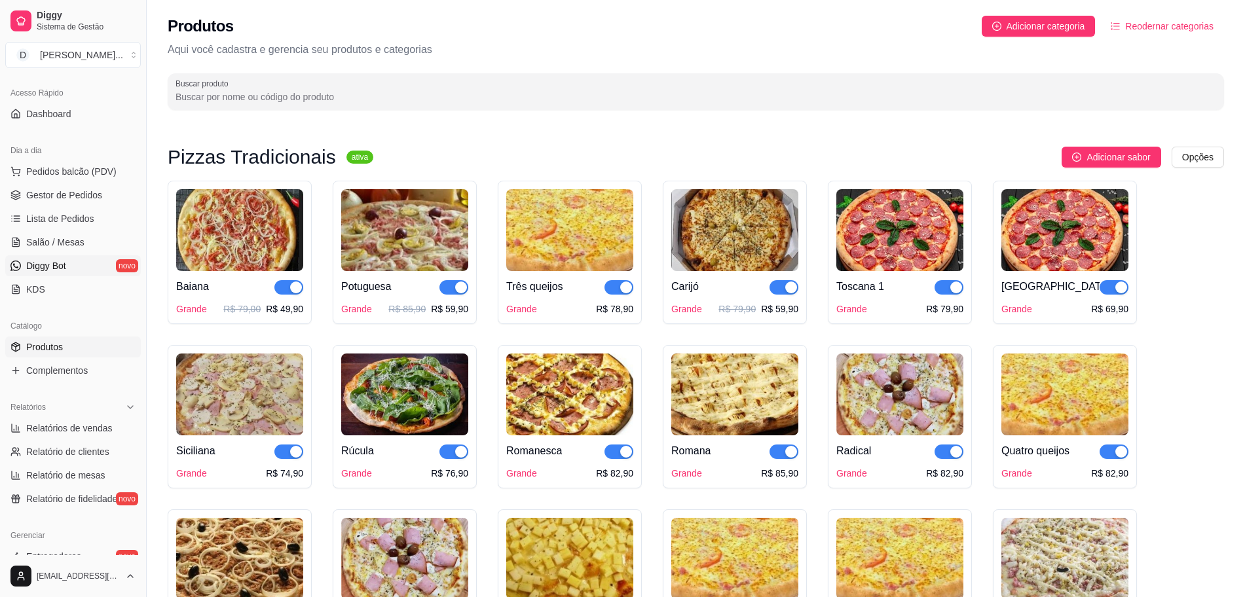
click at [64, 270] on span "Diggy Bot" at bounding box center [46, 265] width 40 height 13
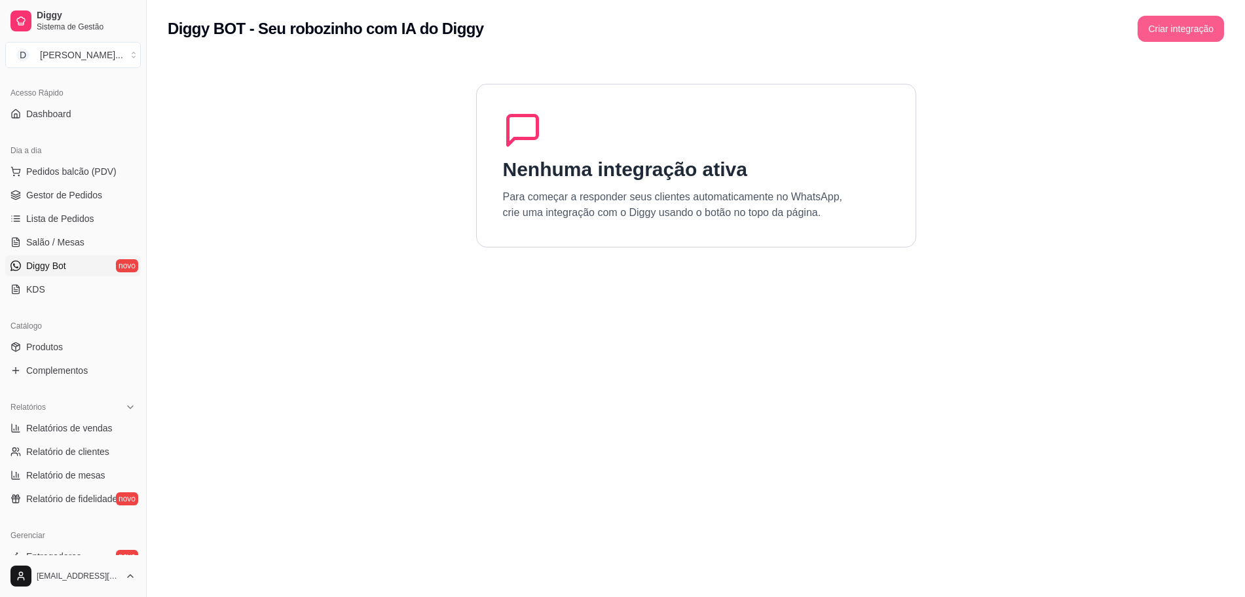
click at [1150, 32] on button "Criar integração" at bounding box center [1181, 29] width 86 height 26
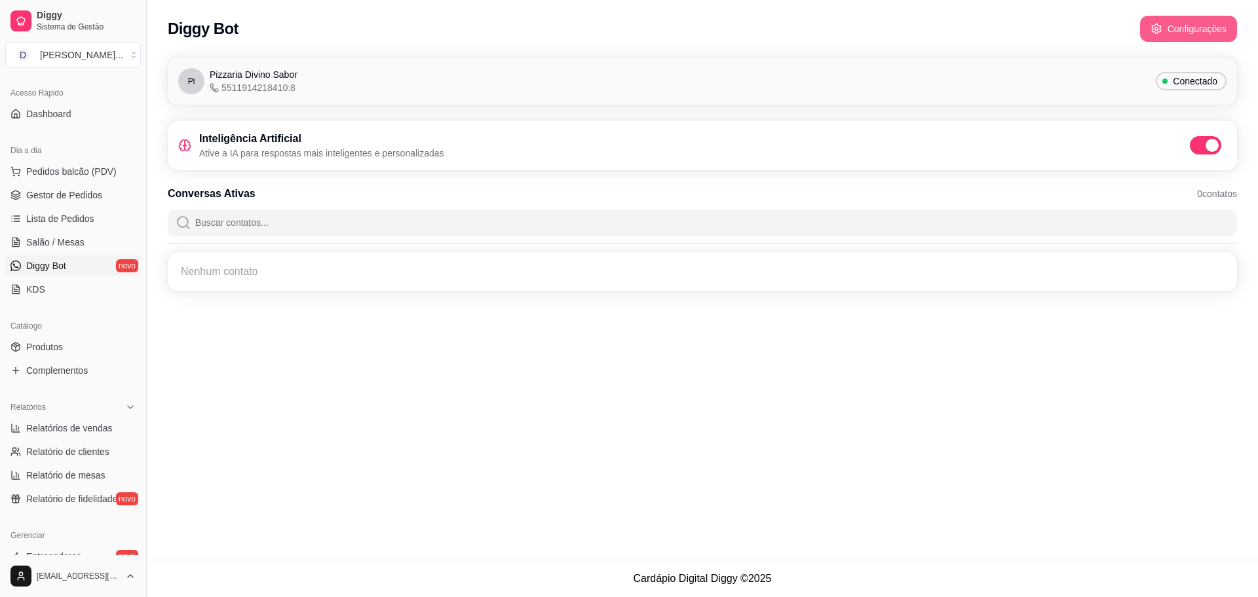
click at [1207, 31] on button "Configurações" at bounding box center [1188, 29] width 97 height 26
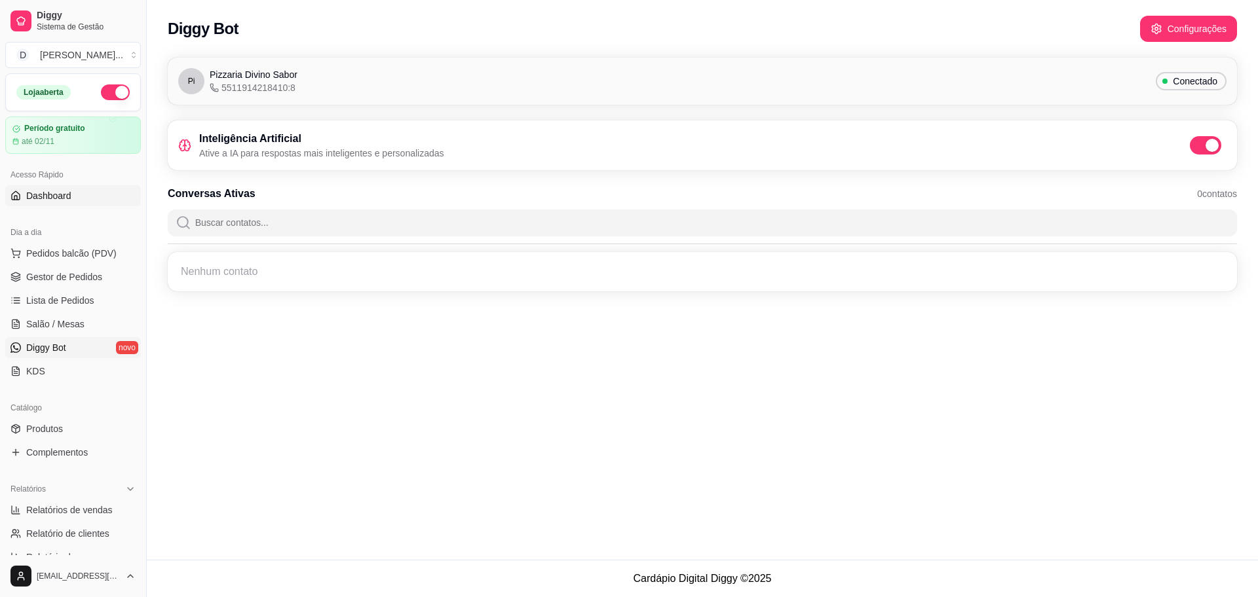
click at [47, 189] on span "Dashboard" at bounding box center [48, 195] width 45 height 13
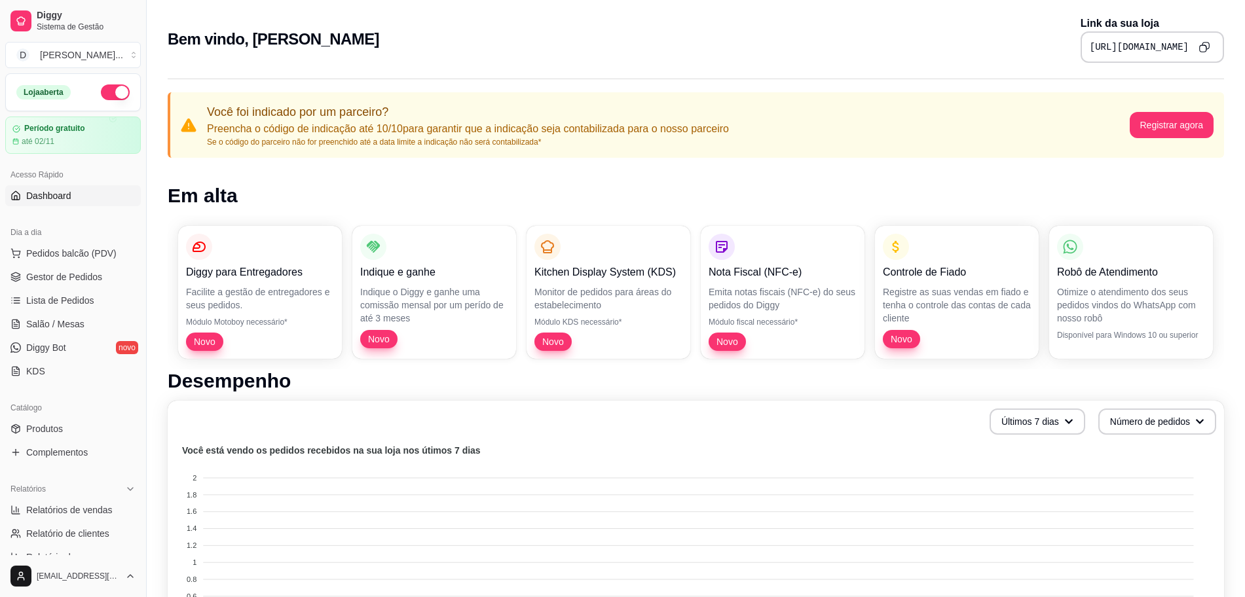
click at [1208, 47] on icon "Copy to clipboard" at bounding box center [1204, 46] width 11 height 11
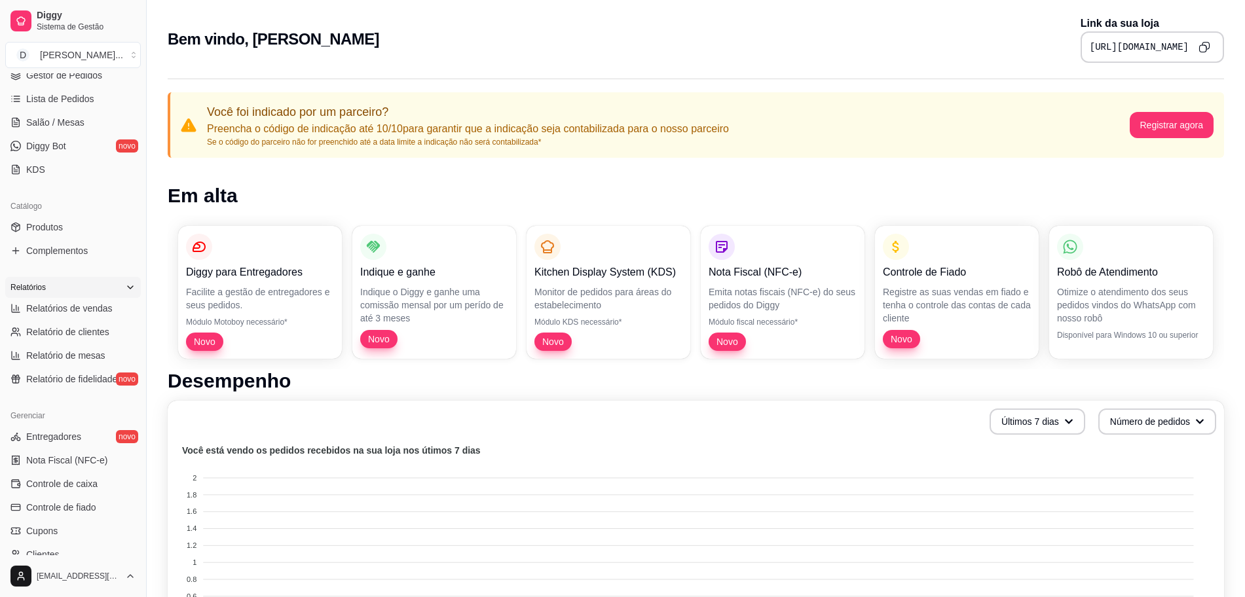
scroll to position [100, 0]
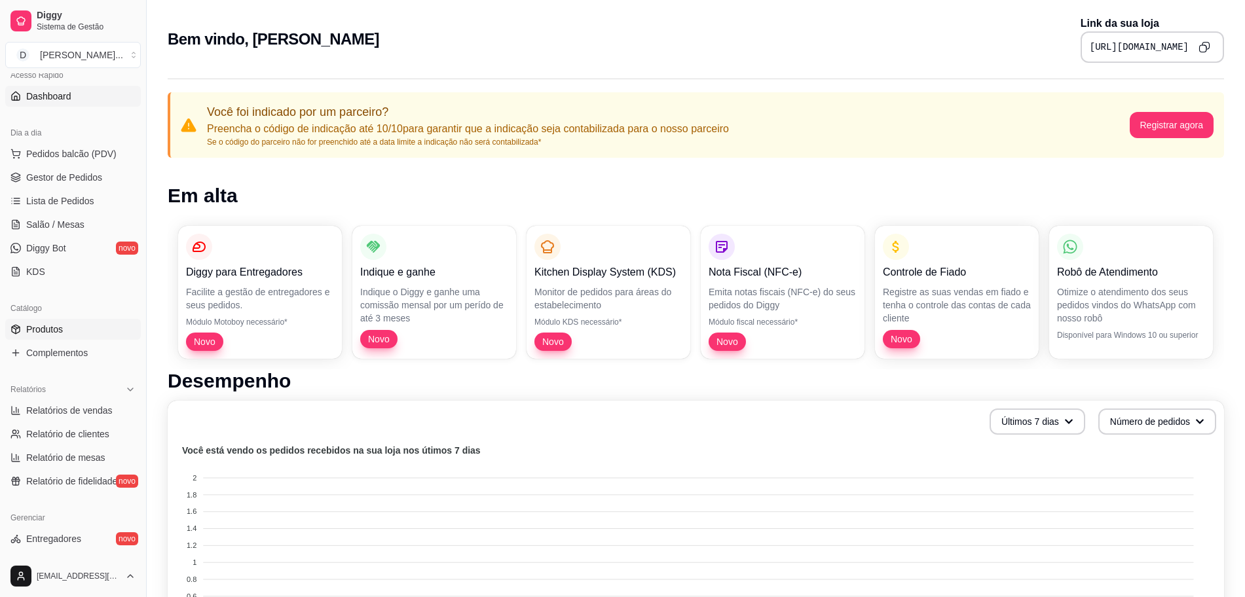
click at [48, 327] on span "Produtos" at bounding box center [44, 329] width 37 height 13
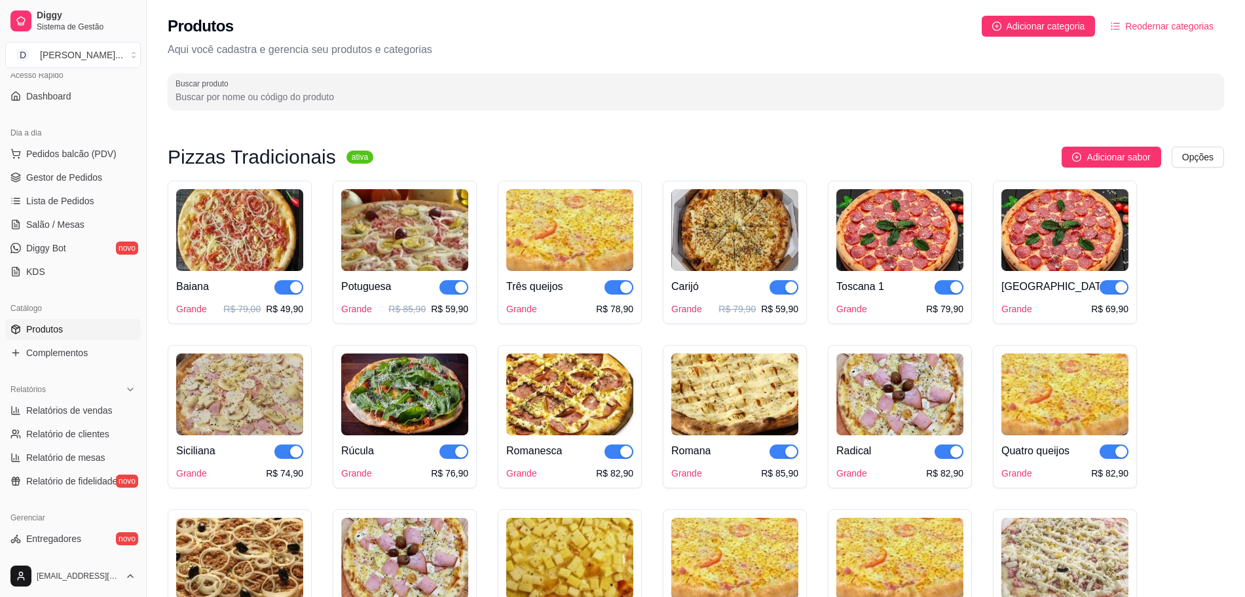
click at [1158, 20] on span "Reodernar categorias" at bounding box center [1169, 26] width 88 height 14
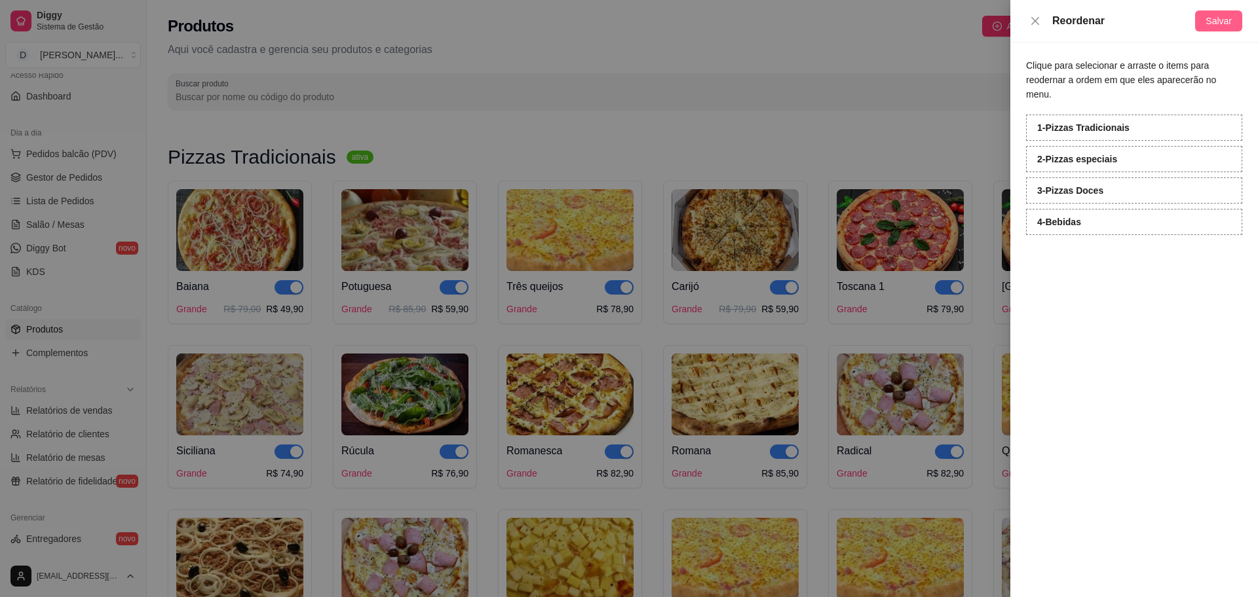
click at [1222, 25] on span "Salvar" at bounding box center [1218, 21] width 26 height 14
click at [717, 133] on div at bounding box center [629, 298] width 1258 height 597
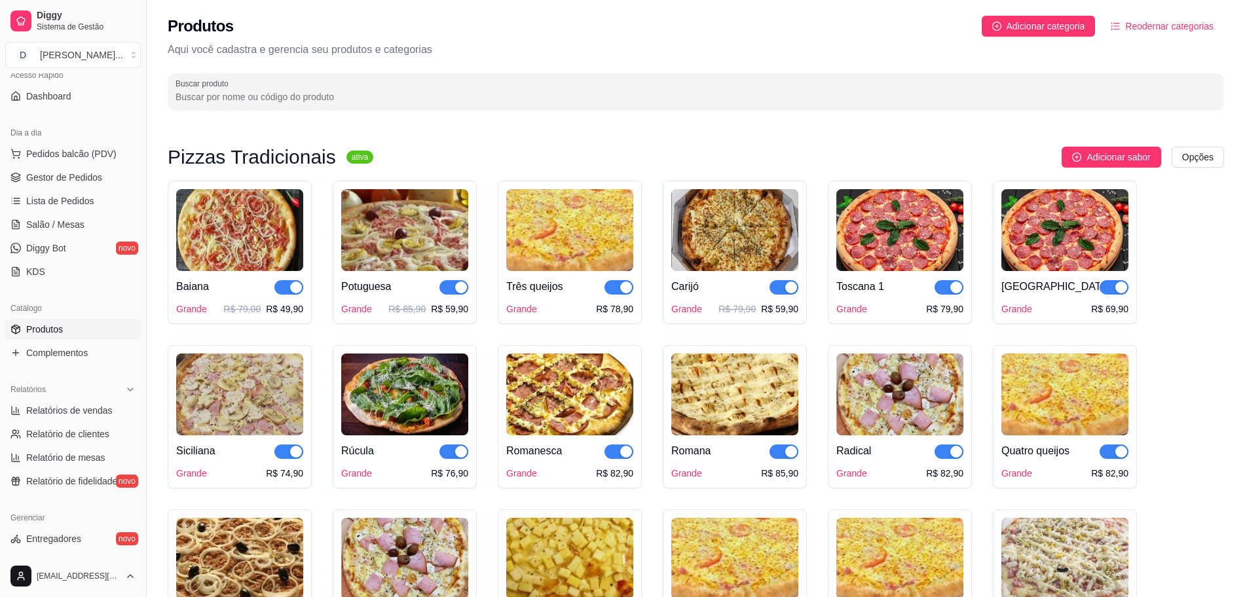
click at [565, 229] on img at bounding box center [569, 230] width 127 height 82
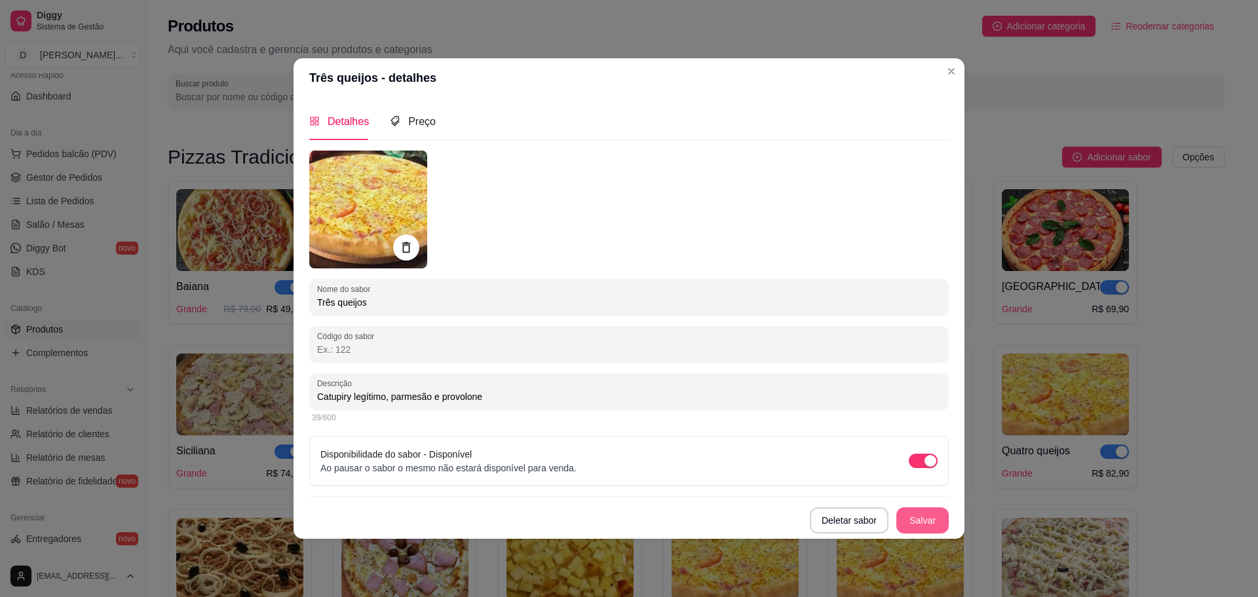
click at [926, 520] on button "Salvar" at bounding box center [922, 521] width 52 height 26
click at [412, 123] on span "Preço" at bounding box center [422, 121] width 28 height 11
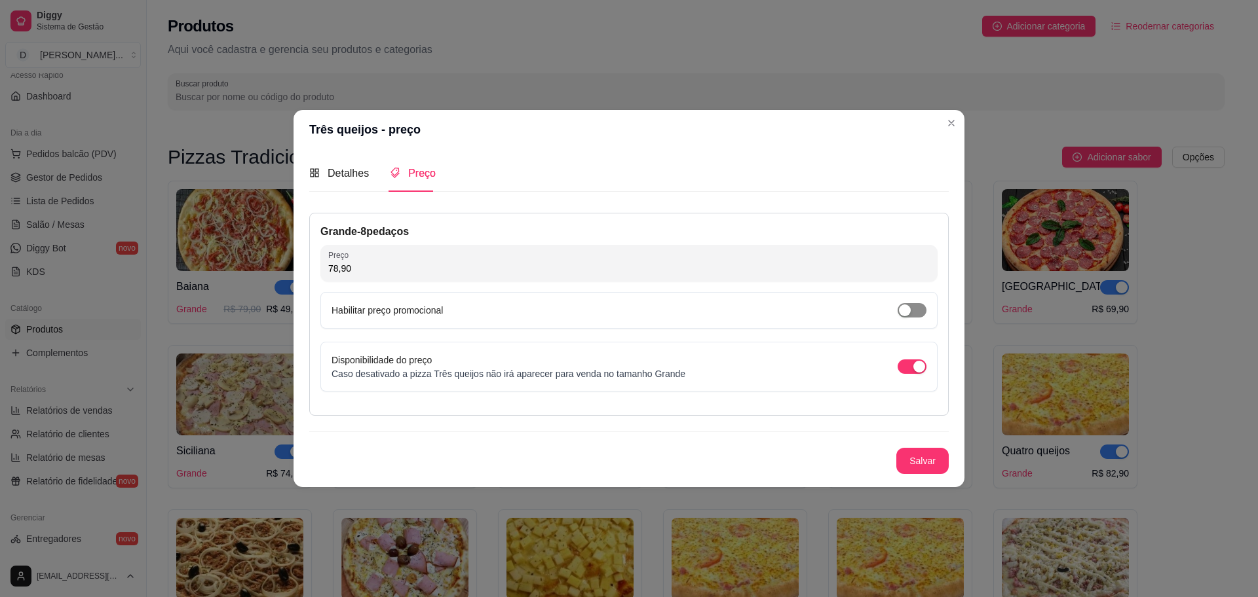
click at [914, 317] on span "button" at bounding box center [911, 310] width 29 height 14
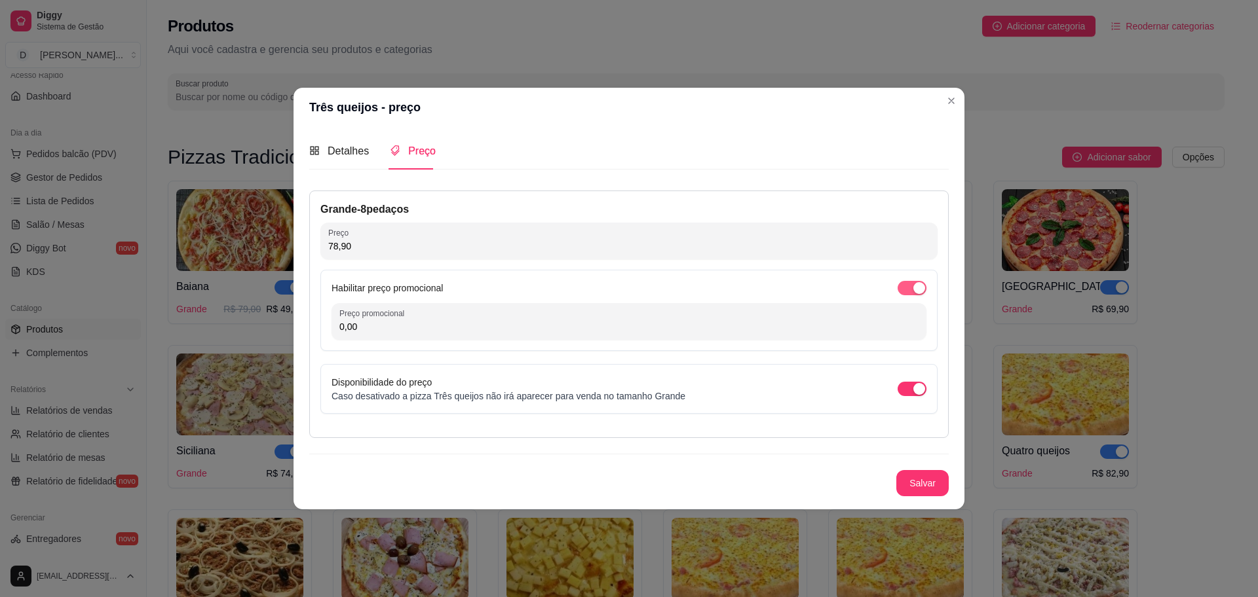
click at [904, 292] on span "button" at bounding box center [911, 288] width 29 height 14
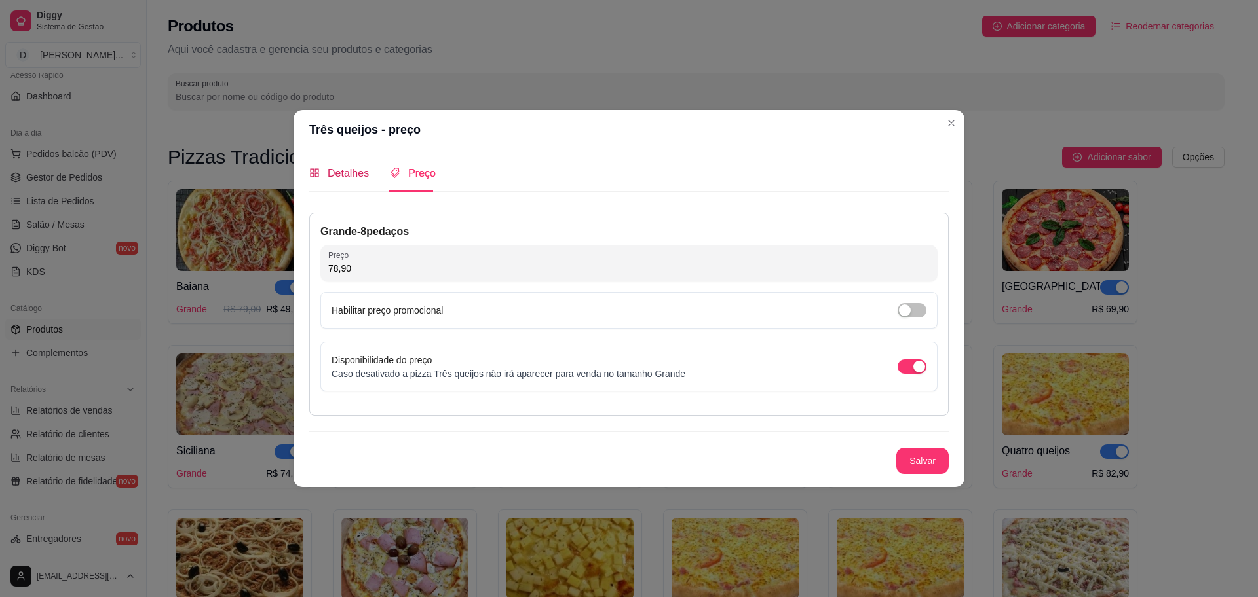
click at [349, 172] on span "Detalhes" at bounding box center [348, 173] width 41 height 11
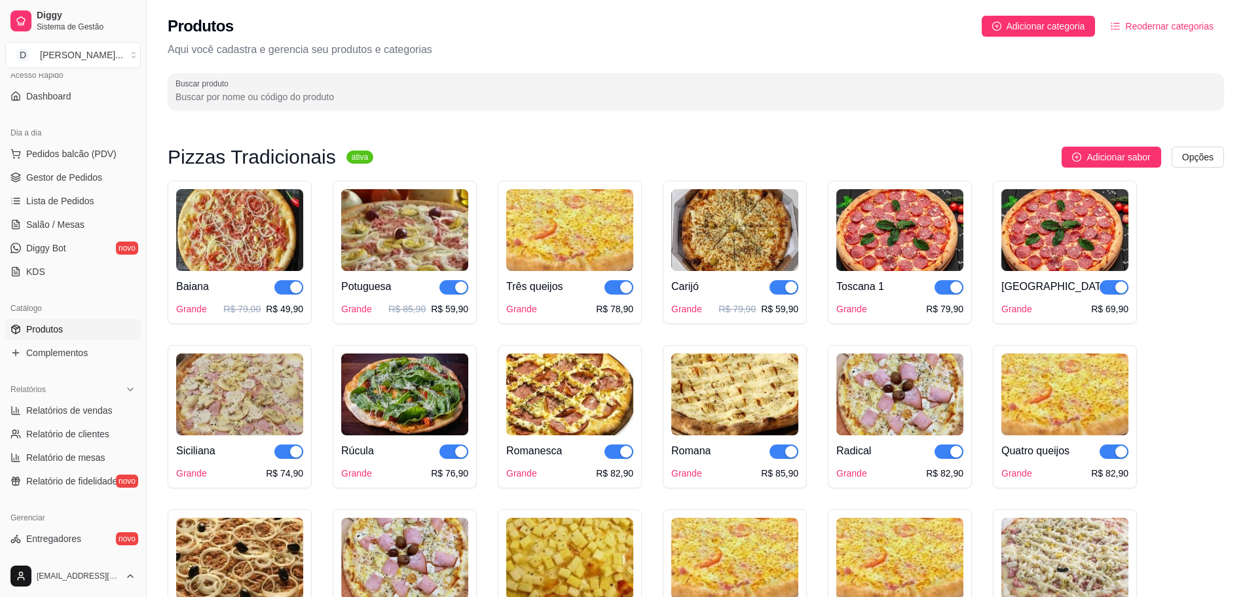
click at [763, 241] on img at bounding box center [734, 230] width 127 height 82
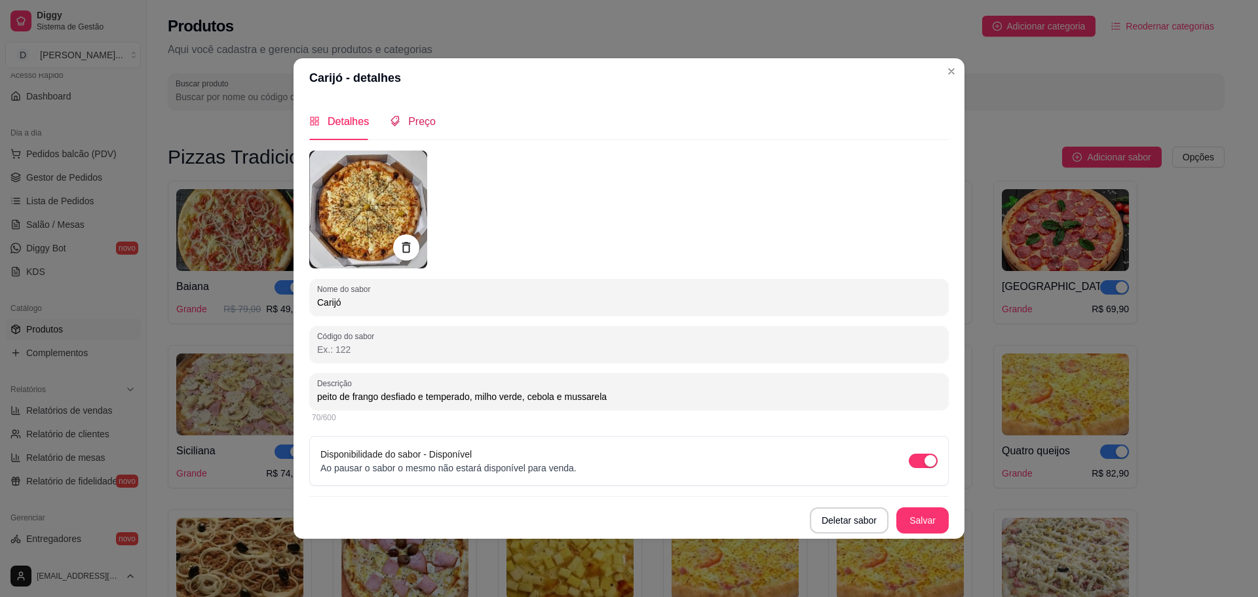
click at [415, 121] on span "Preço" at bounding box center [422, 121] width 28 height 11
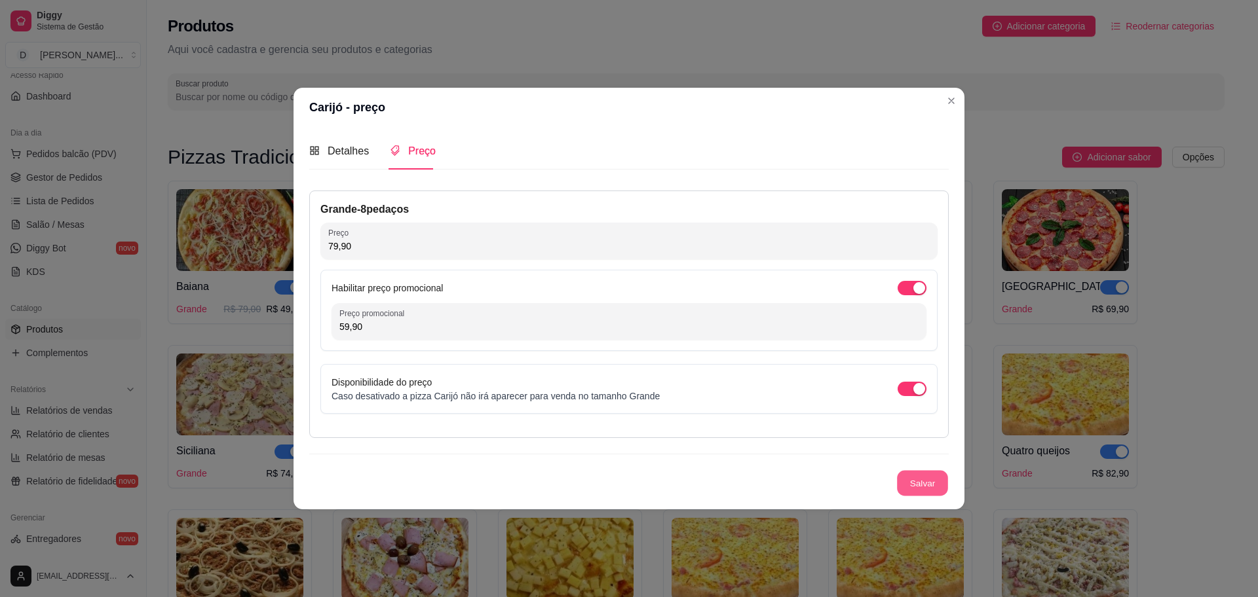
click at [907, 487] on button "Salvar" at bounding box center [922, 484] width 51 height 26
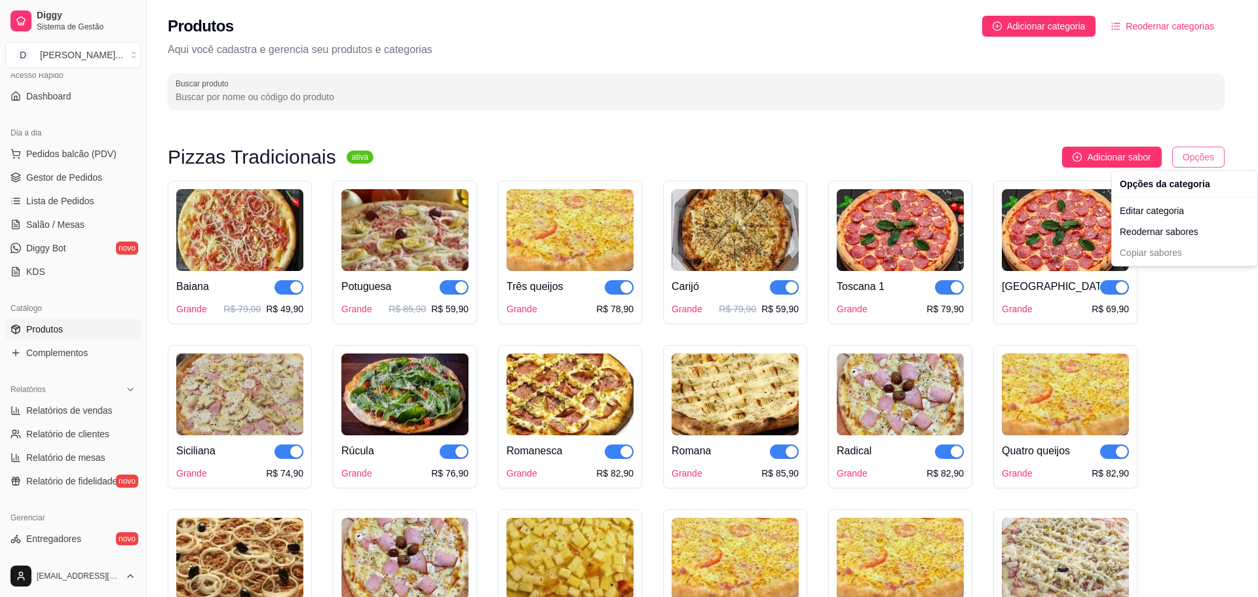
click at [1191, 154] on html "Diggy Sistema de Gestão D Divino Sabor ... Loja aberta Período gratuito até 02/…" at bounding box center [629, 298] width 1258 height 597
click at [1176, 211] on div "Editar categoria" at bounding box center [1184, 210] width 140 height 21
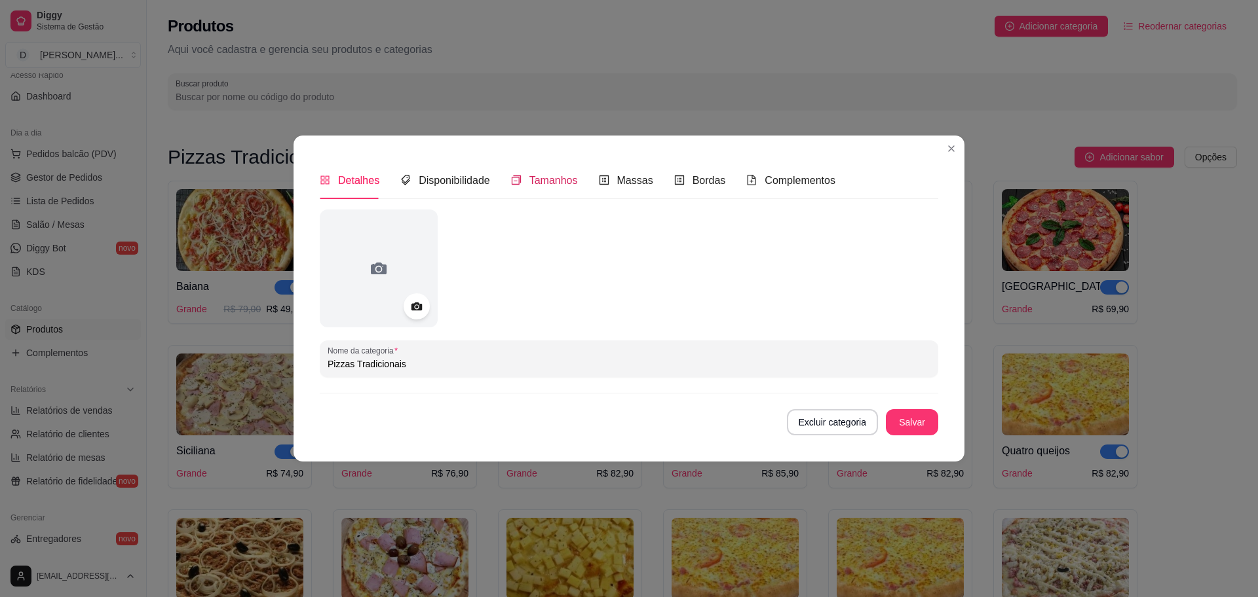
click at [564, 178] on span "Tamanhos" at bounding box center [553, 180] width 48 height 11
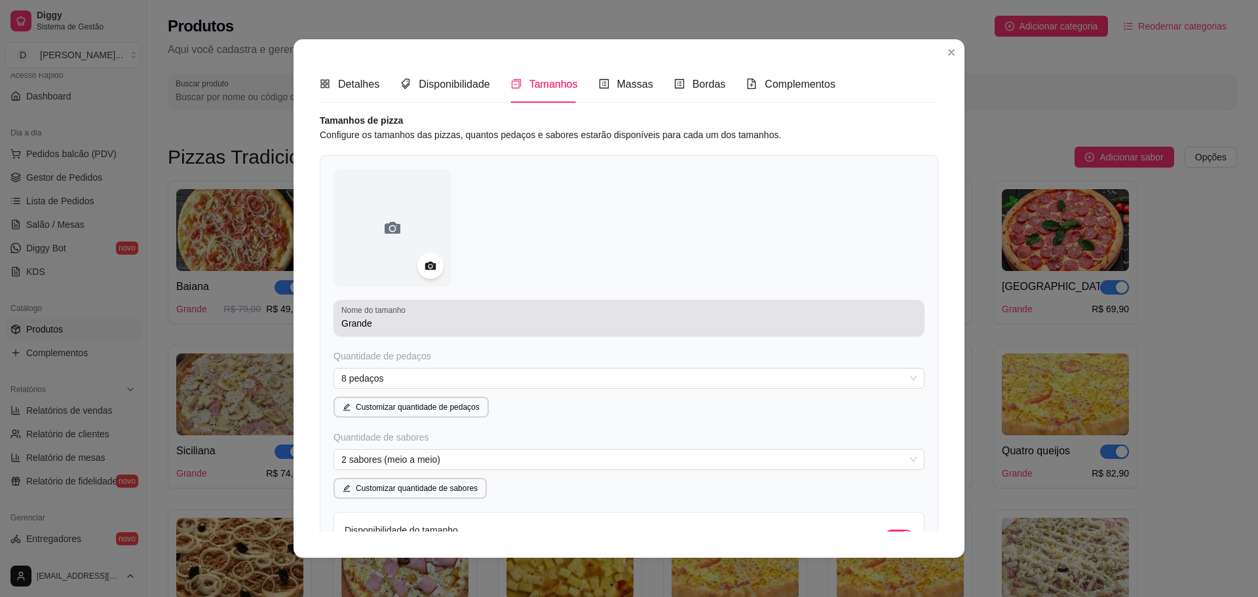
click at [434, 322] on input "Grande" at bounding box center [628, 323] width 575 height 13
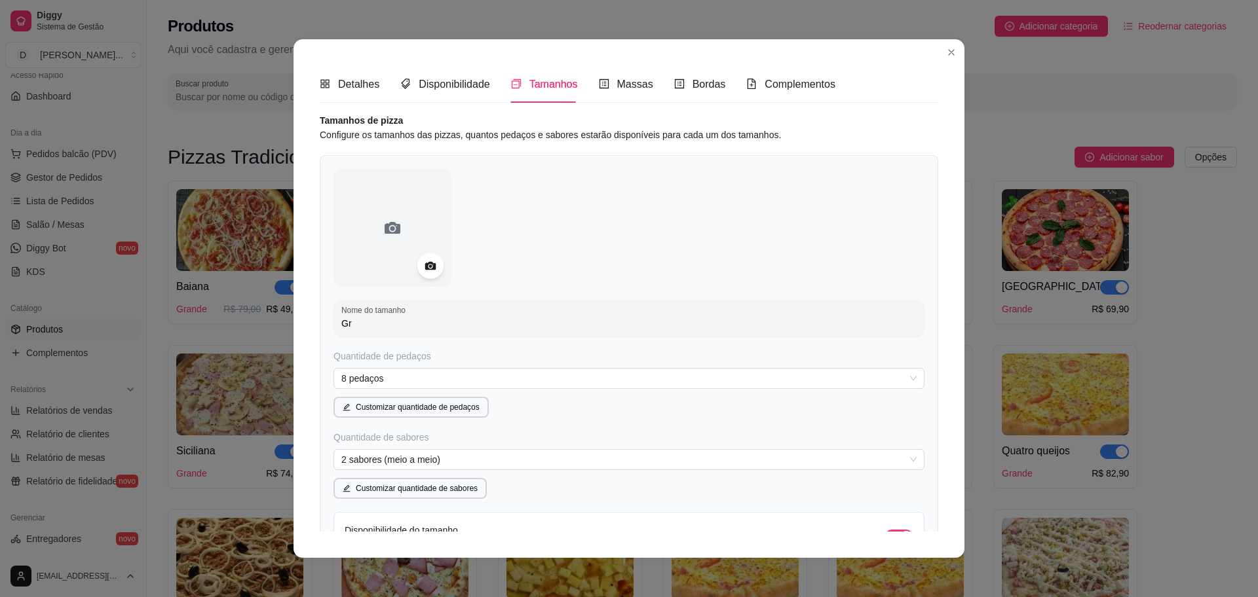
type input "G"
click at [430, 381] on span "8 pedaços" at bounding box center [628, 384] width 575 height 20
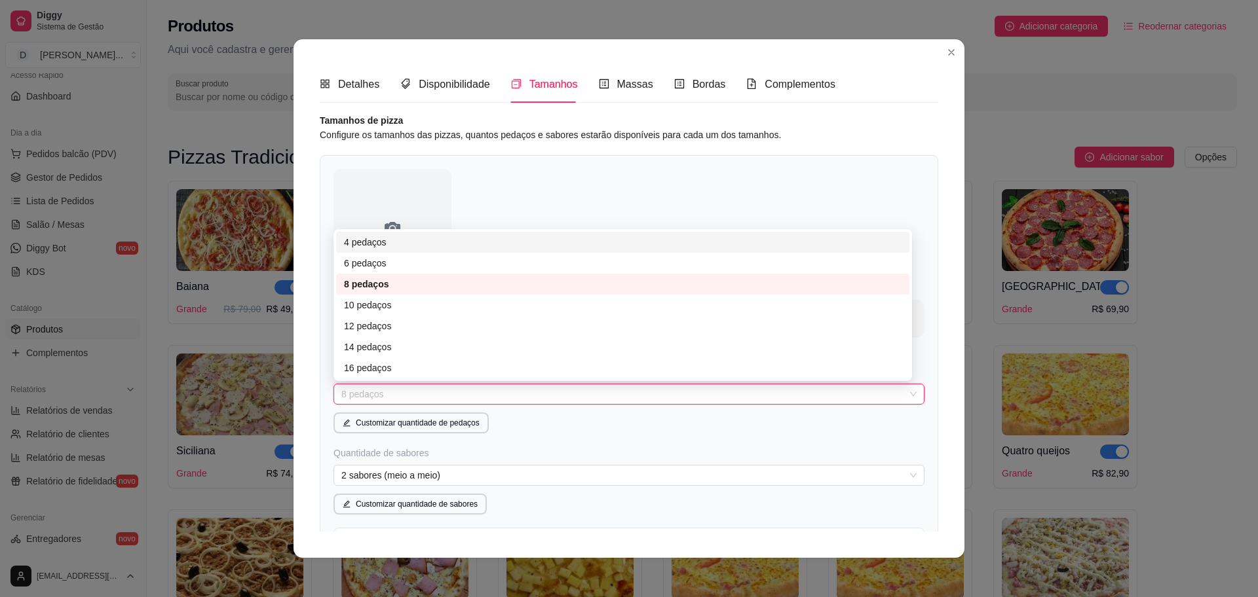
click at [661, 181] on div at bounding box center [628, 228] width 591 height 118
click at [391, 397] on span "8 pedaços" at bounding box center [628, 395] width 575 height 20
click at [888, 103] on div "Detalhes Disponibilidade Tamanhos Massas Bordas Complementos Nome da categoria …" at bounding box center [629, 299] width 618 height 466
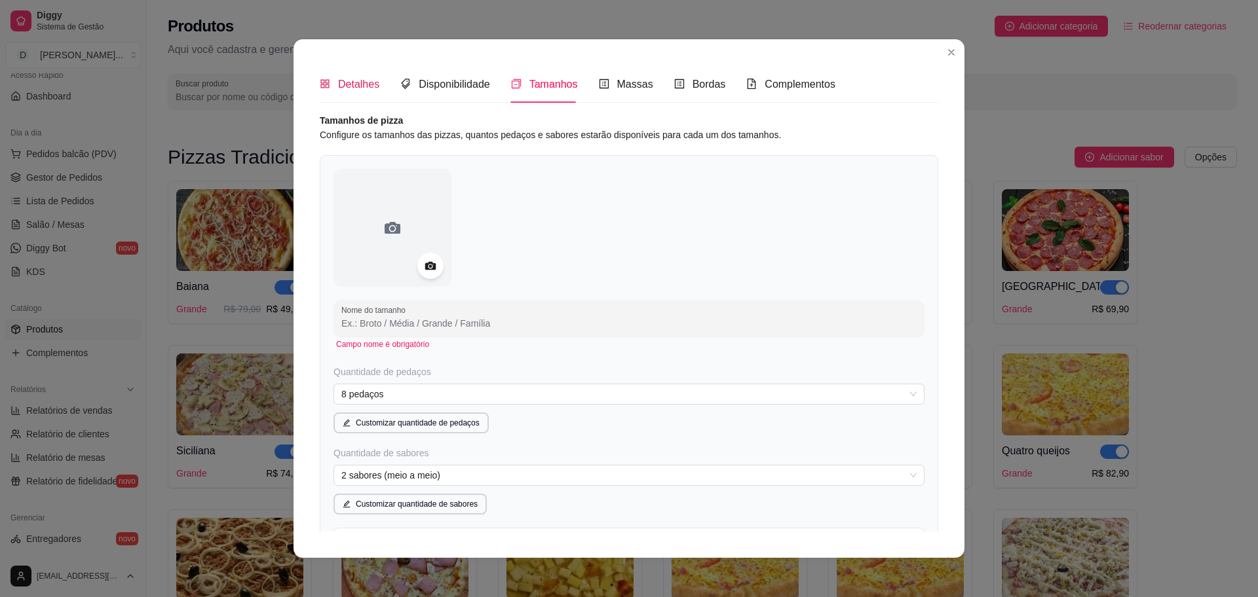
click at [326, 88] on div "Detalhes" at bounding box center [350, 84] width 60 height 16
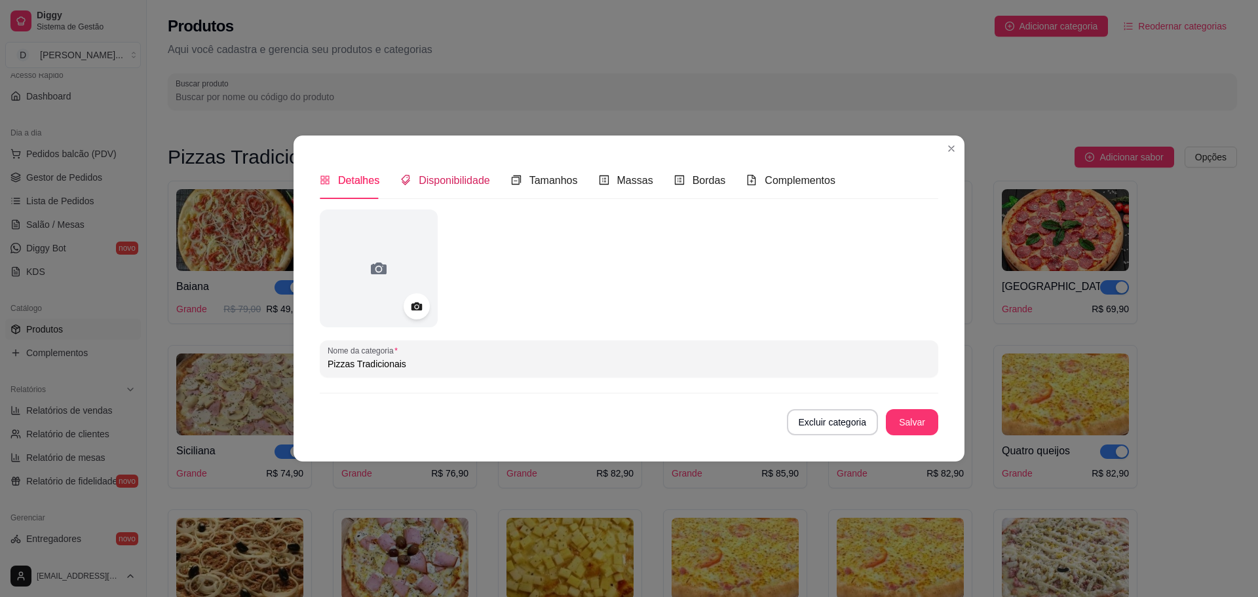
click at [448, 175] on span "Disponibilidade" at bounding box center [454, 180] width 71 height 11
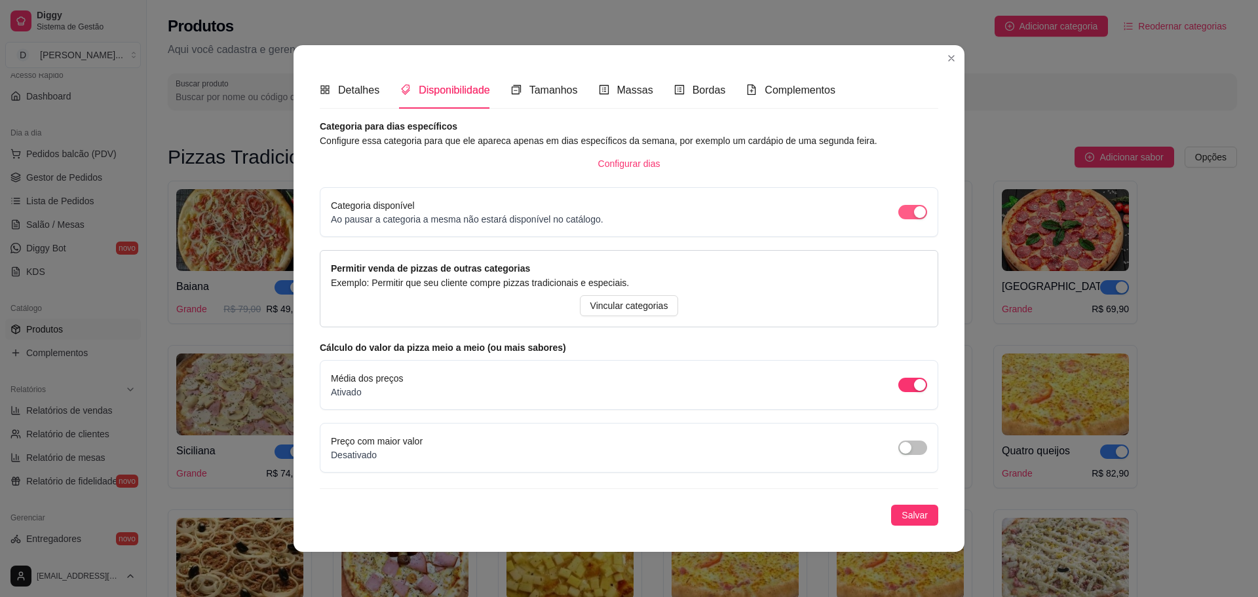
click at [913, 217] on span "button" at bounding box center [912, 212] width 29 height 14
click at [899, 386] on span "button" at bounding box center [912, 385] width 29 height 14
click at [905, 442] on span "button" at bounding box center [912, 448] width 29 height 14
click at [916, 519] on span "Salvar" at bounding box center [914, 515] width 26 height 14
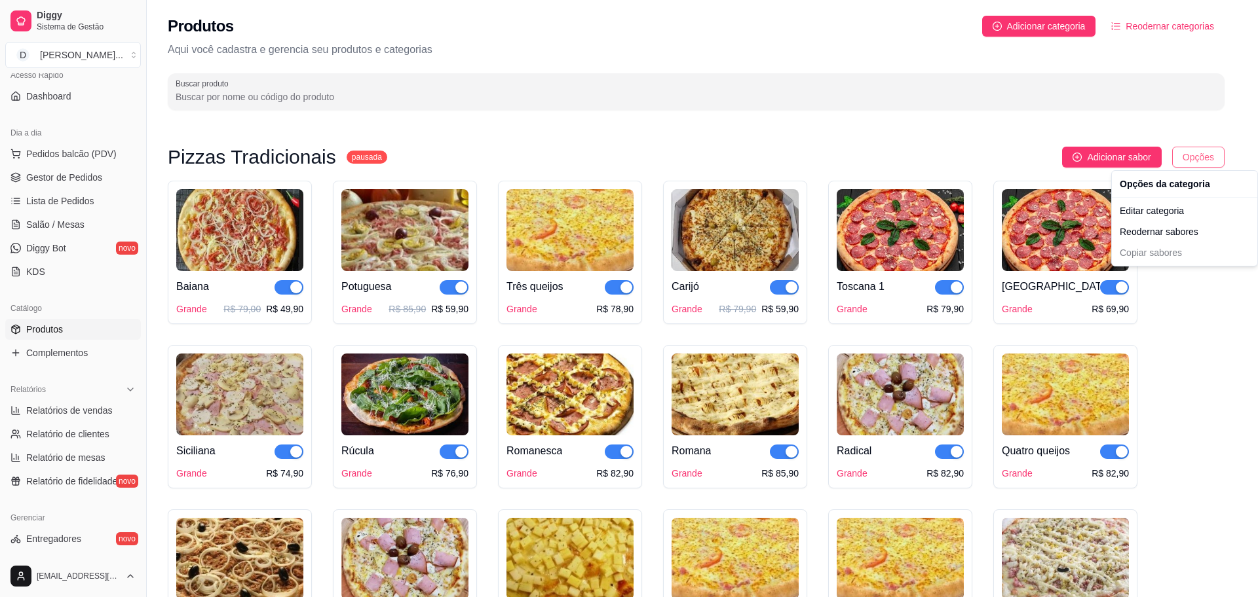
click at [1217, 158] on html "Diggy Sistema de Gestão D Divino Sabor ... Loja aberta Período gratuito até 02/…" at bounding box center [629, 298] width 1258 height 597
click at [236, 231] on html "Diggy Sistema de Gestão D Divino Sabor ... Loja aberta Período gratuito até 02/…" at bounding box center [629, 298] width 1258 height 597
click at [236, 231] on img at bounding box center [239, 230] width 127 height 82
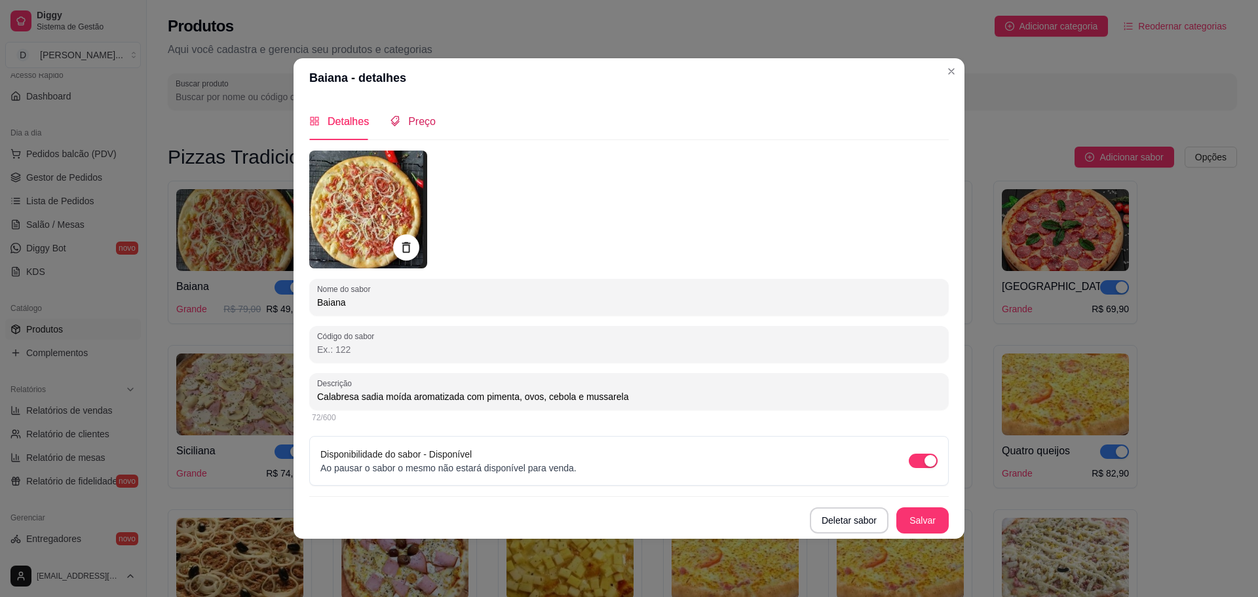
click at [411, 124] on span "Preço" at bounding box center [422, 121] width 28 height 11
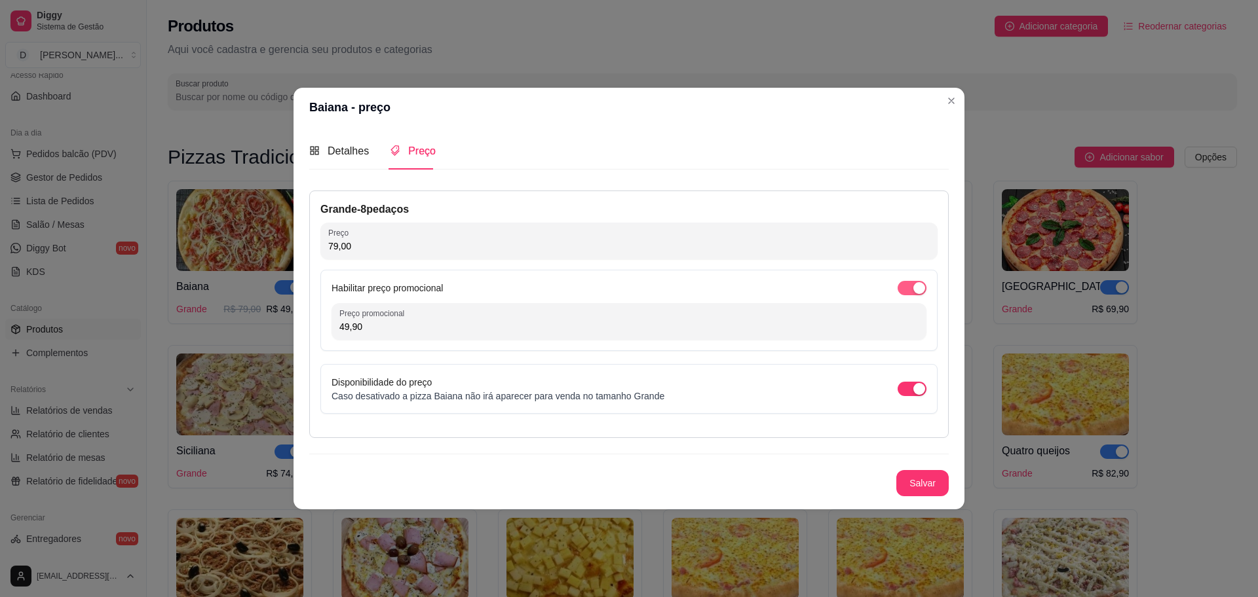
click at [903, 283] on span "button" at bounding box center [911, 288] width 29 height 14
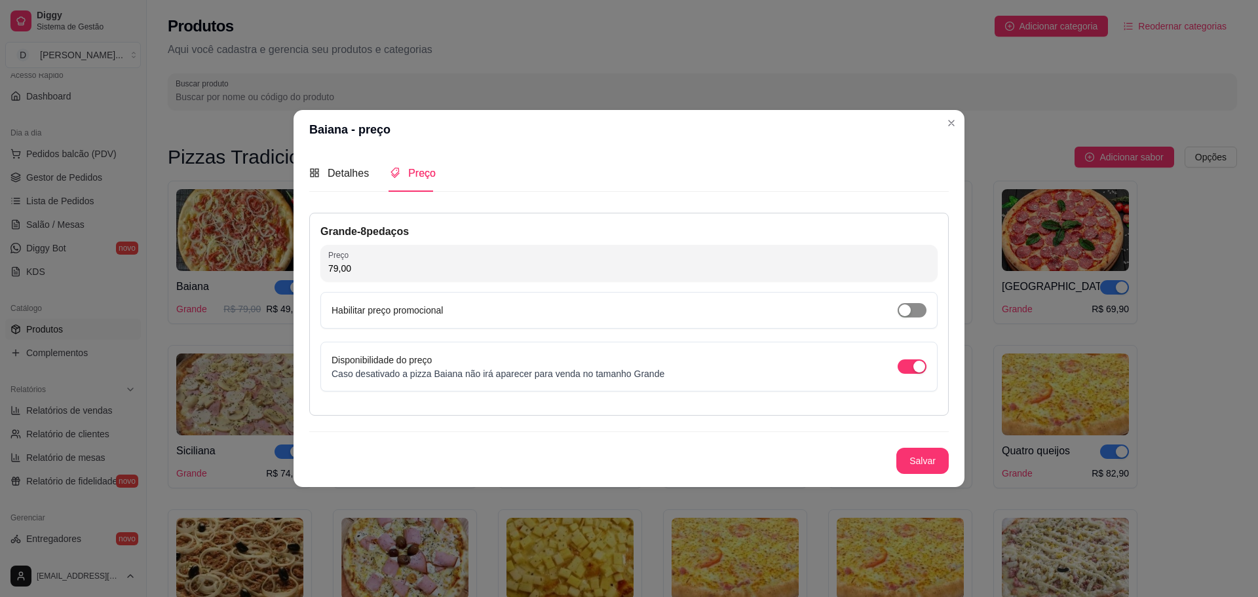
click at [911, 308] on button "button" at bounding box center [911, 310] width 29 height 14
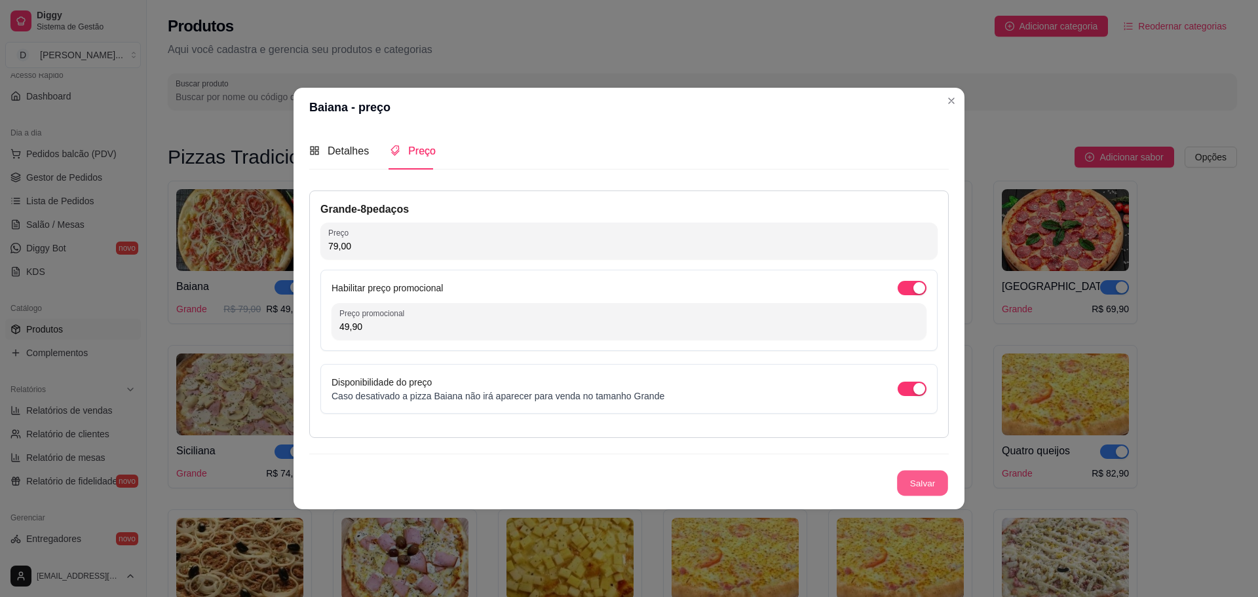
click at [932, 488] on button "Salvar" at bounding box center [922, 484] width 51 height 26
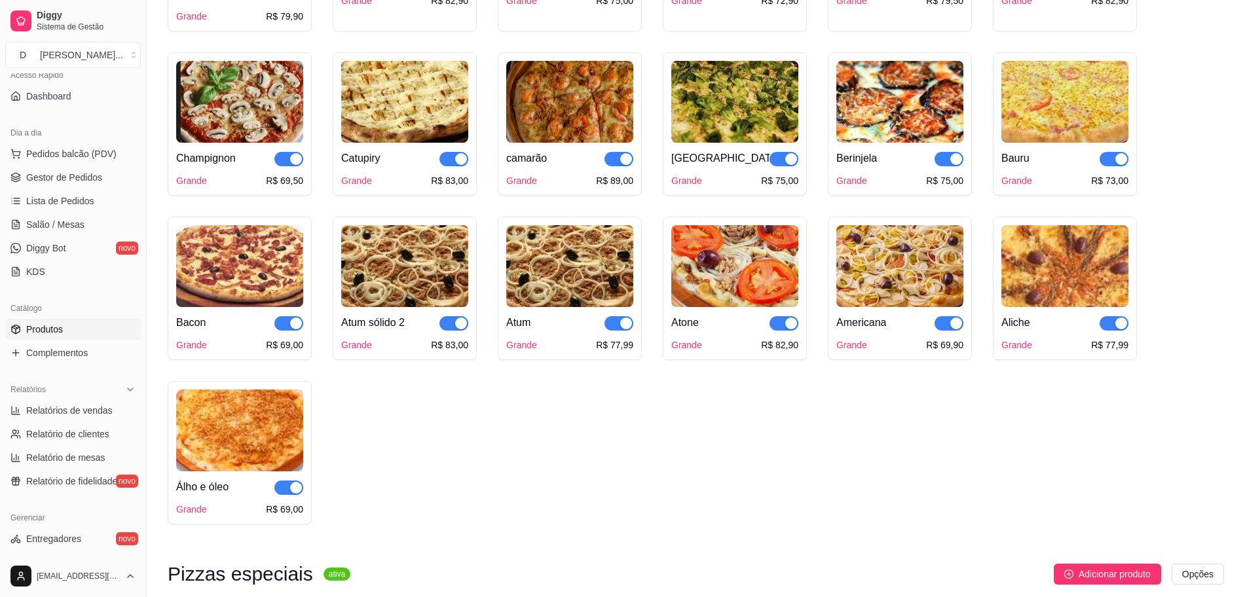
scroll to position [1474, 0]
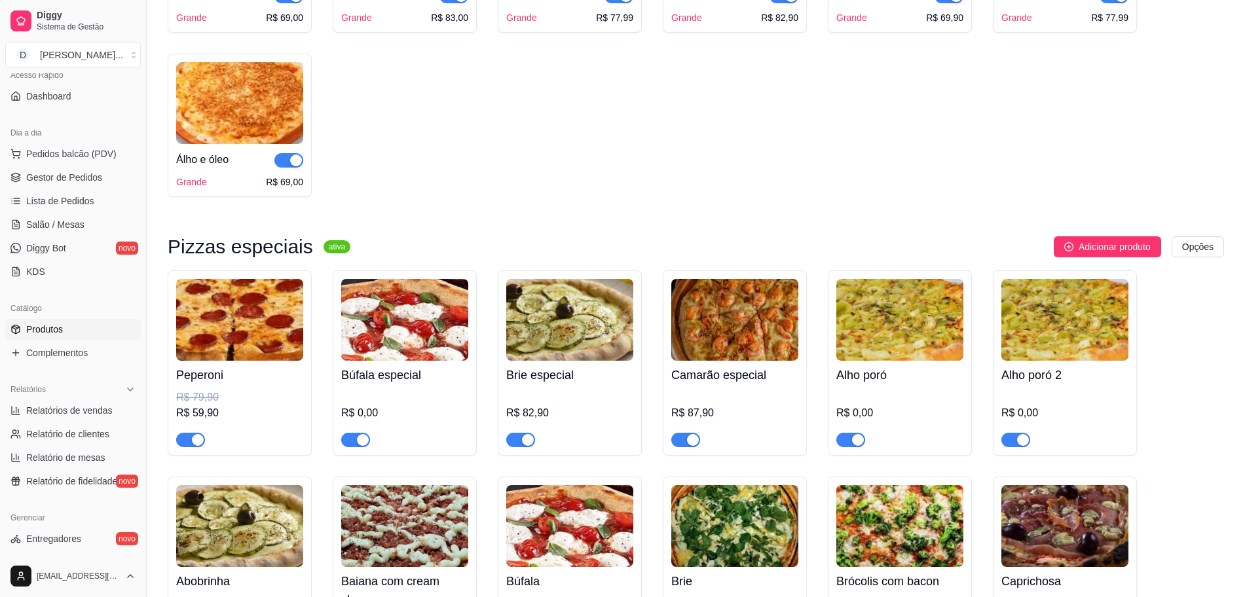
click at [415, 335] on img at bounding box center [404, 320] width 127 height 82
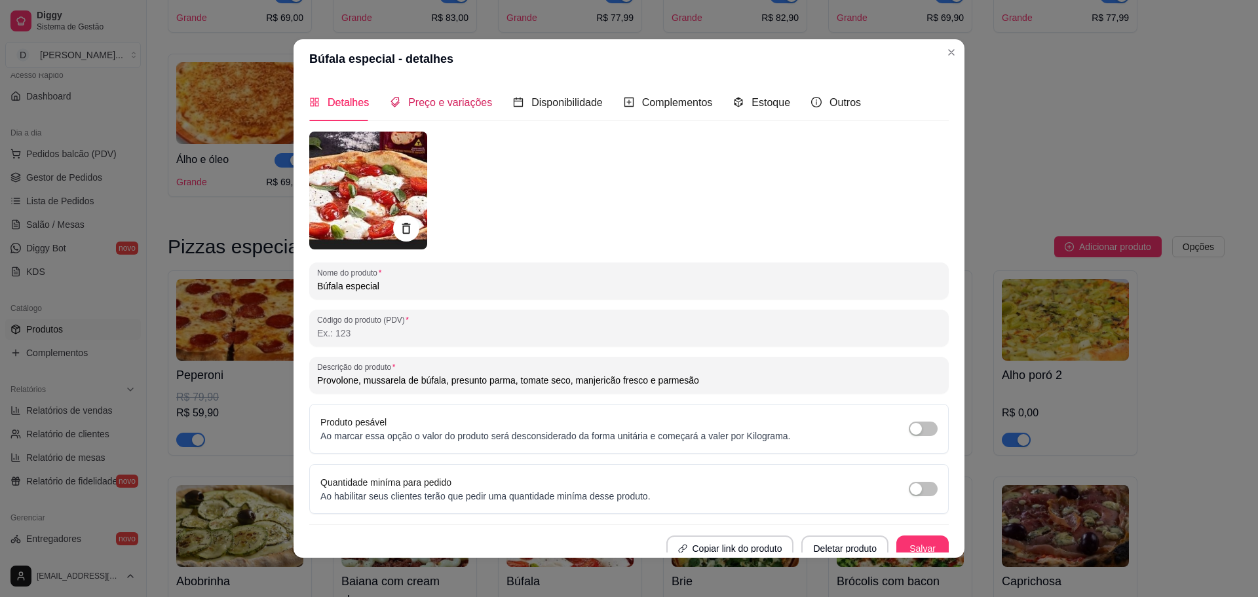
click at [443, 108] on span "Preço e variações" at bounding box center [450, 102] width 84 height 11
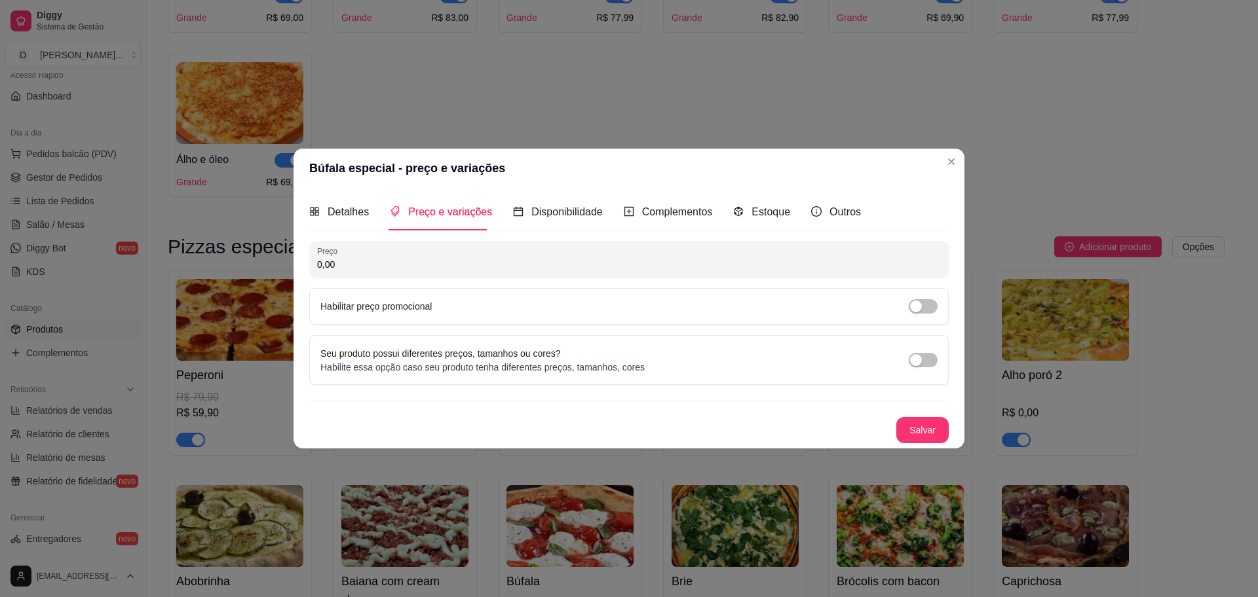
click at [387, 259] on input "0,00" at bounding box center [629, 264] width 624 height 13
type input "82,90"
click at [926, 427] on button "Salvar" at bounding box center [922, 430] width 52 height 26
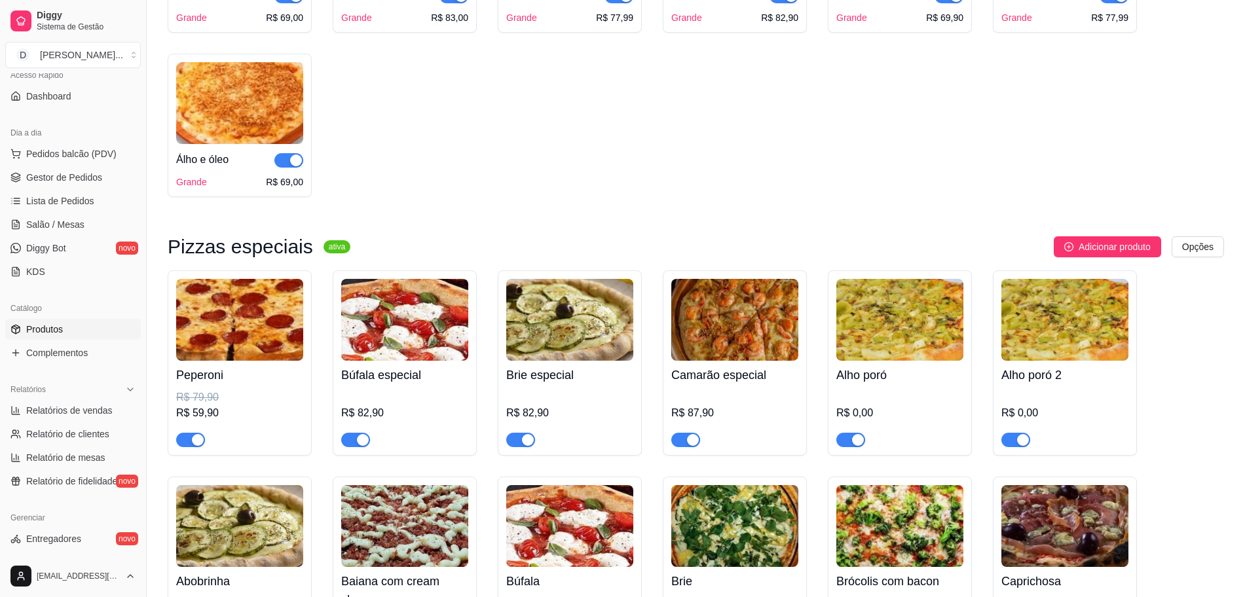
scroll to position [1392, 0]
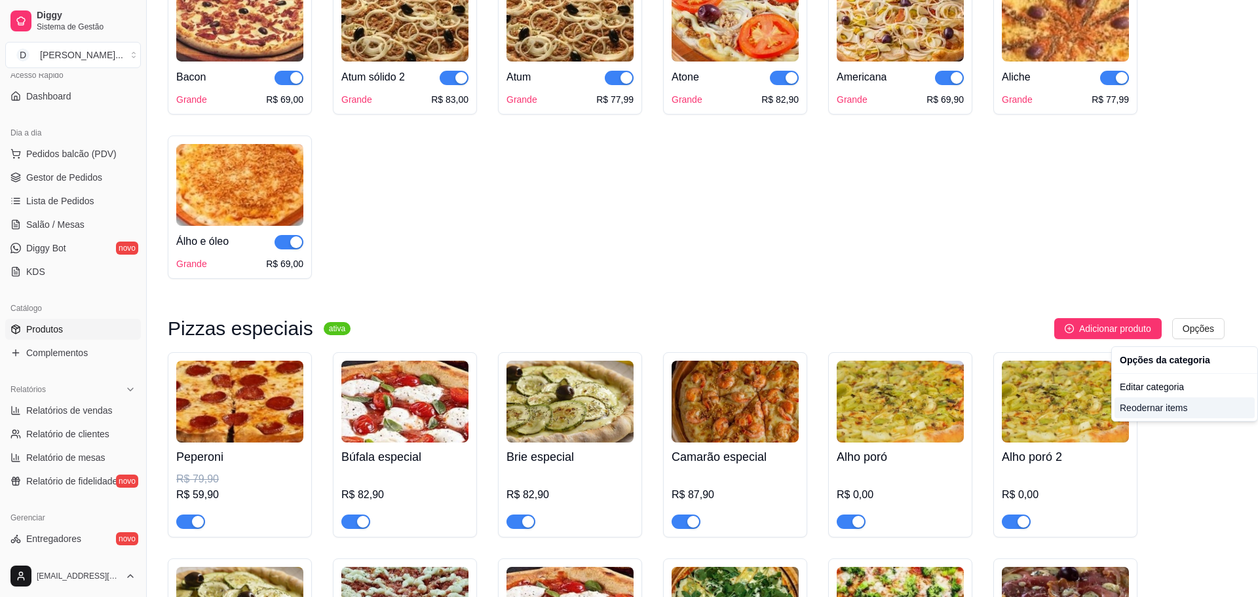
click at [1164, 405] on div "Reodernar items" at bounding box center [1184, 408] width 140 height 21
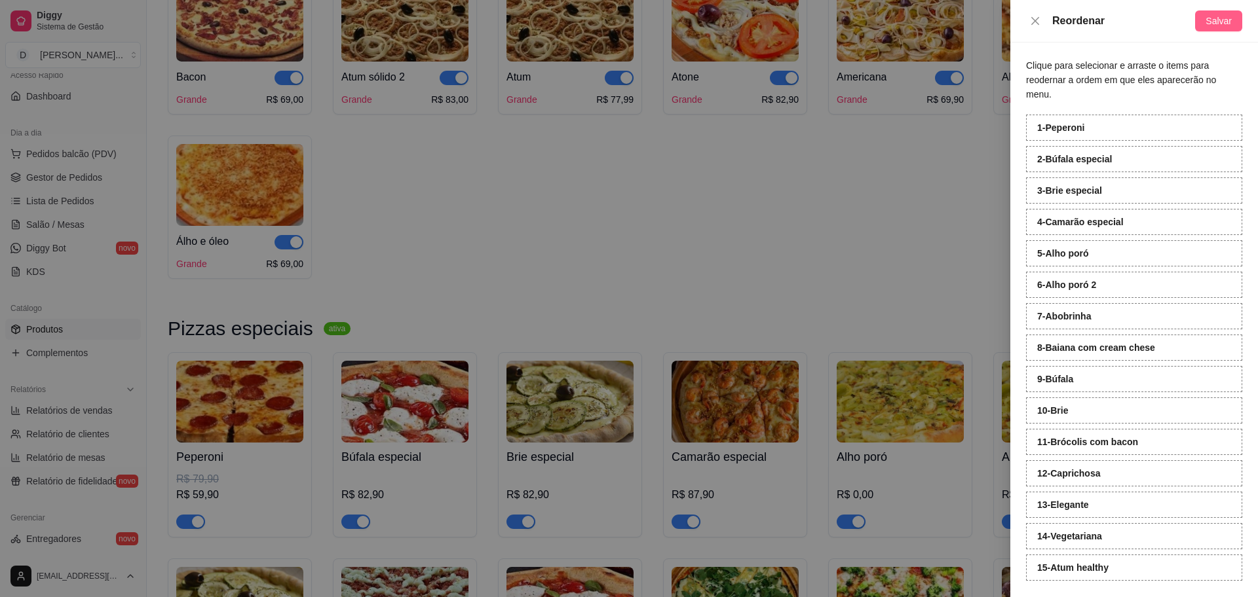
click at [1225, 29] on button "Salvar" at bounding box center [1218, 20] width 47 height 21
click at [935, 196] on div at bounding box center [629, 298] width 1258 height 597
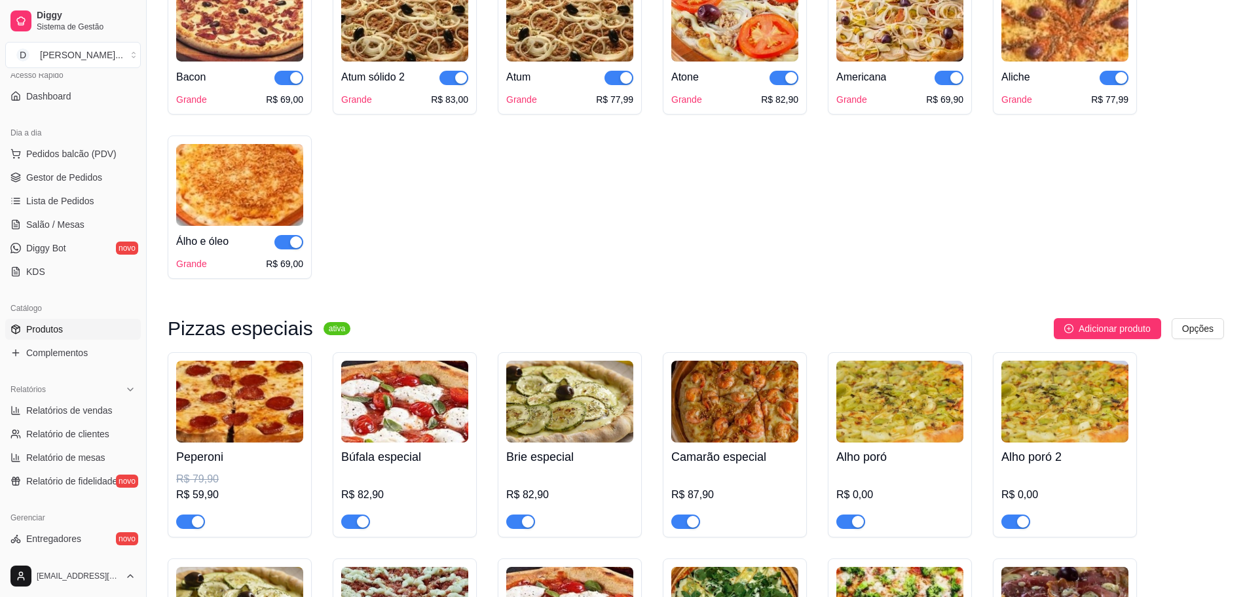
click at [930, 434] on img at bounding box center [900, 402] width 127 height 82
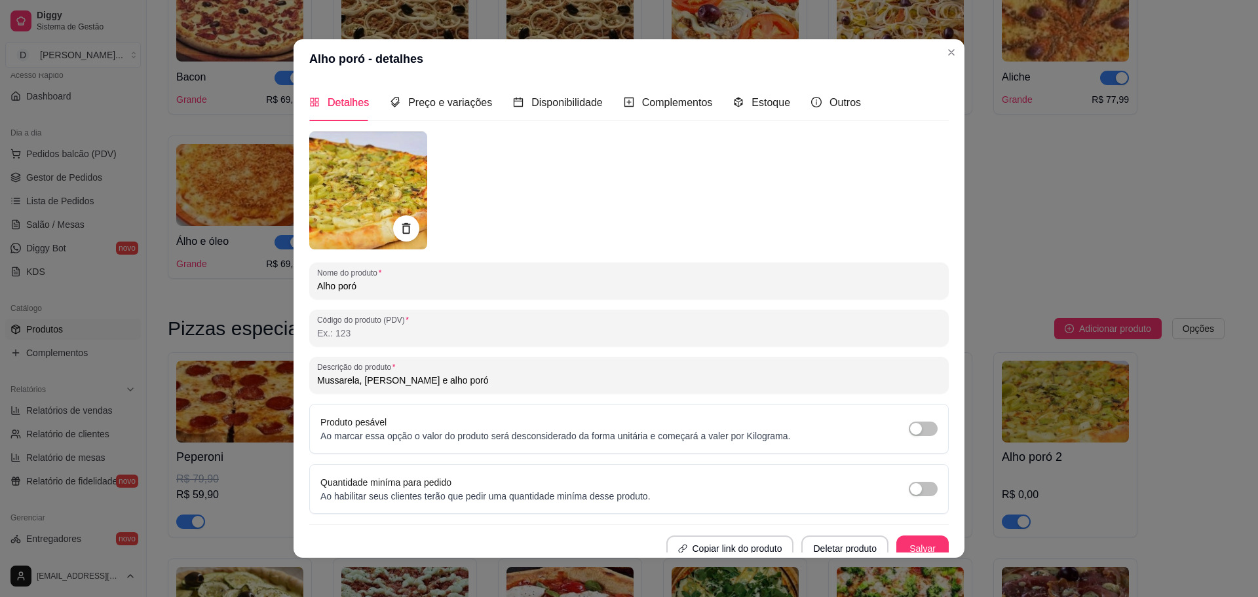
click at [413, 339] on input "Código do produto (PDV)" at bounding box center [629, 333] width 624 height 13
type input "79,90"
click at [905, 549] on button "Salvar" at bounding box center [922, 549] width 52 height 26
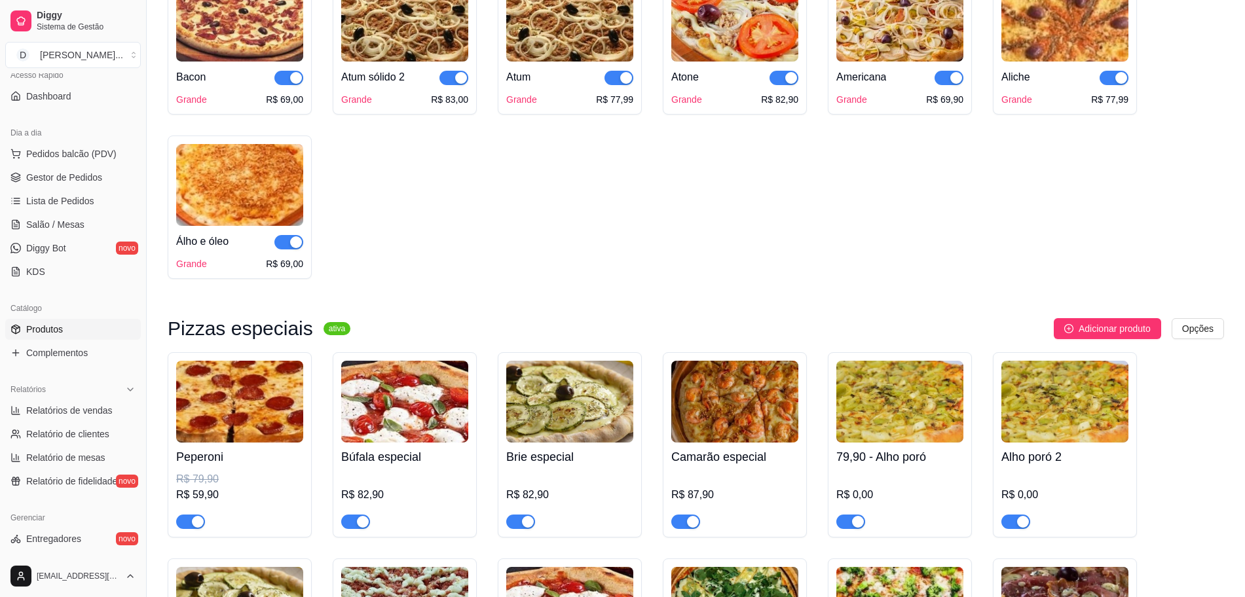
click at [1040, 422] on img at bounding box center [1065, 402] width 127 height 82
click at [906, 426] on img at bounding box center [900, 402] width 127 height 82
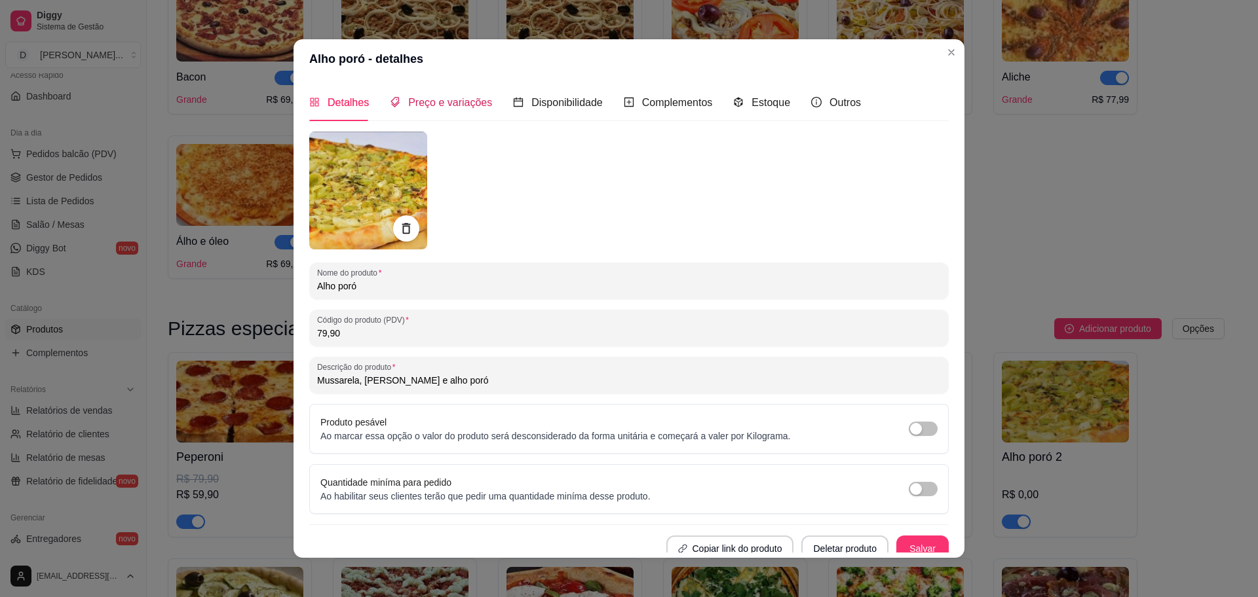
click at [441, 100] on span "Preço e variações" at bounding box center [450, 102] width 84 height 11
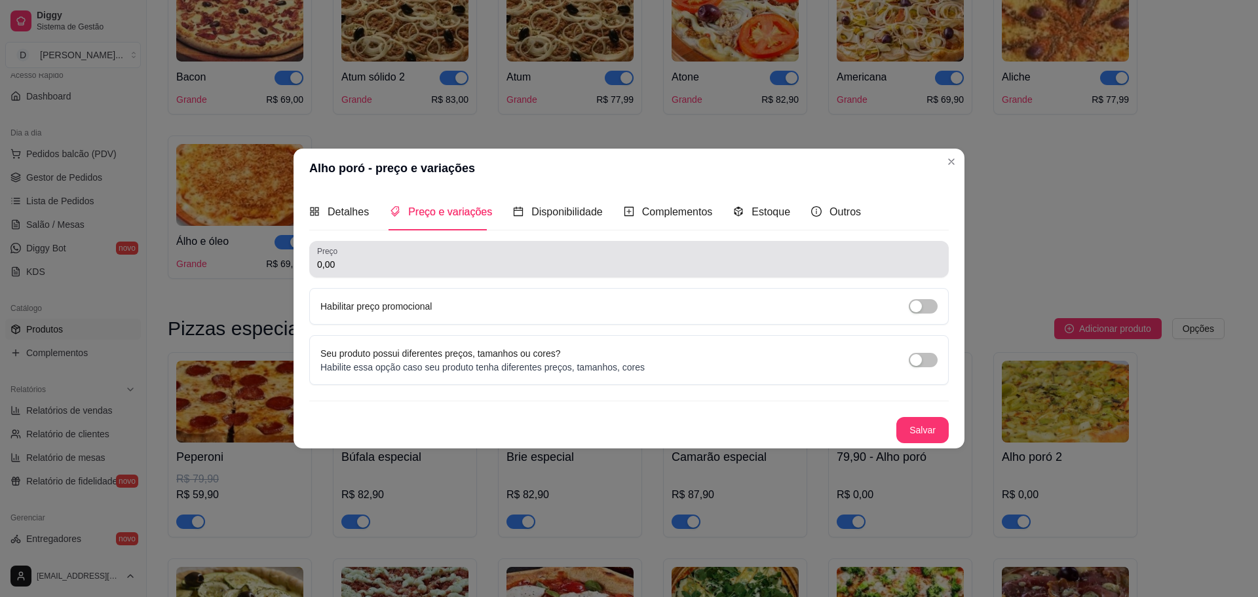
click at [396, 265] on input "0,00" at bounding box center [629, 264] width 624 height 13
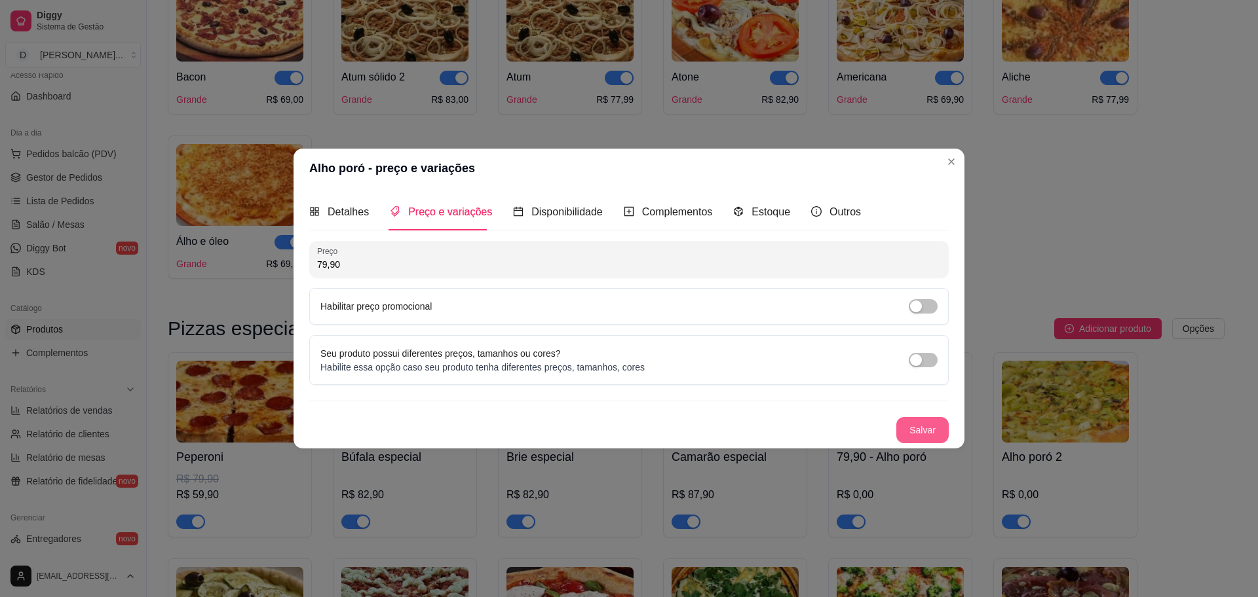
type input "79,90"
click at [924, 428] on button "Salvar" at bounding box center [922, 431] width 51 height 26
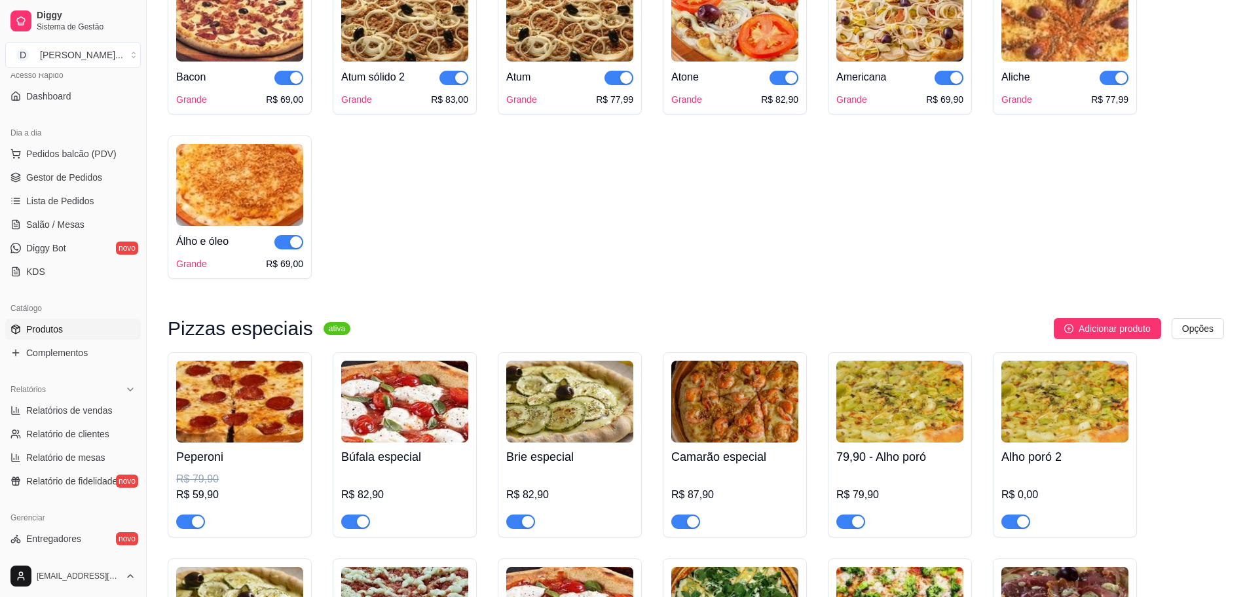
click at [1092, 400] on img at bounding box center [1065, 402] width 127 height 82
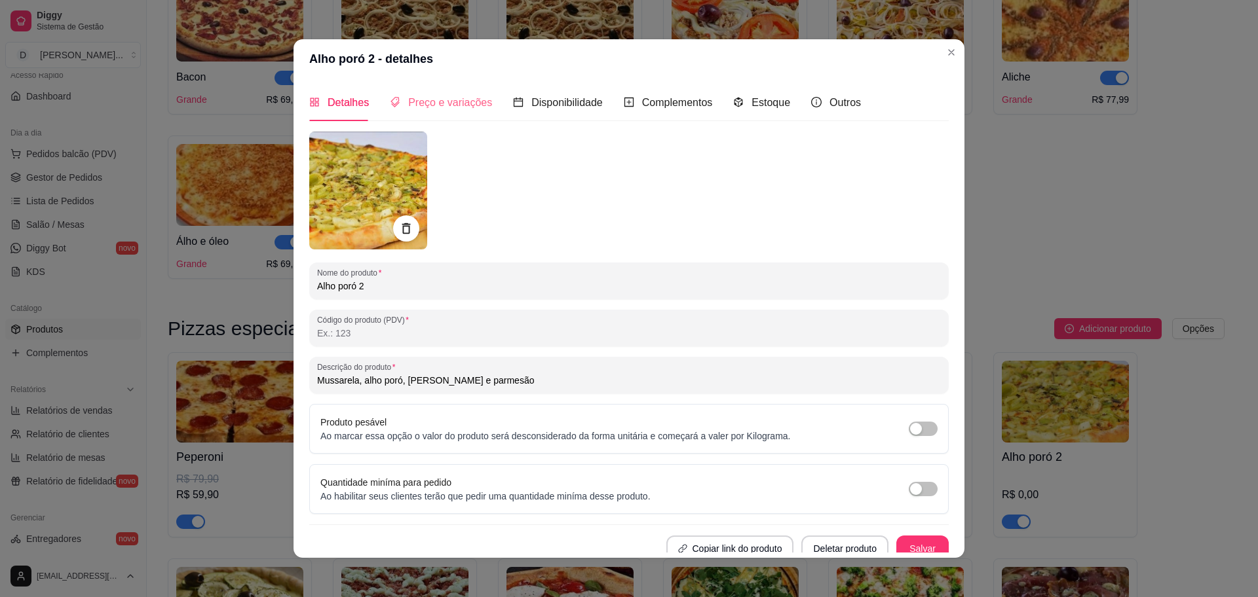
click at [450, 88] on div "Preço e variações" at bounding box center [441, 102] width 102 height 37
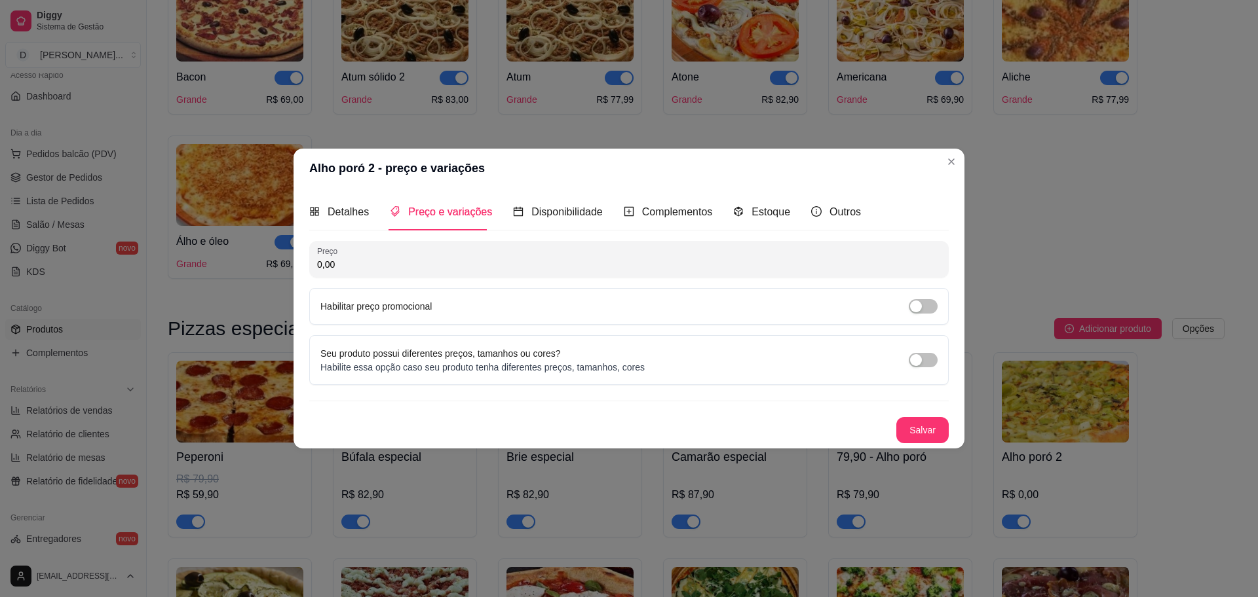
click at [423, 258] on input "0,00" at bounding box center [629, 264] width 624 height 13
type input "82,90"
click at [916, 438] on button "Salvar" at bounding box center [922, 431] width 51 height 26
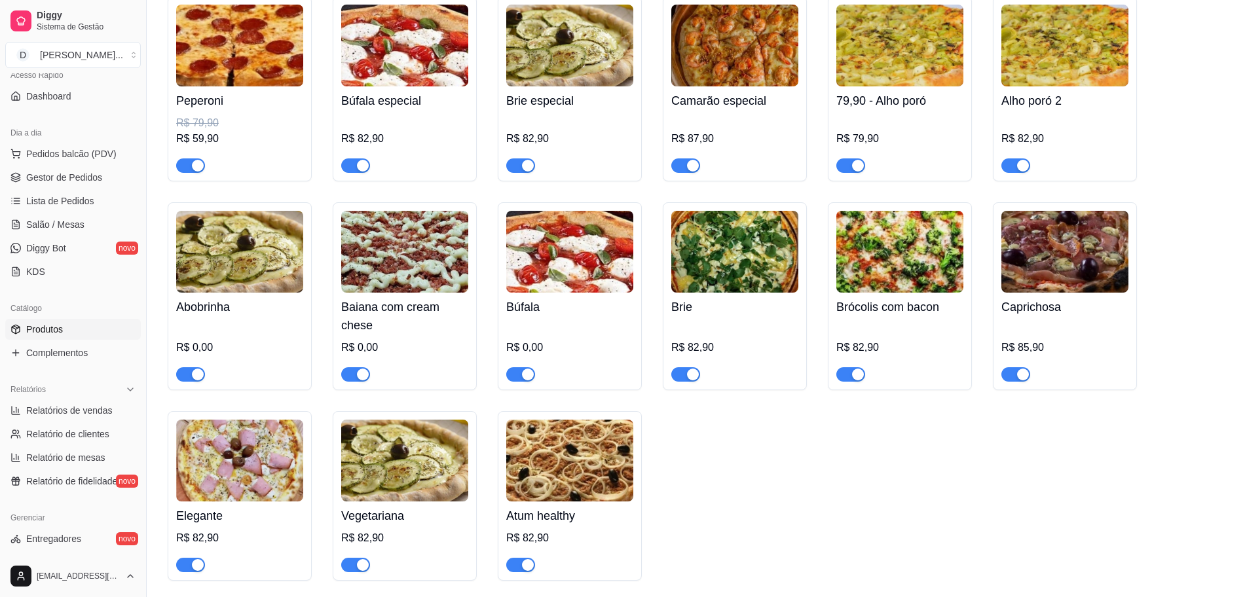
scroll to position [1801, 0]
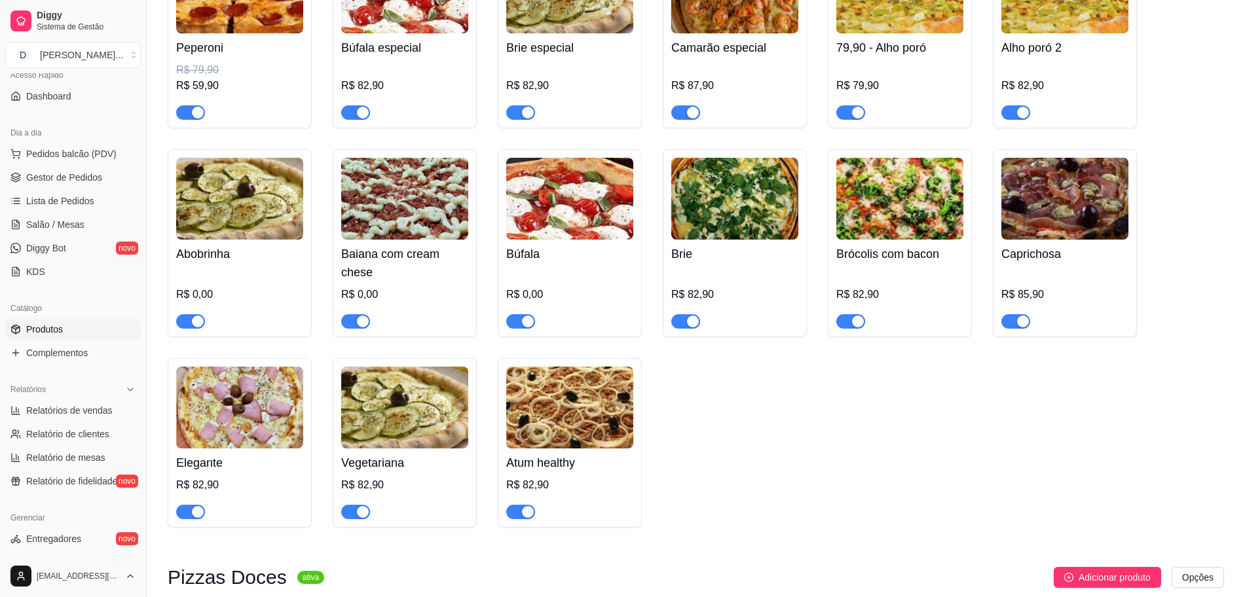
click at [242, 195] on img at bounding box center [239, 199] width 127 height 82
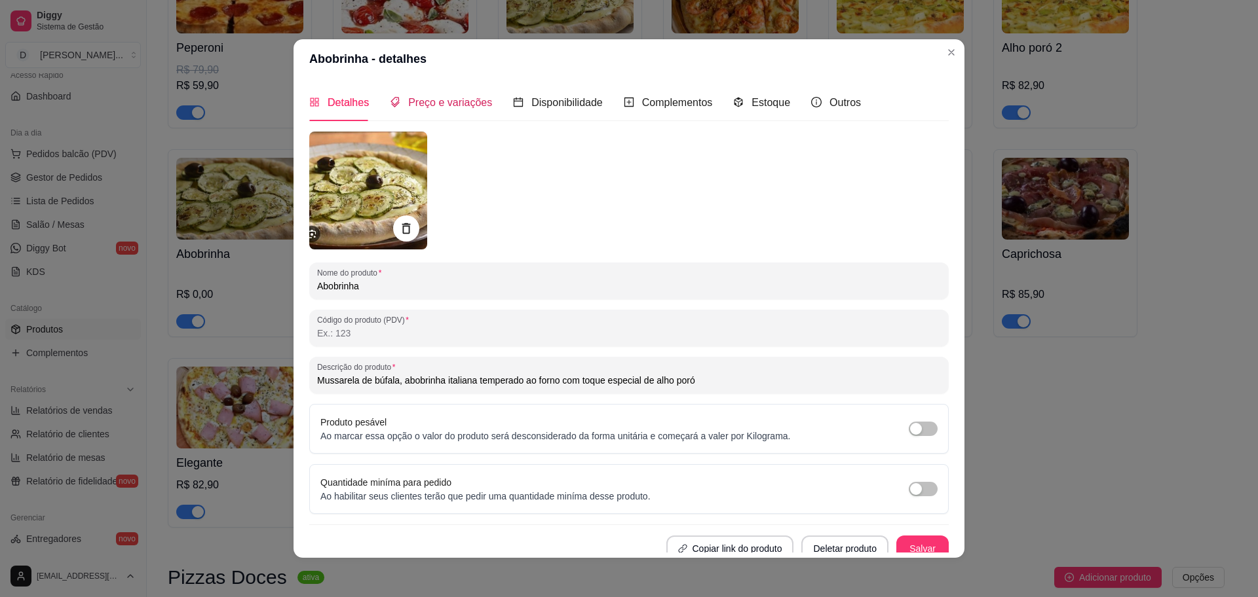
click at [413, 104] on span "Preço e variações" at bounding box center [450, 102] width 84 height 11
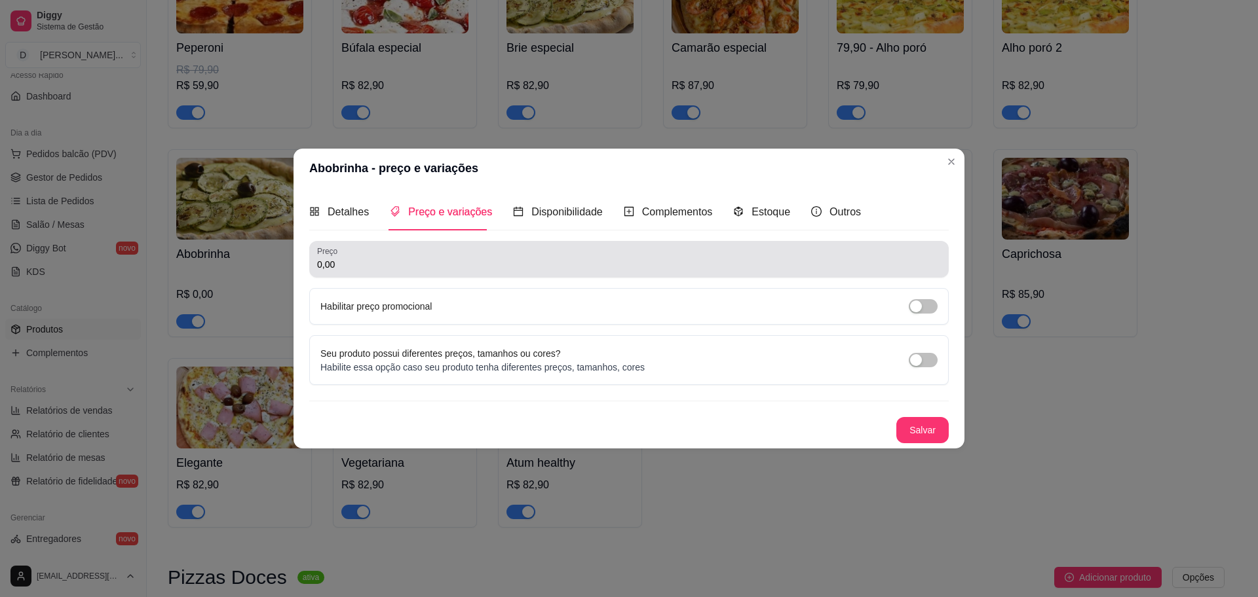
click at [383, 260] on input "0,00" at bounding box center [629, 264] width 624 height 13
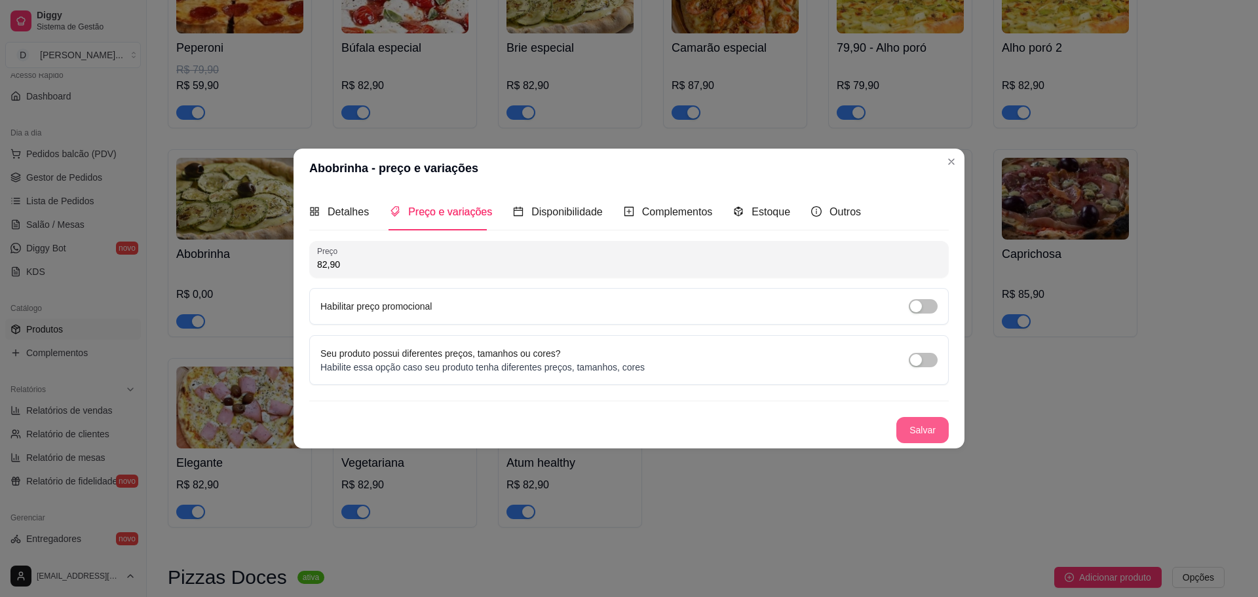
type input "82,90"
click at [884, 431] on div "Salvar" at bounding box center [628, 430] width 639 height 26
click at [933, 431] on button "Salvar" at bounding box center [922, 431] width 51 height 26
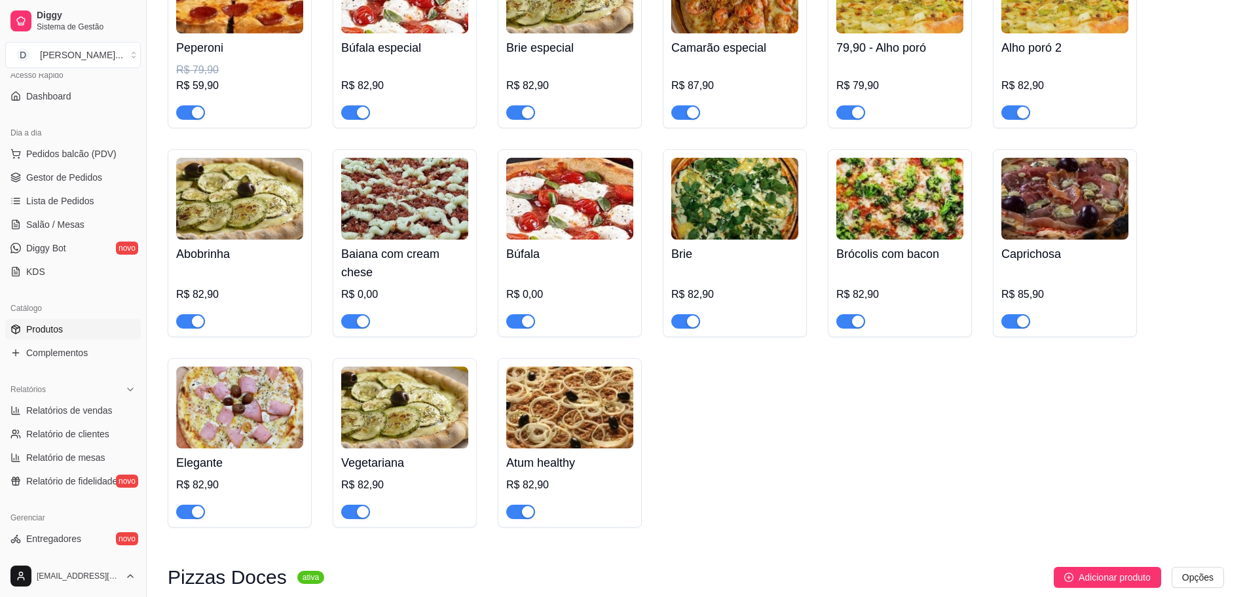
click at [407, 202] on img at bounding box center [404, 199] width 127 height 82
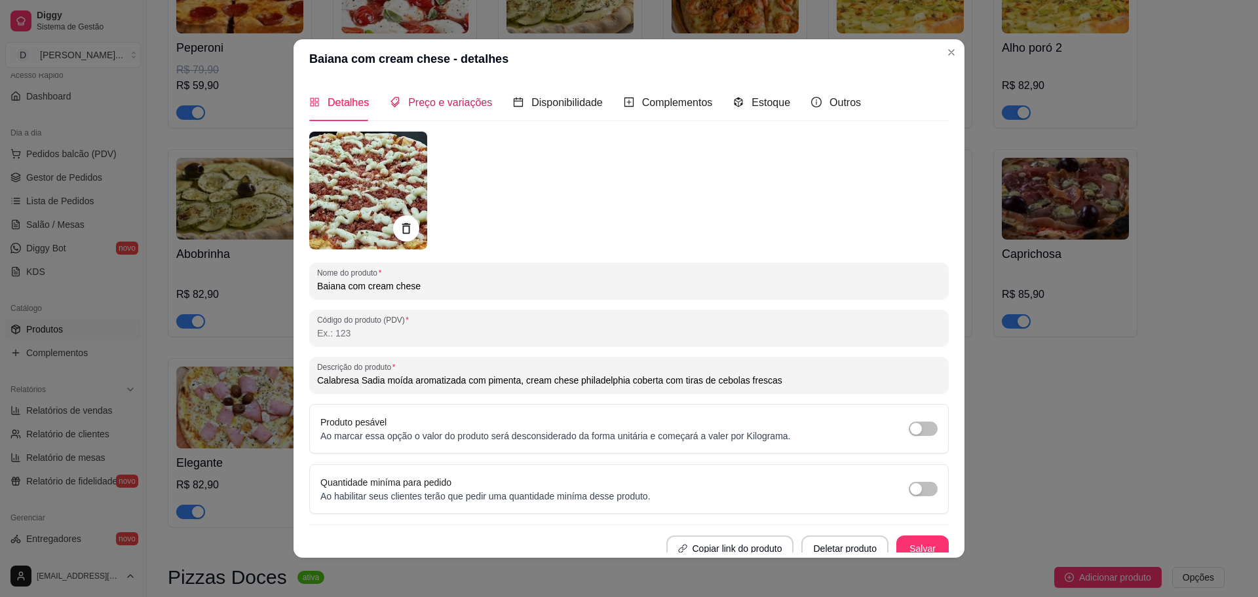
click at [443, 108] on span "Preço e variações" at bounding box center [450, 102] width 84 height 11
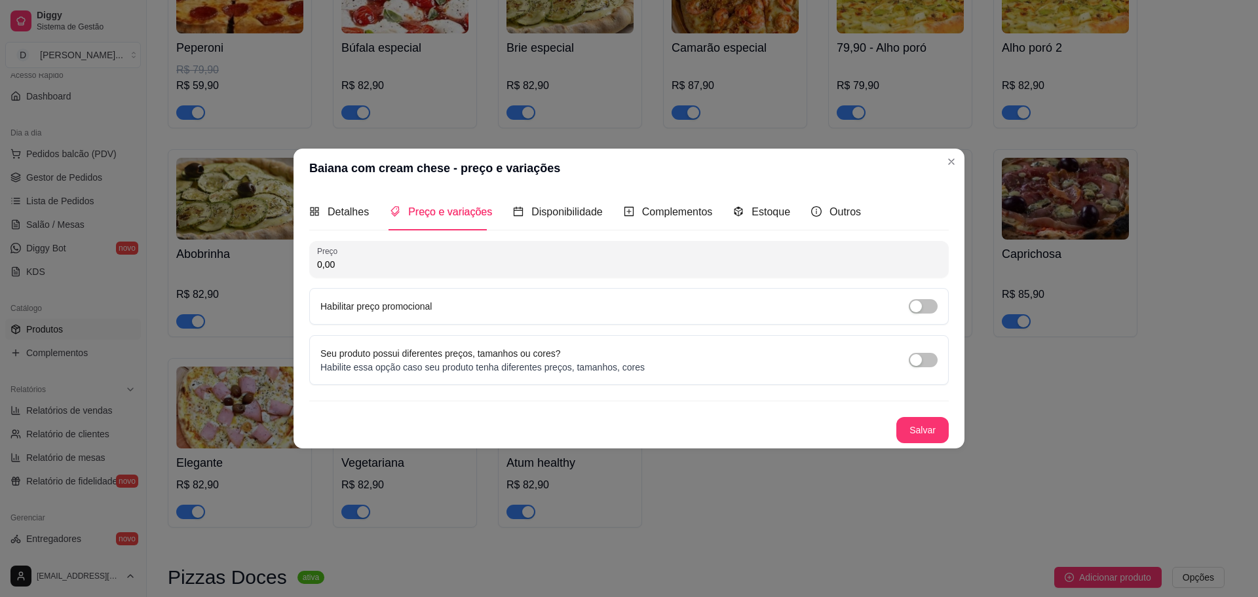
click at [395, 258] on input "0,00" at bounding box center [629, 264] width 624 height 13
type input "89,90"
click at [927, 428] on button "Salvar" at bounding box center [922, 431] width 51 height 26
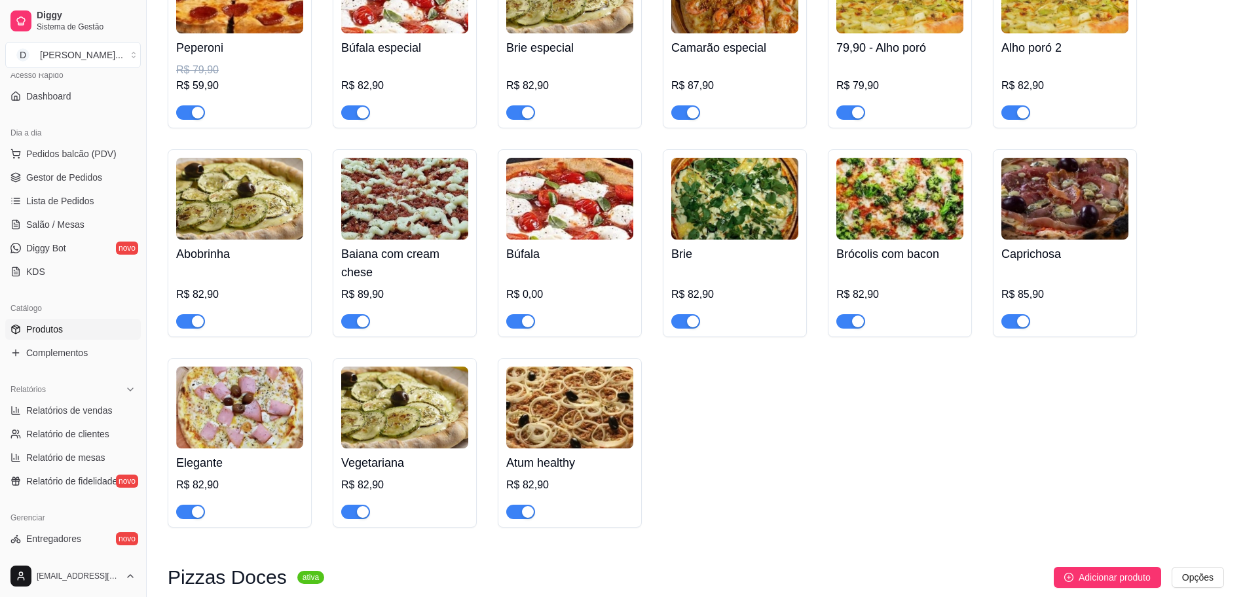
click at [565, 217] on img at bounding box center [569, 199] width 127 height 82
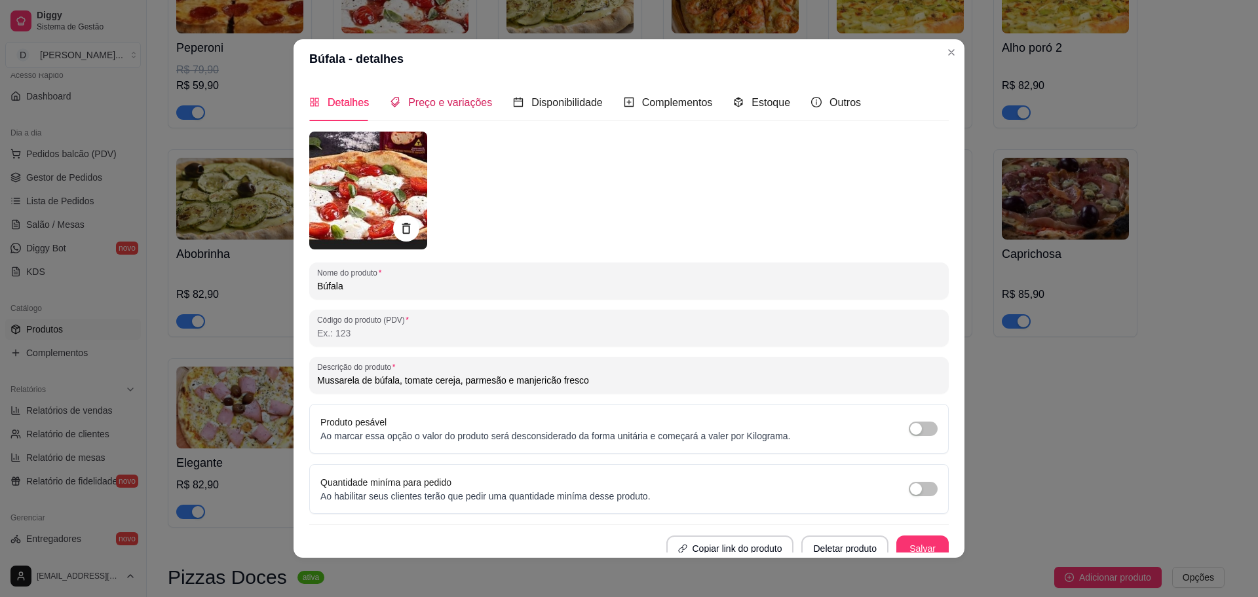
click at [456, 101] on span "Preço e variações" at bounding box center [450, 102] width 84 height 11
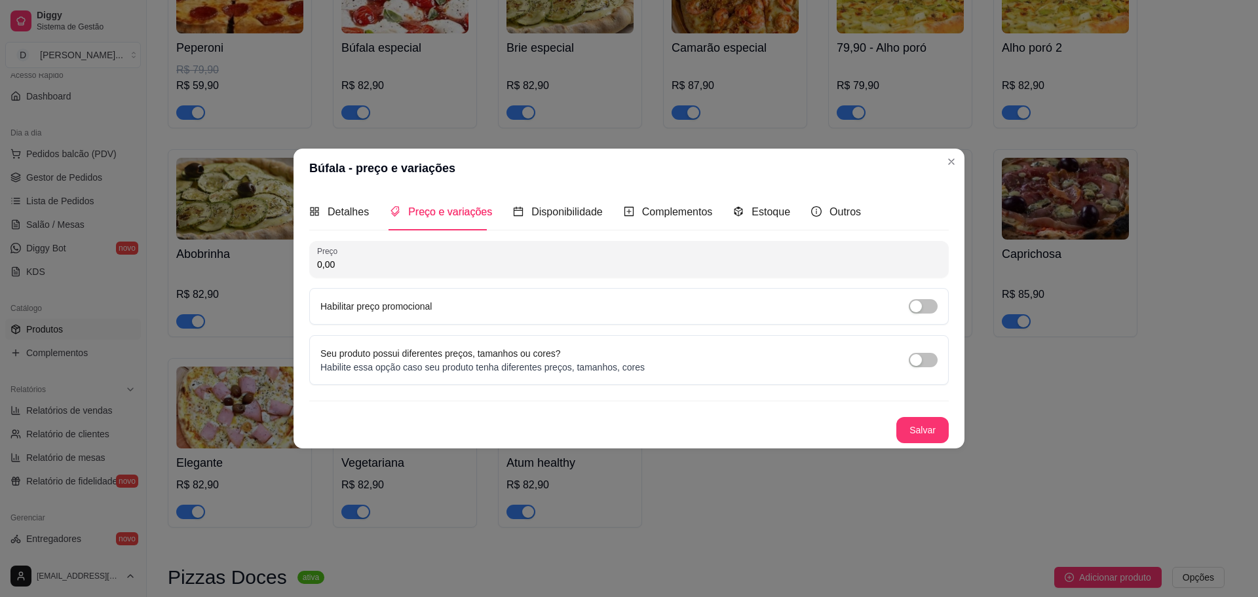
click at [394, 279] on div "Preço 0,00 Habilitar preço promocional" at bounding box center [628, 283] width 639 height 84
click at [394, 270] on input "0,00" at bounding box center [629, 264] width 624 height 13
type input "82,90"
click at [938, 435] on button "Salvar" at bounding box center [922, 431] width 51 height 26
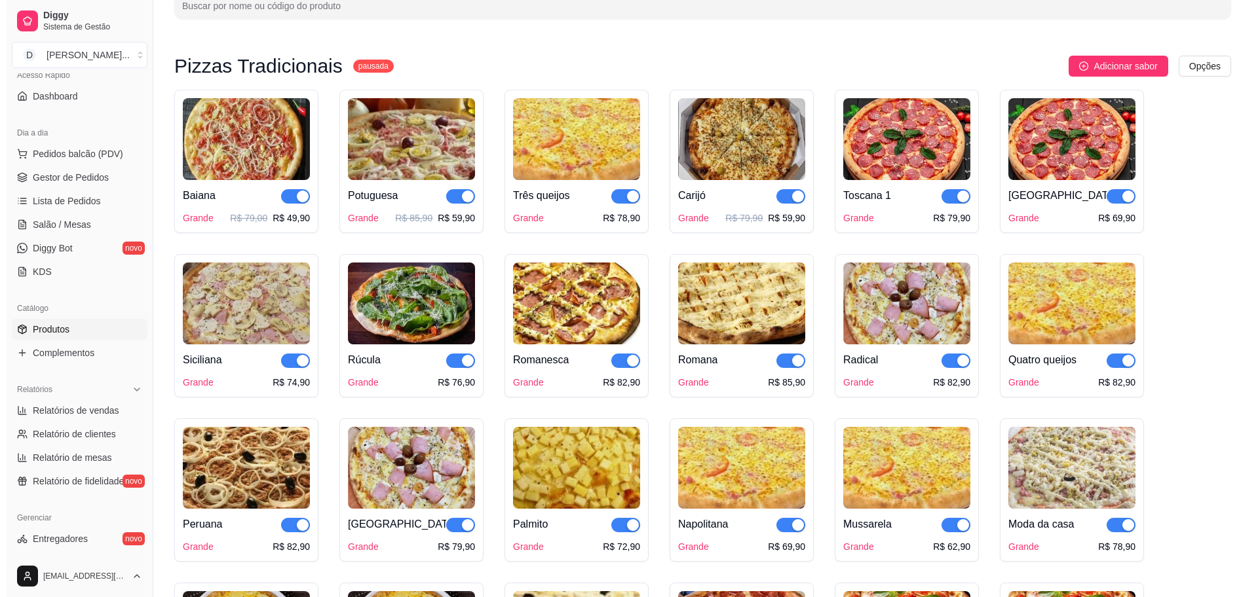
scroll to position [0, 0]
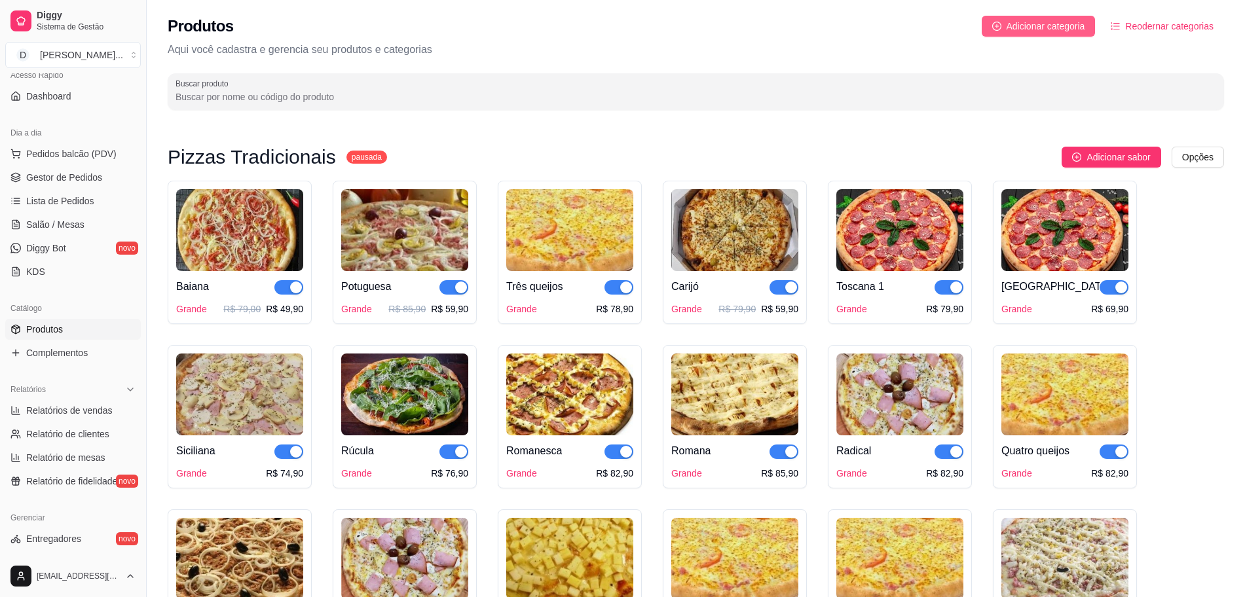
click at [1025, 29] on span "Adicionar categoria" at bounding box center [1046, 26] width 79 height 14
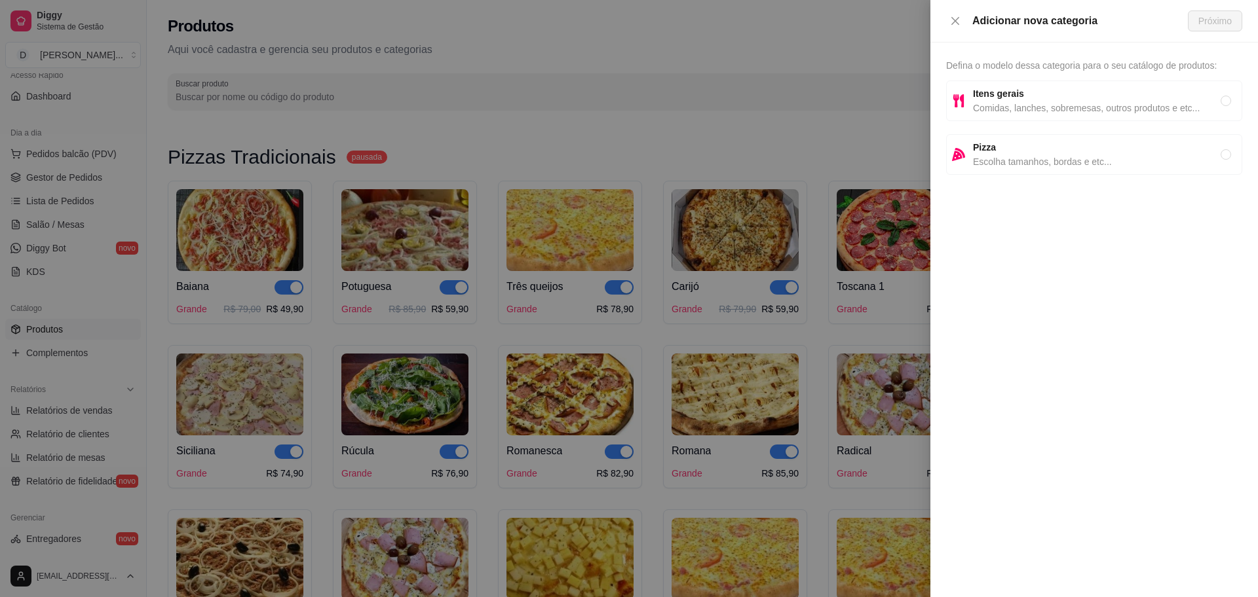
click at [750, 118] on div at bounding box center [629, 298] width 1258 height 597
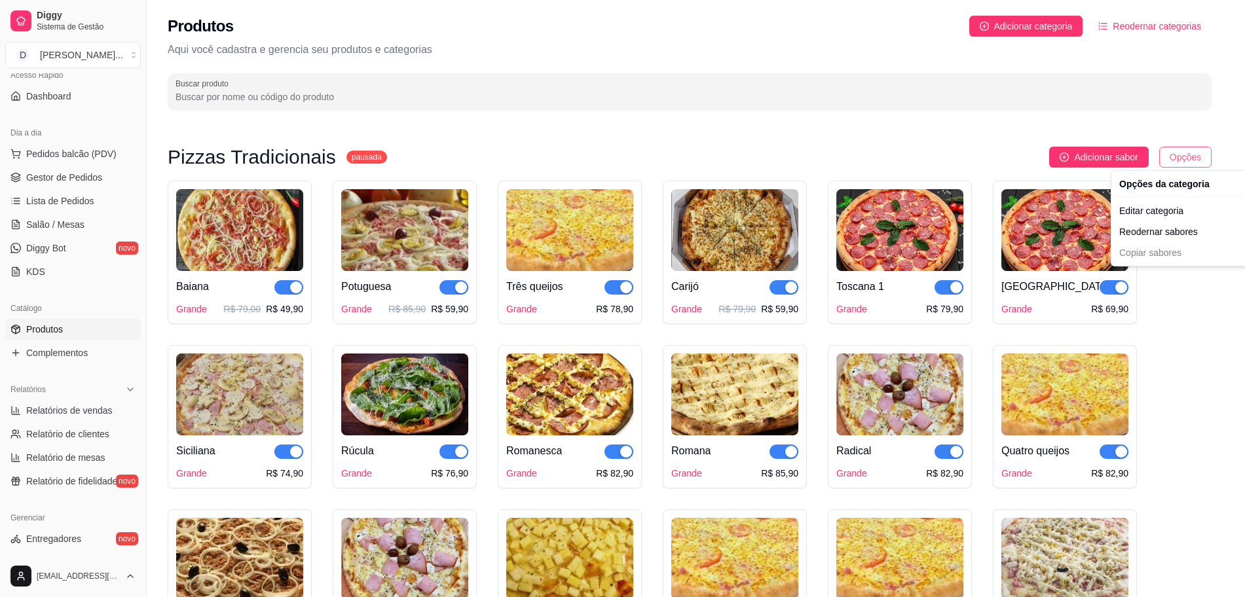
click at [1177, 160] on html "Diggy Sistema de Gestão D Divino Sabor ... Loja aberta Período gratuito até 02/…" at bounding box center [622, 298] width 1245 height 597
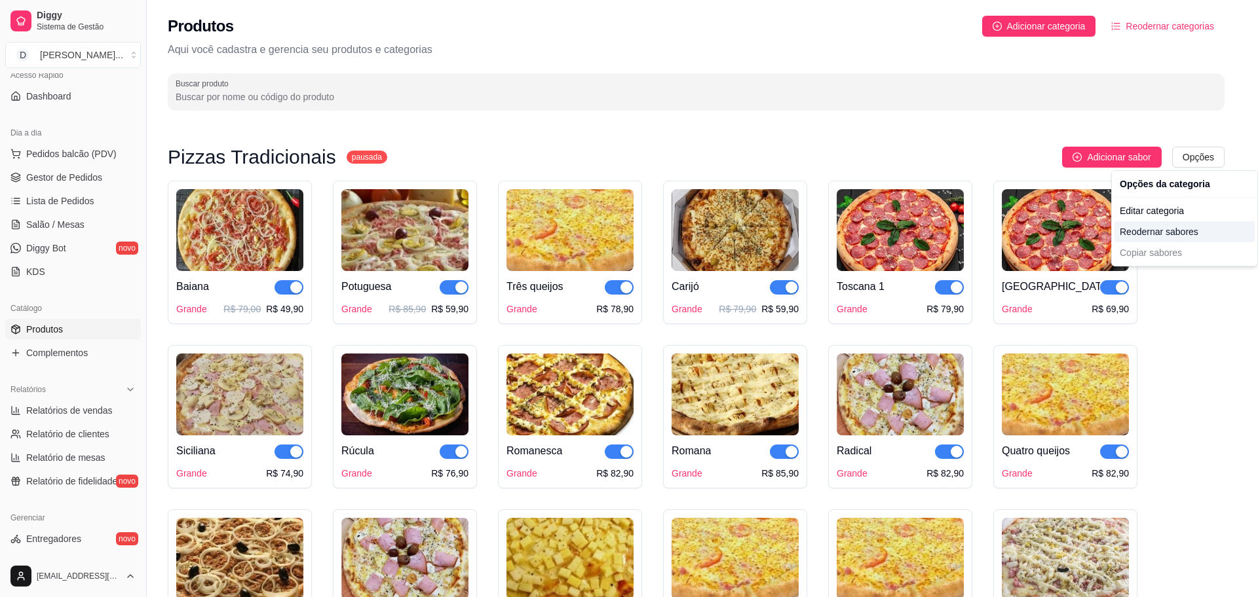
click at [1167, 233] on div "Reodernar sabores" at bounding box center [1184, 231] width 140 height 21
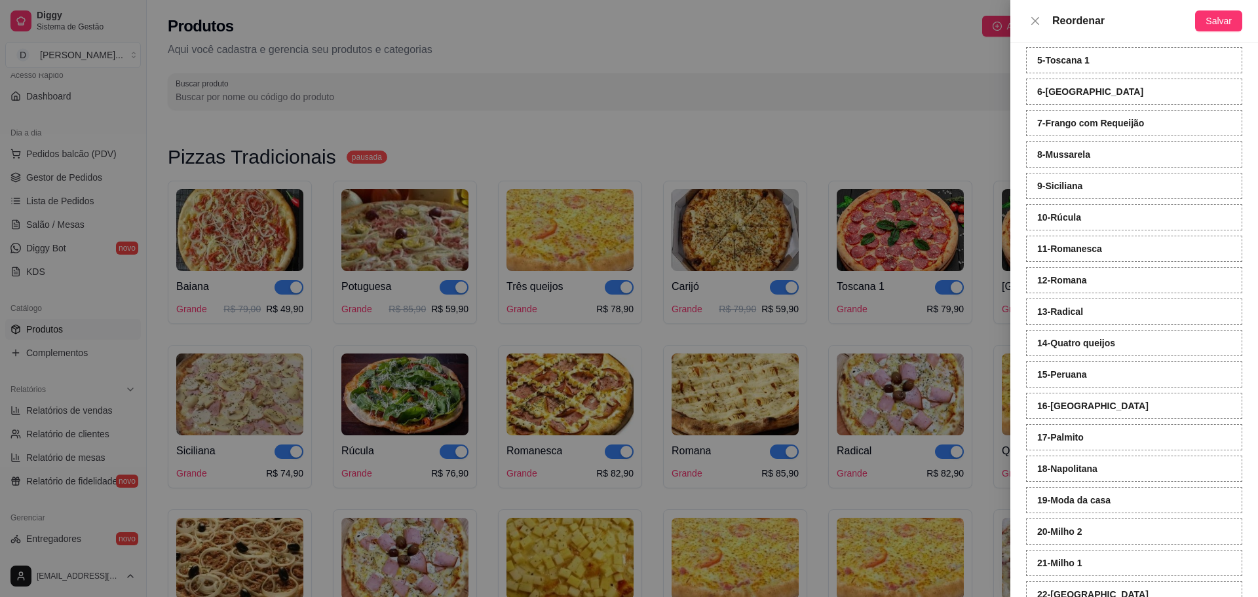
scroll to position [275, 0]
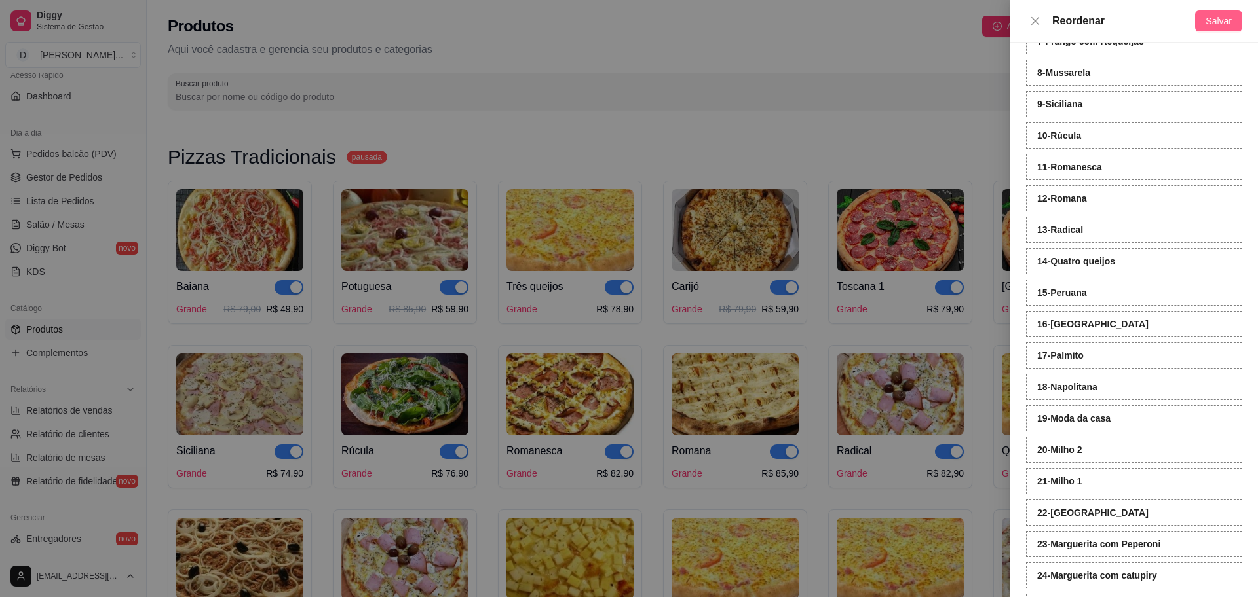
click at [1218, 29] on button "Salvar" at bounding box center [1218, 20] width 47 height 21
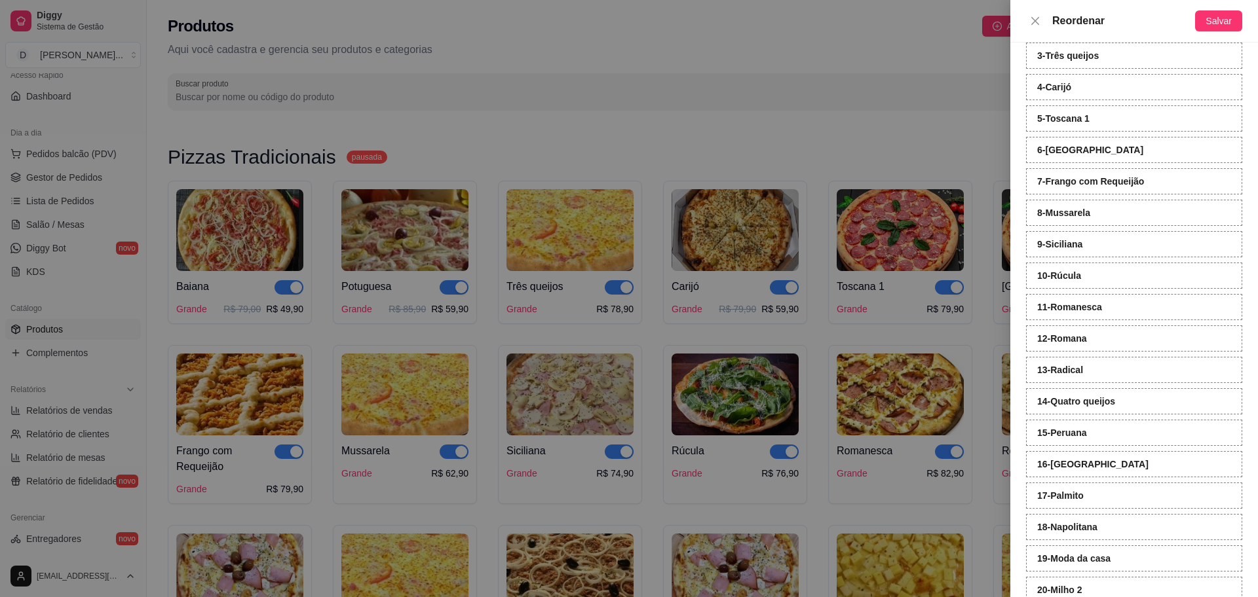
scroll to position [0, 0]
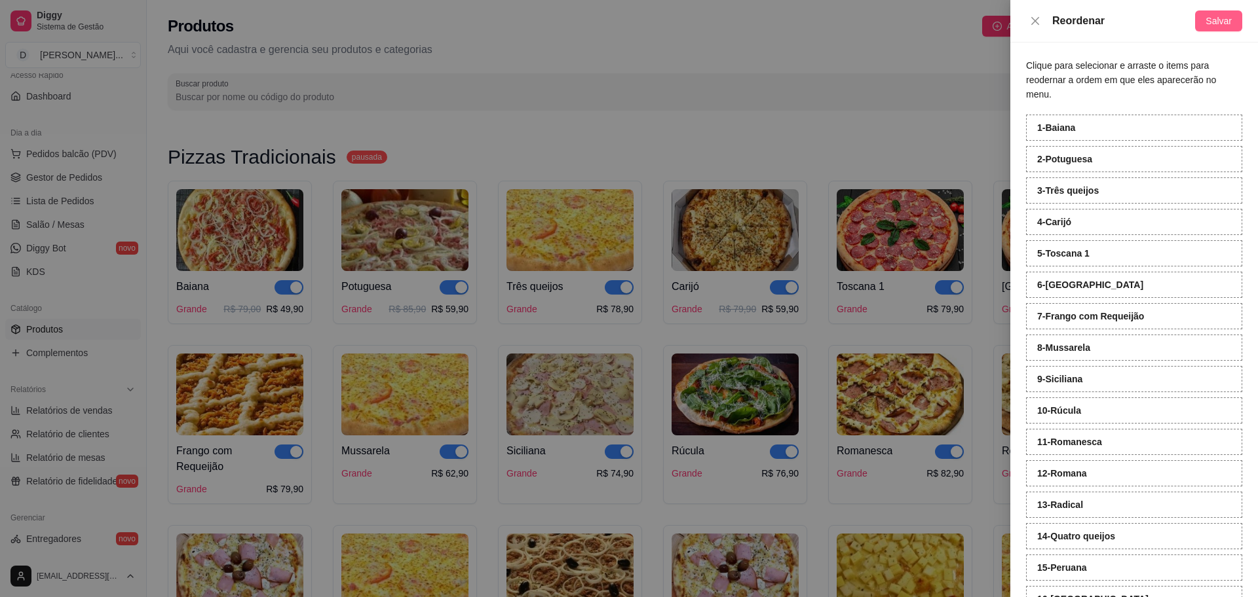
click at [1215, 21] on span "Salvar" at bounding box center [1218, 21] width 26 height 14
click at [813, 127] on div at bounding box center [629, 298] width 1258 height 597
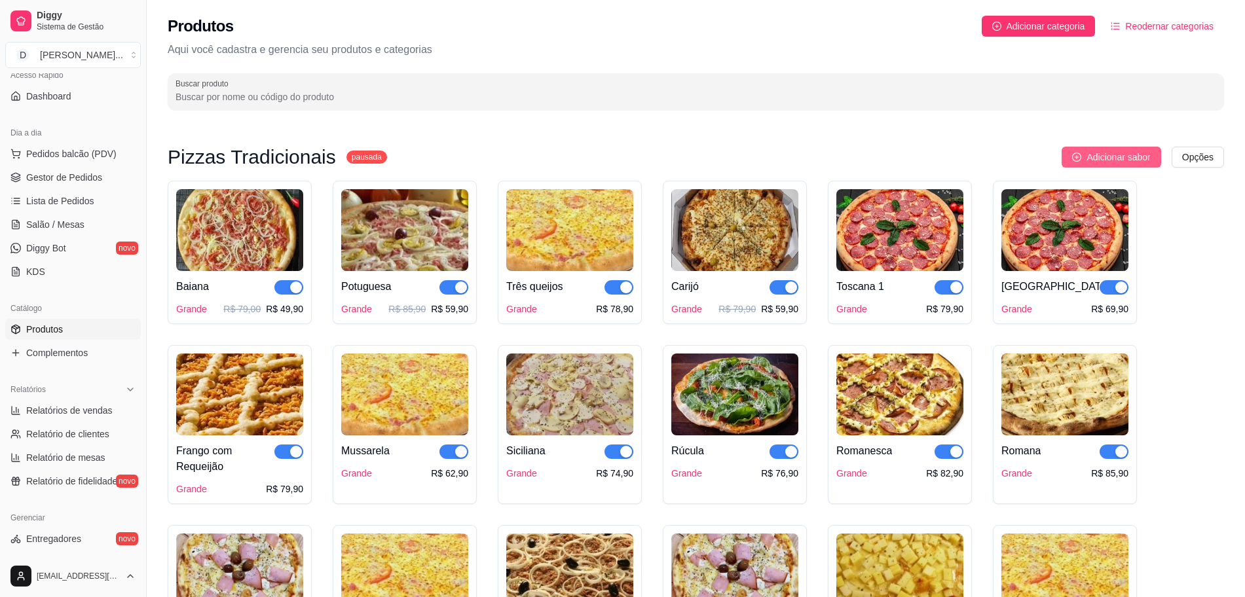
click at [1131, 160] on span "Adicionar sabor" at bounding box center [1119, 157] width 64 height 14
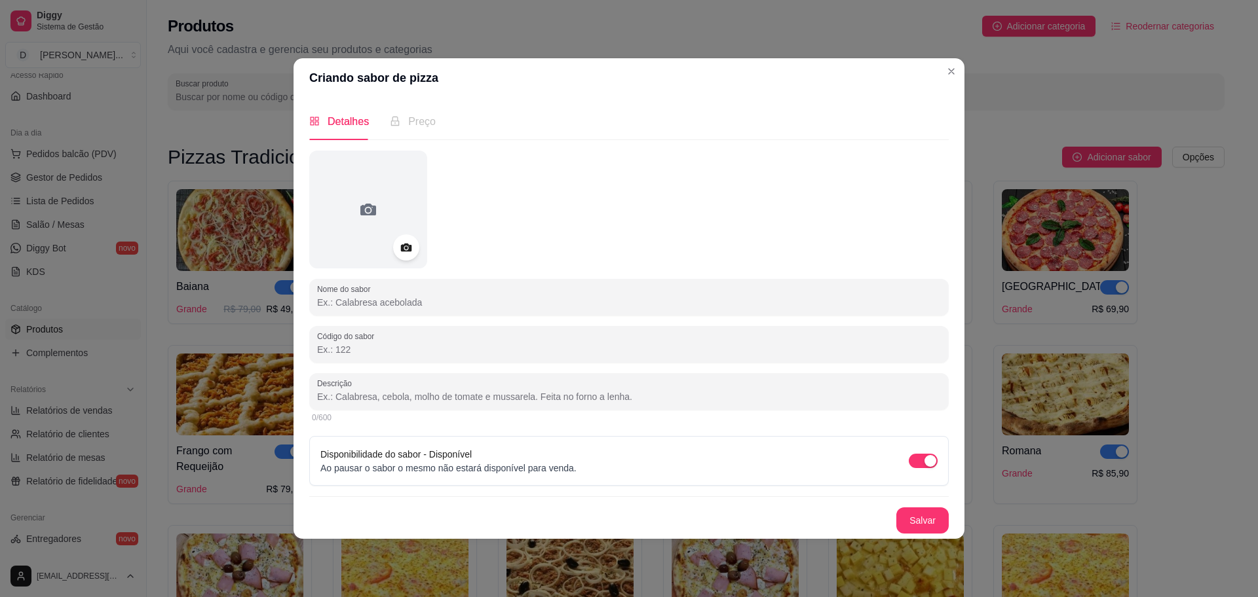
click at [406, 303] on input "Nome do sabor" at bounding box center [629, 302] width 624 height 13
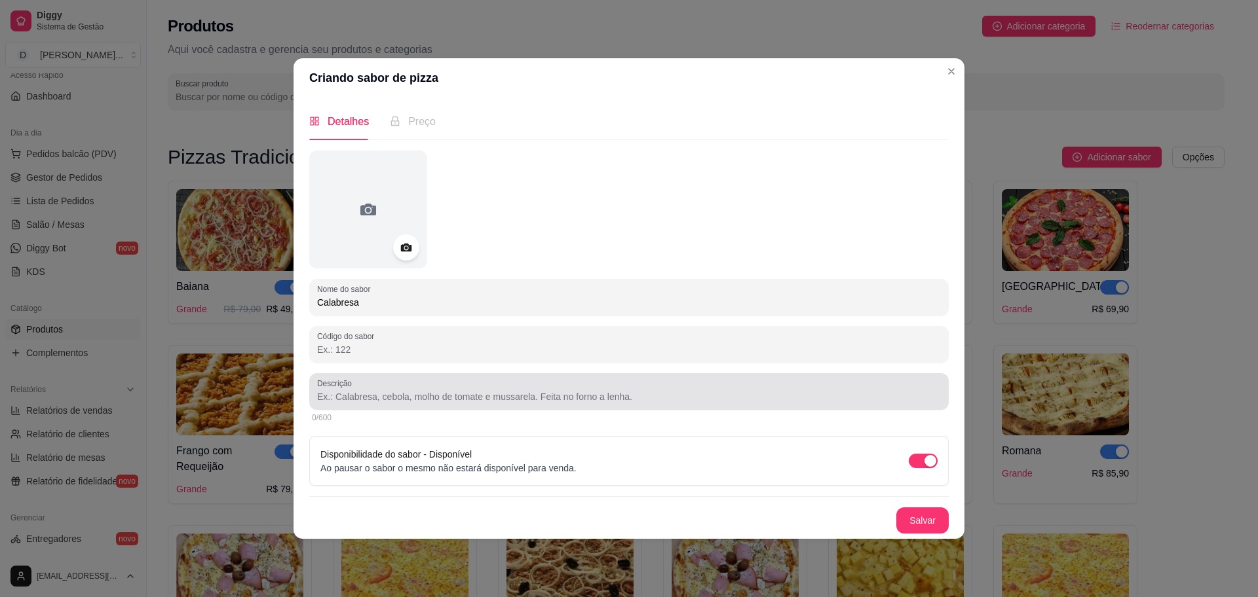
type input "Calabresa"
click at [415, 398] on input "Descrição" at bounding box center [629, 396] width 624 height 13
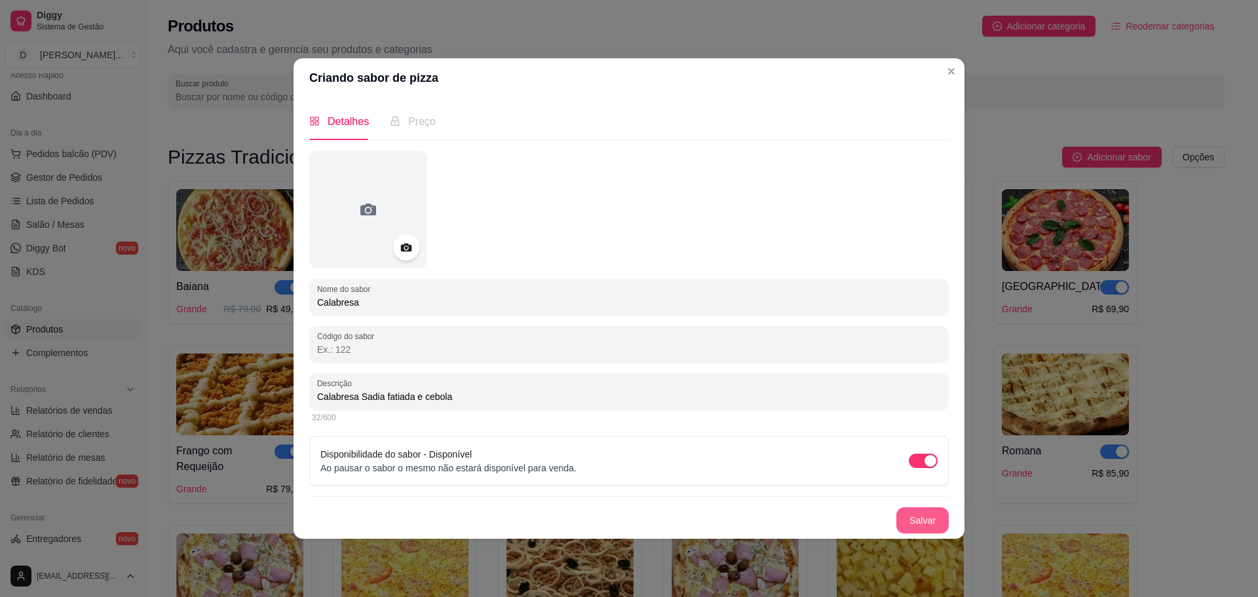
type input "Calabresa Sadia fatiada e cebola"
click at [926, 528] on button "Salvar" at bounding box center [922, 521] width 51 height 26
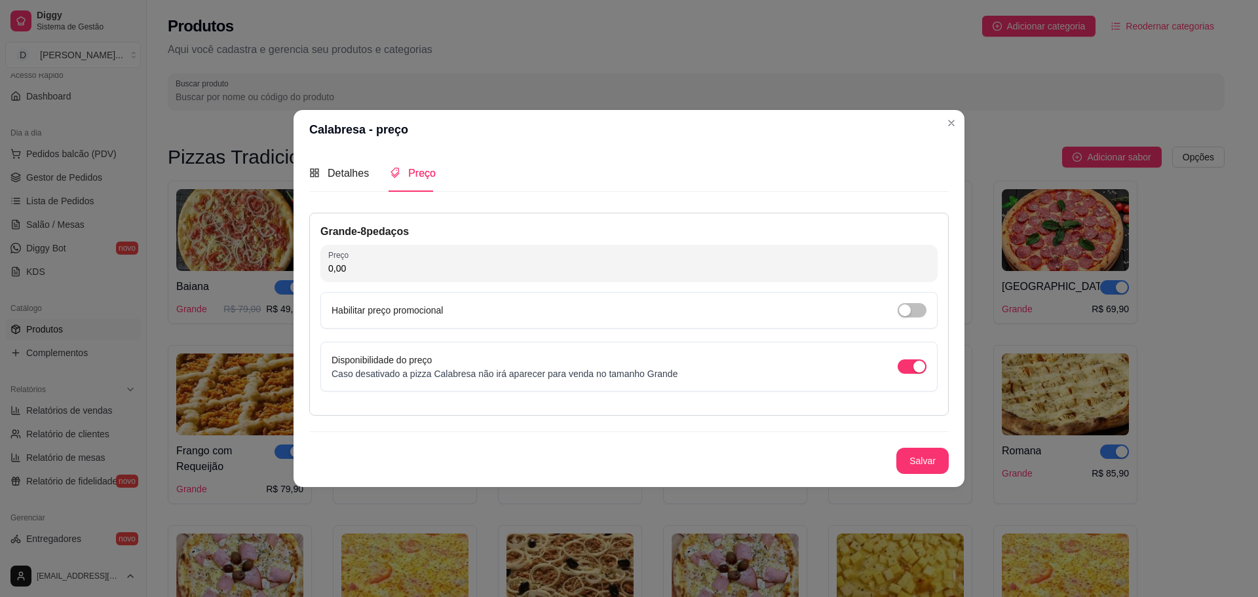
click at [346, 149] on div "Detalhes Preço Nome do sabor Calabresa Código do sabor Descrição Calabresa Sadi…" at bounding box center [628, 318] width 671 height 338
click at [346, 163] on div "Detalhes" at bounding box center [339, 173] width 60 height 37
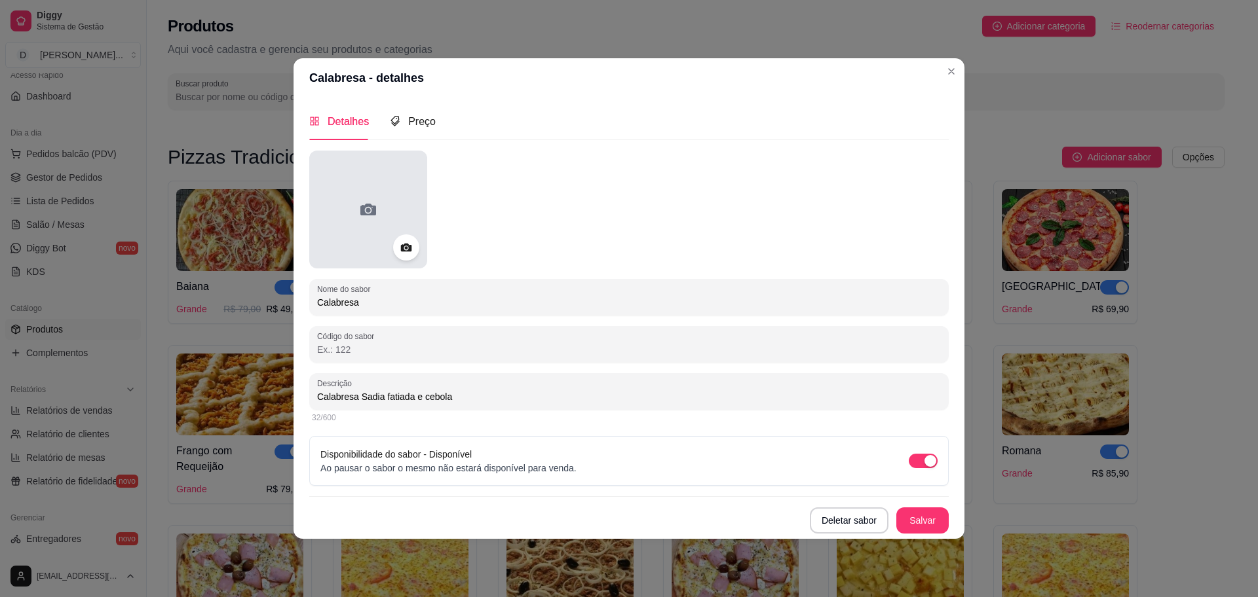
click at [354, 212] on div at bounding box center [368, 210] width 118 height 118
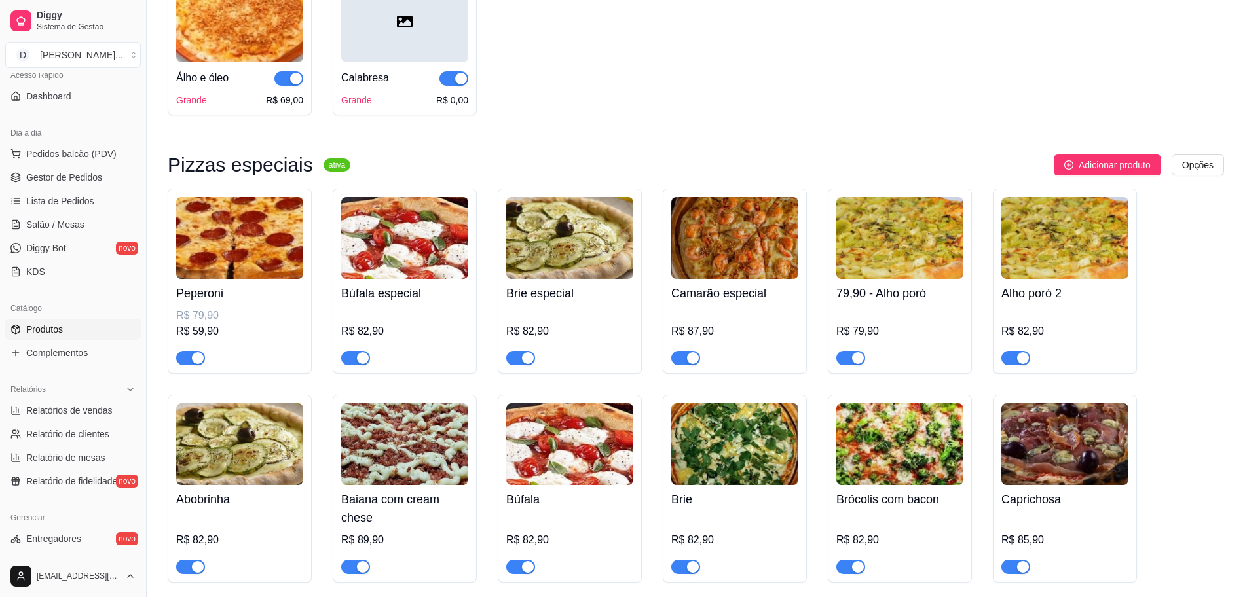
scroll to position [1310, 0]
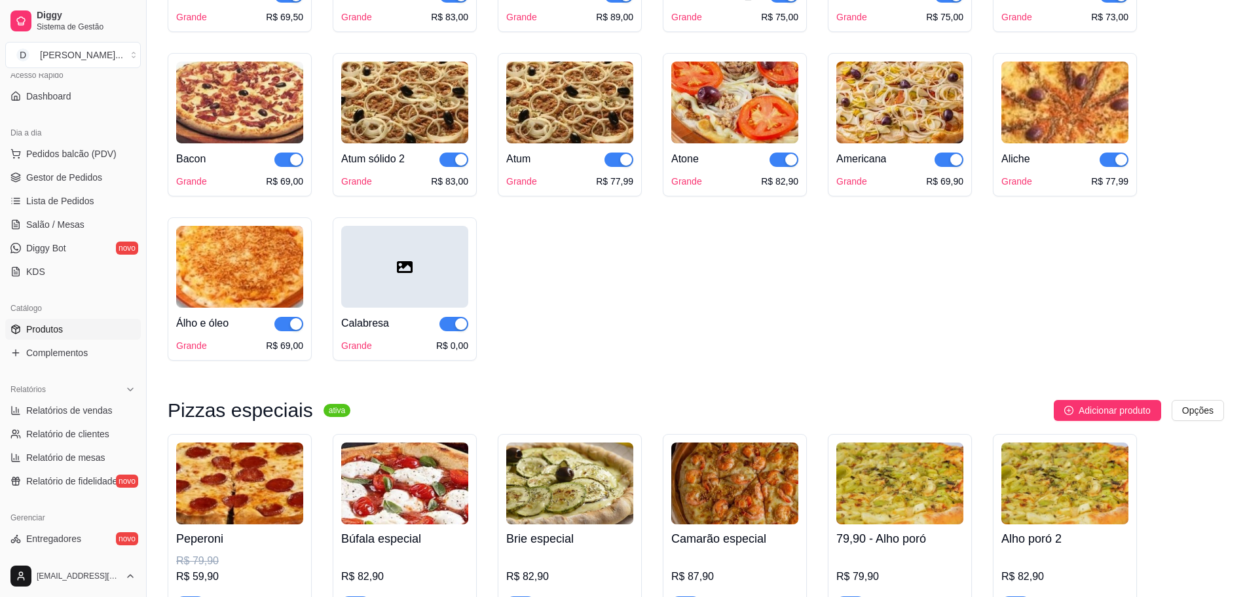
click at [379, 273] on div at bounding box center [404, 267] width 127 height 82
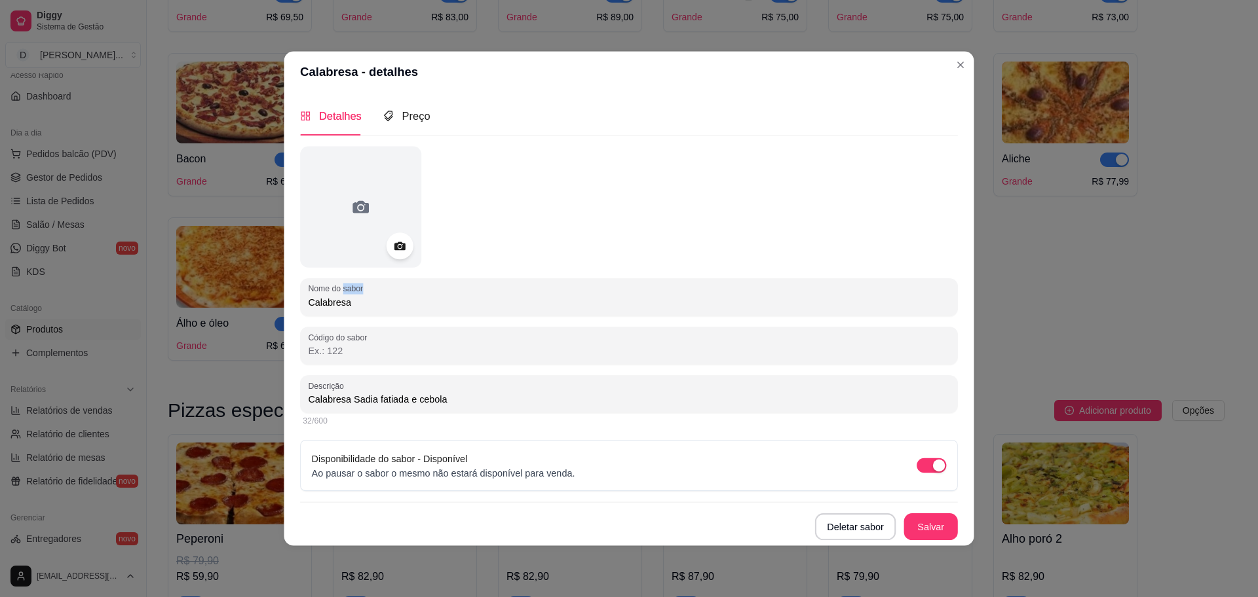
click at [379, 273] on div "Nome do sabor Calabresa Código do sabor Descrição Calabresa Sadia fatiada e ceb…" at bounding box center [629, 344] width 658 height 394
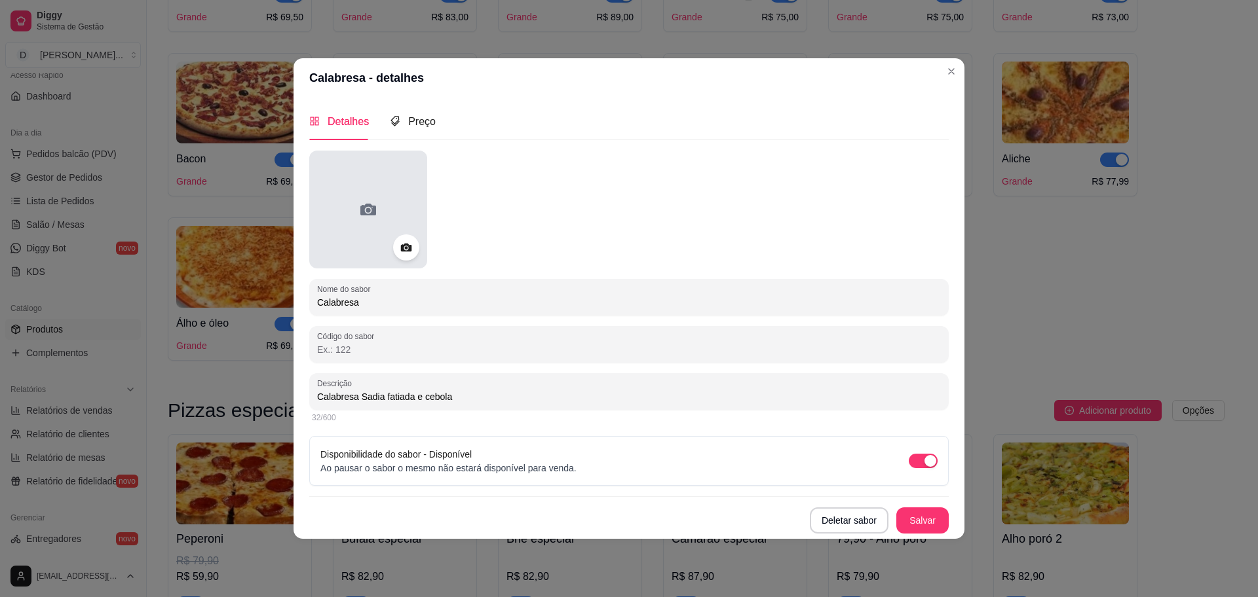
click at [348, 229] on div at bounding box center [368, 210] width 118 height 118
click at [362, 205] on icon at bounding box center [368, 210] width 16 height 12
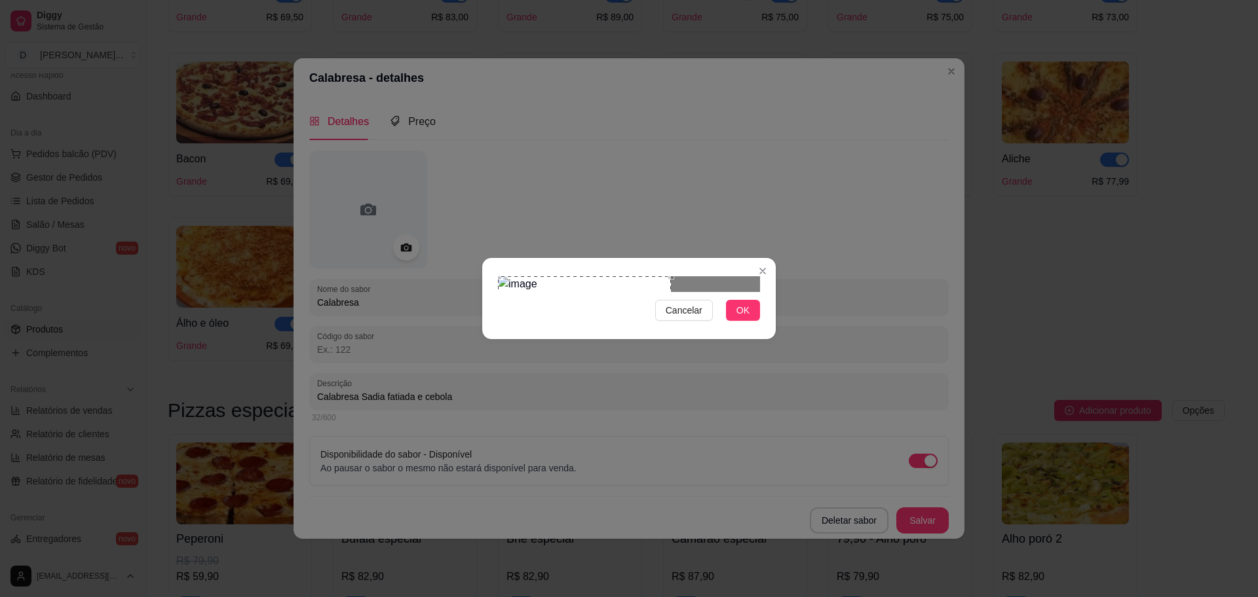
click at [595, 276] on div "Use the arrow keys to move the crop selection area" at bounding box center [584, 343] width 173 height 135
click at [742, 318] on span "OK" at bounding box center [742, 310] width 13 height 14
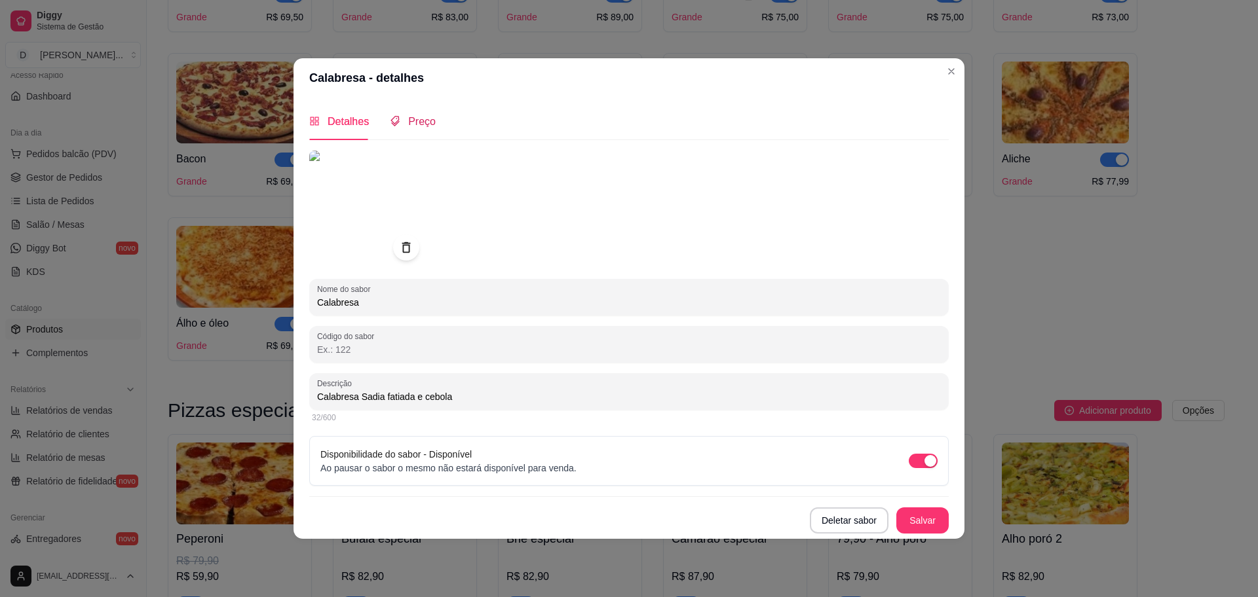
click at [426, 127] on span "Preço" at bounding box center [422, 121] width 28 height 11
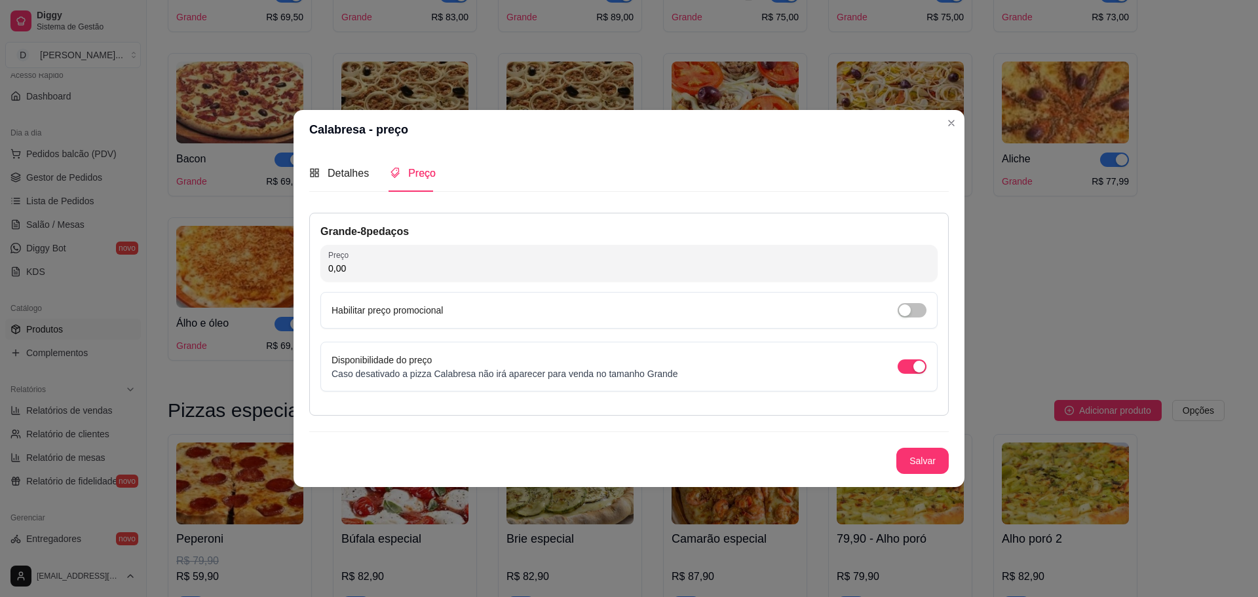
click at [440, 263] on input "0,00" at bounding box center [628, 268] width 601 height 13
type input "62,90"
click at [910, 466] on button "Salvar" at bounding box center [922, 462] width 51 height 26
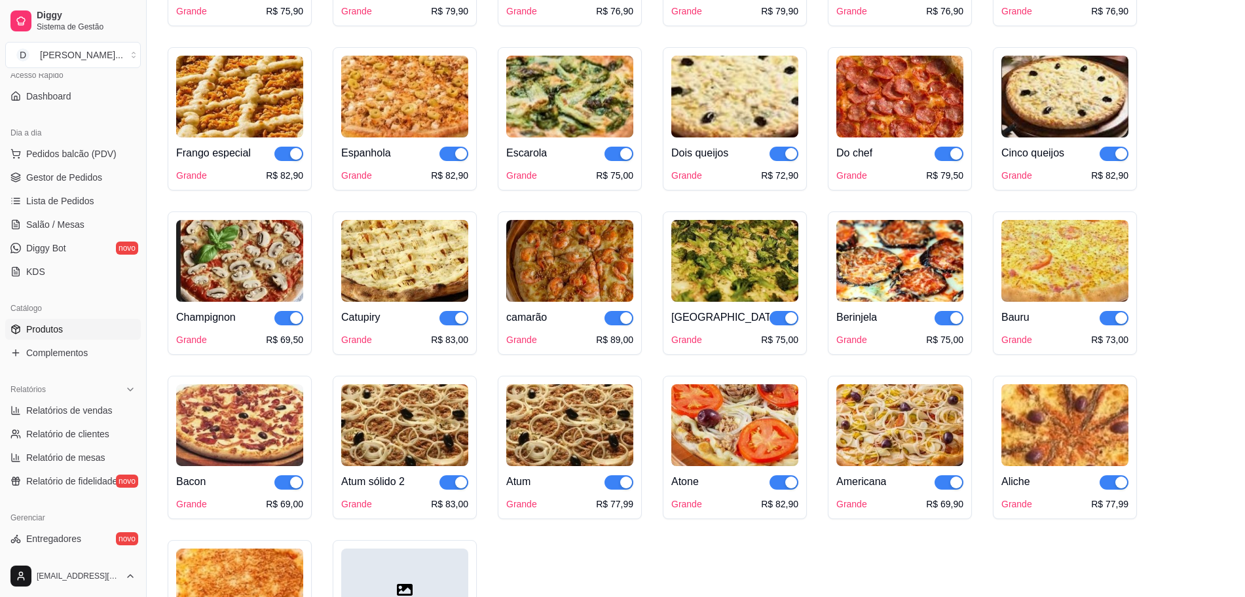
scroll to position [1146, 0]
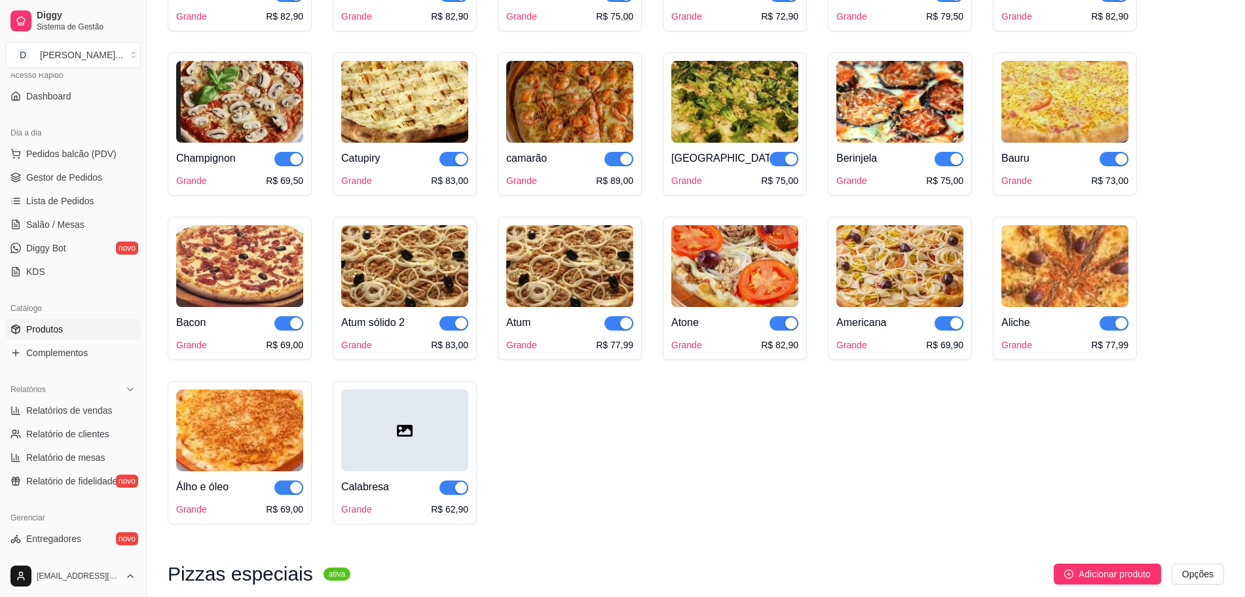
click at [388, 446] on div at bounding box center [404, 431] width 127 height 82
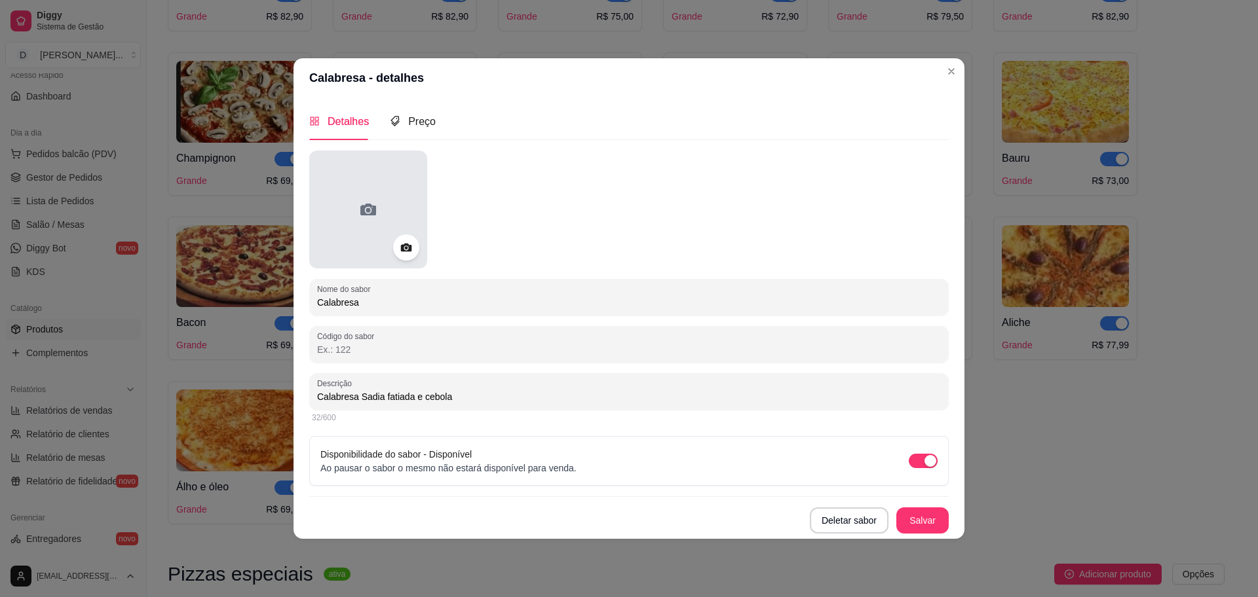
click at [352, 223] on div at bounding box center [368, 210] width 118 height 118
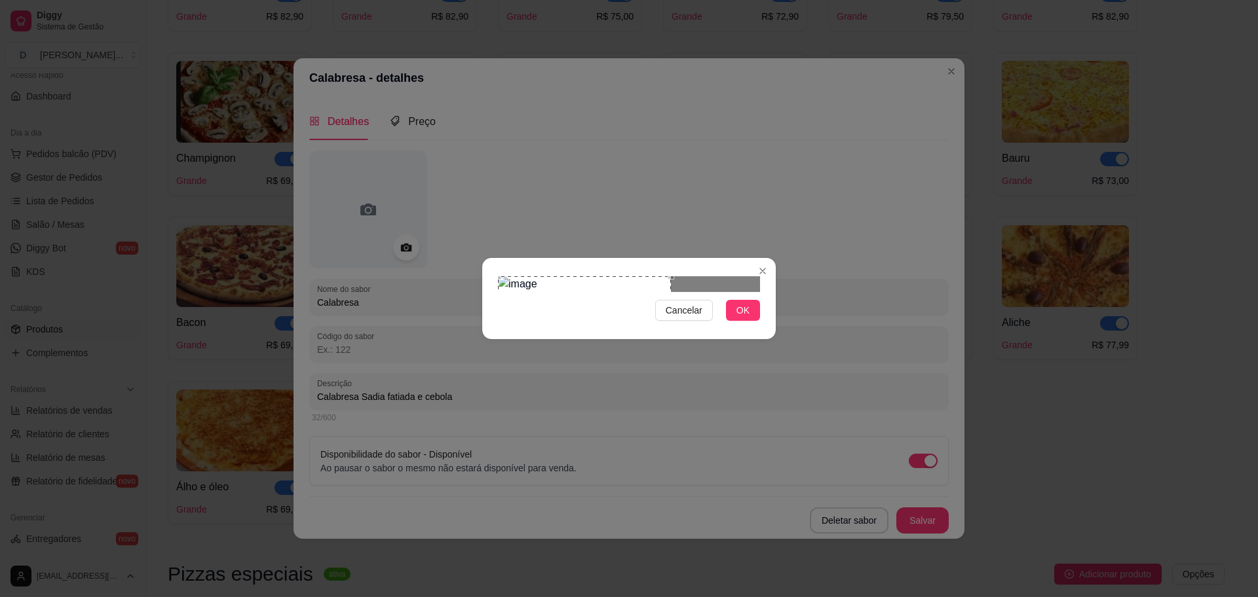
click at [597, 312] on div "Use the arrow keys to move the crop selection area" at bounding box center [584, 343] width 173 height 135
click at [751, 321] on button "OK" at bounding box center [743, 310] width 34 height 21
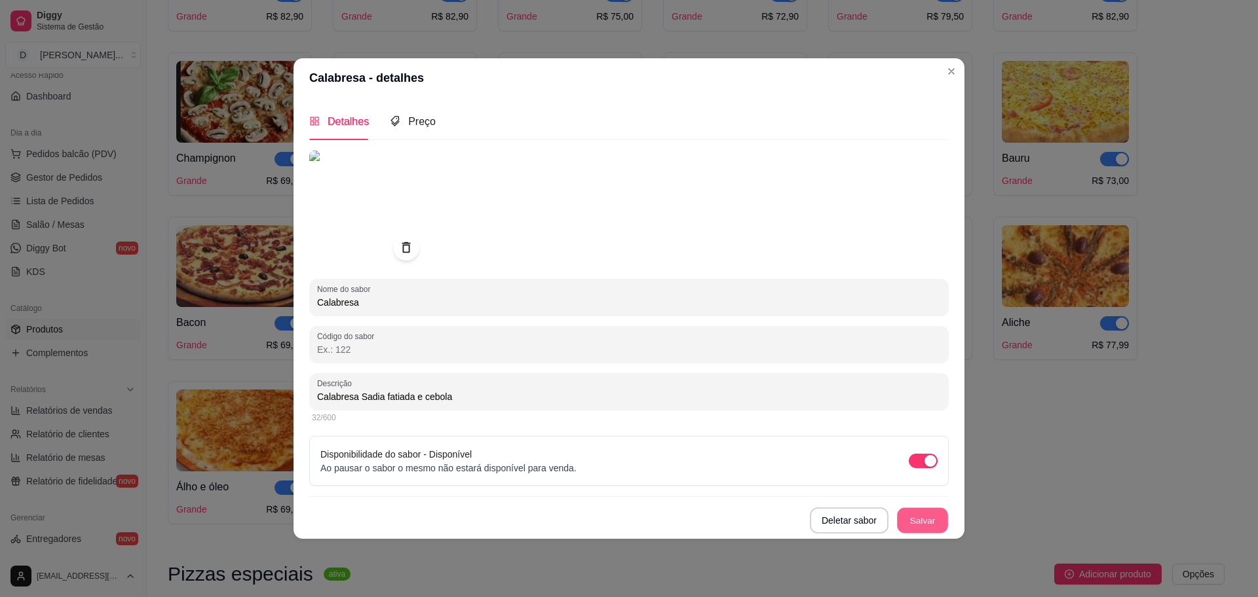
click at [916, 508] on button "Salvar" at bounding box center [922, 521] width 51 height 26
click at [940, 508] on button "Salvar" at bounding box center [922, 521] width 51 height 26
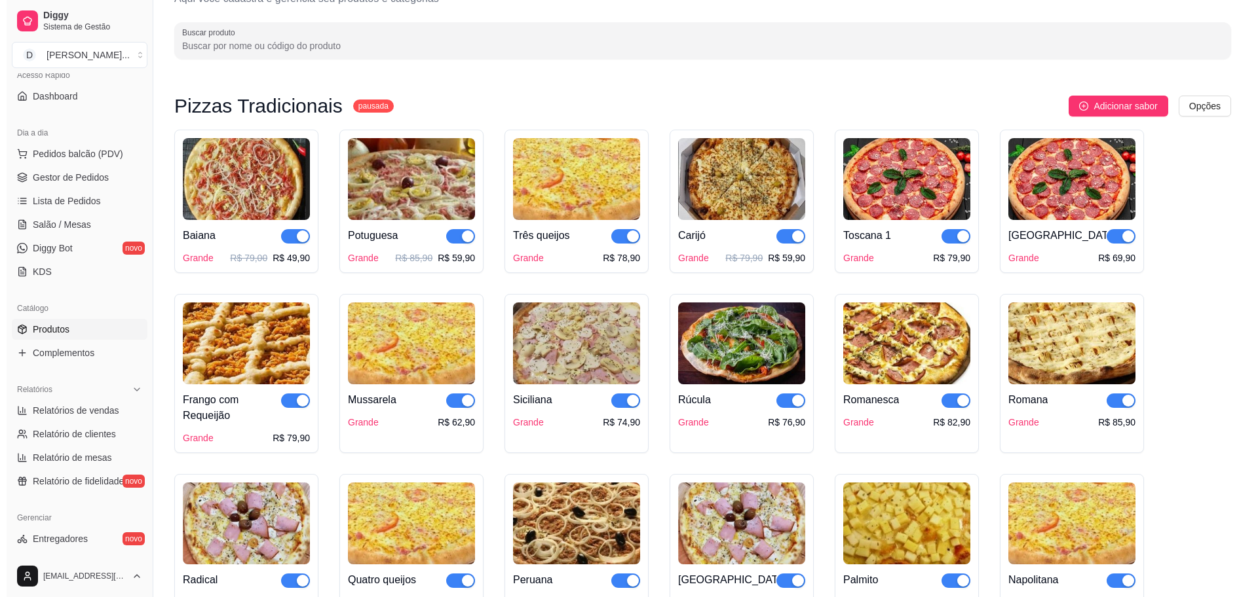
scroll to position [0, 0]
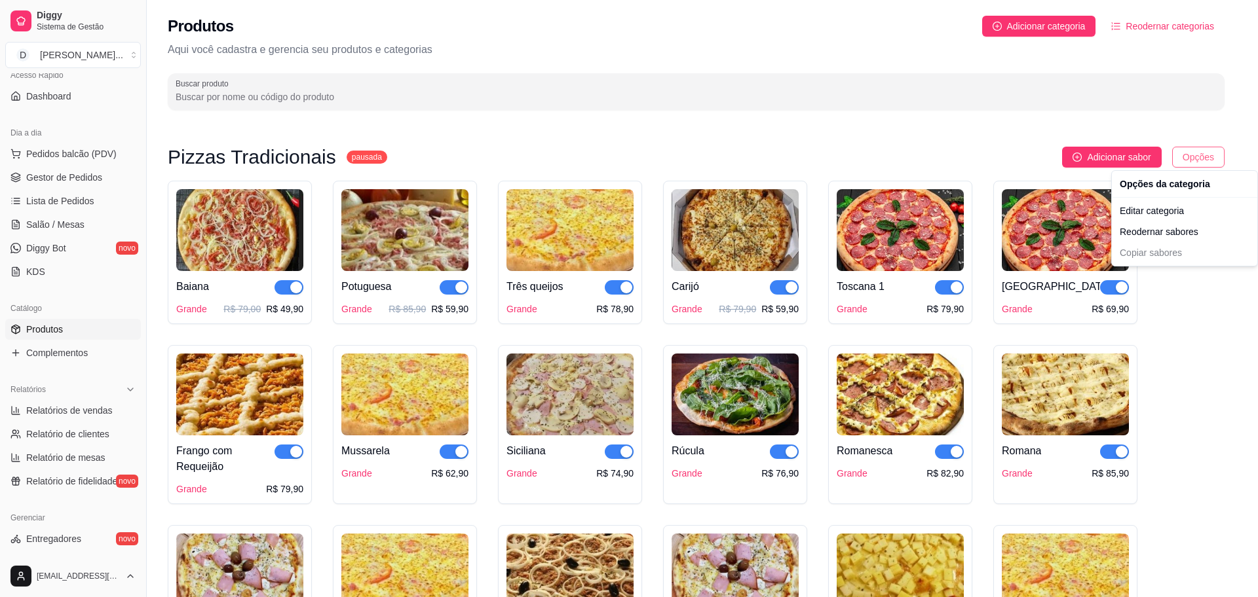
click at [1194, 147] on html "Diggy Sistema de Gestão D Divino Sabor ... Loja aberta Período gratuito até 02/…" at bounding box center [629, 298] width 1258 height 597
click at [1184, 231] on div "Reodernar sabores" at bounding box center [1184, 231] width 140 height 21
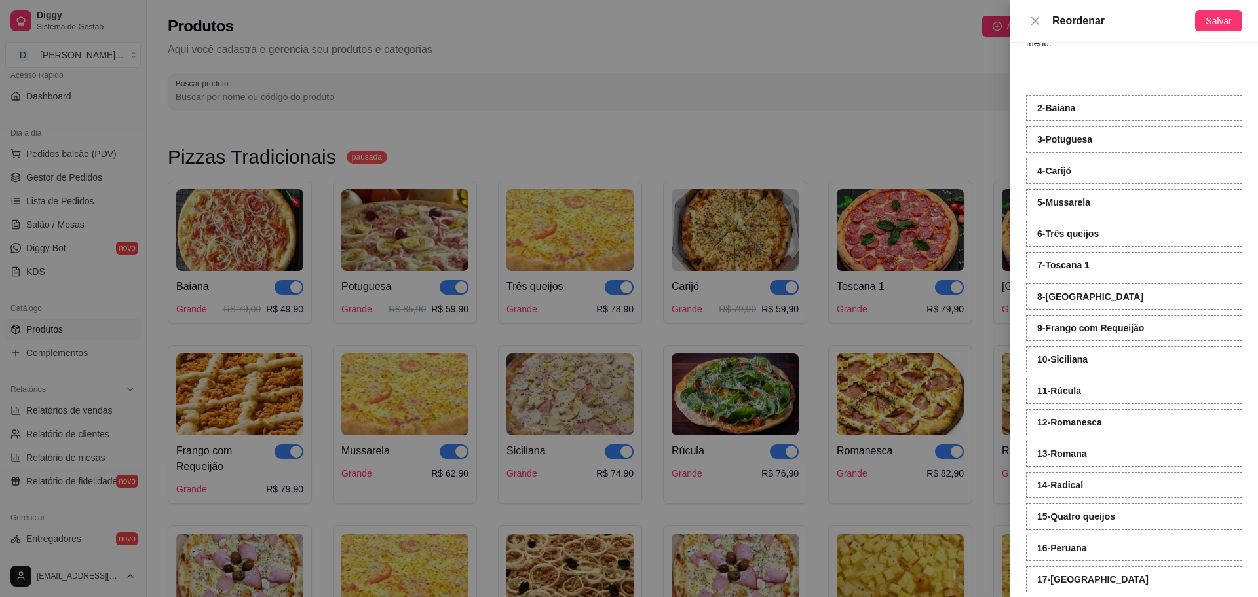
scroll to position [20, 0]
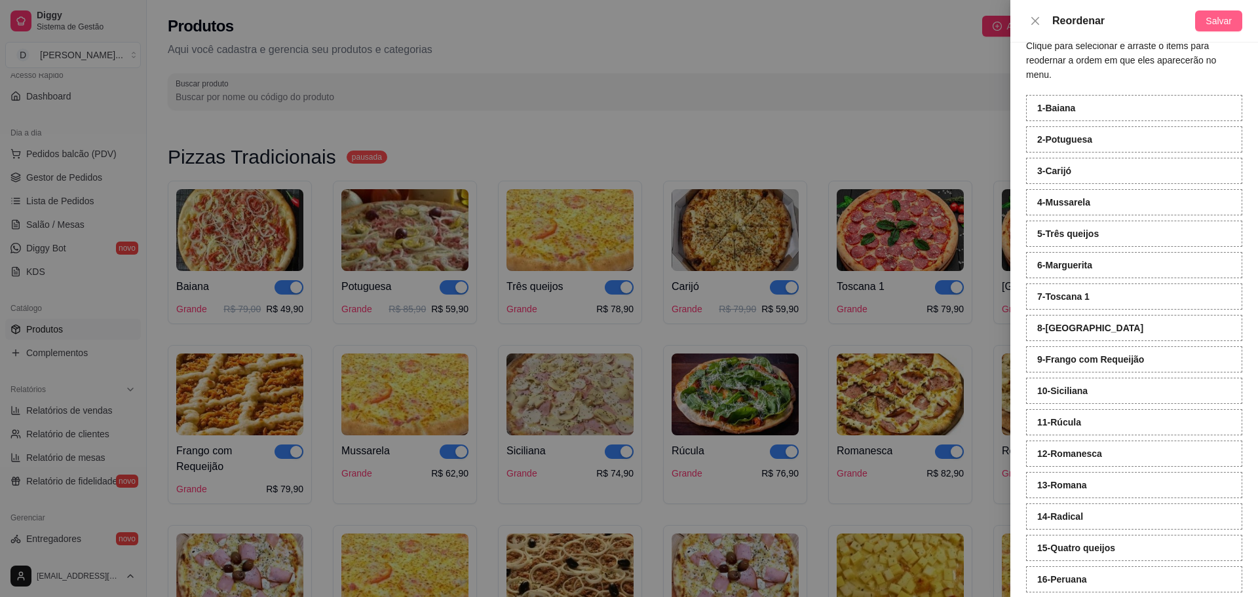
click at [1220, 20] on span "Salvar" at bounding box center [1218, 21] width 26 height 14
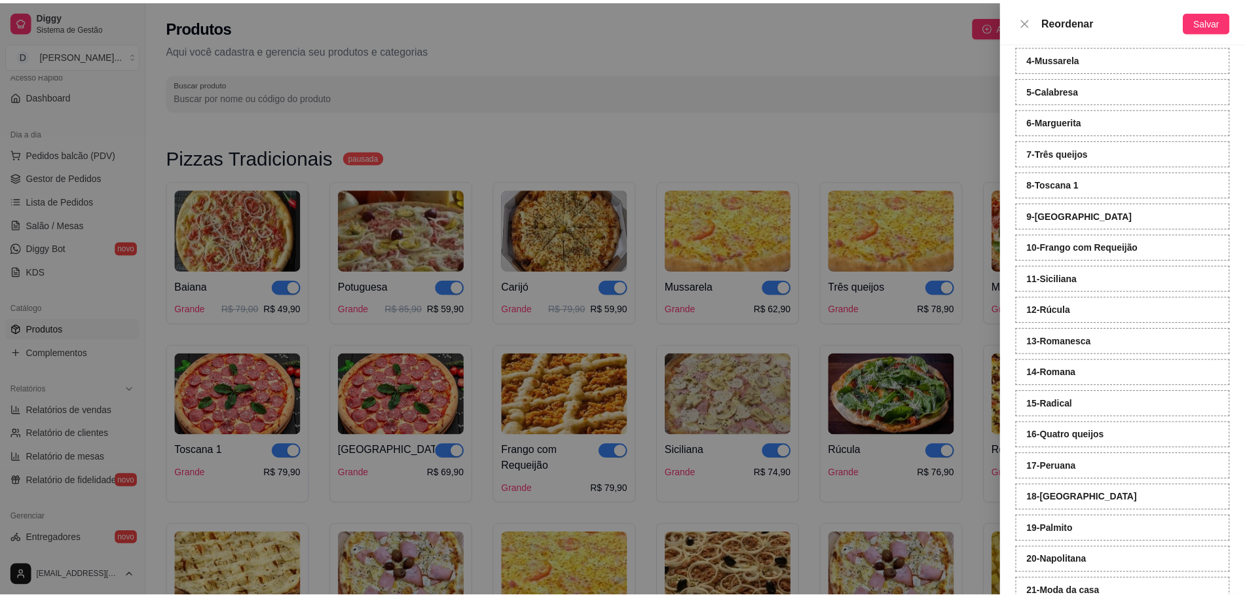
scroll to position [0, 0]
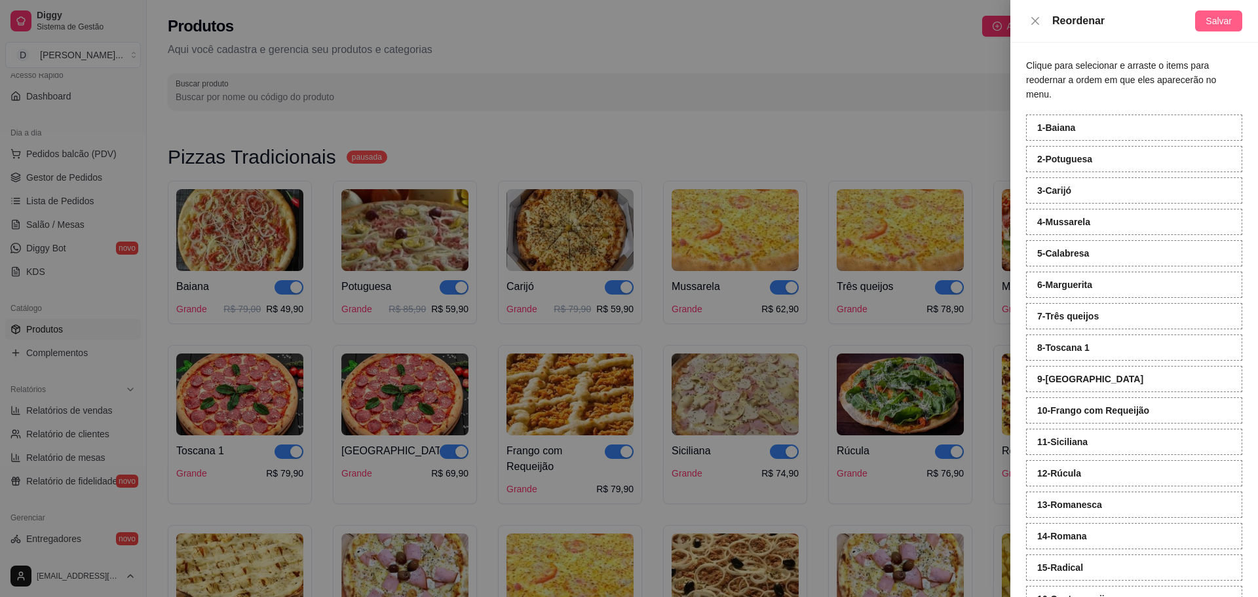
click at [1219, 20] on span "Salvar" at bounding box center [1218, 21] width 26 height 14
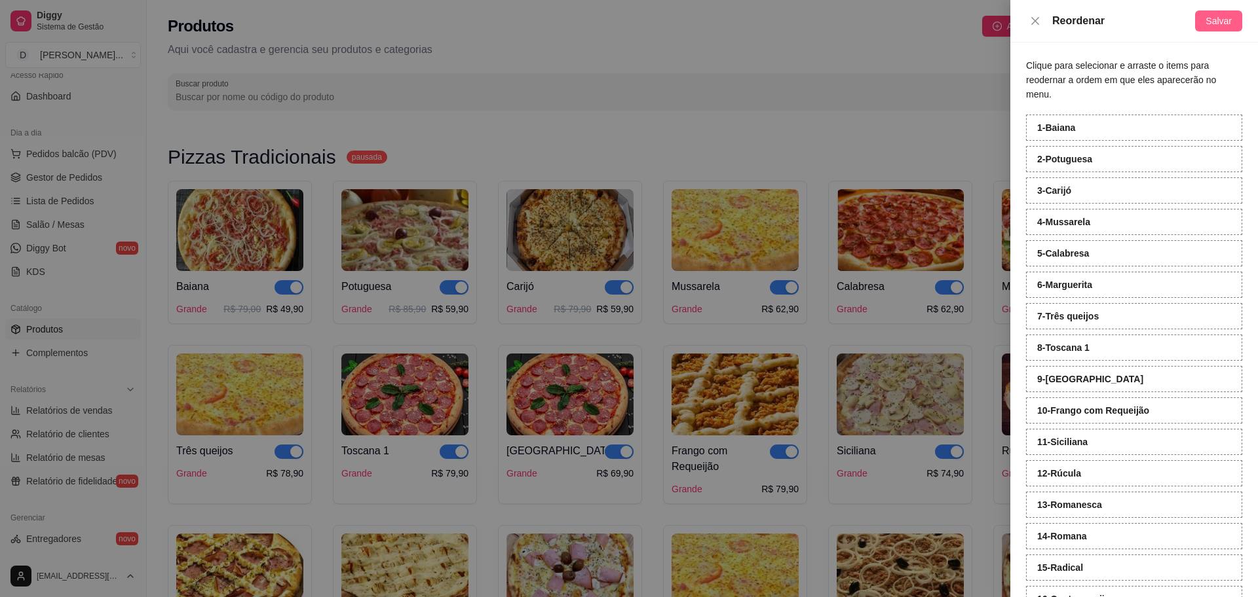
click at [1225, 22] on span "Salvar" at bounding box center [1218, 21] width 26 height 14
click at [795, 136] on div at bounding box center [629, 298] width 1258 height 597
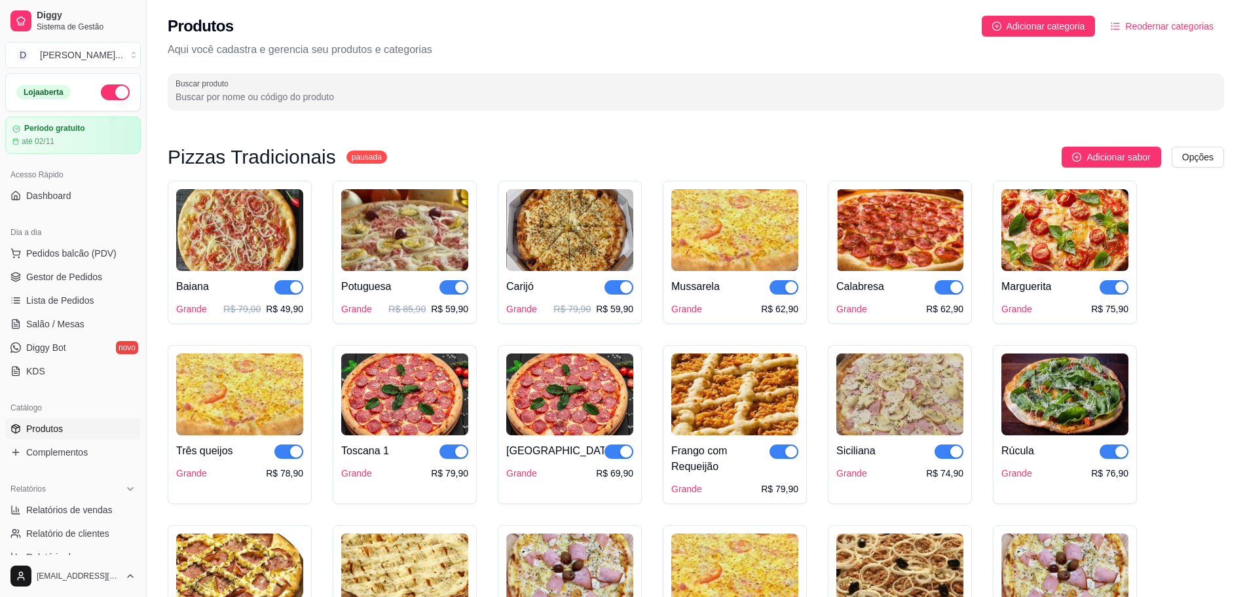
click at [101, 94] on button "button" at bounding box center [115, 93] width 29 height 16
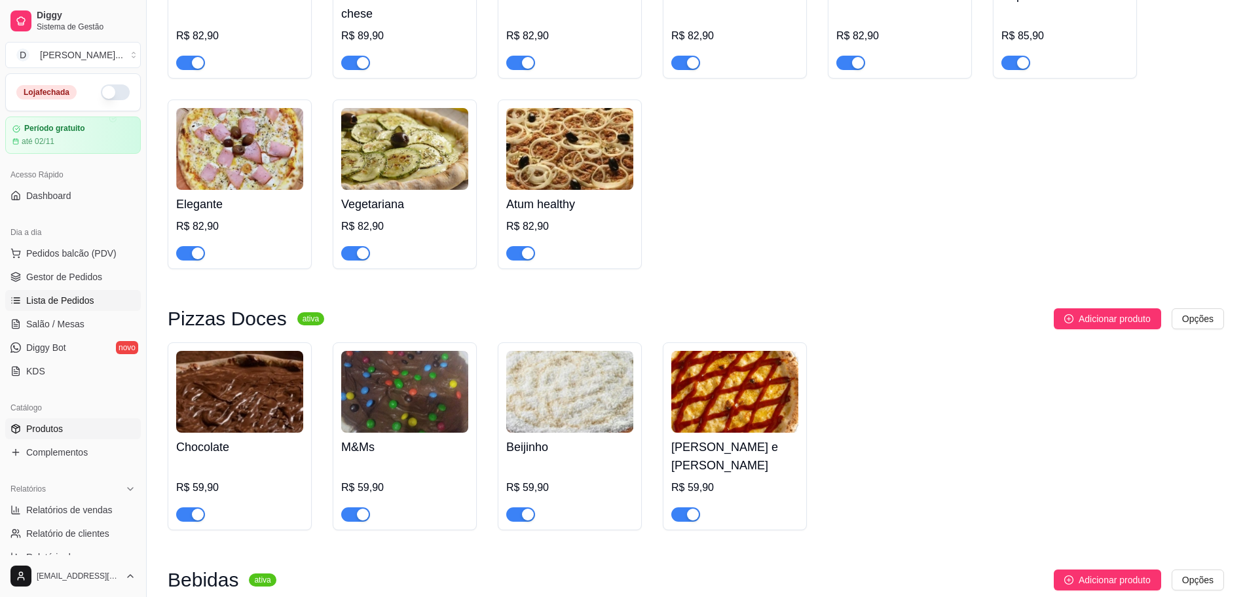
scroll to position [1965, 0]
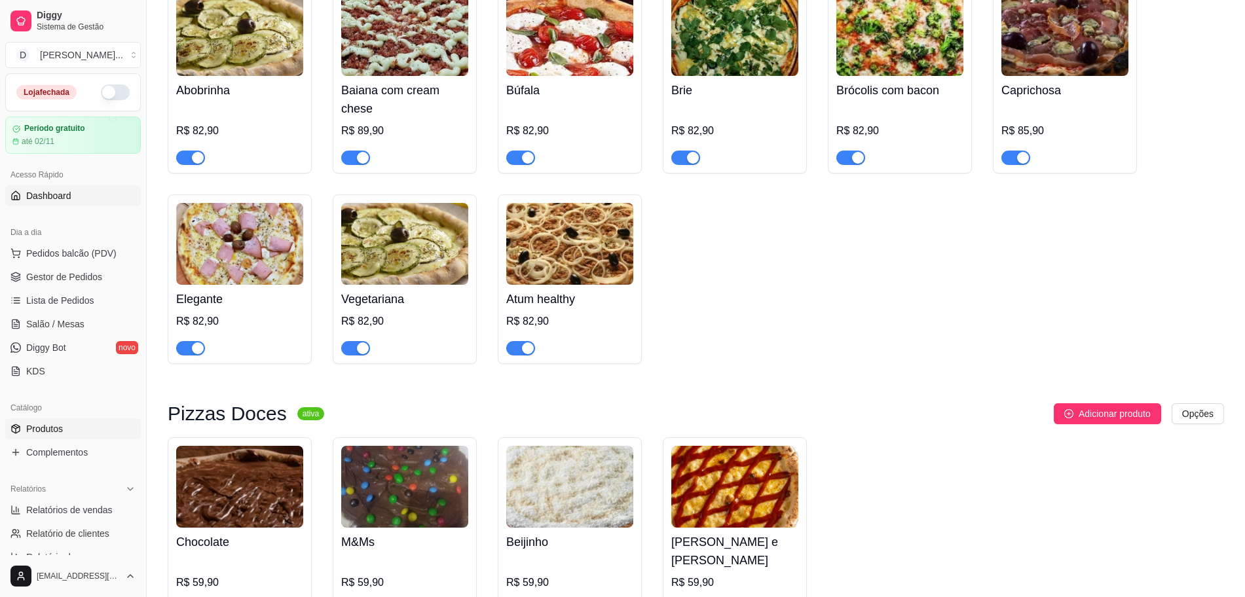
click at [64, 190] on span "Dashboard" at bounding box center [48, 195] width 45 height 13
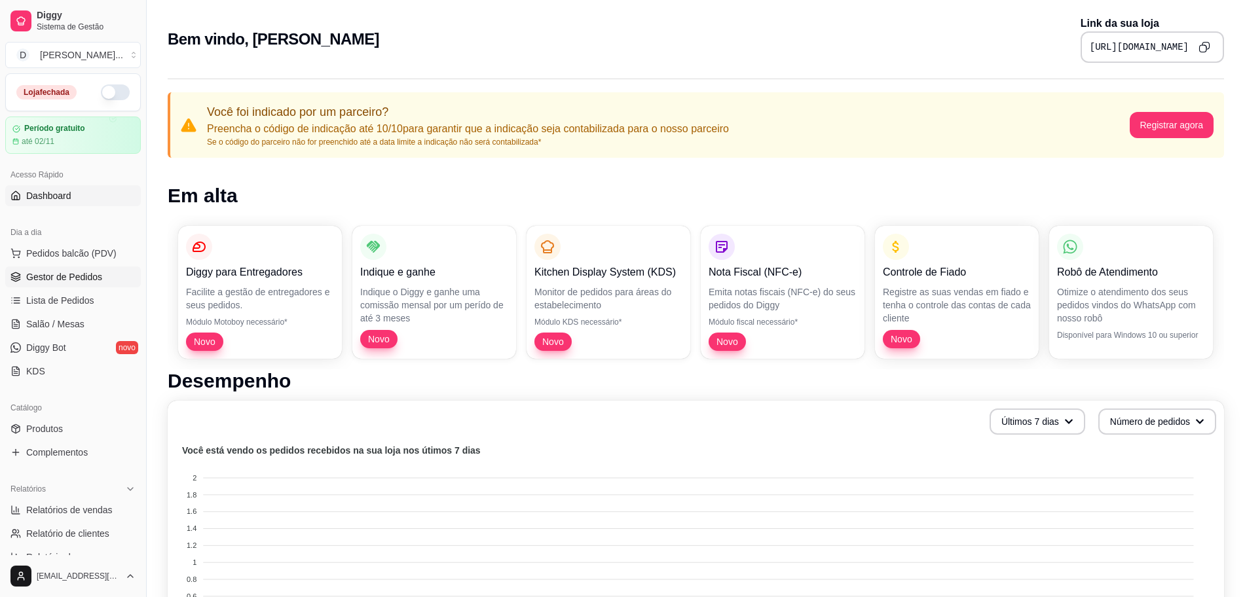
click at [56, 285] on link "Gestor de Pedidos" at bounding box center [73, 277] width 136 height 21
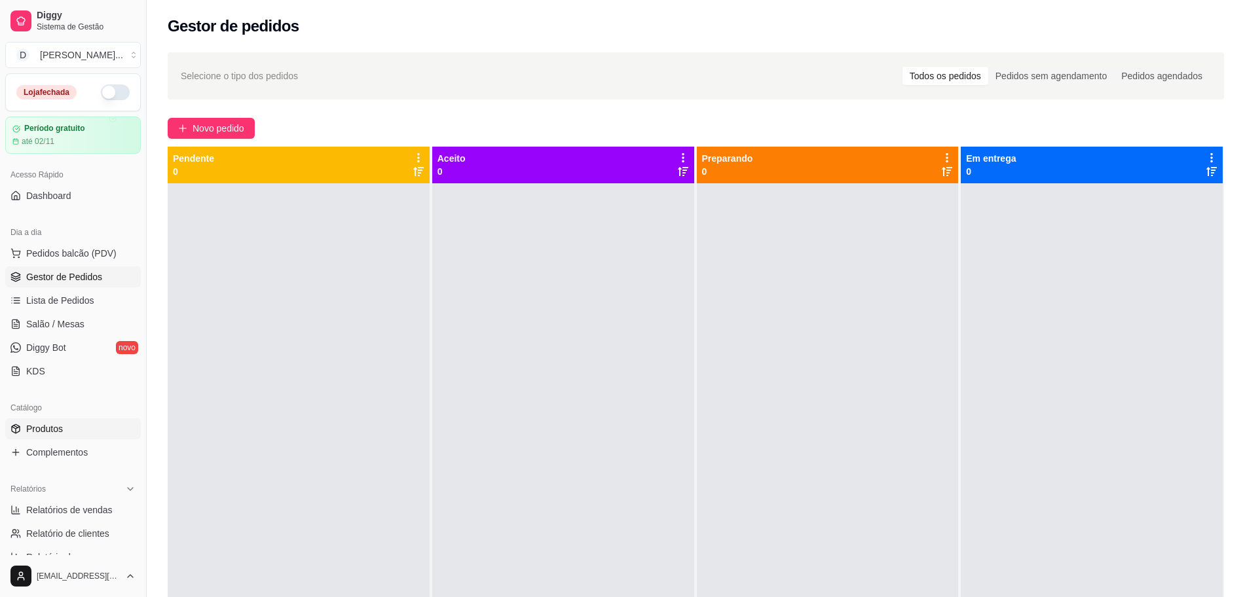
click at [69, 438] on link "Produtos" at bounding box center [73, 429] width 136 height 21
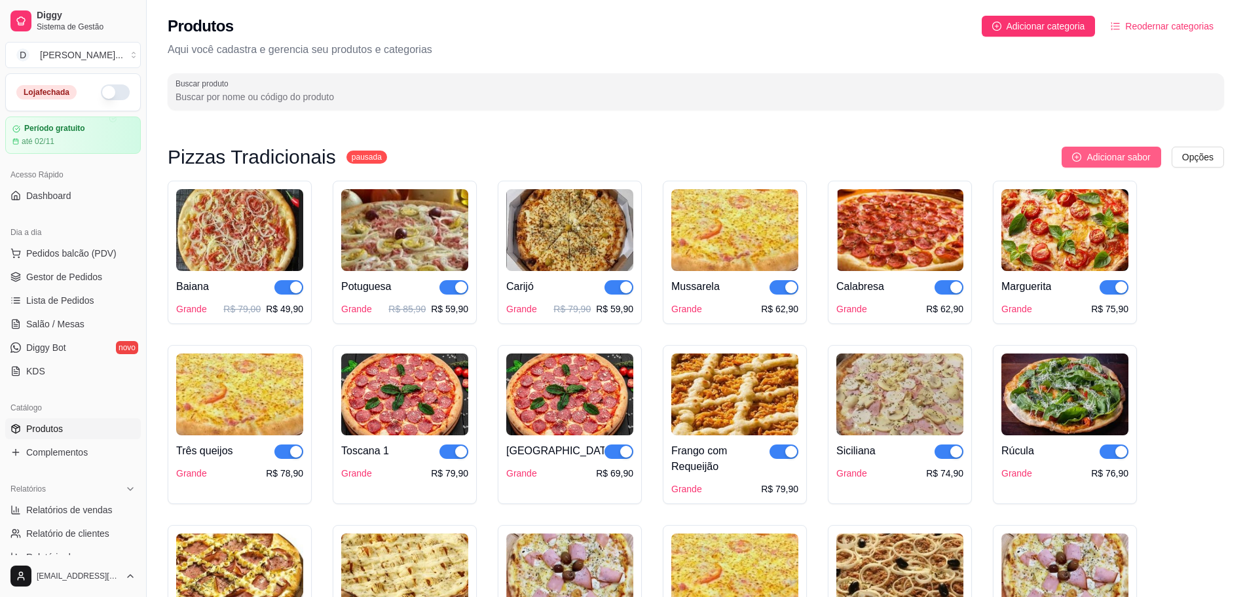
click at [1094, 162] on span "Adicionar sabor" at bounding box center [1119, 157] width 64 height 14
click at [352, 161] on sup "pausada" at bounding box center [367, 157] width 41 height 13
click at [1093, 155] on span "Adicionar sabor" at bounding box center [1119, 157] width 64 height 14
click at [1075, 29] on span "Adicionar categoria" at bounding box center [1046, 26] width 79 height 14
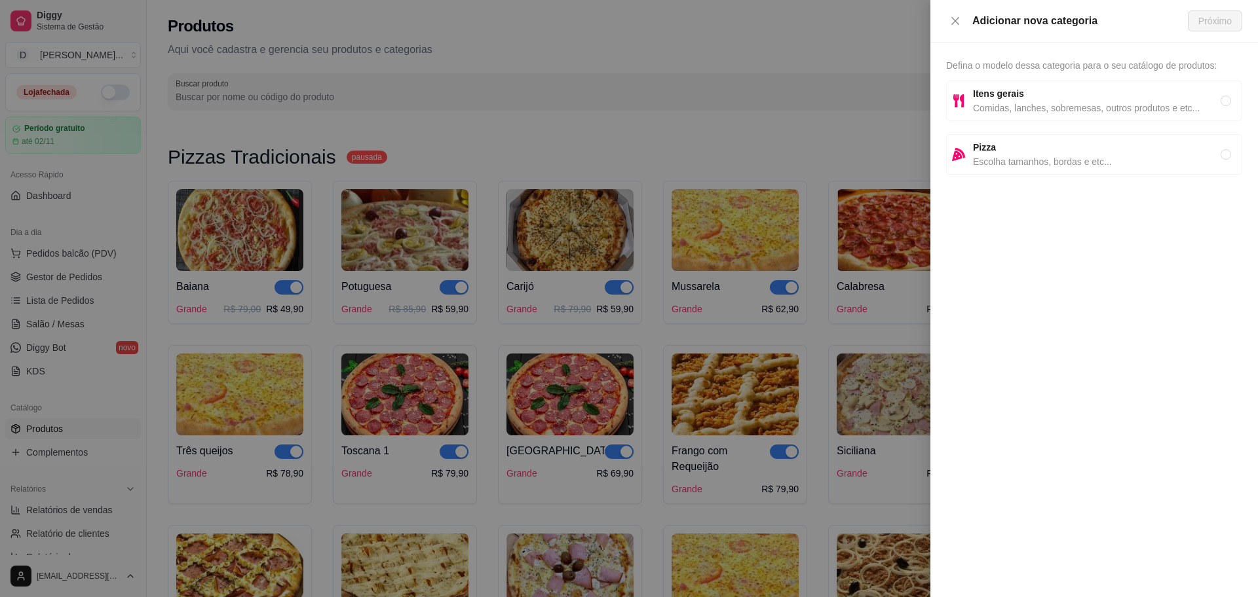
click at [1068, 98] on span "Itens gerais" at bounding box center [1097, 93] width 248 height 14
radio input "true"
click at [1215, 21] on span "Próximo" at bounding box center [1214, 21] width 33 height 14
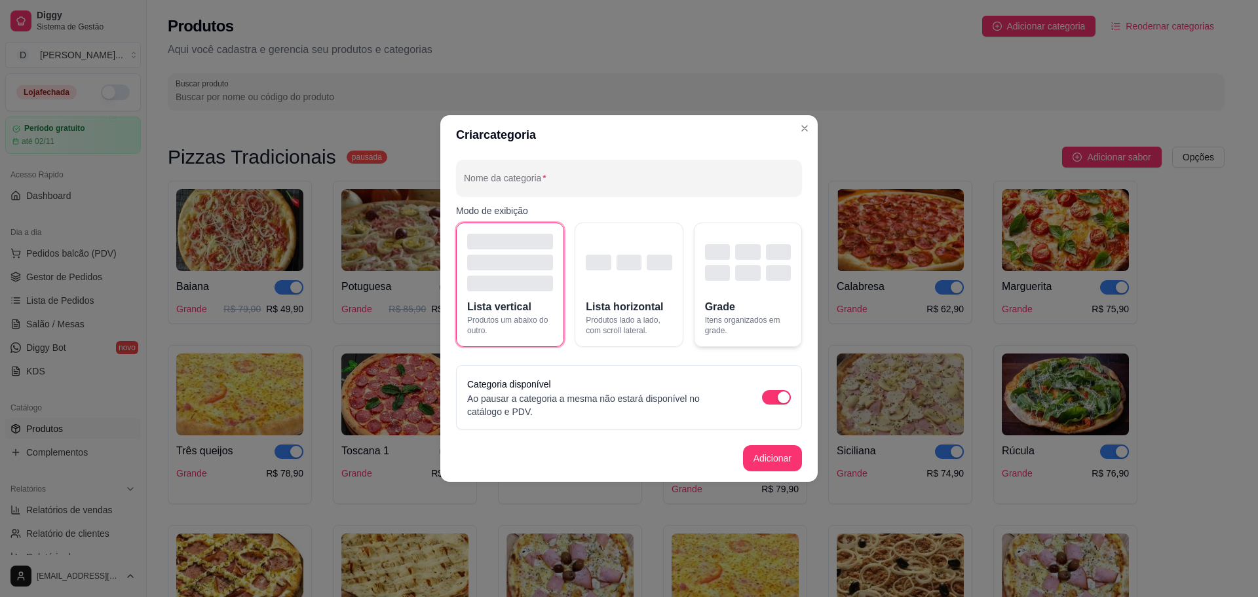
click at [744, 269] on div "button" at bounding box center [747, 273] width 25 height 16
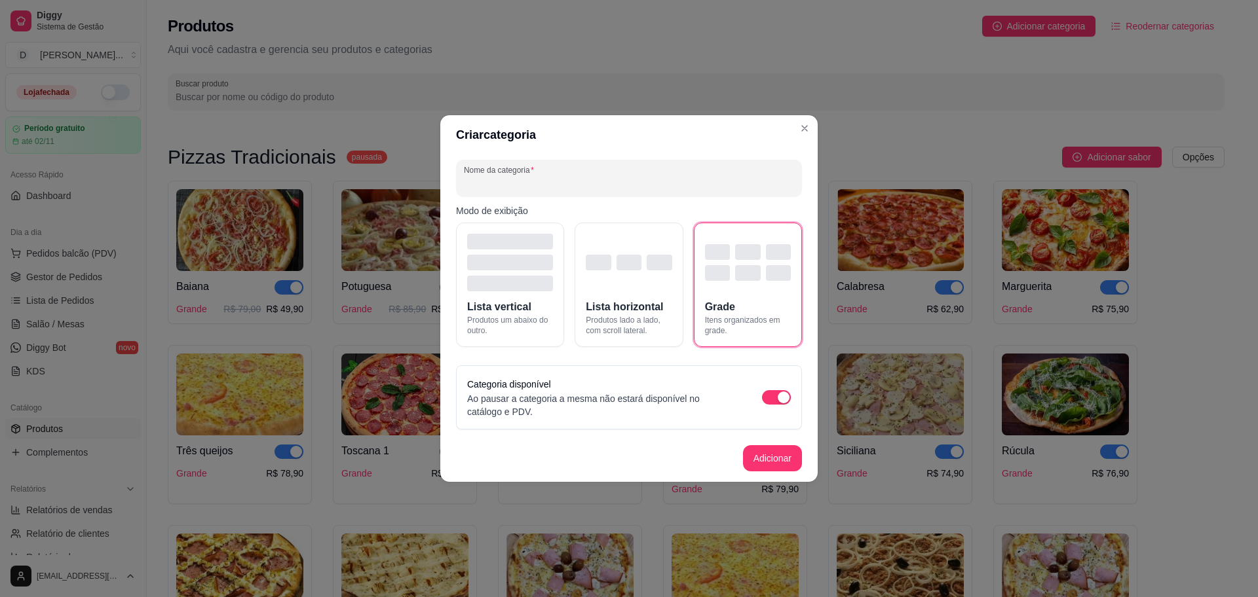
click at [590, 181] on input "Nome da categoria" at bounding box center [629, 183] width 330 height 13
type input "Pizzas Tradicionais"
click at [770, 464] on button "Adicionar" at bounding box center [772, 458] width 59 height 26
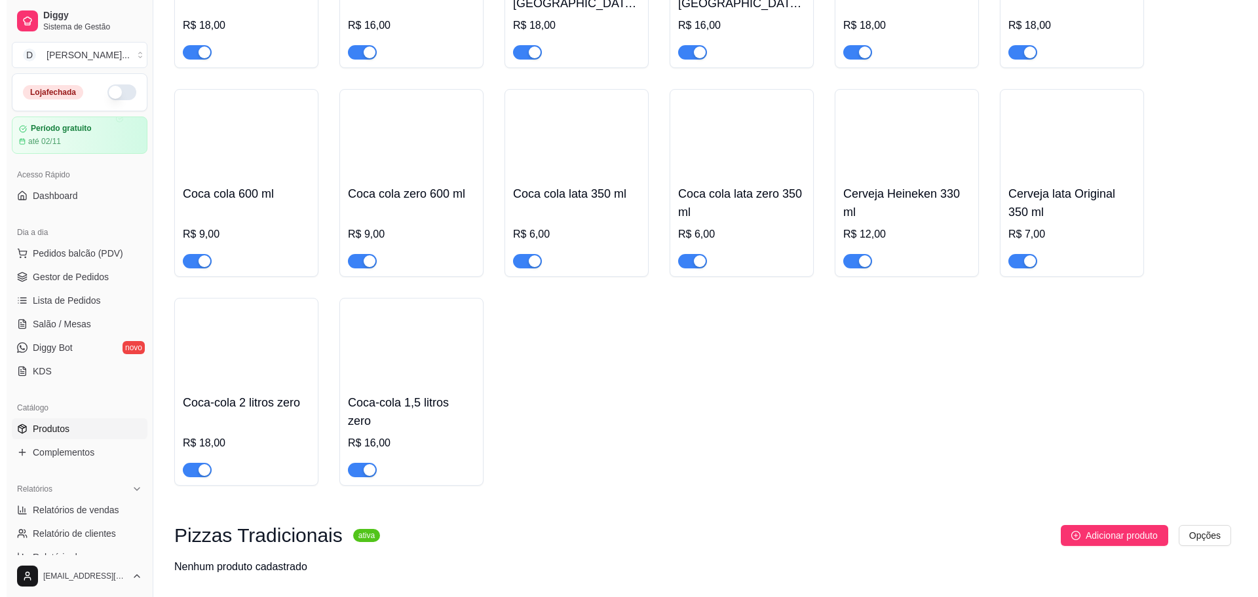
scroll to position [2800, 0]
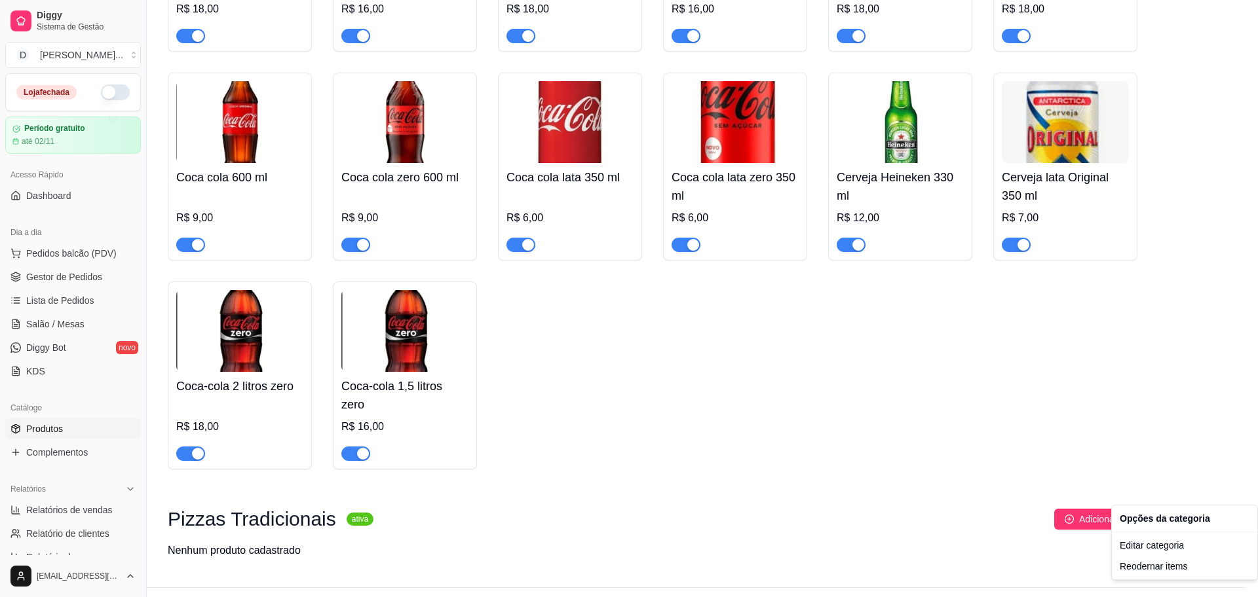
click at [1149, 521] on div "Opções da categoria" at bounding box center [1184, 518] width 140 height 21
click at [1149, 542] on div "Editar categoria" at bounding box center [1184, 545] width 140 height 21
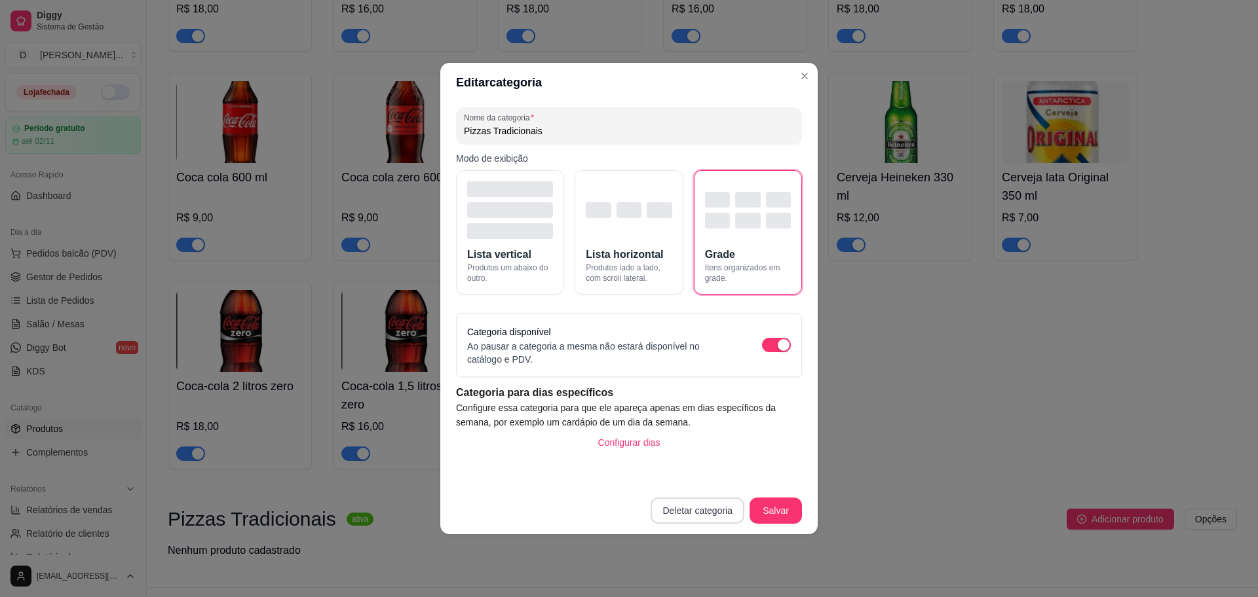
click at [680, 510] on button "Deletar categoria" at bounding box center [697, 511] width 94 height 26
click at [709, 474] on button "Confirmar" at bounding box center [705, 474] width 48 height 20
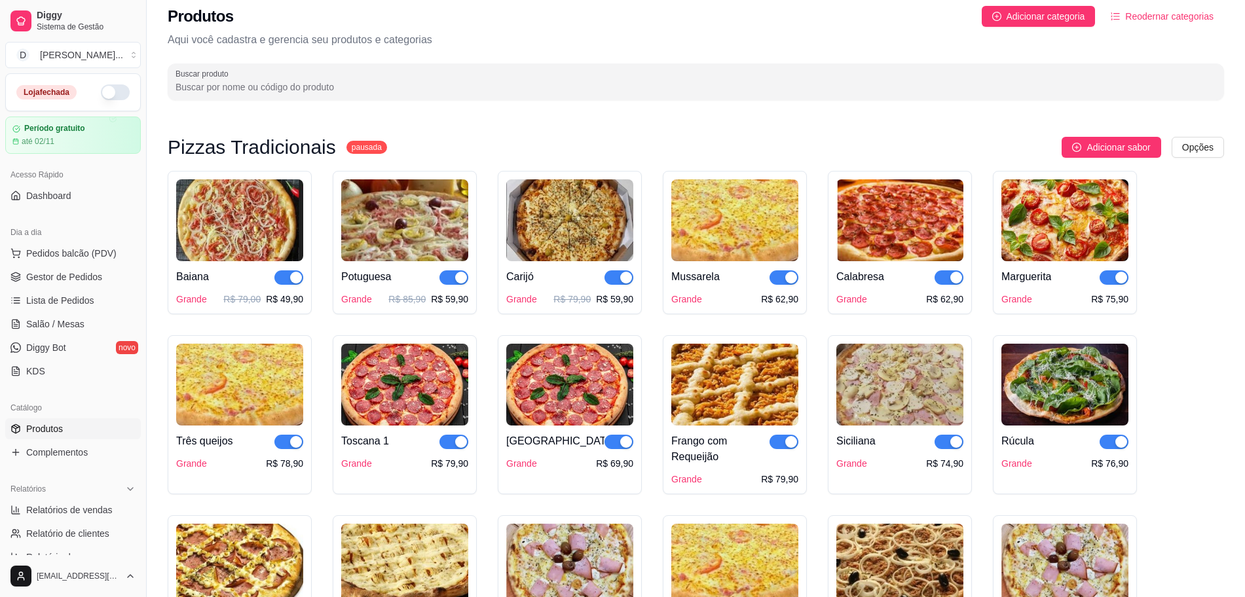
scroll to position [0, 0]
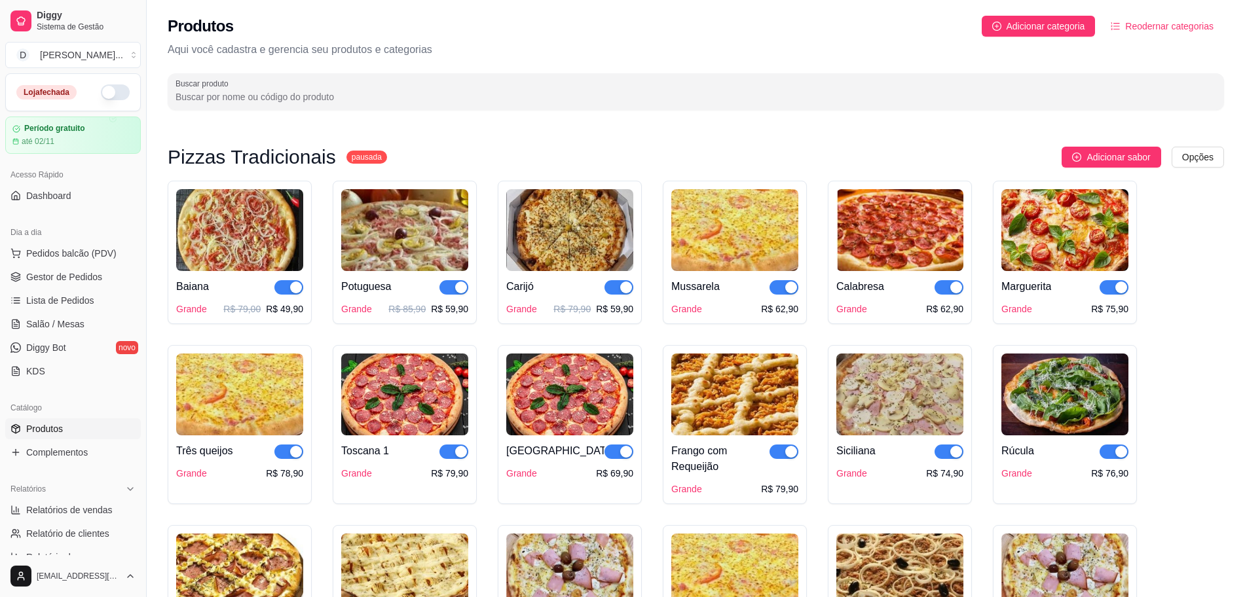
click at [347, 157] on sup "pausada" at bounding box center [367, 157] width 41 height 13
click at [280, 155] on h3 "Pizzas Tradicionais" at bounding box center [252, 157] width 168 height 16
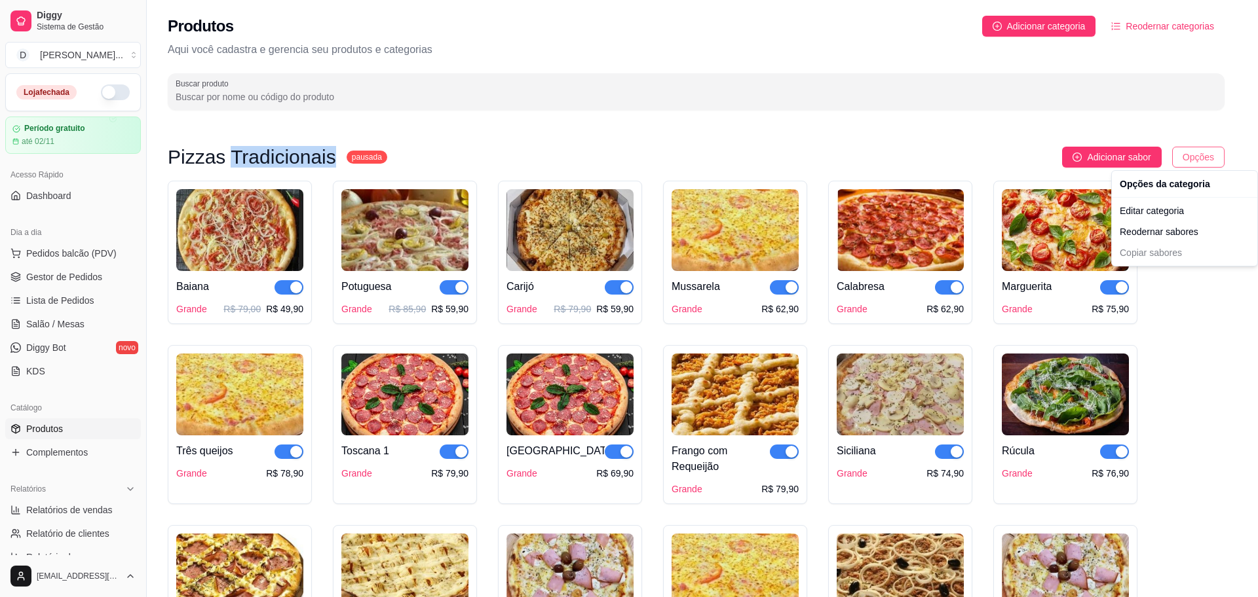
click at [1201, 164] on html "Diggy Sistema de Gestão D Divino Sabor ... Loja fechada Período gratuito até 02…" at bounding box center [629, 298] width 1258 height 597
click at [1166, 203] on div "Editar categoria" at bounding box center [1184, 210] width 140 height 21
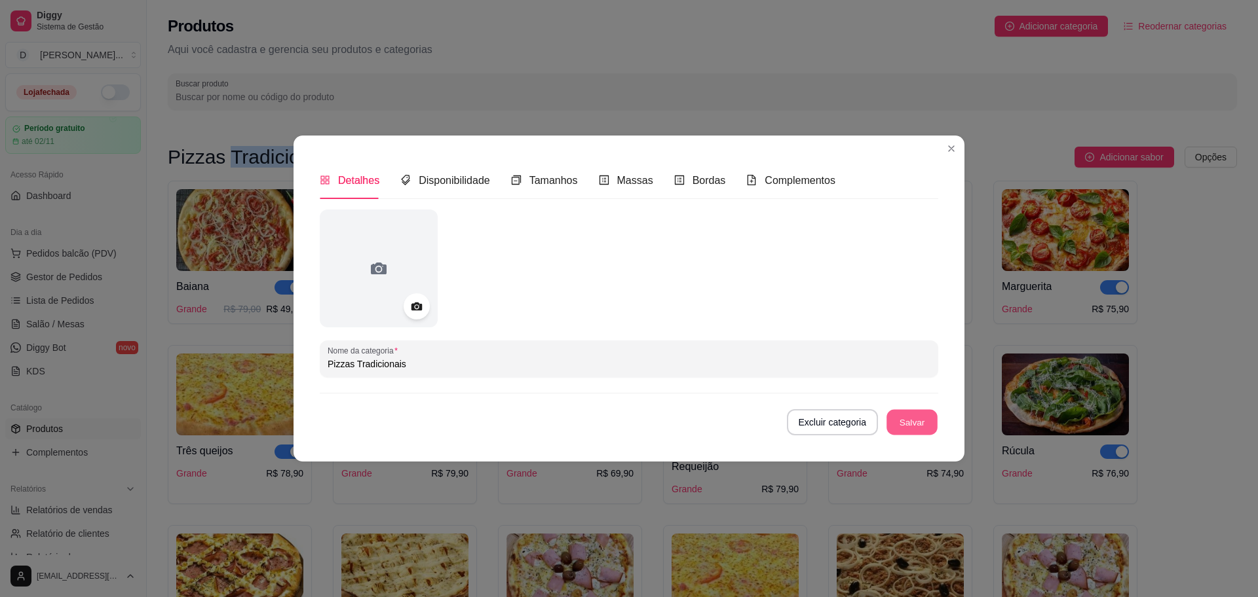
click at [913, 421] on button "Salvar" at bounding box center [911, 423] width 51 height 26
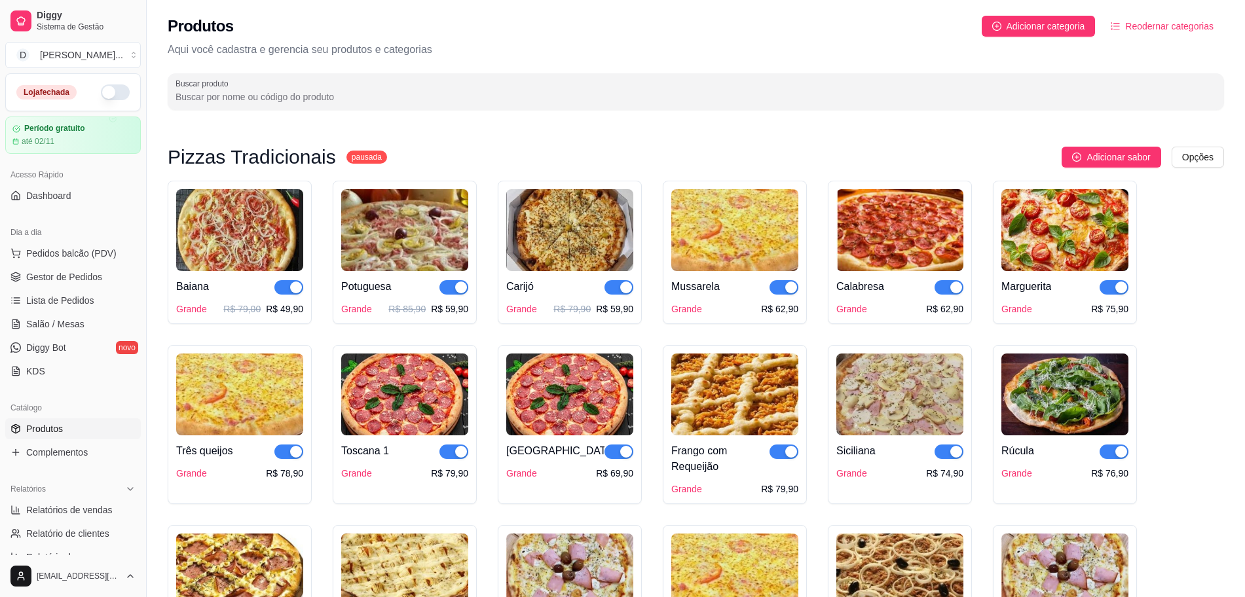
click at [1198, 32] on span "Reodernar categorias" at bounding box center [1169, 26] width 88 height 14
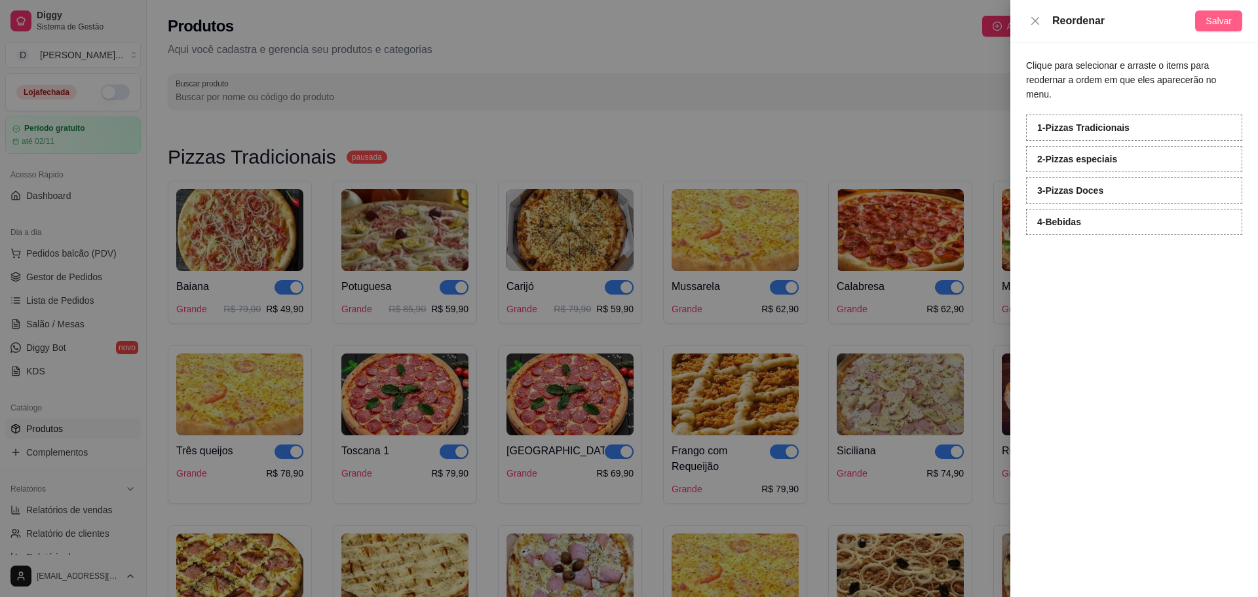
click at [1220, 19] on span "Salvar" at bounding box center [1218, 21] width 26 height 14
click at [789, 100] on div at bounding box center [629, 298] width 1258 height 597
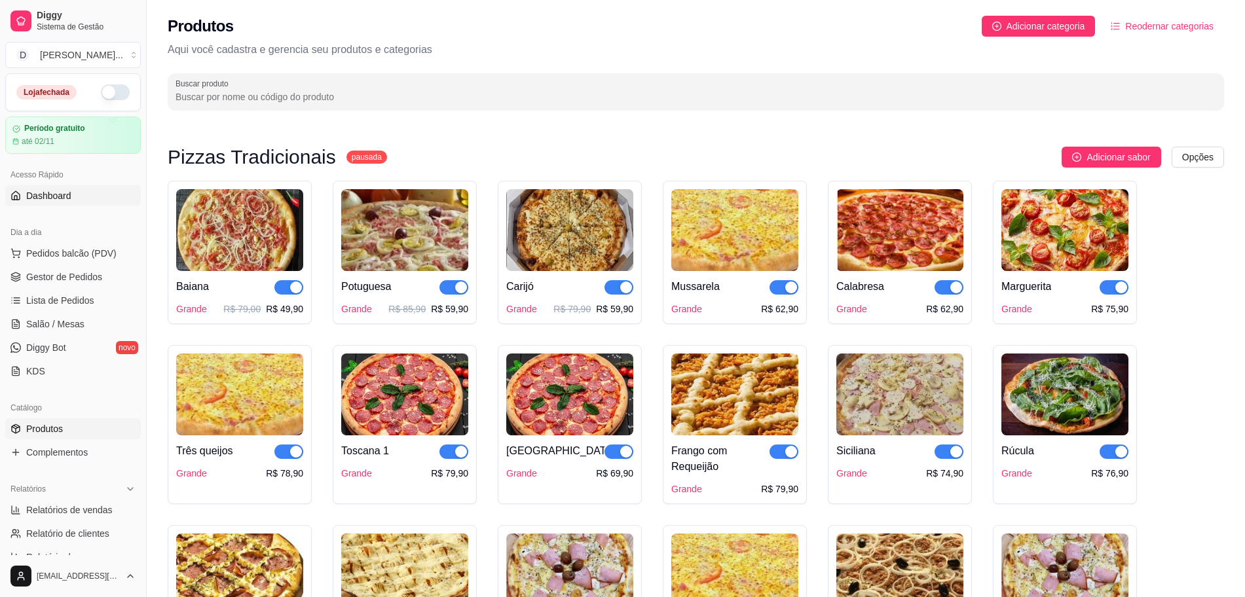
click at [62, 200] on span "Dashboard" at bounding box center [48, 195] width 45 height 13
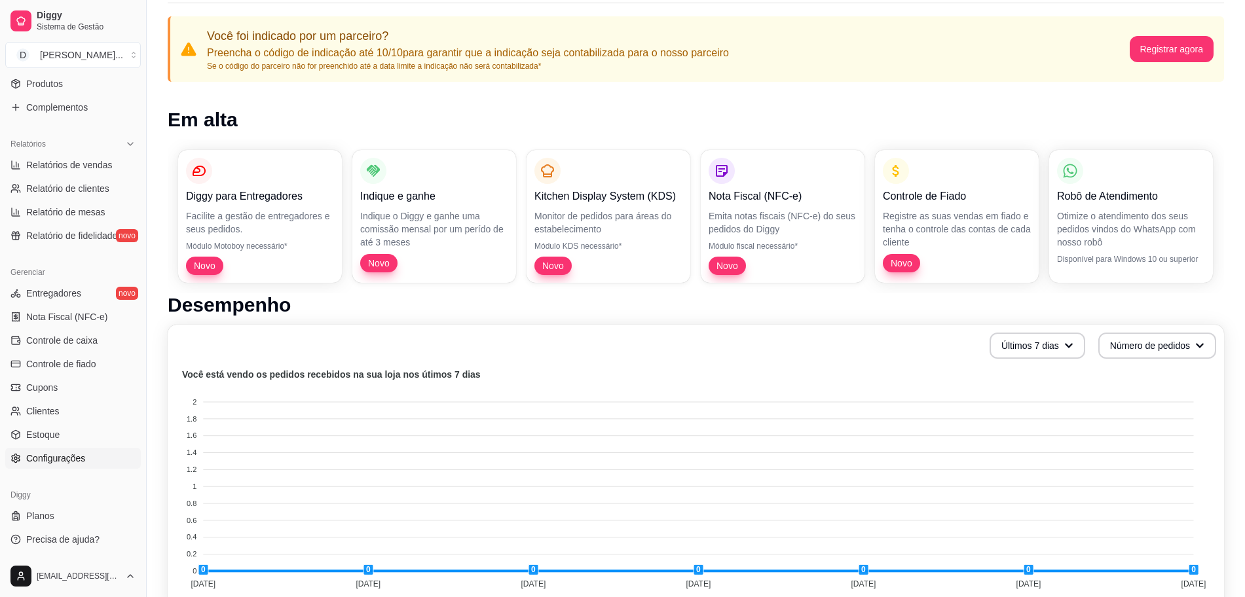
scroll to position [164, 0]
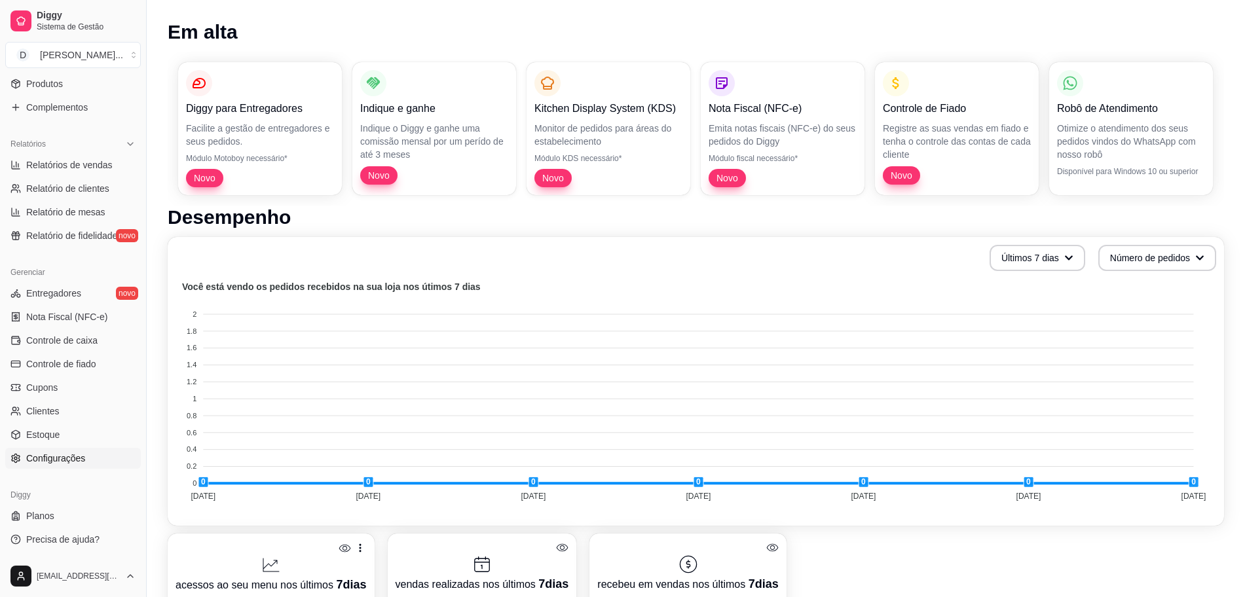
click at [62, 461] on span "Configurações" at bounding box center [55, 458] width 59 height 13
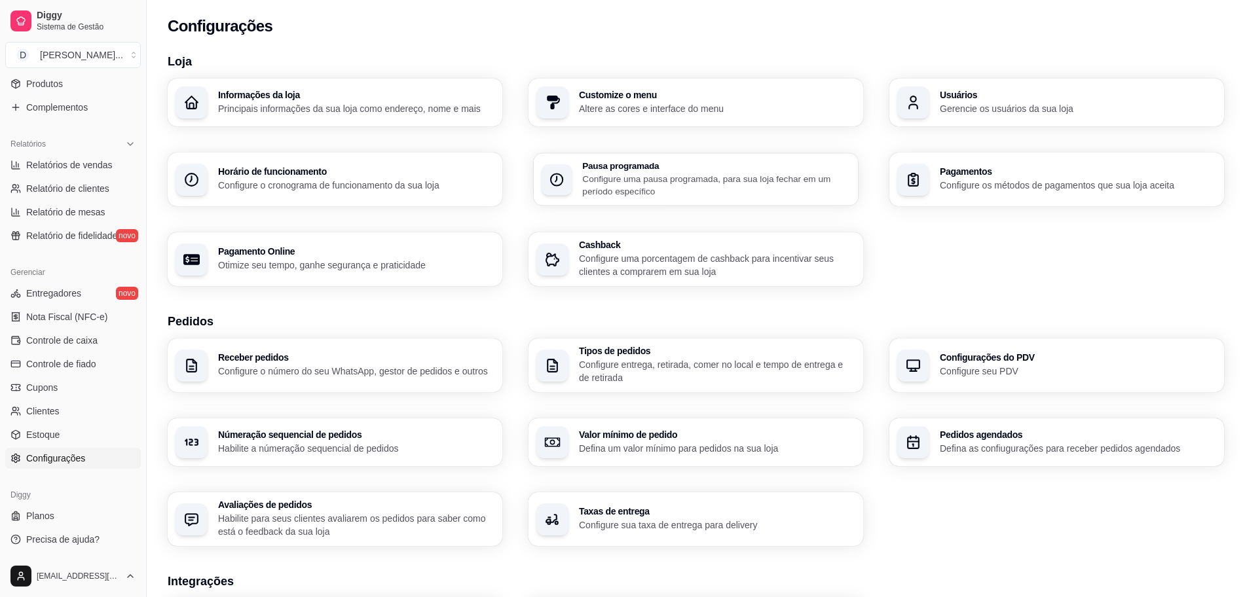
click at [653, 175] on p "Configure uma pausa programada, para sua loja fechar em um período específico" at bounding box center [716, 185] width 268 height 26
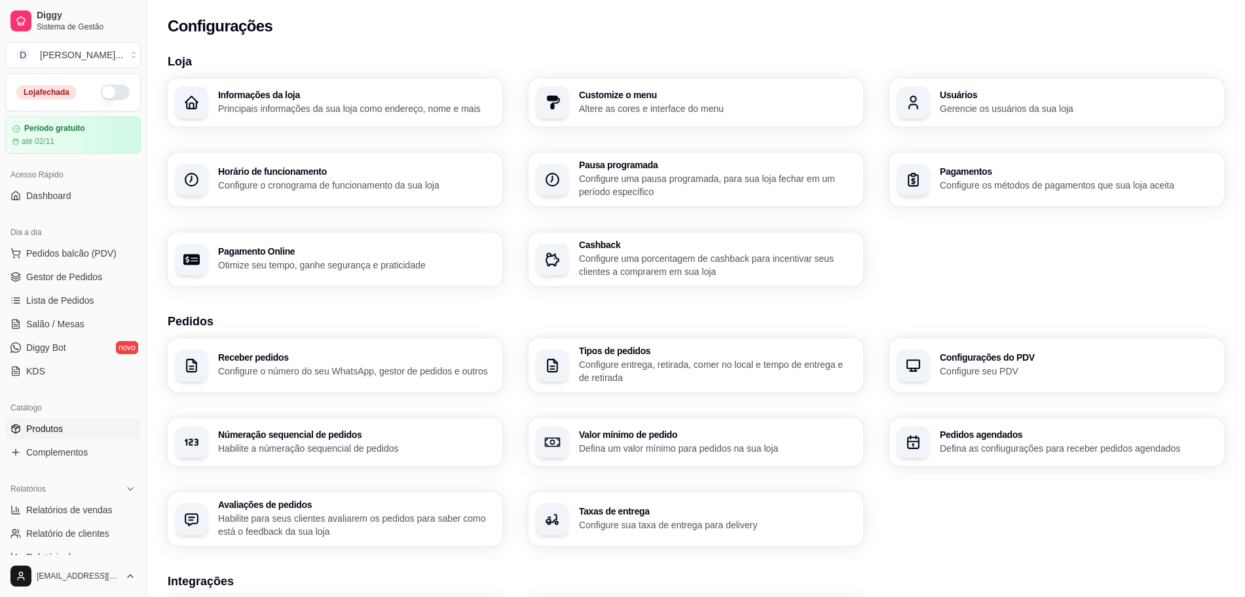
click at [55, 430] on span "Produtos" at bounding box center [44, 429] width 37 height 13
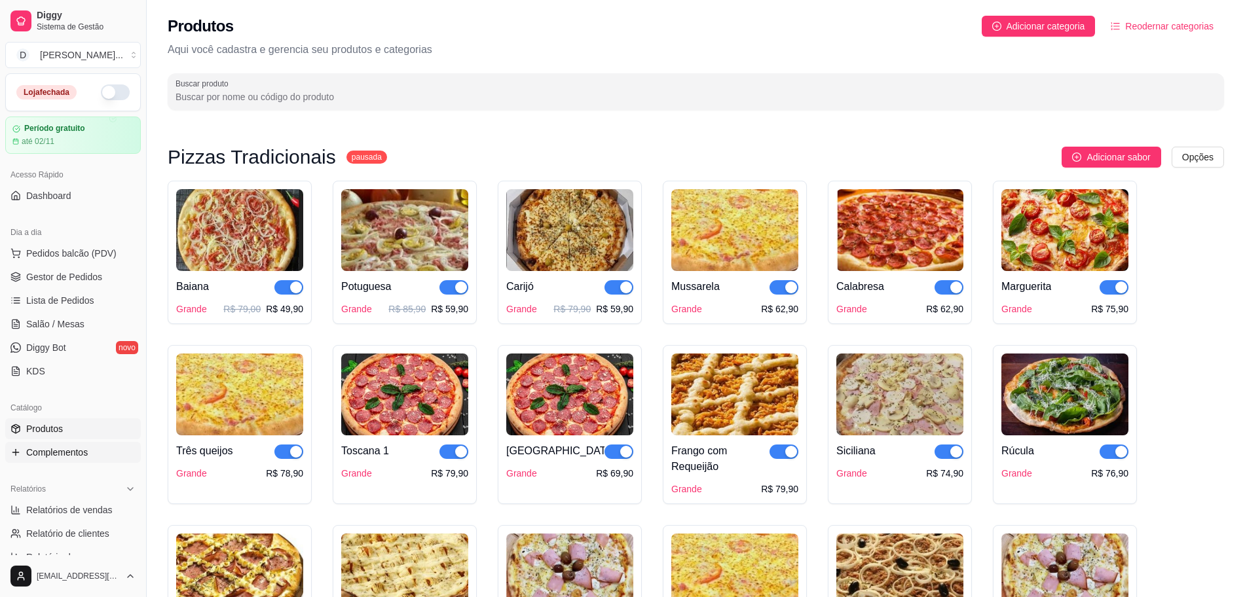
click at [66, 452] on span "Complementos" at bounding box center [57, 452] width 62 height 13
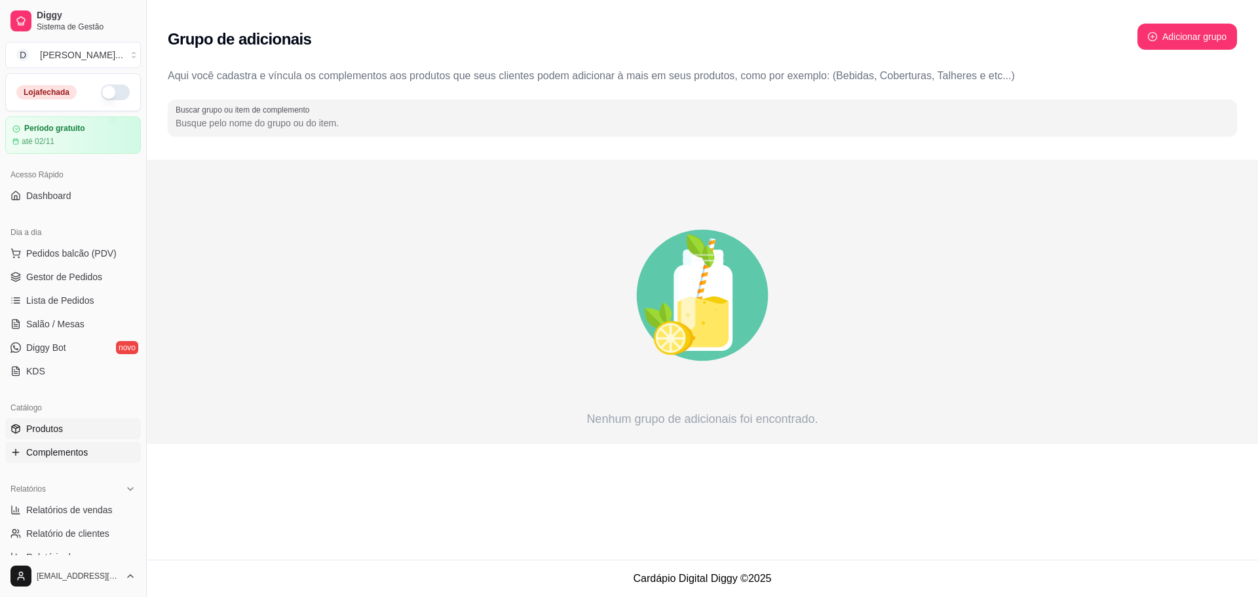
click at [64, 434] on link "Produtos" at bounding box center [73, 429] width 136 height 21
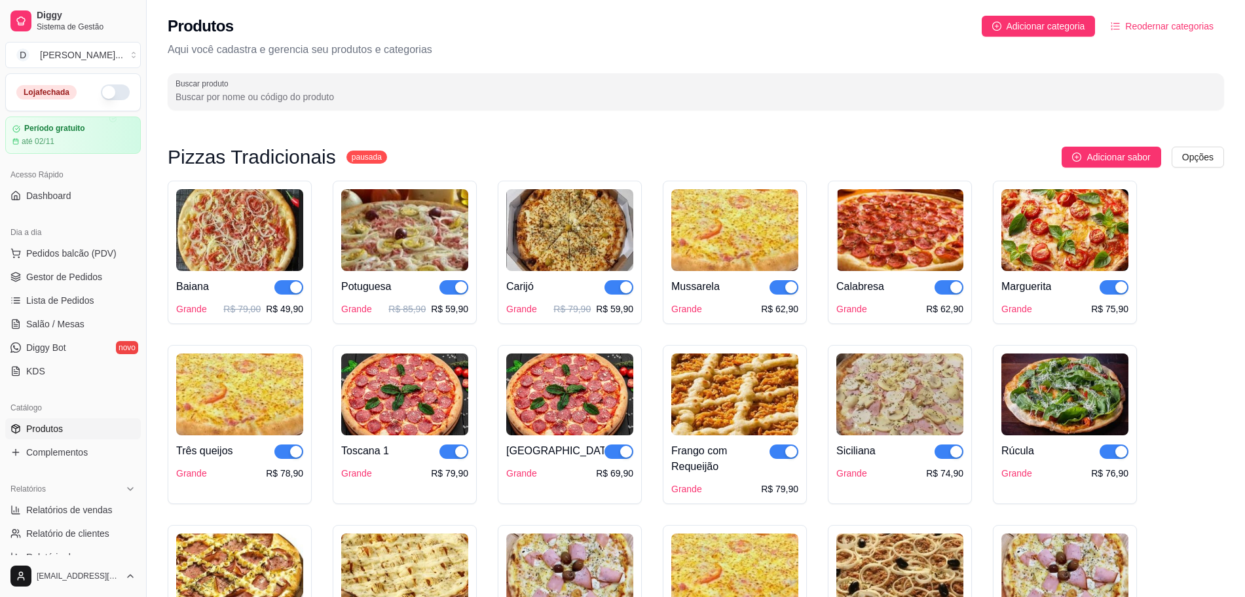
click at [351, 158] on sup "pausada" at bounding box center [367, 157] width 41 height 13
click at [259, 153] on h3 "Pizzas Tradicionais" at bounding box center [252, 157] width 168 height 16
click at [1193, 157] on html "Diggy Sistema de Gestão D Divino Sabor ... Loja fechada Período gratuito até 02…" at bounding box center [622, 298] width 1245 height 597
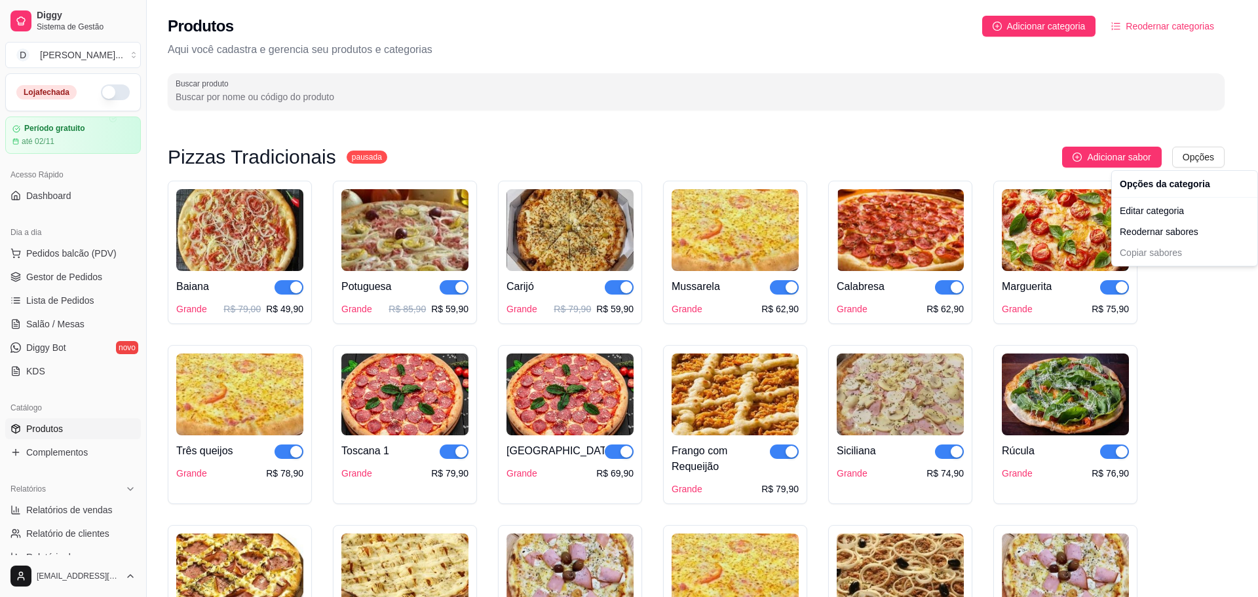
click at [1141, 255] on div "Editar categoria Reodernar sabores Copiar sabores" at bounding box center [1184, 231] width 140 height 63
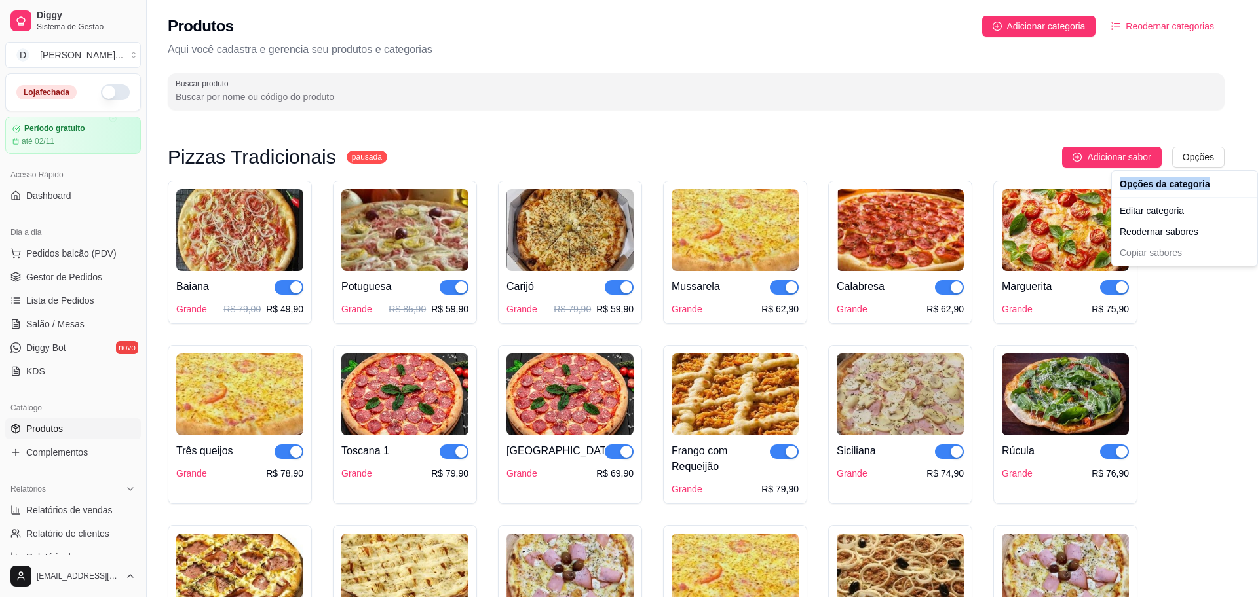
click at [1141, 255] on div "Editar categoria Reodernar sabores Copiar sabores" at bounding box center [1184, 231] width 140 height 63
click at [1196, 161] on html "Diggy Sistema de Gestão D Divino Sabor ... Loja fechada Período gratuito até 02…" at bounding box center [629, 298] width 1258 height 597
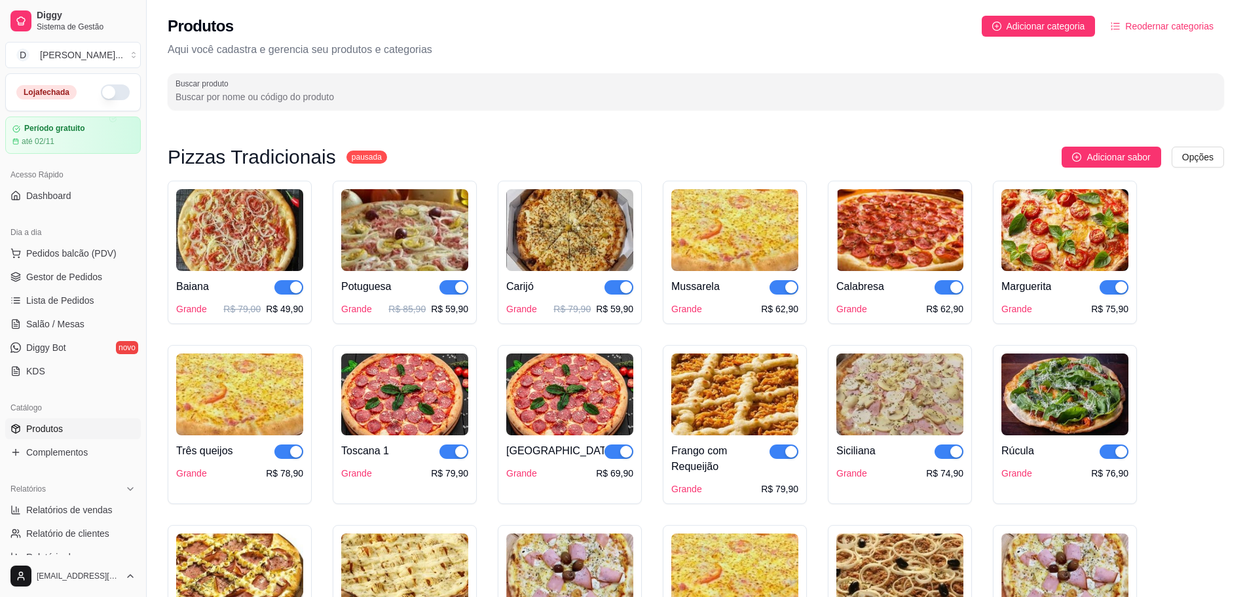
click at [254, 245] on img at bounding box center [239, 230] width 127 height 82
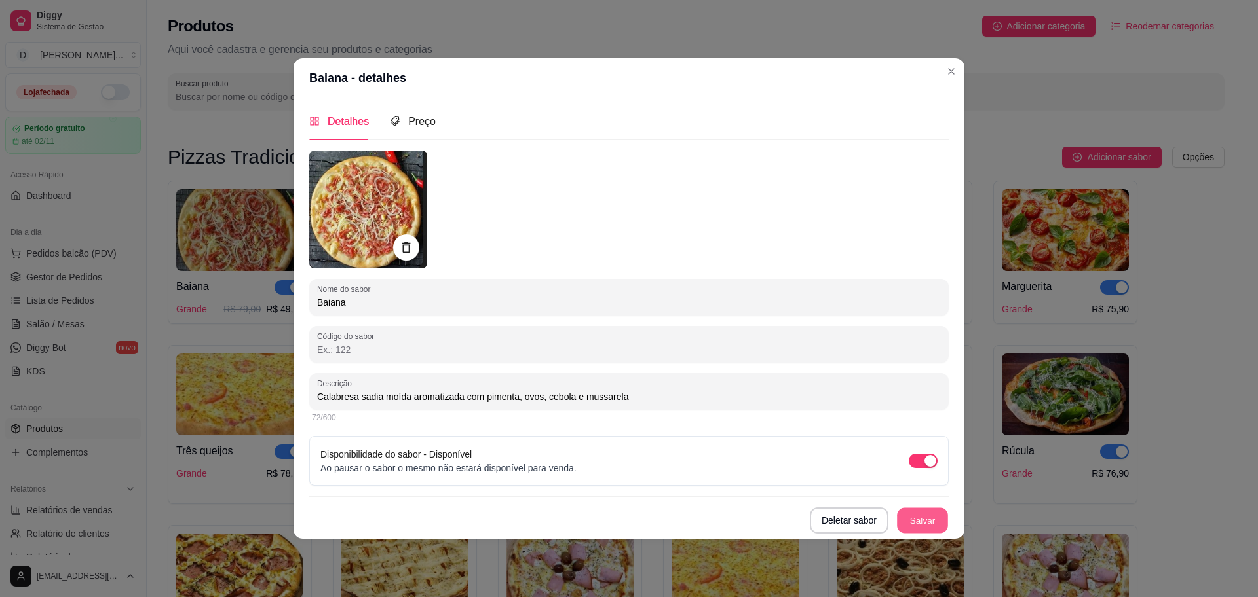
click at [924, 520] on button "Salvar" at bounding box center [922, 521] width 51 height 26
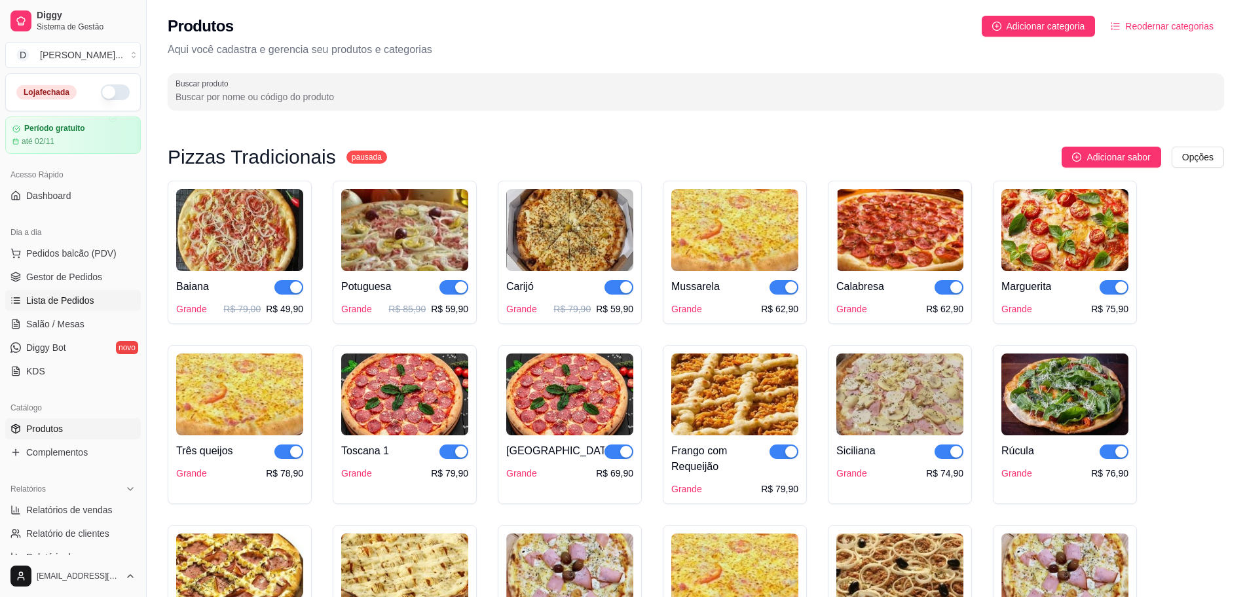
click at [50, 294] on span "Lista de Pedidos" at bounding box center [60, 300] width 68 height 13
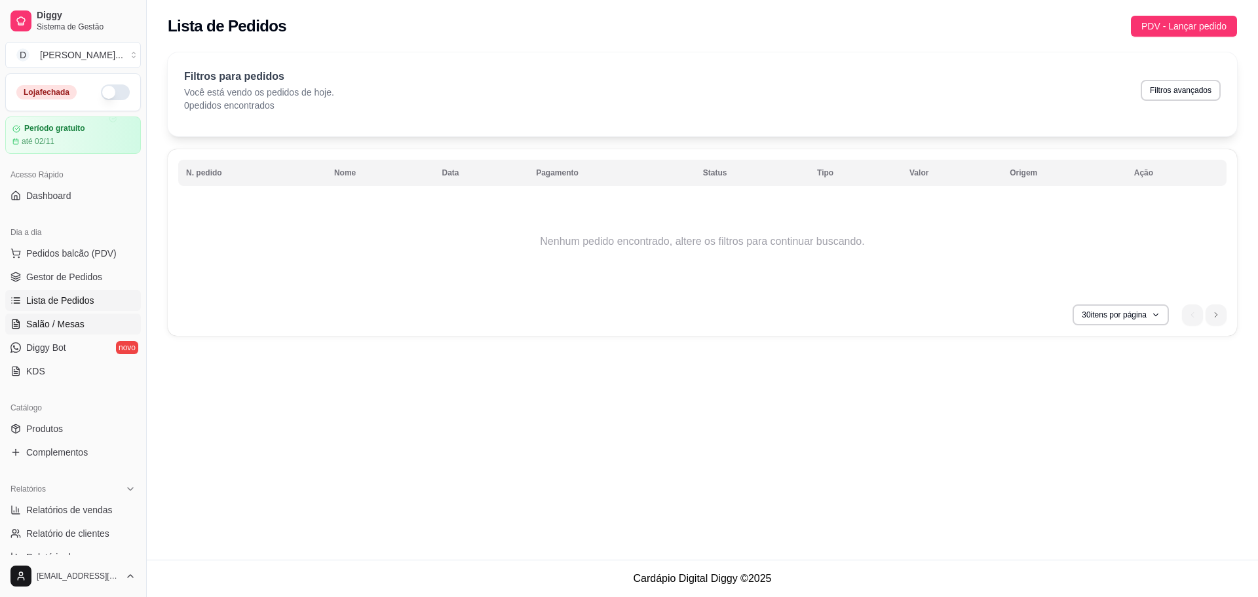
click at [52, 324] on span "Salão / Mesas" at bounding box center [55, 324] width 58 height 13
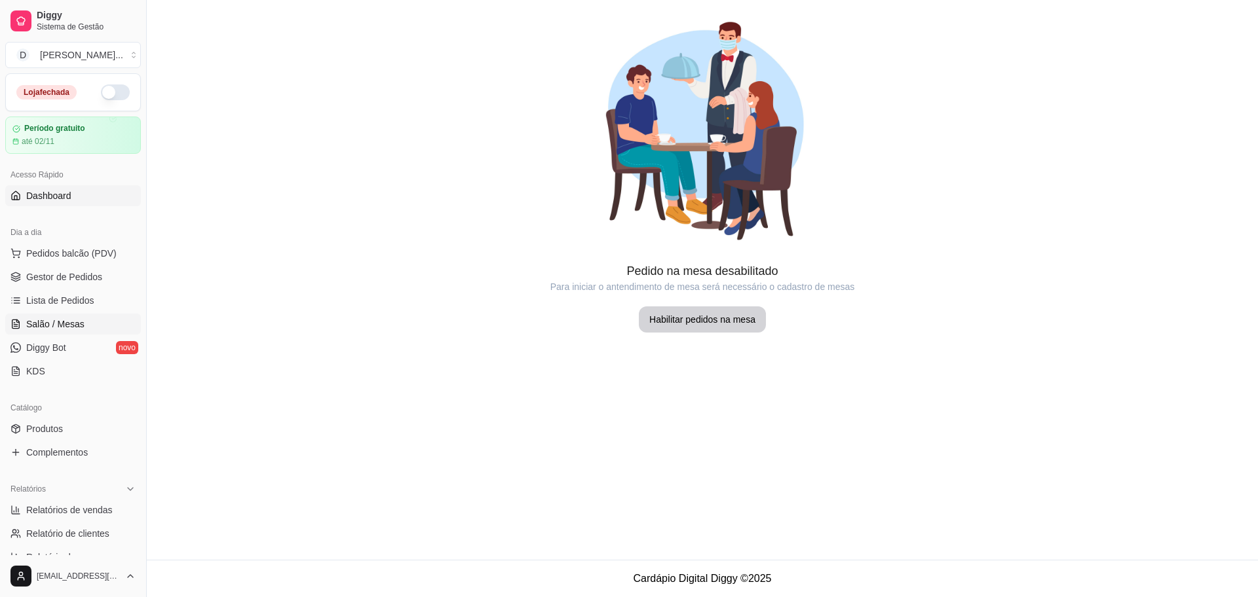
click at [69, 192] on span "Dashboard" at bounding box center [48, 195] width 45 height 13
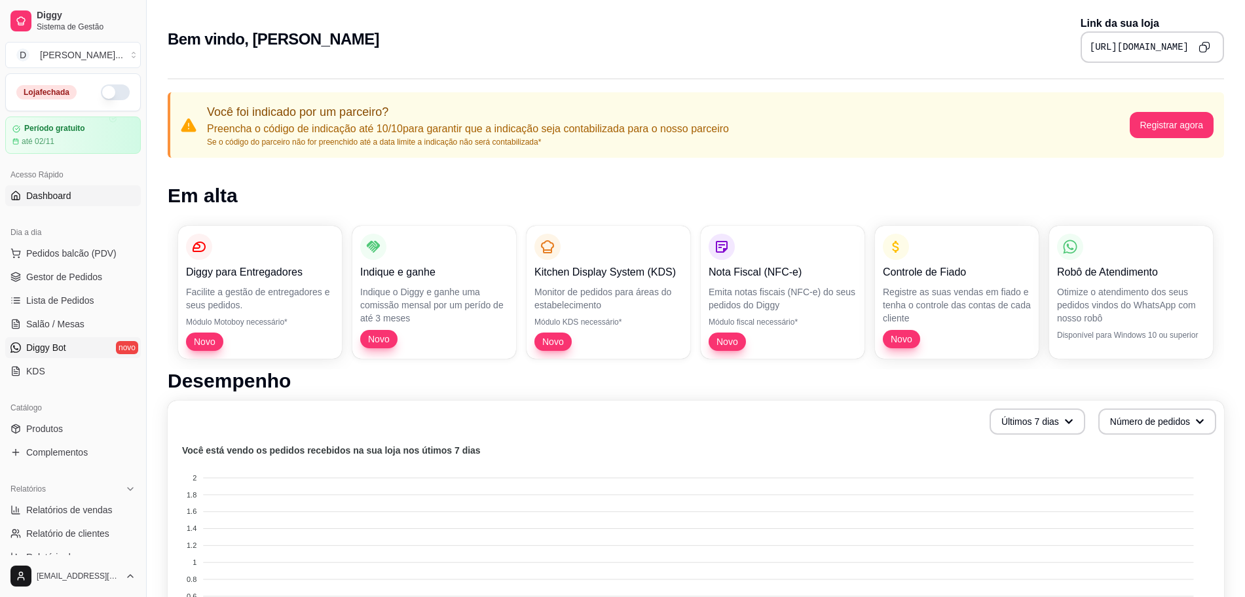
scroll to position [82, 0]
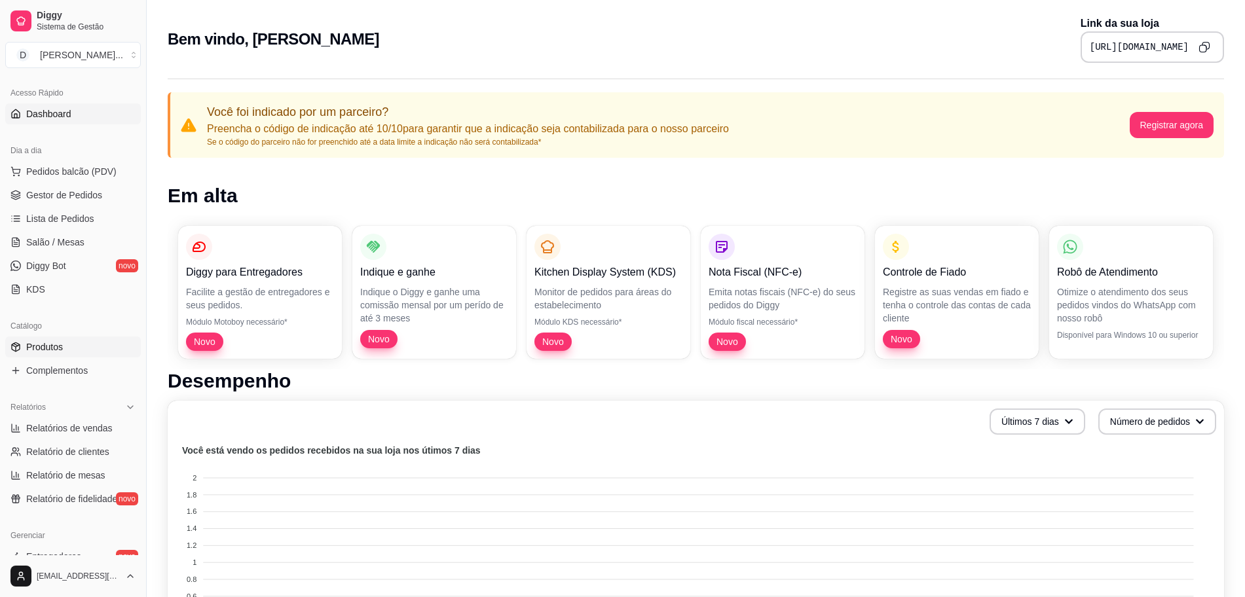
click at [40, 348] on span "Produtos" at bounding box center [44, 347] width 37 height 13
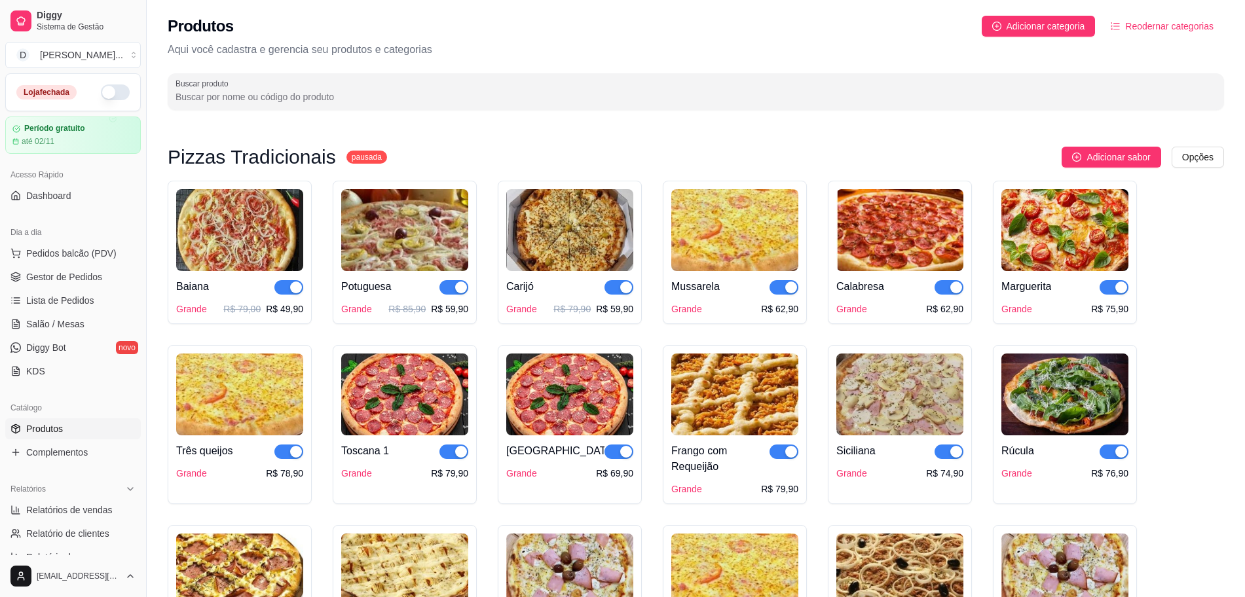
drag, startPoint x: 102, startPoint y: 102, endPoint x: 124, endPoint y: 77, distance: 32.5
click at [102, 101] on div "Loja fechada" at bounding box center [73, 92] width 134 height 37
click at [106, 88] on button "button" at bounding box center [115, 93] width 29 height 16
click at [121, 58] on button "D [PERSON_NAME] ..." at bounding box center [73, 55] width 136 height 26
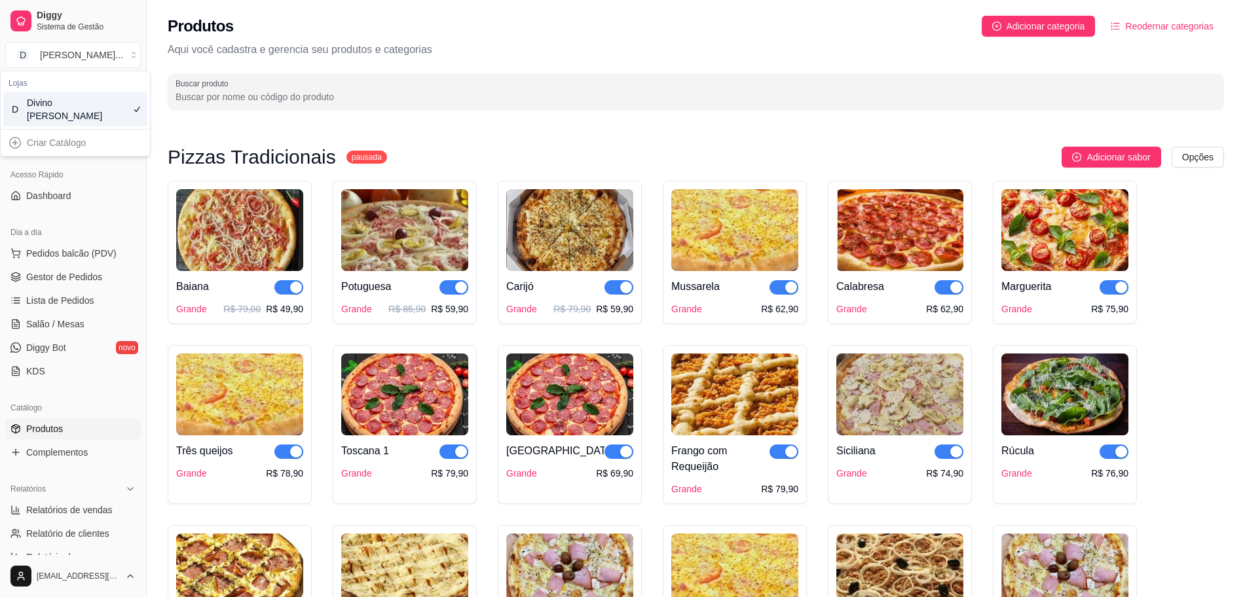
click at [14, 140] on div "Criar Catálogo" at bounding box center [75, 142] width 144 height 21
click at [61, 145] on div "Criar Catálogo" at bounding box center [75, 142] width 144 height 21
click at [70, 109] on div "Divino [PERSON_NAME]" at bounding box center [56, 109] width 59 height 26
click at [58, 199] on span "Dashboard" at bounding box center [48, 195] width 45 height 13
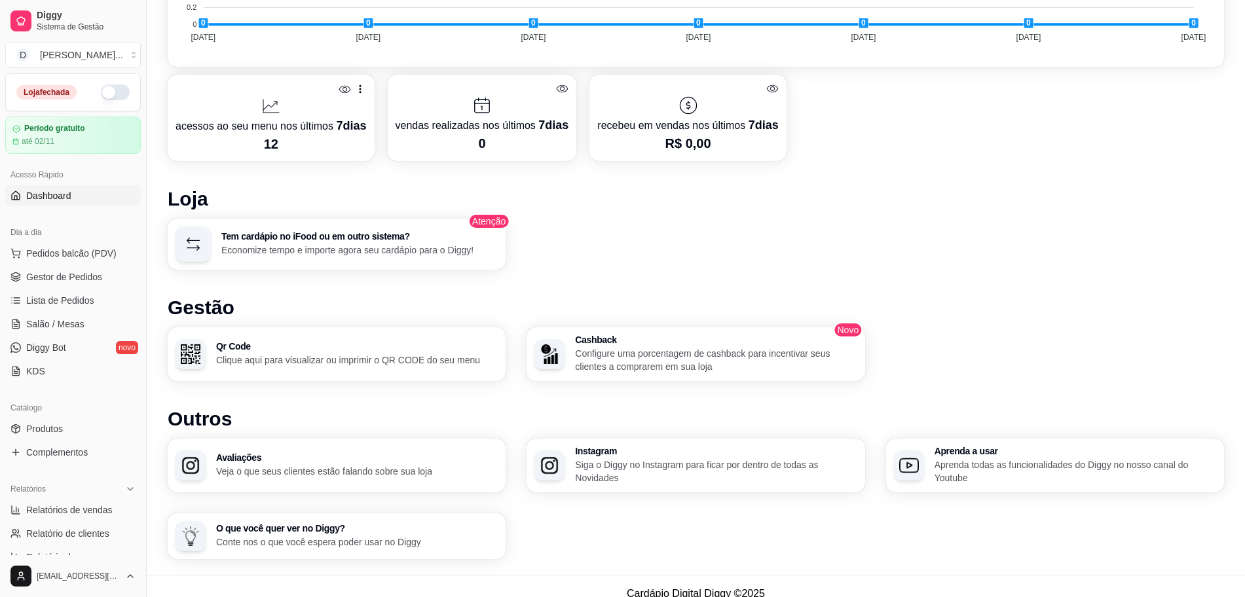
scroll to position [637, 0]
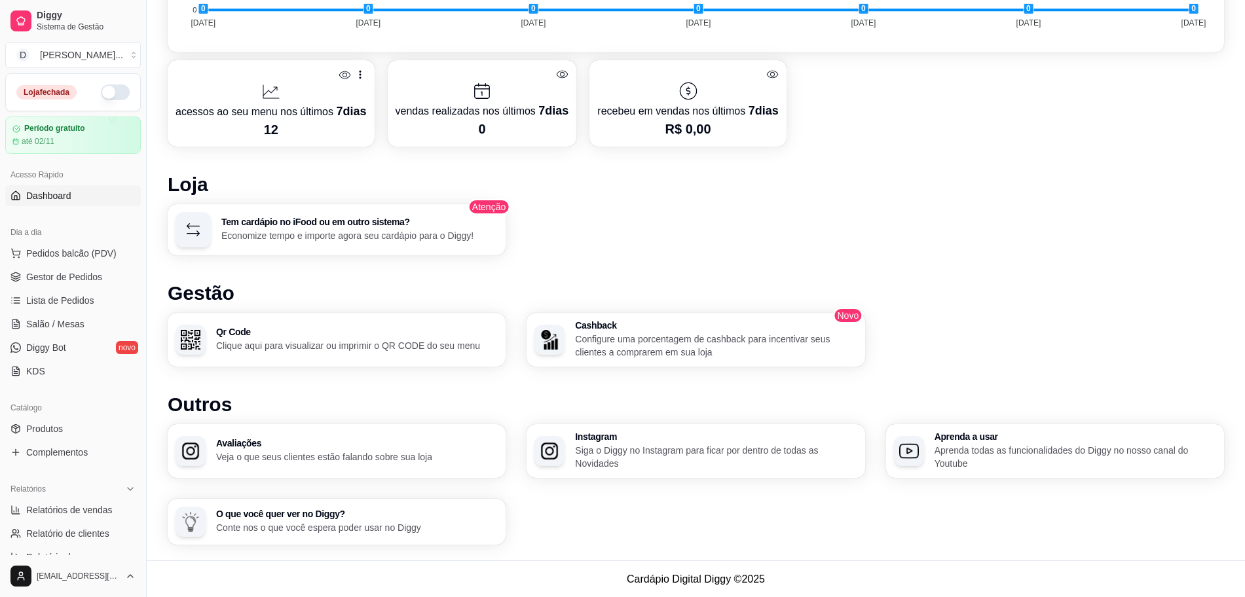
click at [419, 237] on p "Economize tempo e importe agora seu cardápio para o Diggy!" at bounding box center [359, 235] width 276 height 13
click at [981, 466] on p "Aprenda todas as funcionalidades do Diggy no nosso canal do Youtube" at bounding box center [1076, 457] width 282 height 26
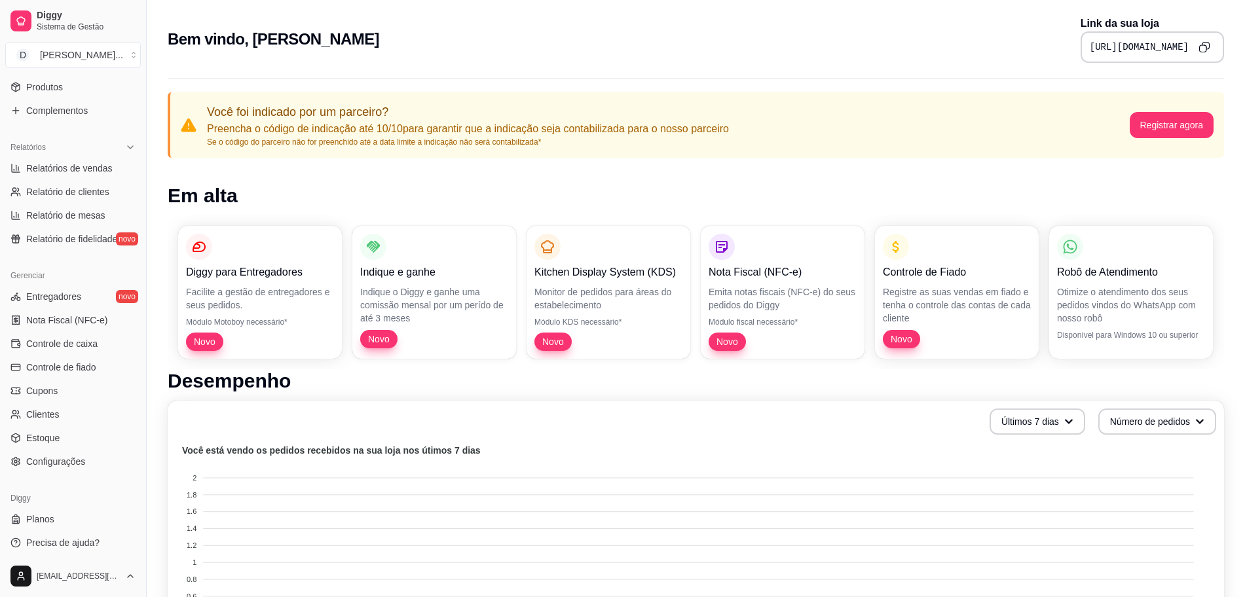
scroll to position [345, 0]
click at [87, 536] on span "Precisa de ajuda?" at bounding box center [62, 539] width 73 height 13
click at [65, 297] on span "Entregadores" at bounding box center [53, 293] width 55 height 13
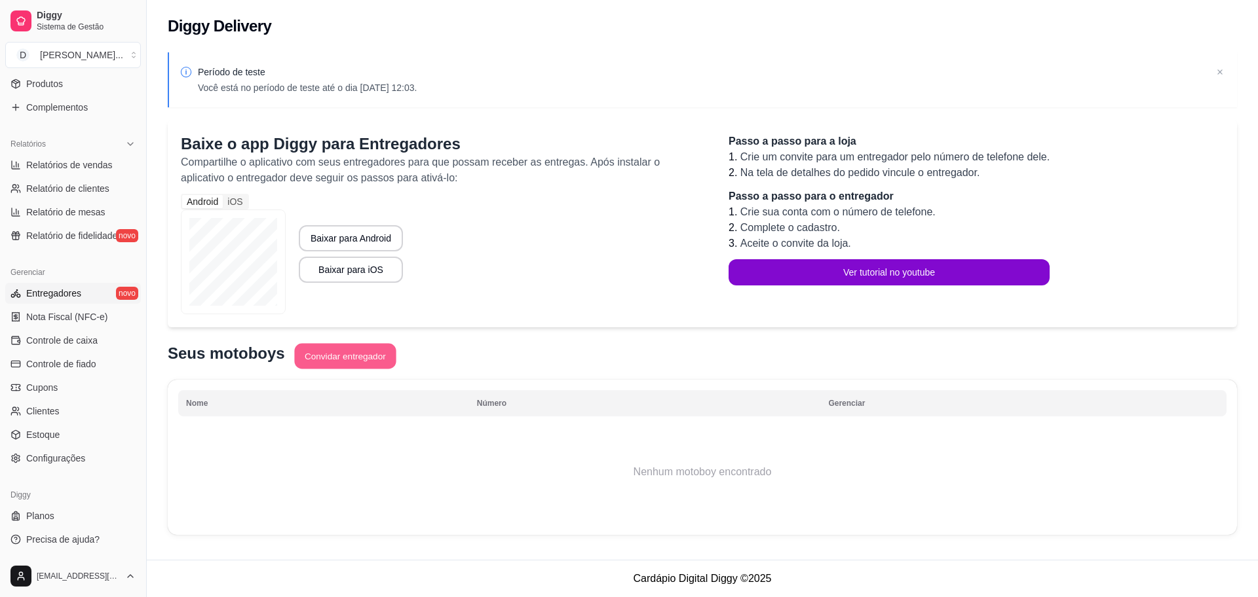
click at [345, 354] on button "Convidar entregador" at bounding box center [345, 357] width 102 height 26
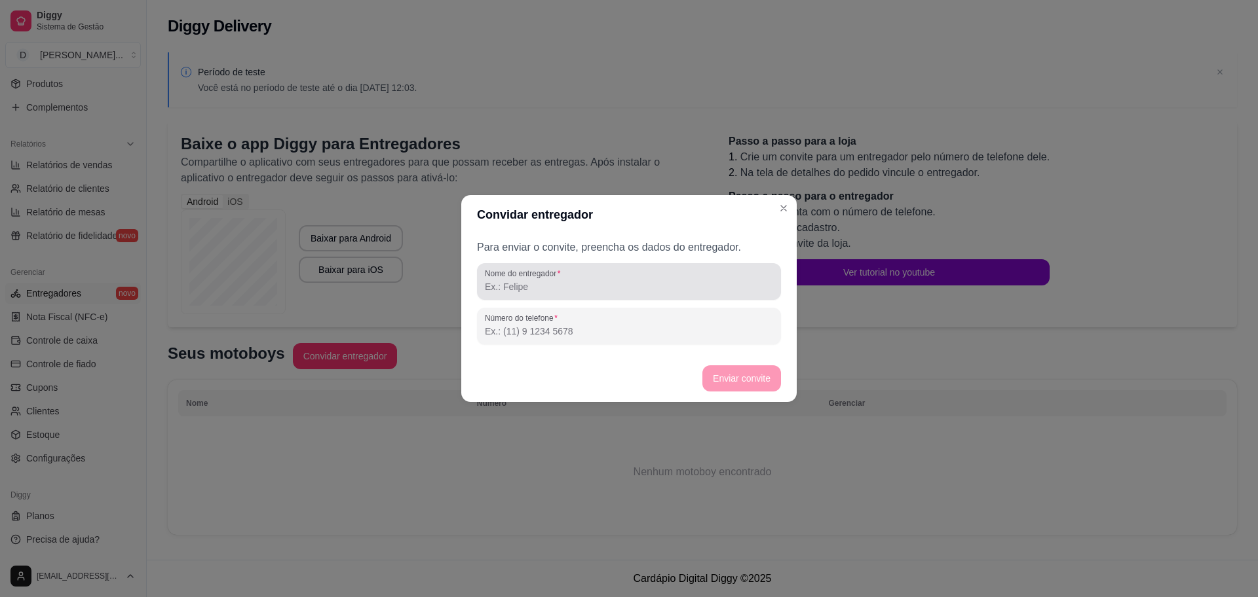
click at [580, 294] on div at bounding box center [629, 282] width 288 height 26
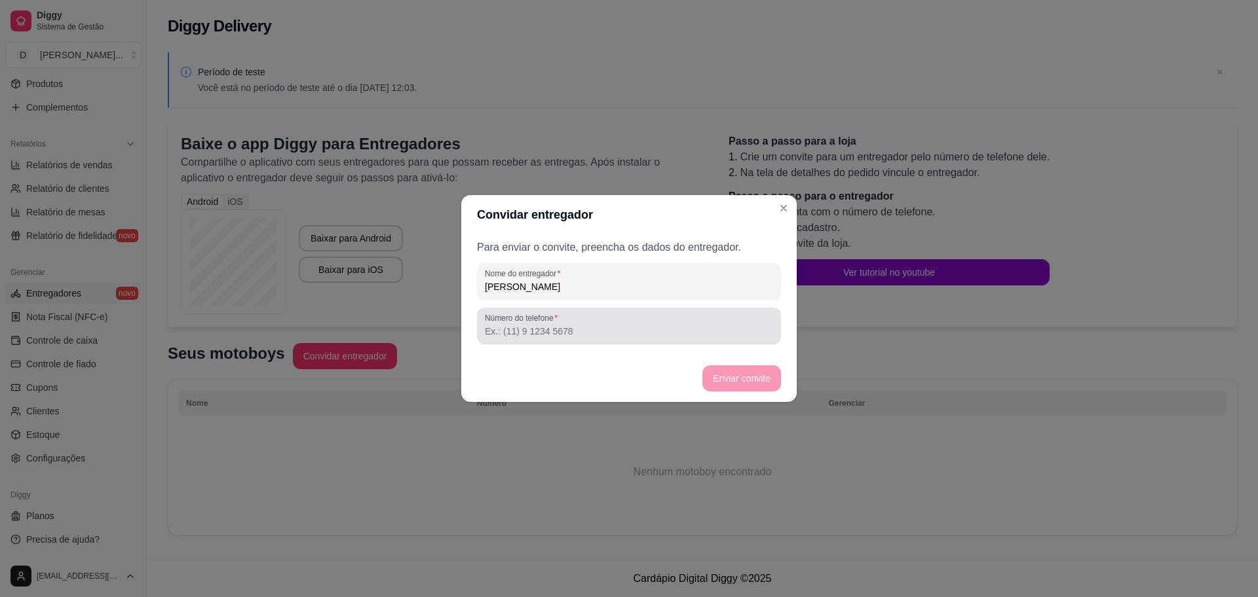
type input "Rafael"
click at [635, 333] on input "Número do telefone" at bounding box center [629, 331] width 288 height 13
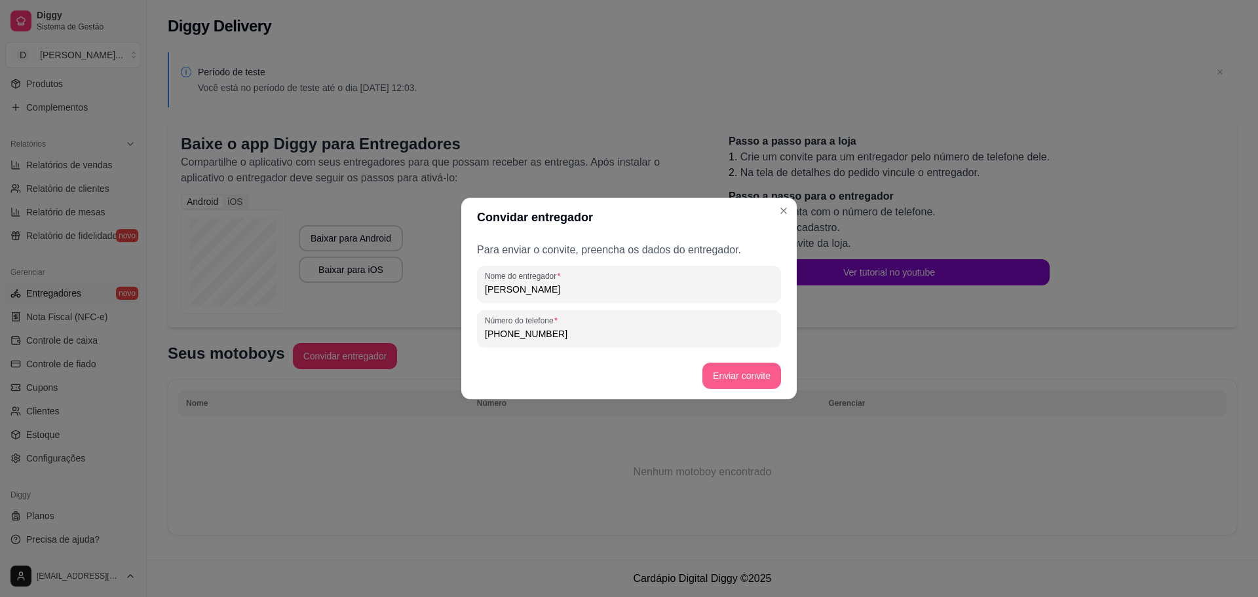
type input "(11) 9 9010-6875"
click at [729, 373] on button "Enviar convite" at bounding box center [741, 376] width 79 height 26
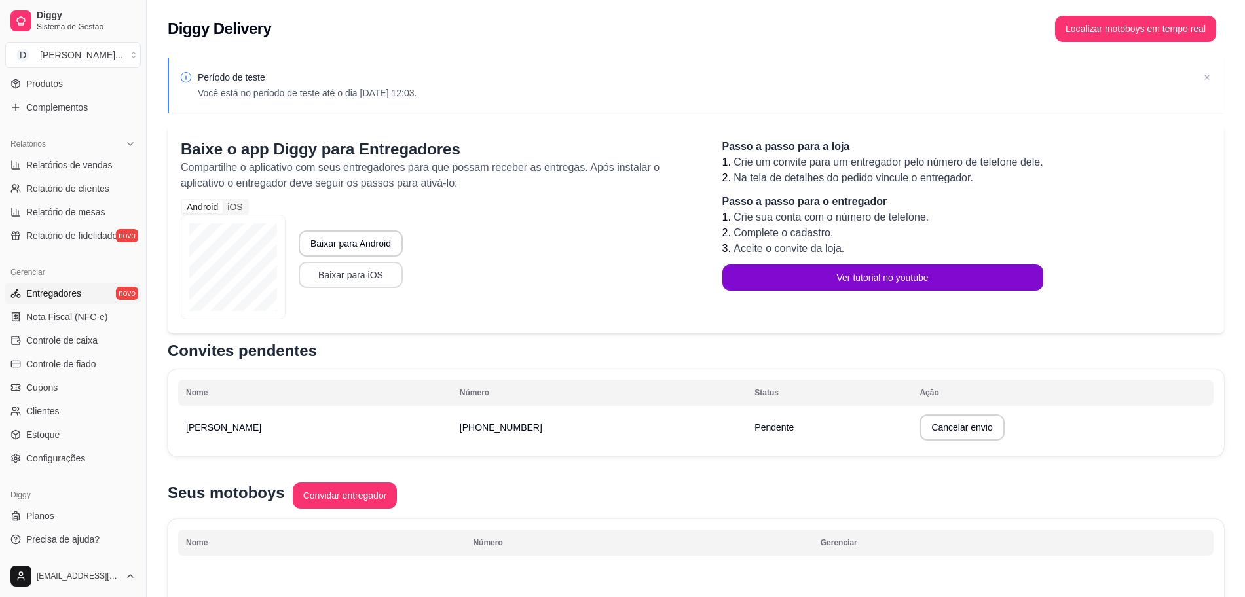
click at [350, 282] on button "Baixar para iOS" at bounding box center [351, 275] width 104 height 26
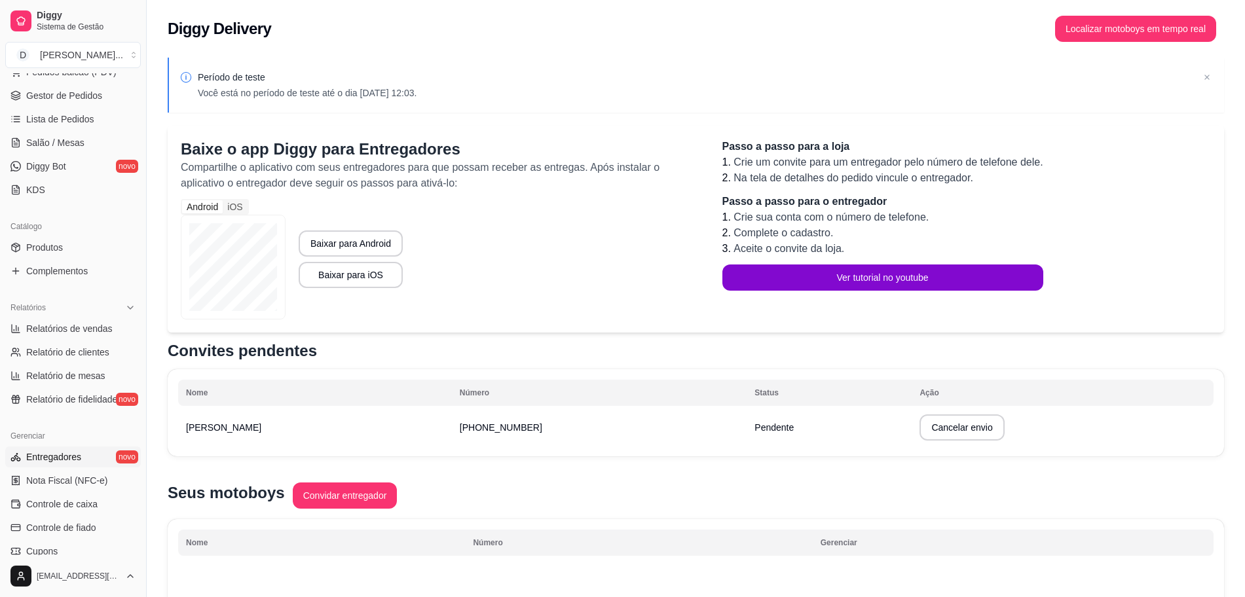
scroll to position [345, 0]
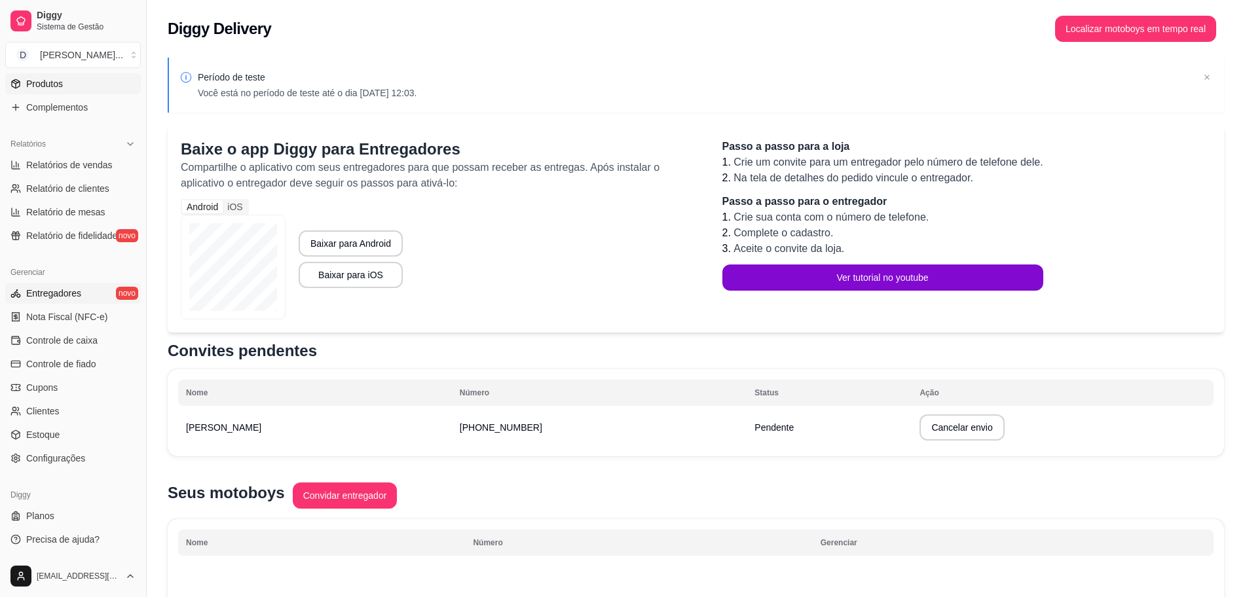
click at [66, 89] on link "Produtos" at bounding box center [73, 83] width 136 height 21
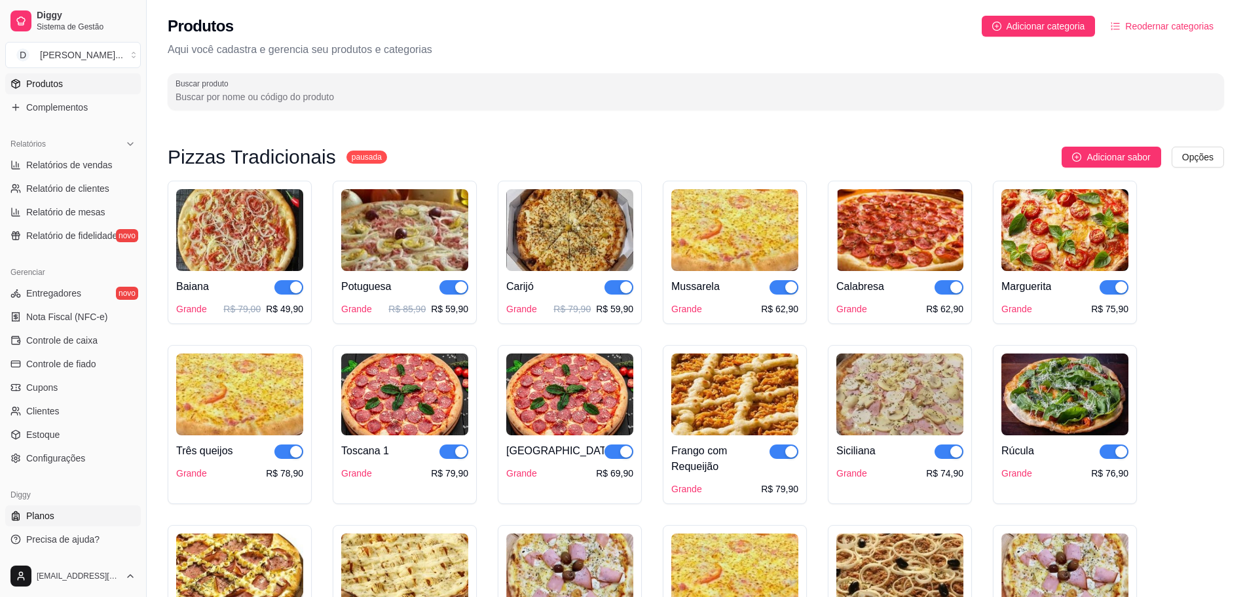
click at [60, 512] on link "Planos" at bounding box center [73, 516] width 136 height 21
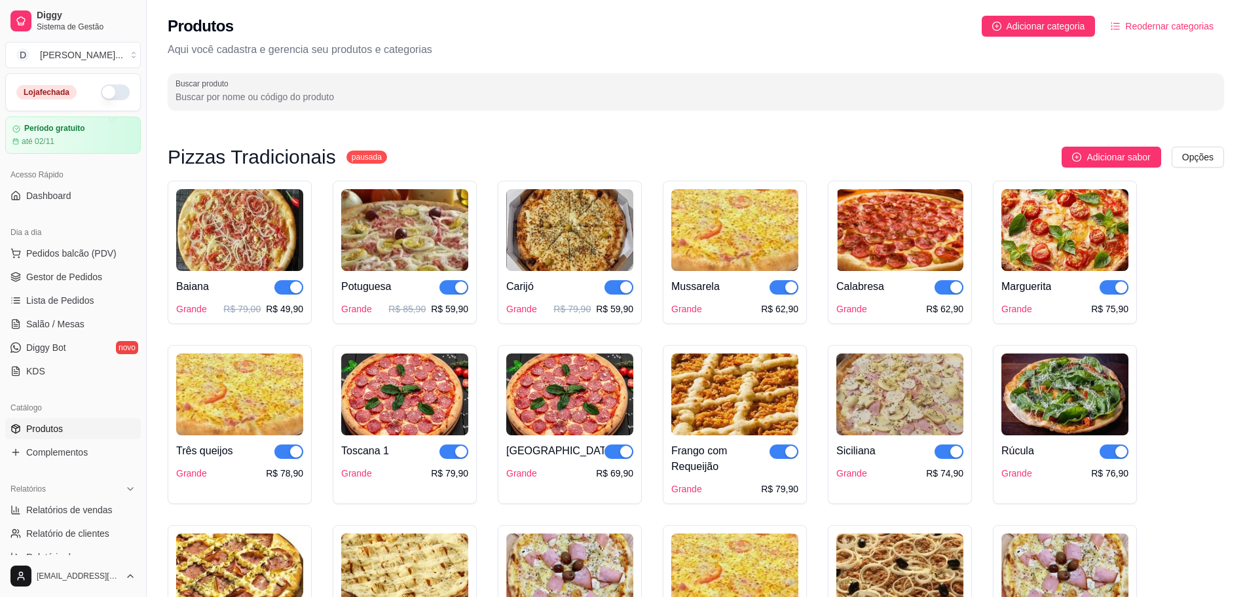
click at [57, 425] on span "Produtos" at bounding box center [44, 429] width 37 height 13
click at [1194, 146] on html "Diggy Sistema de Gestão D Divino Sabor ... Loja fechada Período gratuito até 02…" at bounding box center [622, 298] width 1245 height 597
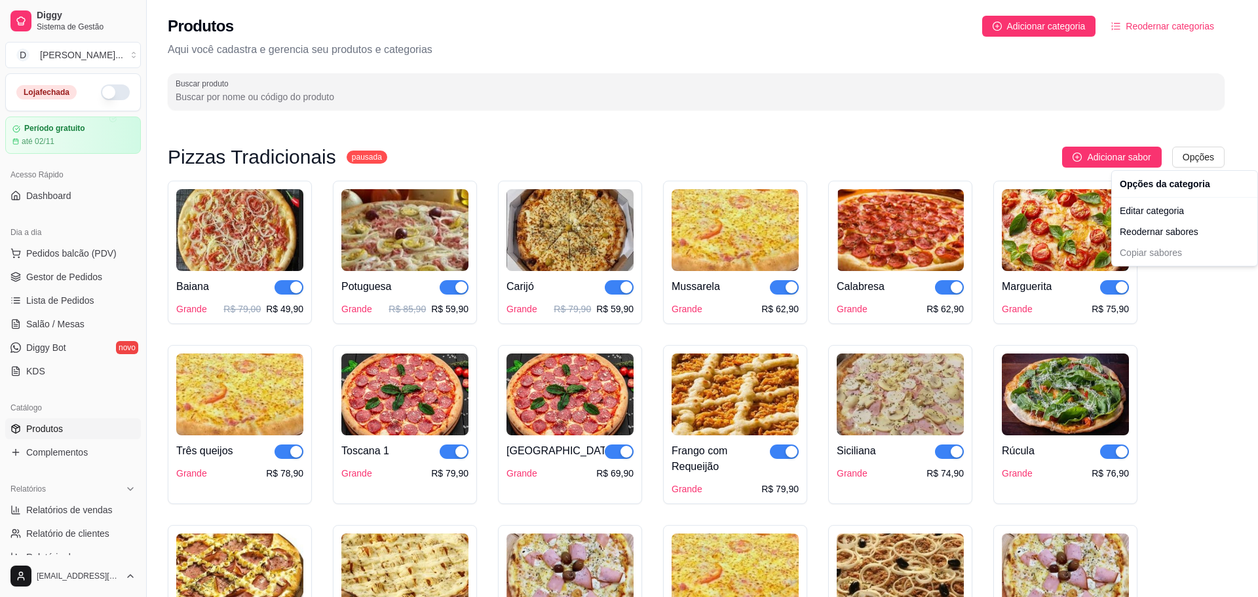
click at [1175, 190] on div "Opções da categoria" at bounding box center [1184, 184] width 140 height 21
click at [1174, 215] on div "Editar categoria" at bounding box center [1184, 210] width 140 height 21
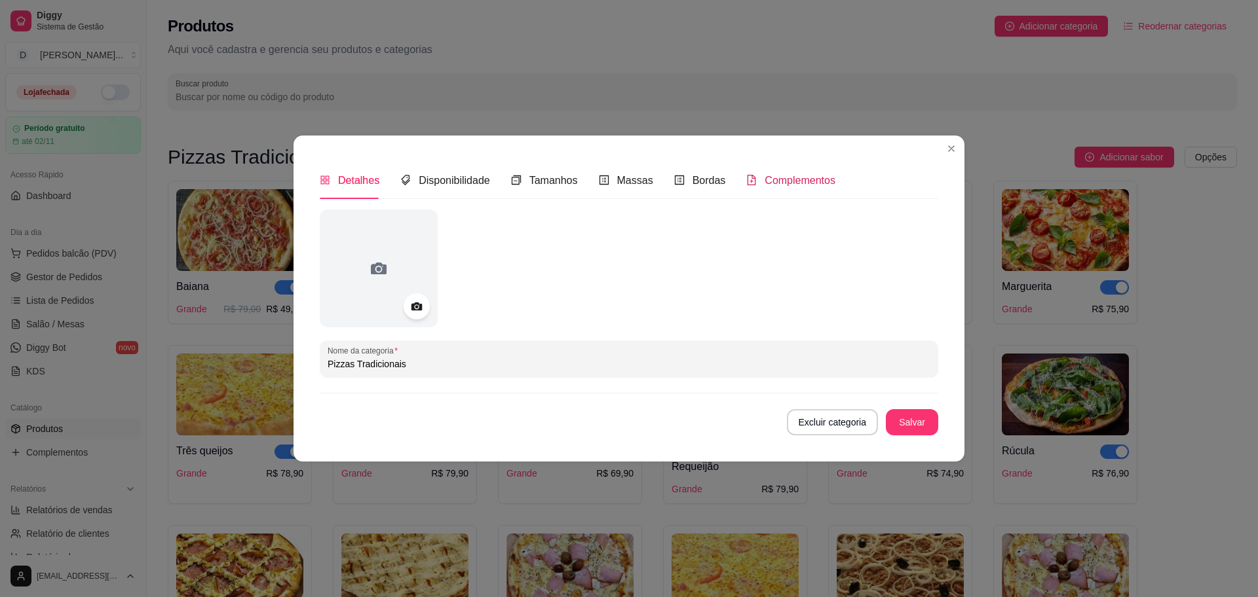
click at [790, 177] on span "Complementos" at bounding box center [799, 180] width 71 height 11
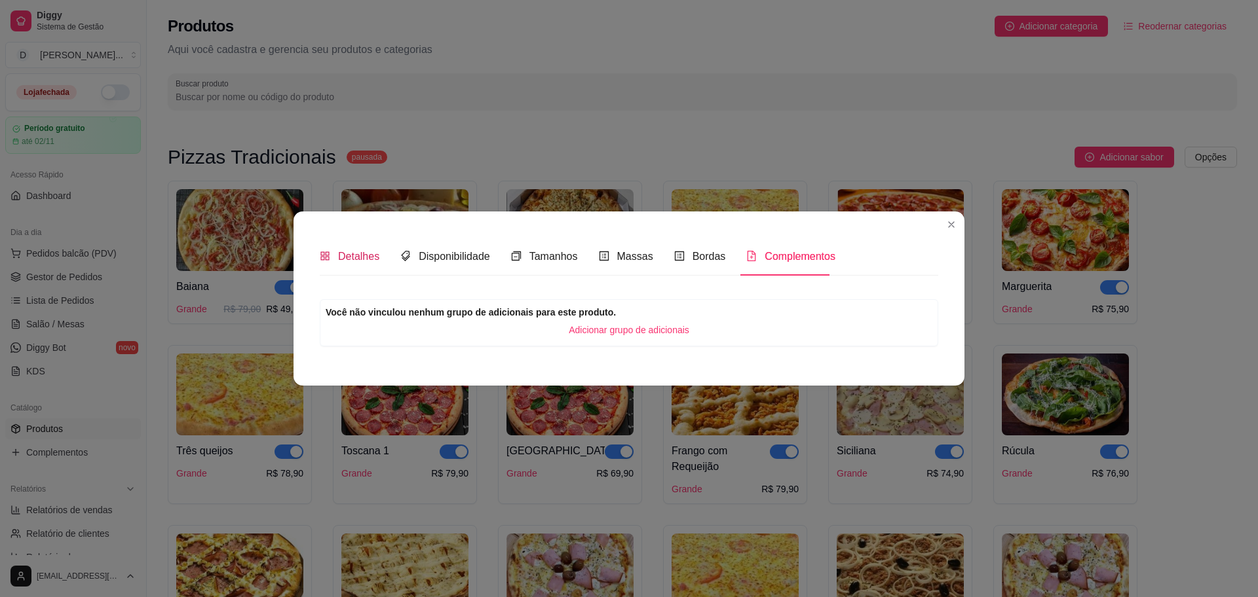
click at [356, 252] on span "Detalhes" at bounding box center [358, 256] width 41 height 11
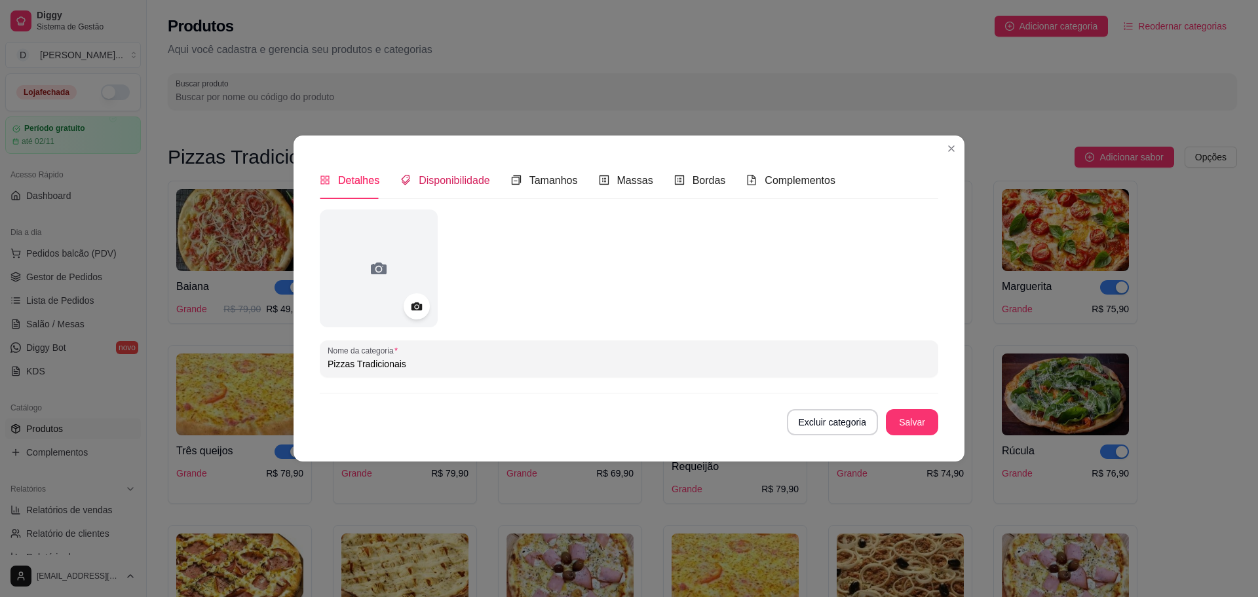
click at [452, 185] on span "Disponibilidade" at bounding box center [454, 180] width 71 height 11
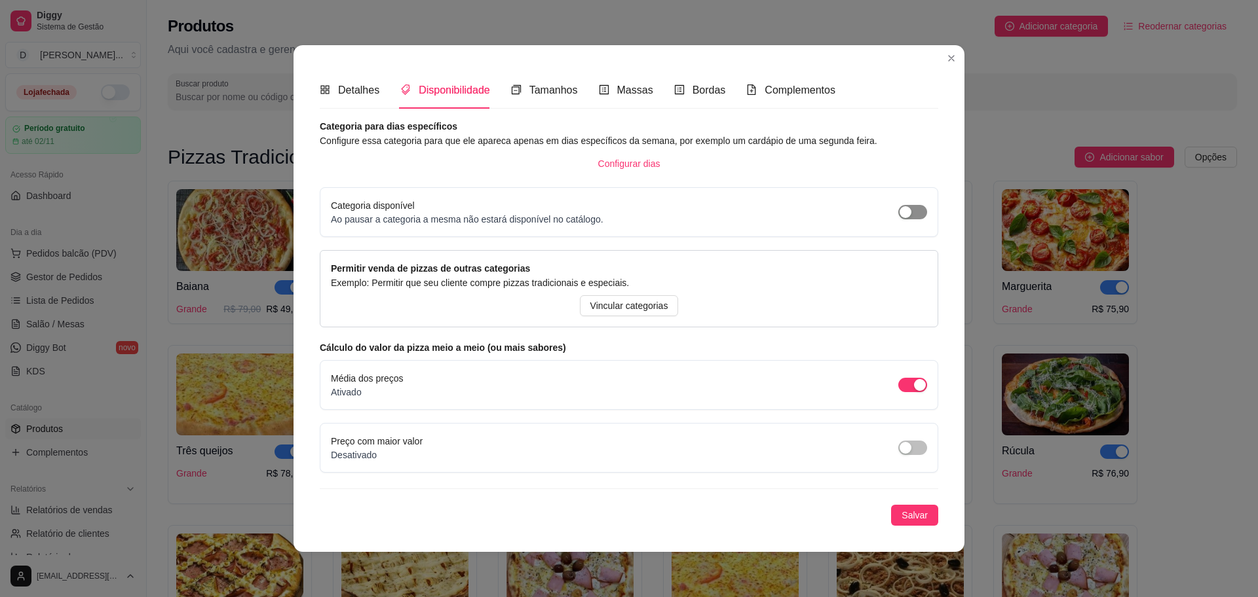
click at [921, 214] on span "button" at bounding box center [912, 212] width 29 height 14
click at [910, 513] on span "Salvar" at bounding box center [914, 515] width 26 height 14
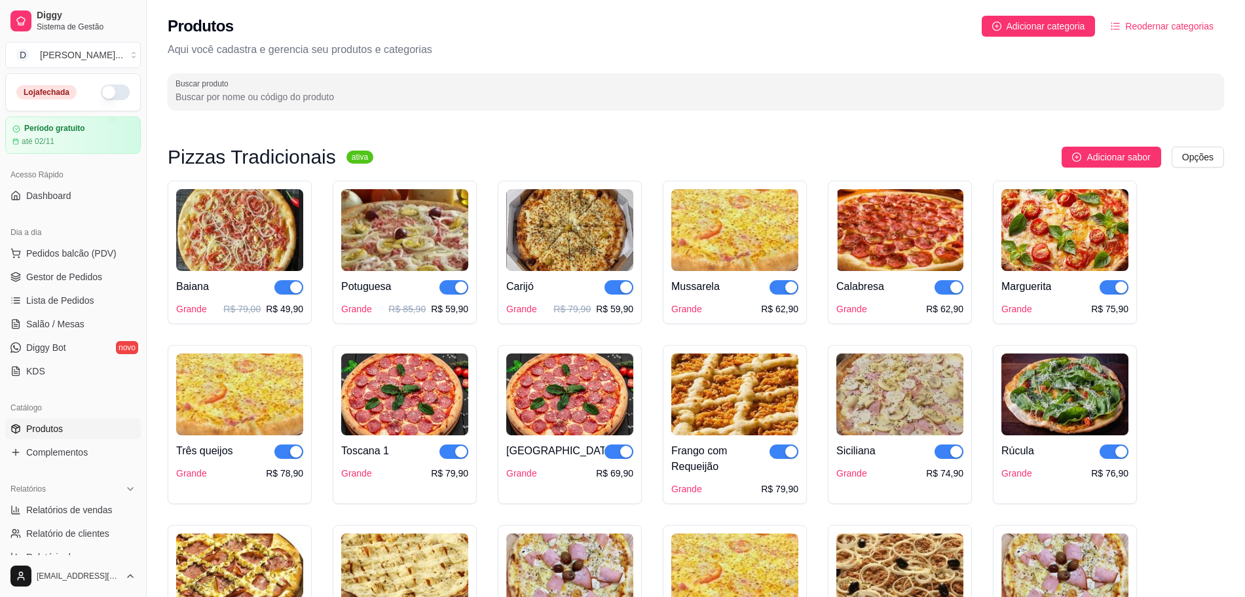
click at [103, 95] on button "button" at bounding box center [115, 93] width 29 height 16
click at [71, 193] on link "Dashboard" at bounding box center [73, 195] width 136 height 21
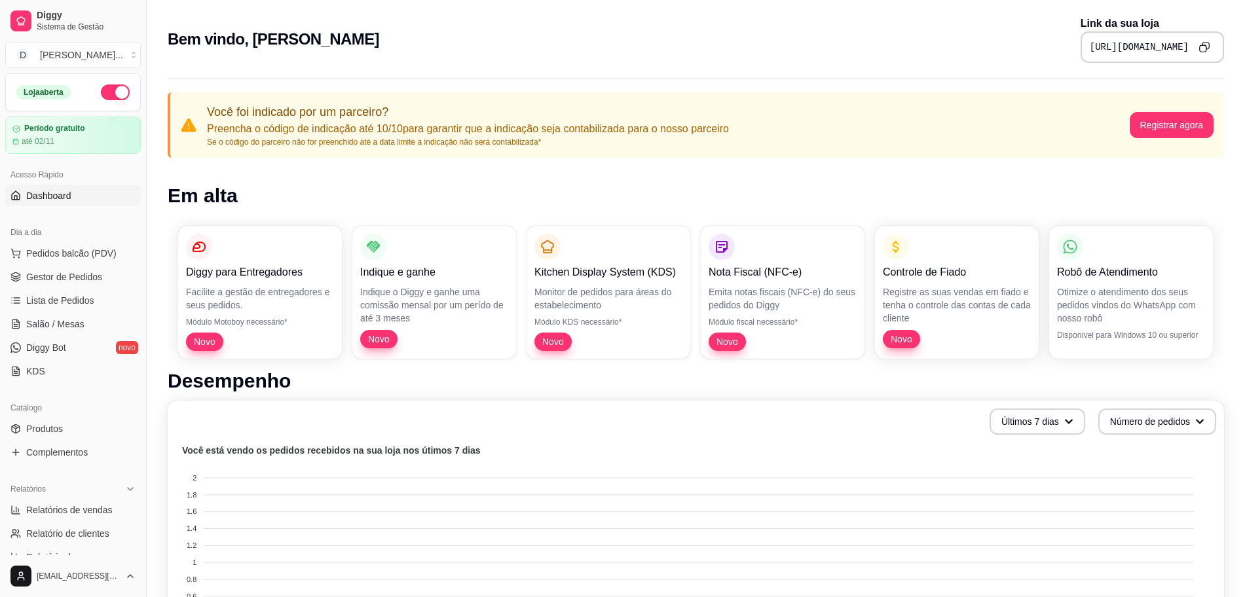
click at [1207, 45] on icon "Copy to clipboard" at bounding box center [1204, 46] width 11 height 11
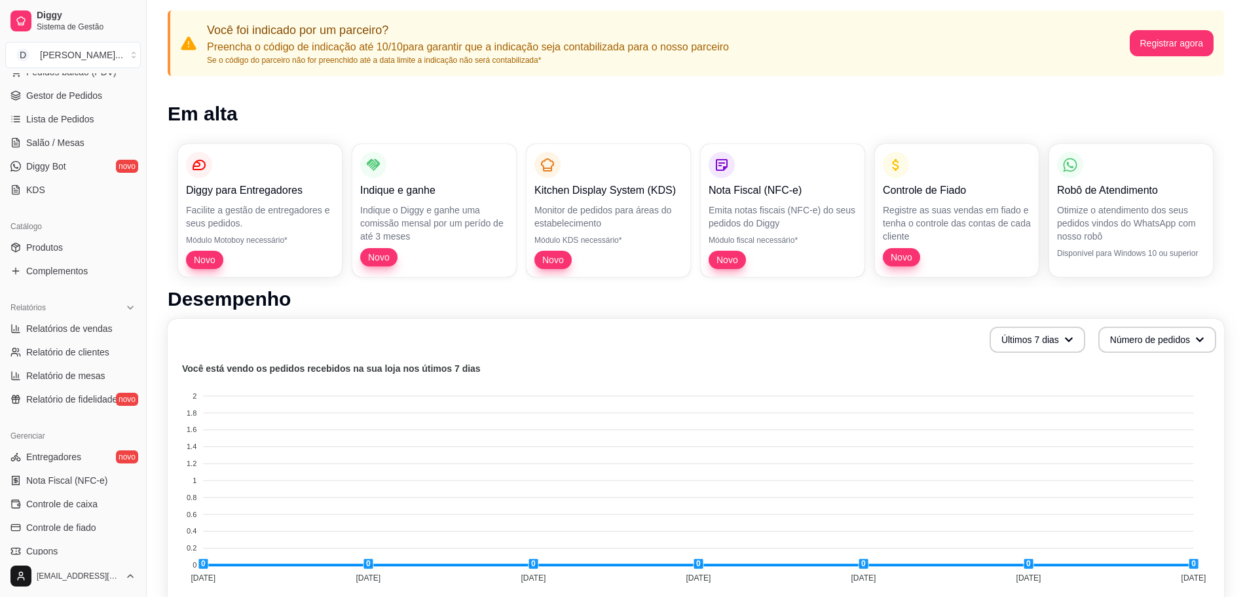
scroll to position [18, 0]
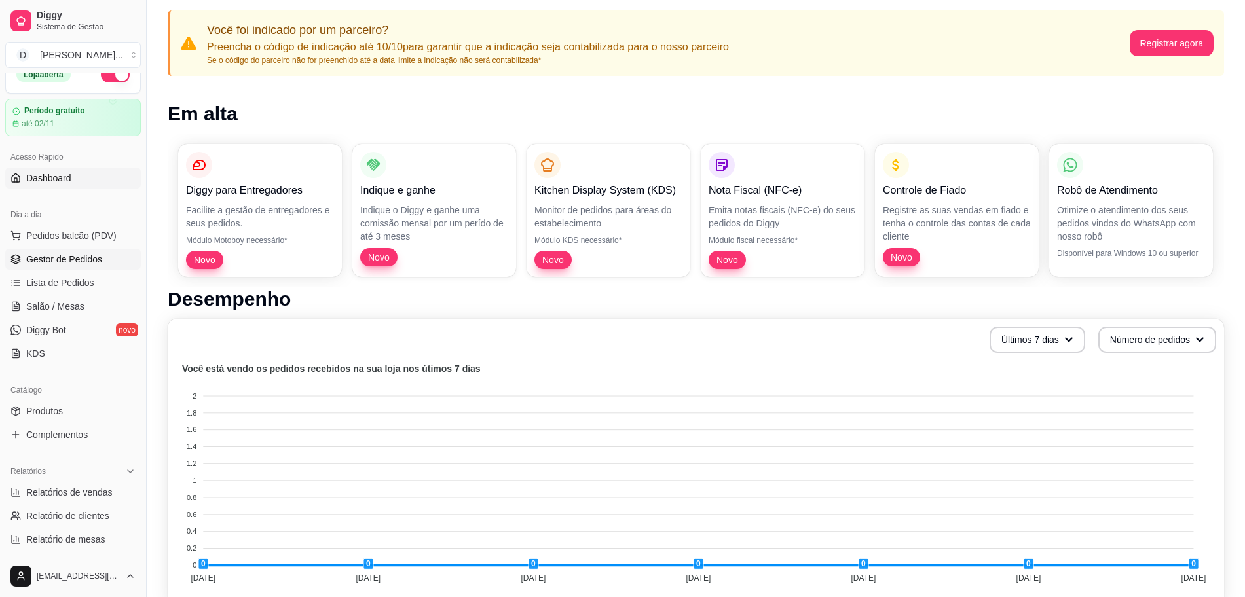
click at [77, 262] on span "Gestor de Pedidos" at bounding box center [64, 259] width 76 height 13
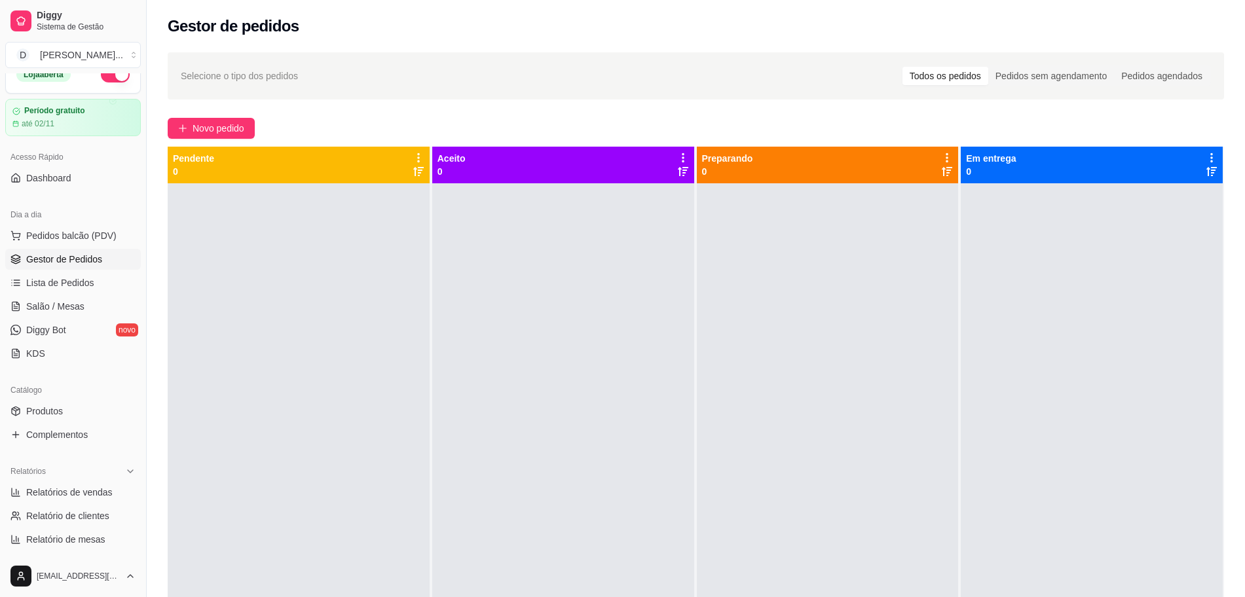
click at [329, 16] on div "Gestor de pedidos" at bounding box center [696, 26] width 1057 height 21
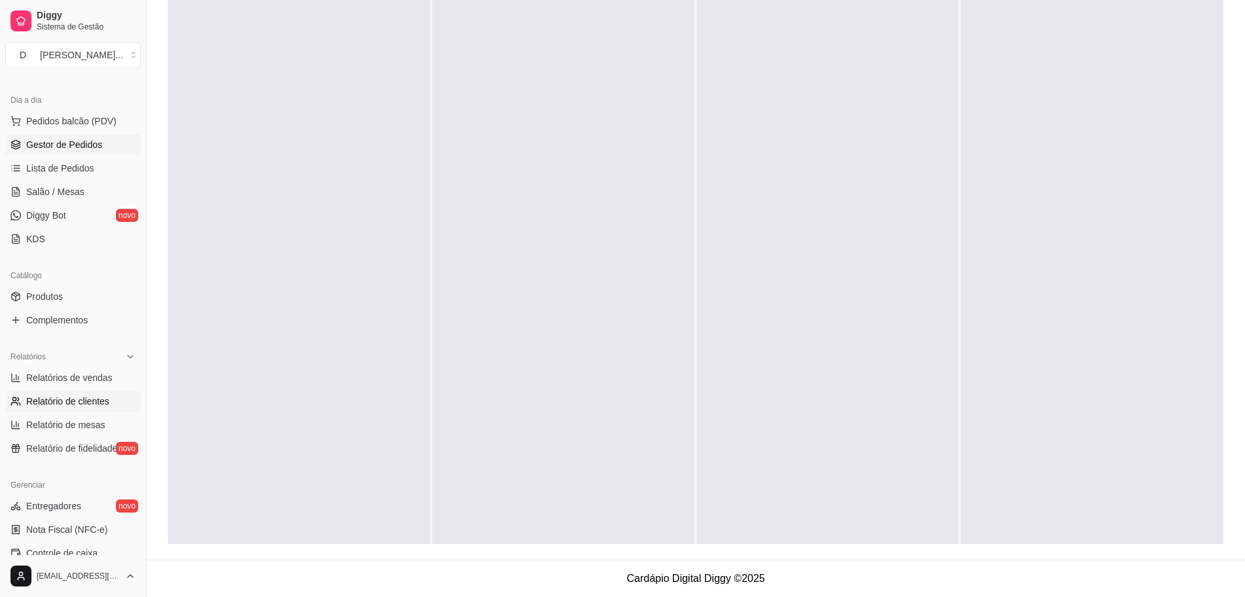
scroll to position [18, 0]
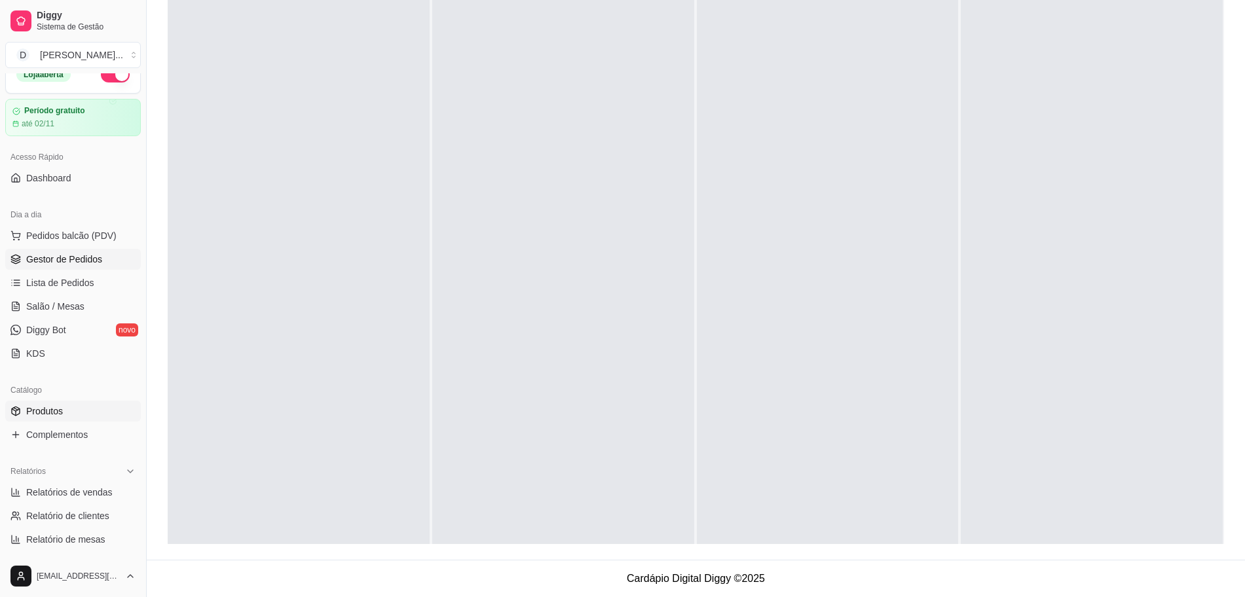
click at [50, 416] on span "Produtos" at bounding box center [44, 411] width 37 height 13
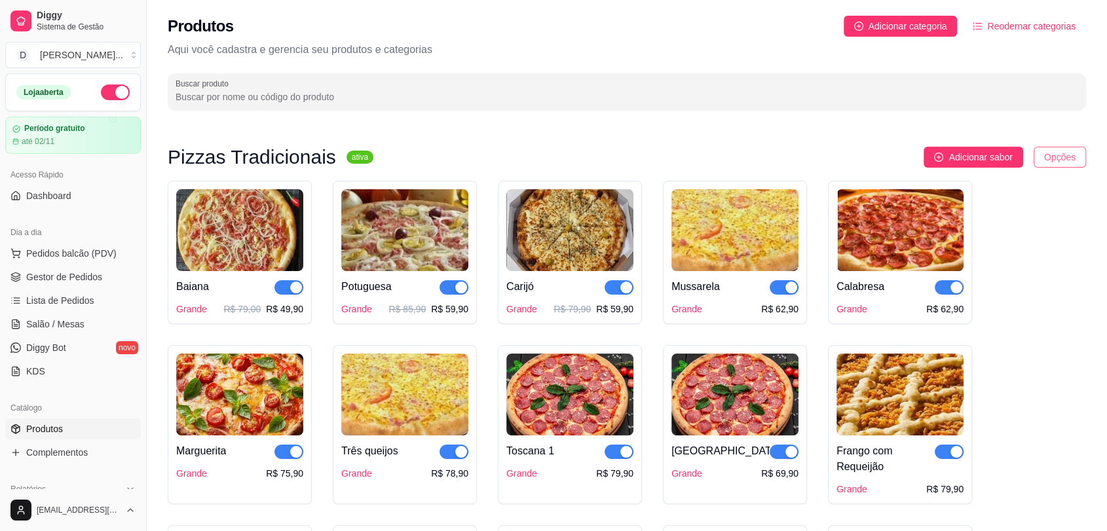
click at [1071, 155] on html "Diggy Sistema de Gestão D Divino Sabor ... Loja aberta Período gratuito até 02/…" at bounding box center [553, 265] width 1107 height 531
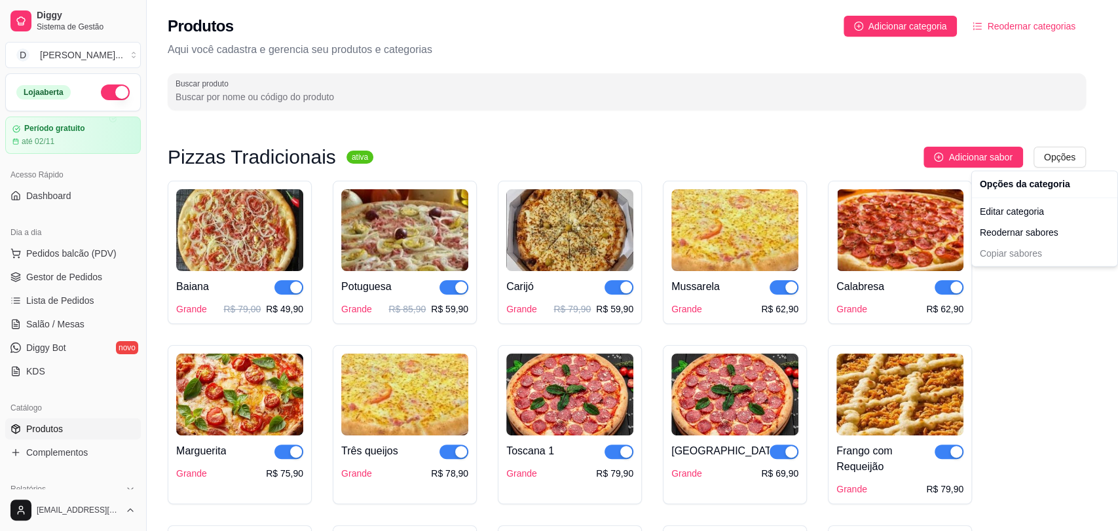
click at [812, 145] on html "Diggy Sistema de Gestão D Divino Sabor ... Loja aberta Período gratuito até 02/…" at bounding box center [559, 265] width 1118 height 531
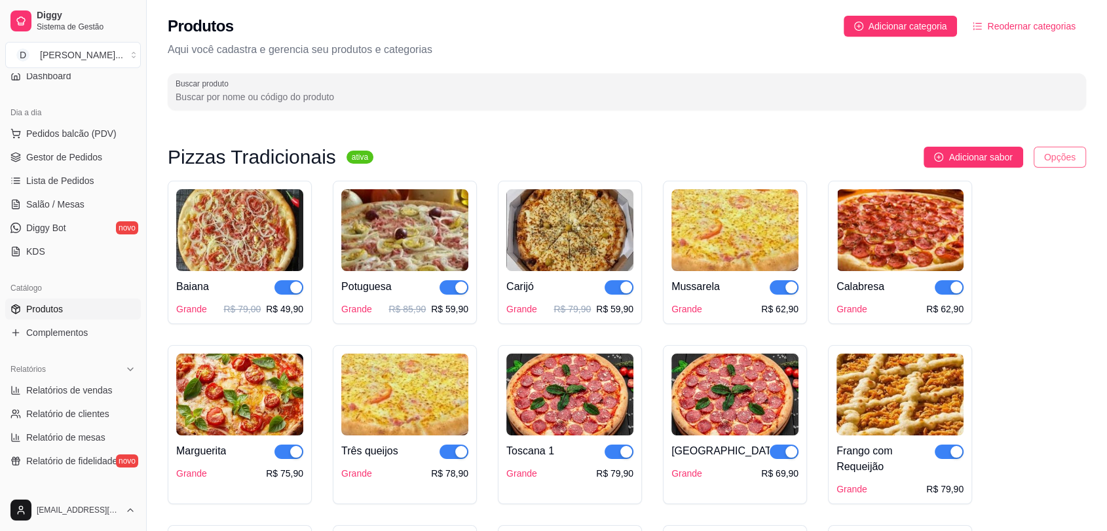
click at [1056, 155] on html "Diggy Sistema de Gestão D Divino Sabor ... Loja aberta Período gratuito até 02/…" at bounding box center [553, 265] width 1107 height 531
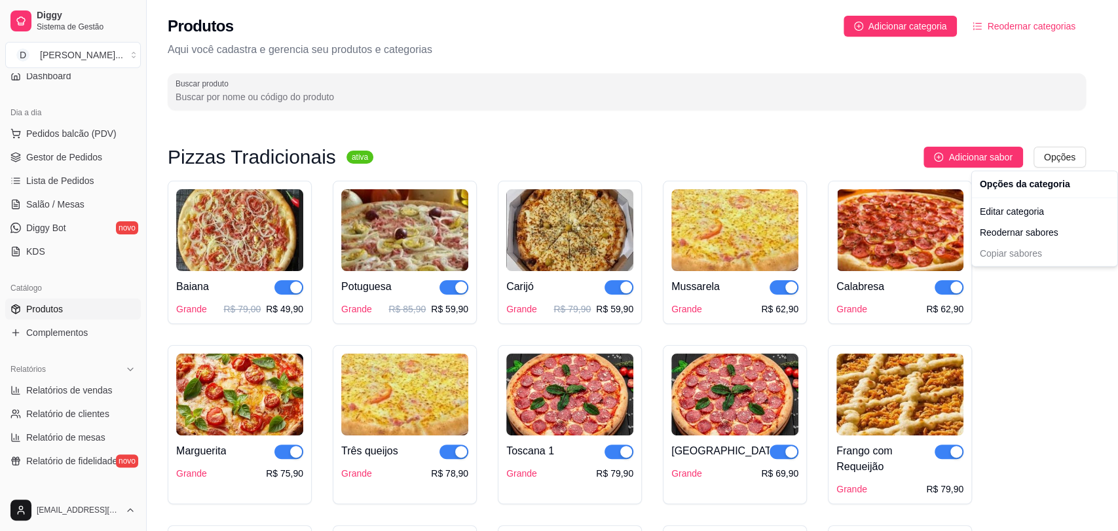
click at [712, 42] on html "Diggy Sistema de Gestão D Divino Sabor ... Loja aberta Período gratuito até 02/…" at bounding box center [559, 265] width 1118 height 531
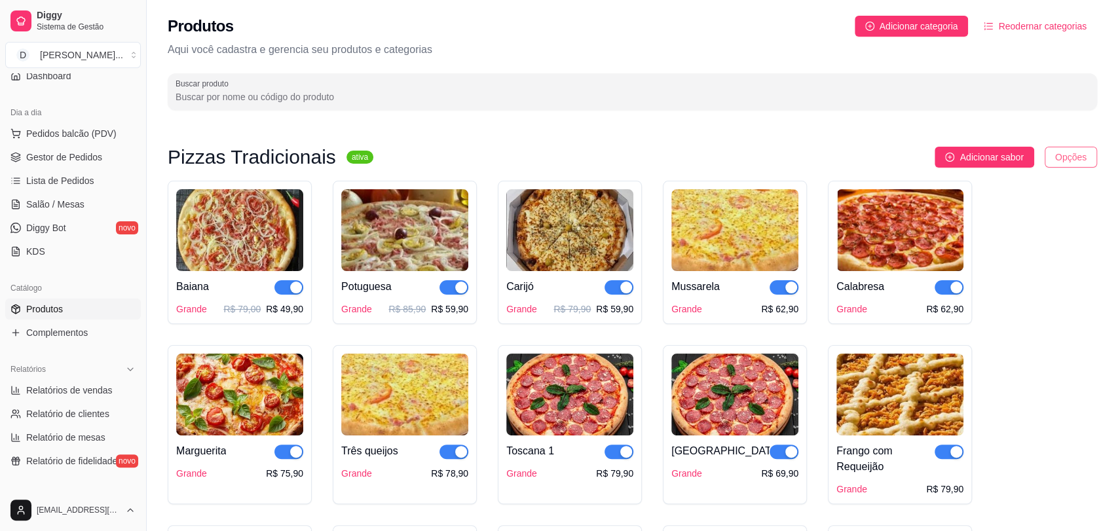
click at [1074, 158] on html "Diggy Sistema de Gestão D Divino Sabor ... Loja aberta Período gratuito até 02/…" at bounding box center [559, 265] width 1118 height 531
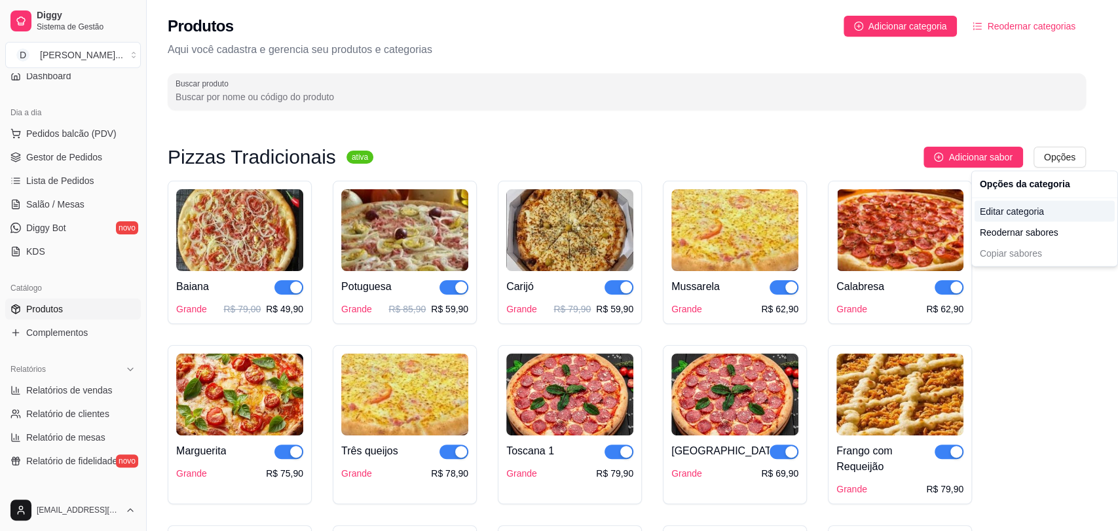
click at [1029, 209] on div "Editar categoria" at bounding box center [1045, 210] width 140 height 21
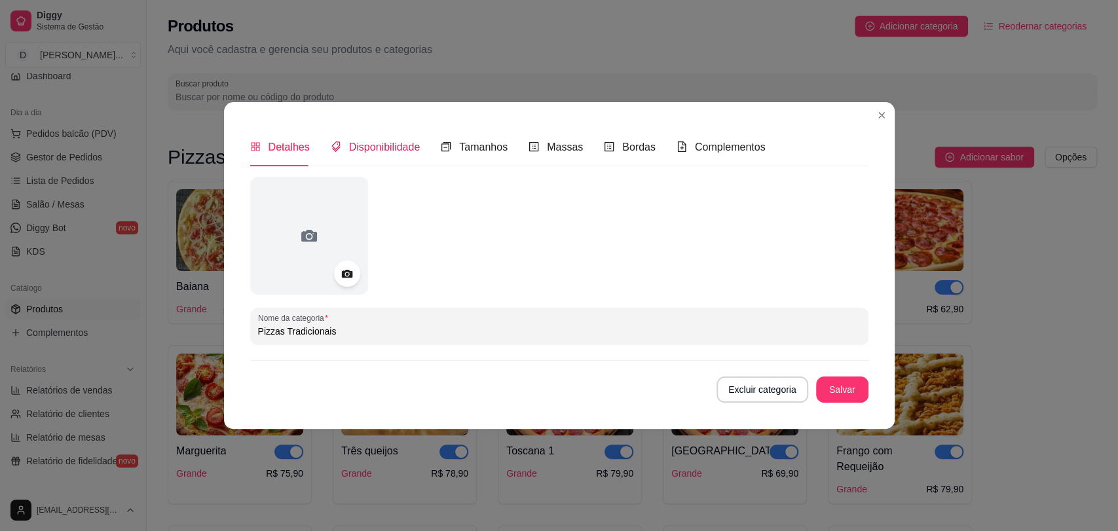
click at [363, 148] on span "Disponibilidade" at bounding box center [384, 146] width 71 height 11
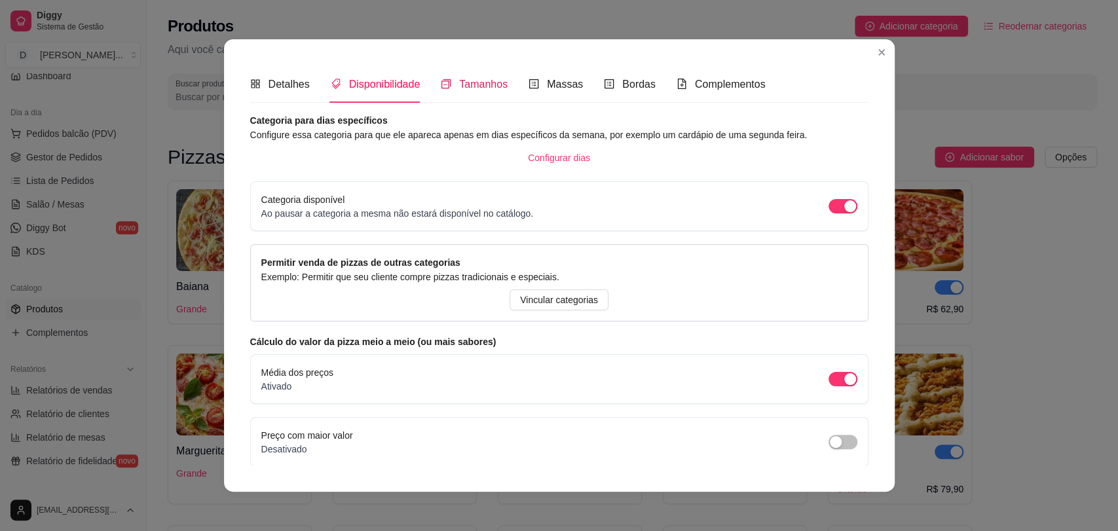
click at [461, 83] on span "Tamanhos" at bounding box center [483, 84] width 48 height 11
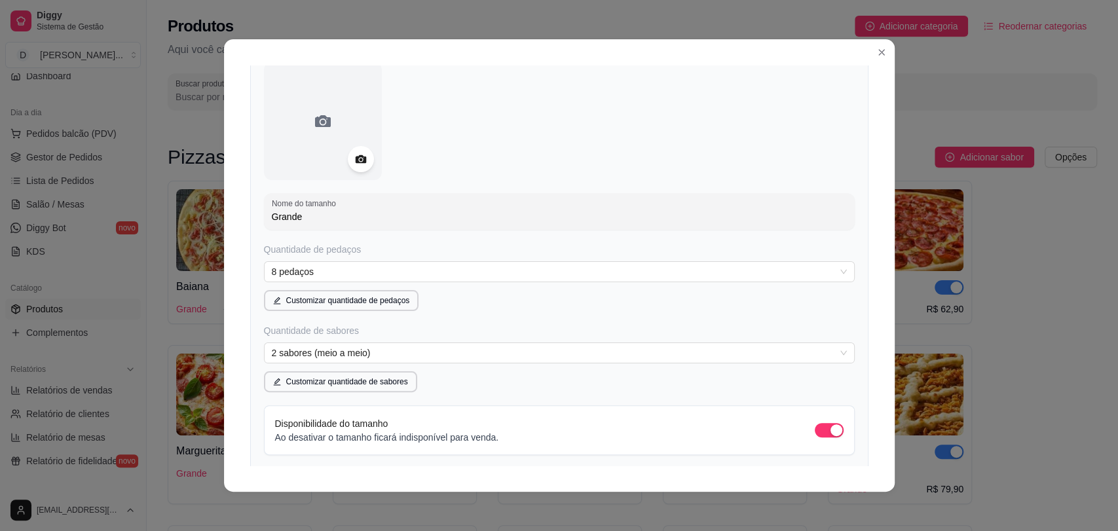
scroll to position [218, 0]
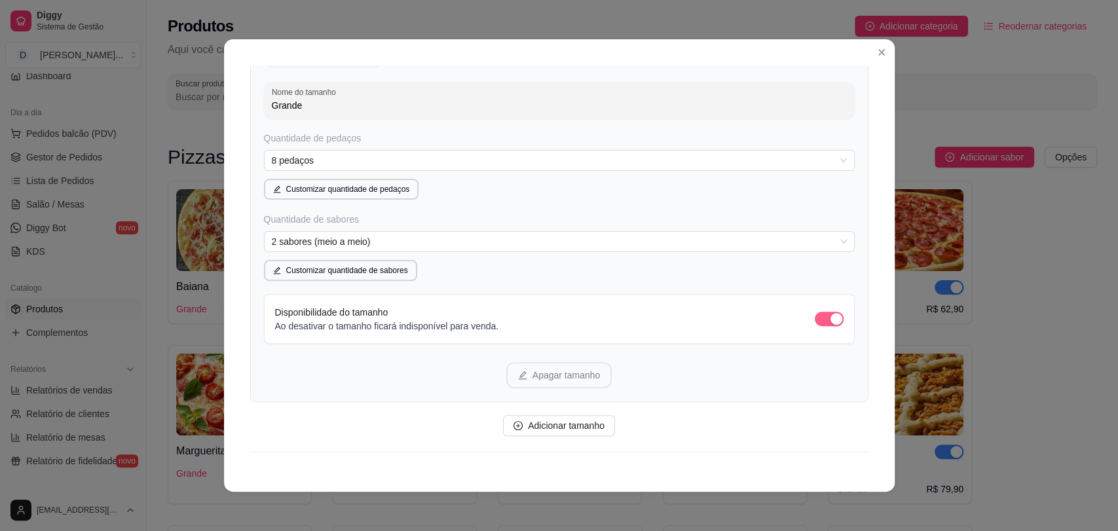
click at [815, 322] on span "button" at bounding box center [829, 319] width 29 height 14
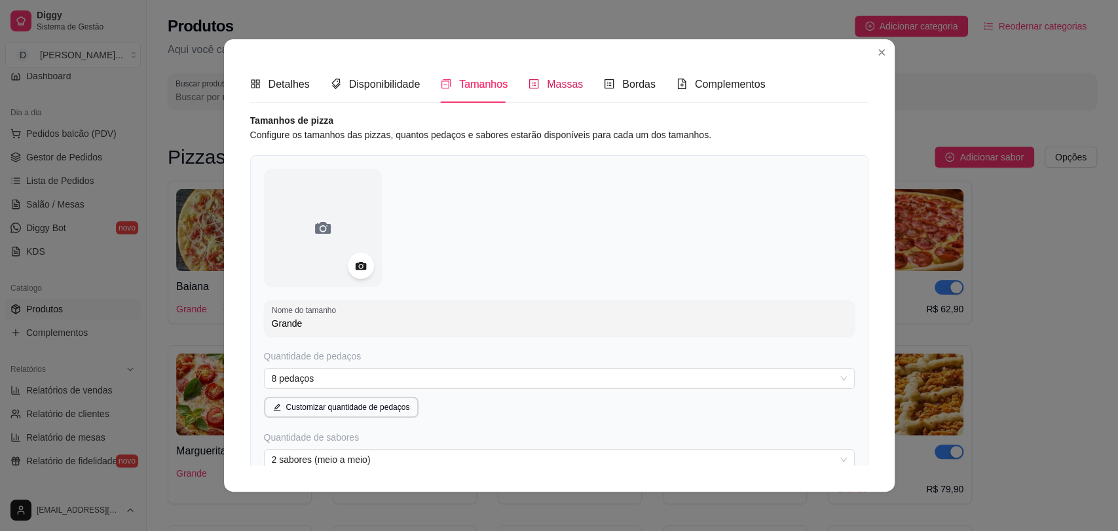
click at [549, 88] on span "Massas" at bounding box center [565, 84] width 36 height 11
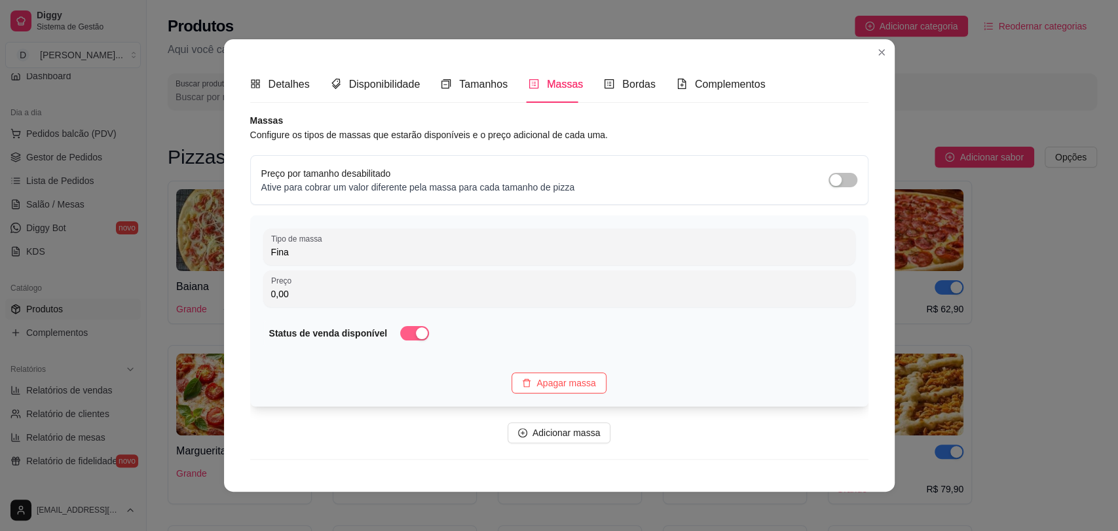
click at [400, 334] on span "button" at bounding box center [414, 333] width 29 height 14
click at [640, 67] on div "Bordas" at bounding box center [630, 84] width 52 height 37
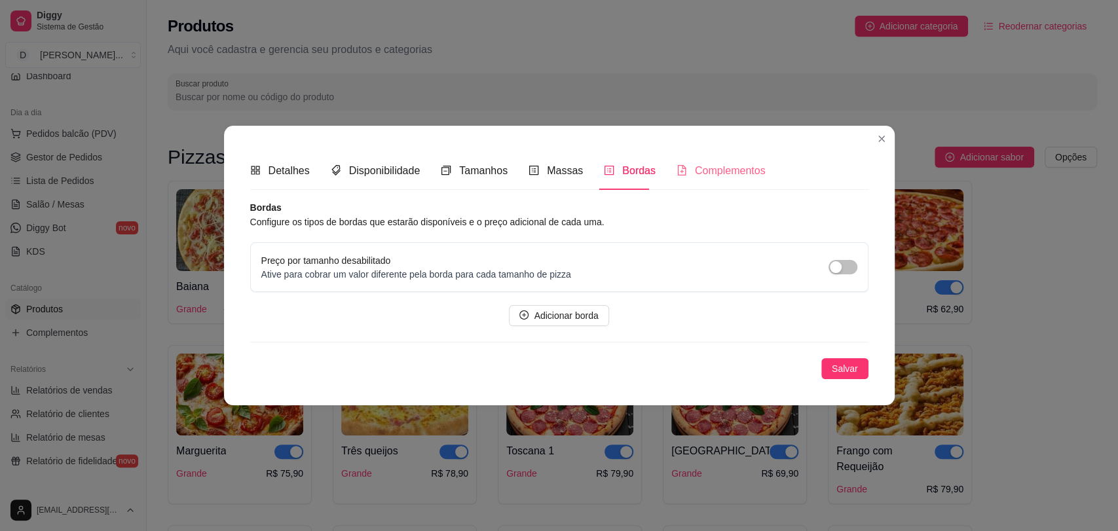
click at [681, 162] on div "Complementos" at bounding box center [721, 170] width 89 height 37
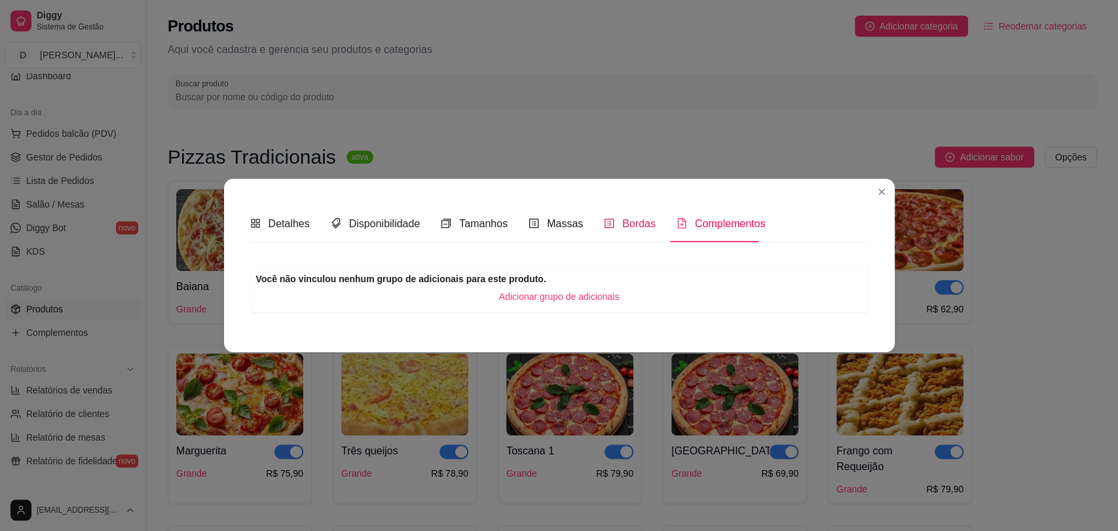
click at [631, 220] on span "Bordas" at bounding box center [638, 223] width 33 height 11
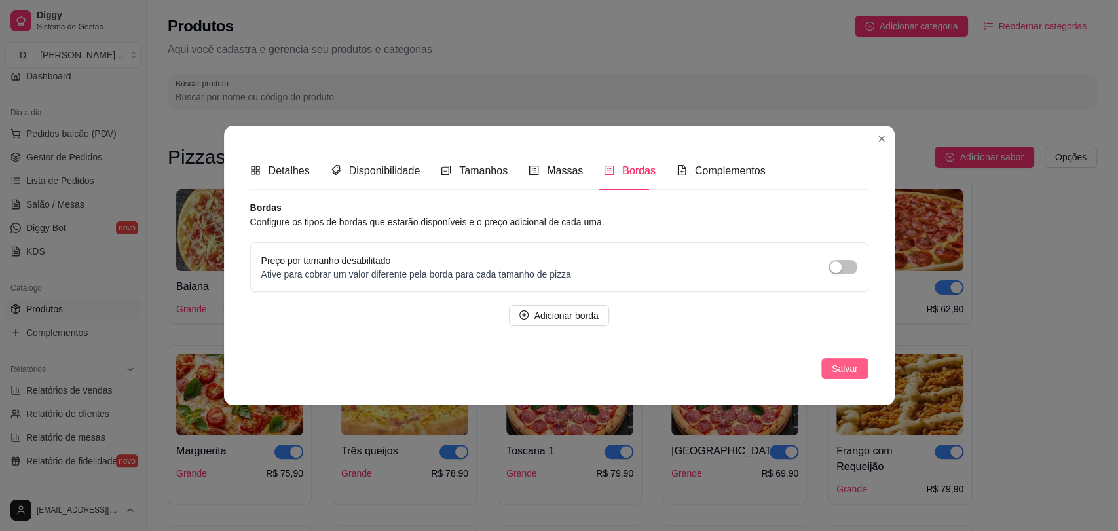
click at [838, 372] on span "Salvar" at bounding box center [845, 369] width 26 height 14
click at [554, 176] on span "Massas" at bounding box center [565, 170] width 36 height 11
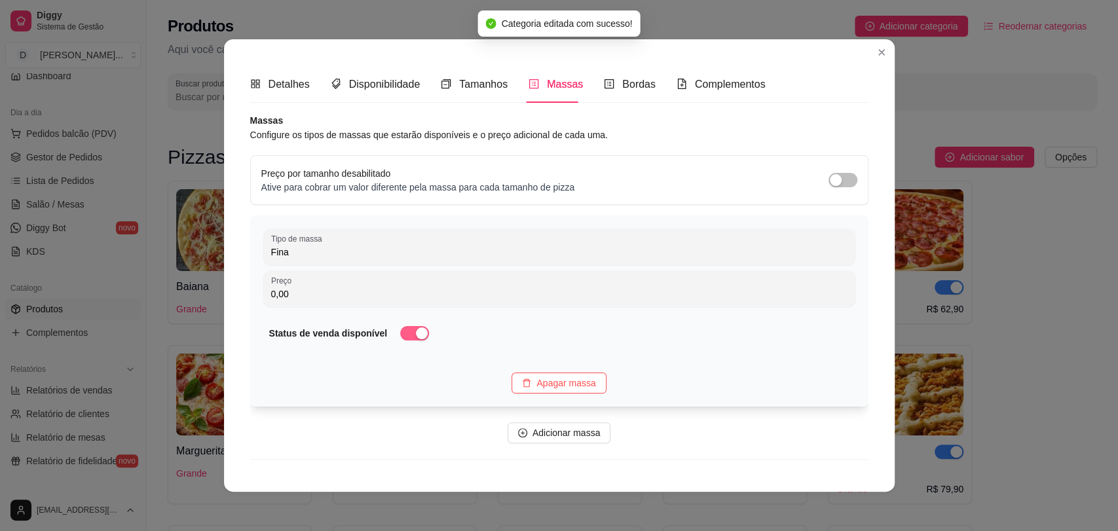
click at [400, 333] on span "button" at bounding box center [414, 333] width 29 height 14
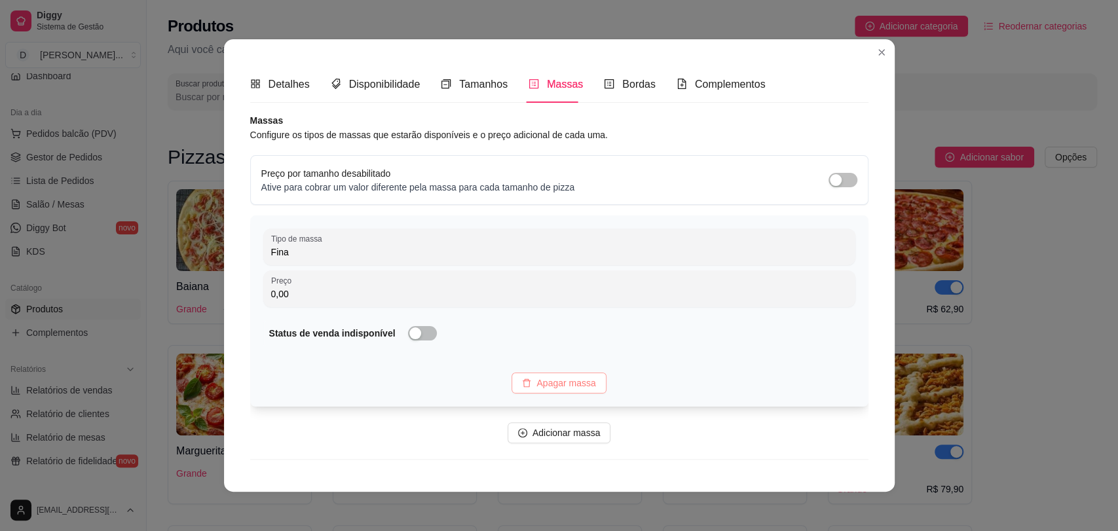
click at [562, 378] on span "Apagar massa" at bounding box center [566, 383] width 59 height 14
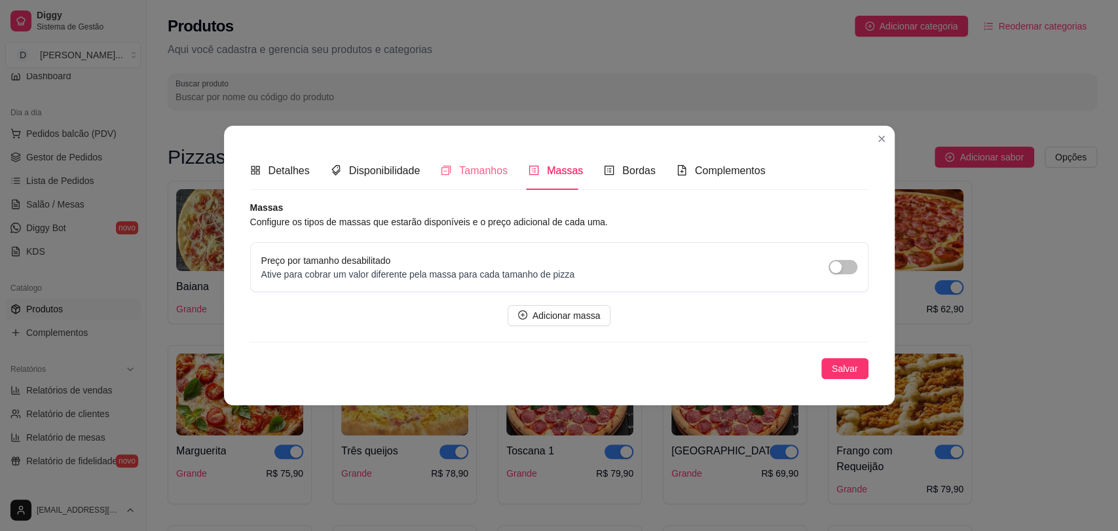
click at [485, 157] on div "Tamanhos" at bounding box center [474, 170] width 67 height 37
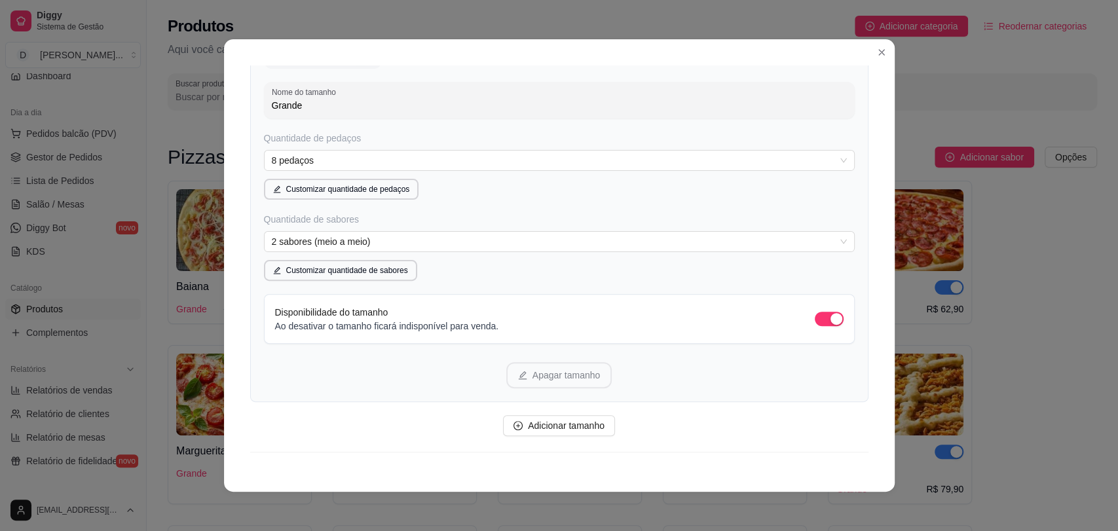
scroll to position [241, 0]
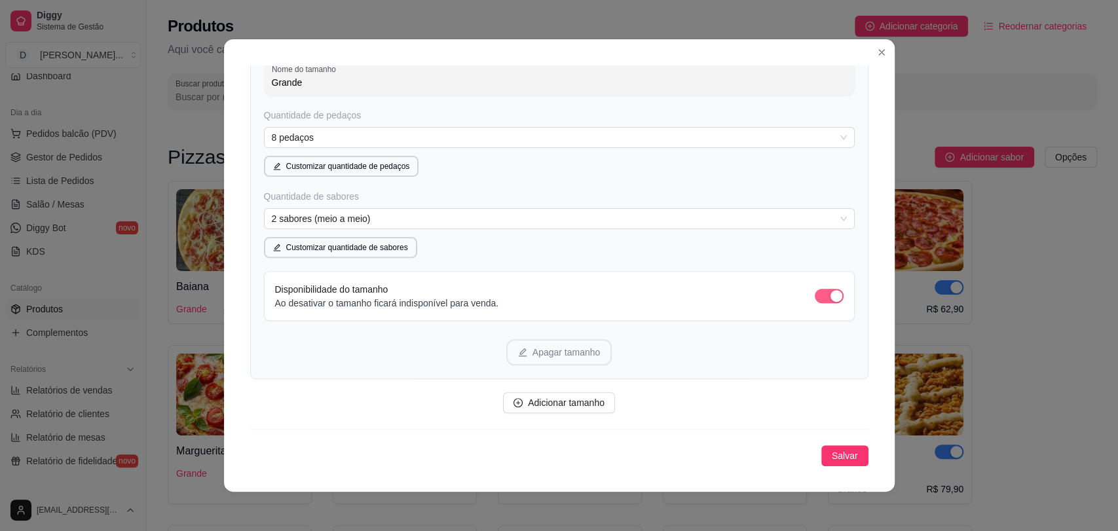
click at [815, 300] on span "button" at bounding box center [829, 296] width 29 height 14
click at [833, 457] on span "Salvar" at bounding box center [845, 456] width 26 height 14
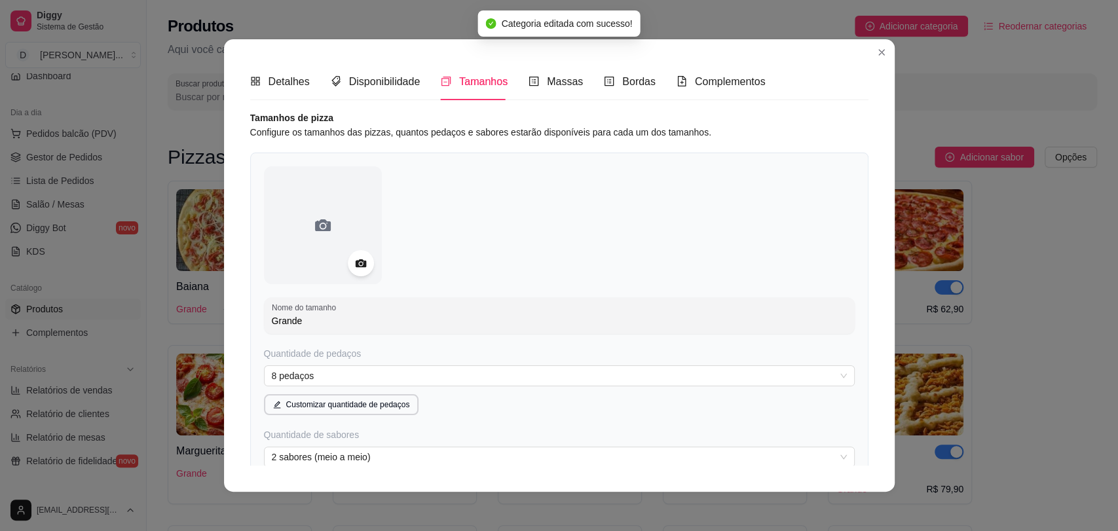
scroll to position [0, 0]
click at [409, 88] on span "Disponibilidade" at bounding box center [384, 84] width 71 height 11
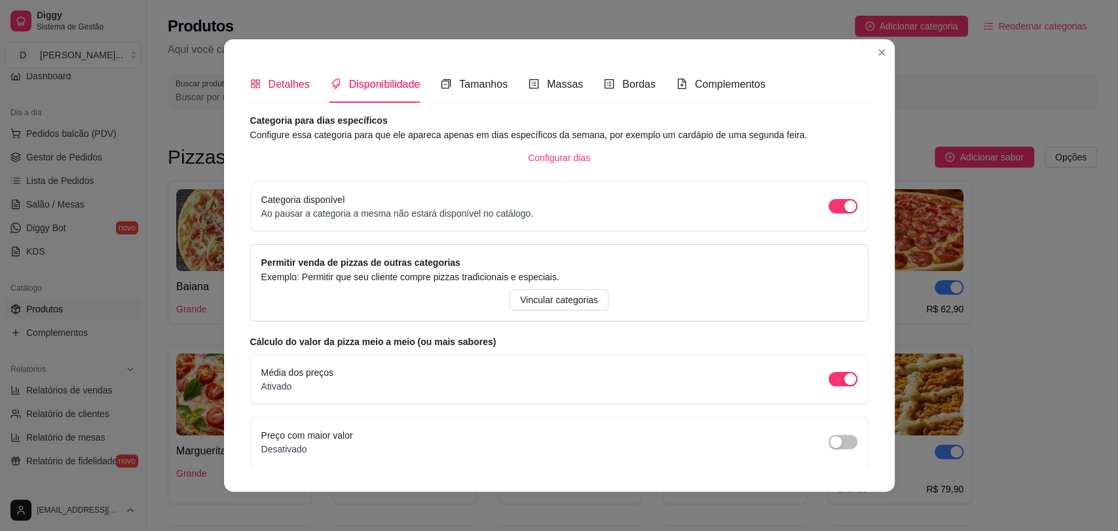
click at [273, 87] on span "Detalhes" at bounding box center [289, 84] width 41 height 11
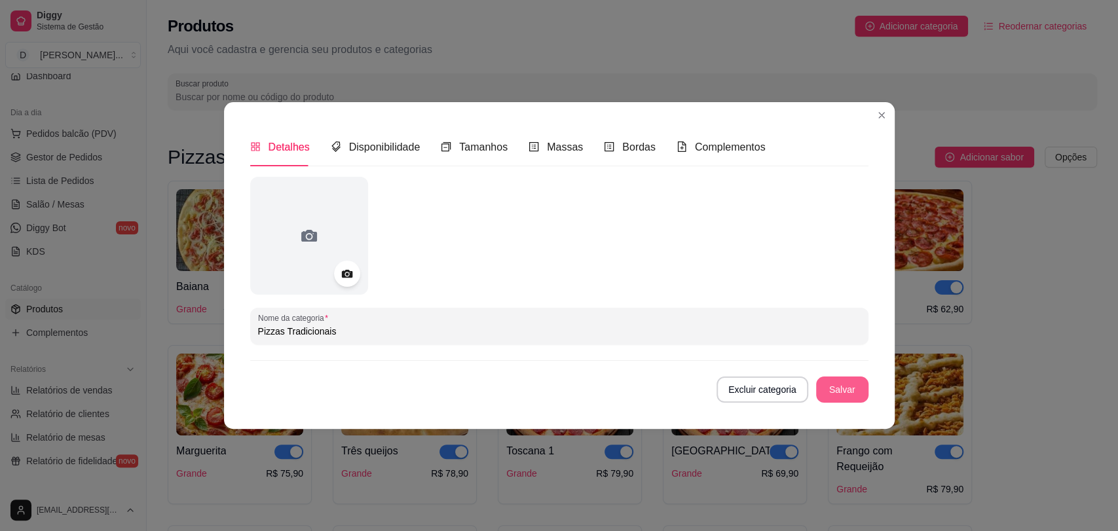
click at [829, 394] on button "Salvar" at bounding box center [842, 390] width 52 height 26
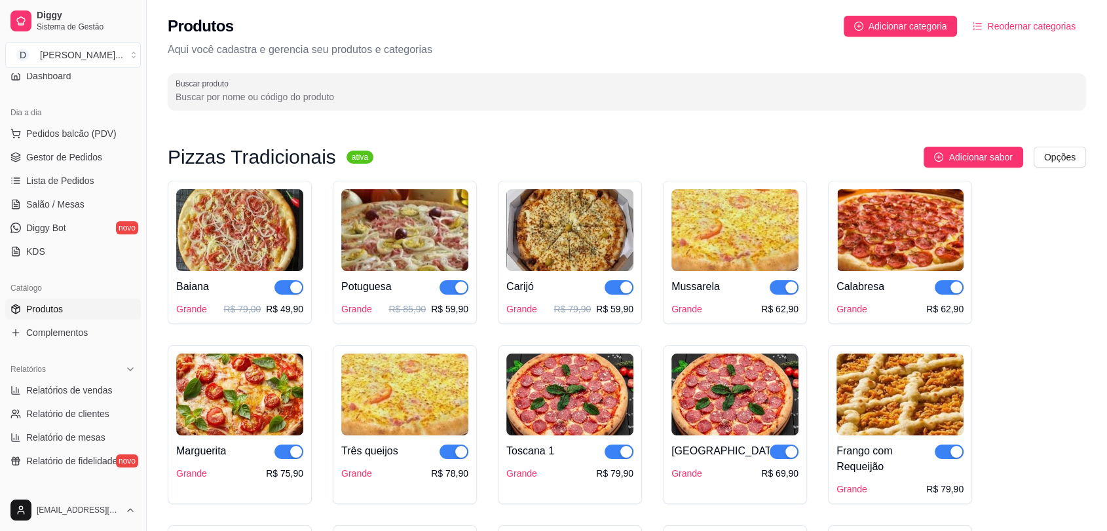
click at [286, 289] on span "button" at bounding box center [288, 287] width 29 height 14
click at [286, 289] on div "button" at bounding box center [282, 288] width 12 height 12
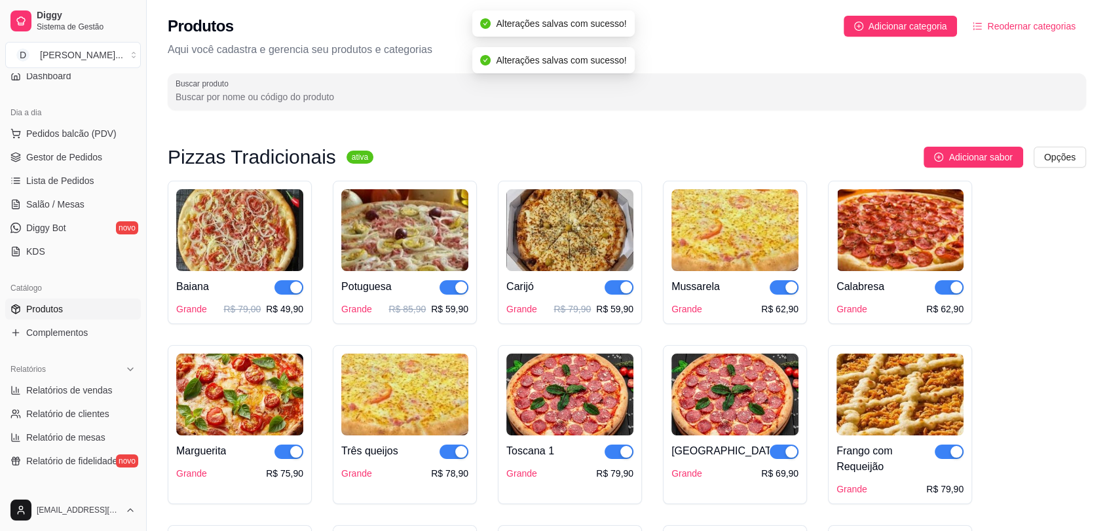
click at [273, 258] on img at bounding box center [239, 230] width 127 height 82
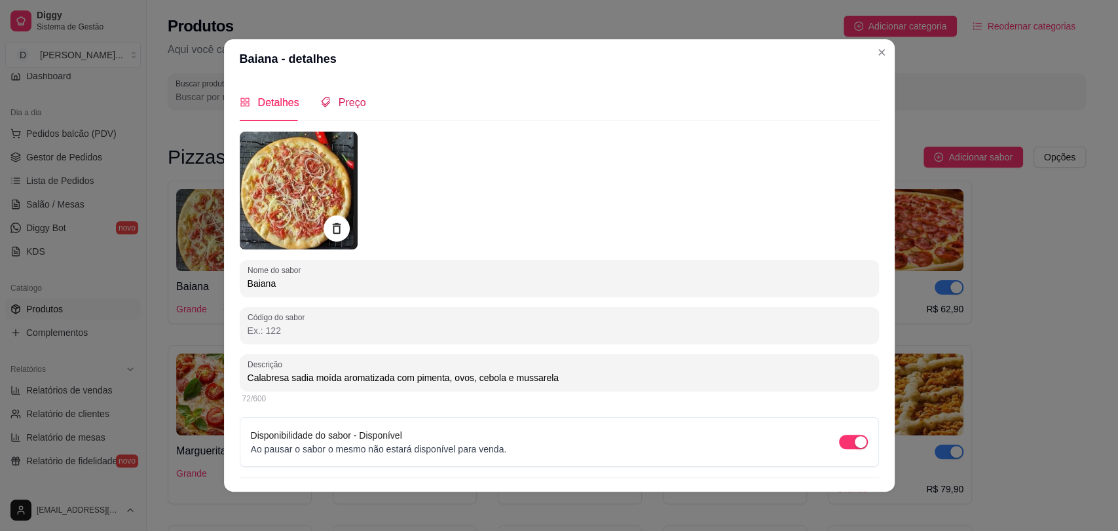
click at [339, 105] on span "Preço" at bounding box center [353, 102] width 28 height 11
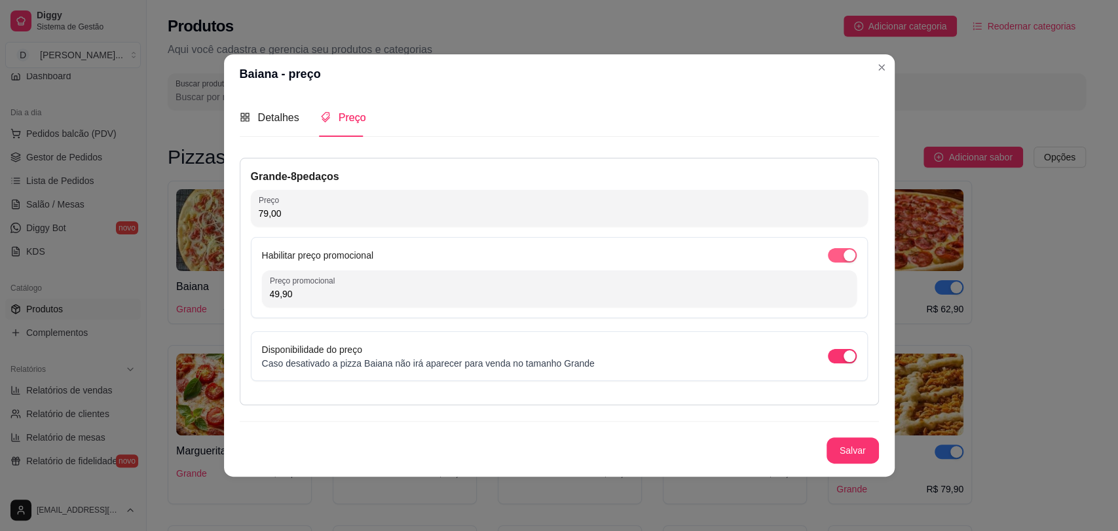
click at [833, 260] on span "button" at bounding box center [842, 255] width 29 height 14
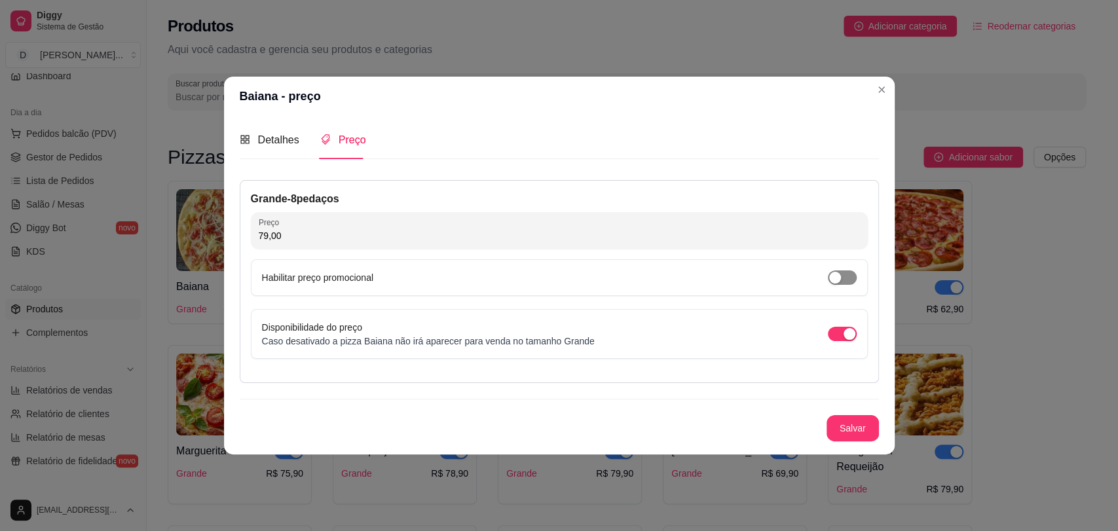
click at [838, 279] on div "button" at bounding box center [835, 278] width 12 height 12
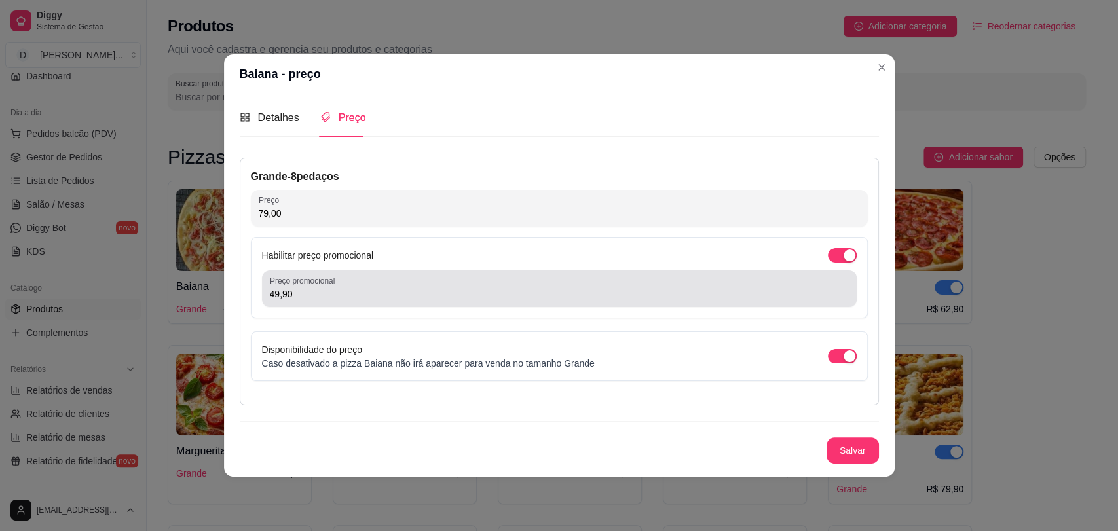
click at [364, 283] on div "49,90" at bounding box center [559, 289] width 579 height 26
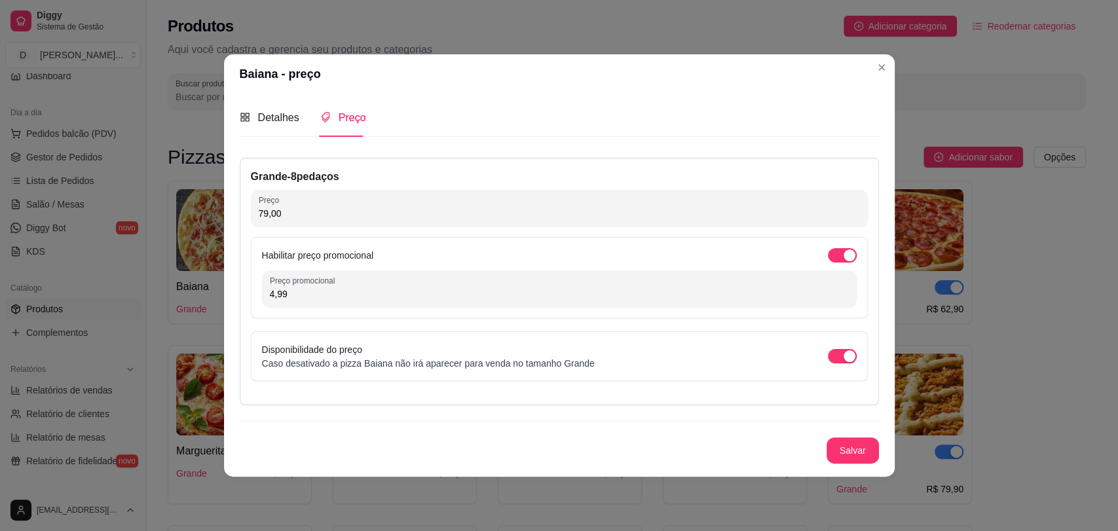
type input "49,90"
click at [841, 457] on button "Salvar" at bounding box center [852, 451] width 51 height 26
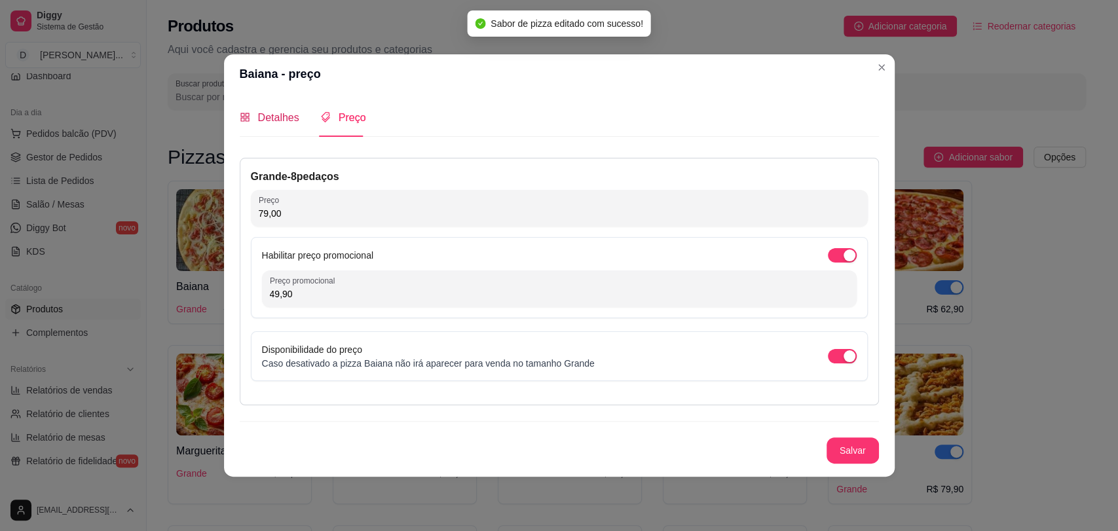
click at [252, 123] on div "Detalhes" at bounding box center [270, 117] width 60 height 16
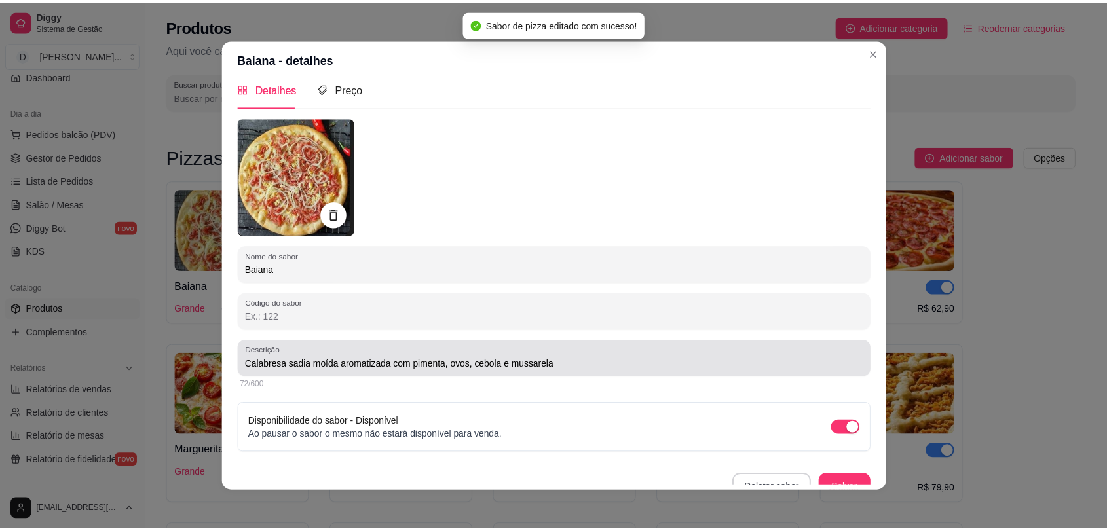
scroll to position [28, 0]
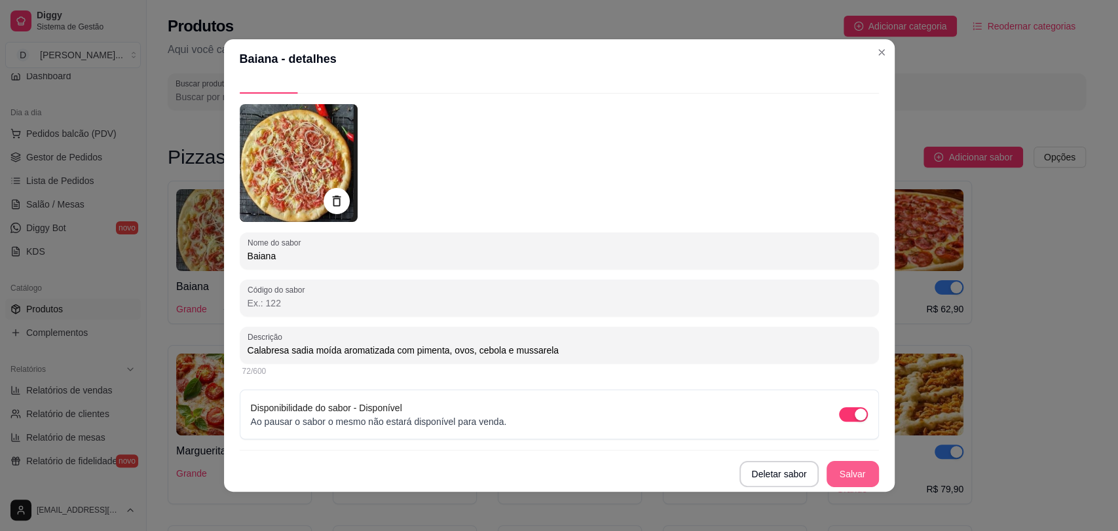
click at [839, 477] on button "Salvar" at bounding box center [853, 474] width 52 height 26
click at [844, 468] on button "Salvar" at bounding box center [852, 475] width 51 height 26
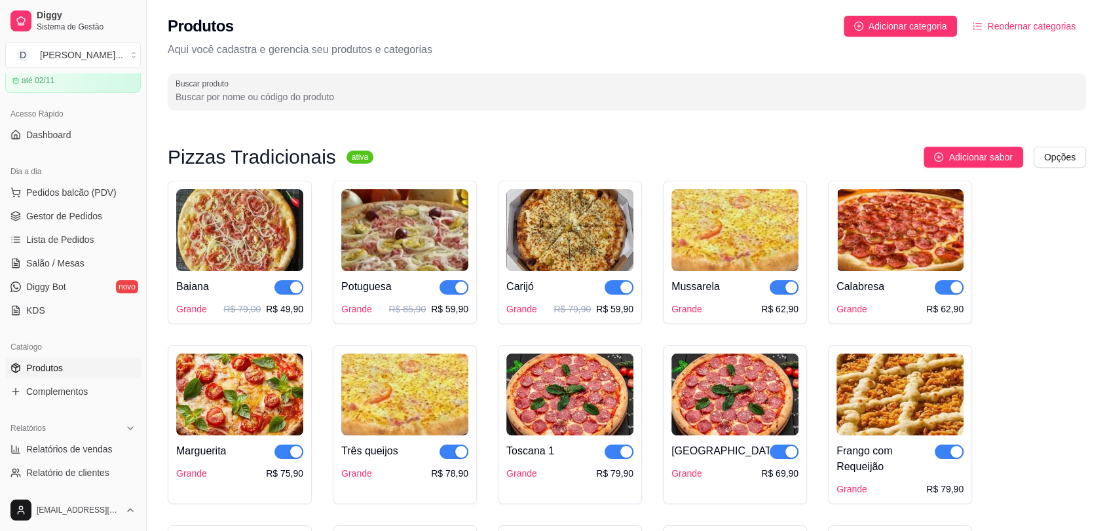
scroll to position [0, 0]
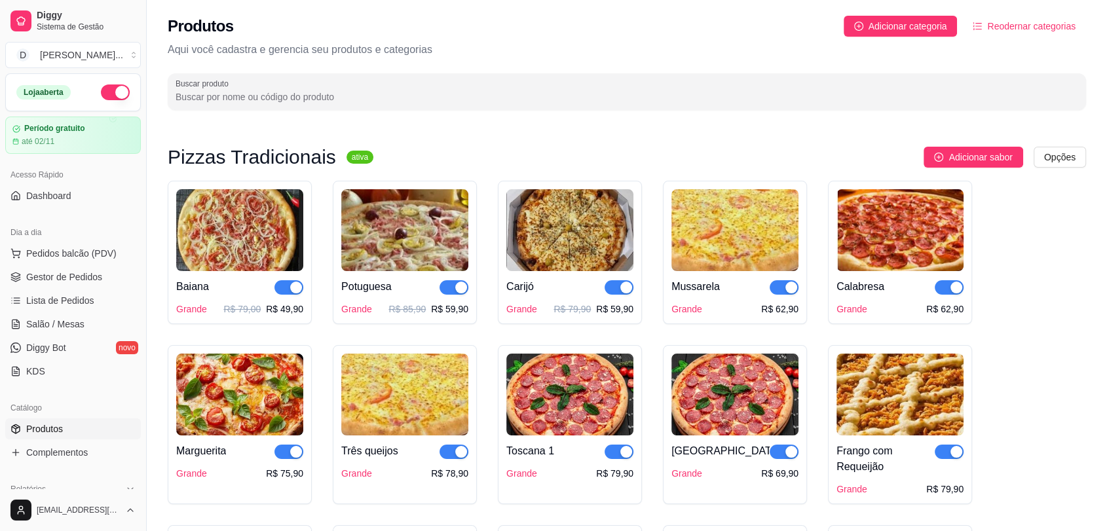
click at [278, 293] on span "button" at bounding box center [288, 287] width 29 height 14
click at [285, 286] on div "button" at bounding box center [282, 288] width 12 height 12
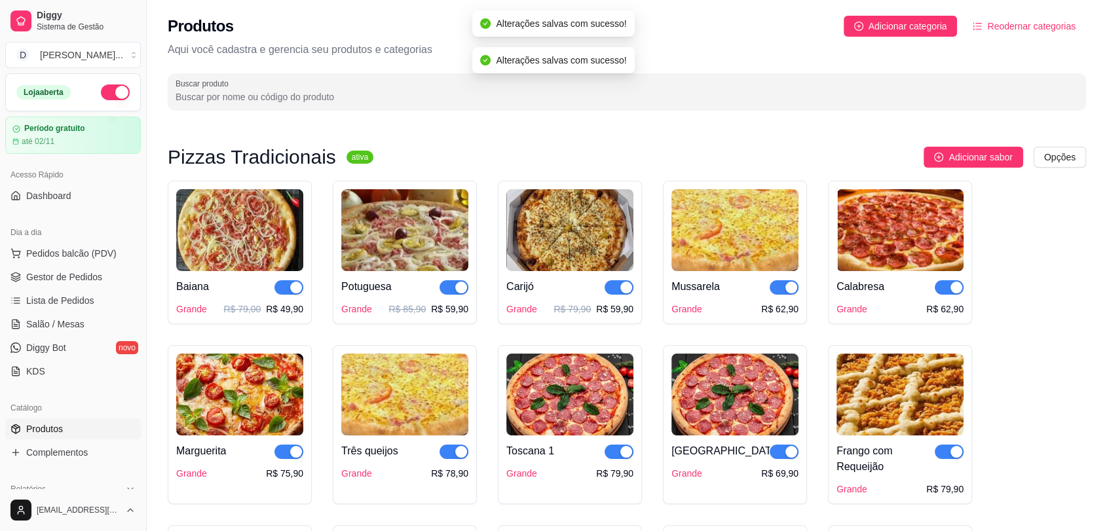
click at [280, 226] on img at bounding box center [239, 230] width 127 height 82
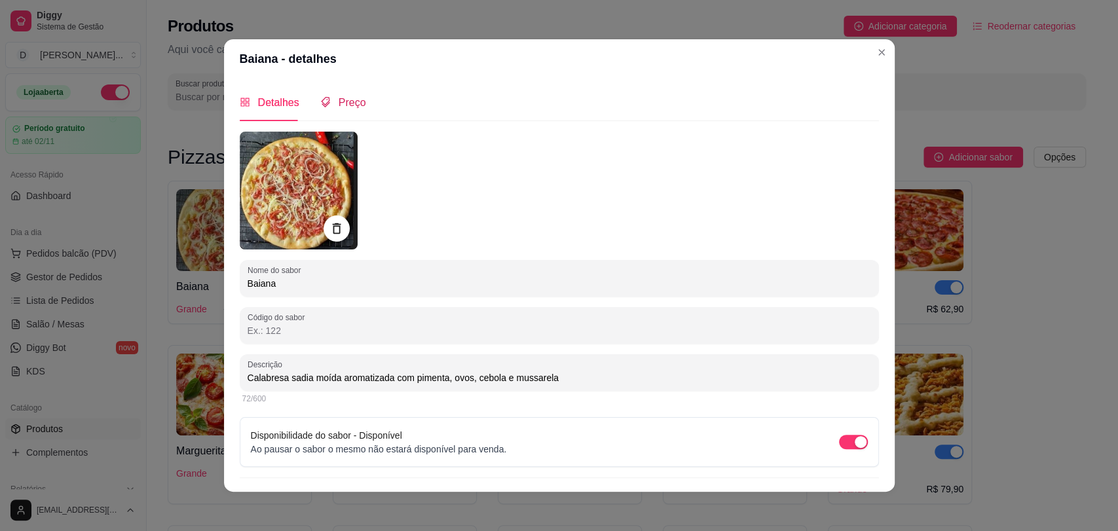
click at [342, 111] on div "Preço" at bounding box center [343, 102] width 46 height 16
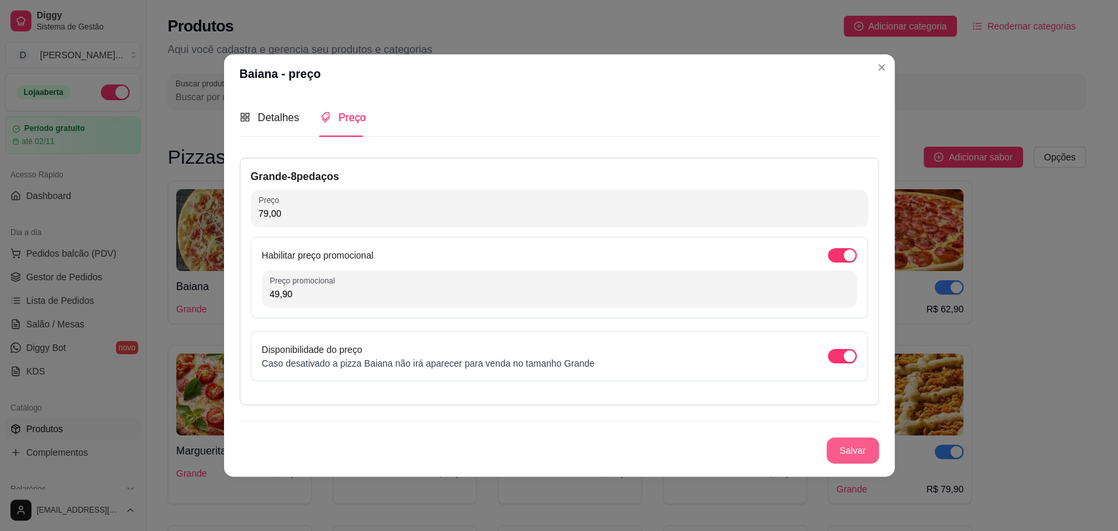
click at [864, 449] on button "Salvar" at bounding box center [853, 451] width 52 height 26
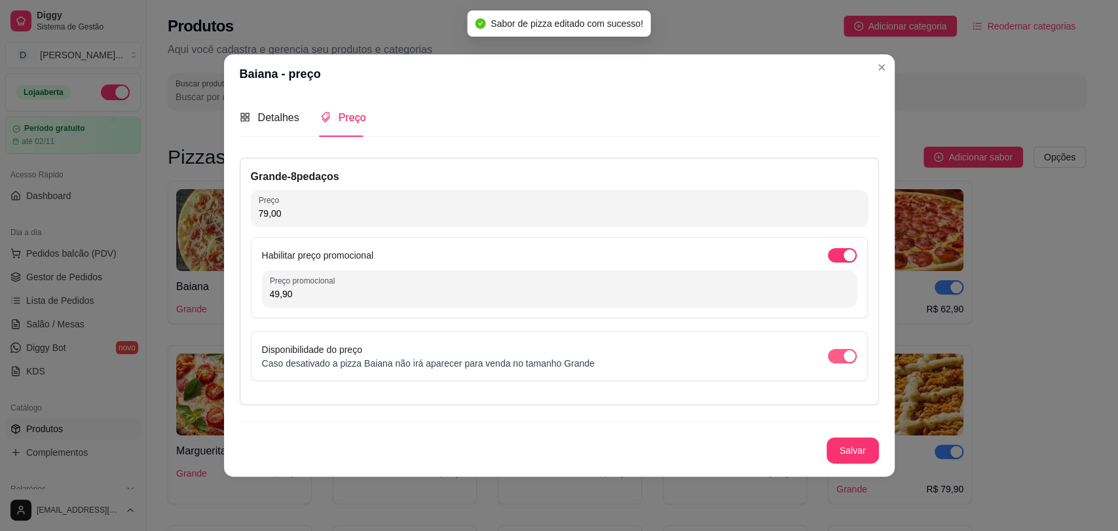
click at [839, 360] on span "button" at bounding box center [842, 356] width 29 height 14
click at [844, 250] on div "button" at bounding box center [850, 256] width 12 height 12
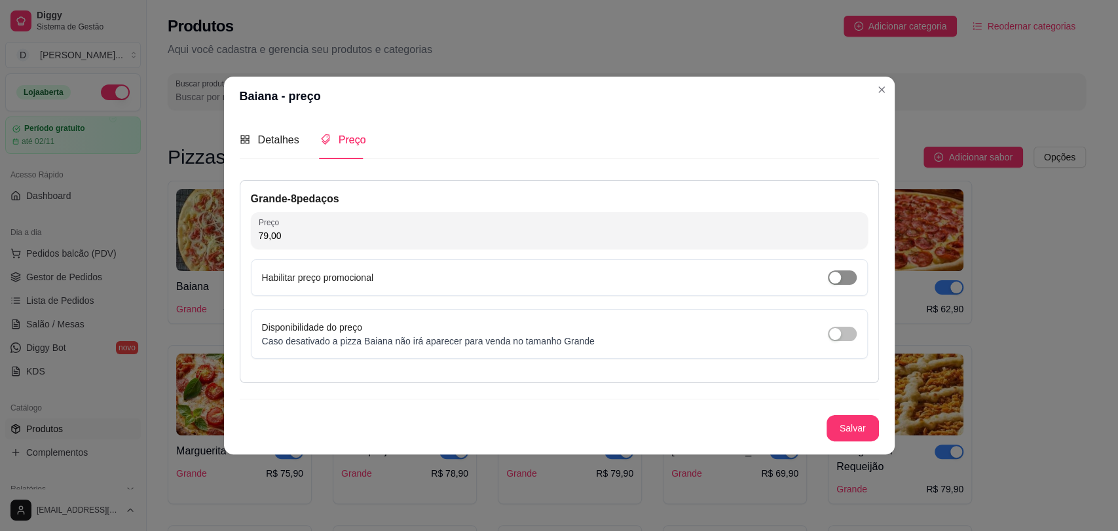
click at [852, 280] on span "button" at bounding box center [842, 278] width 29 height 14
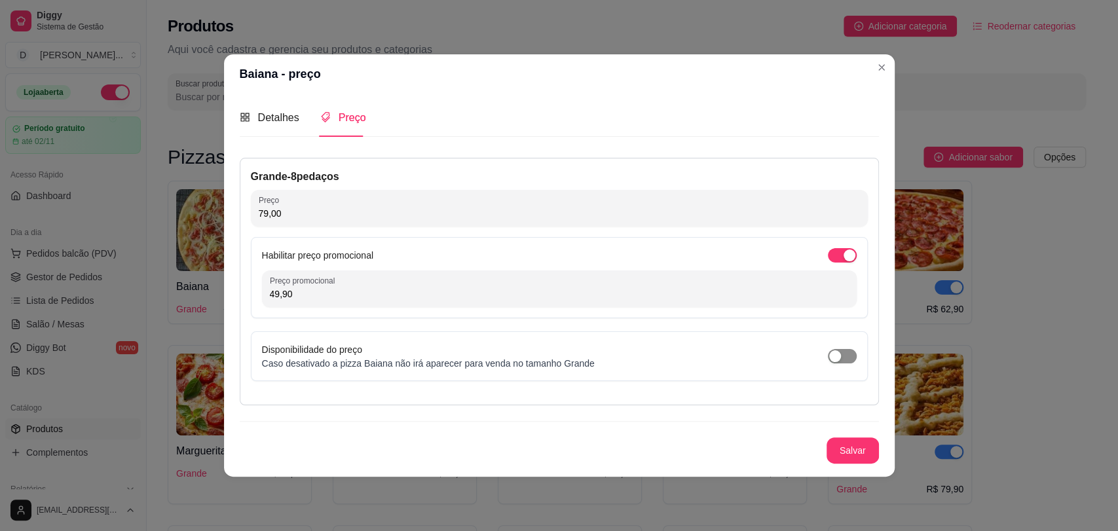
click at [853, 356] on span "button" at bounding box center [842, 356] width 29 height 14
click at [859, 445] on button "Salvar" at bounding box center [852, 451] width 51 height 26
